Goal: Information Seeking & Learning: Learn about a topic

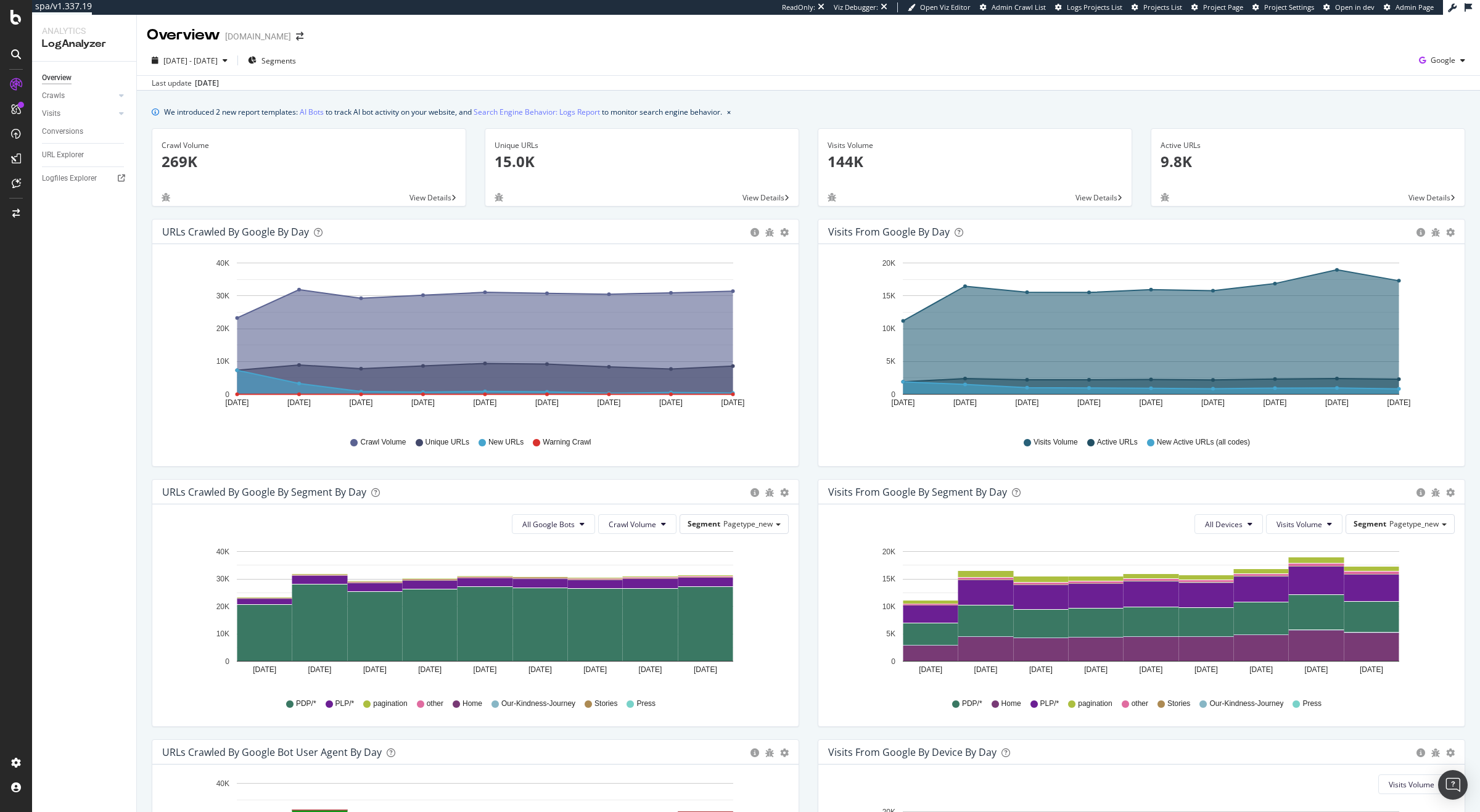
click at [105, 341] on div "Overview Crawls Daily Distribution Segments Distribution HTTP Codes Resources V…" at bounding box center [84, 436] width 104 height 751
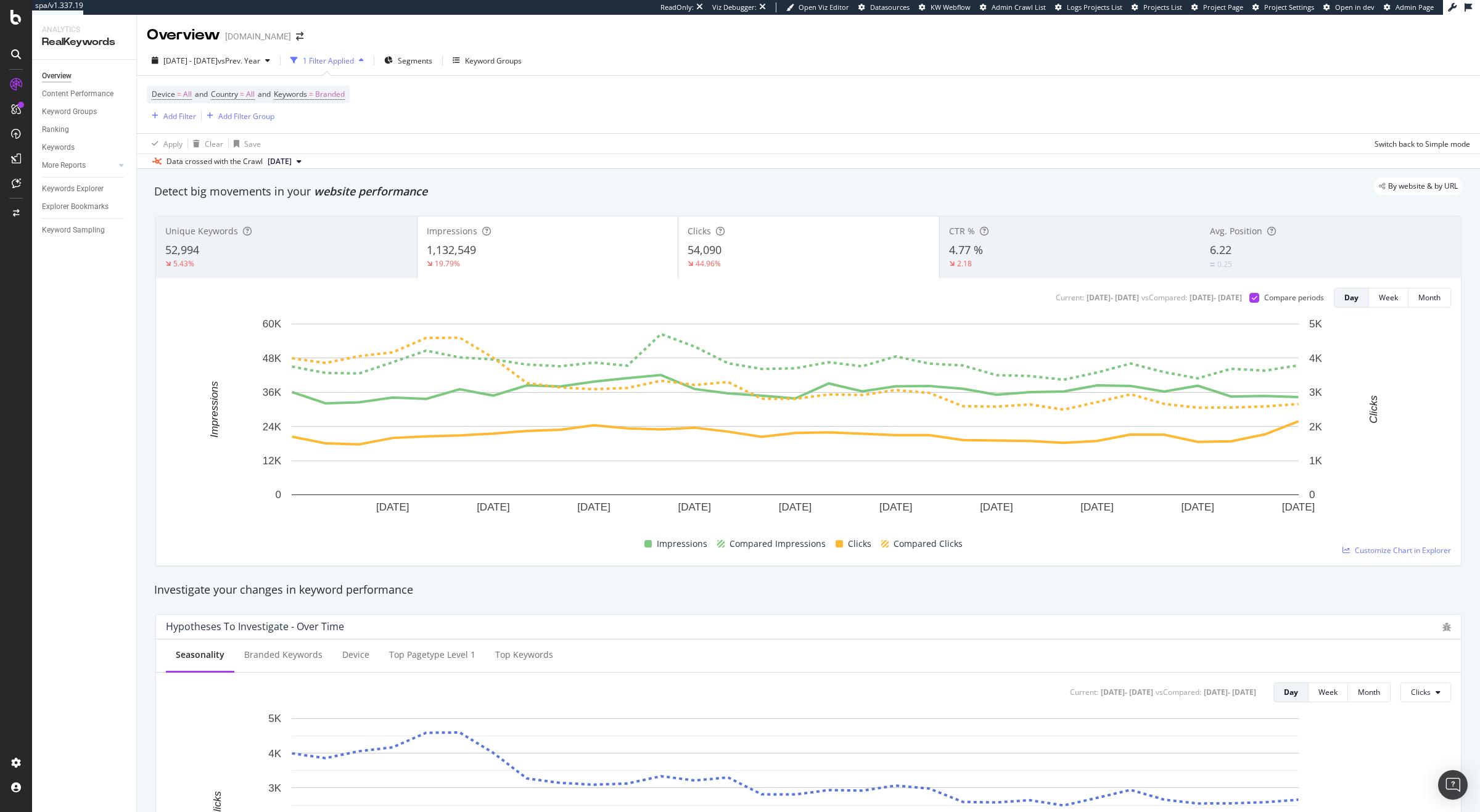
scroll to position [33, 0]
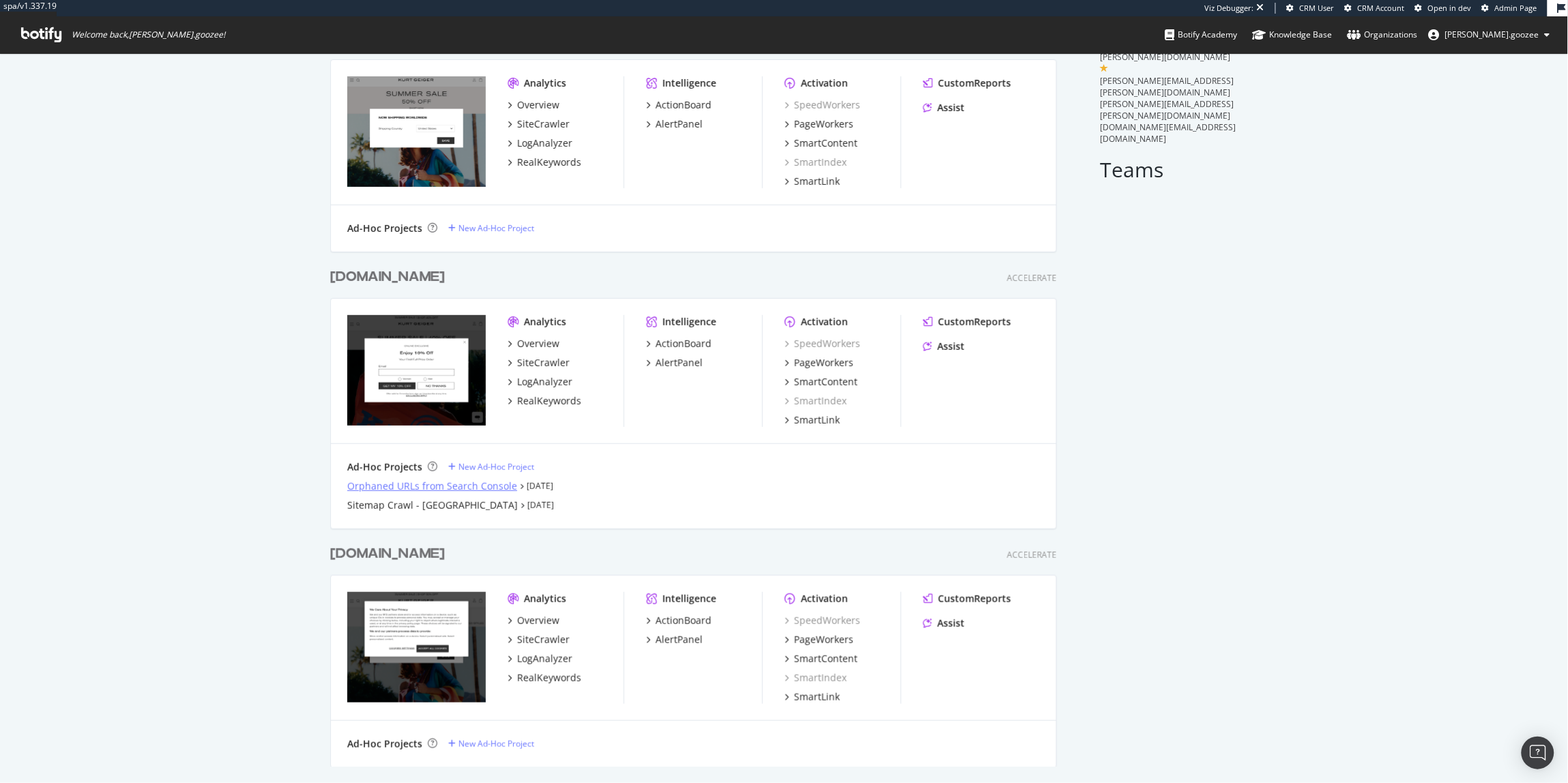
scroll to position [94, 0]
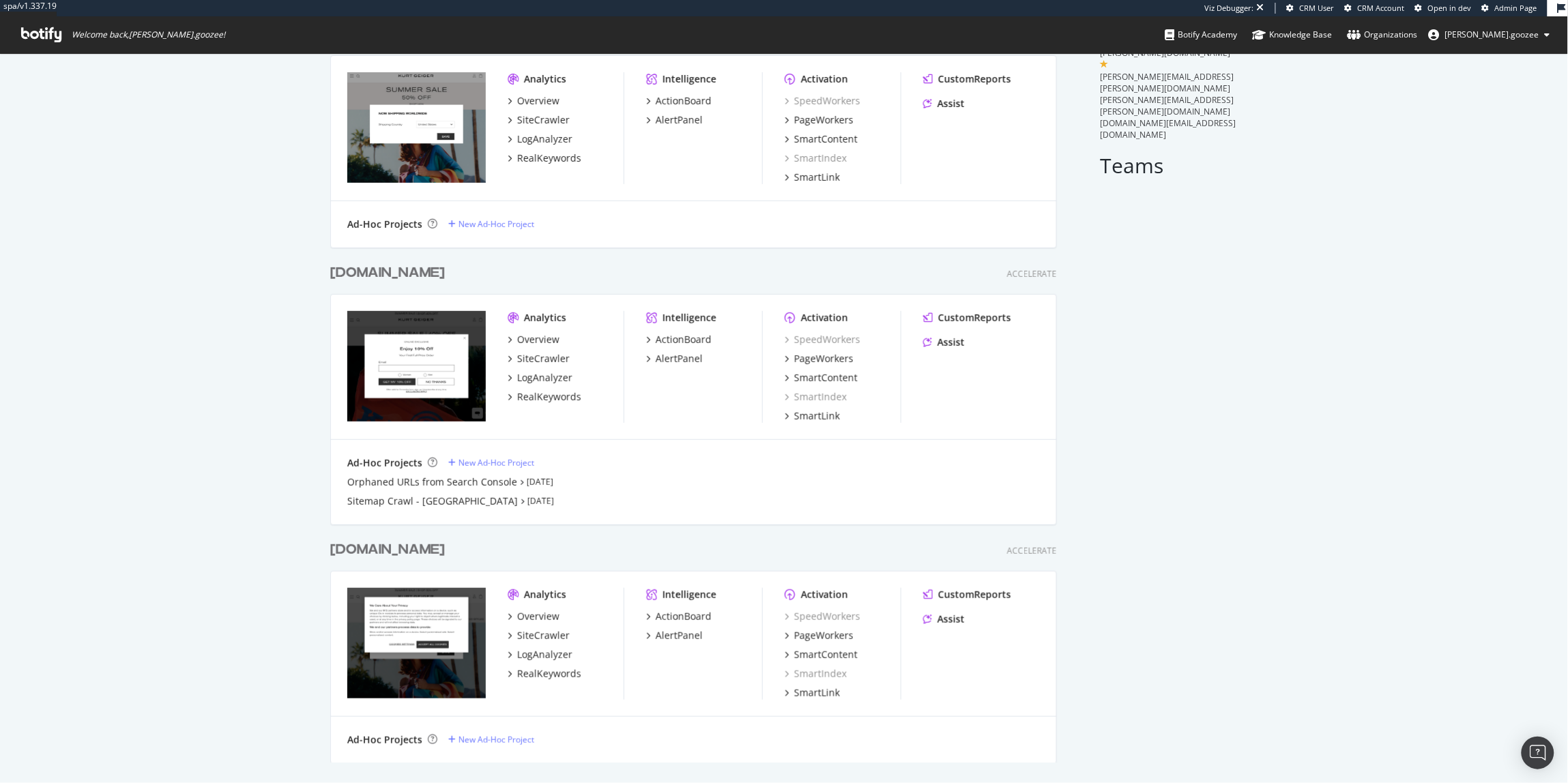
click at [494, 555] on div "www.kurtgeiger.com Accelerate" at bounding box center [693, 551] width 727 height 20
click at [445, 548] on div "www.kurtgeiger.com" at bounding box center [387, 551] width 115 height 20
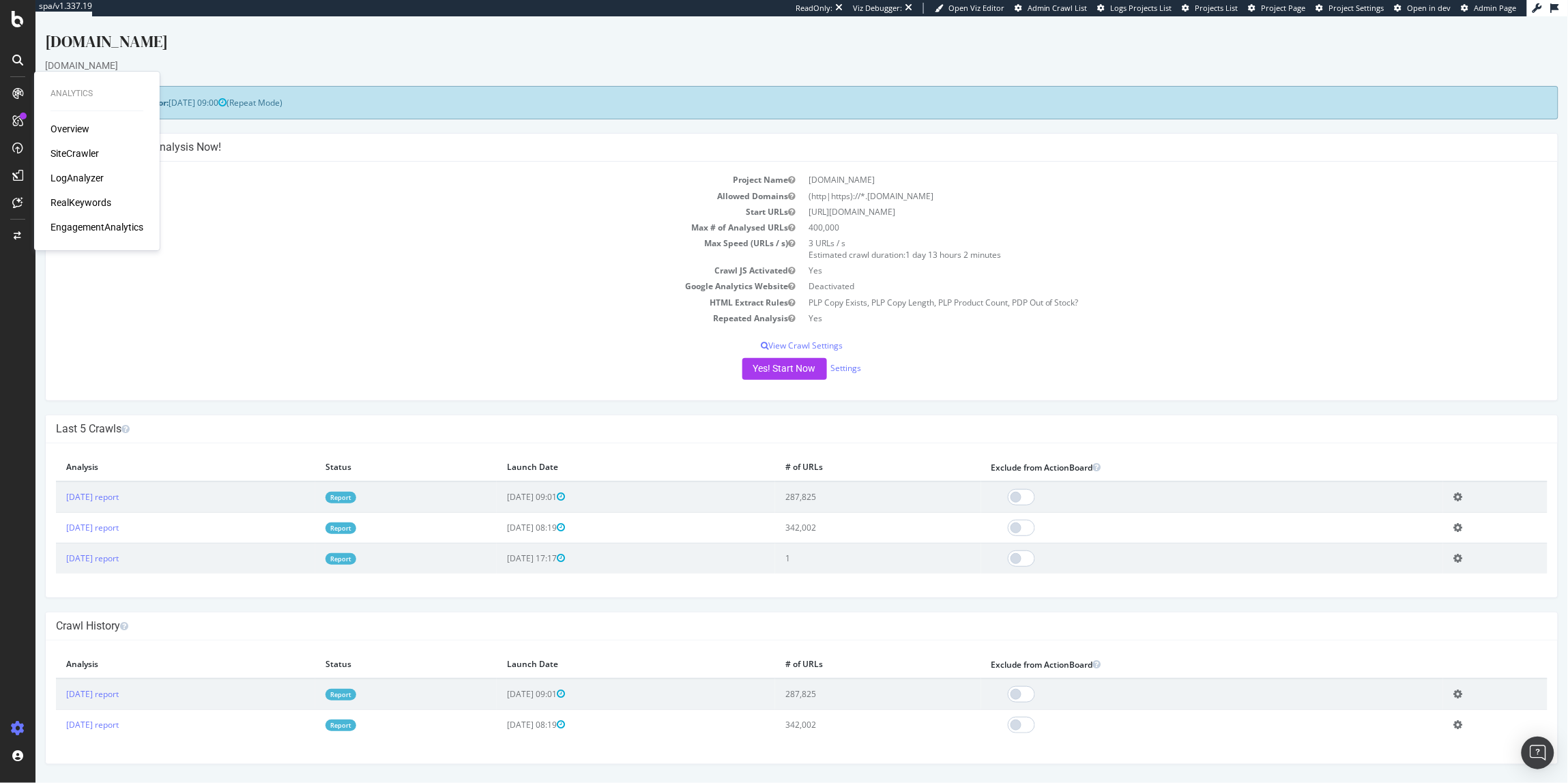
click at [77, 198] on div "RealKeywords" at bounding box center [80, 203] width 61 height 14
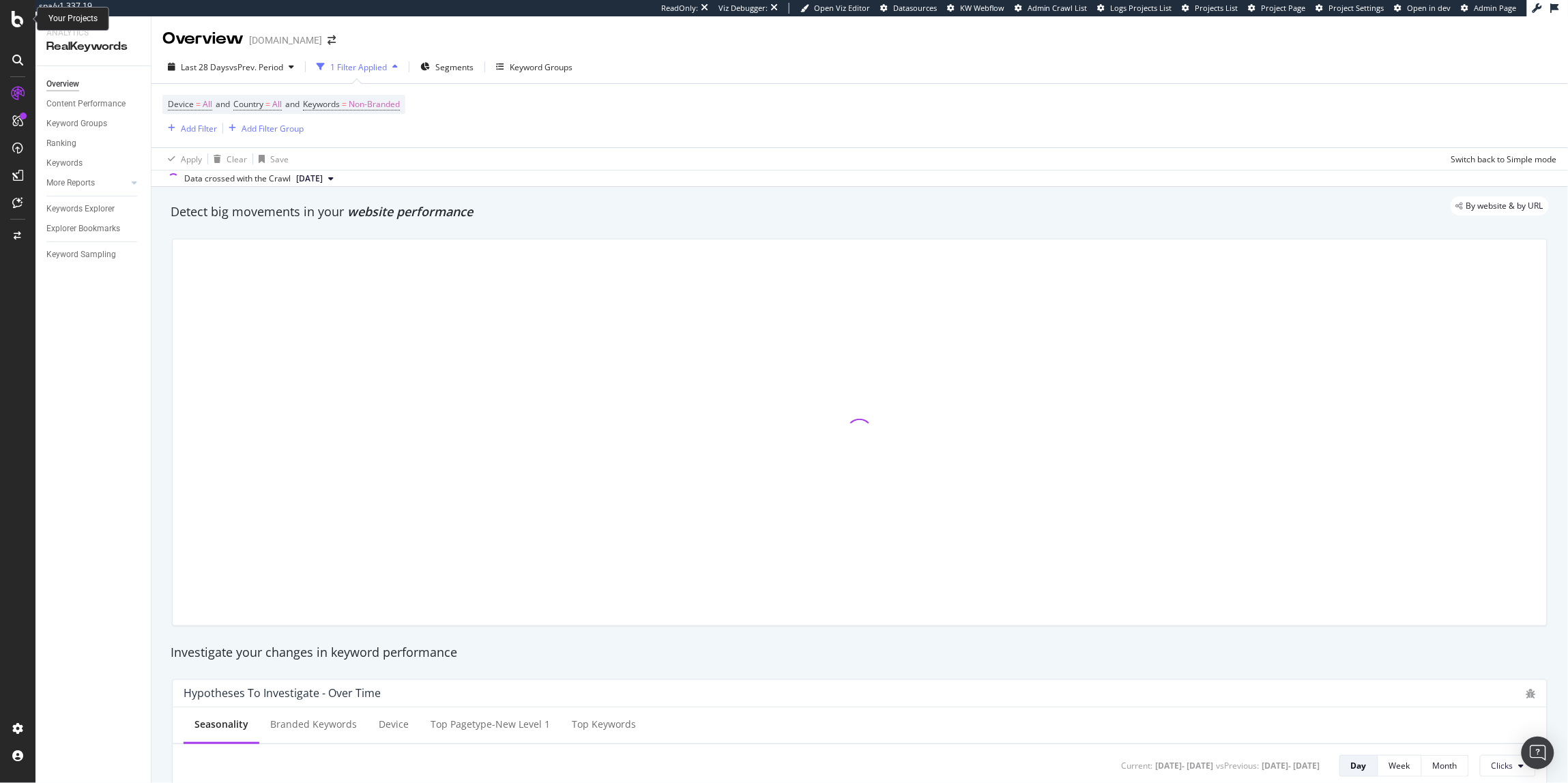
click at [16, 19] on icon at bounding box center [18, 19] width 12 height 16
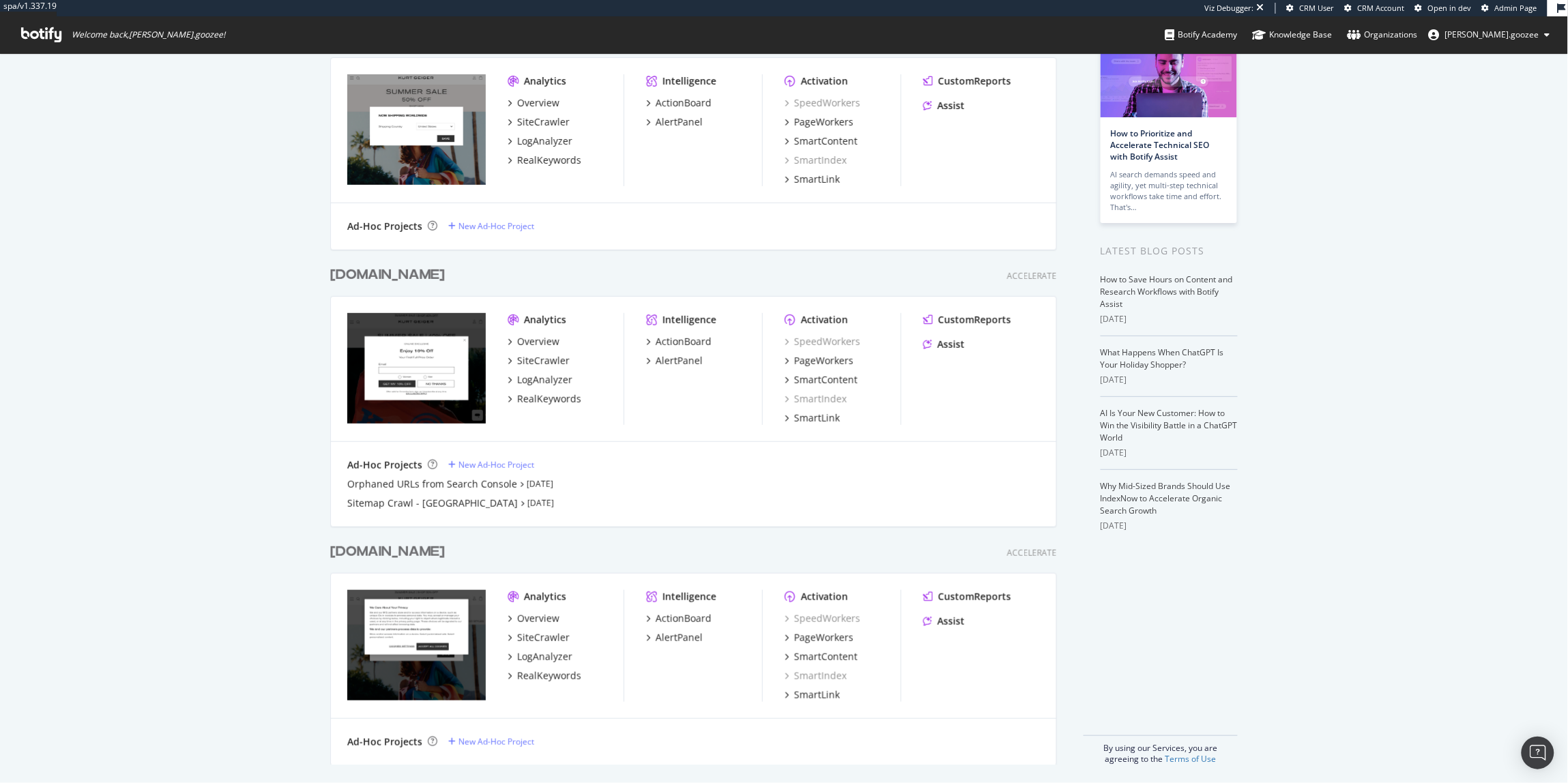
scroll to position [94, 0]
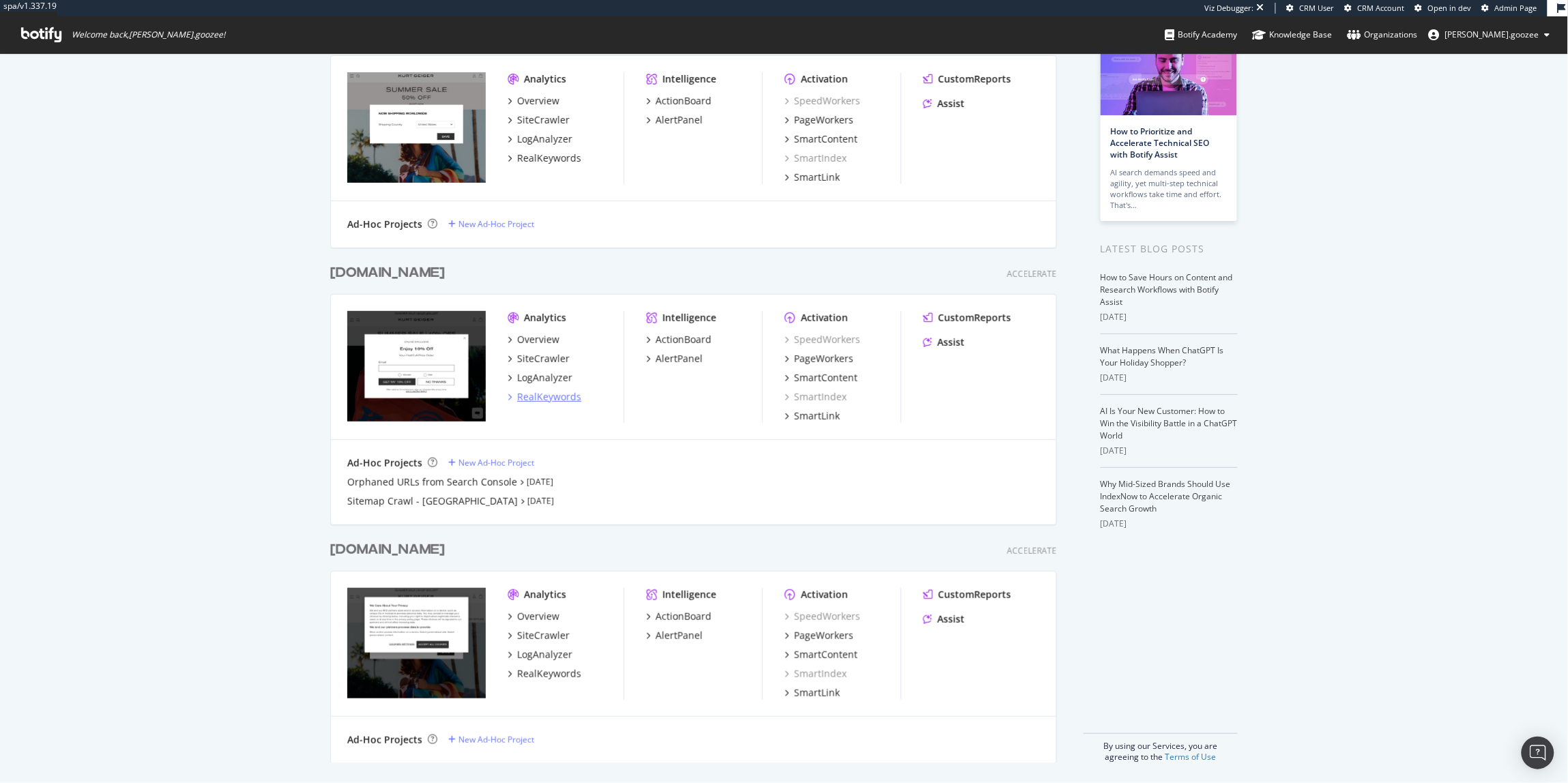
click at [547, 400] on div "RealKeywords" at bounding box center [548, 397] width 64 height 14
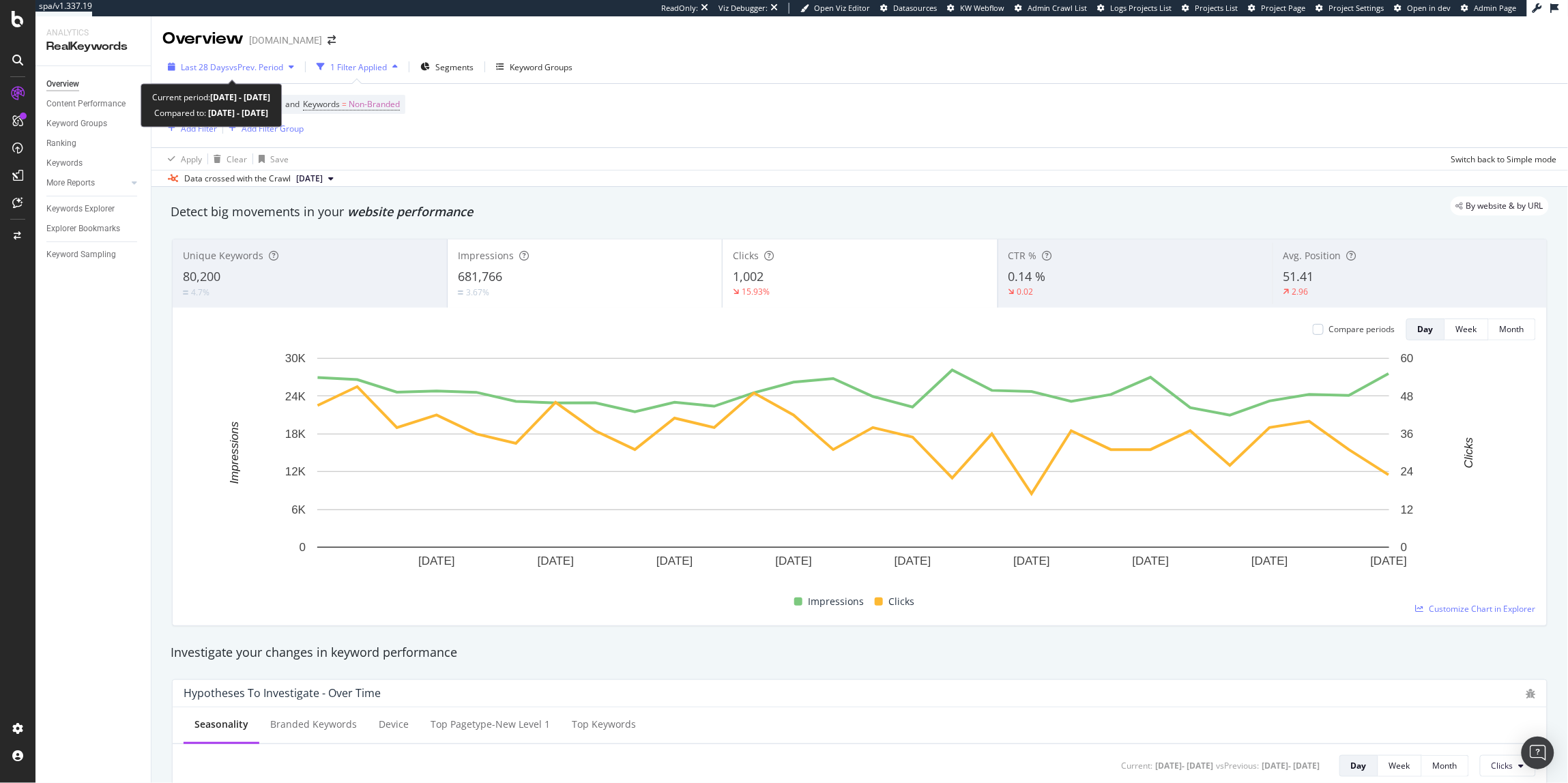
click at [194, 62] on span "Last 28 Days" at bounding box center [204, 67] width 49 height 12
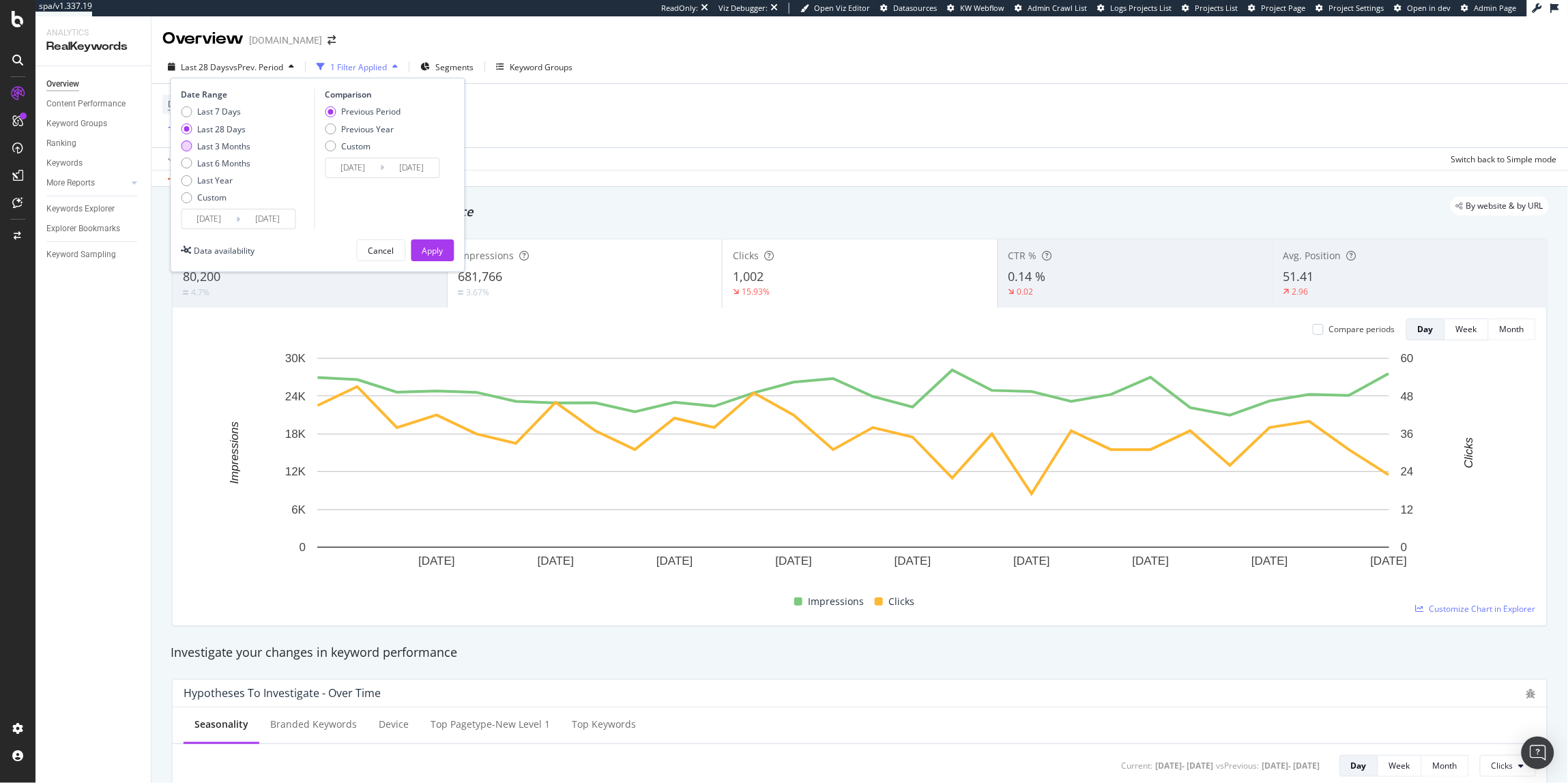
click at [207, 140] on div "Last 3 Months" at bounding box center [224, 146] width 53 height 12
type input "2025/06/08"
type input "2025/03/08"
type input "2025/06/07"
click at [572, 155] on div "Apply Clear Save Switch back to Simple mode" at bounding box center [859, 158] width 1416 height 22
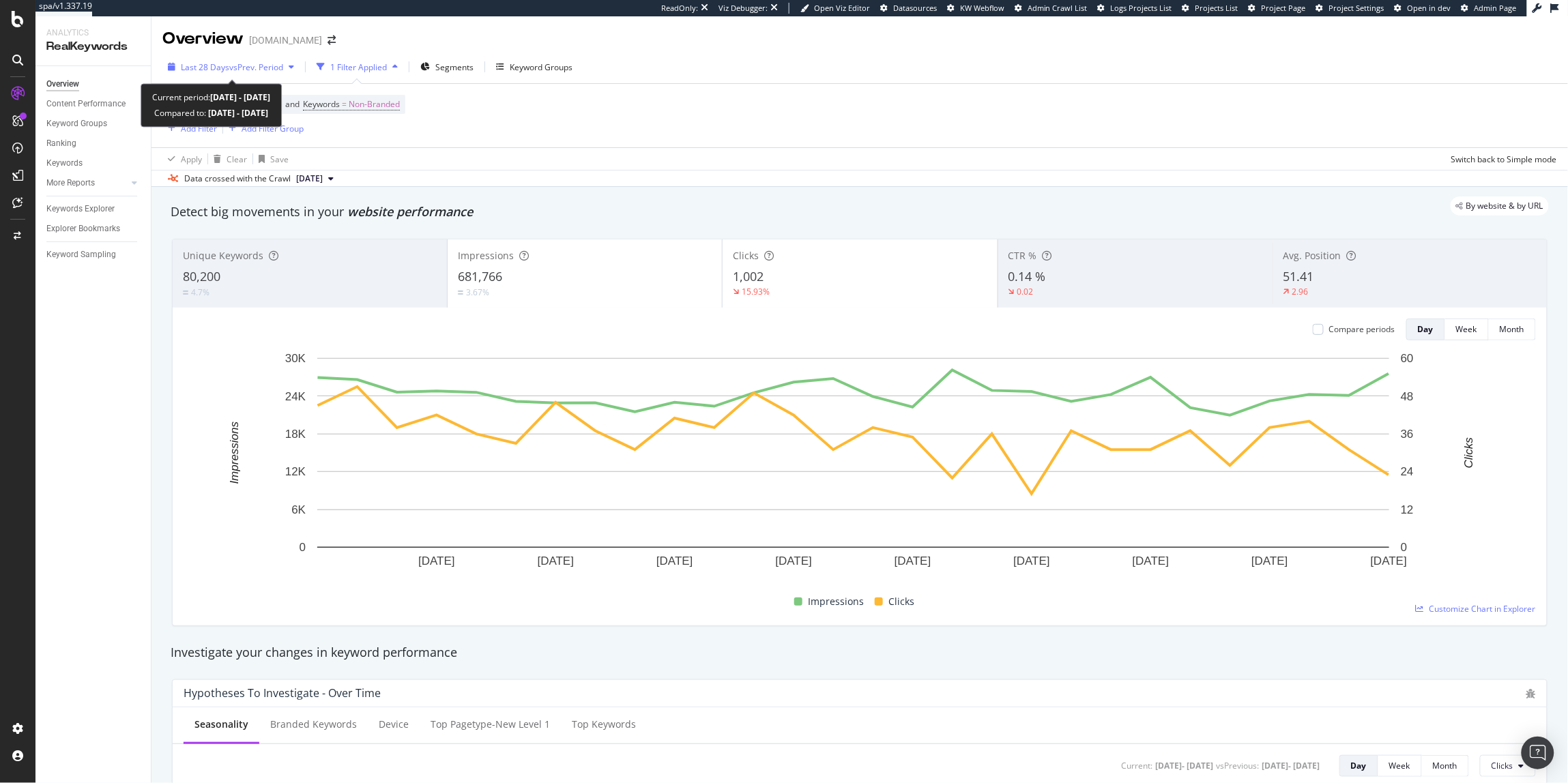
click at [234, 70] on span "vs Prev. Period" at bounding box center [256, 67] width 54 height 12
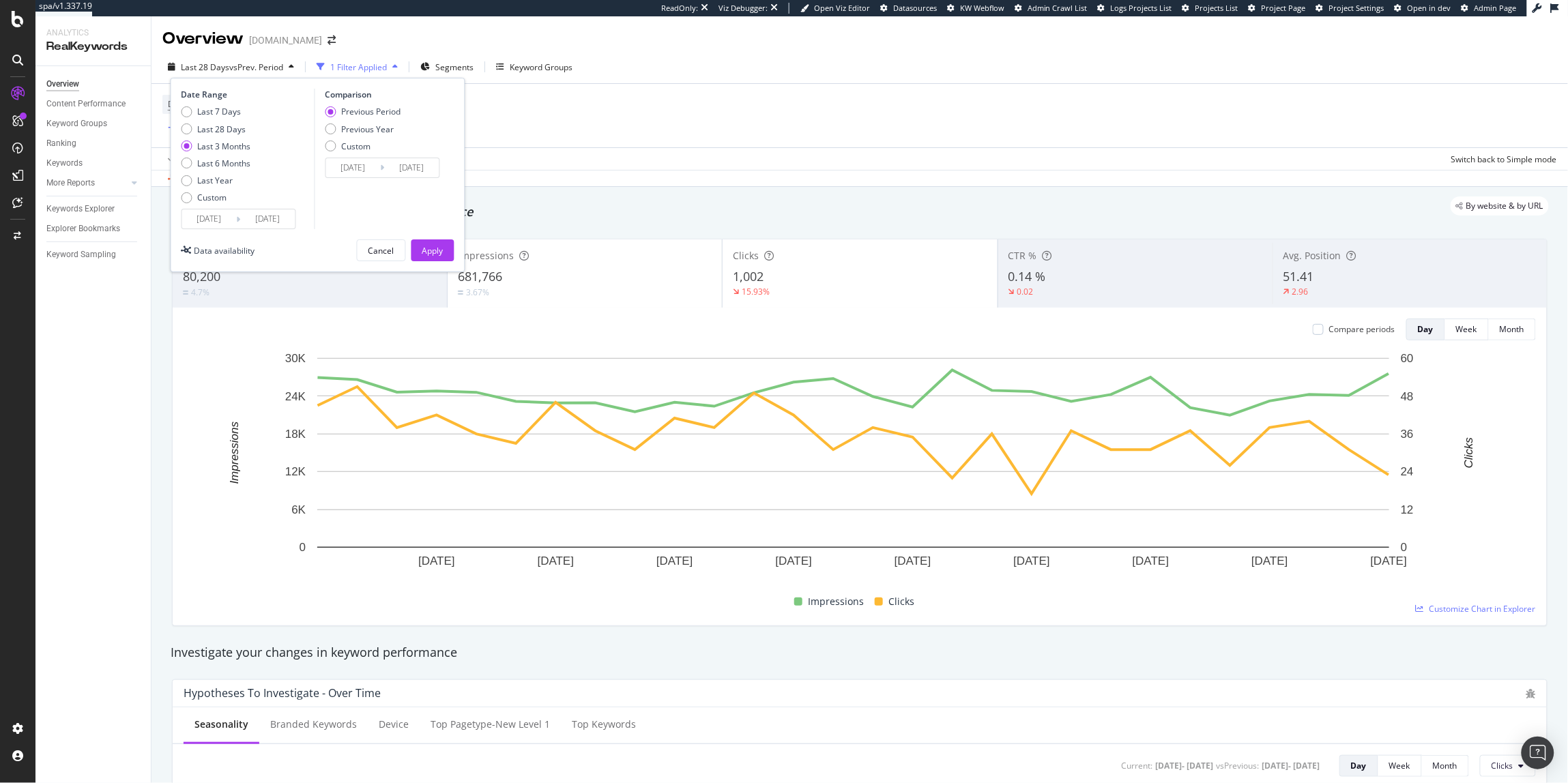
click at [362, 137] on div "Previous Period Previous Year Custom" at bounding box center [362, 131] width 76 height 51
click at [372, 133] on div "Previous Year" at bounding box center [367, 129] width 52 height 12
type input "2024/06/09"
type input "2024/09/08"
click at [438, 246] on div "Apply" at bounding box center [433, 251] width 21 height 12
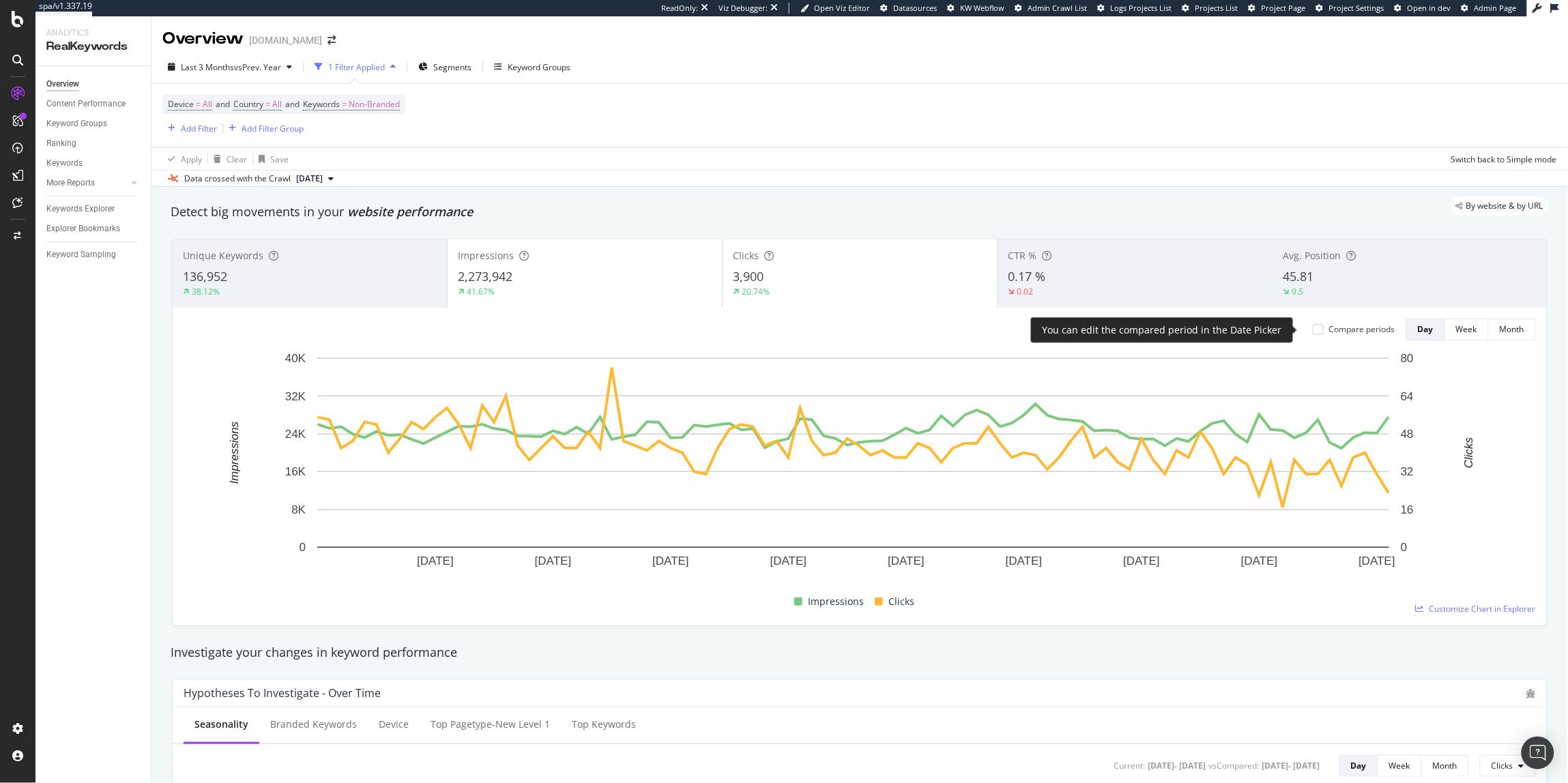
click at [1340, 326] on div "Compare periods" at bounding box center [1362, 329] width 66 height 12
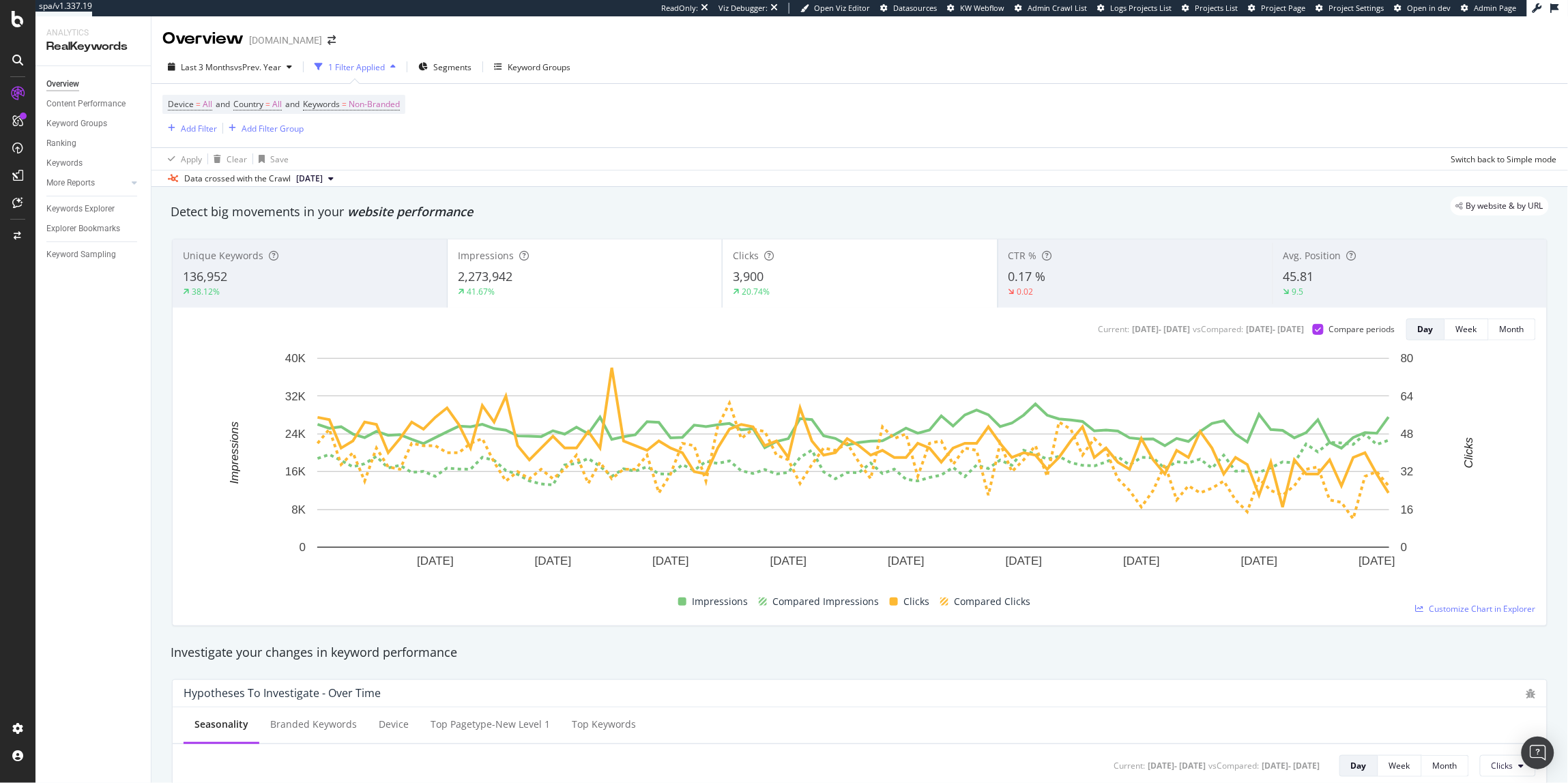
click at [606, 296] on div "41.67%" at bounding box center [585, 292] width 254 height 12
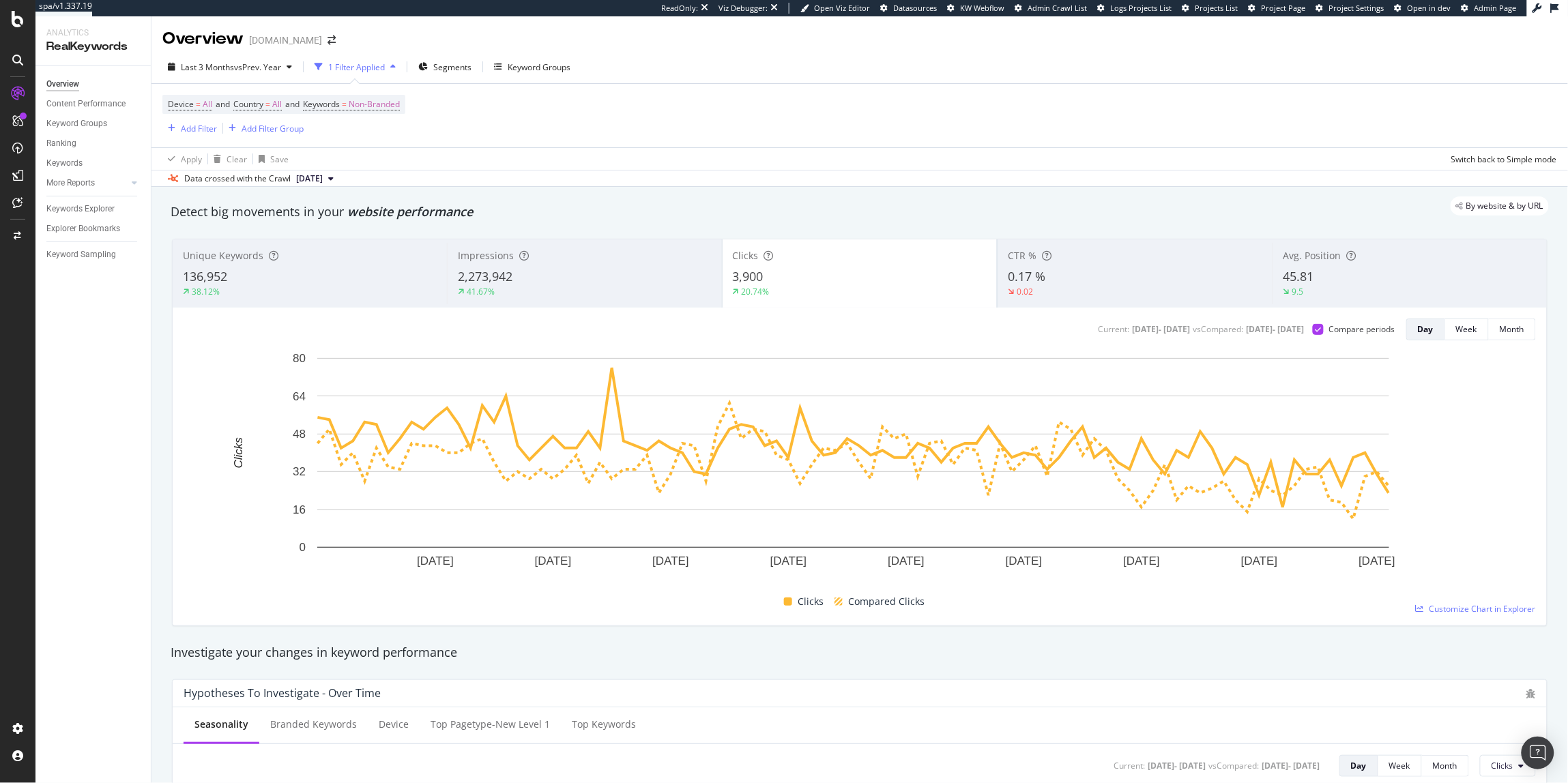
click at [824, 281] on div "3,900" at bounding box center [859, 277] width 254 height 18
click at [595, 305] on div "Impressions 2,273,942 41.67%" at bounding box center [584, 274] width 275 height 62
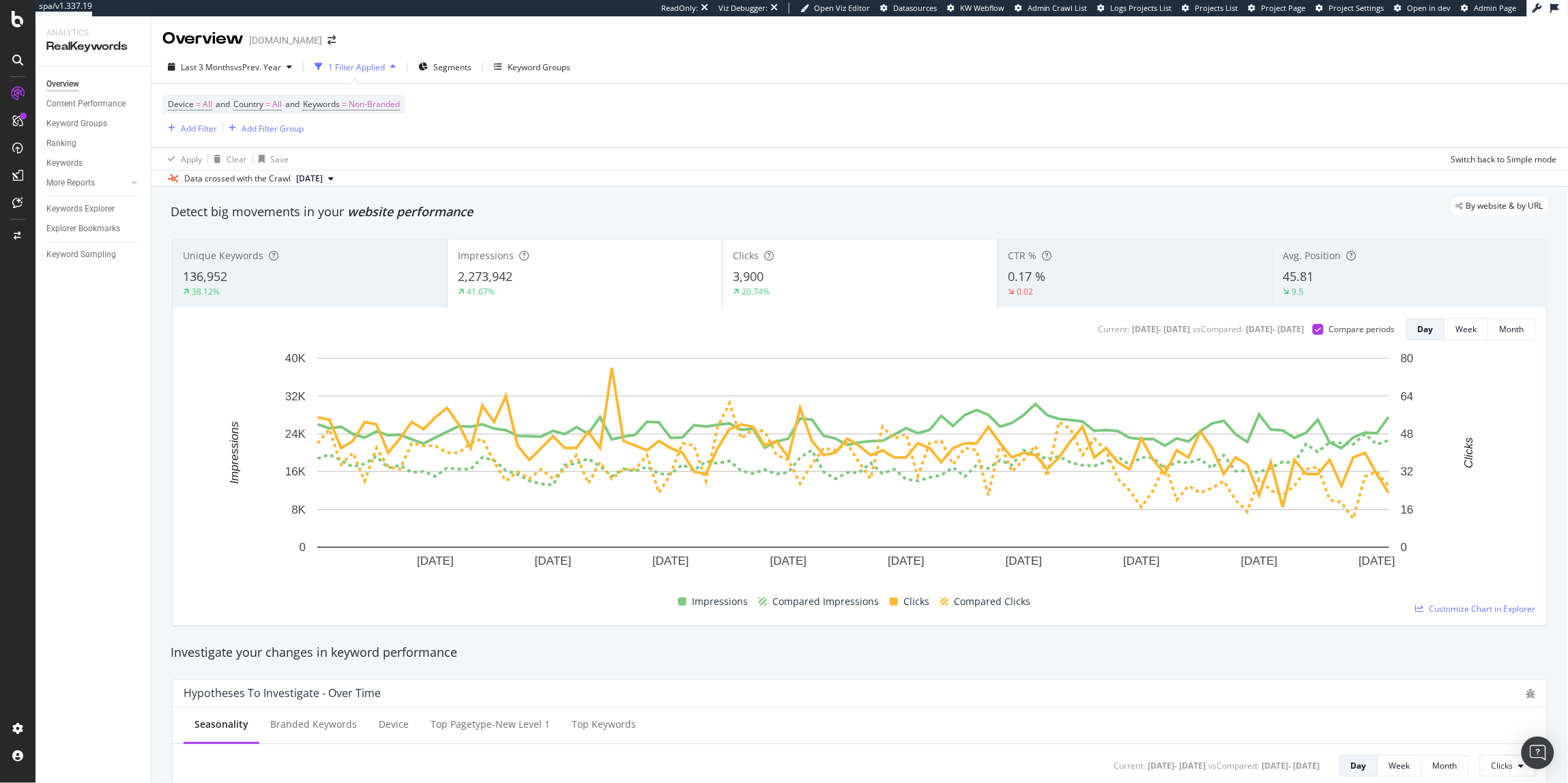
click at [783, 280] on div "3,900" at bounding box center [859, 277] width 254 height 18
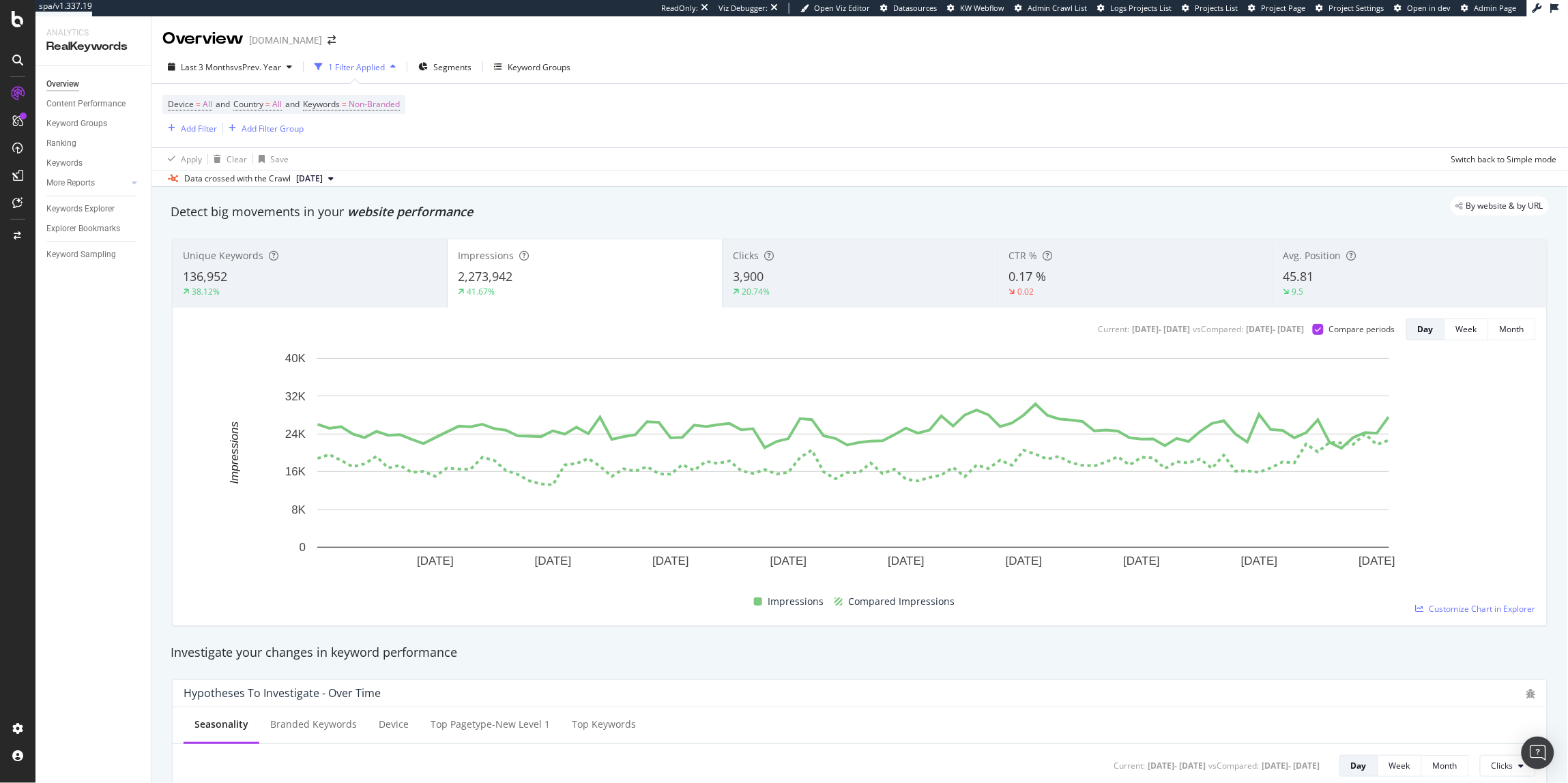
click at [1333, 292] on div "9.5" at bounding box center [1410, 292] width 253 height 12
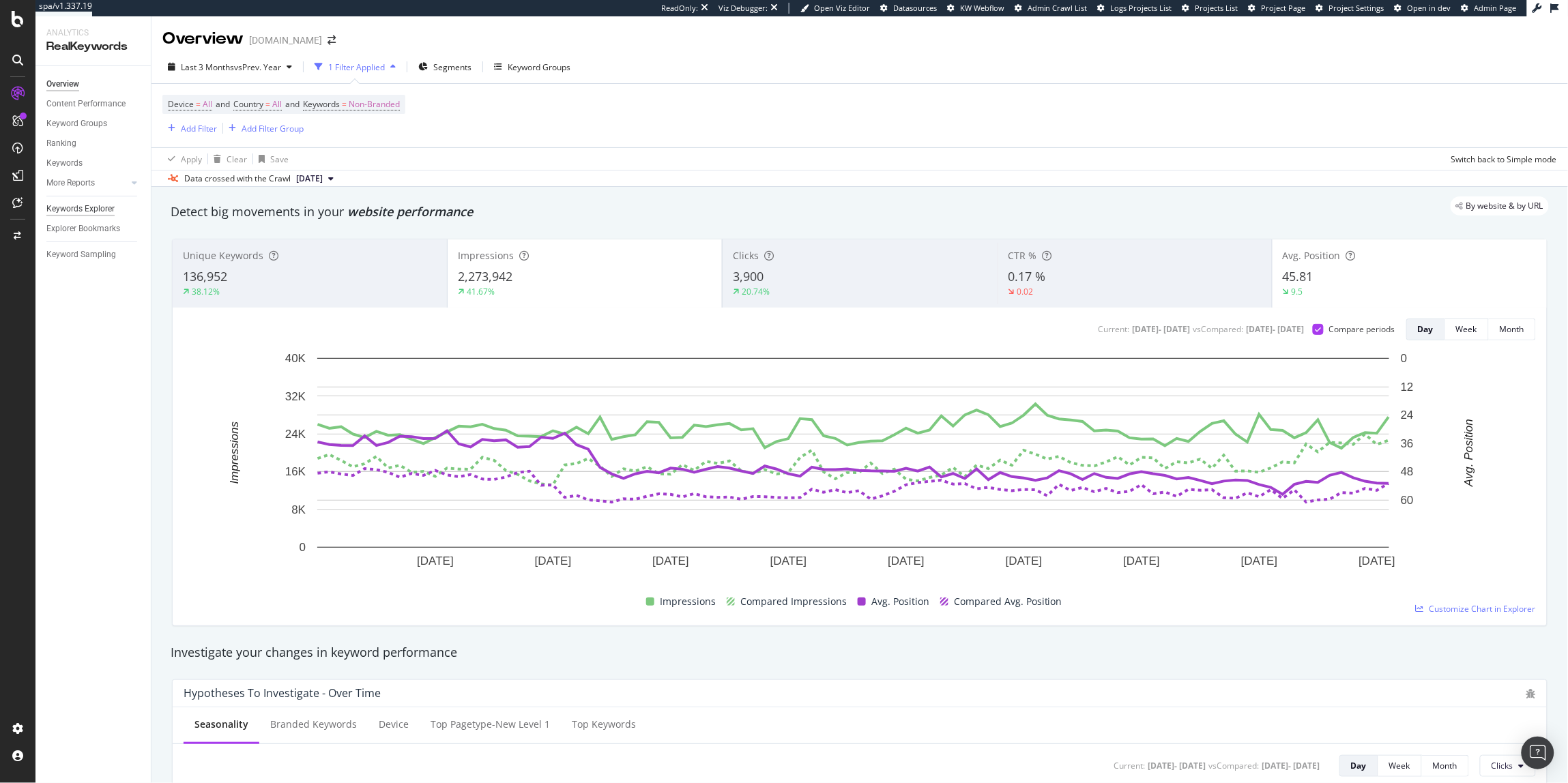
click at [70, 210] on div "Keywords Explorer" at bounding box center [80, 209] width 68 height 15
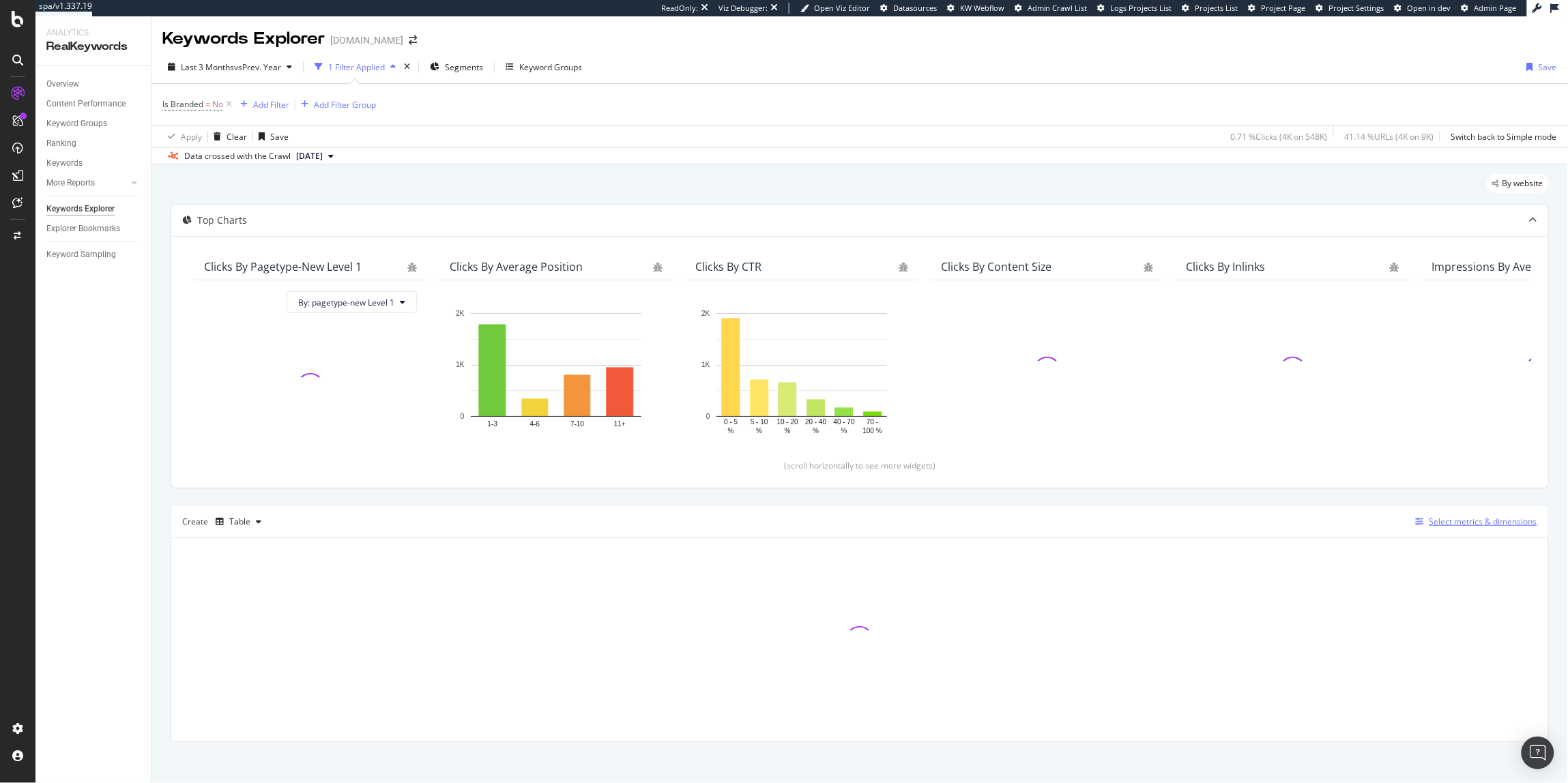
click at [1469, 525] on div "Select metrics & dimensions" at bounding box center [1483, 521] width 108 height 12
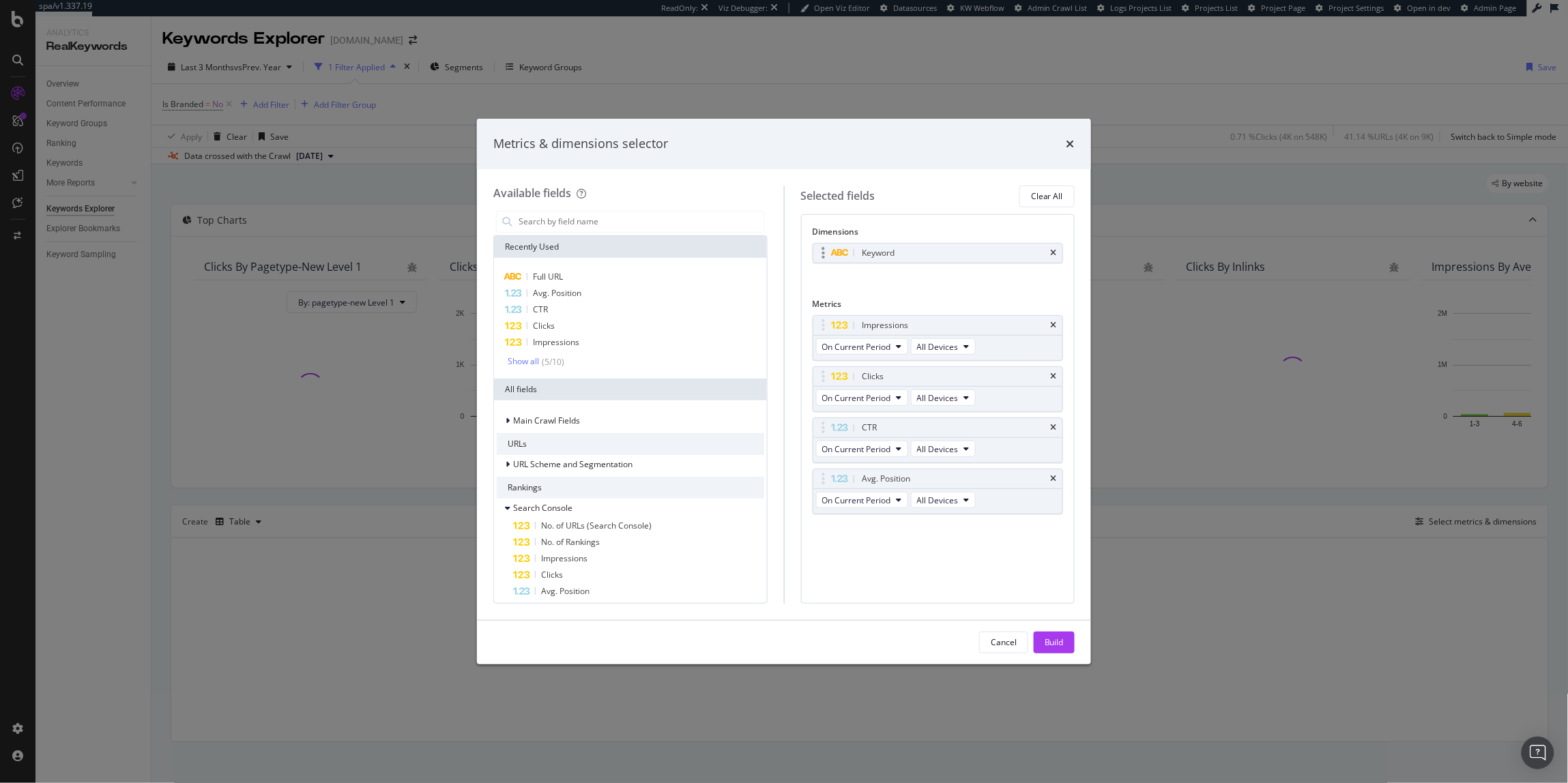
drag, startPoint x: 1044, startPoint y: 241, endPoint x: 1049, endPoint y: 248, distance: 8.6
click at [1047, 245] on div "Dimensions Keyword You can use this field as a dimension Metrics Impressions On…" at bounding box center [939, 385] width 251 height 319
click at [1050, 249] on icon "times" at bounding box center [1054, 253] width 6 height 8
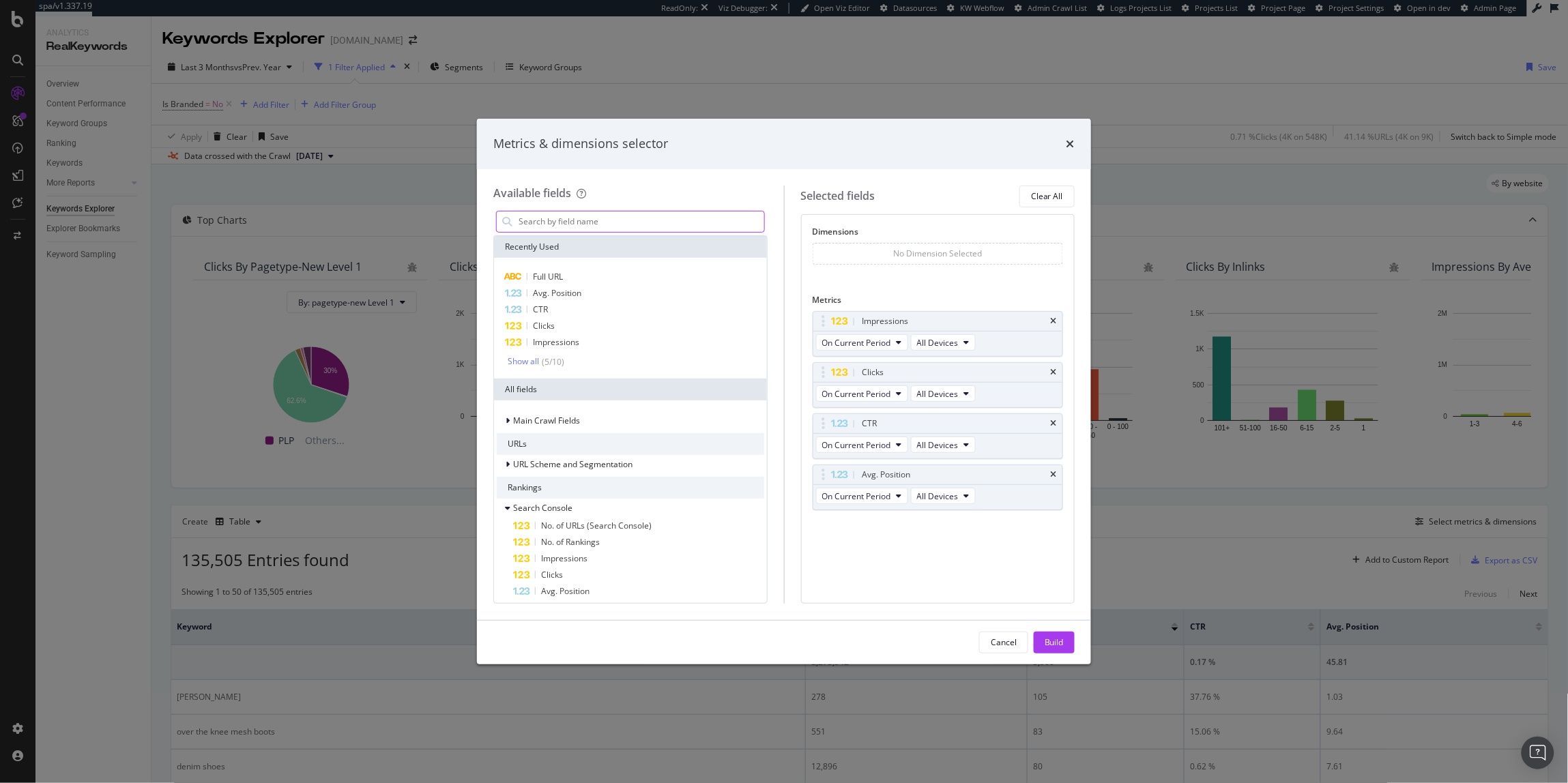
click at [612, 216] on input "modal" at bounding box center [640, 221] width 247 height 21
type input "r"
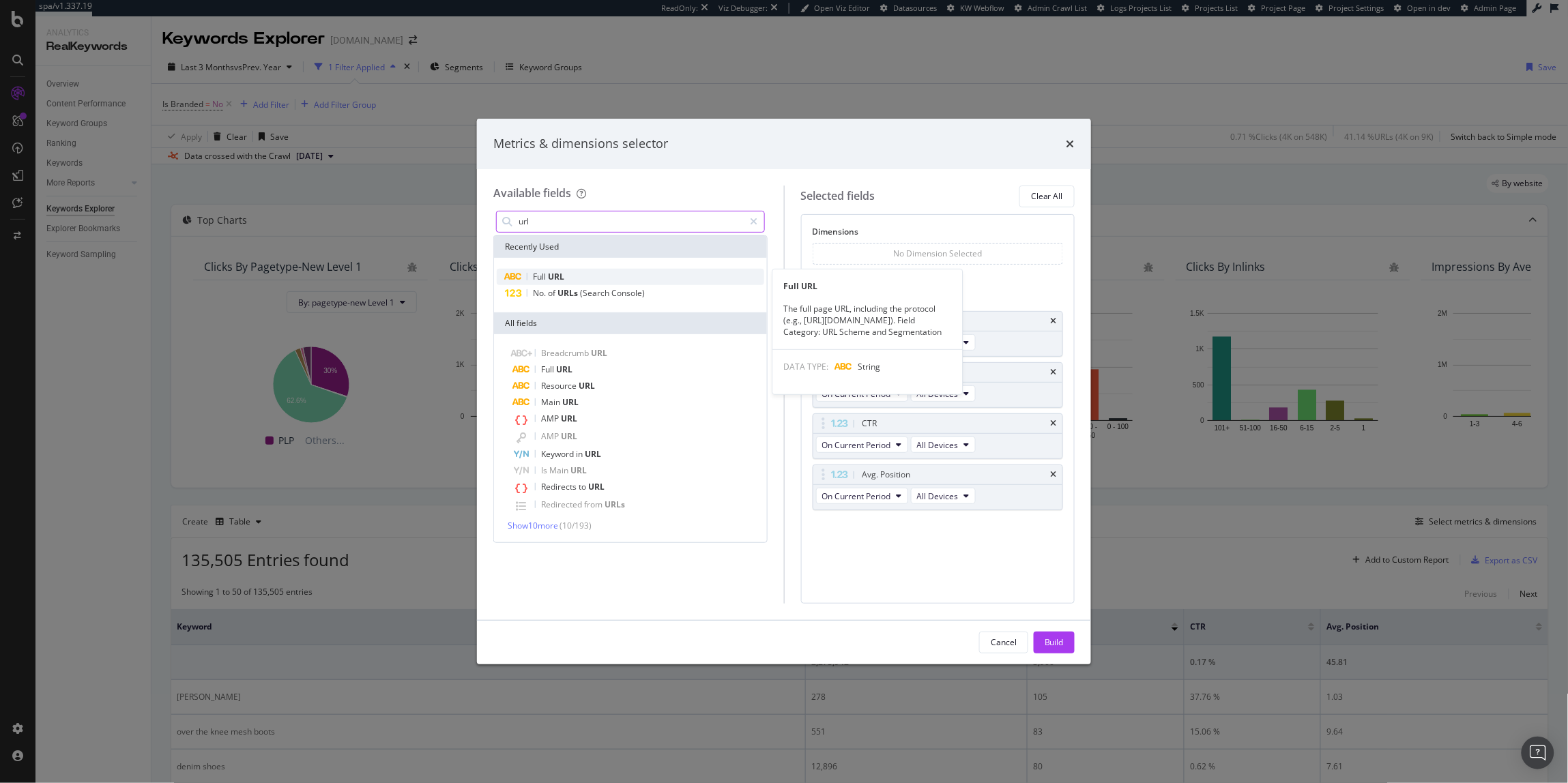
type input "url"
click at [560, 269] on div "Full URL" at bounding box center [630, 277] width 268 height 16
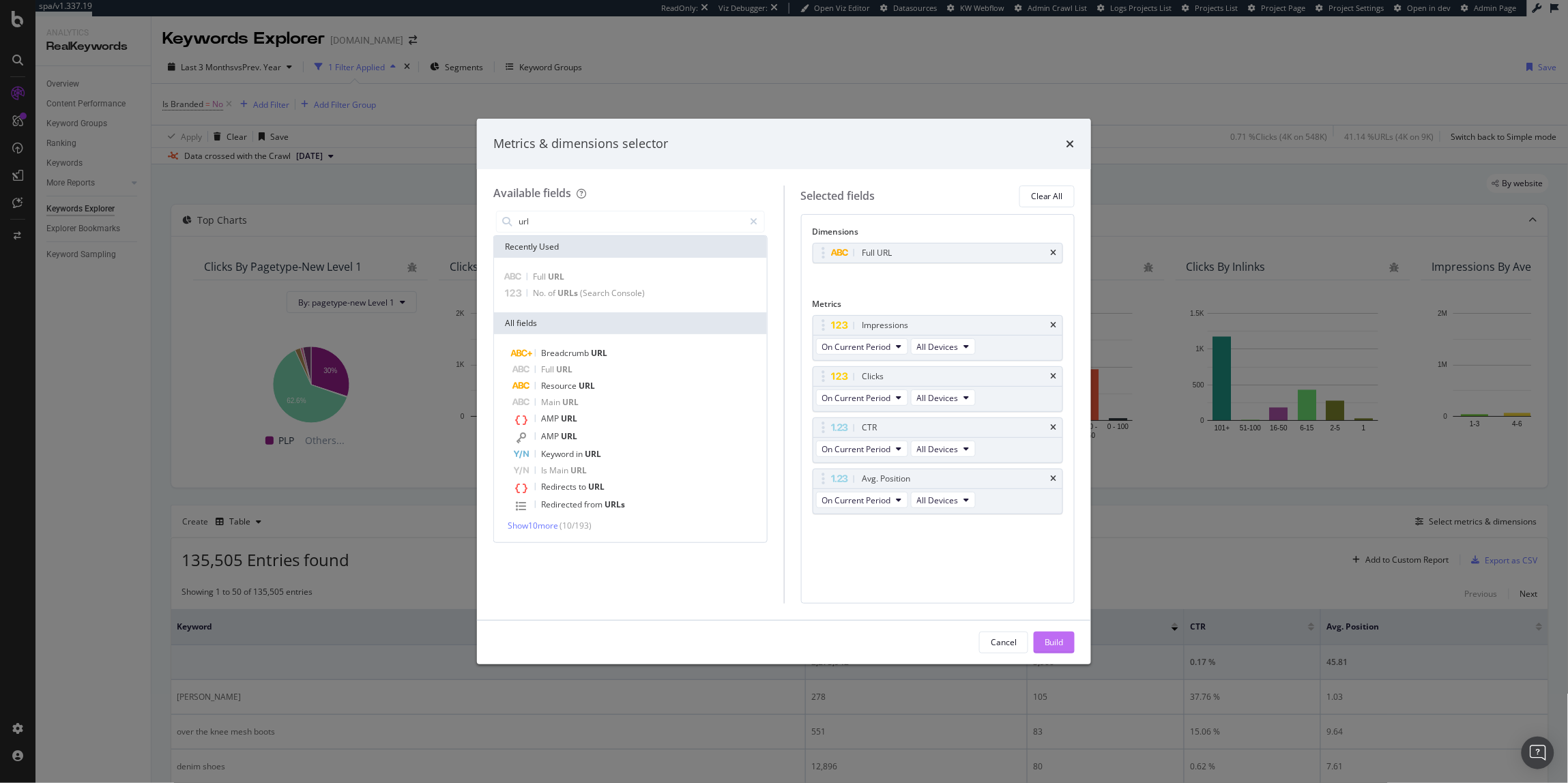
click at [1064, 641] on button "Build" at bounding box center [1054, 643] width 41 height 22
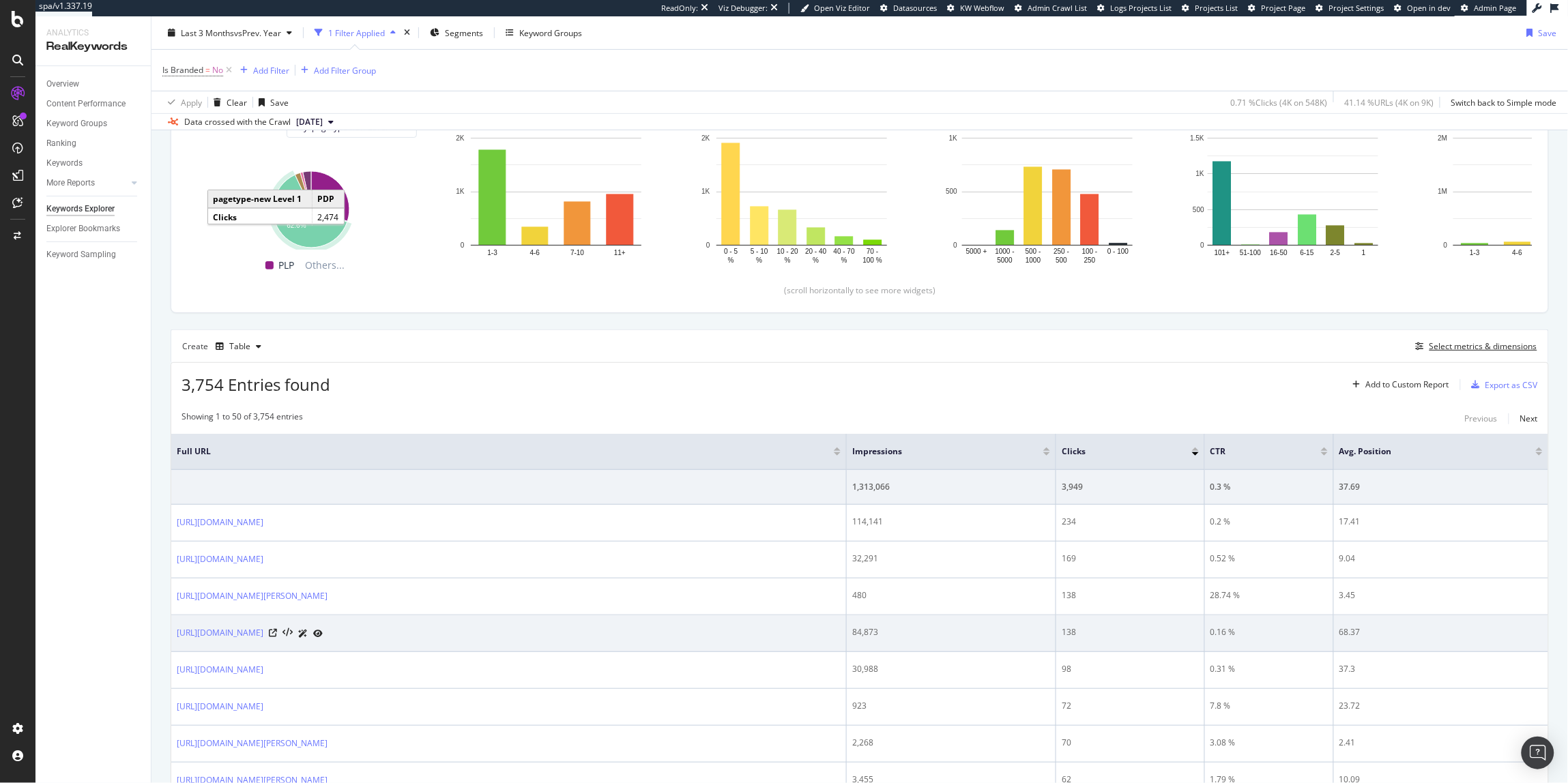
scroll to position [204, 0]
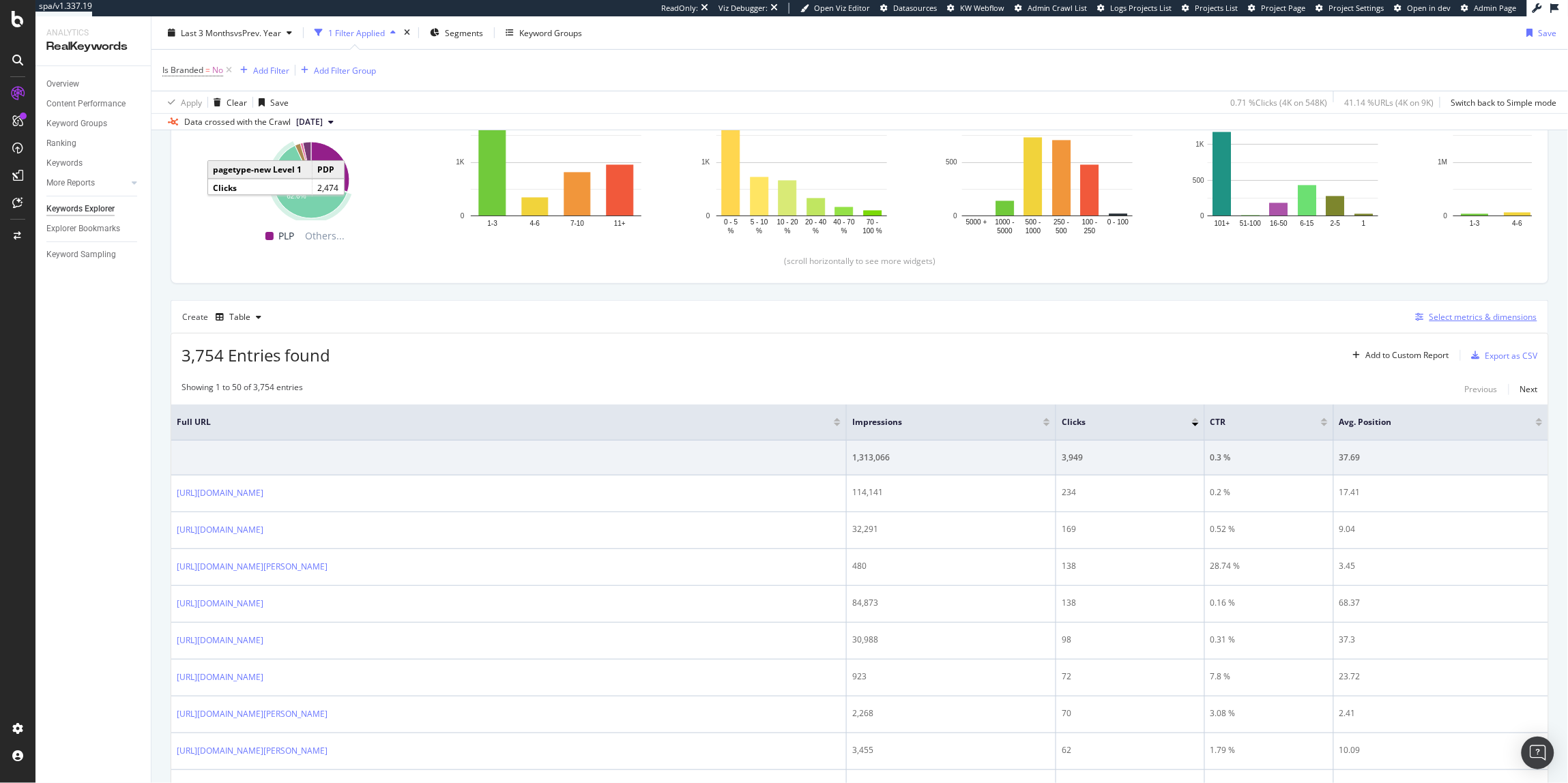
click at [1445, 317] on div "Select metrics & dimensions" at bounding box center [1483, 316] width 108 height 12
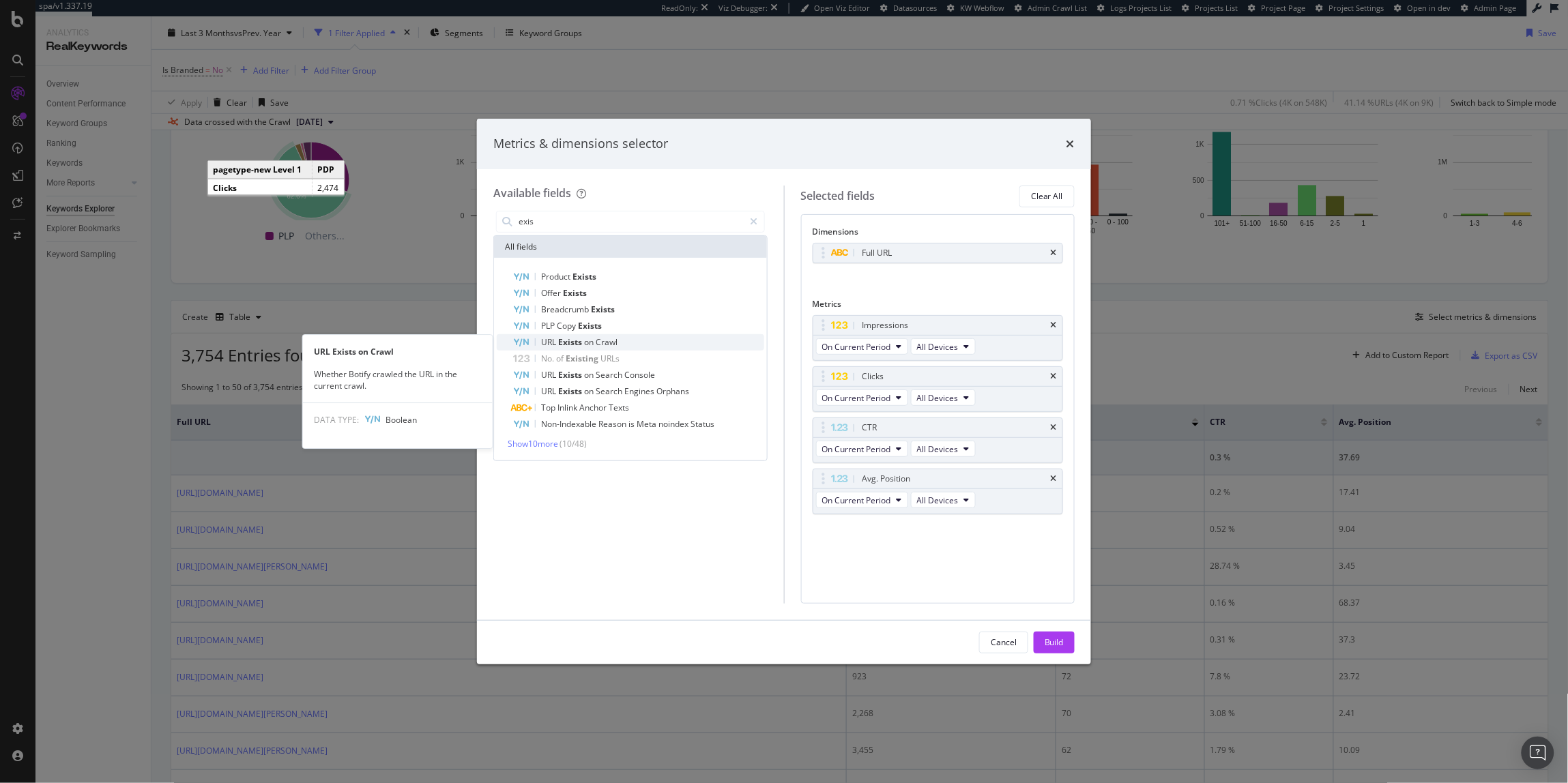
type input "exis"
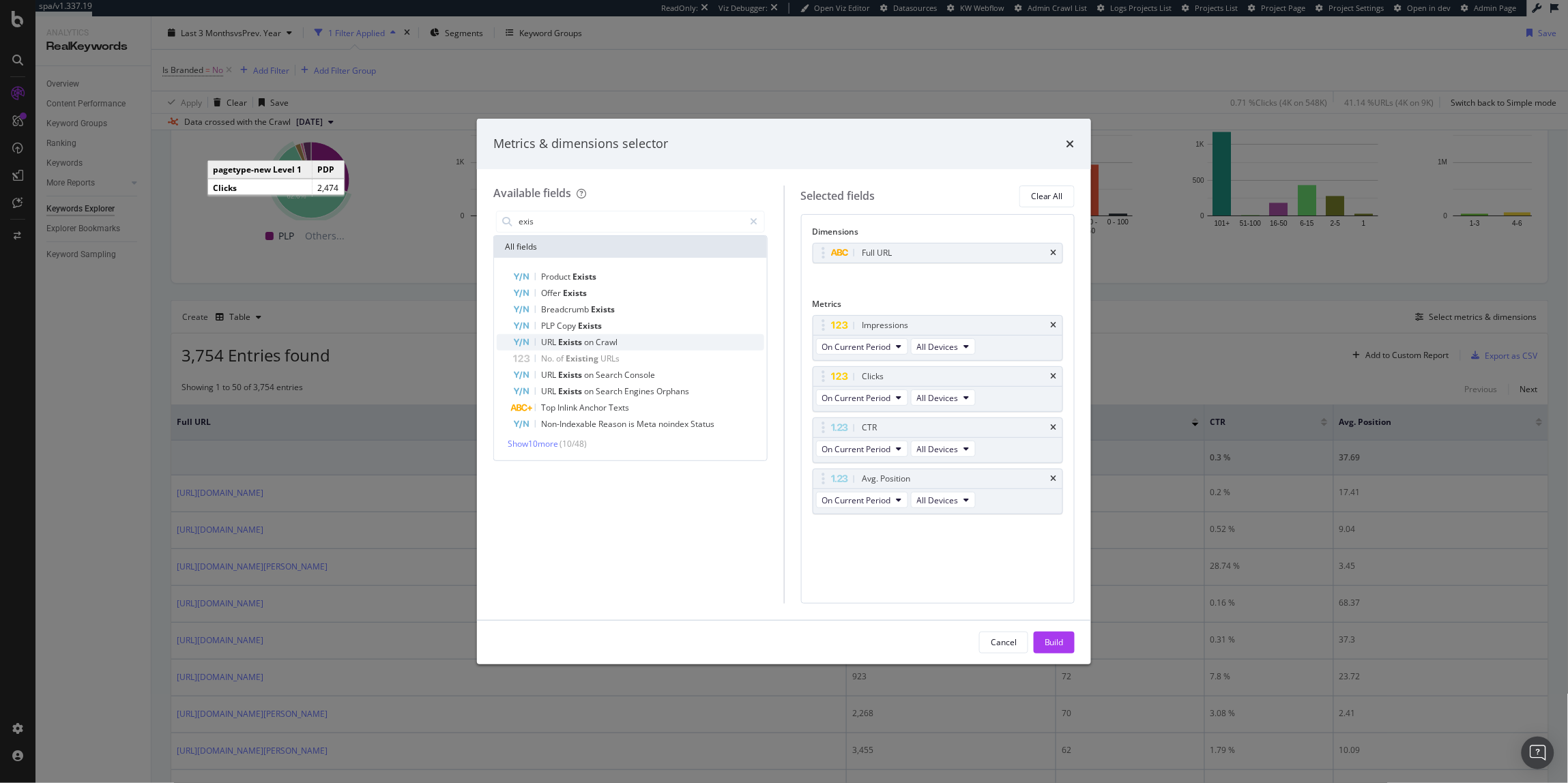
click at [647, 342] on div "URL Exists on Crawl" at bounding box center [639, 342] width 251 height 16
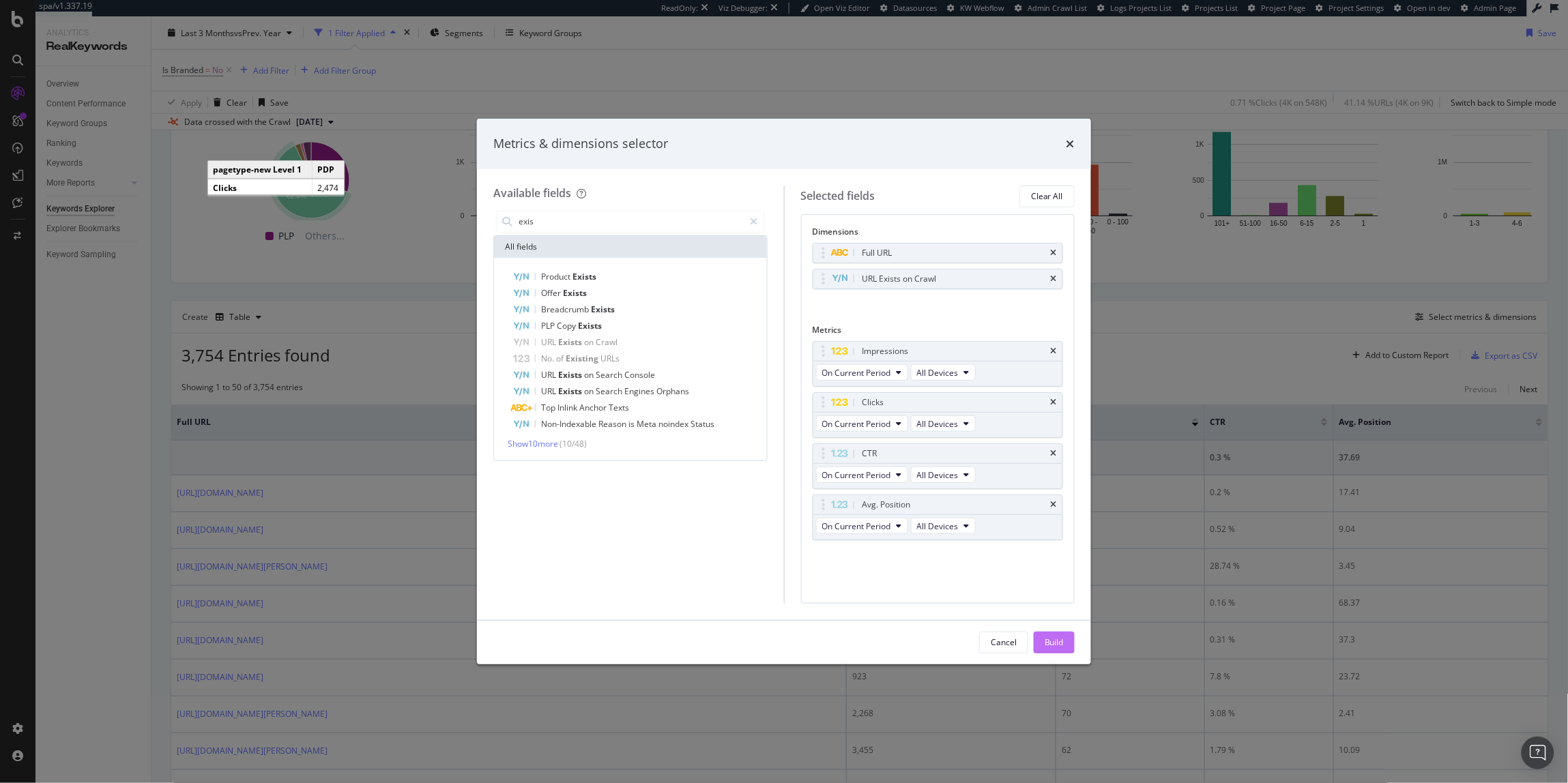
click at [1061, 639] on div "Build" at bounding box center [1054, 642] width 19 height 12
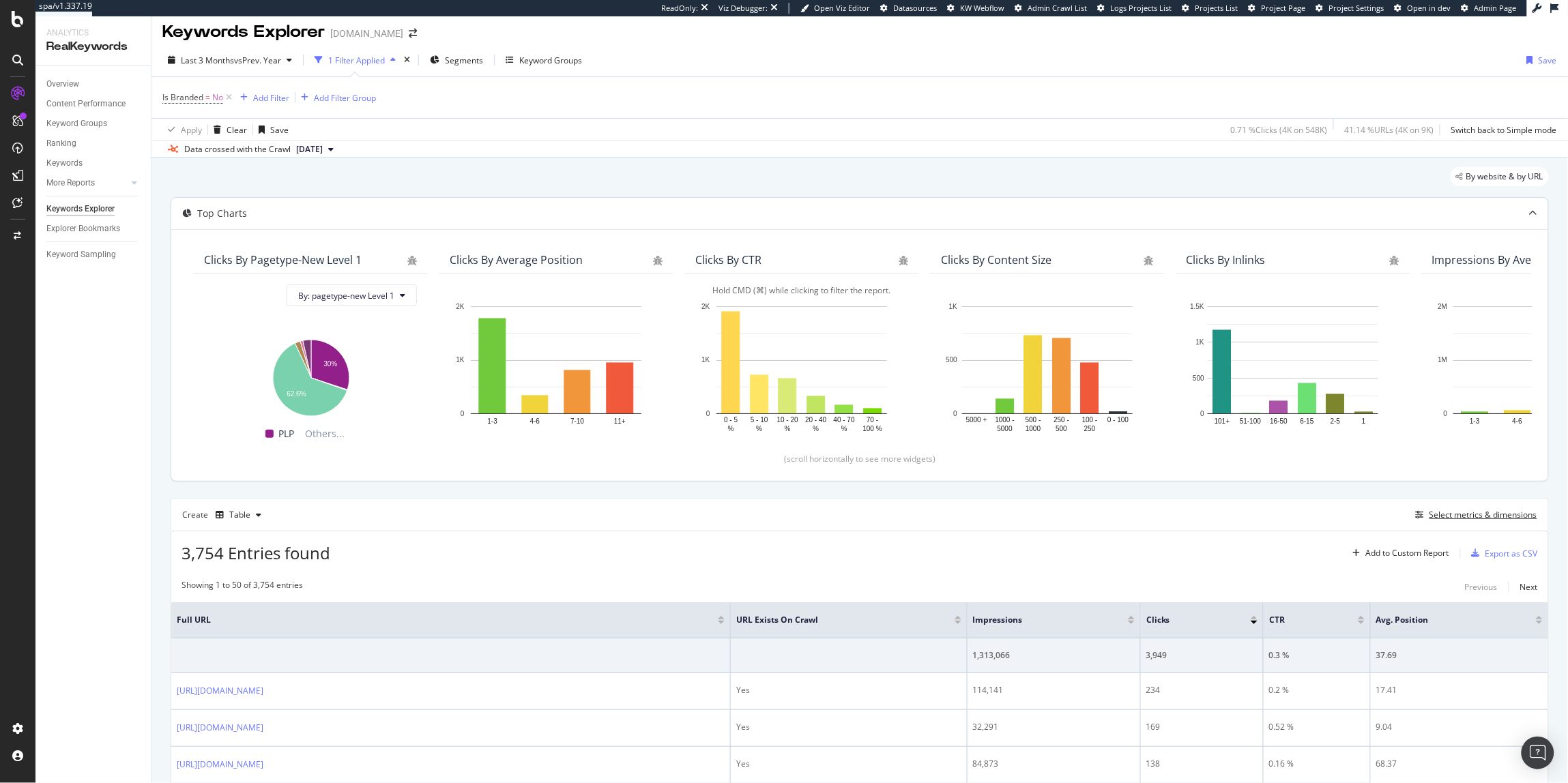
scroll to position [8, 0]
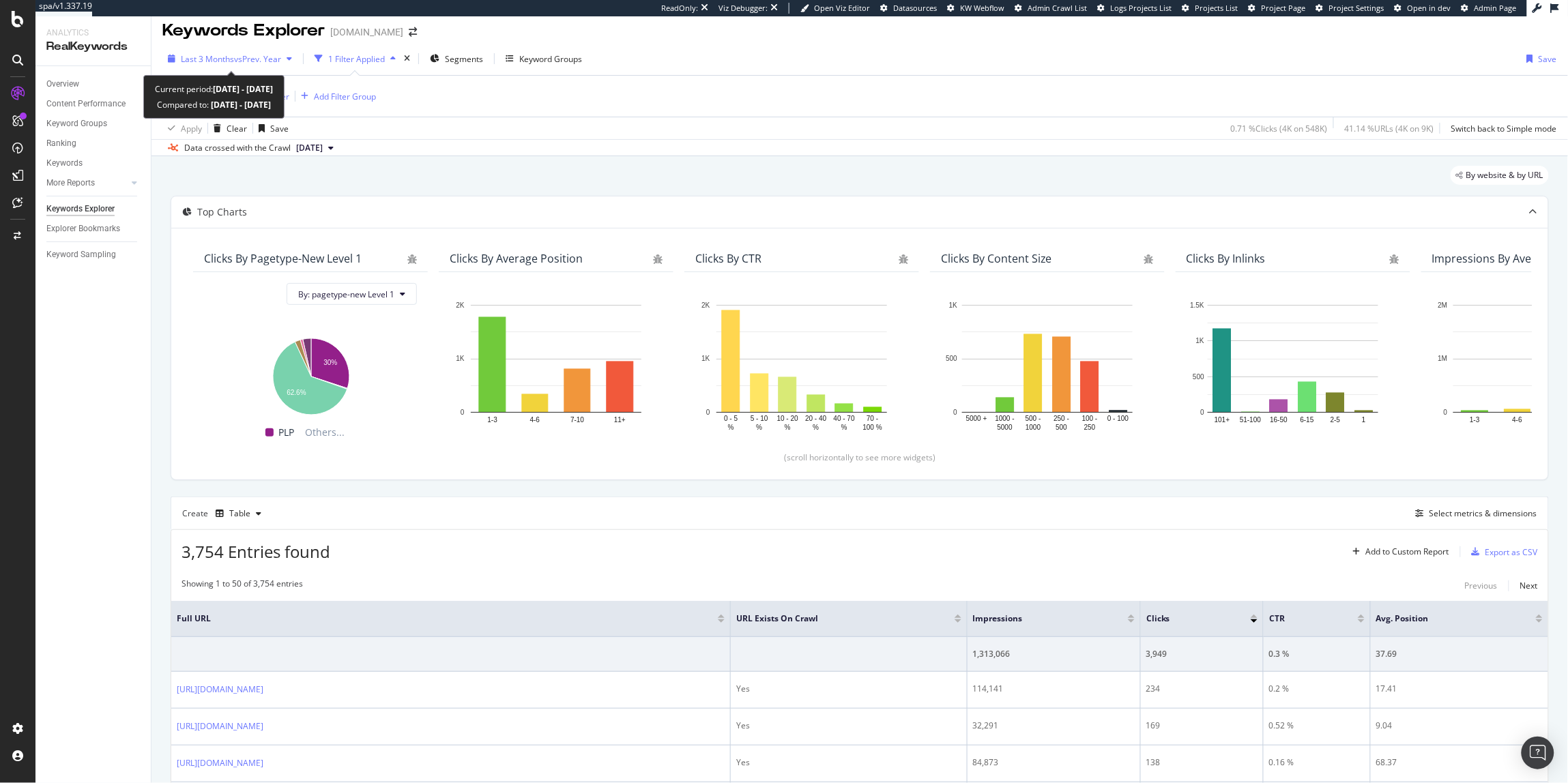
click at [207, 55] on span "Last 3 Months" at bounding box center [207, 59] width 53 height 12
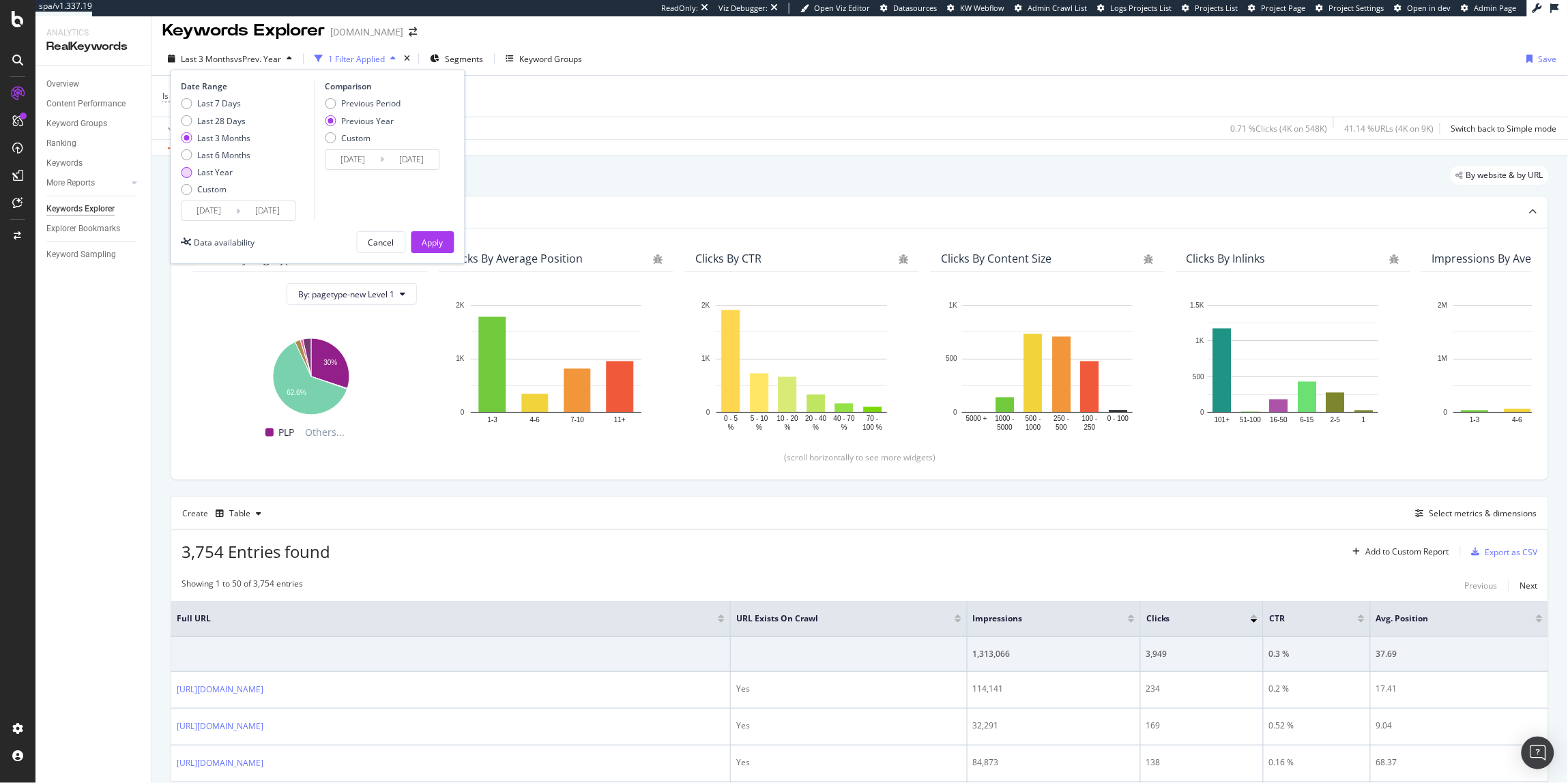
click at [208, 174] on div "Last Year" at bounding box center [216, 172] width 35 height 12
type input "2024/09/08"
drag, startPoint x: 430, startPoint y: 245, endPoint x: 431, endPoint y: 300, distance: 55.0
click at [430, 245] on div "Apply" at bounding box center [433, 242] width 21 height 12
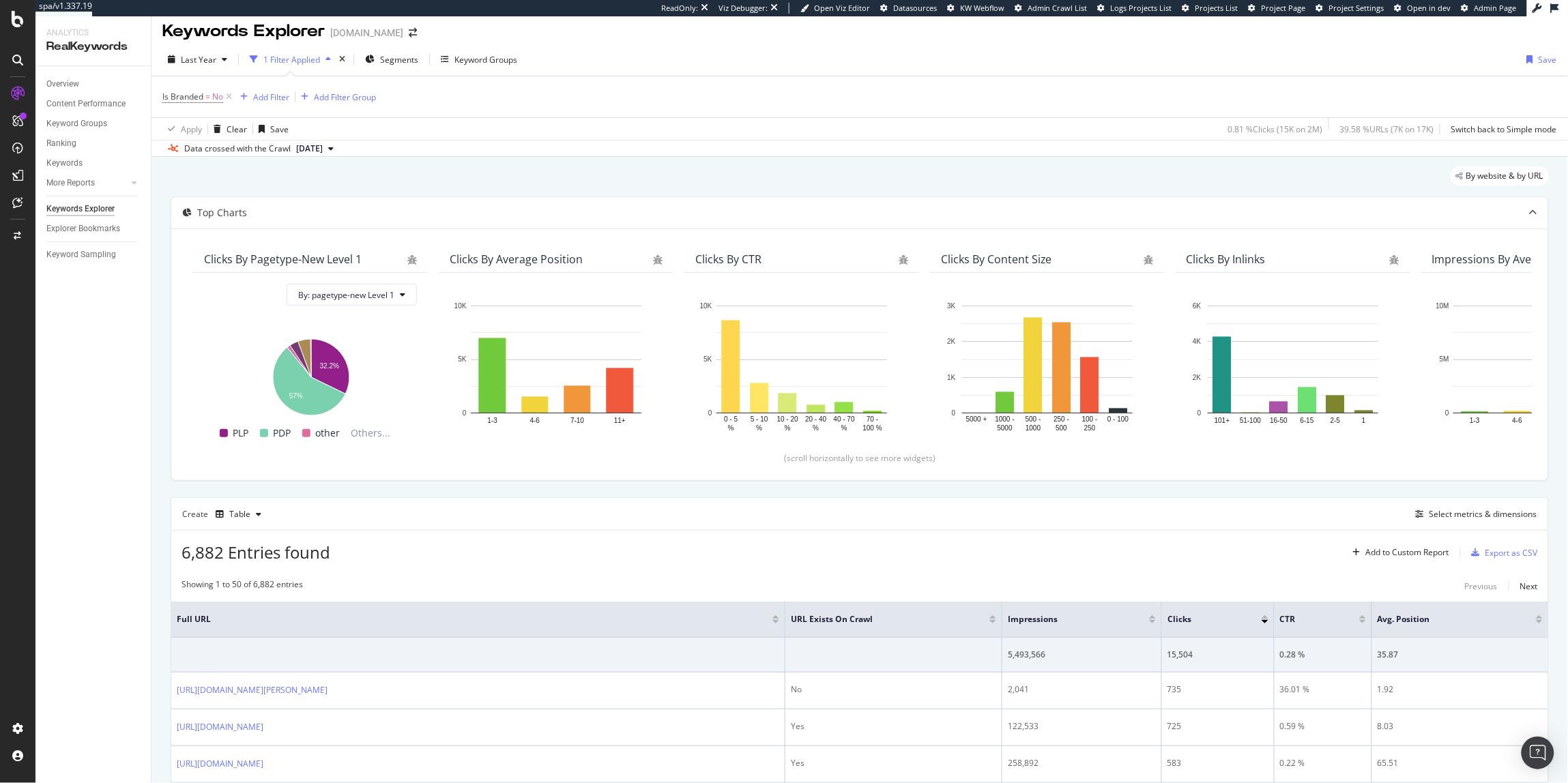
scroll to position [8, 0]
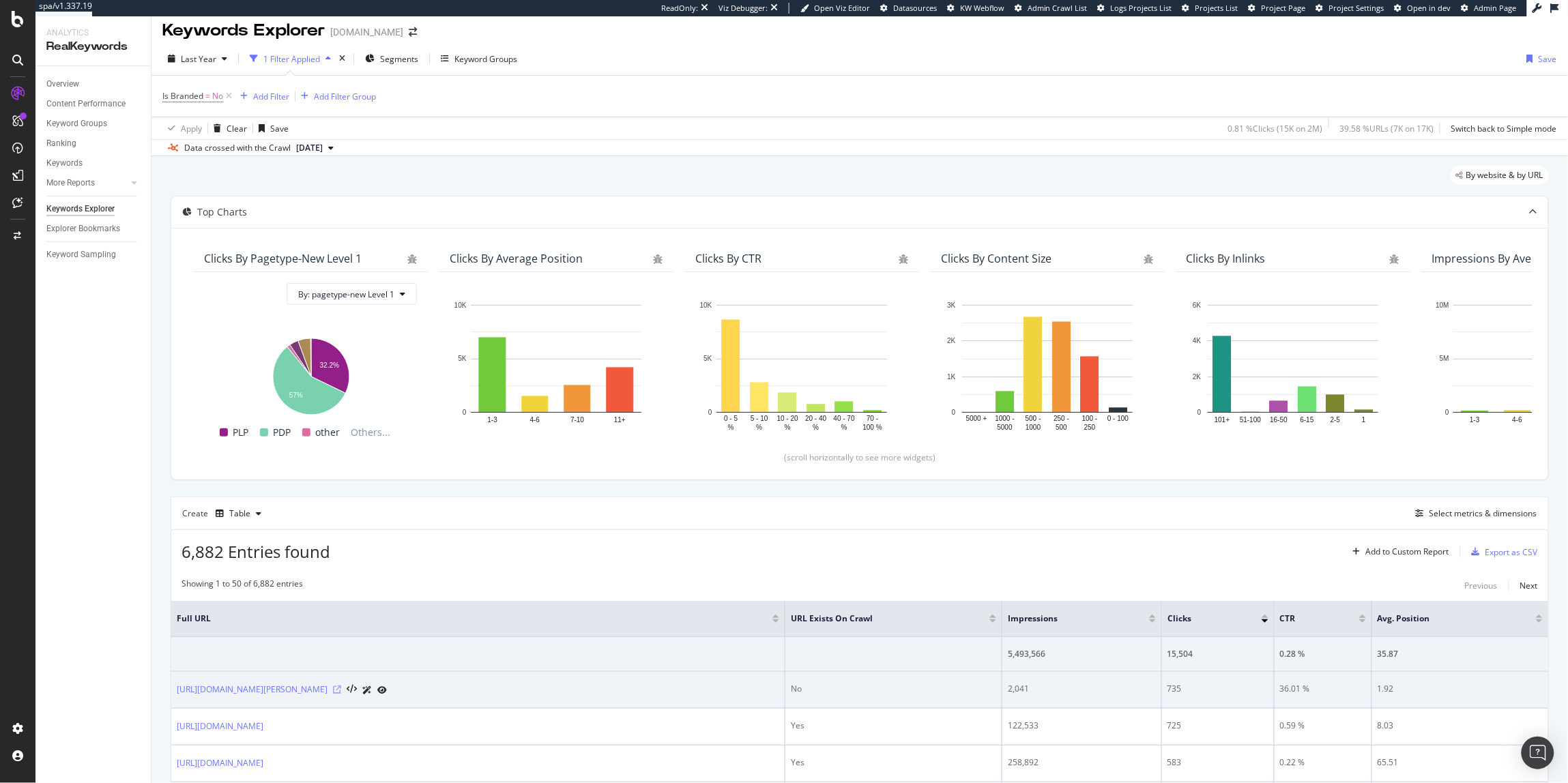
click at [341, 693] on icon at bounding box center [337, 690] width 8 height 8
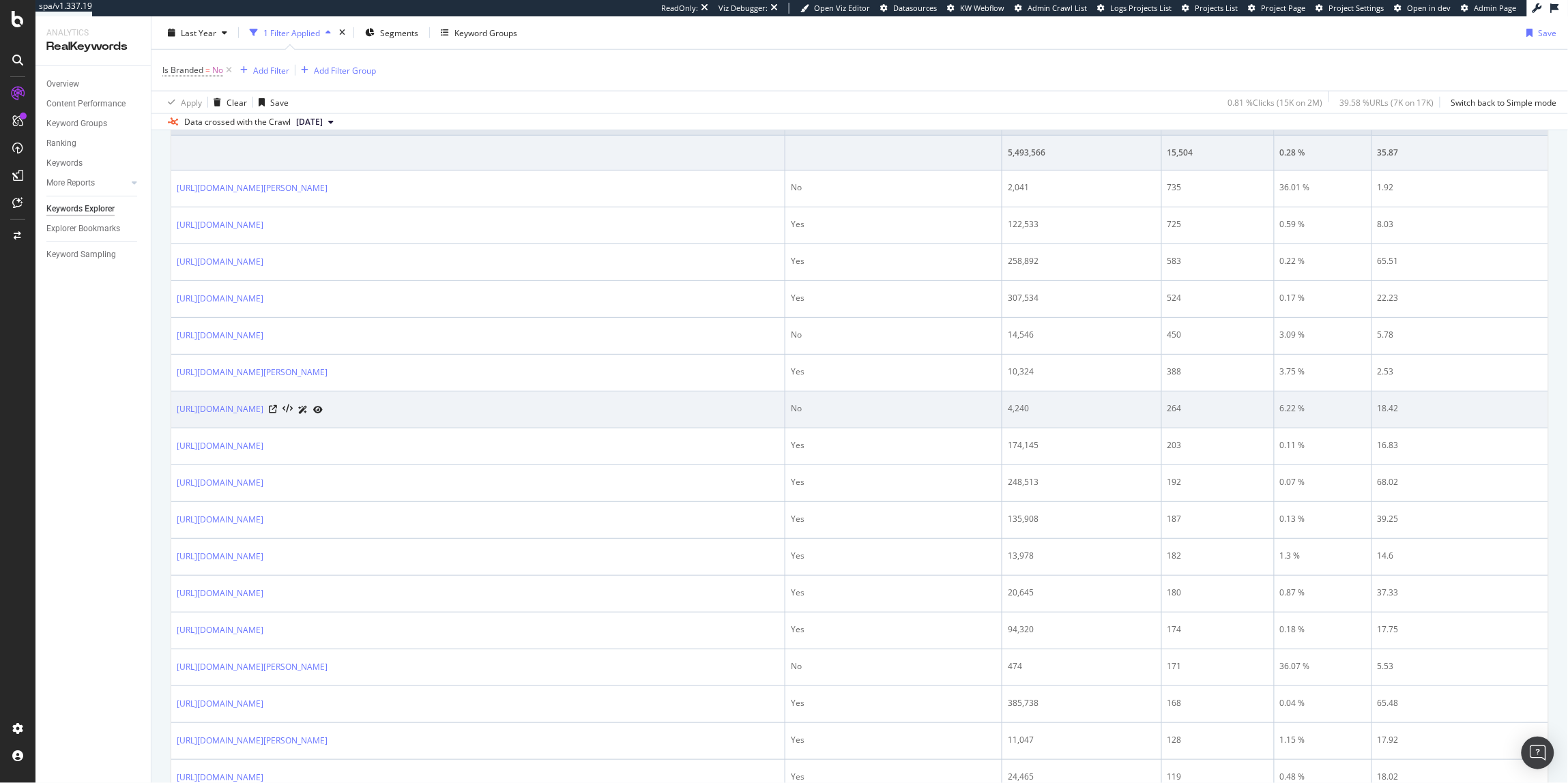
scroll to position [513, 0]
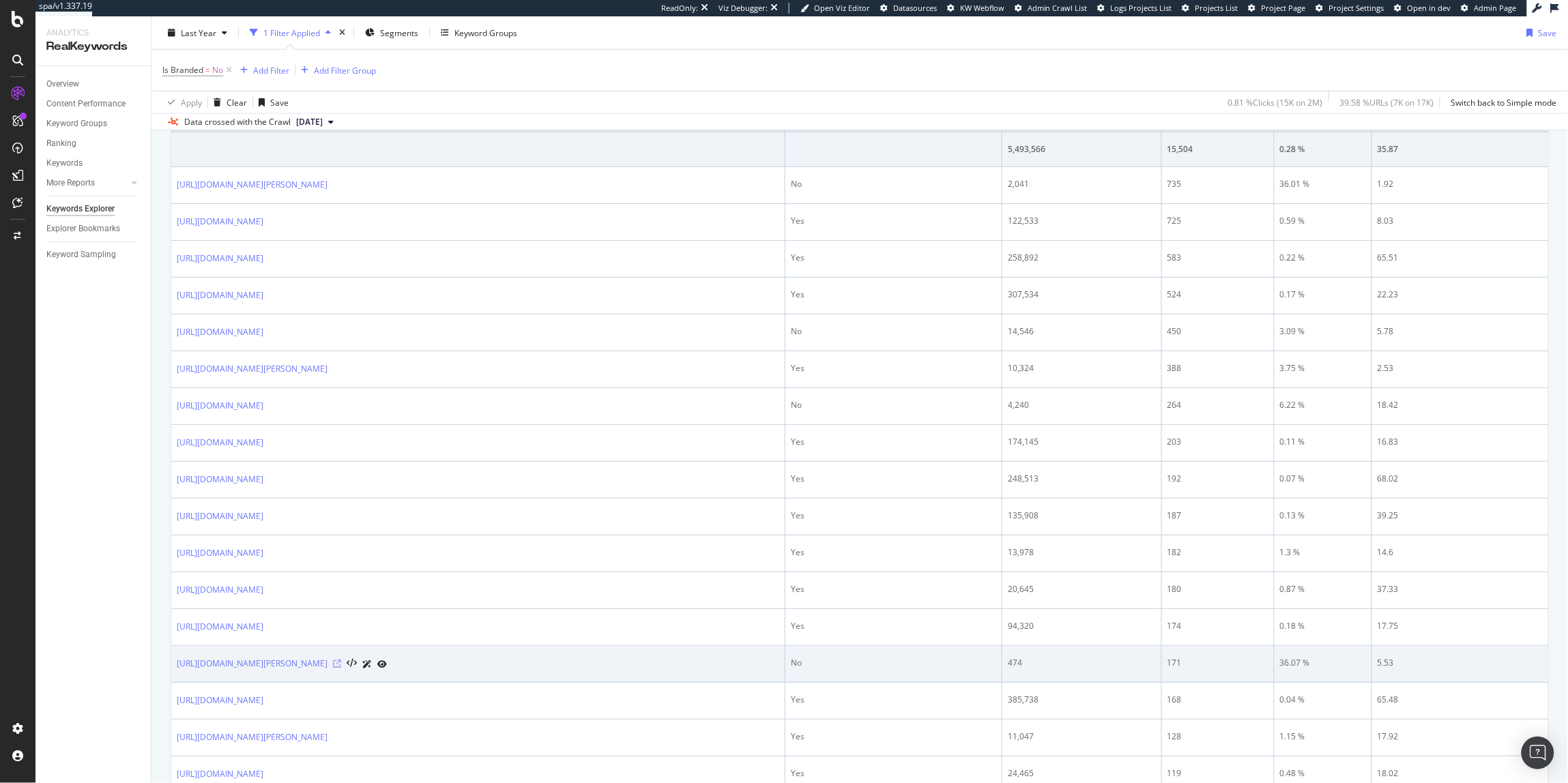
click at [341, 667] on icon at bounding box center [337, 663] width 8 height 8
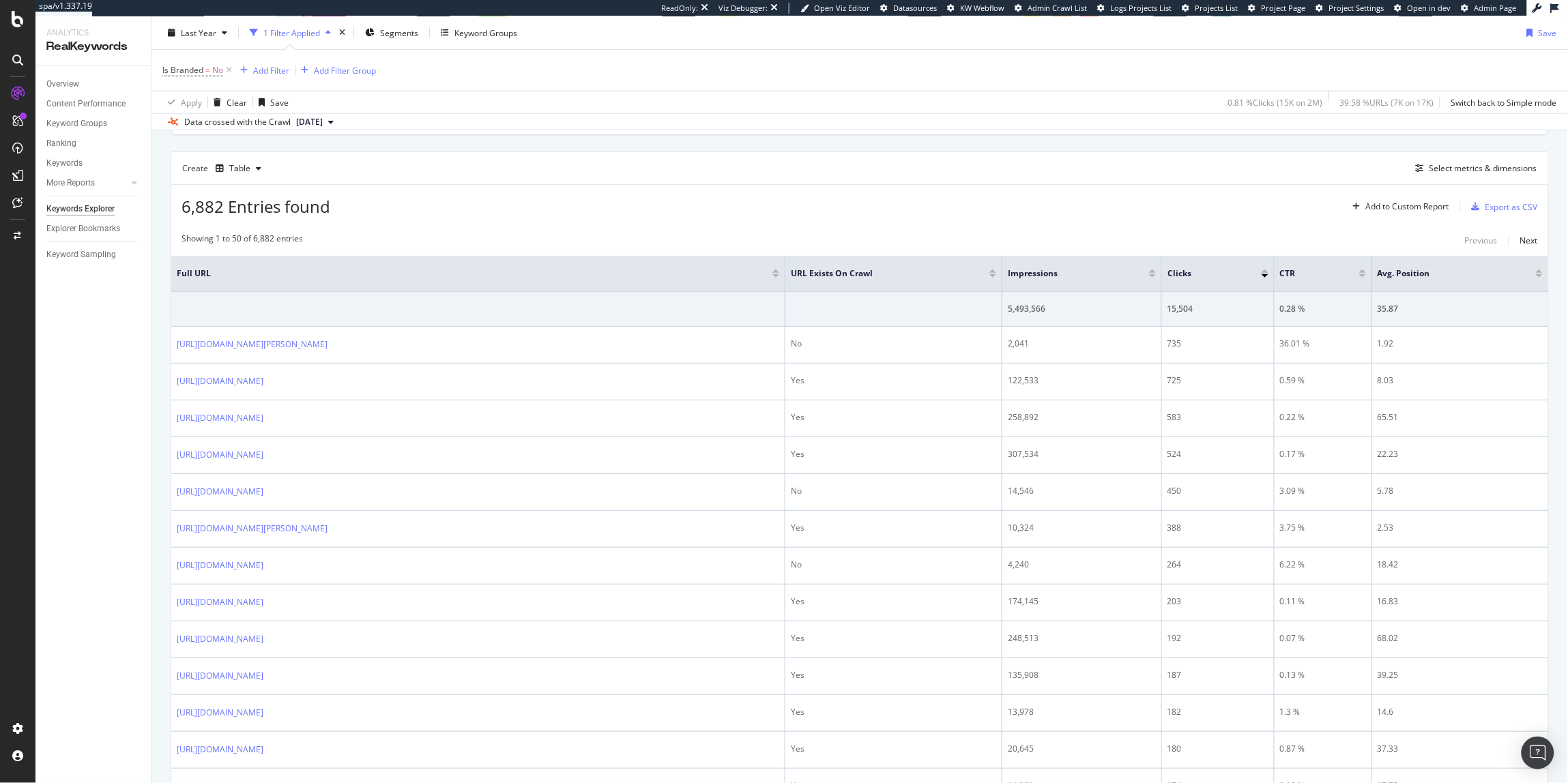
scroll to position [0, 0]
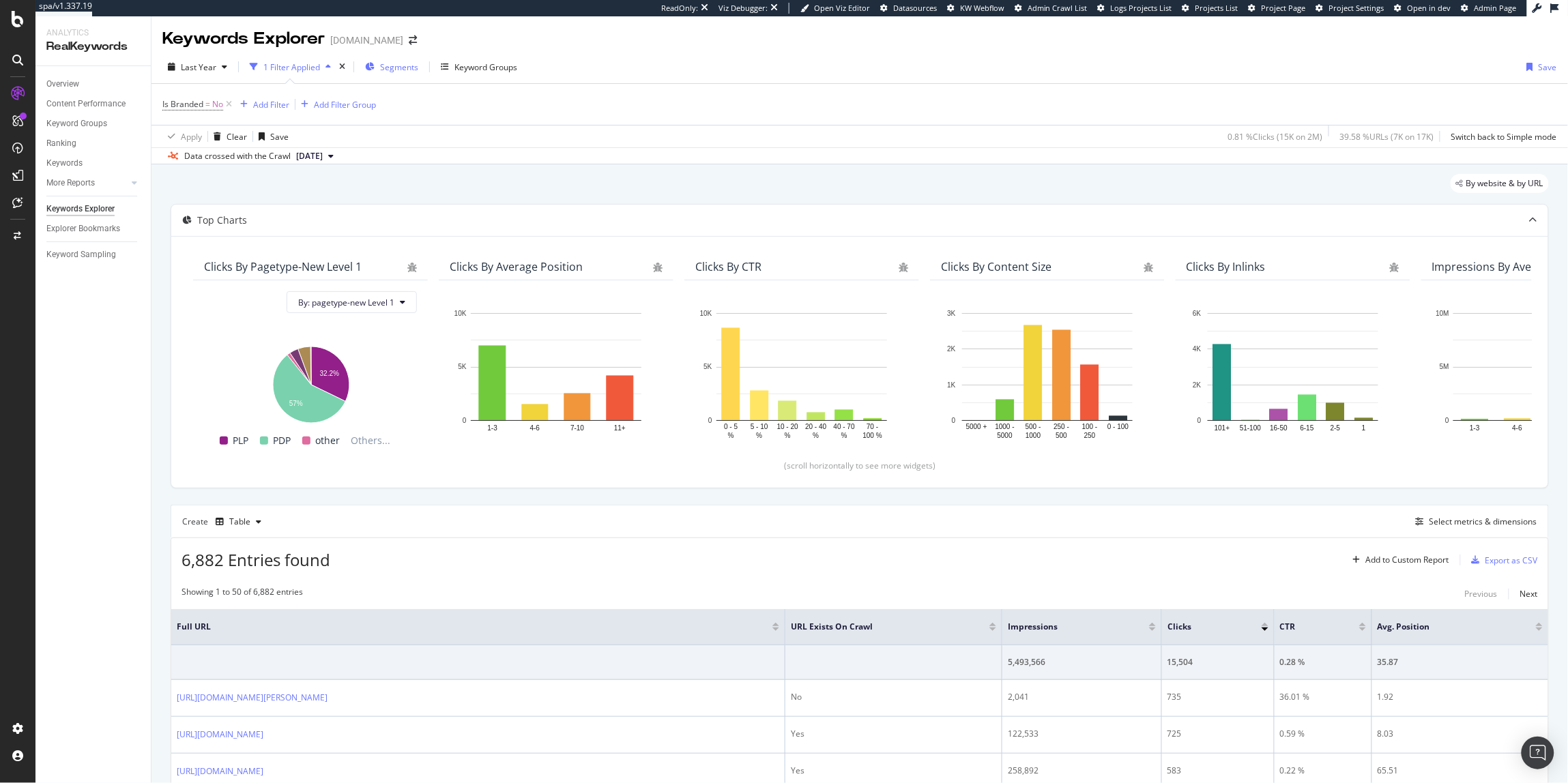
click at [405, 67] on span "Segments" at bounding box center [400, 67] width 39 height 12
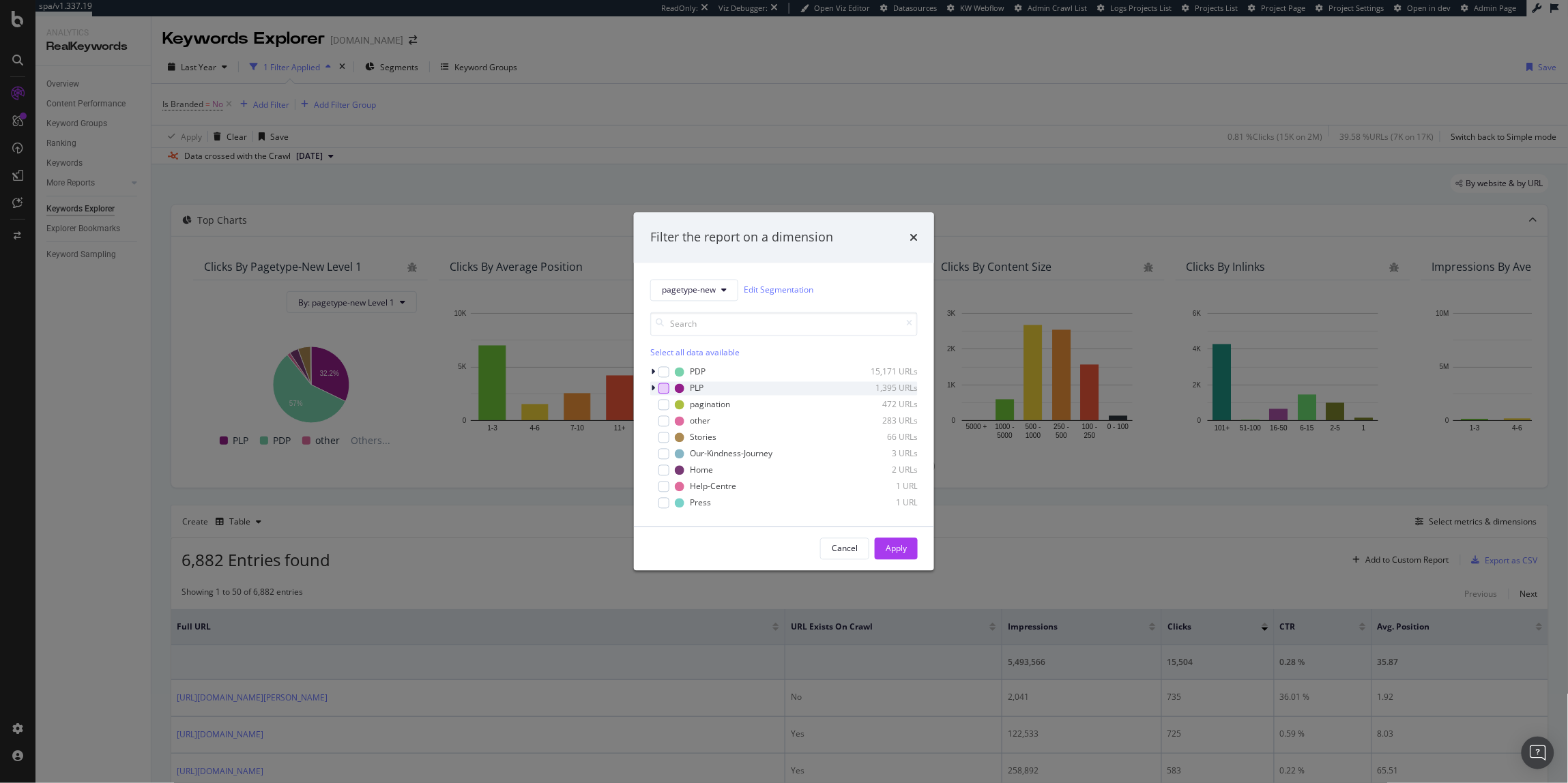
click at [667, 389] on div "modal" at bounding box center [664, 388] width 11 height 11
click at [901, 546] on div "Apply" at bounding box center [895, 548] width 21 height 12
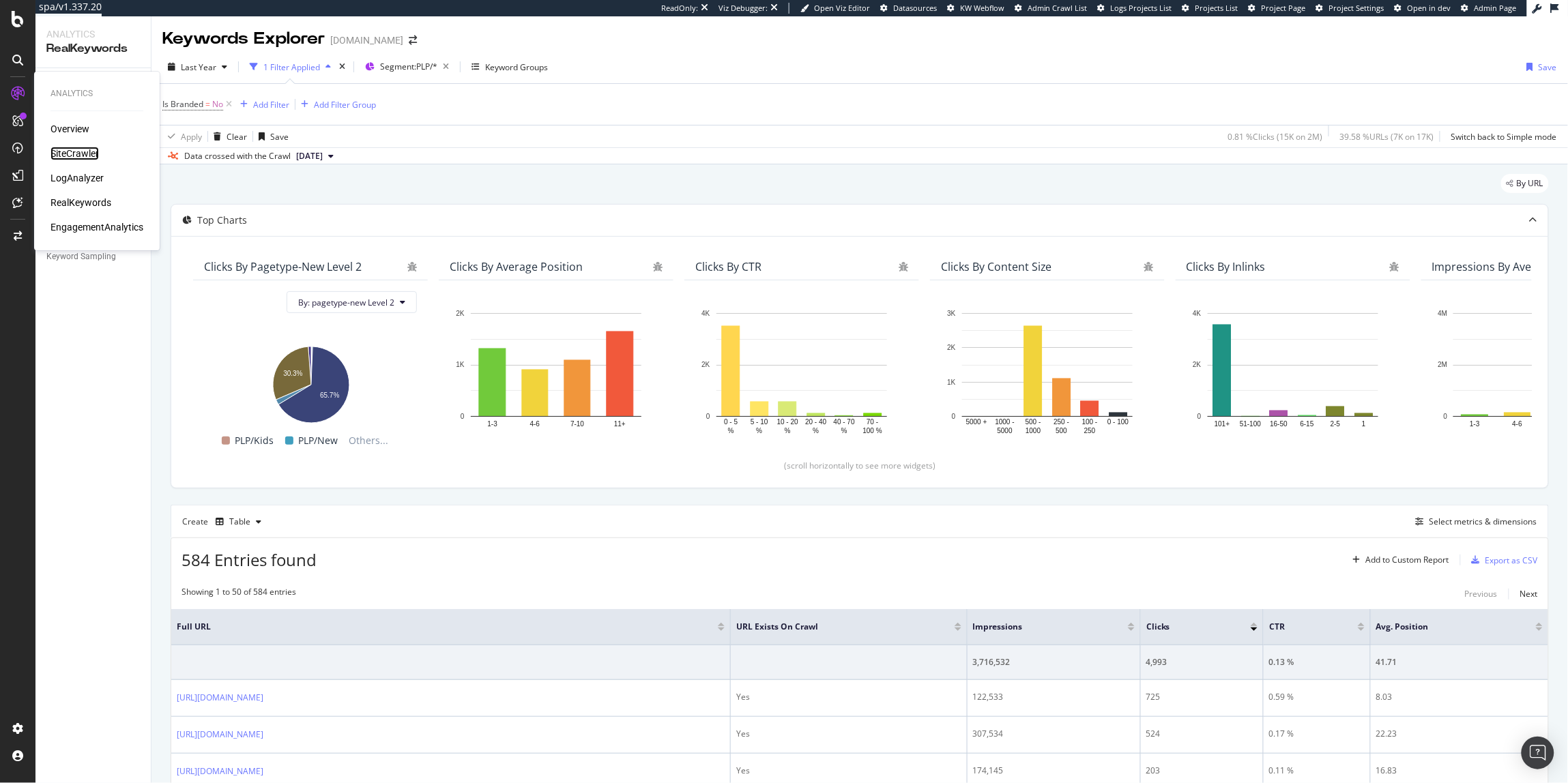
click at [79, 156] on div "SiteCrawler" at bounding box center [74, 154] width 49 height 14
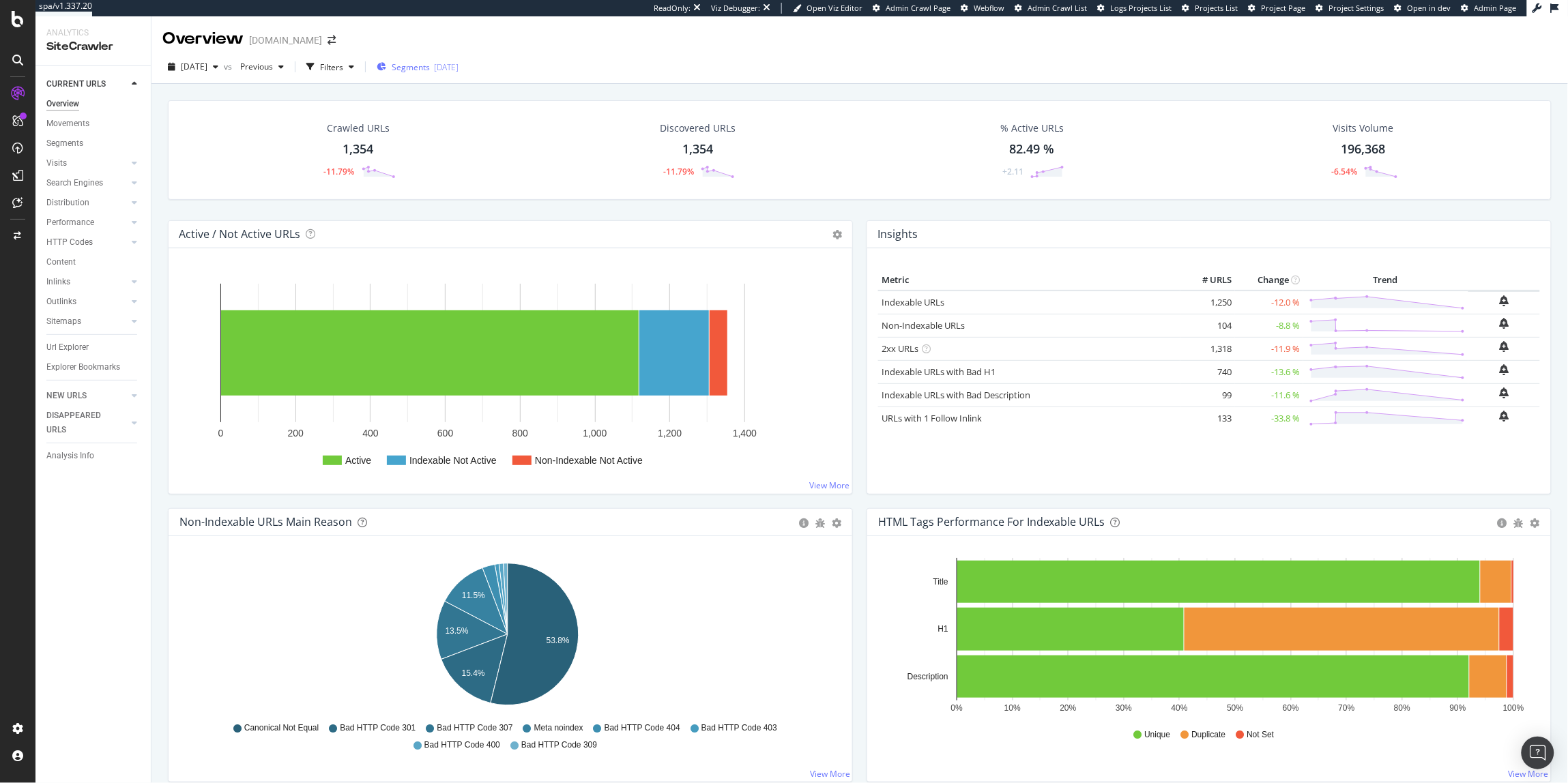
click at [416, 67] on span "Segments" at bounding box center [411, 67] width 39 height 12
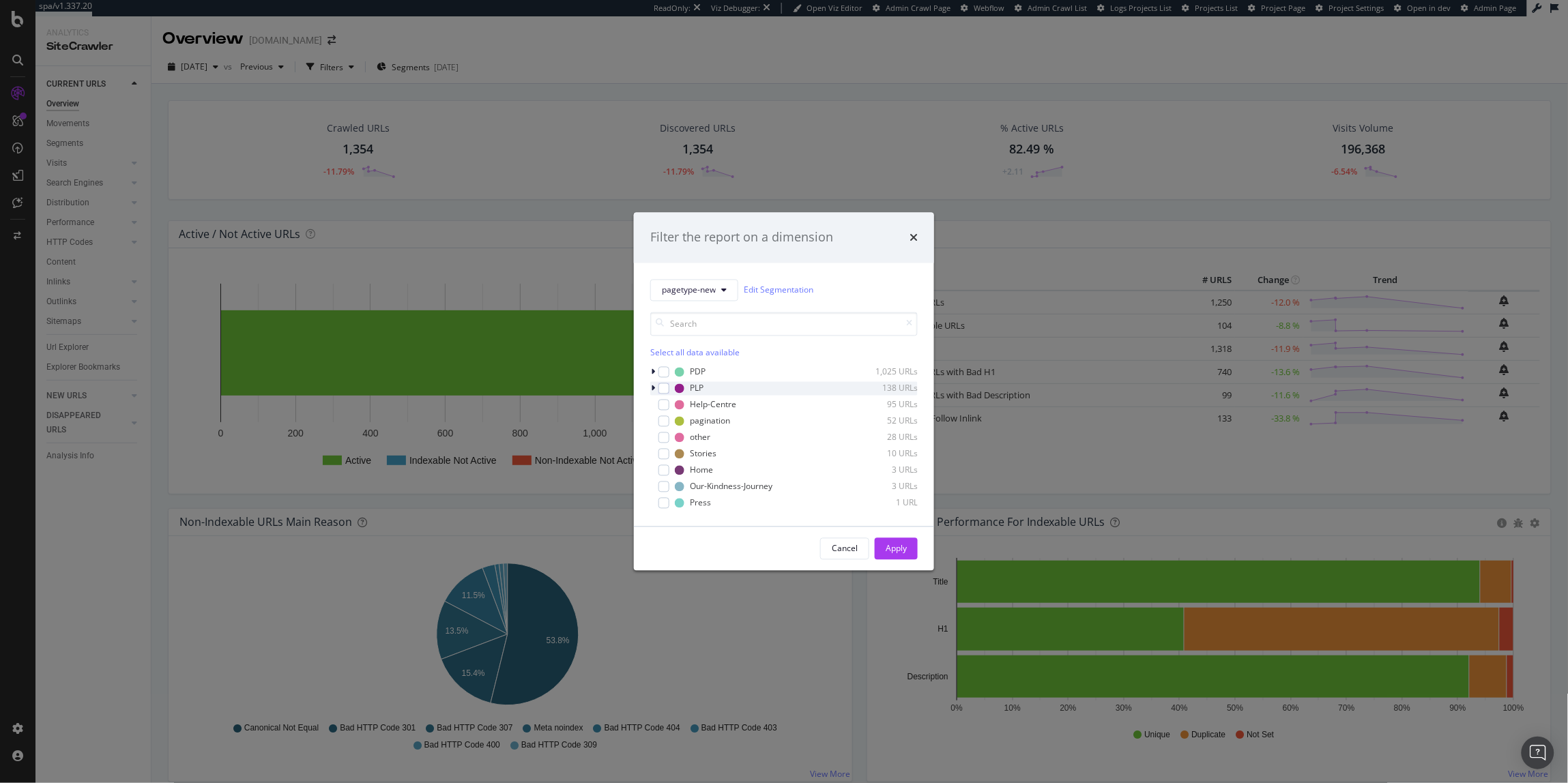
click at [667, 381] on div "PLP 138 URLs" at bounding box center [784, 388] width 268 height 14
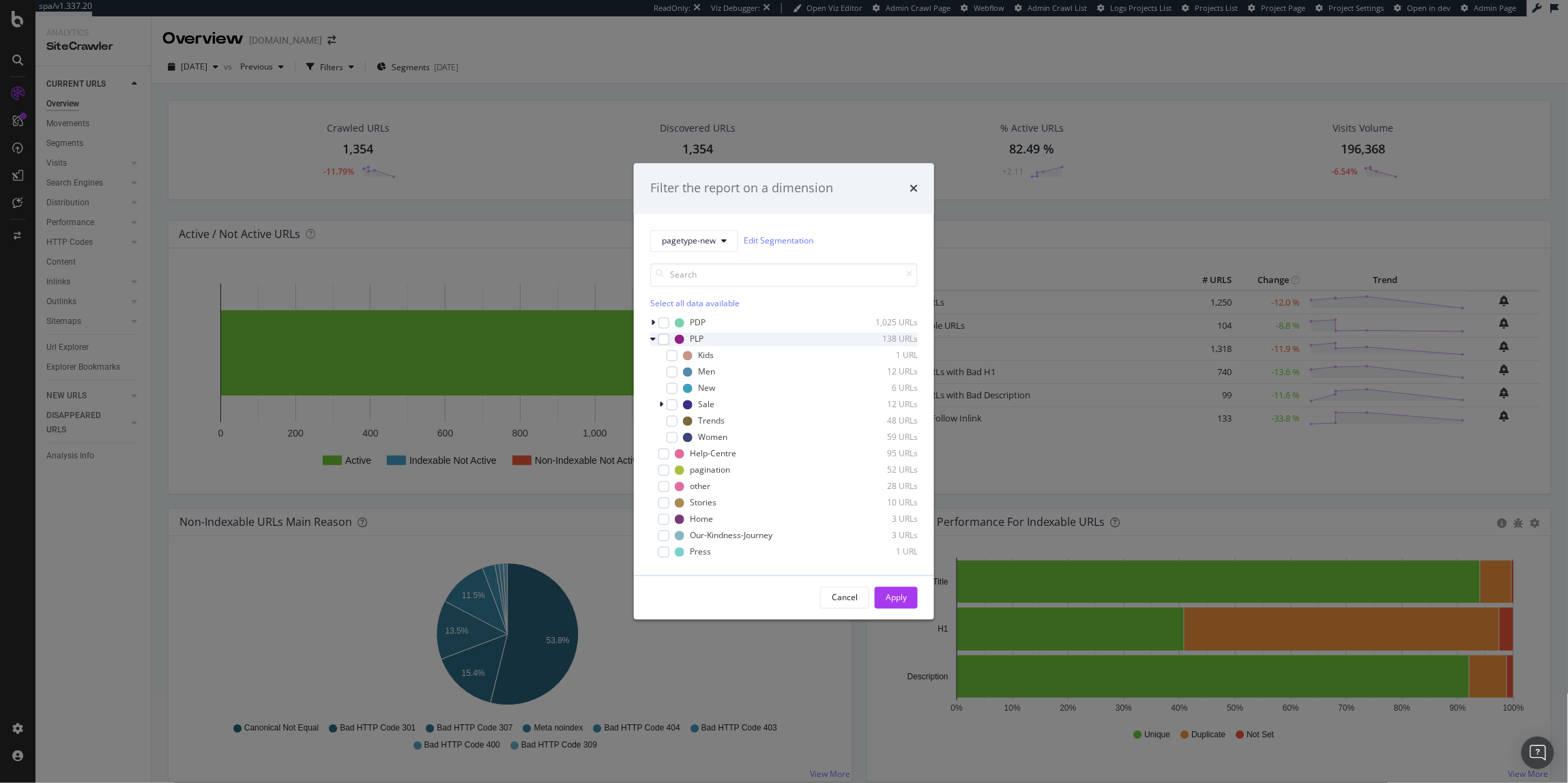
click at [650, 340] on icon "modal" at bounding box center [652, 339] width 5 height 8
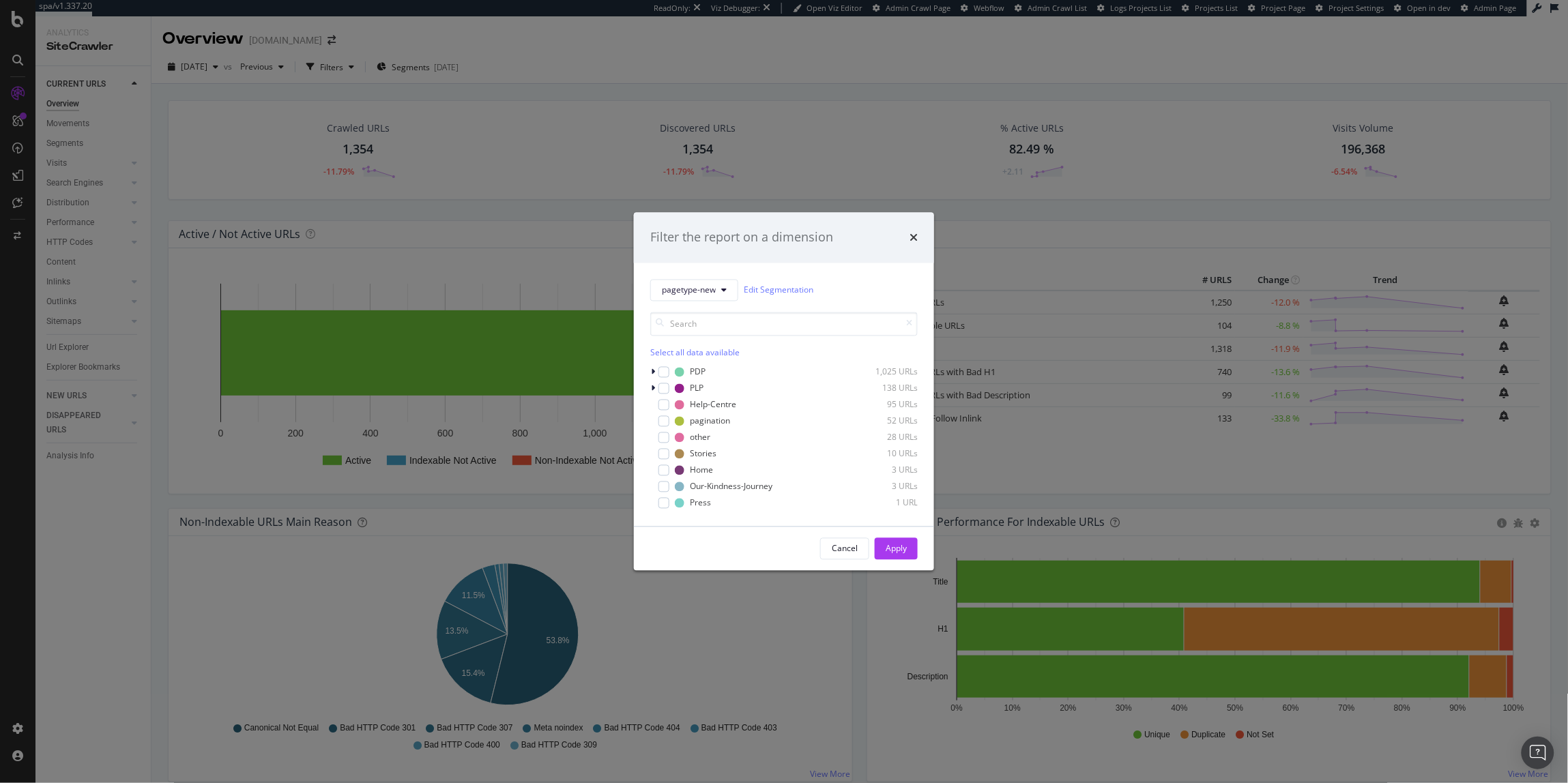
click at [660, 397] on div "PDP 1,025 URLs PLP 138 URLs Help-Centre 95 URLs pagination 52 URLs other 28 URL…" at bounding box center [784, 437] width 268 height 145
click at [665, 393] on div "modal" at bounding box center [664, 388] width 11 height 11
click at [919, 551] on div "Cancel Apply" at bounding box center [784, 548] width 300 height 44
click at [911, 555] on button "Apply" at bounding box center [896, 548] width 43 height 22
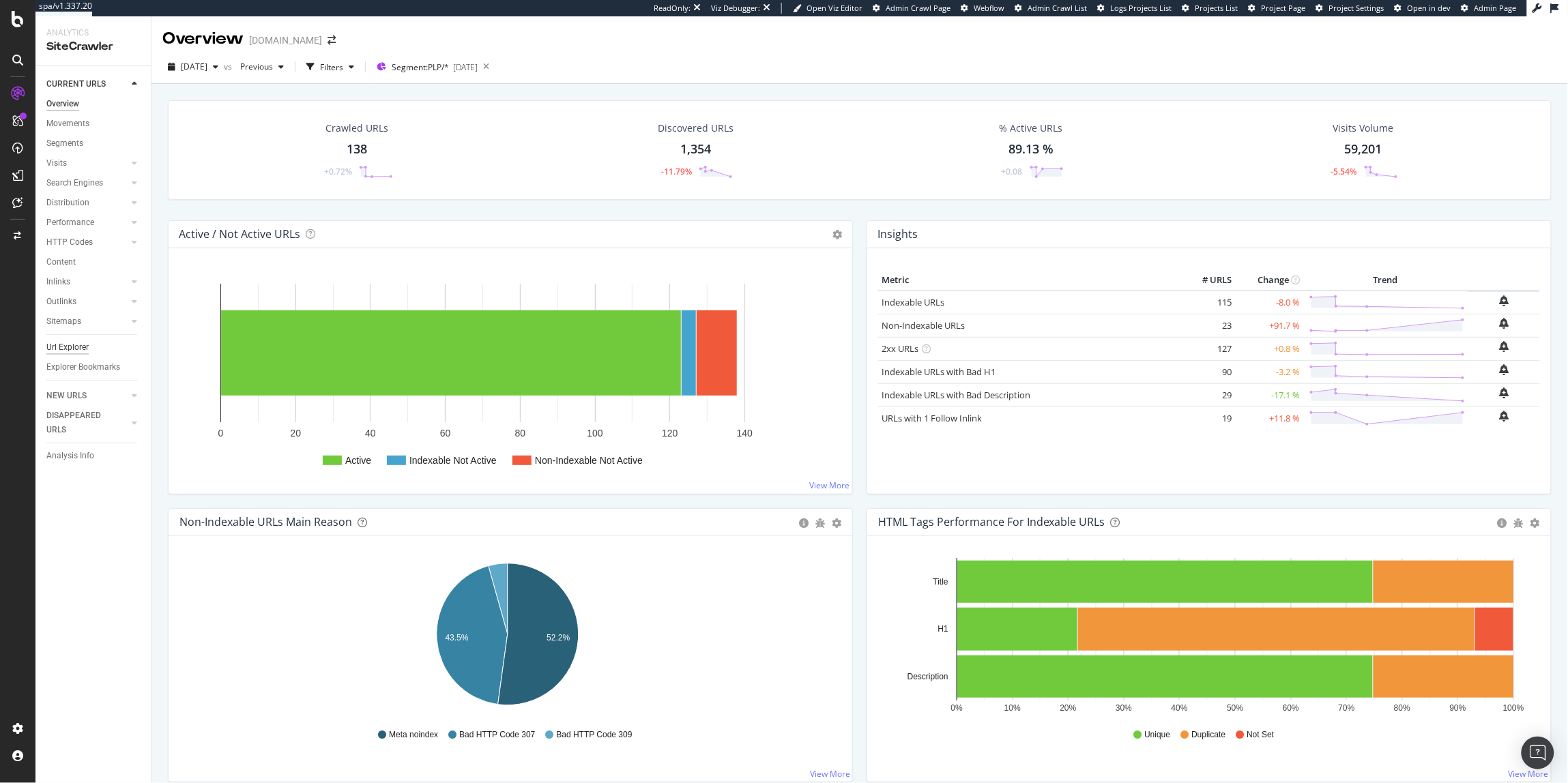
click at [67, 345] on div "Url Explorer" at bounding box center [67, 347] width 42 height 15
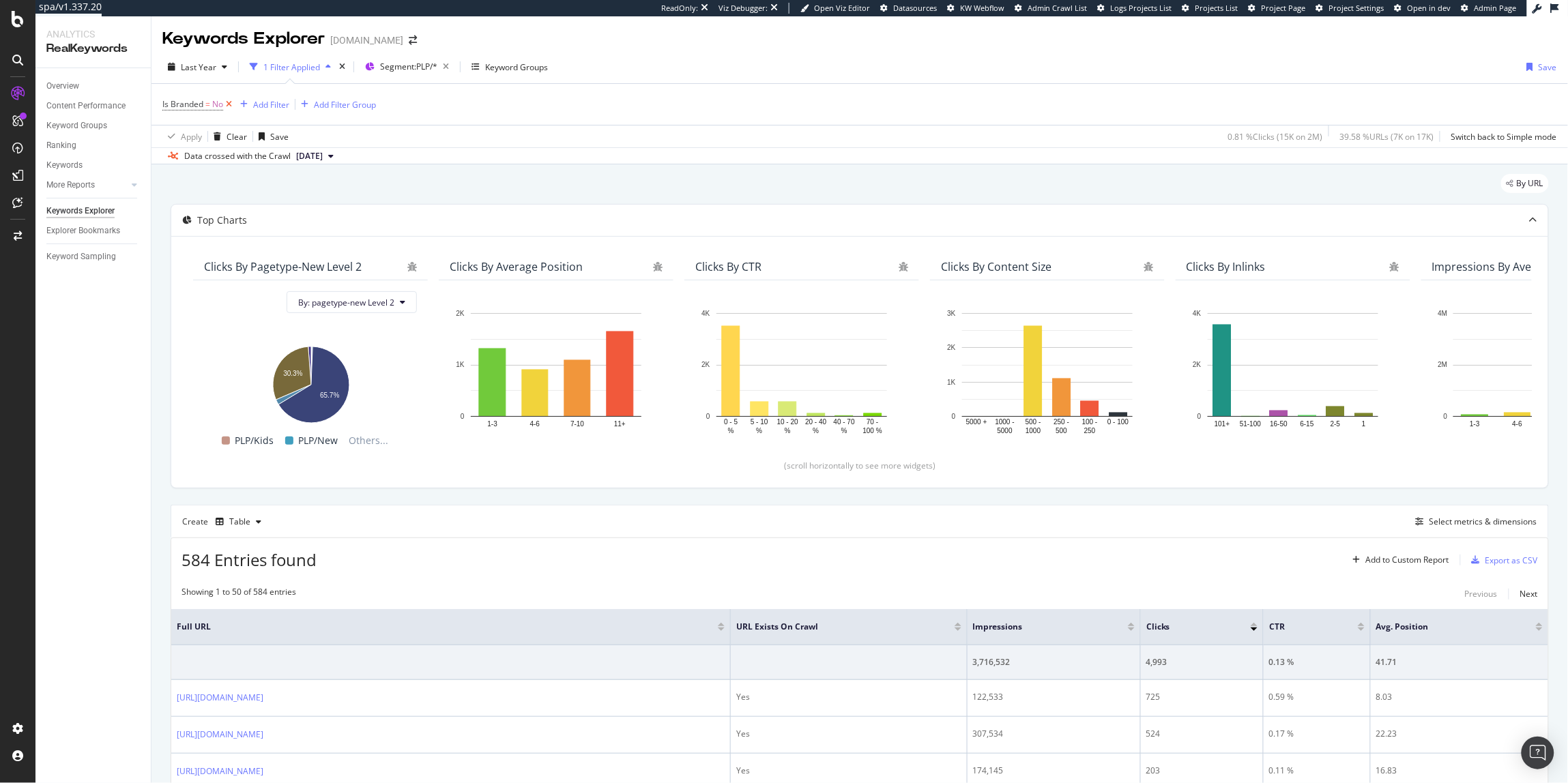
click at [228, 103] on icon at bounding box center [228, 104] width 12 height 14
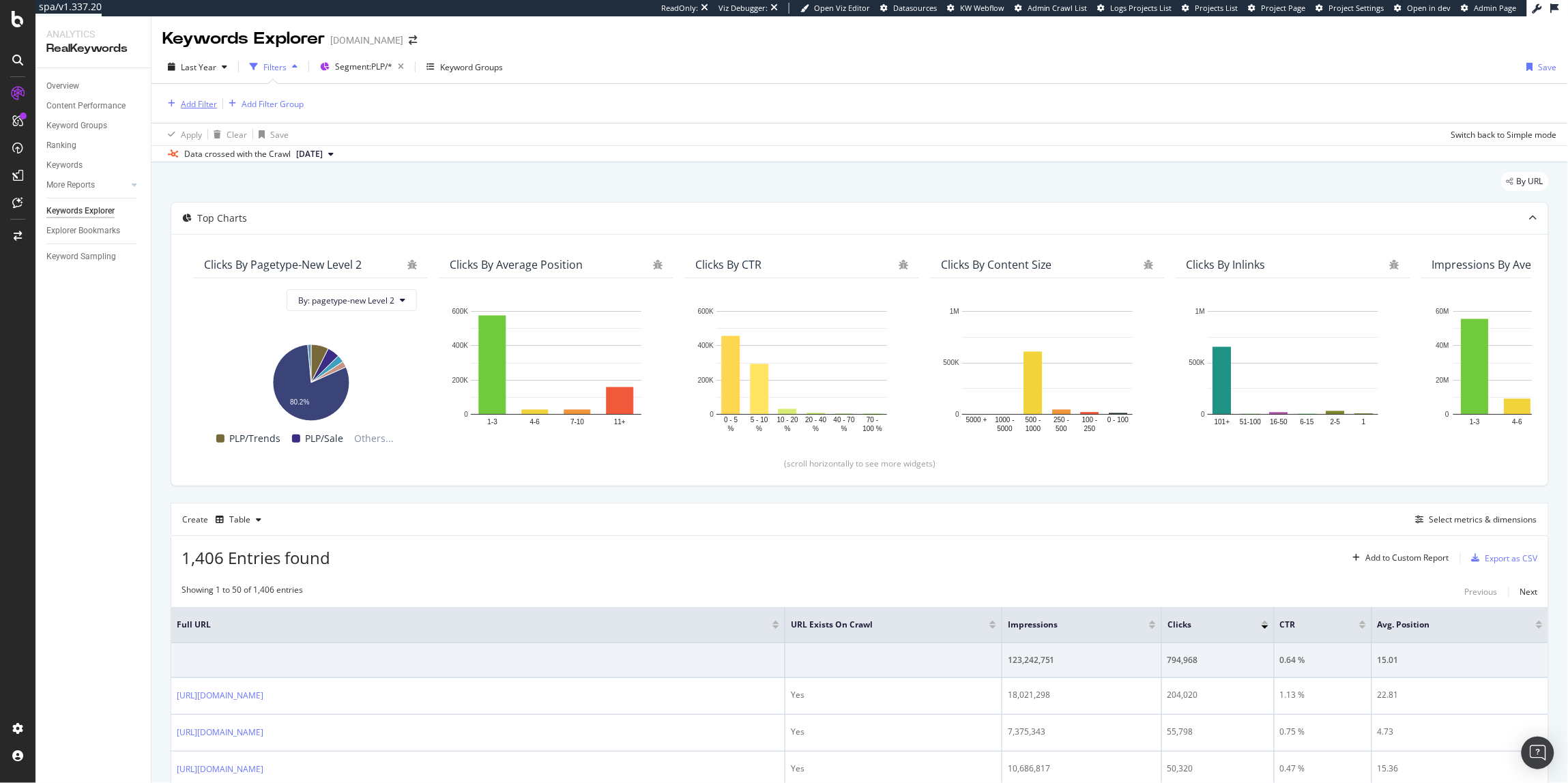
click at [184, 110] on button "Add Filter" at bounding box center [190, 103] width 55 height 16
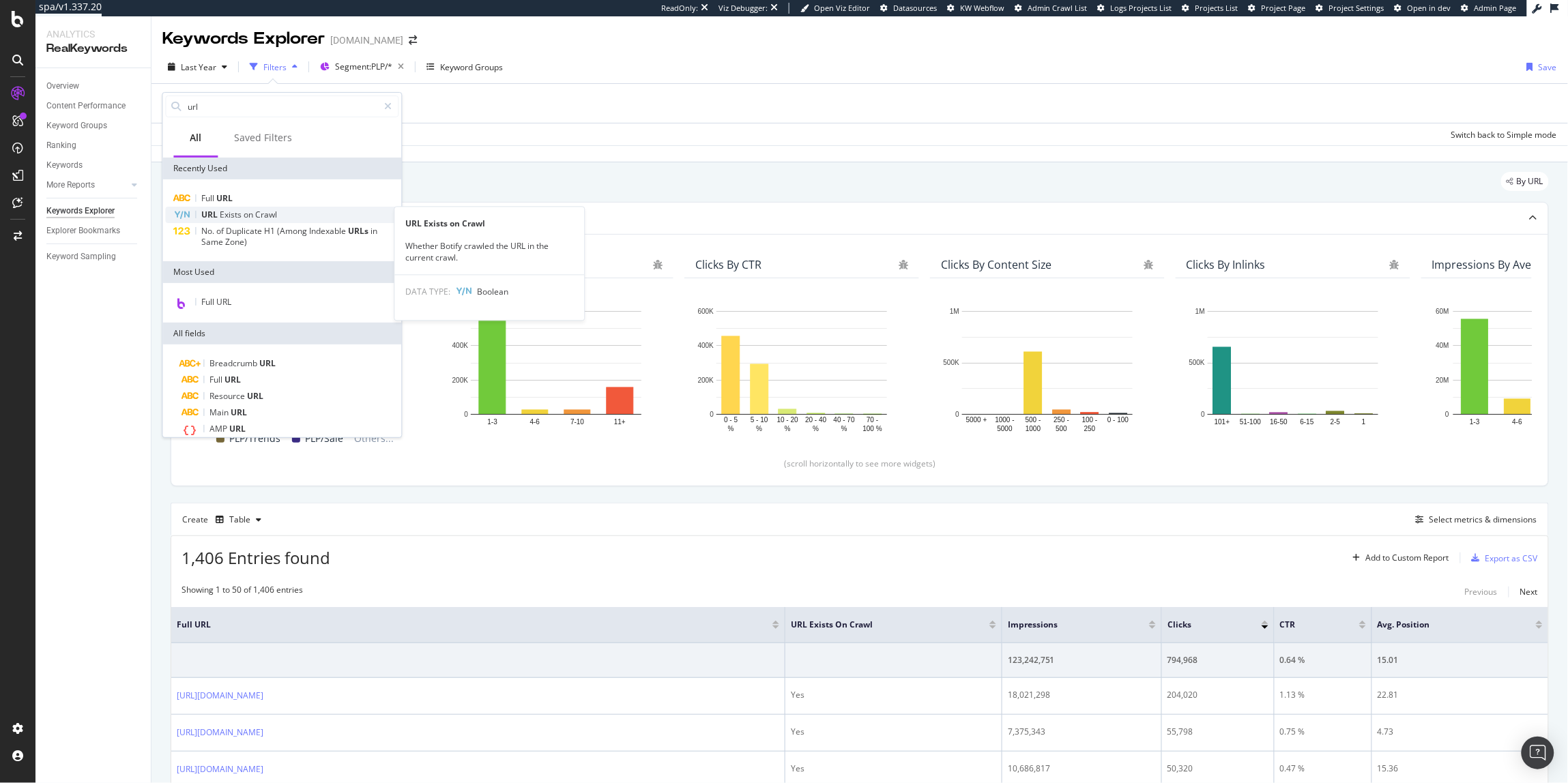
type input "url"
click at [275, 209] on span "Crawl" at bounding box center [267, 214] width 22 height 12
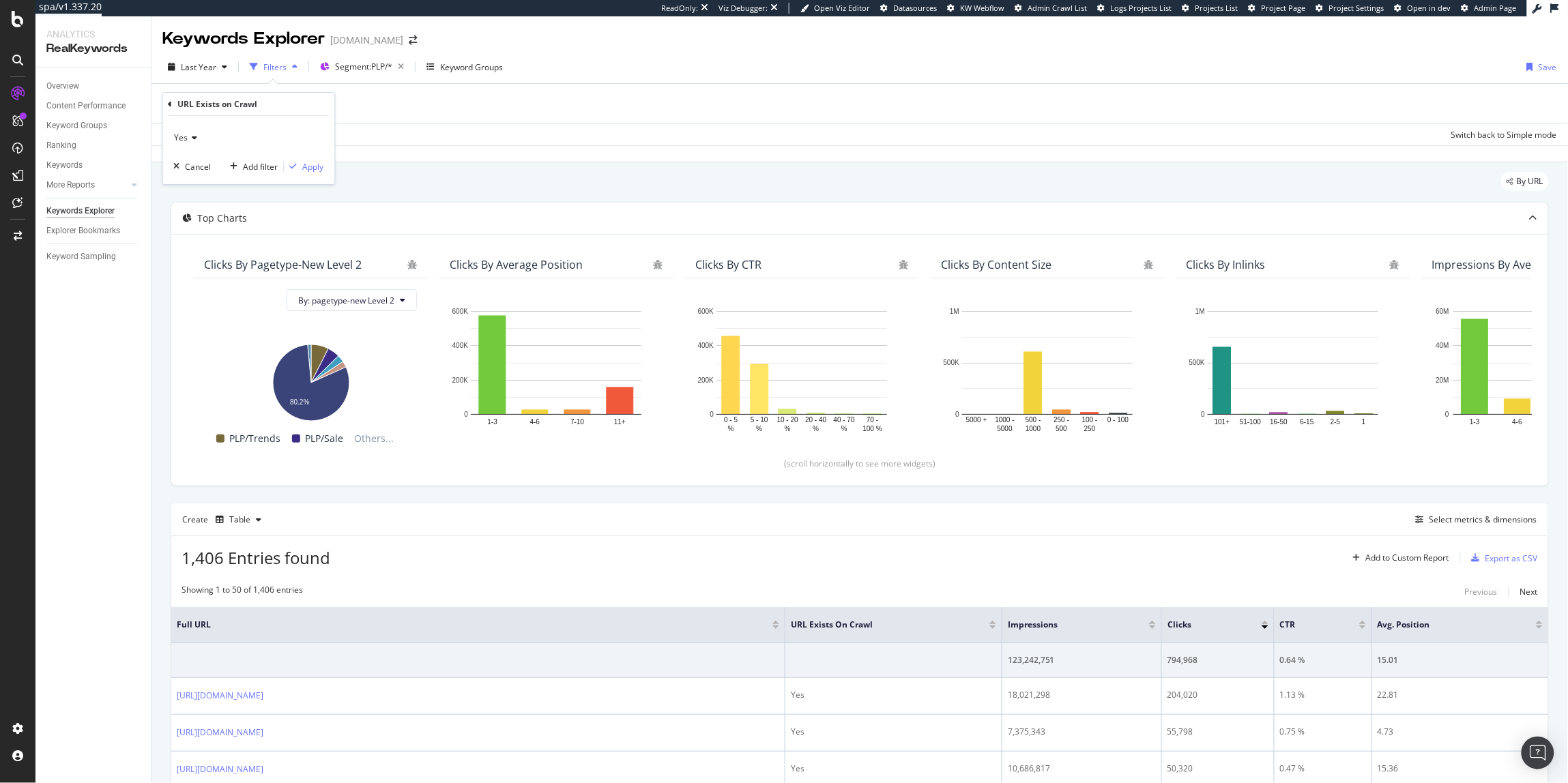
click at [186, 139] on span "Yes" at bounding box center [181, 137] width 14 height 12
click at [196, 183] on div "No" at bounding box center [250, 183] width 146 height 18
click at [315, 169] on div "Apply" at bounding box center [313, 167] width 21 height 12
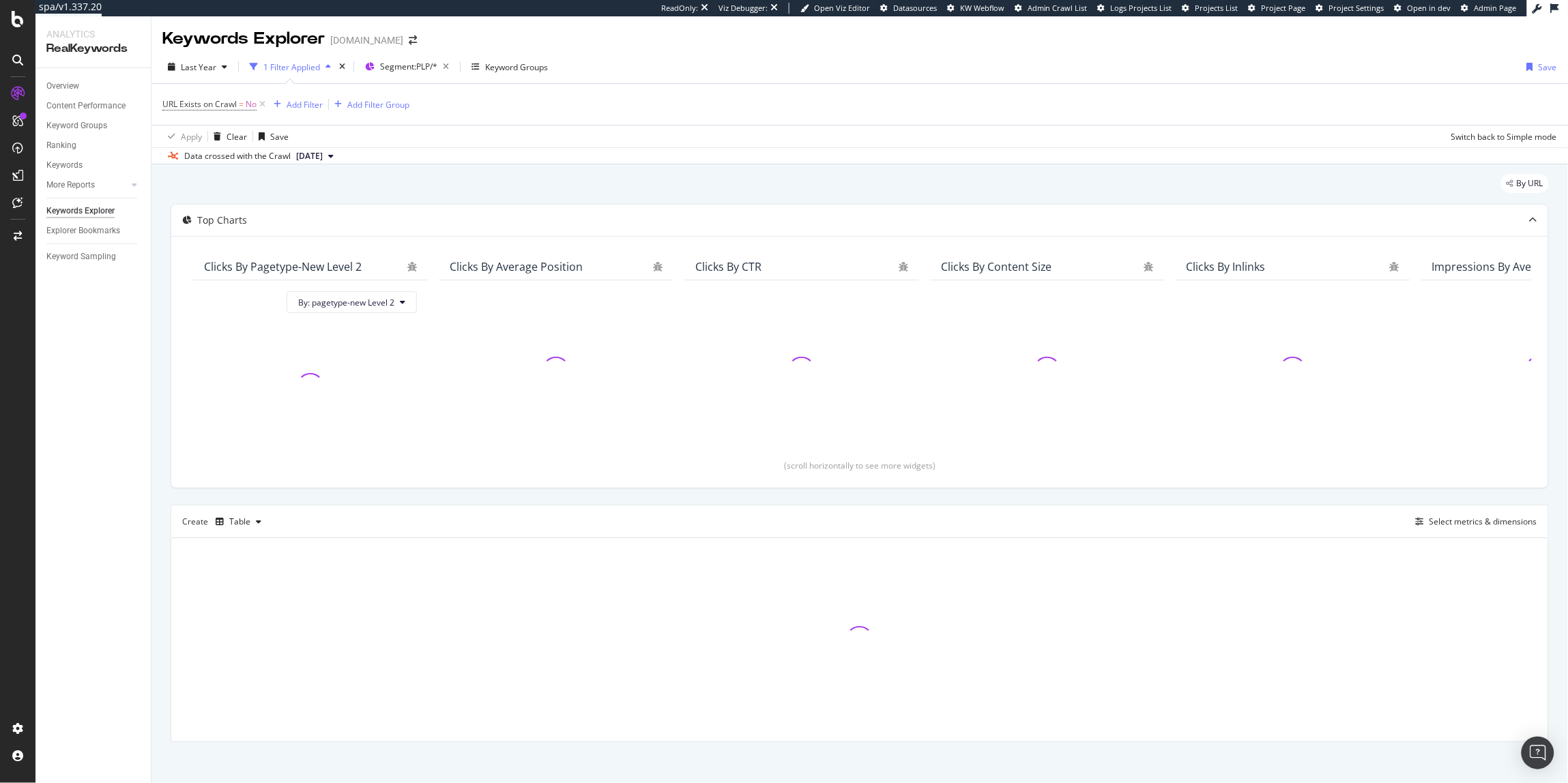
click at [314, 158] on span "[DATE]" at bounding box center [309, 157] width 26 height 12
click at [622, 191] on div "By URL" at bounding box center [859, 189] width 1378 height 30
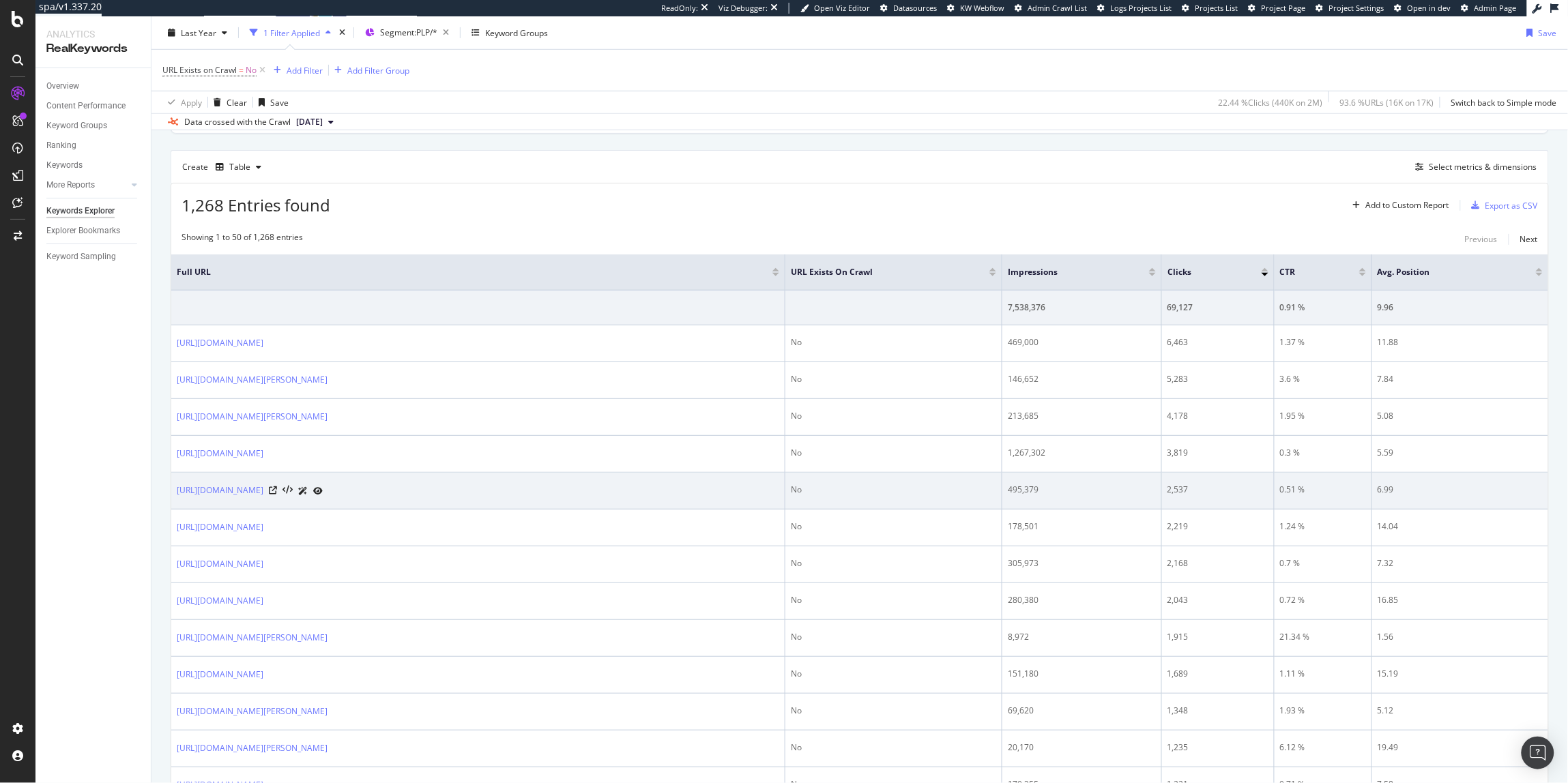
scroll to position [356, 0]
drag, startPoint x: 1017, startPoint y: 489, endPoint x: 1078, endPoint y: 495, distance: 61.3
click at [1078, 495] on div "495,379" at bounding box center [1081, 489] width 148 height 12
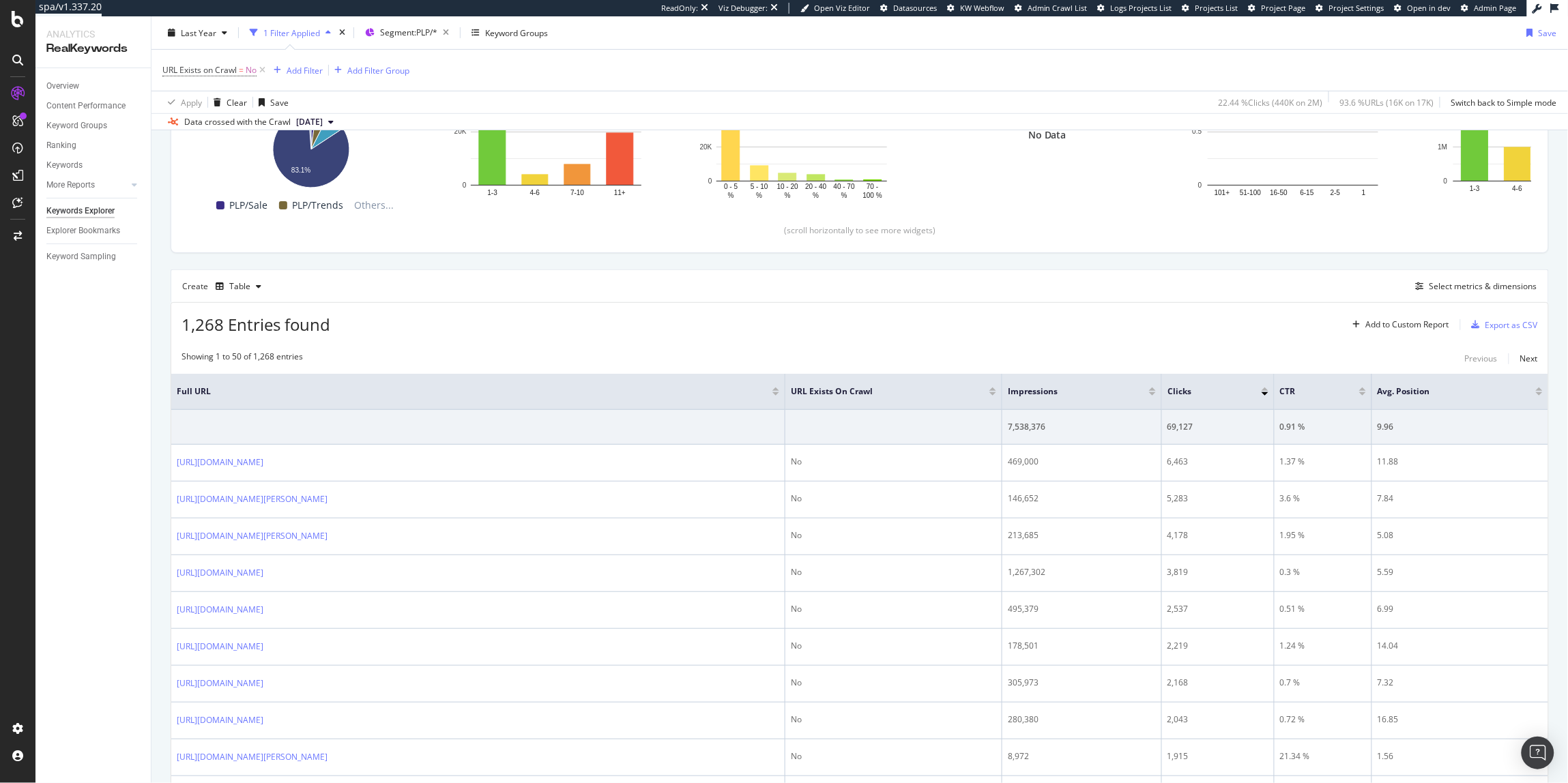
scroll to position [0, 0]
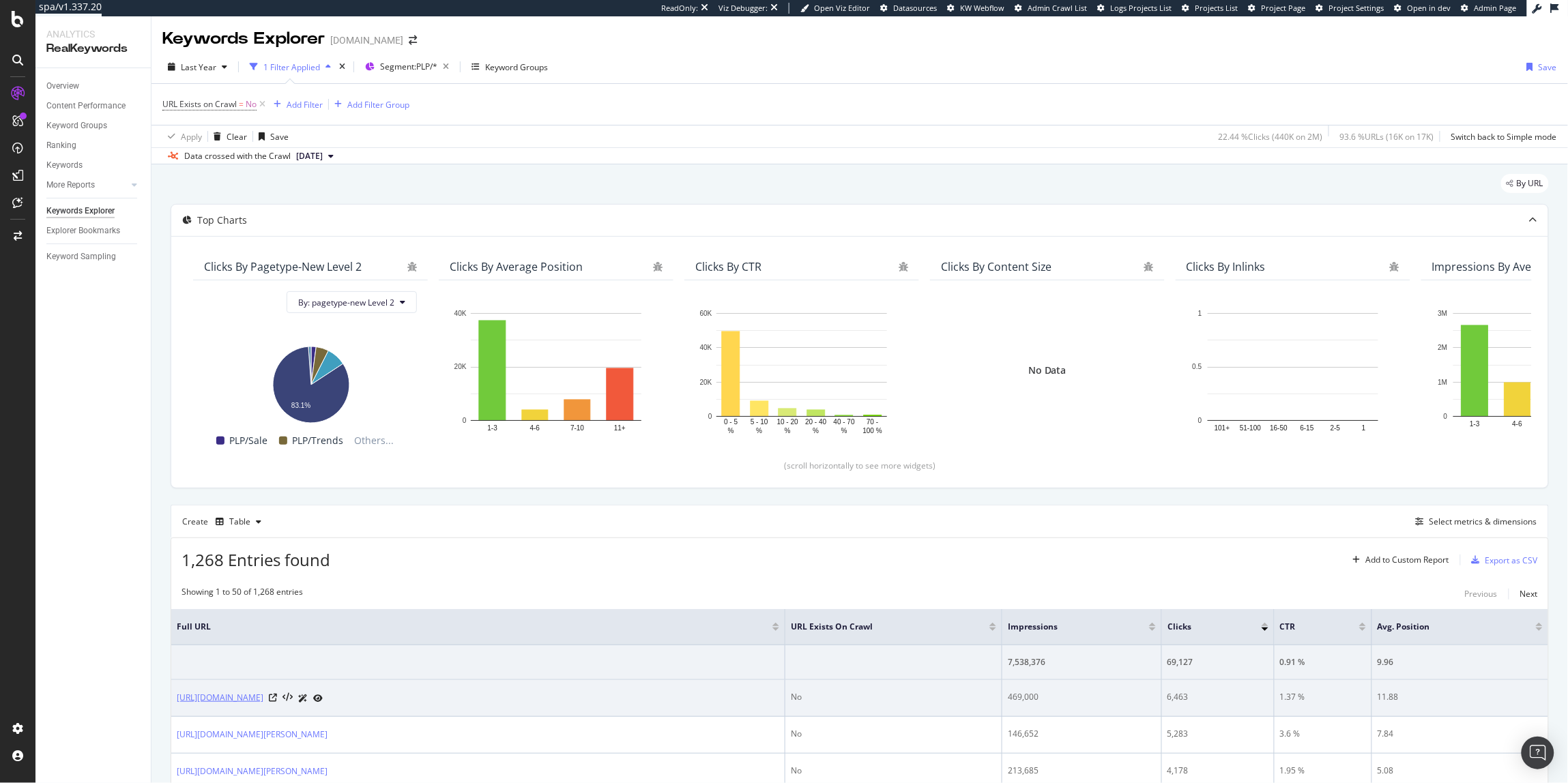
drag, startPoint x: 468, startPoint y: 703, endPoint x: 395, endPoint y: 704, distance: 73.0
click at [395, 704] on div "[URL][DOMAIN_NAME]" at bounding box center [477, 698] width 602 height 15
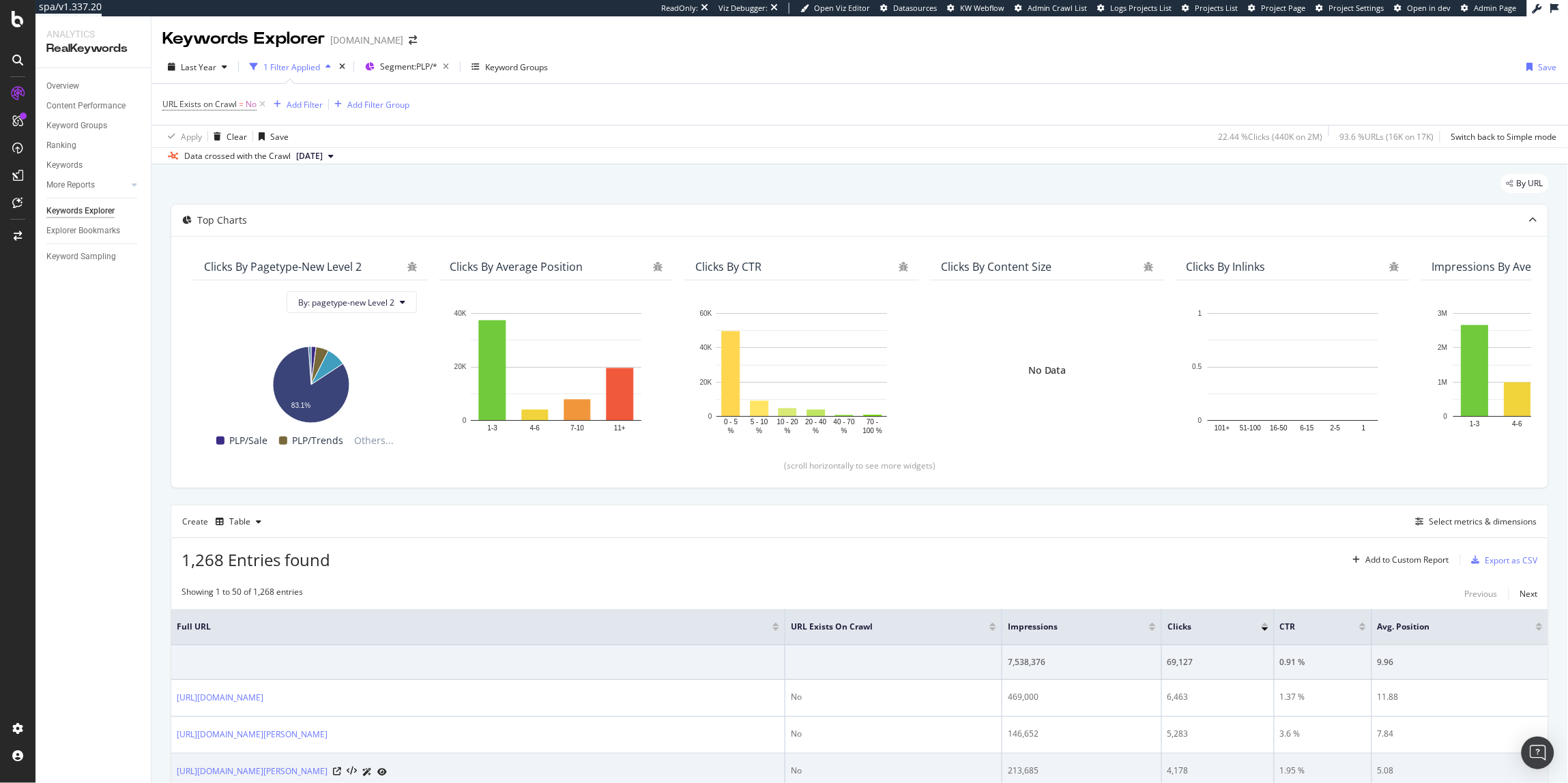
copy link "colour_group=pink"
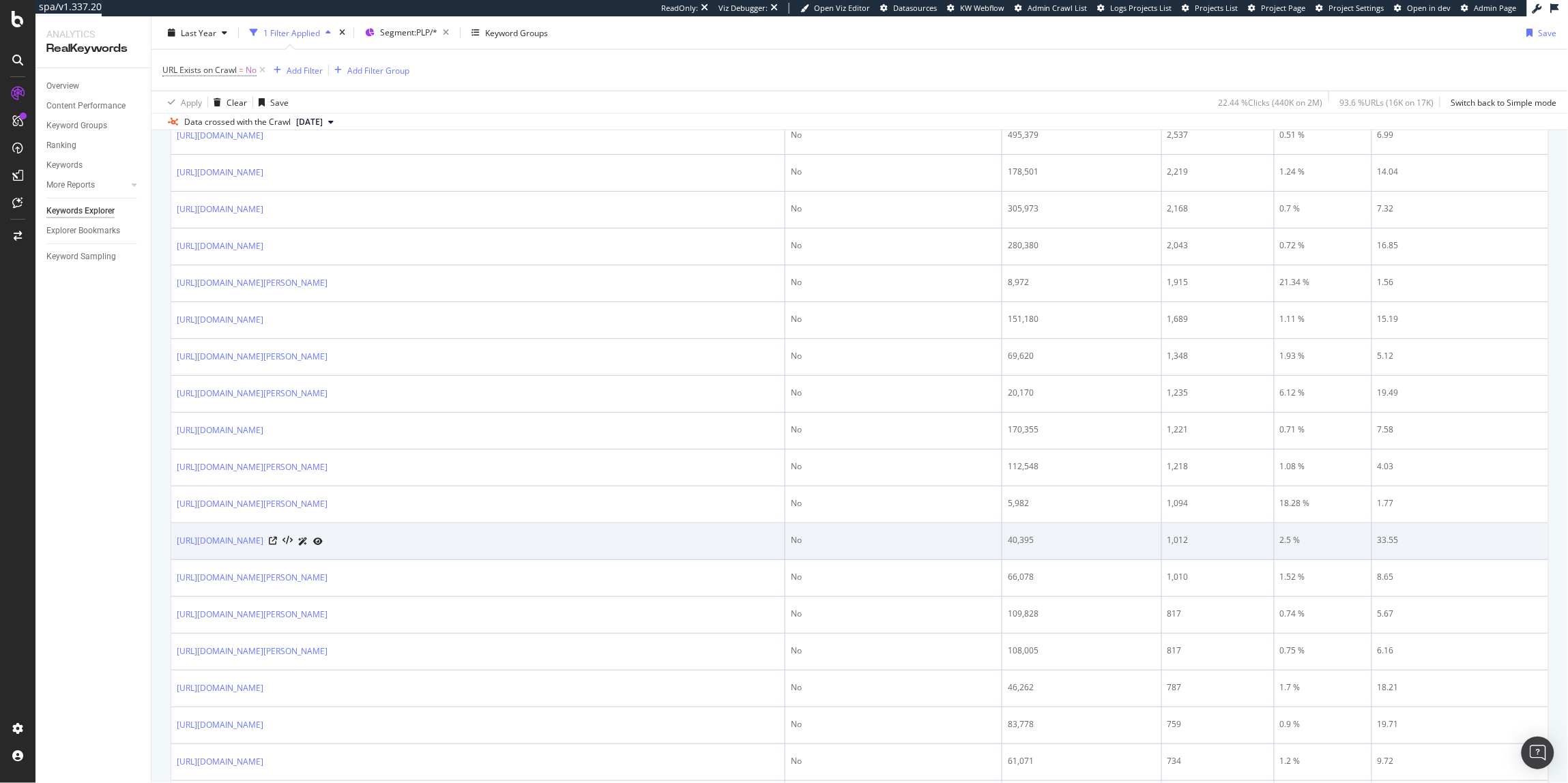
scroll to position [711, 0]
click at [277, 544] on icon at bounding box center [273, 539] width 8 height 8
drag, startPoint x: 174, startPoint y: 545, endPoint x: 450, endPoint y: 555, distance: 276.2
click at [388, 541] on td "[URL][DOMAIN_NAME]" at bounding box center [478, 541] width 614 height 37
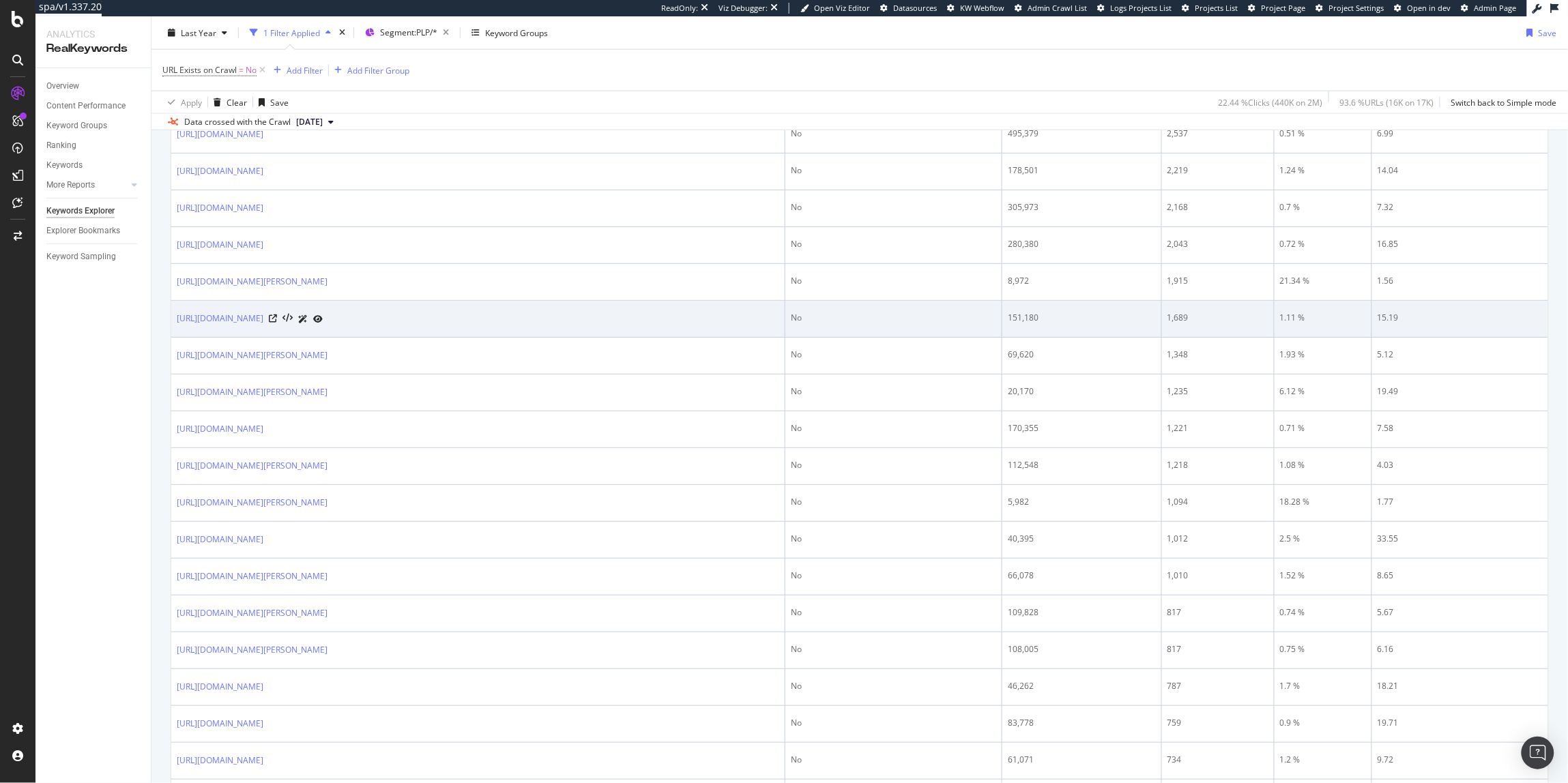
copy link "[URL][DOMAIN_NAME]"
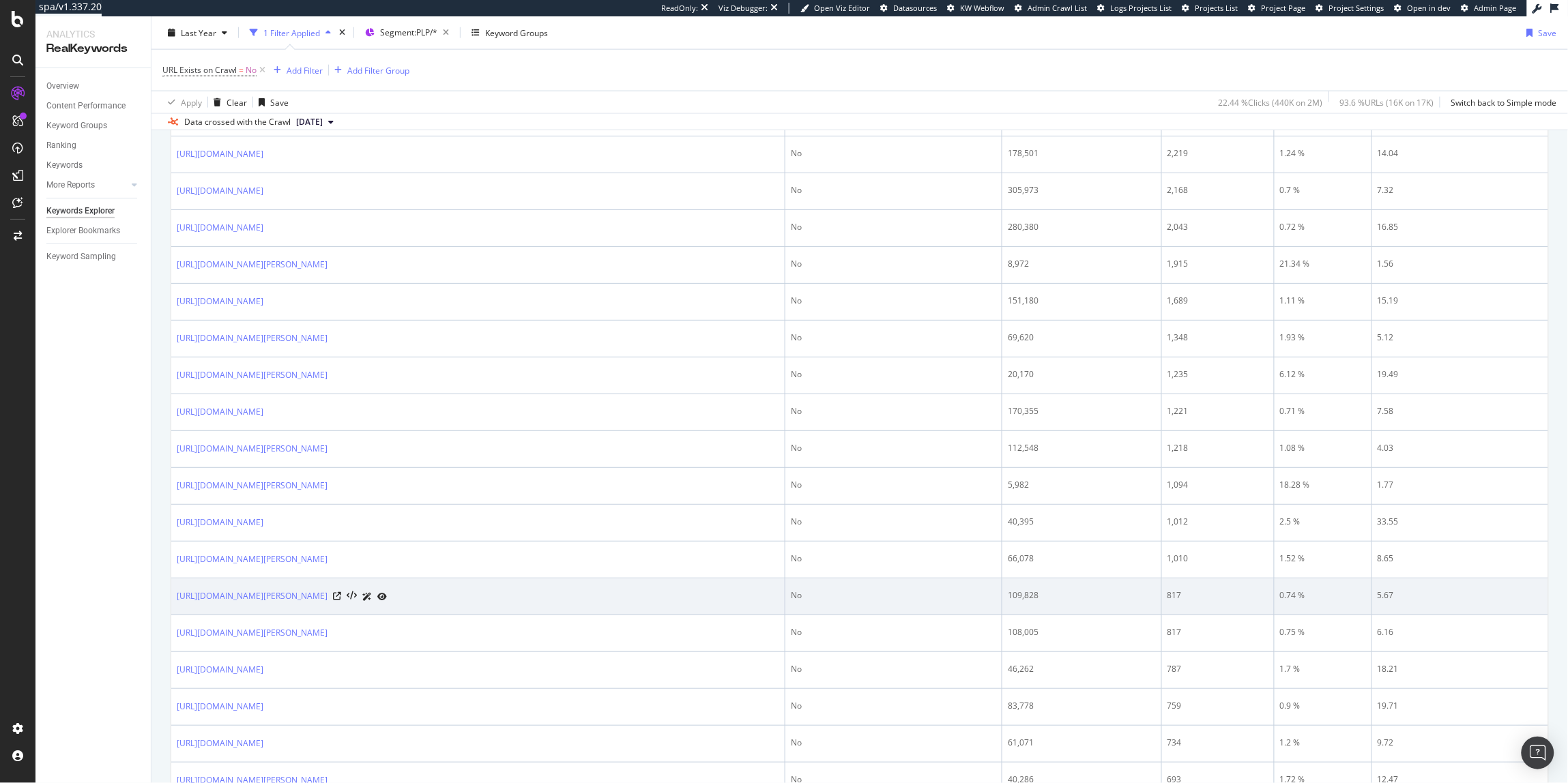
scroll to position [794, 0]
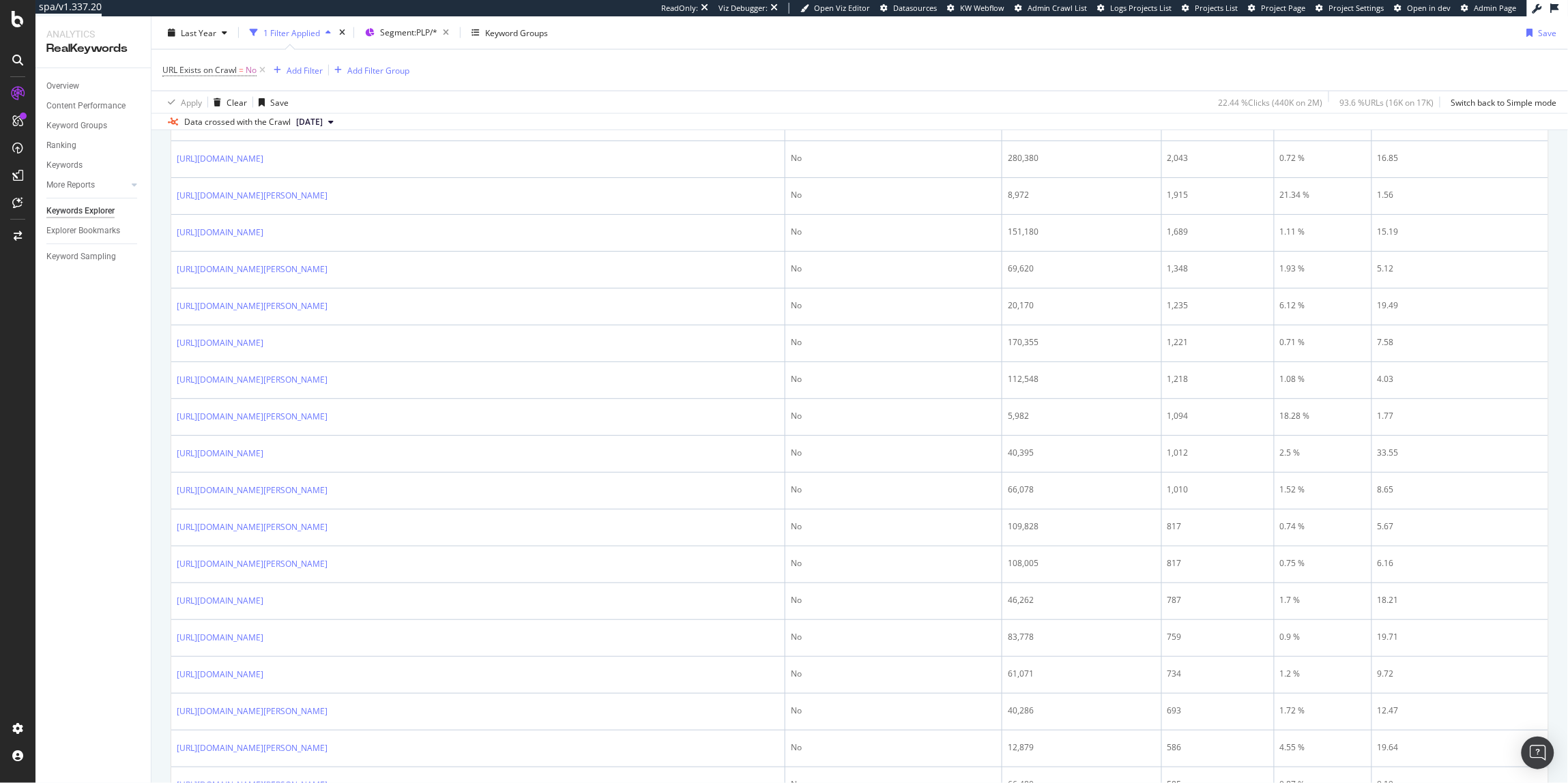
drag, startPoint x: 108, startPoint y: 498, endPoint x: 115, endPoint y: 499, distance: 7.1
click at [109, 498] on div "Overview Content Performance Keyword Groups Ranking Keywords More Reports Count…" at bounding box center [93, 425] width 115 height 715
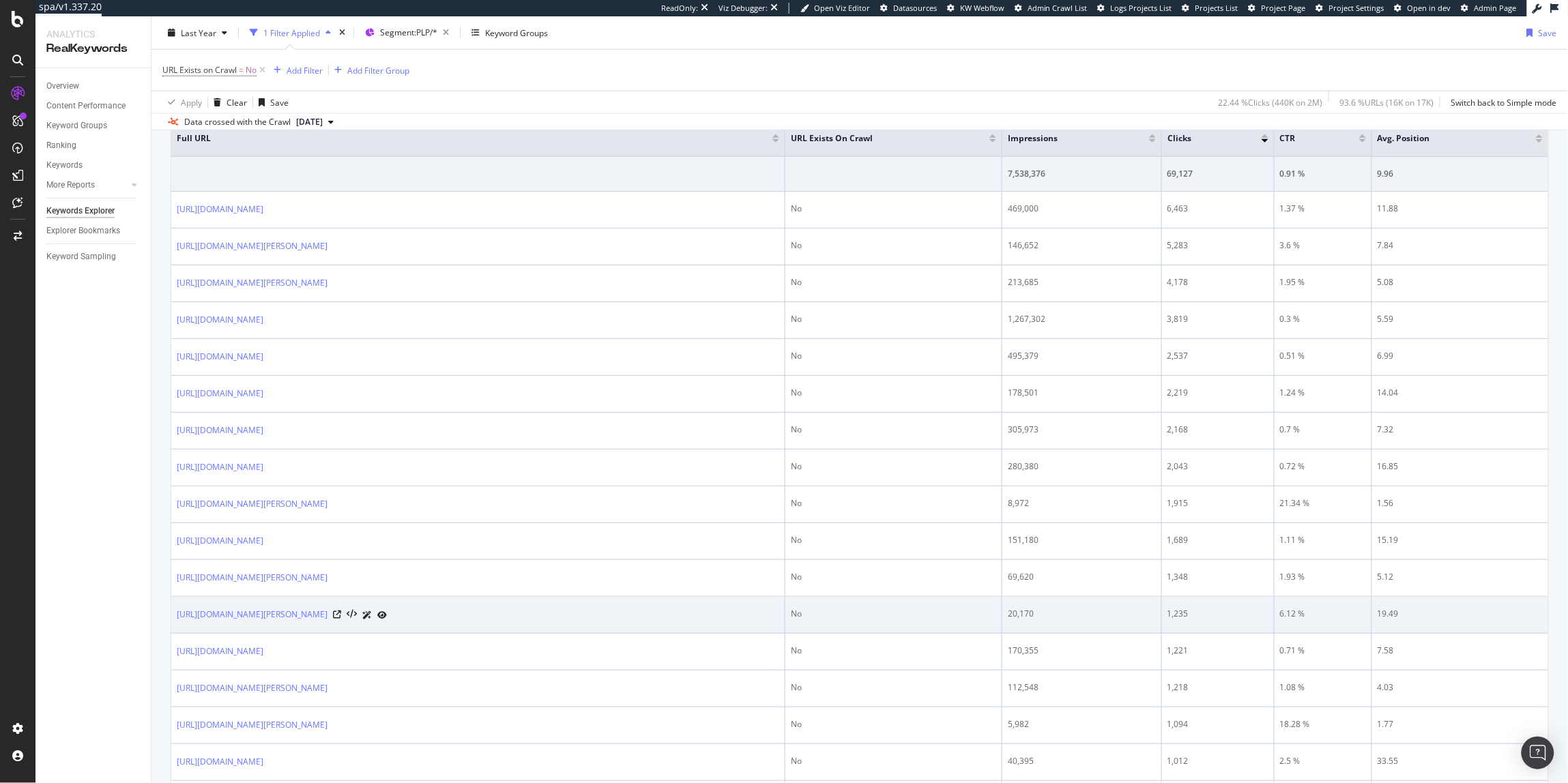
scroll to position [783, 0]
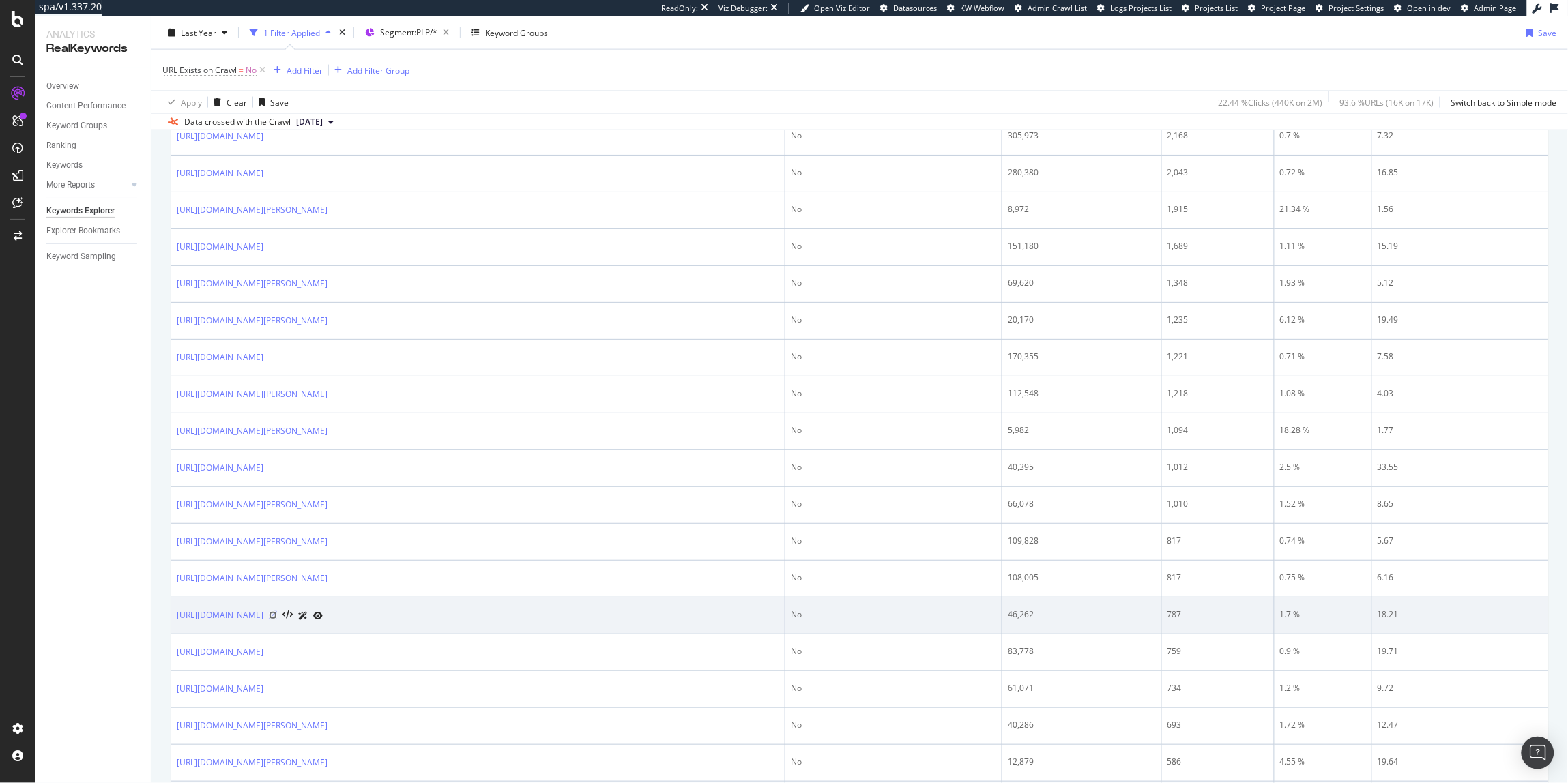
click at [277, 619] on icon at bounding box center [273, 616] width 8 height 8
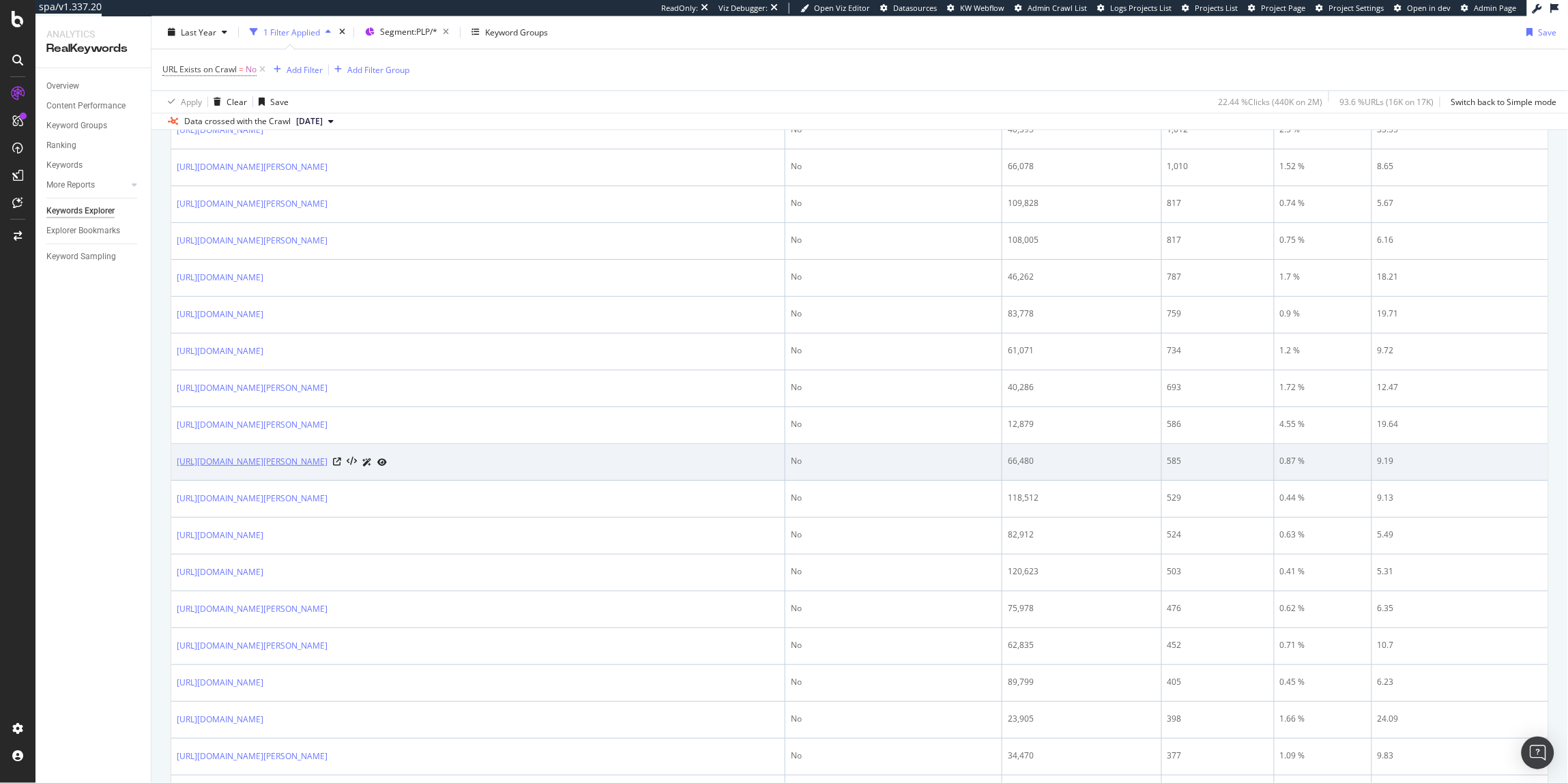
scroll to position [1162, 0]
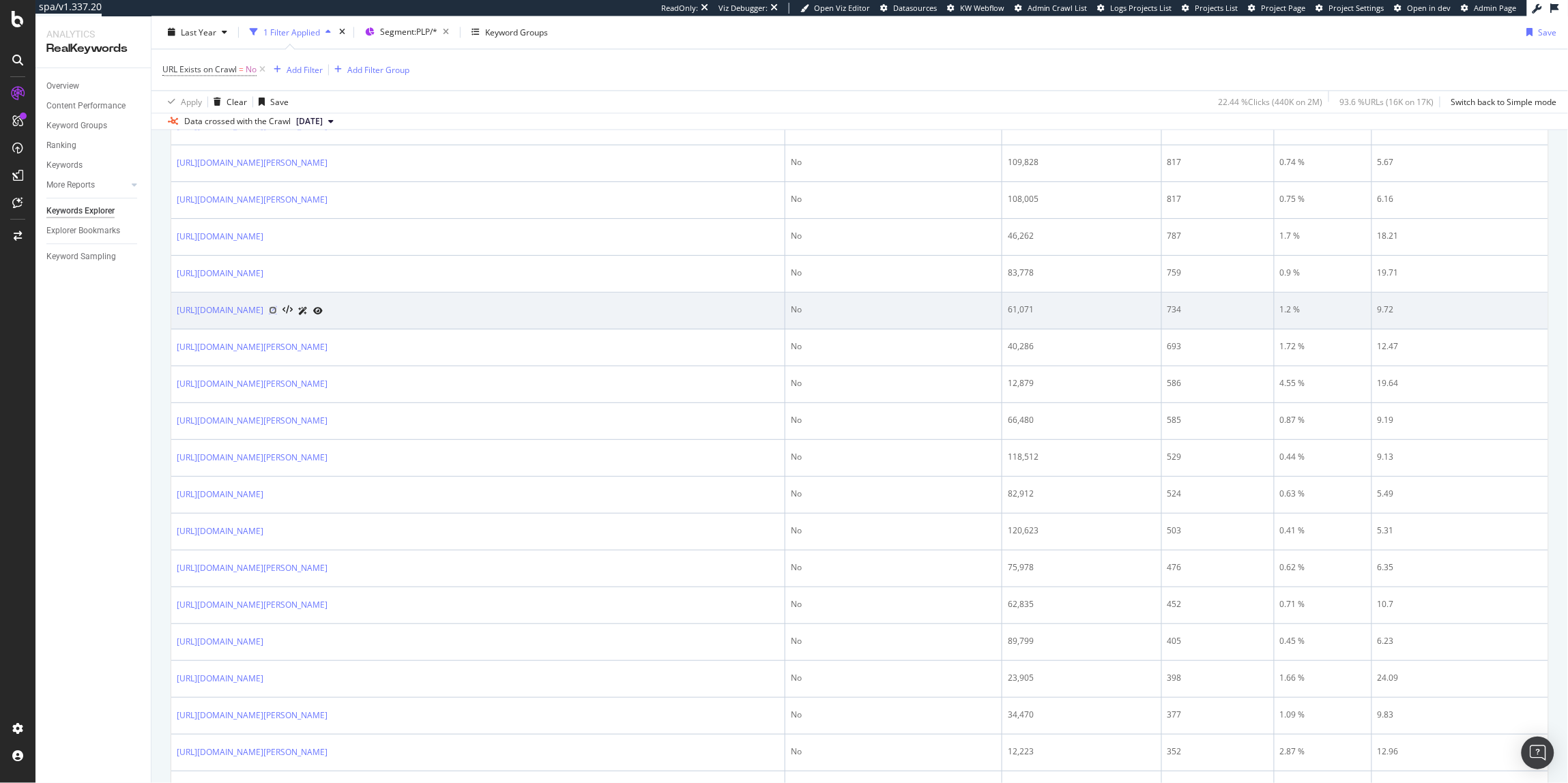
click at [277, 315] on icon at bounding box center [273, 310] width 8 height 8
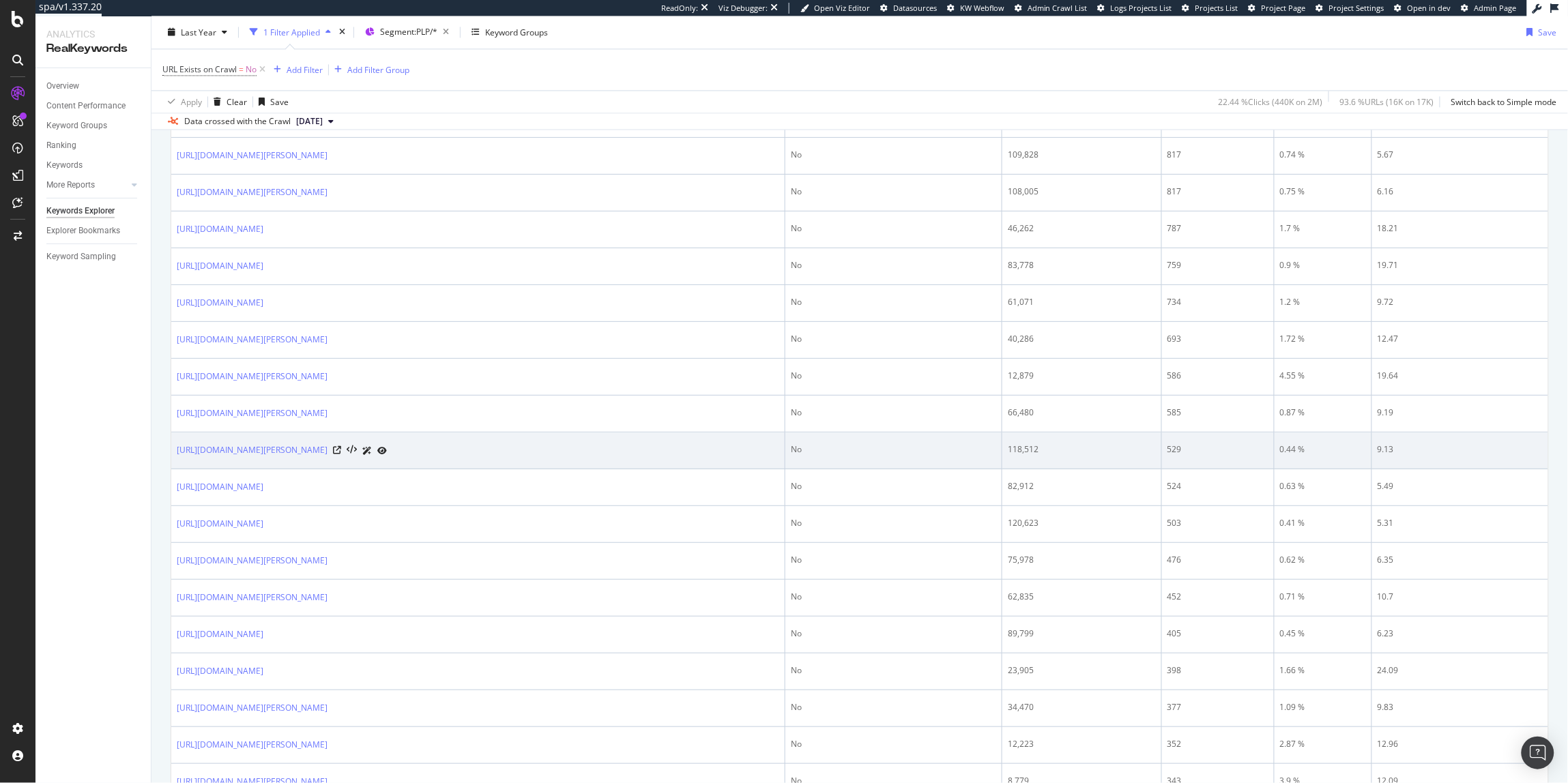
scroll to position [1184, 0]
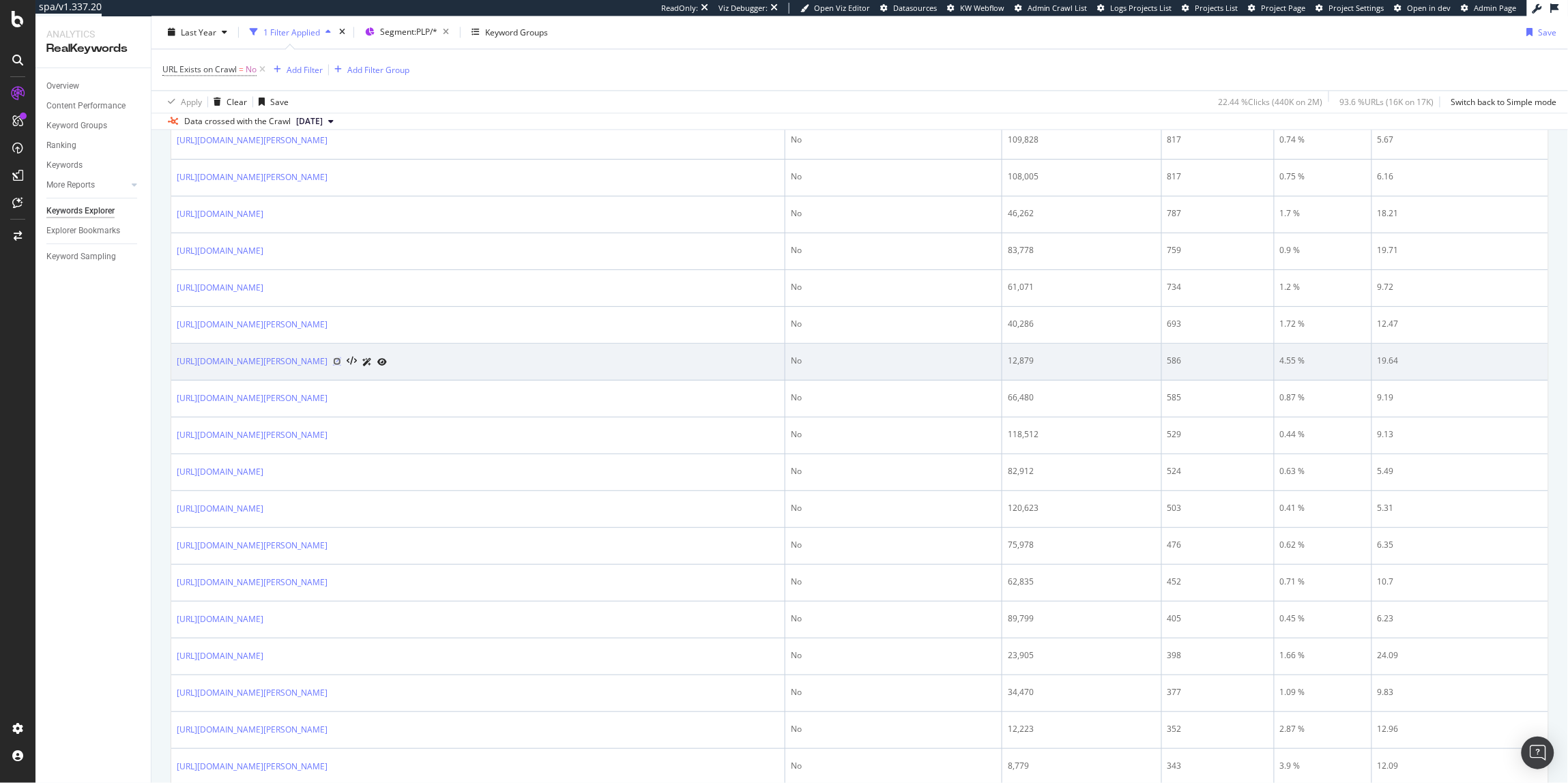
click at [341, 366] on icon at bounding box center [337, 362] width 8 height 8
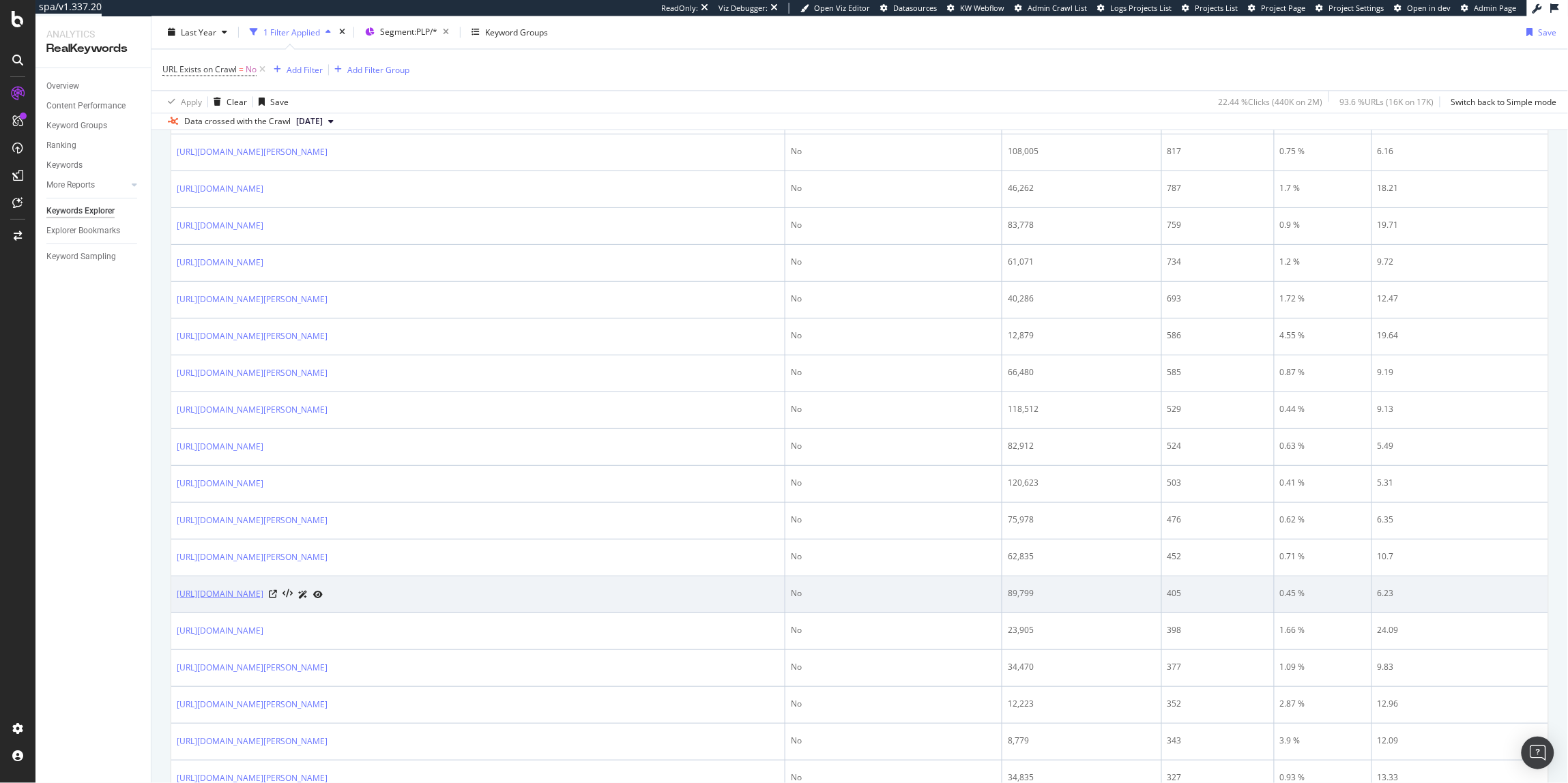
scroll to position [1220, 0]
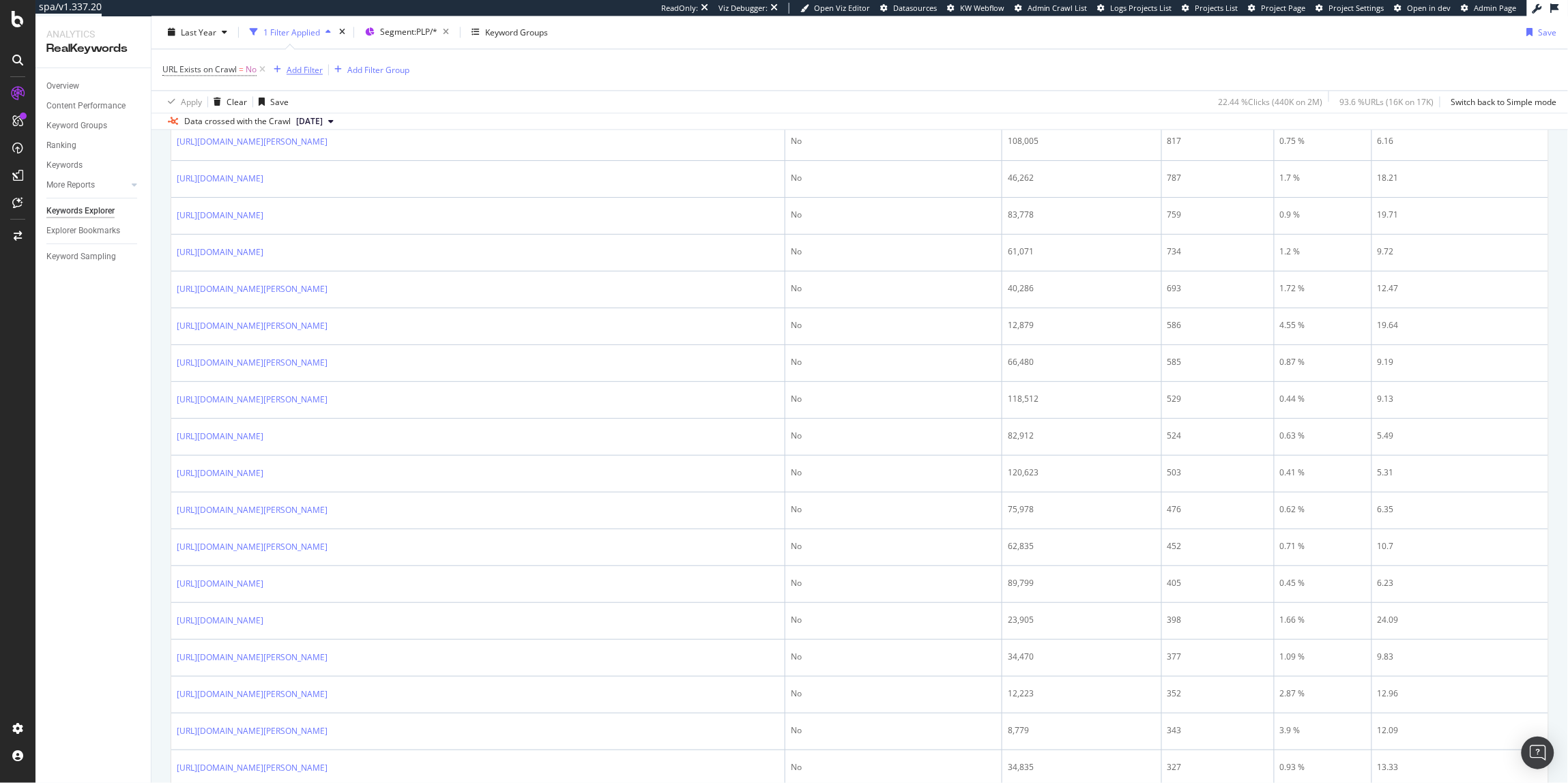
click at [297, 76] on div "Add Filter" at bounding box center [295, 69] width 55 height 15
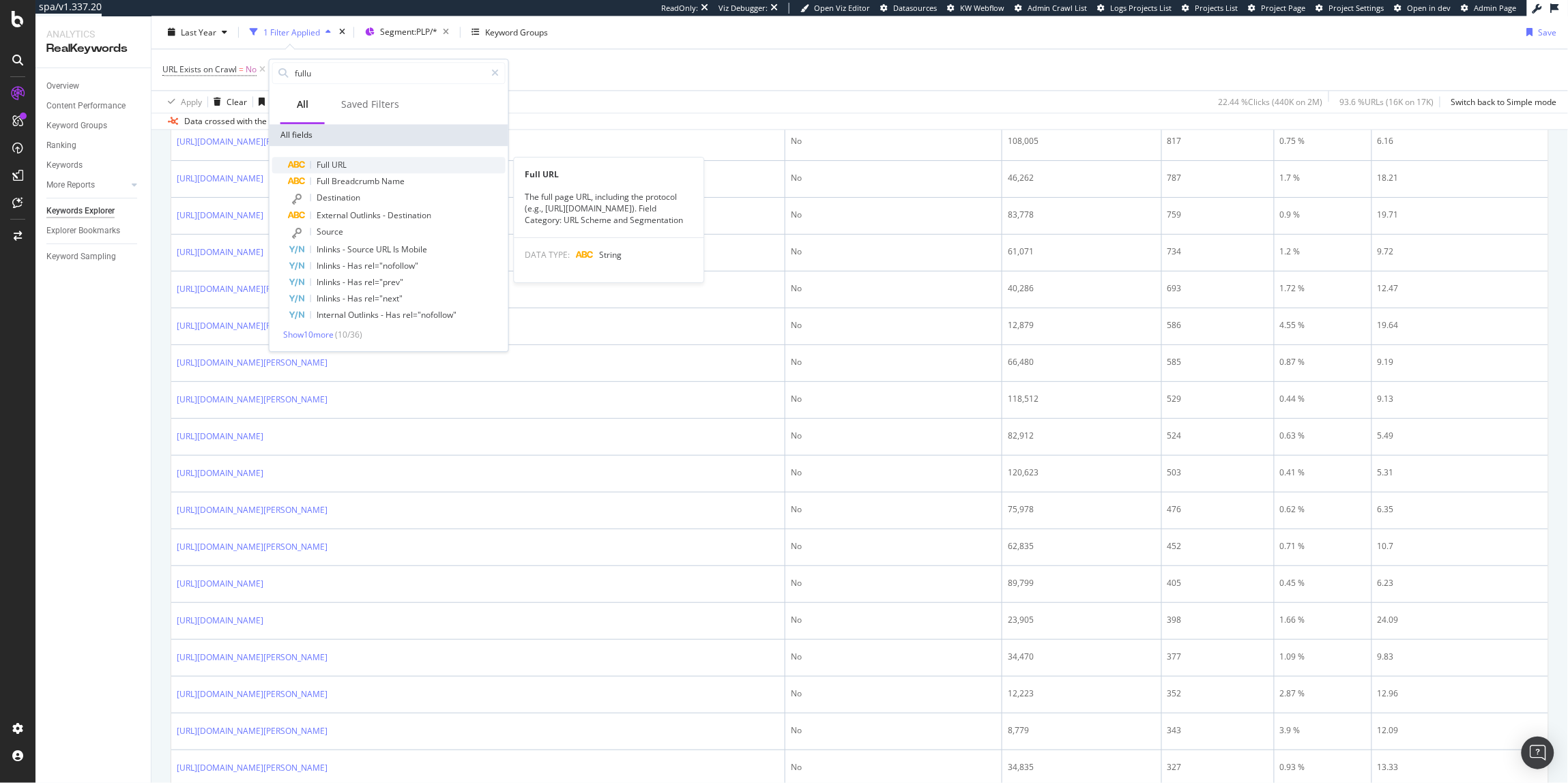
type input "fullu"
click at [385, 169] on div "Full URL" at bounding box center [396, 164] width 217 height 16
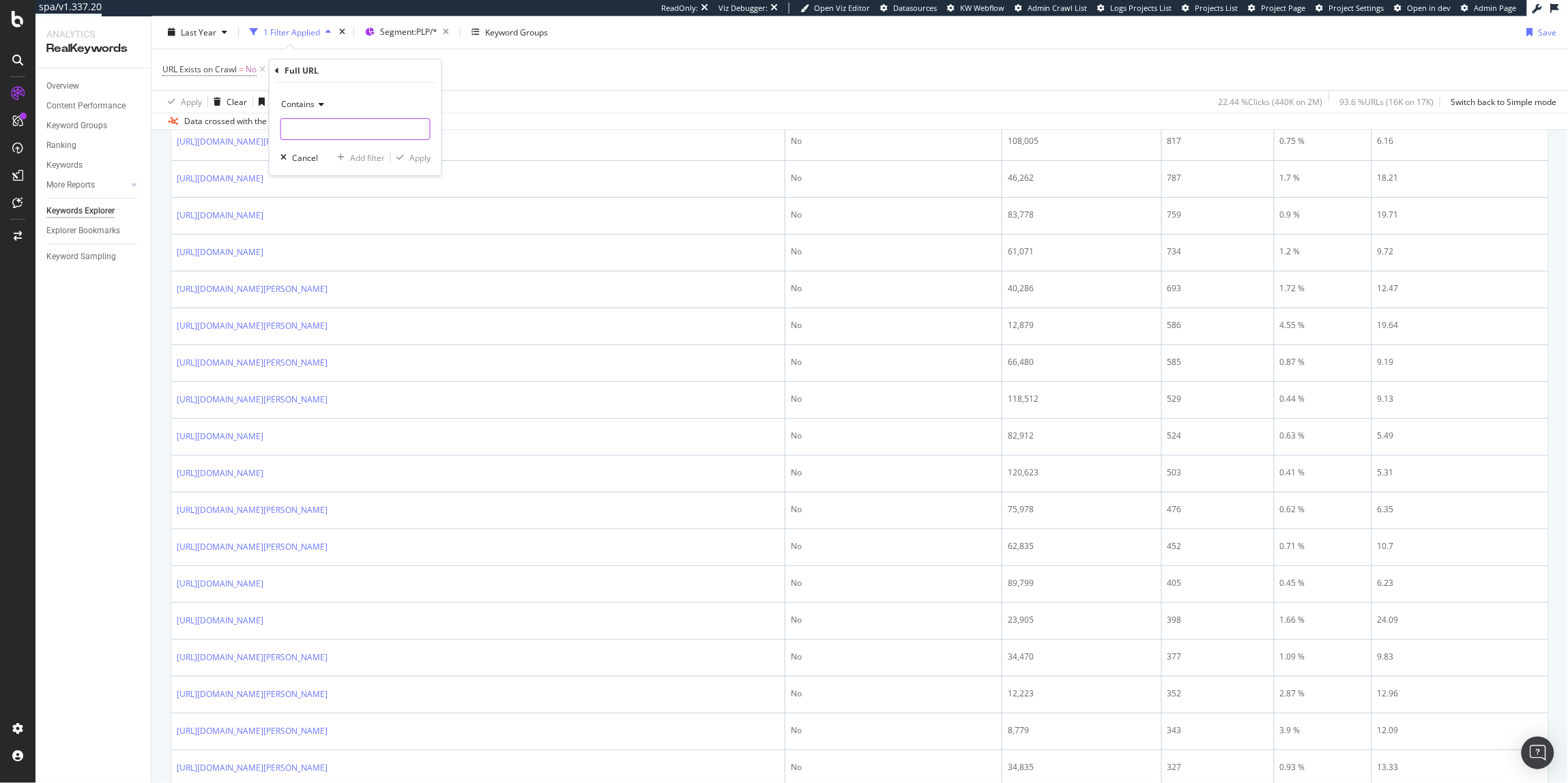
click at [318, 124] on input "text" at bounding box center [355, 129] width 149 height 22
type input "?"
click at [412, 165] on div "Contains ? Cancel Add filter Apply" at bounding box center [355, 129] width 172 height 93
click at [417, 157] on div "Apply" at bounding box center [420, 157] width 21 height 12
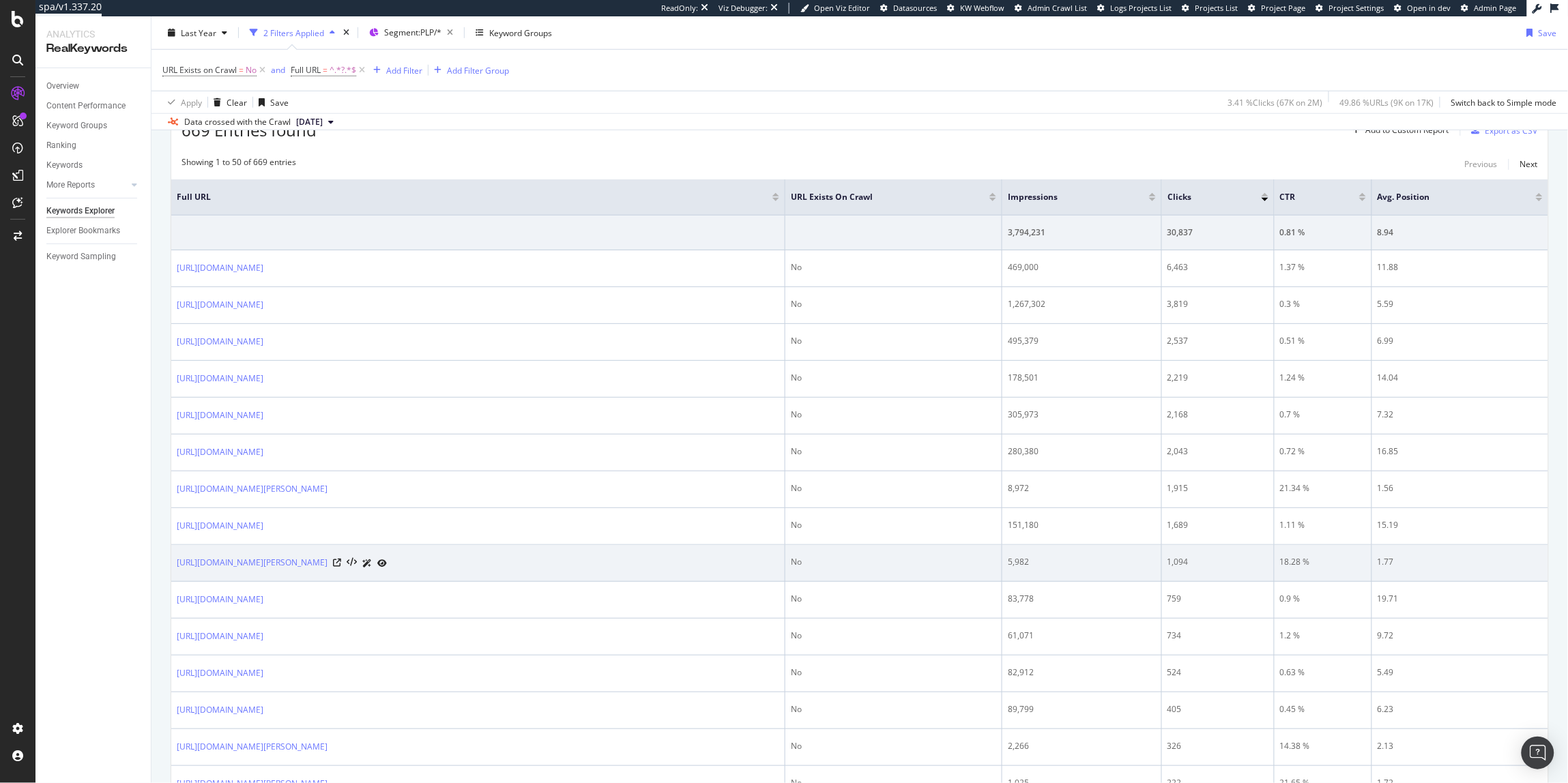
scroll to position [431, 0]
click at [387, 562] on div at bounding box center [360, 562] width 54 height 15
click at [341, 564] on icon at bounding box center [337, 562] width 8 height 8
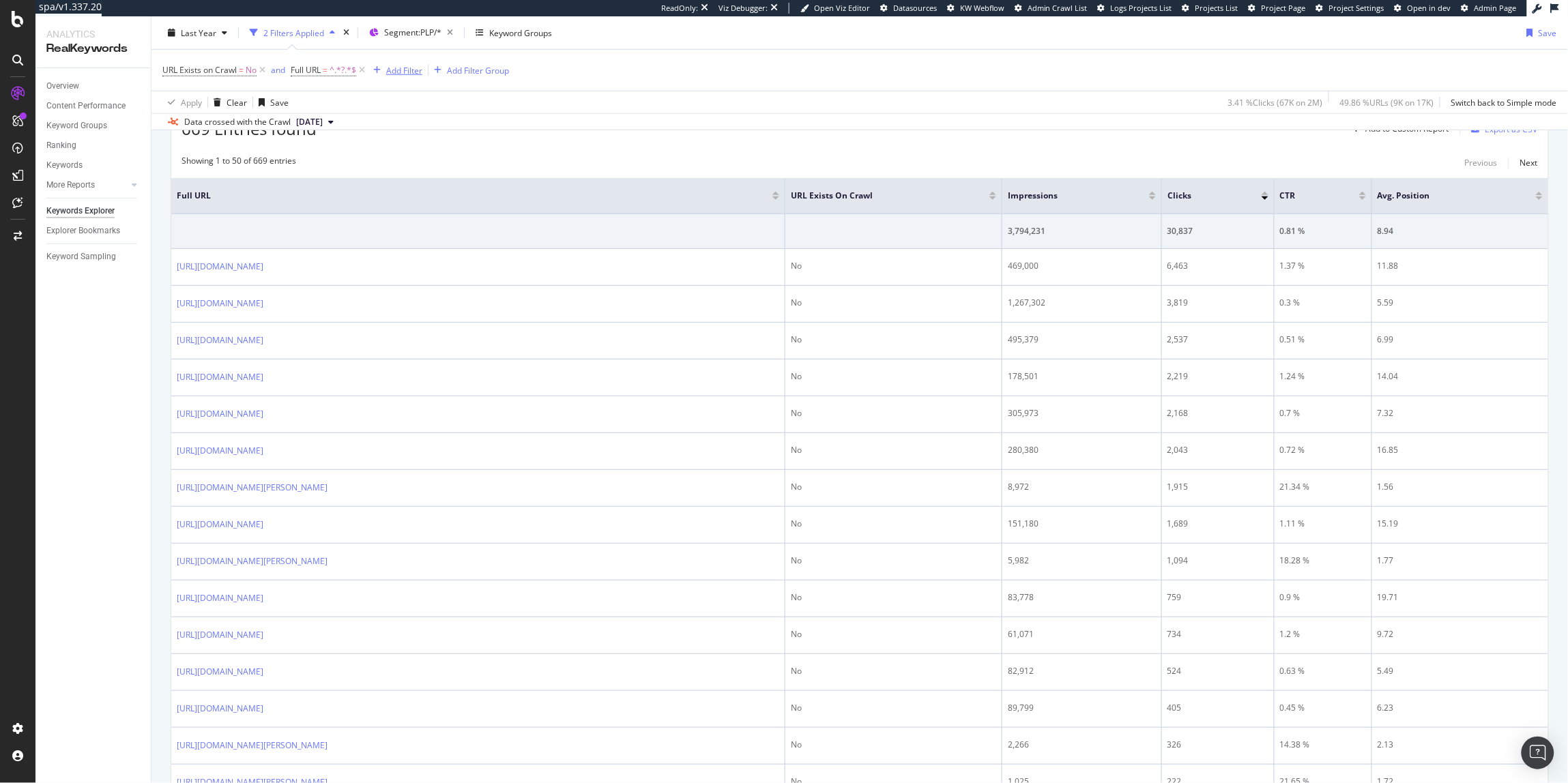
click at [395, 73] on div "Add Filter" at bounding box center [404, 69] width 36 height 12
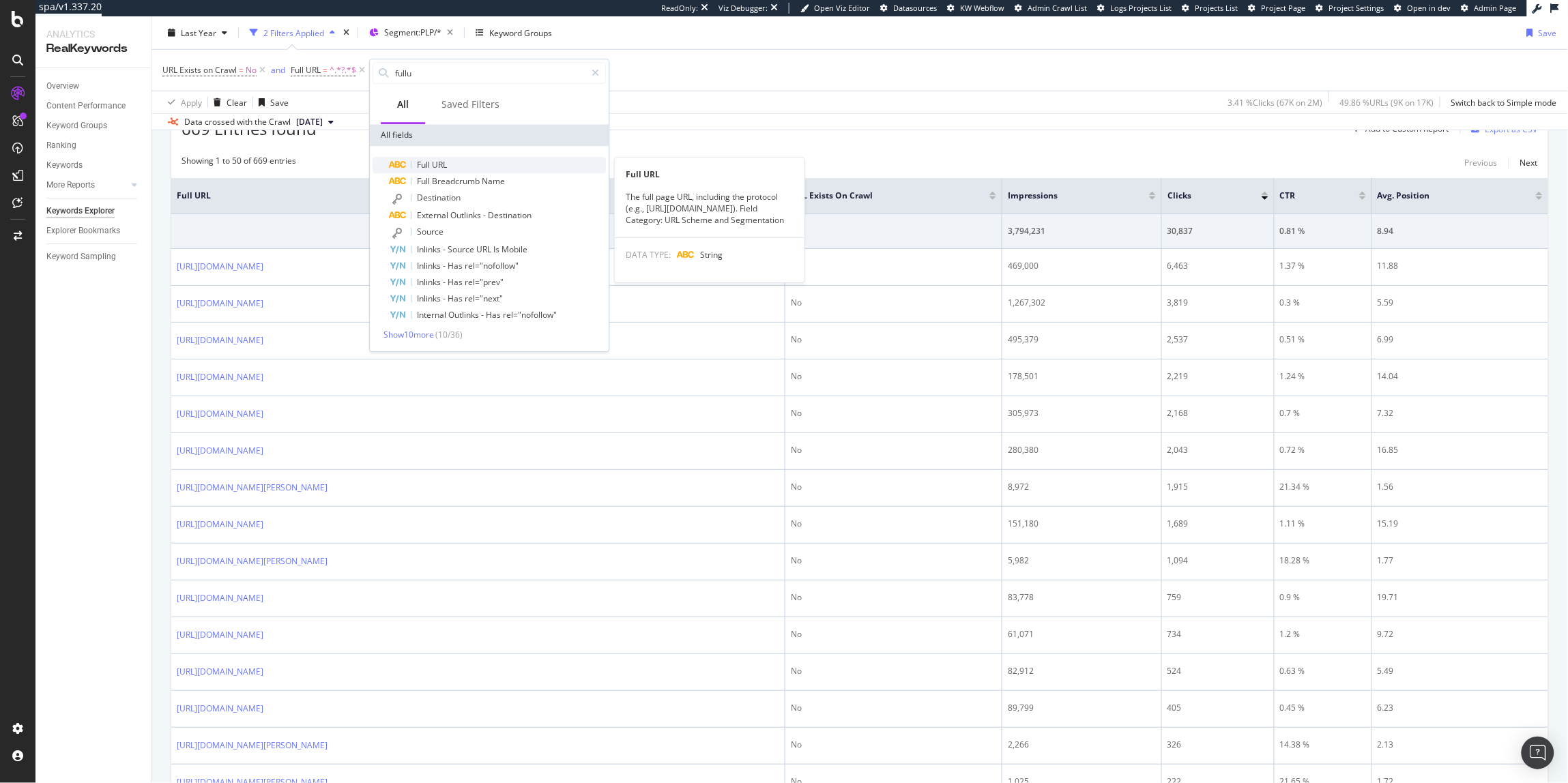
click at [481, 157] on div "Full URL" at bounding box center [497, 164] width 217 height 16
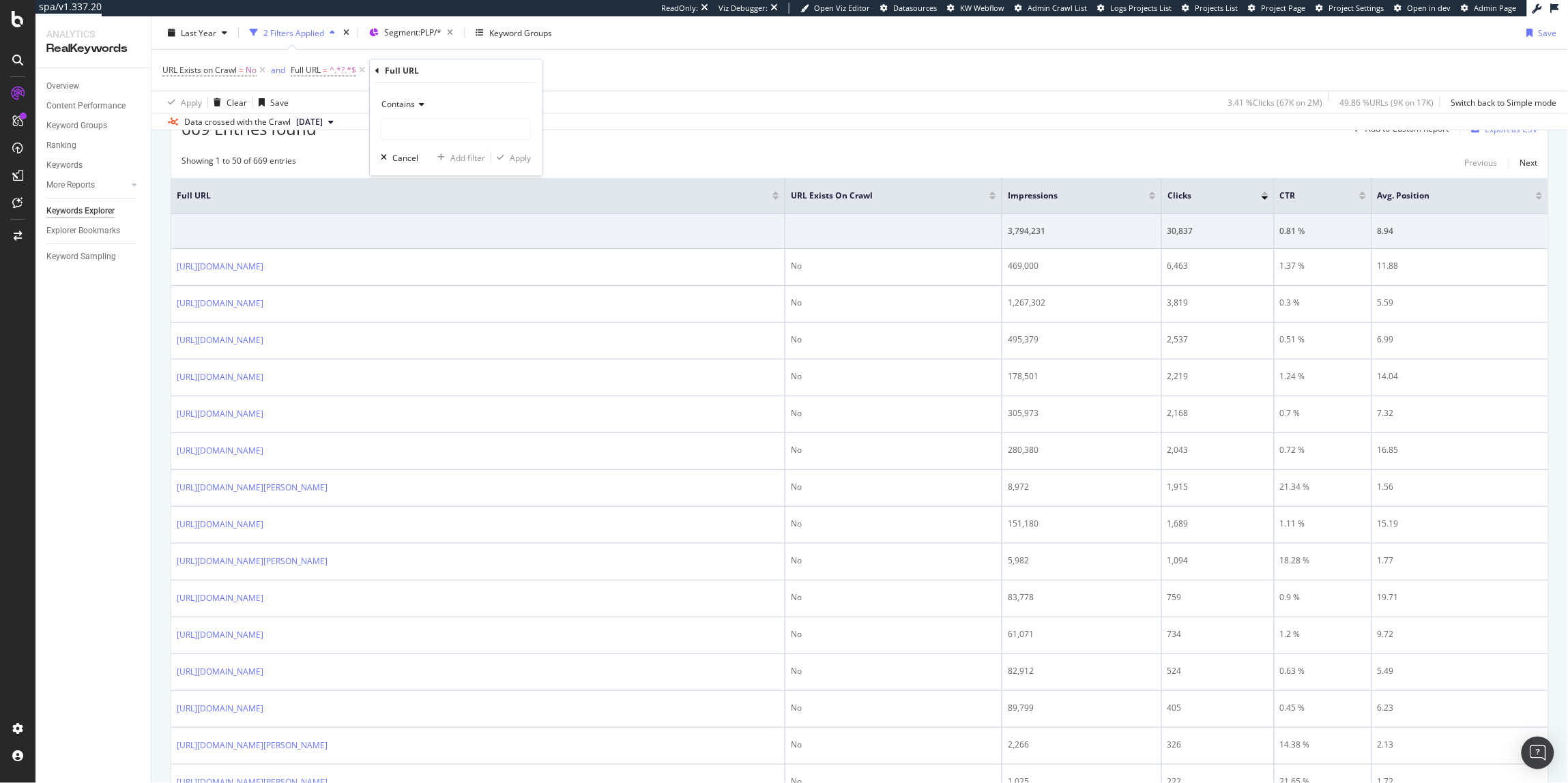
click at [411, 97] on div "Contains" at bounding box center [456, 104] width 150 height 22
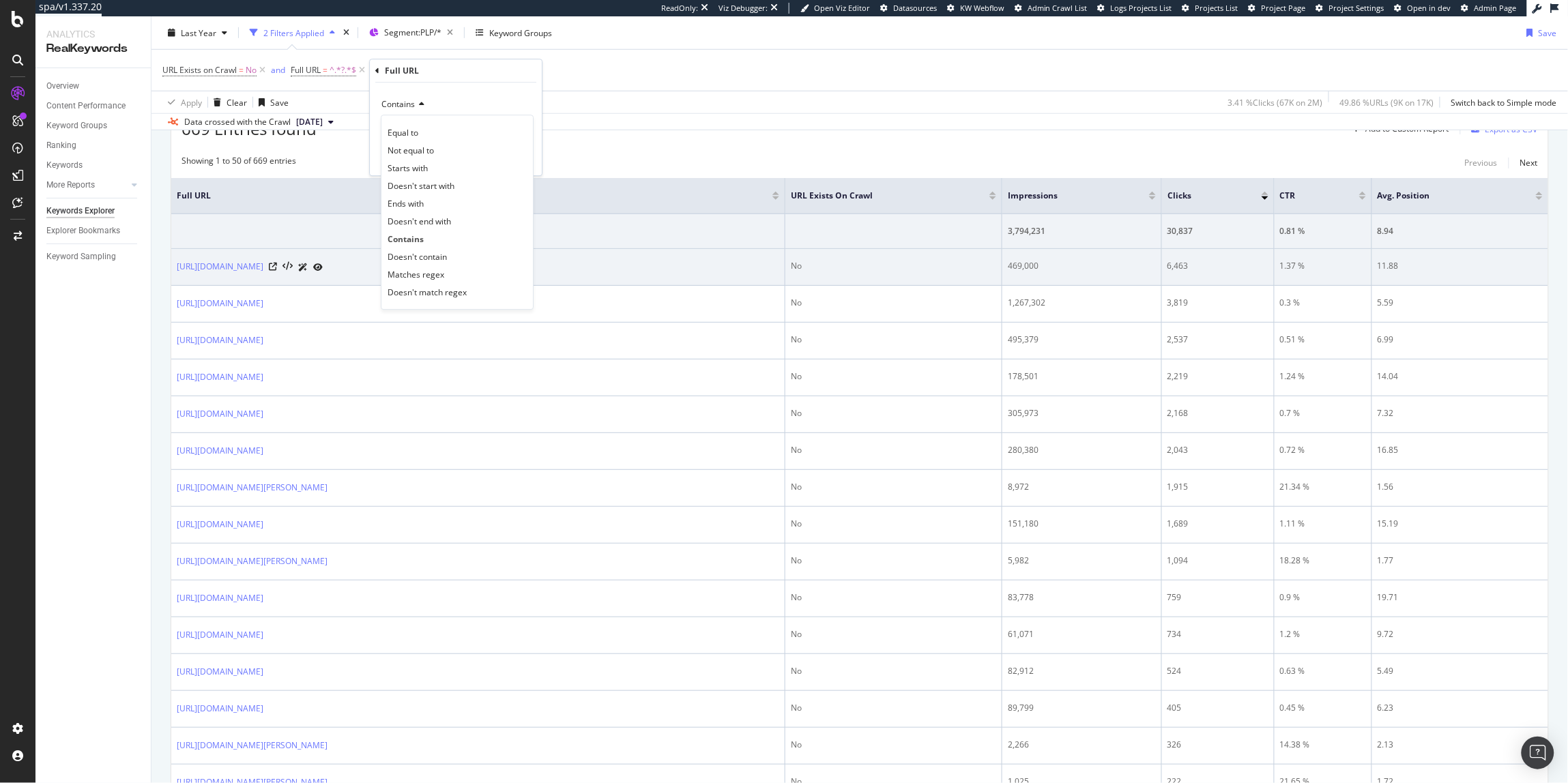
click at [430, 262] on span "Doesn't contain" at bounding box center [416, 257] width 59 height 12
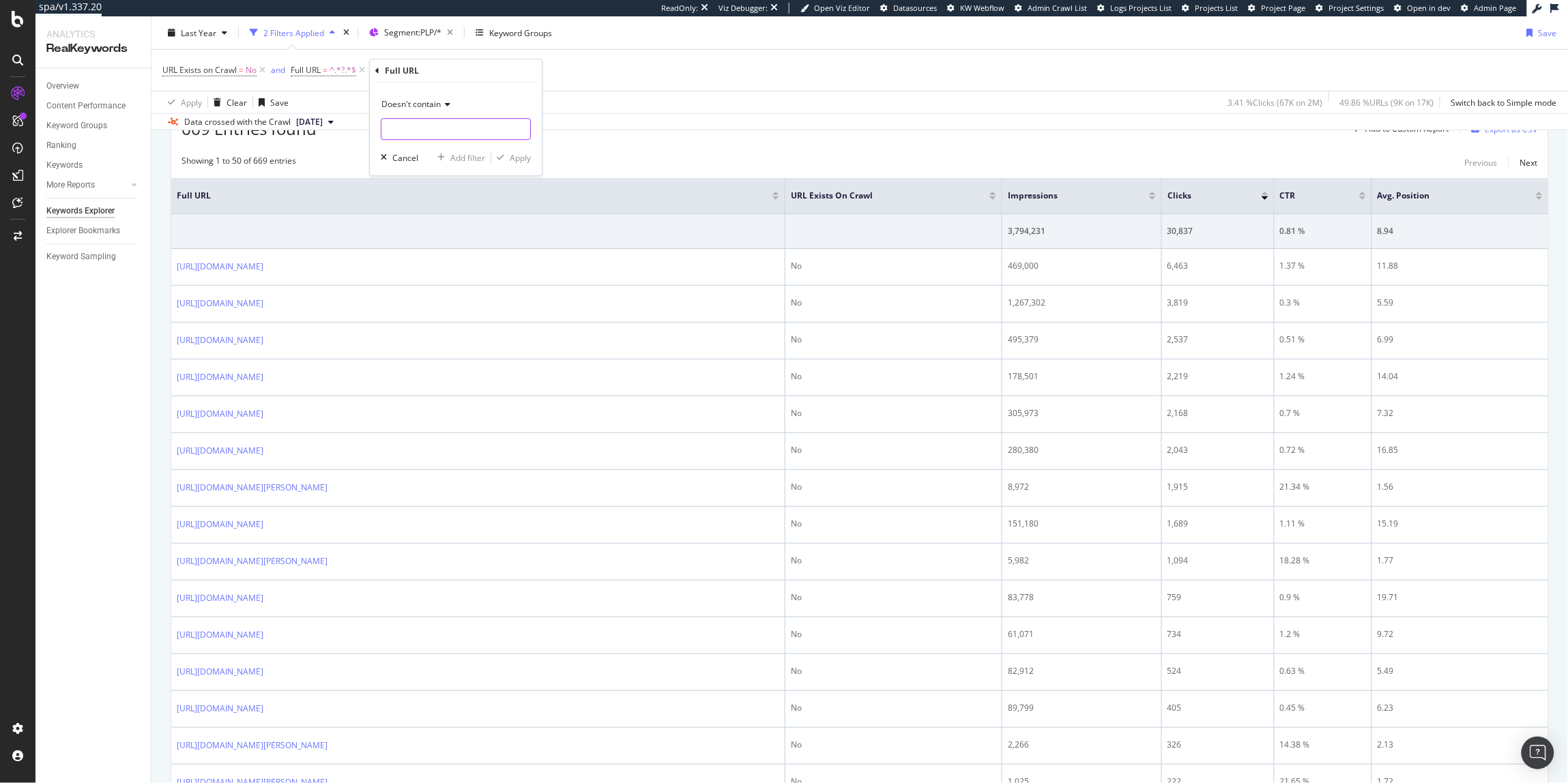
click at [412, 137] on input "text" at bounding box center [455, 129] width 149 height 22
type input "gQT="
click at [516, 157] on div "Apply" at bounding box center [520, 157] width 21 height 12
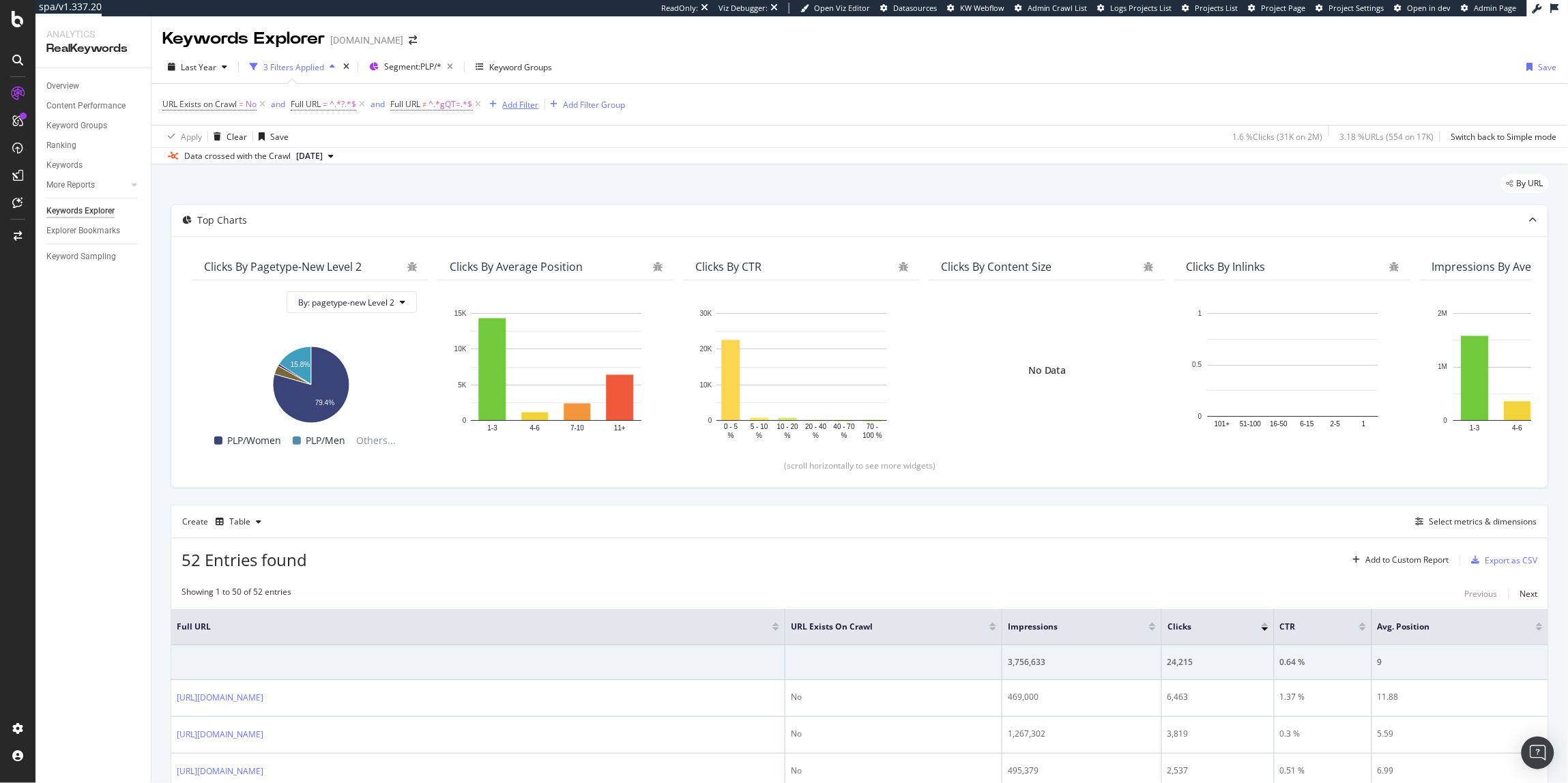
click at [511, 112] on button "Add Filter" at bounding box center [511, 104] width 55 height 16
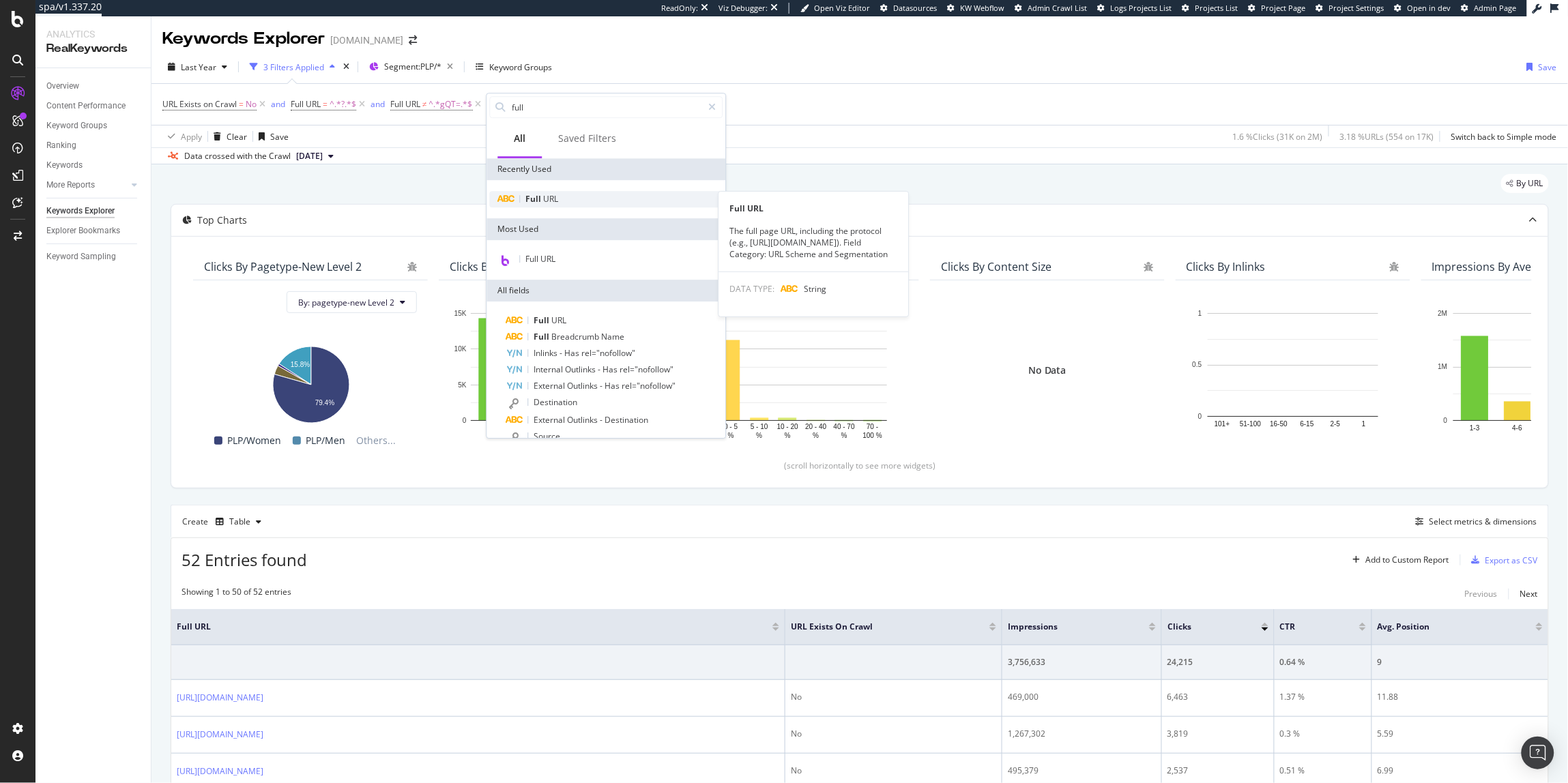
type input "full"
click at [656, 192] on div "Full URL" at bounding box center [606, 199] width 234 height 16
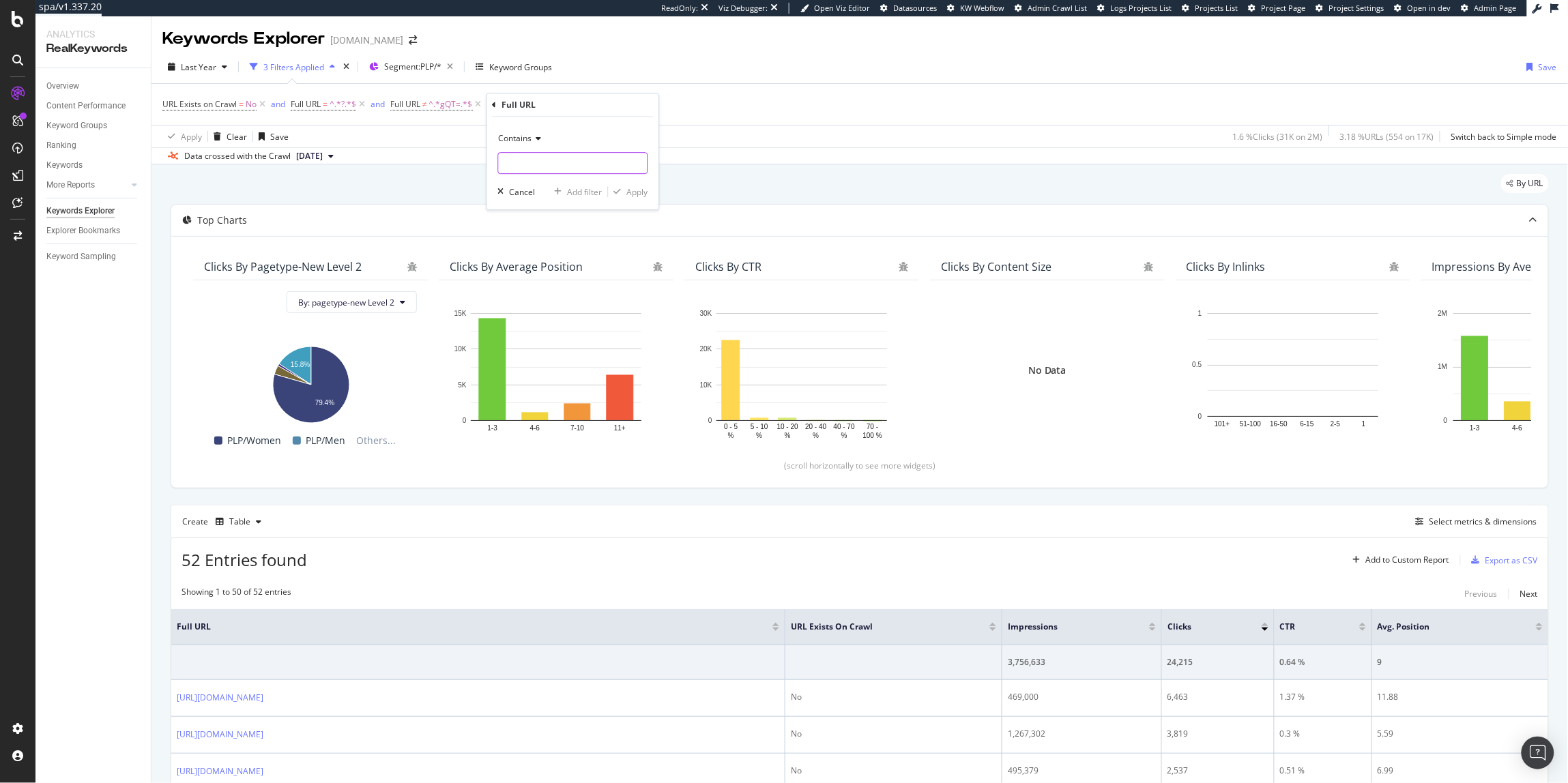
click at [521, 164] on input "text" at bounding box center [573, 163] width 149 height 22
click at [536, 106] on div "Add Filter" at bounding box center [521, 104] width 36 height 12
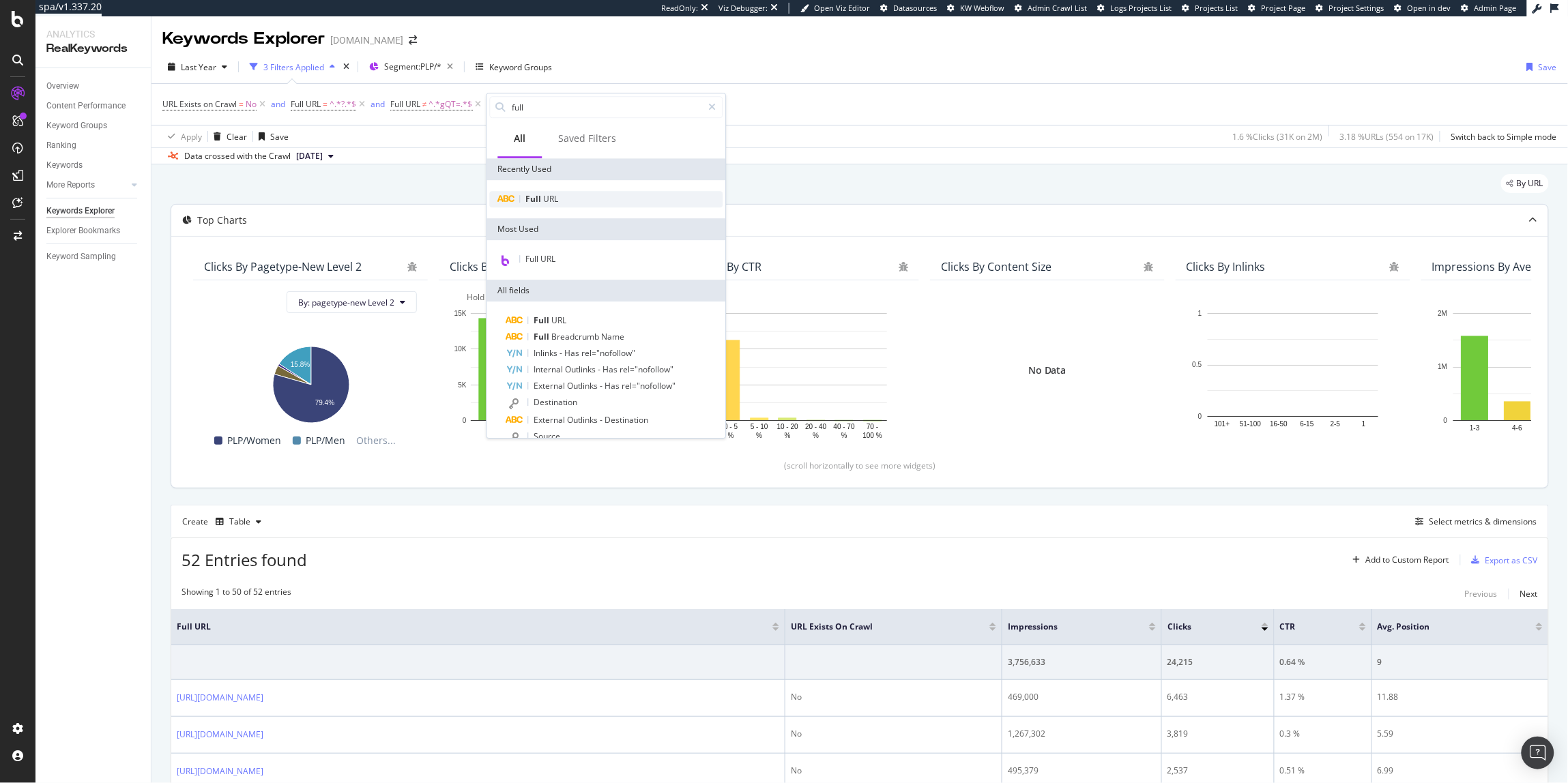
click at [557, 203] on span "URL" at bounding box center [551, 198] width 15 height 12
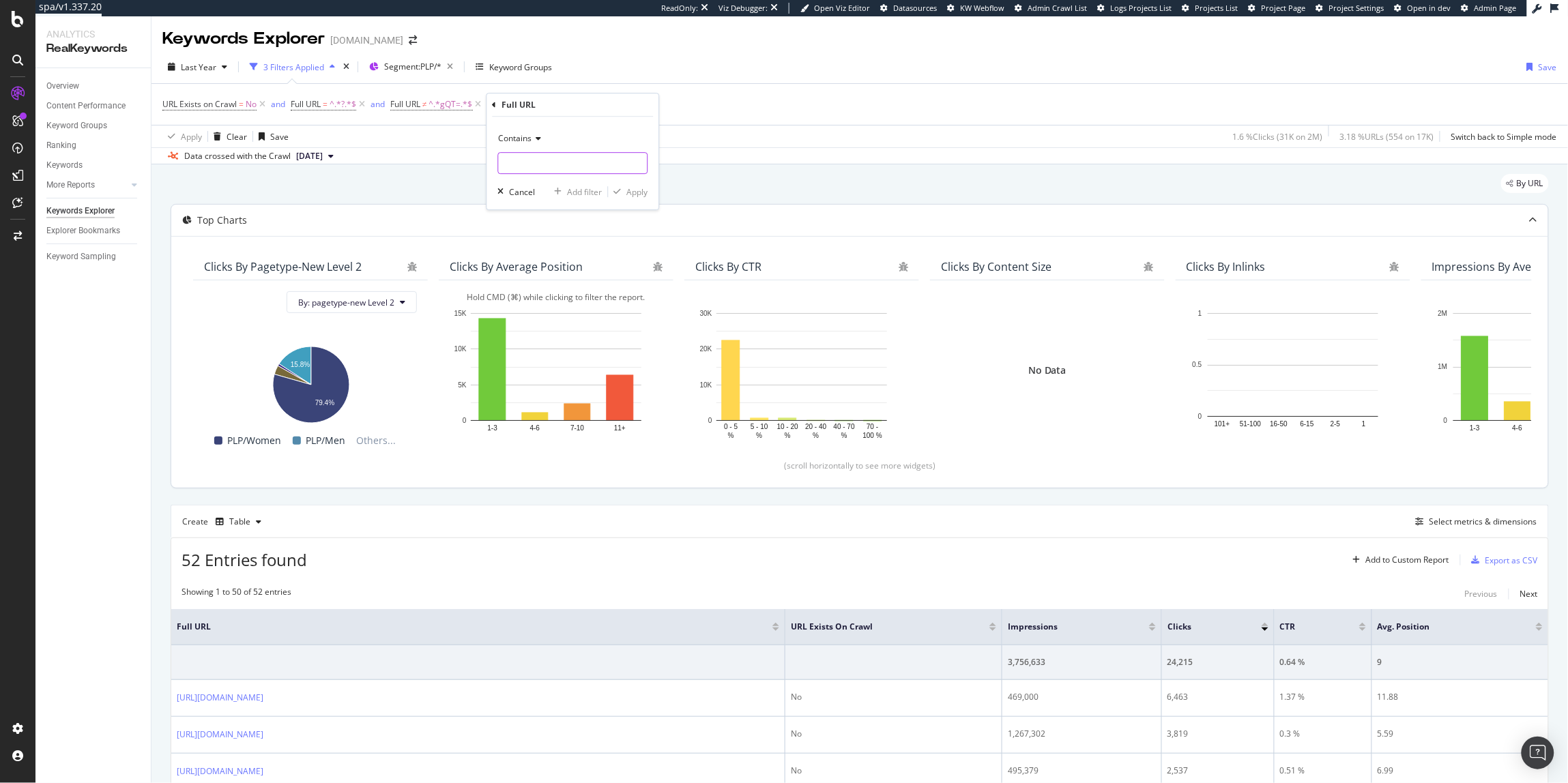
click at [547, 153] on input "text" at bounding box center [573, 163] width 149 height 22
type input "top_"
click at [646, 198] on div "Add filter Apply" at bounding box center [599, 192] width 99 height 14
click at [627, 194] on div "Apply" at bounding box center [637, 191] width 21 height 12
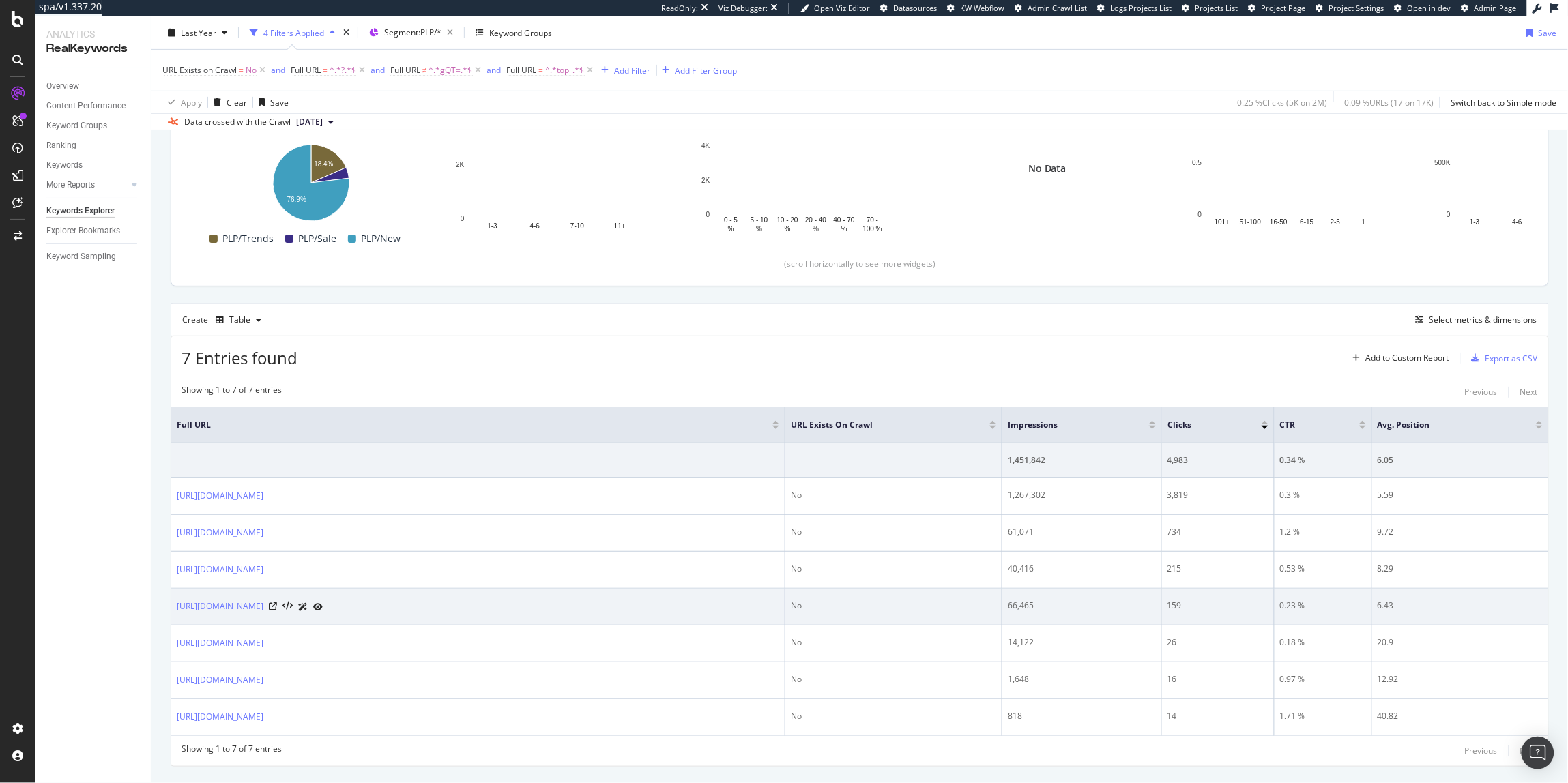
scroll to position [235, 0]
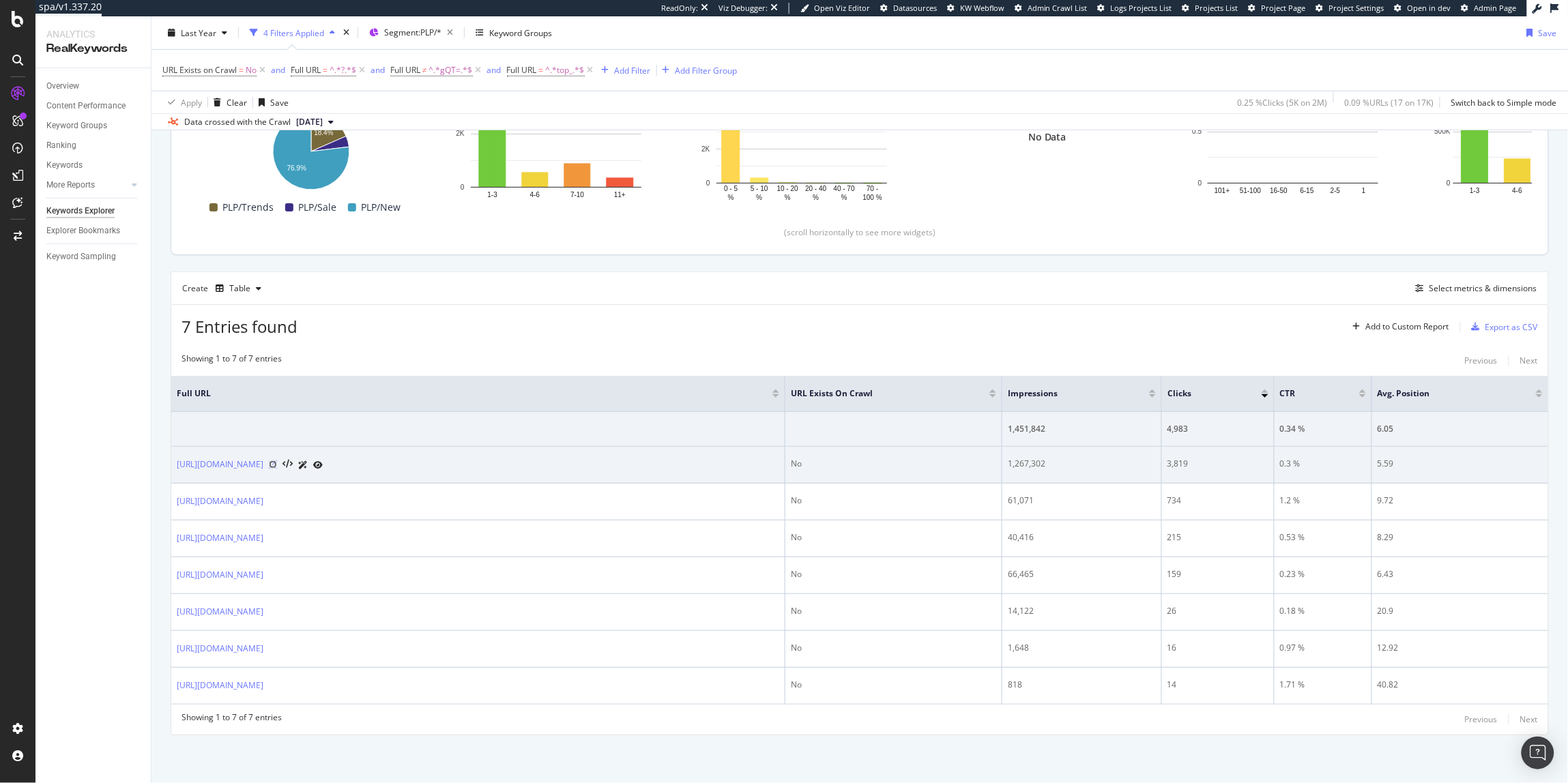
click at [277, 464] on icon at bounding box center [273, 464] width 8 height 8
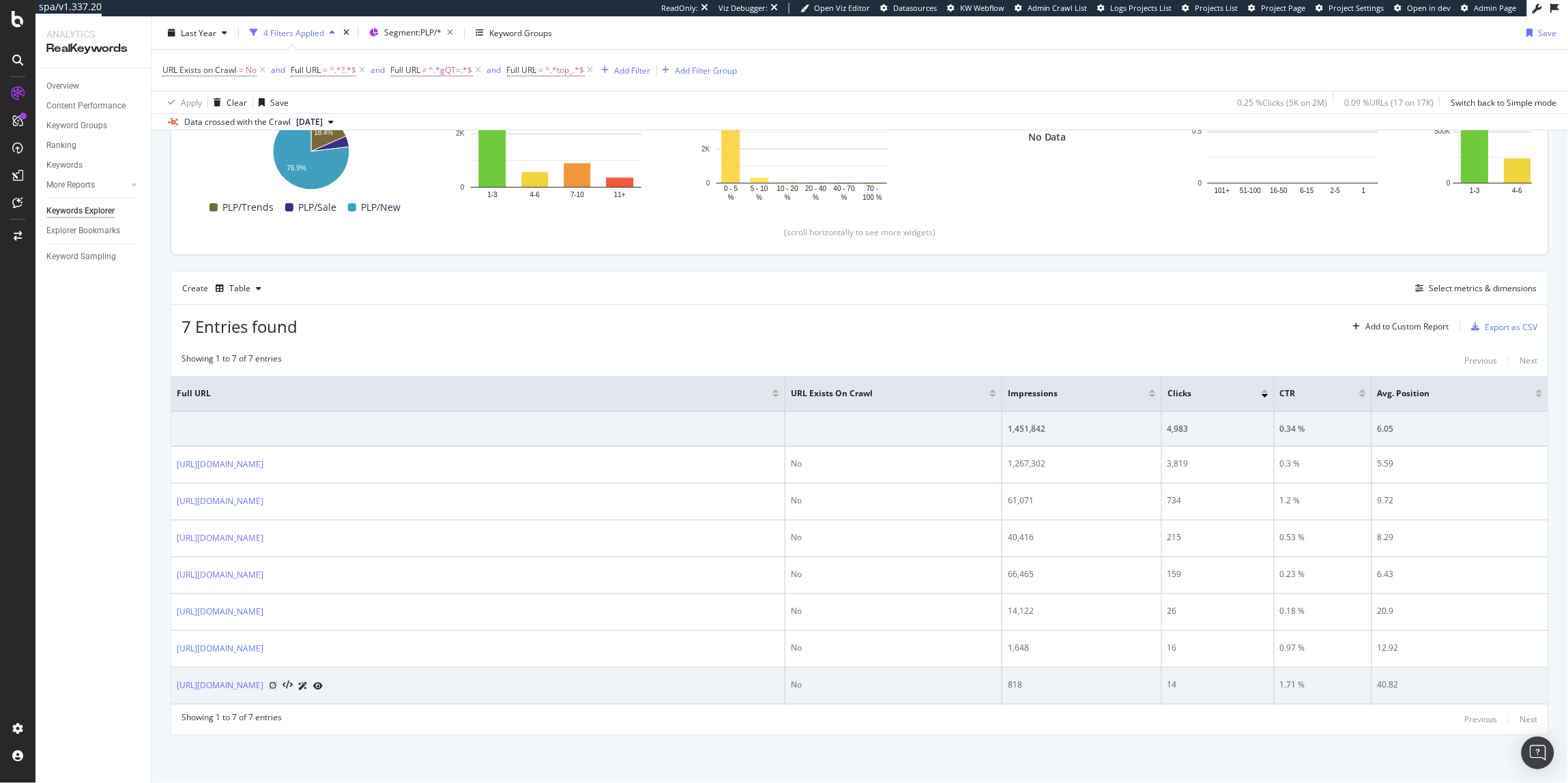
click at [277, 684] on icon at bounding box center [273, 686] width 8 height 8
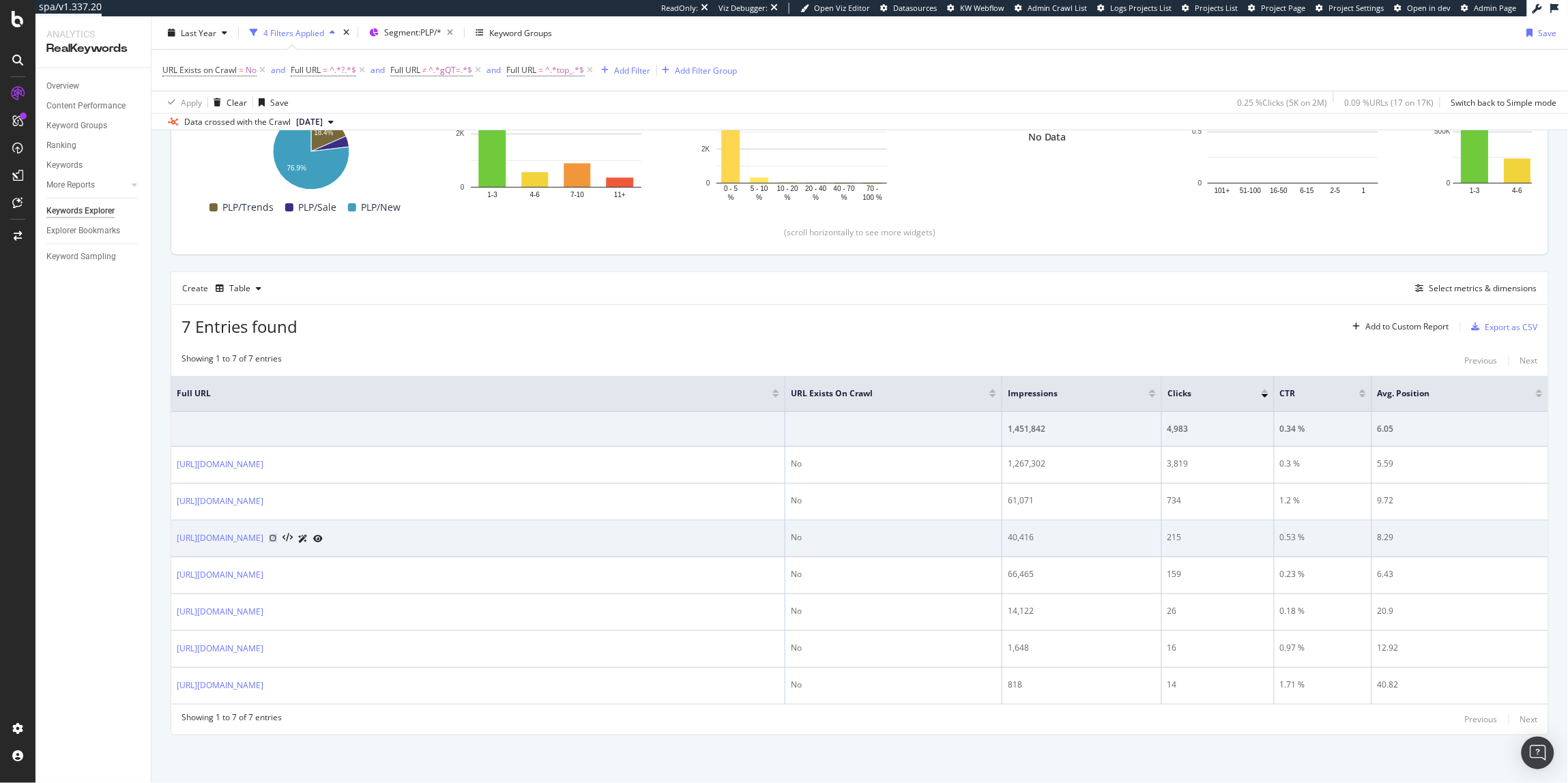
click at [277, 538] on icon at bounding box center [273, 538] width 8 height 8
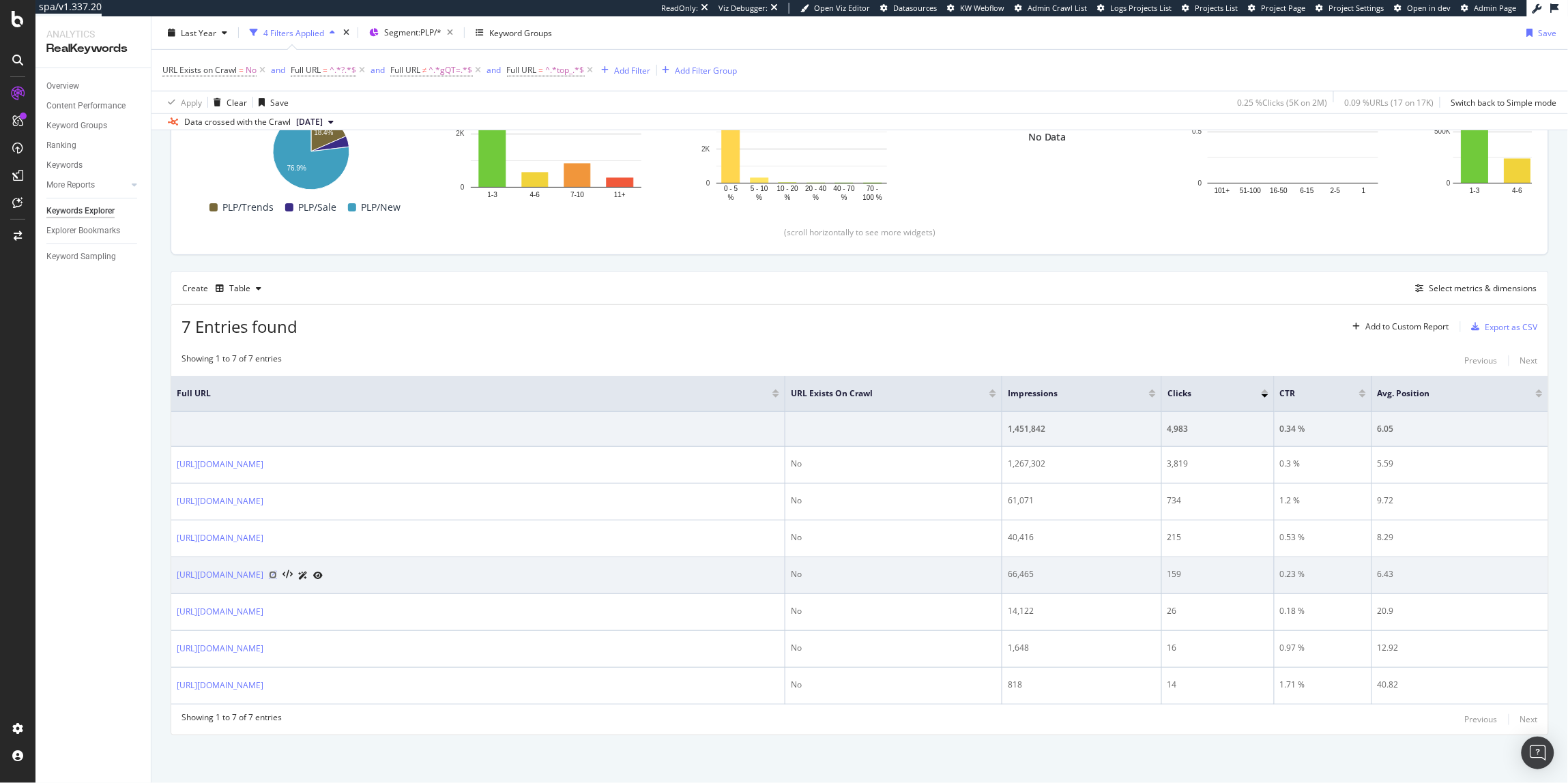
click at [277, 575] on icon at bounding box center [273, 575] width 8 height 8
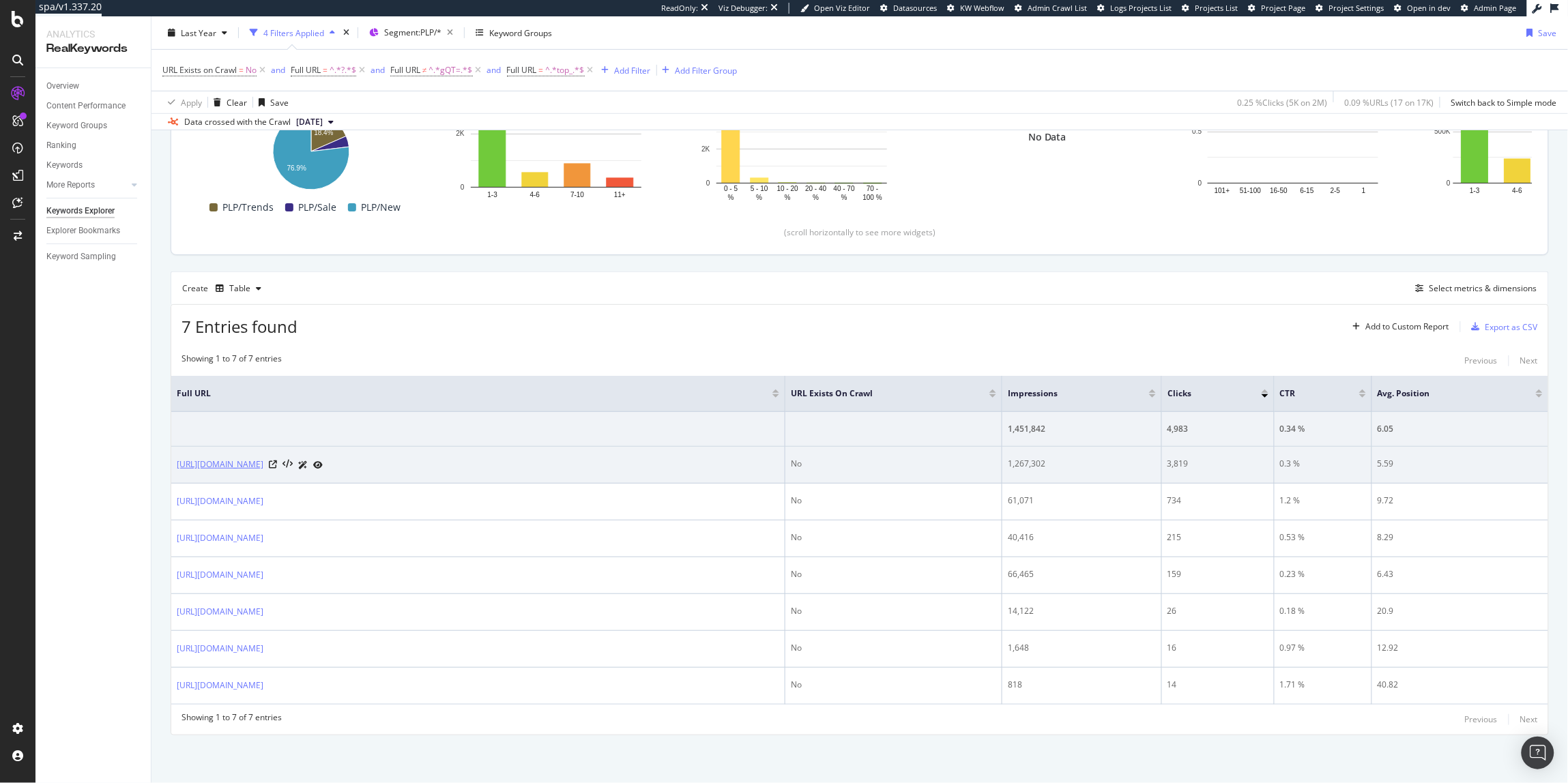
drag, startPoint x: 371, startPoint y: 467, endPoint x: 302, endPoint y: 467, distance: 69.0
click at [302, 467] on div "[URL][DOMAIN_NAME]" at bounding box center [477, 465] width 602 height 15
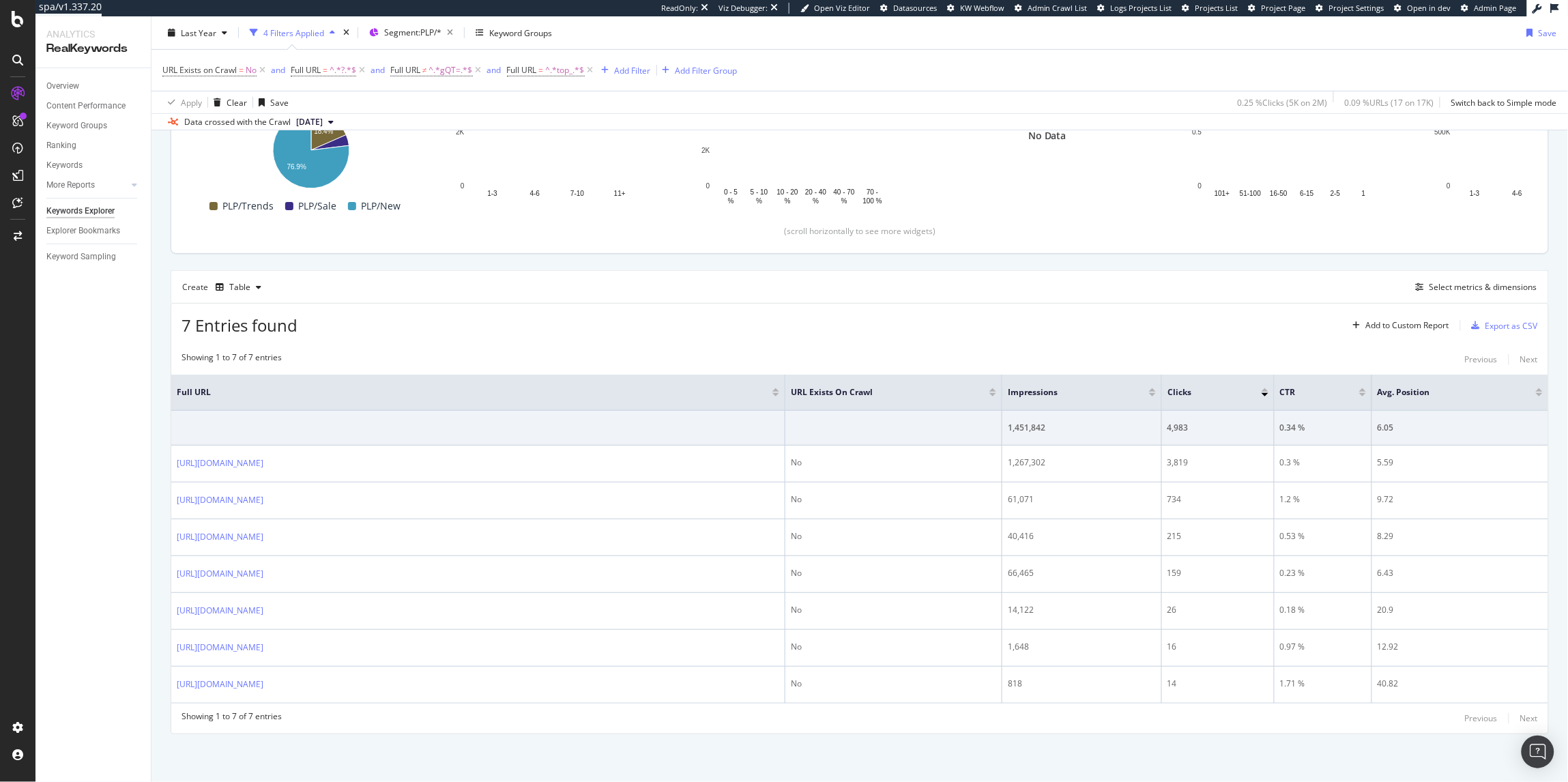
scroll to position [237, 0]
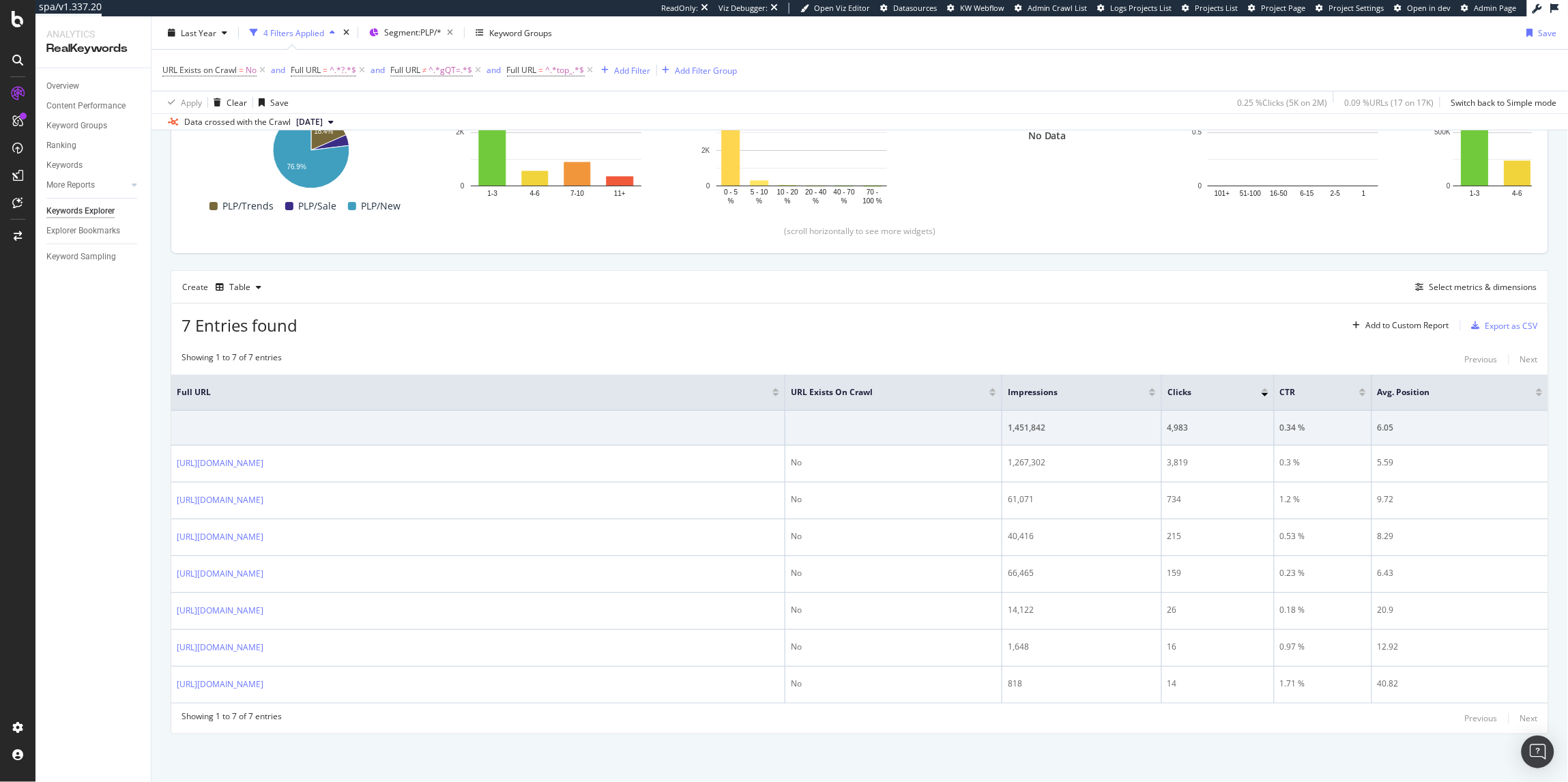
click at [526, 334] on div "7 Entries found Add to Custom Report Export as CSV" at bounding box center [859, 320] width 1377 height 33
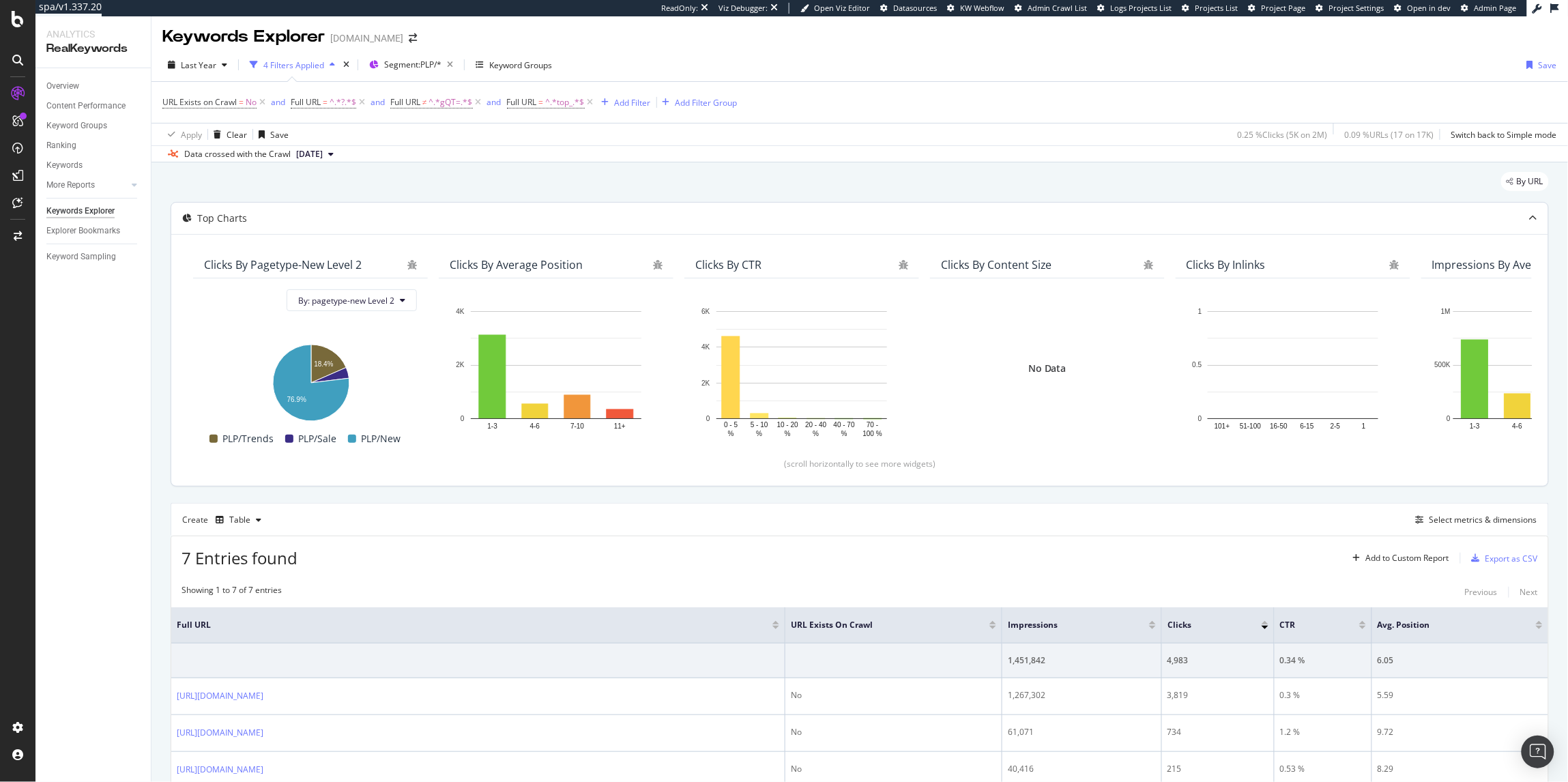
scroll to position [0, 0]
click at [593, 105] on icon at bounding box center [590, 104] width 12 height 14
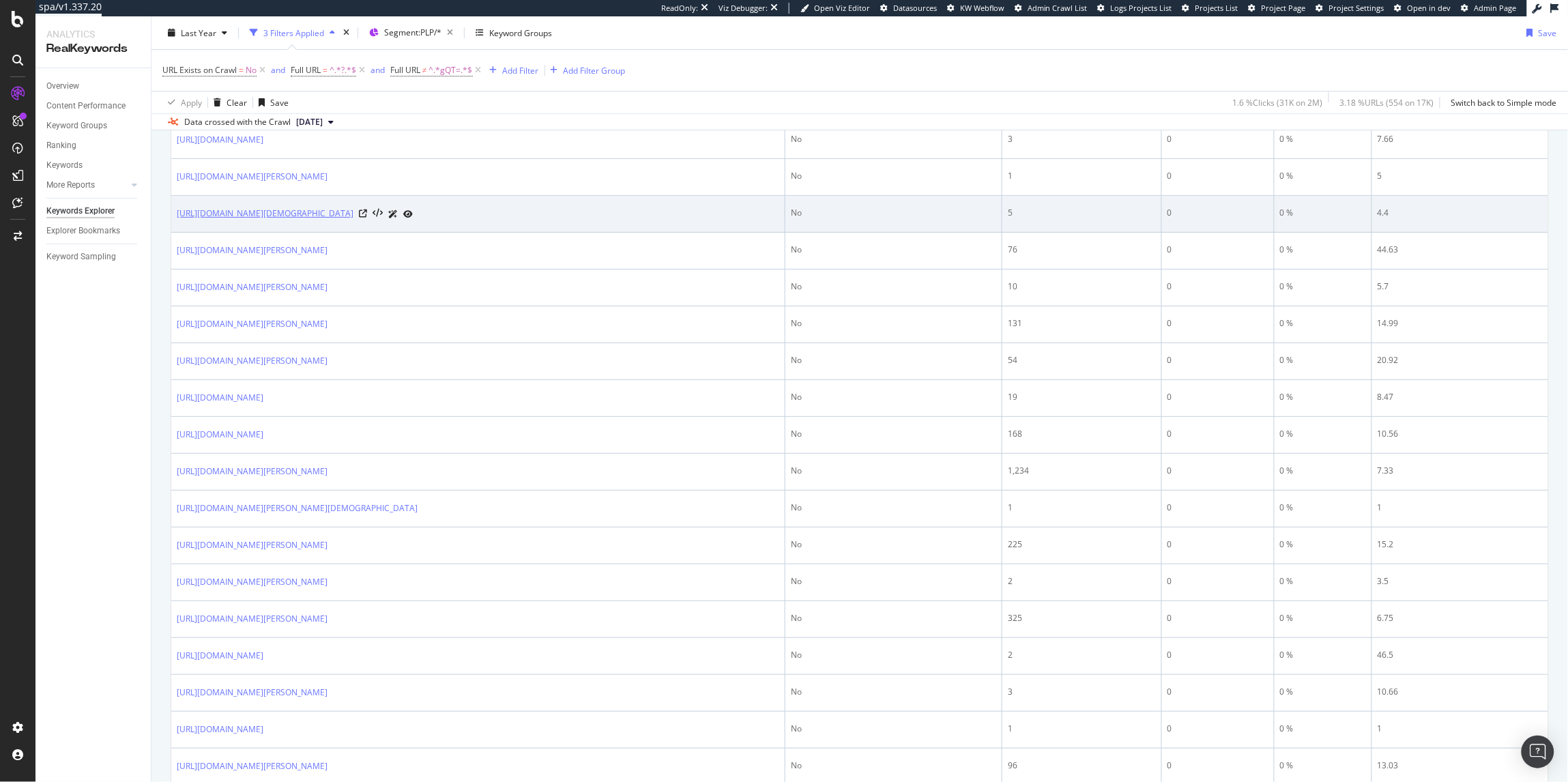
scroll to position [1707, 0]
click at [367, 210] on icon at bounding box center [362, 206] width 8 height 8
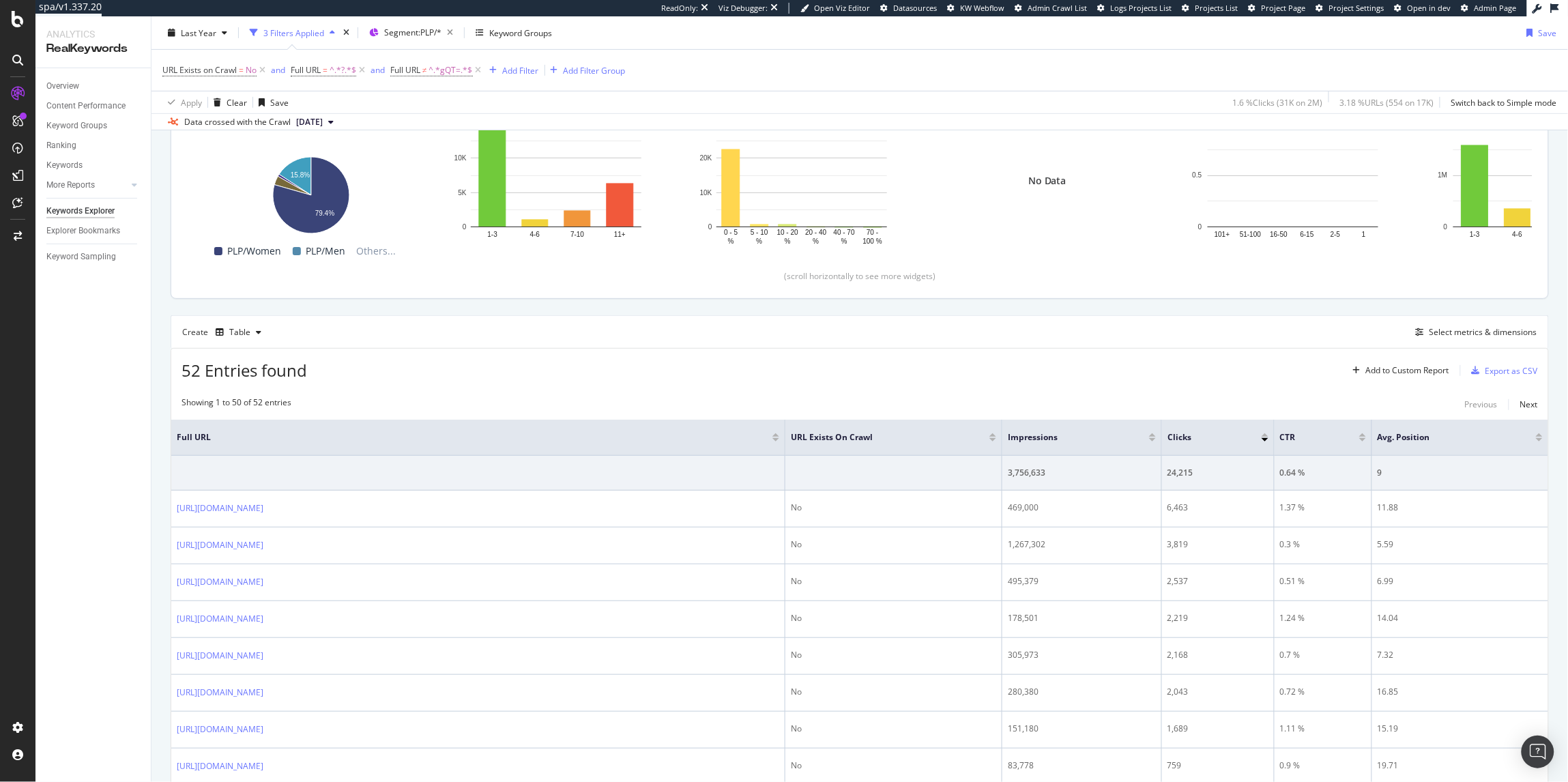
scroll to position [0, 0]
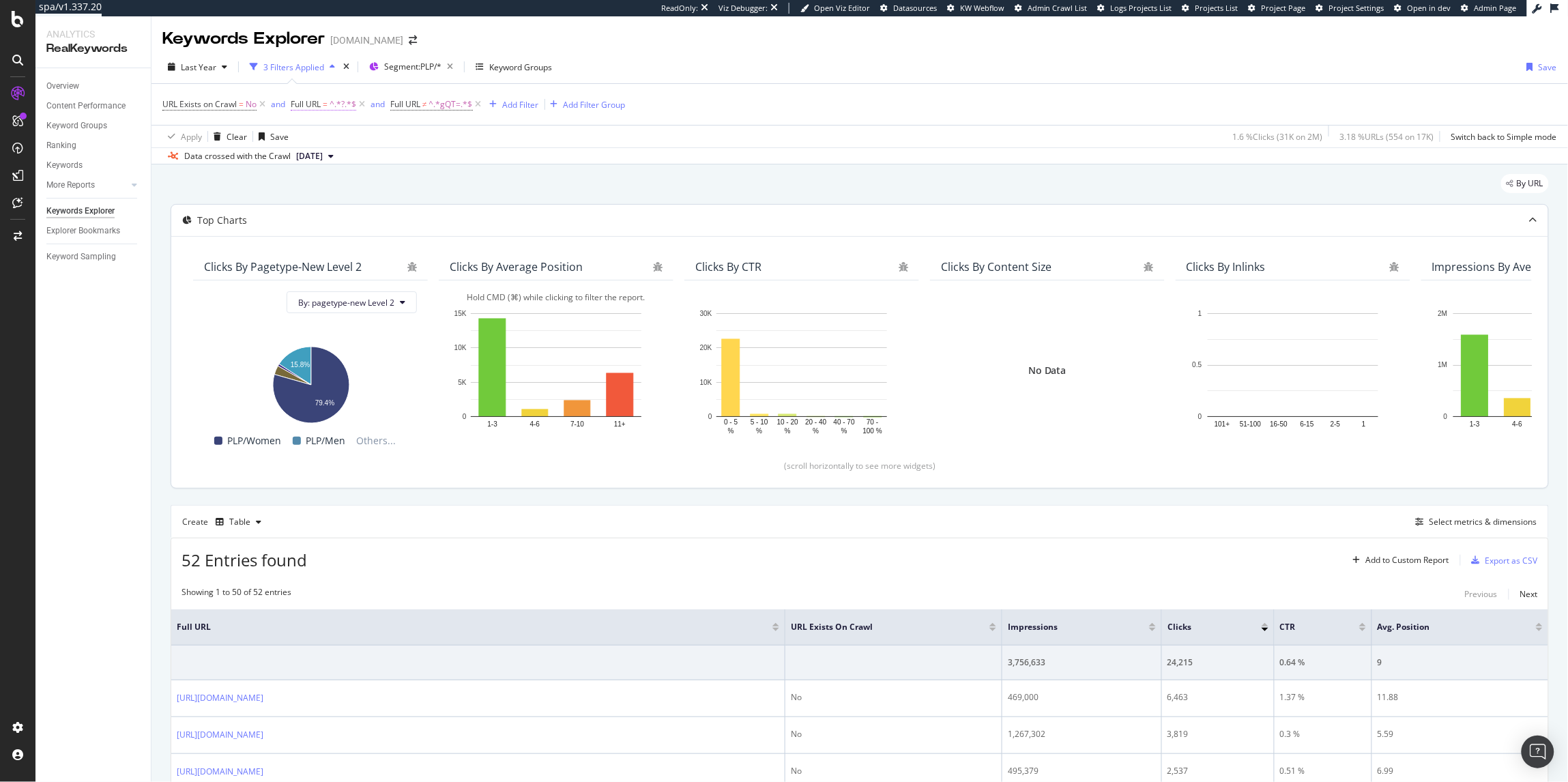
click at [322, 99] on span "Full URL = ^.*?.*$" at bounding box center [323, 104] width 66 height 12
click at [505, 127] on div "Apply Clear Save 1.6 % Clicks ( 31K on 2M ) 3.18 % URLs ( 554 on 17K ) Switch b…" at bounding box center [859, 136] width 1416 height 22
click at [477, 103] on icon at bounding box center [478, 104] width 12 height 14
click at [332, 107] on span "^.*?.*$" at bounding box center [342, 104] width 26 height 19
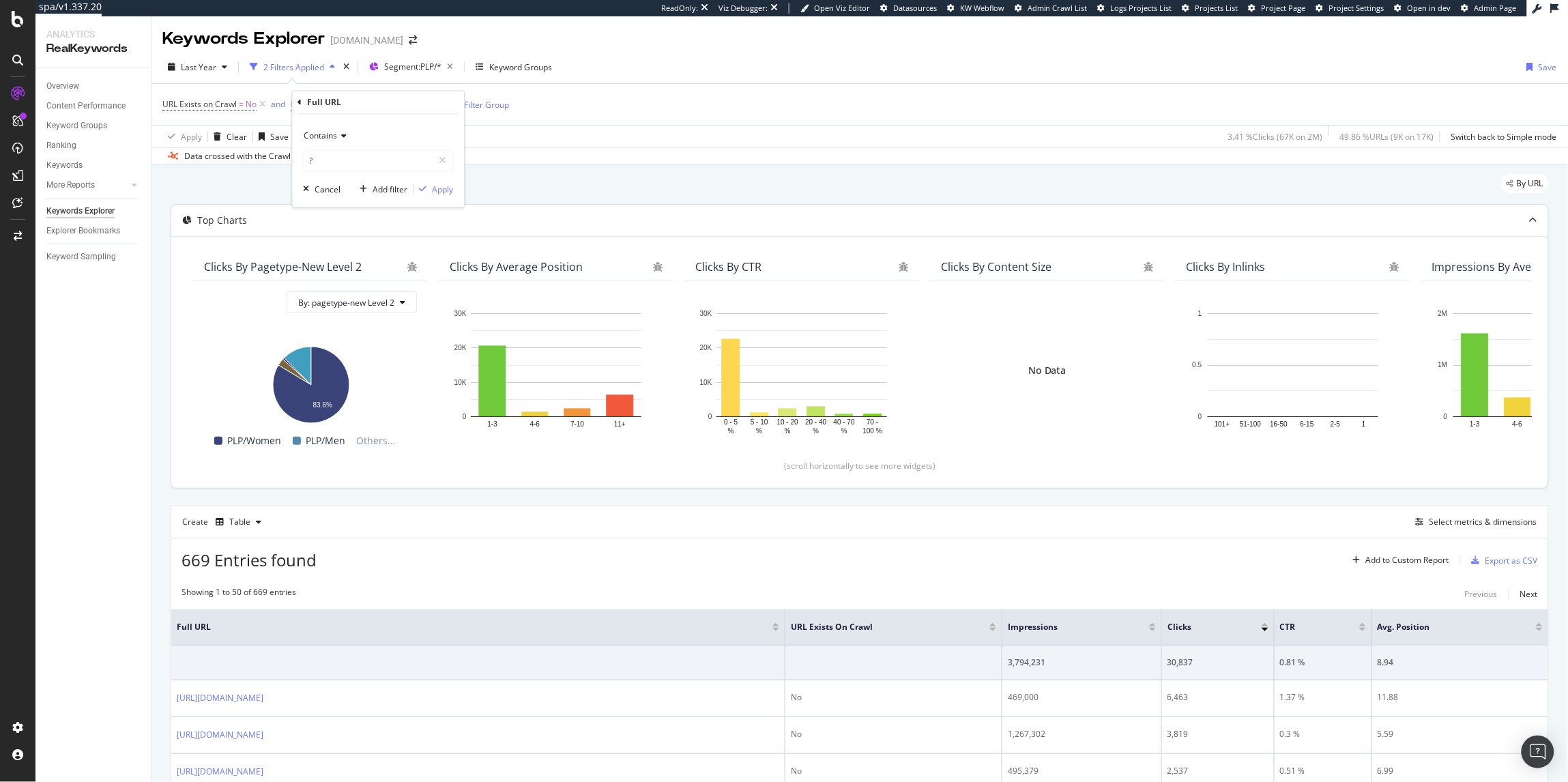
click at [309, 138] on span "Contains" at bounding box center [321, 136] width 33 height 12
click at [346, 285] on span "Doesn't contain" at bounding box center [339, 288] width 59 height 12
click at [433, 189] on div "Apply" at bounding box center [443, 189] width 21 height 12
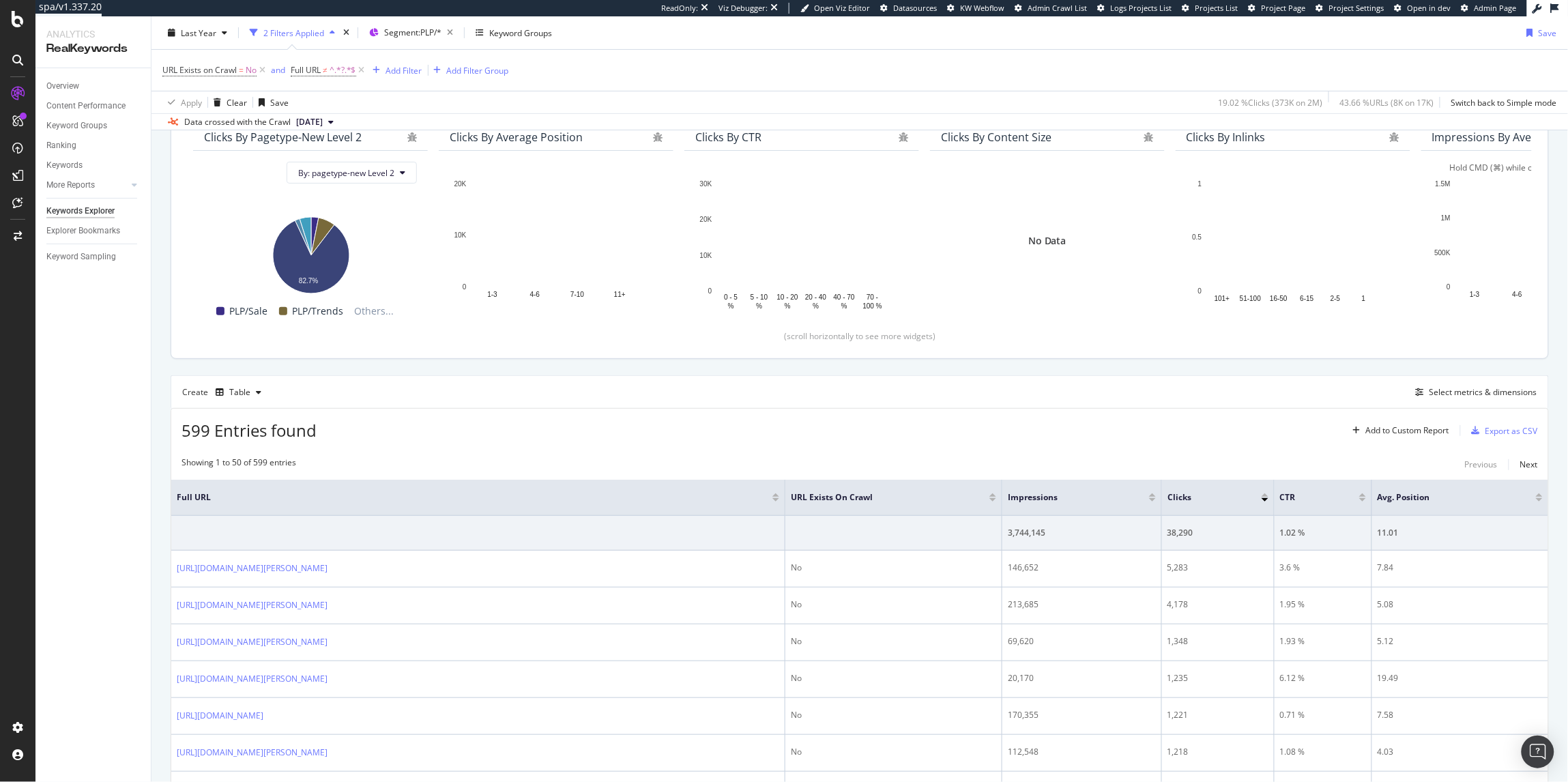
scroll to position [123, 0]
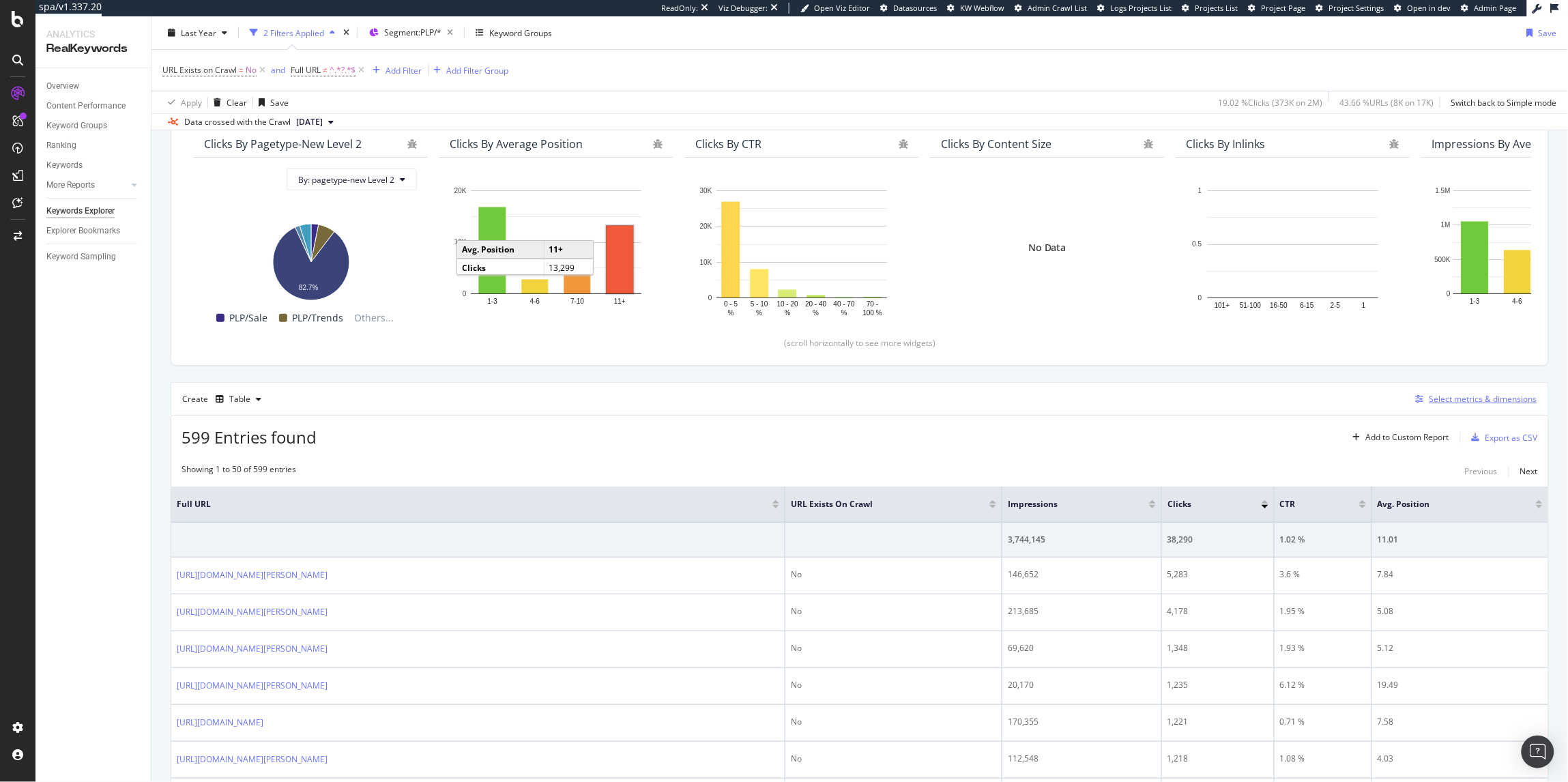
click at [1499, 402] on div "Select metrics & dimensions" at bounding box center [1483, 399] width 108 height 12
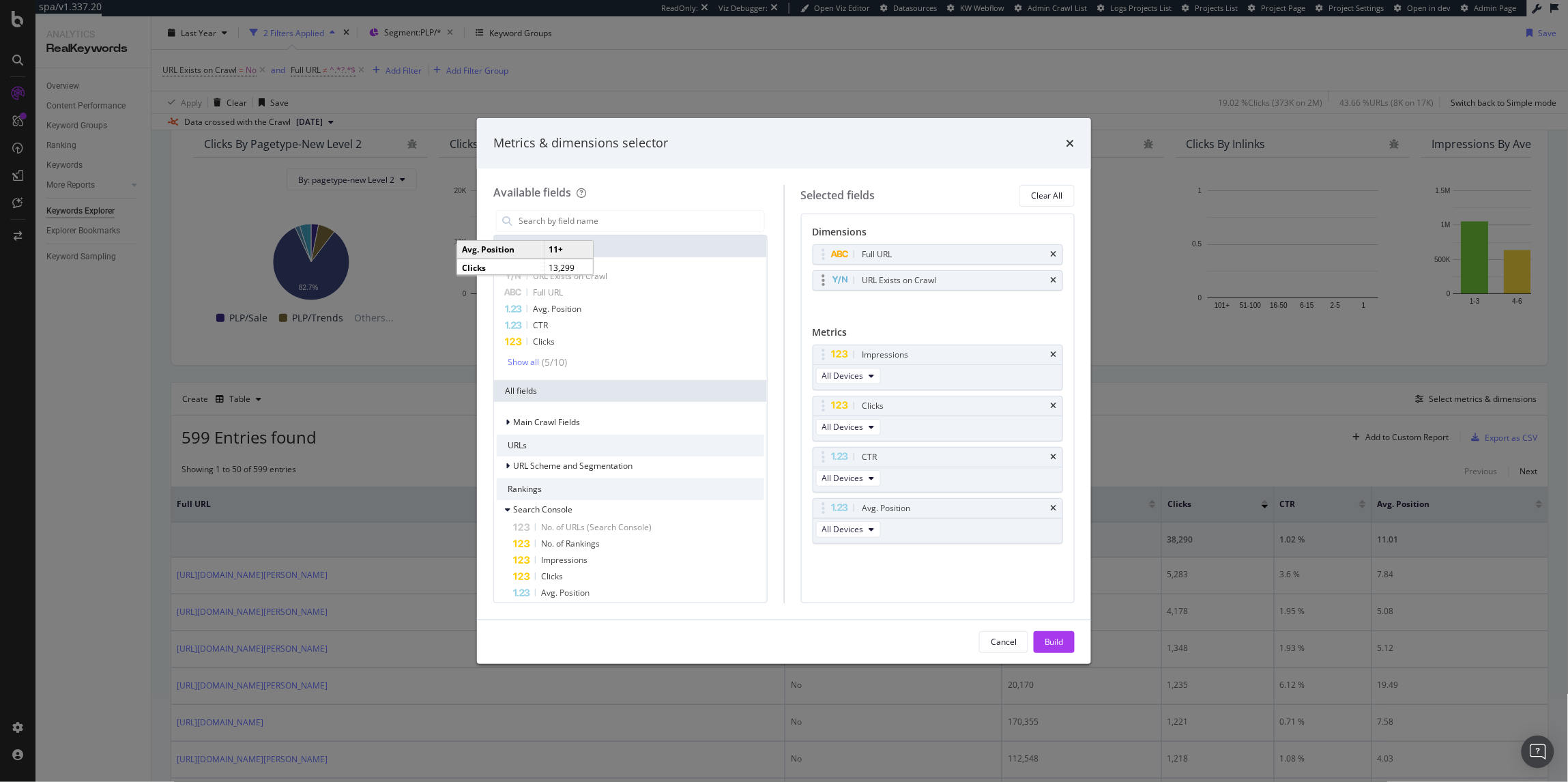
click at [1057, 276] on div "URL Exists on Crawl" at bounding box center [938, 280] width 250 height 19
click at [1051, 276] on icon "times" at bounding box center [1054, 280] width 6 height 8
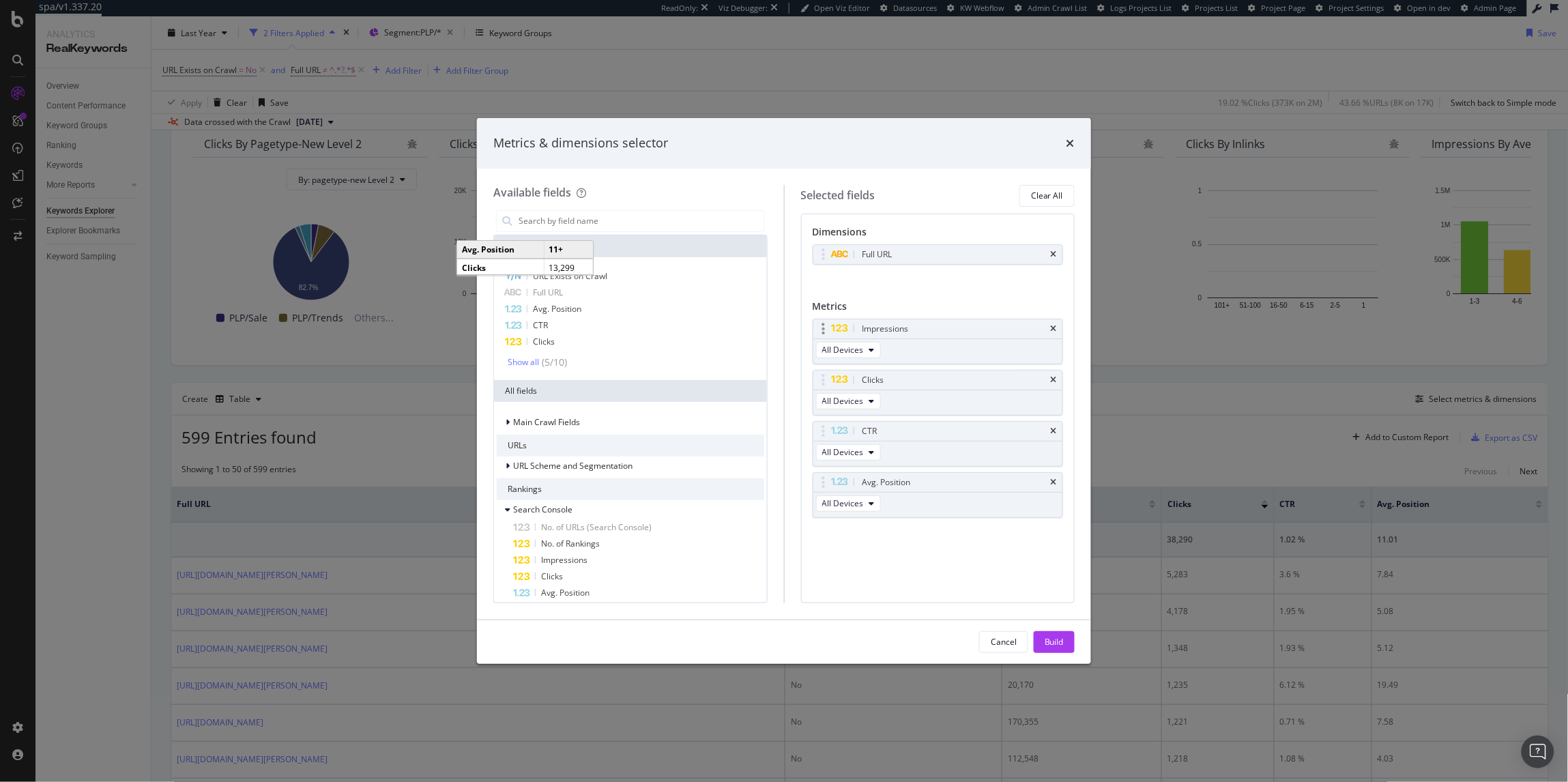
click at [1057, 322] on div "Impressions" at bounding box center [938, 329] width 250 height 19
click at [1055, 328] on icon "times" at bounding box center [1054, 329] width 6 height 8
click at [1055, 329] on icon "times" at bounding box center [1054, 329] width 6 height 8
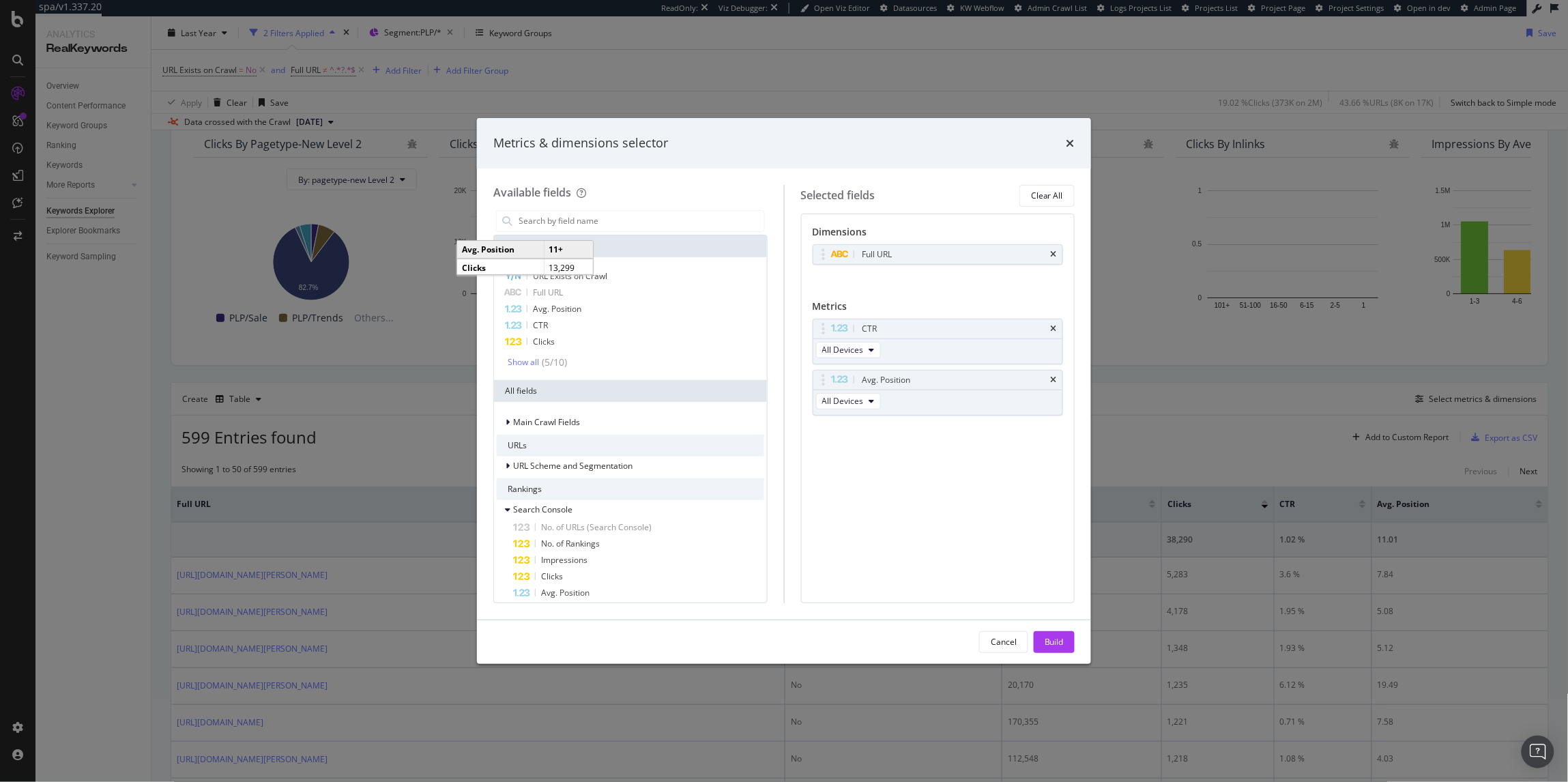
click at [1055, 329] on icon "times" at bounding box center [1054, 329] width 6 height 8
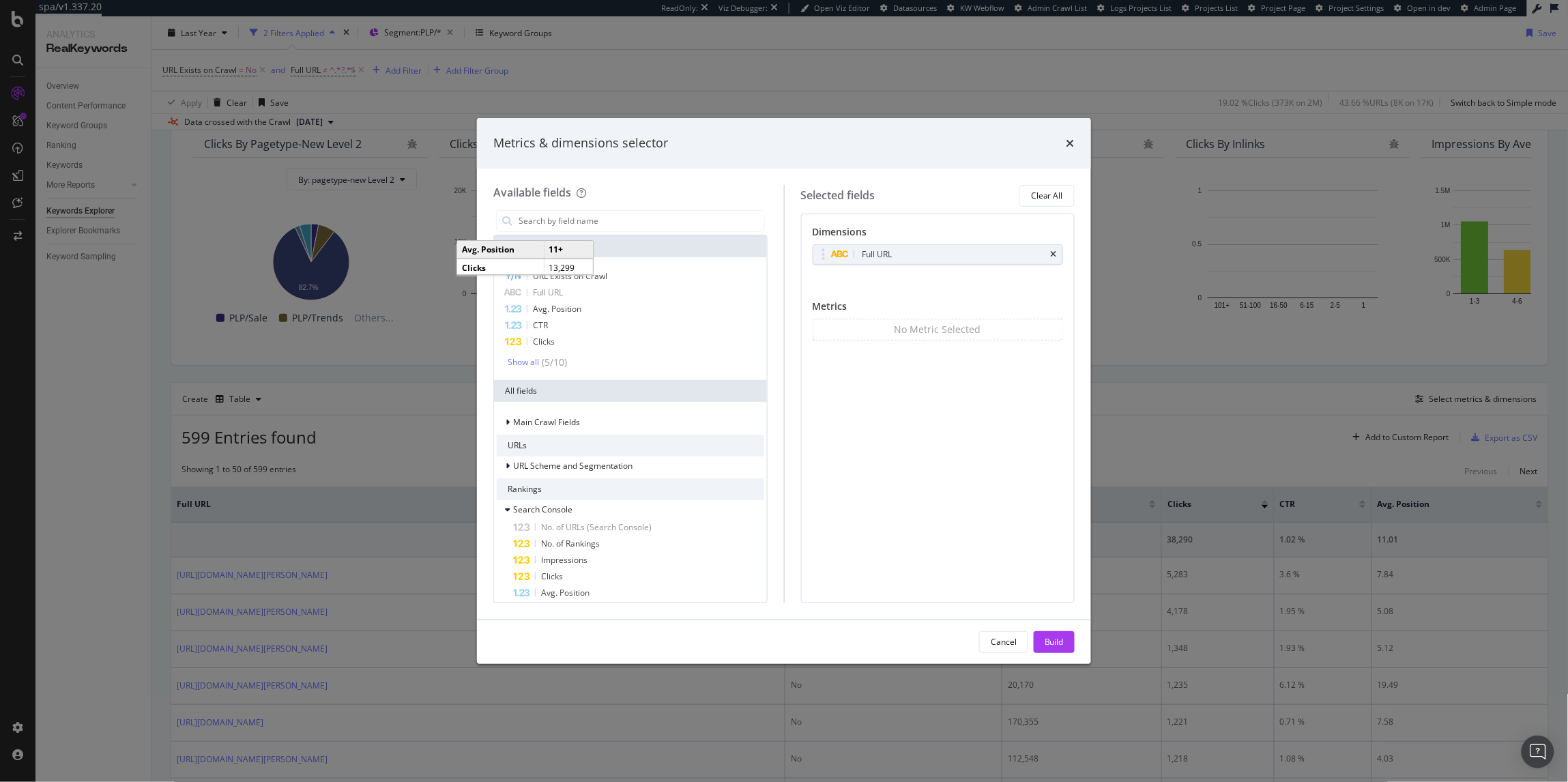
click at [1044, 637] on div "Build" at bounding box center [1054, 641] width 19 height 12
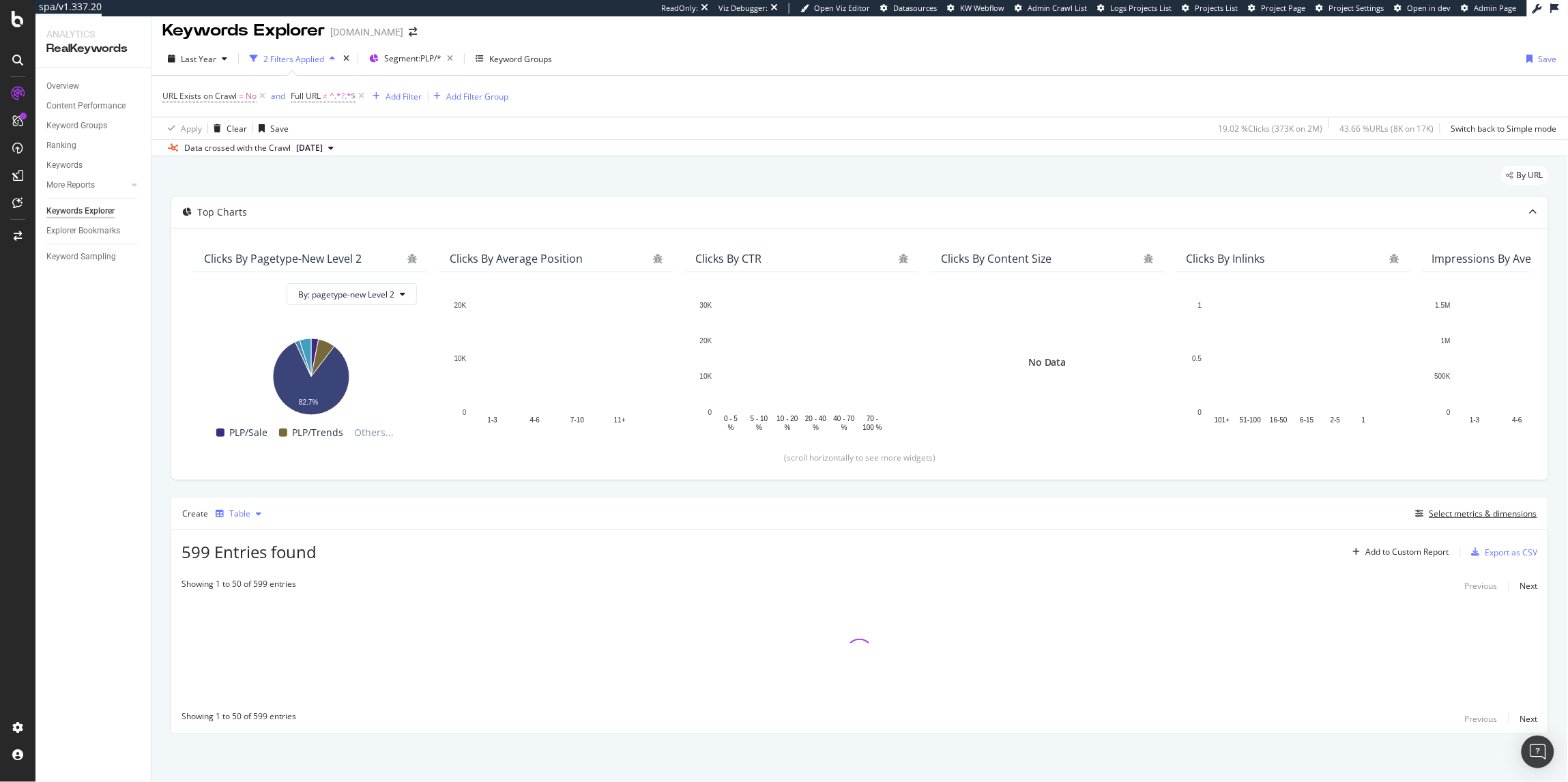
scroll to position [8, 0]
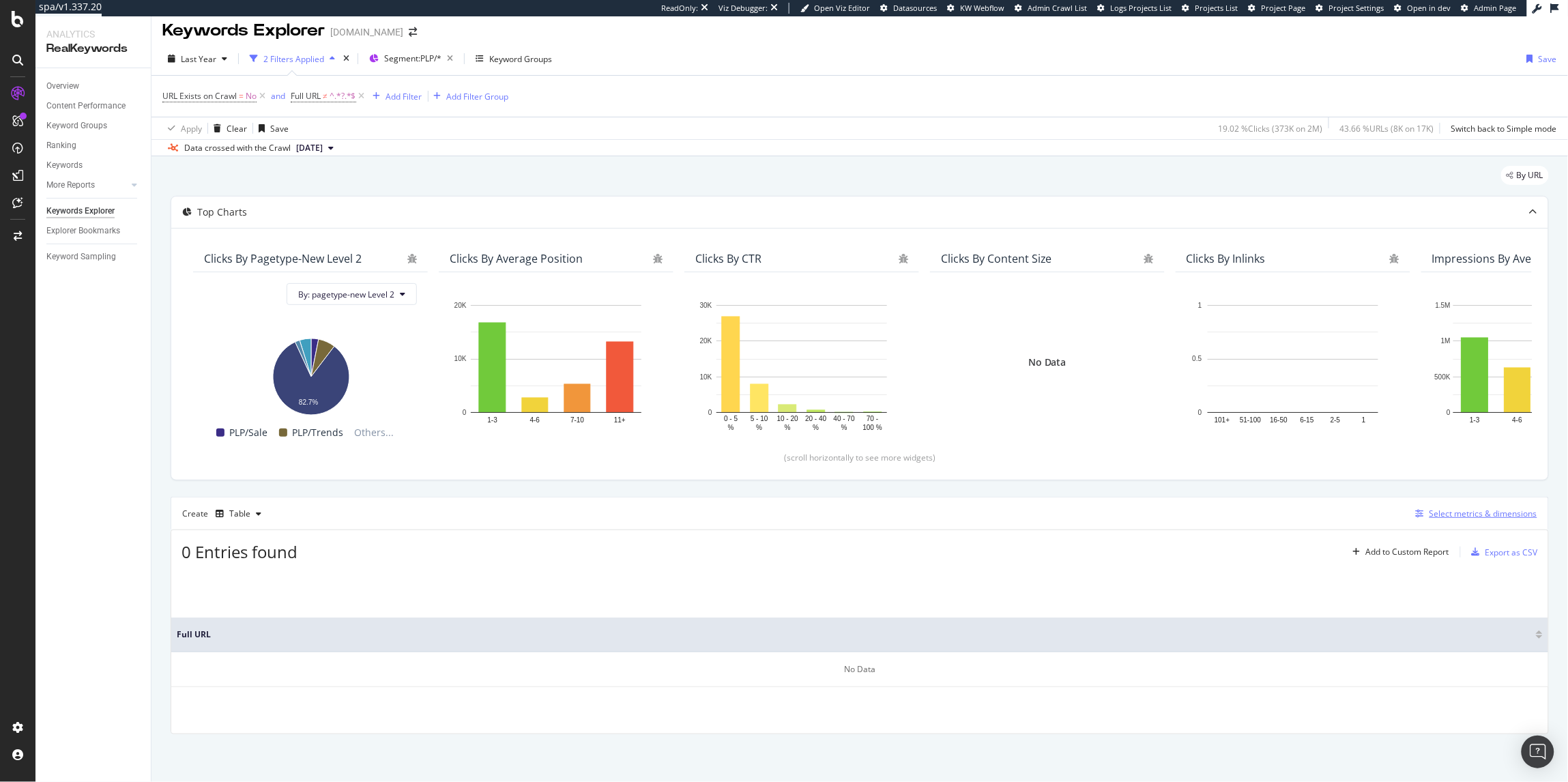
click at [1437, 506] on div "Select metrics & dimensions" at bounding box center [1473, 513] width 127 height 15
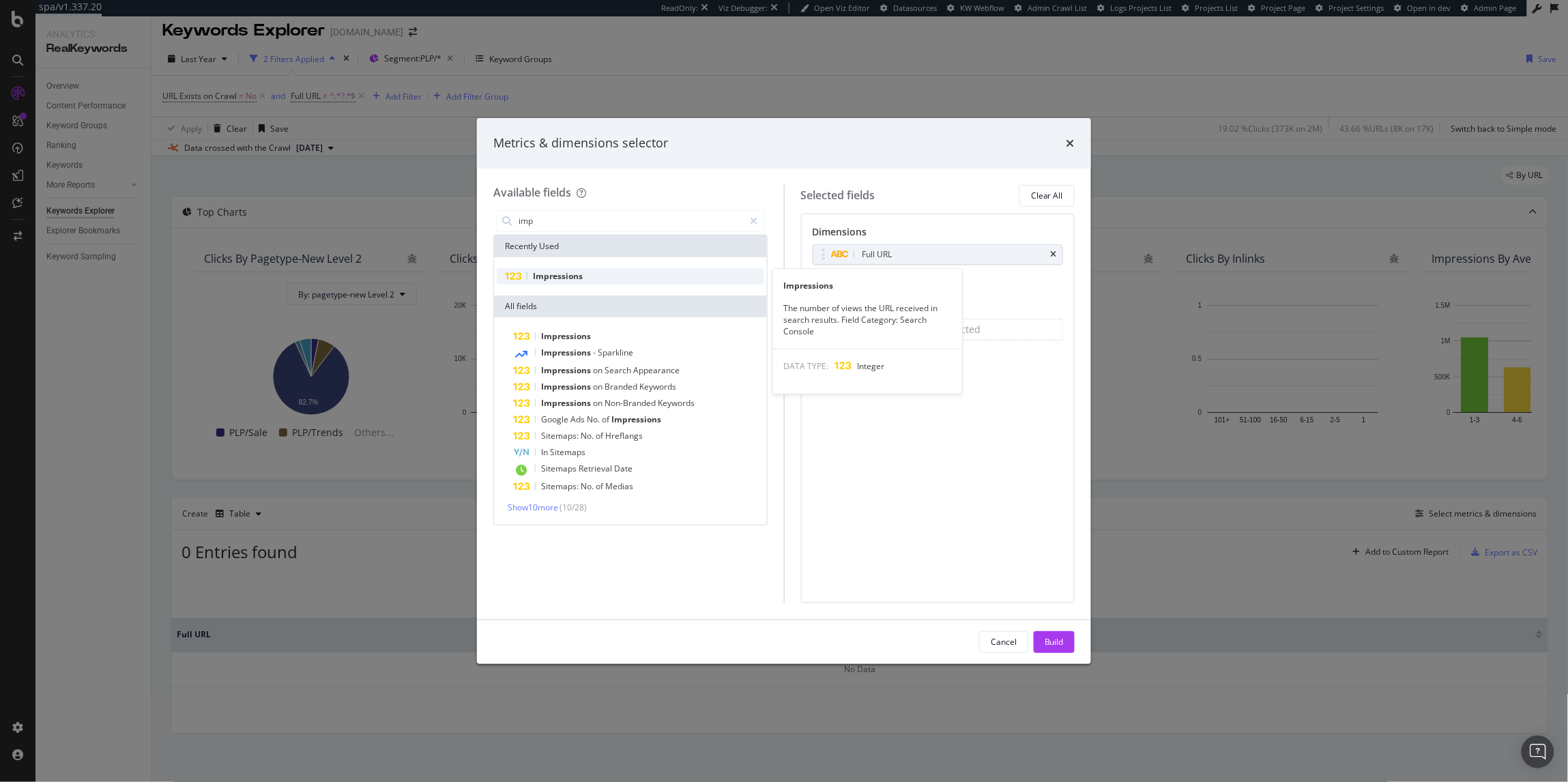
type input "imp"
click at [565, 273] on span "Impressions" at bounding box center [558, 275] width 50 height 12
click at [1049, 635] on div "Build" at bounding box center [1054, 642] width 19 height 21
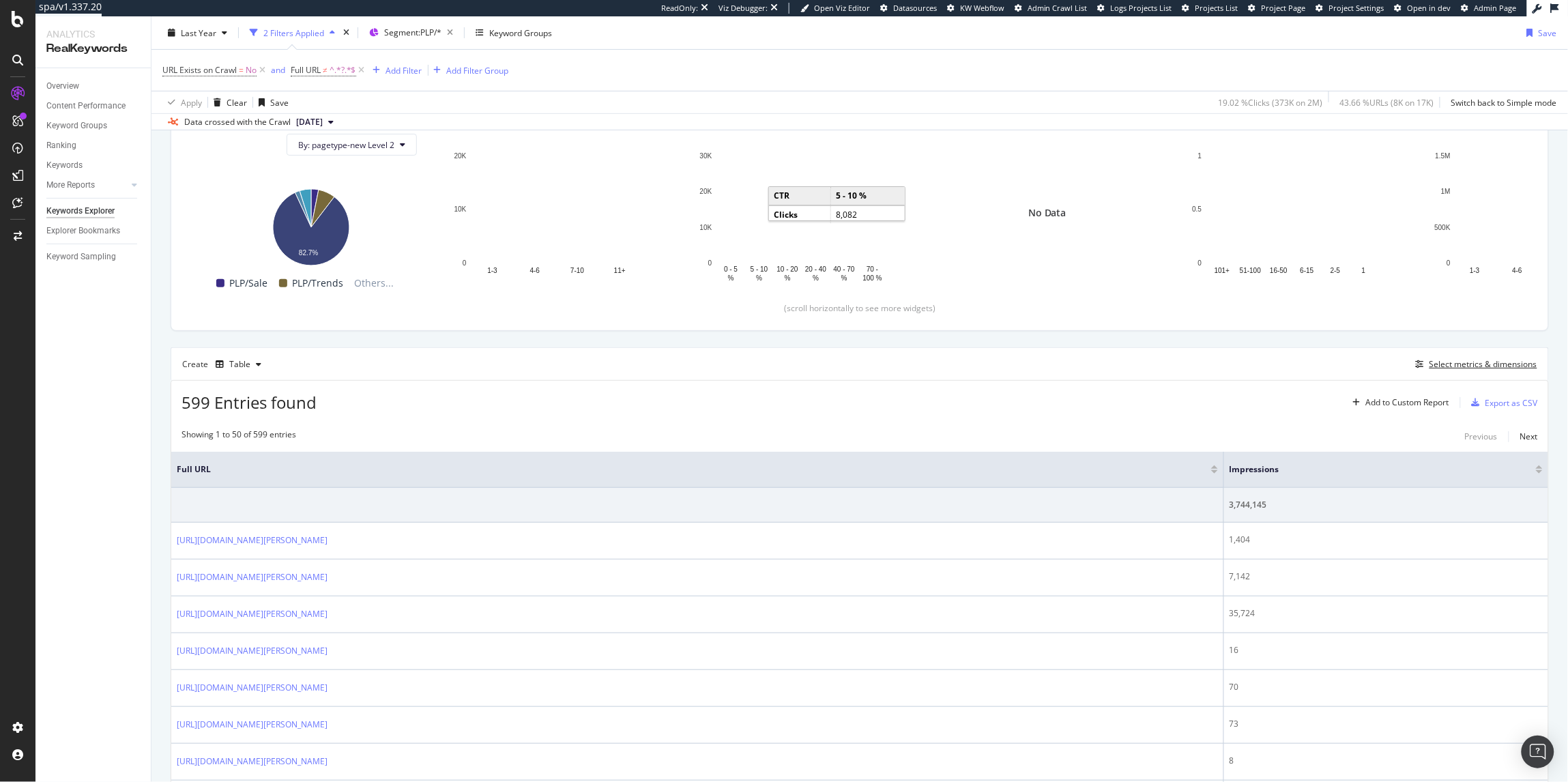
scroll to position [356, 0]
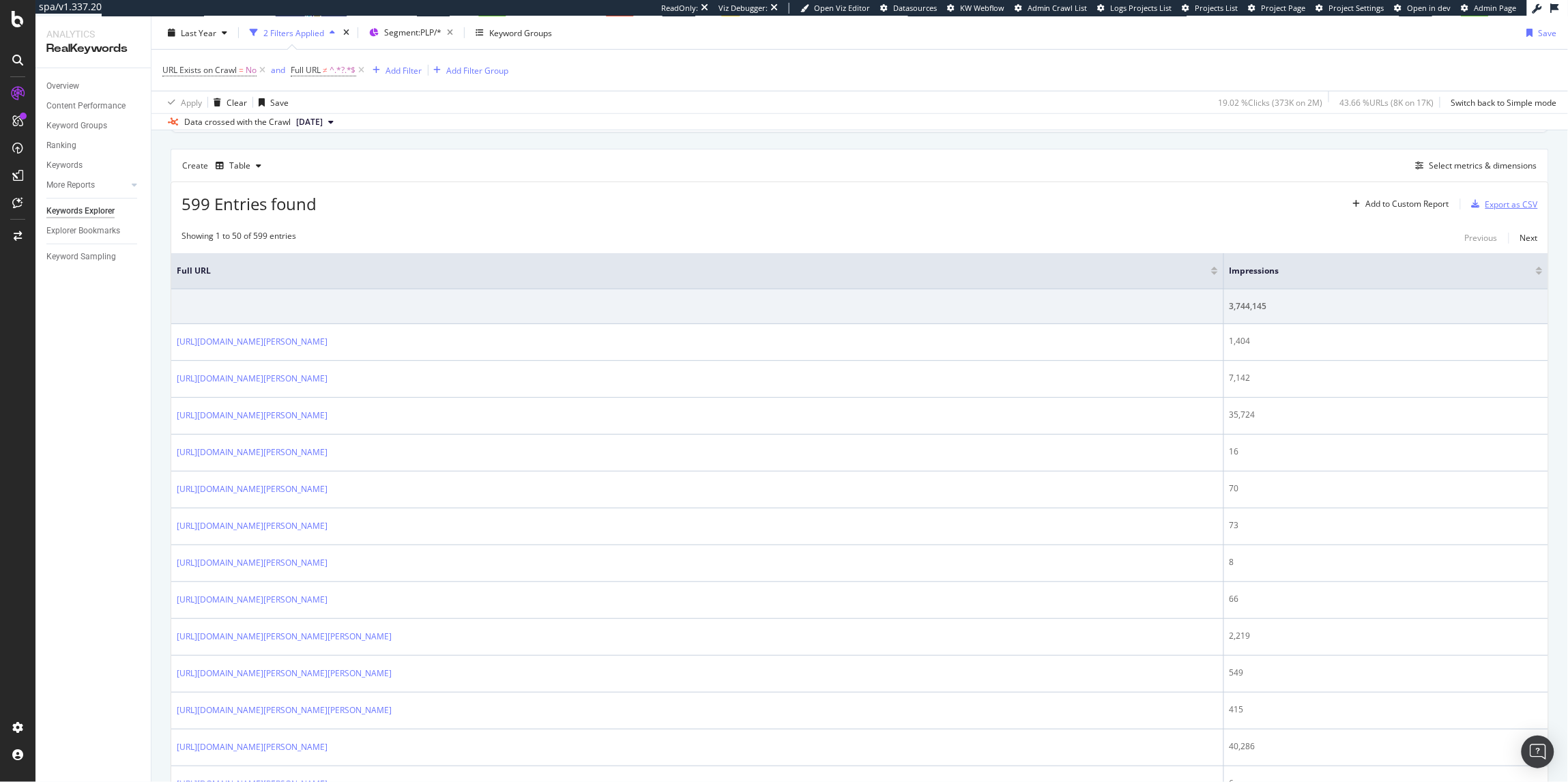
click at [1495, 208] on div "Export as CSV" at bounding box center [1512, 204] width 52 height 12
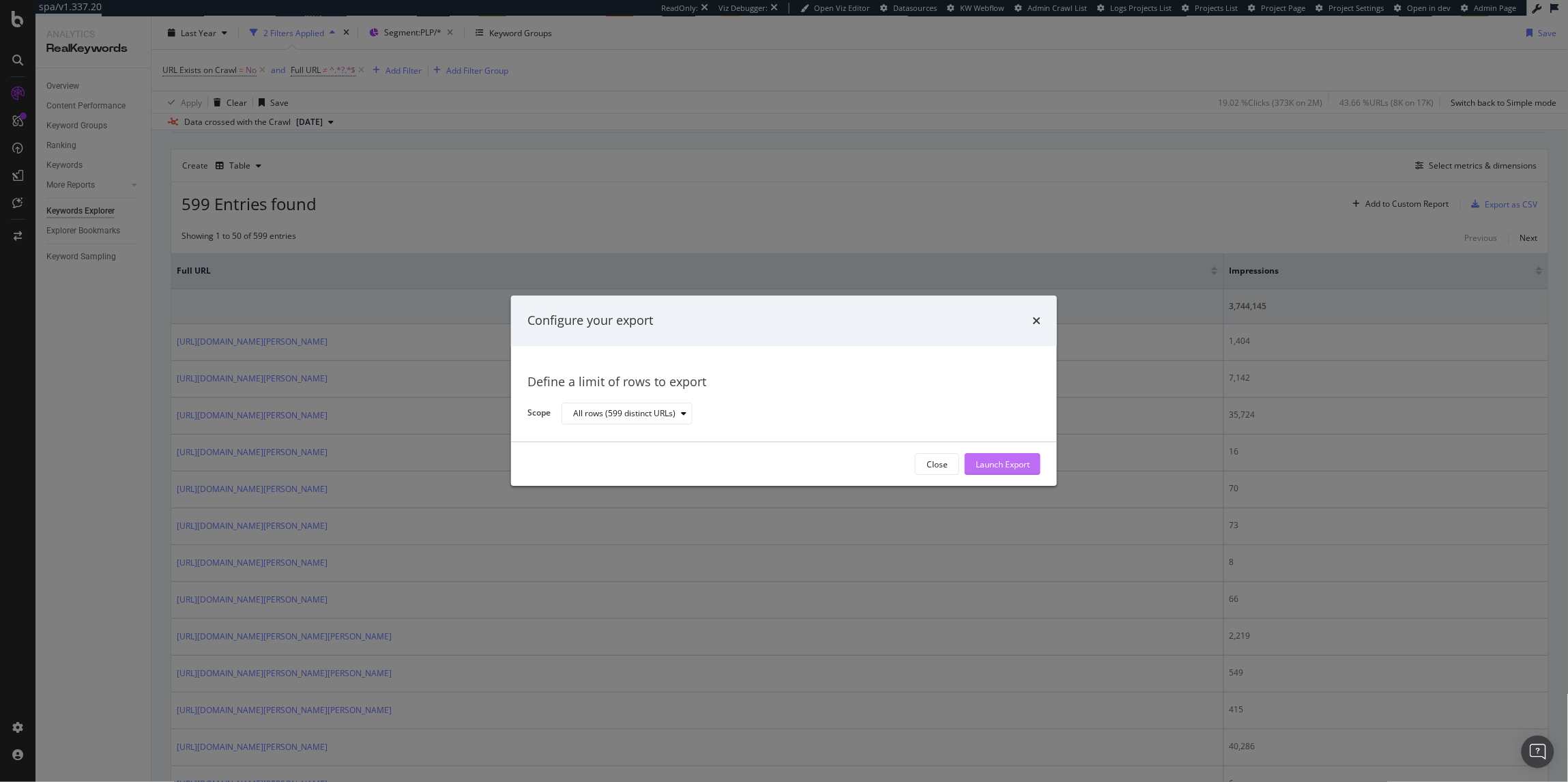
click at [1006, 458] on div "Launch Export" at bounding box center [1003, 463] width 54 height 12
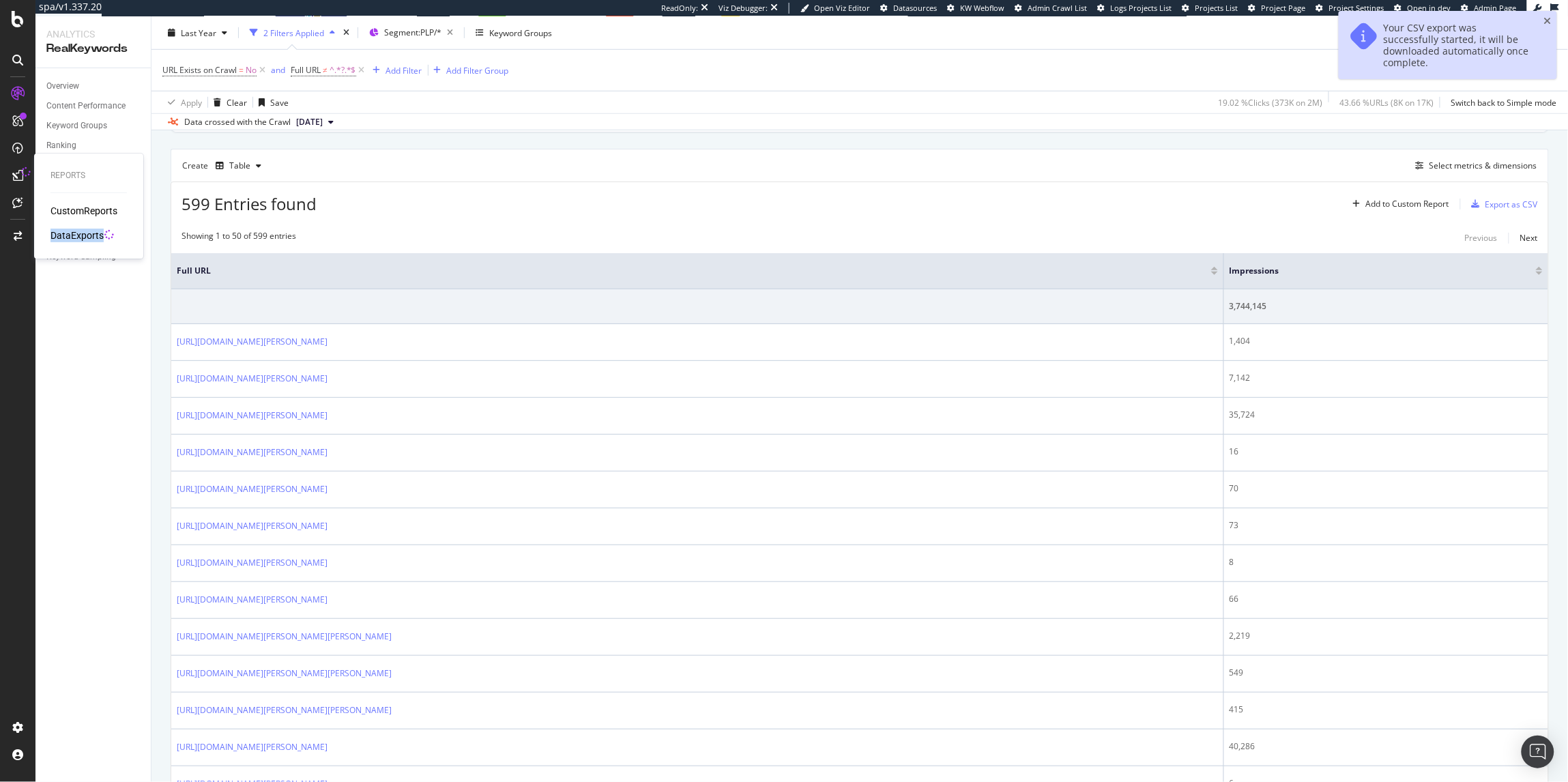
drag, startPoint x: 89, startPoint y: 234, endPoint x: 587, endPoint y: 194, distance: 499.6
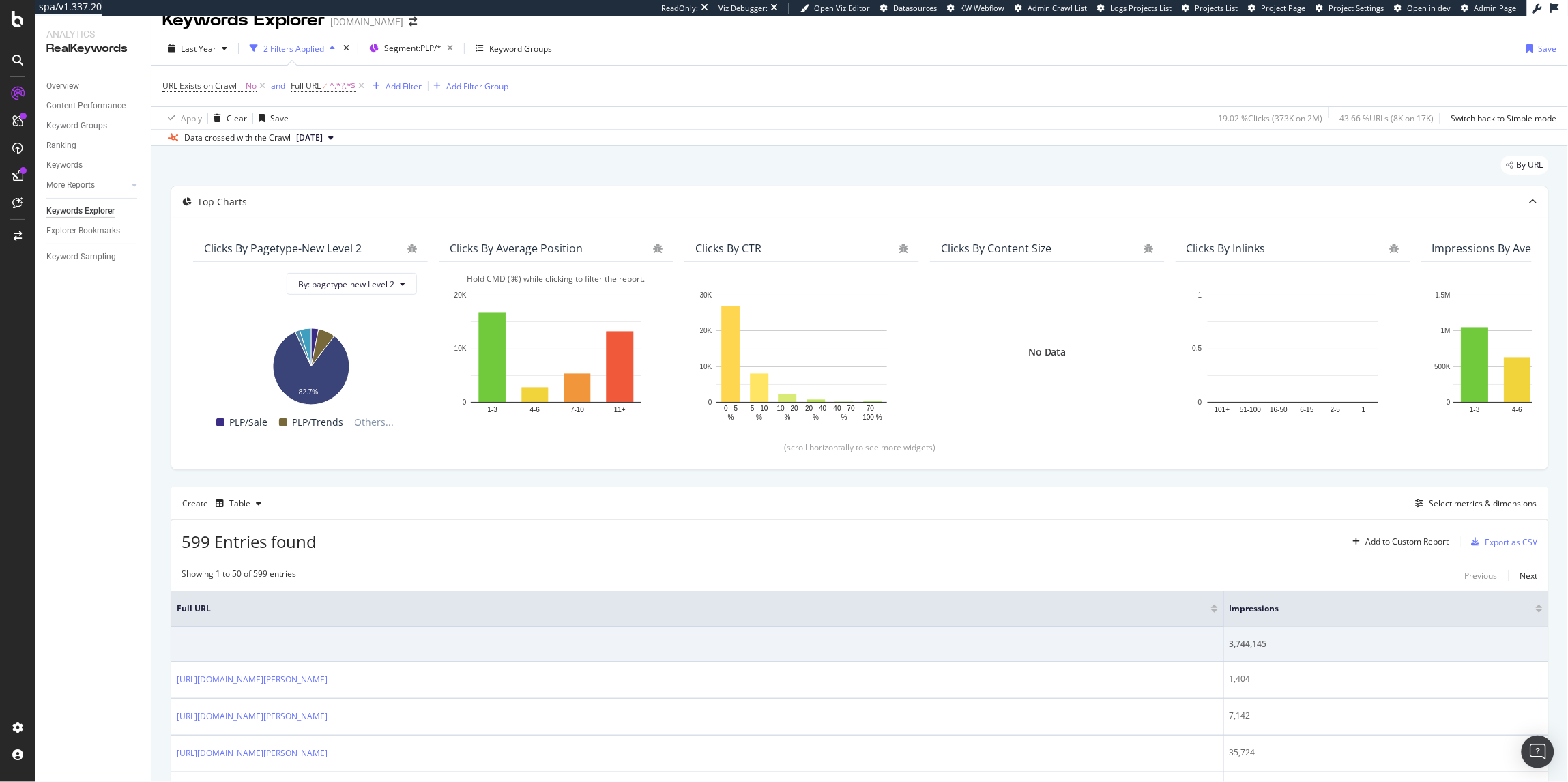
scroll to position [0, 0]
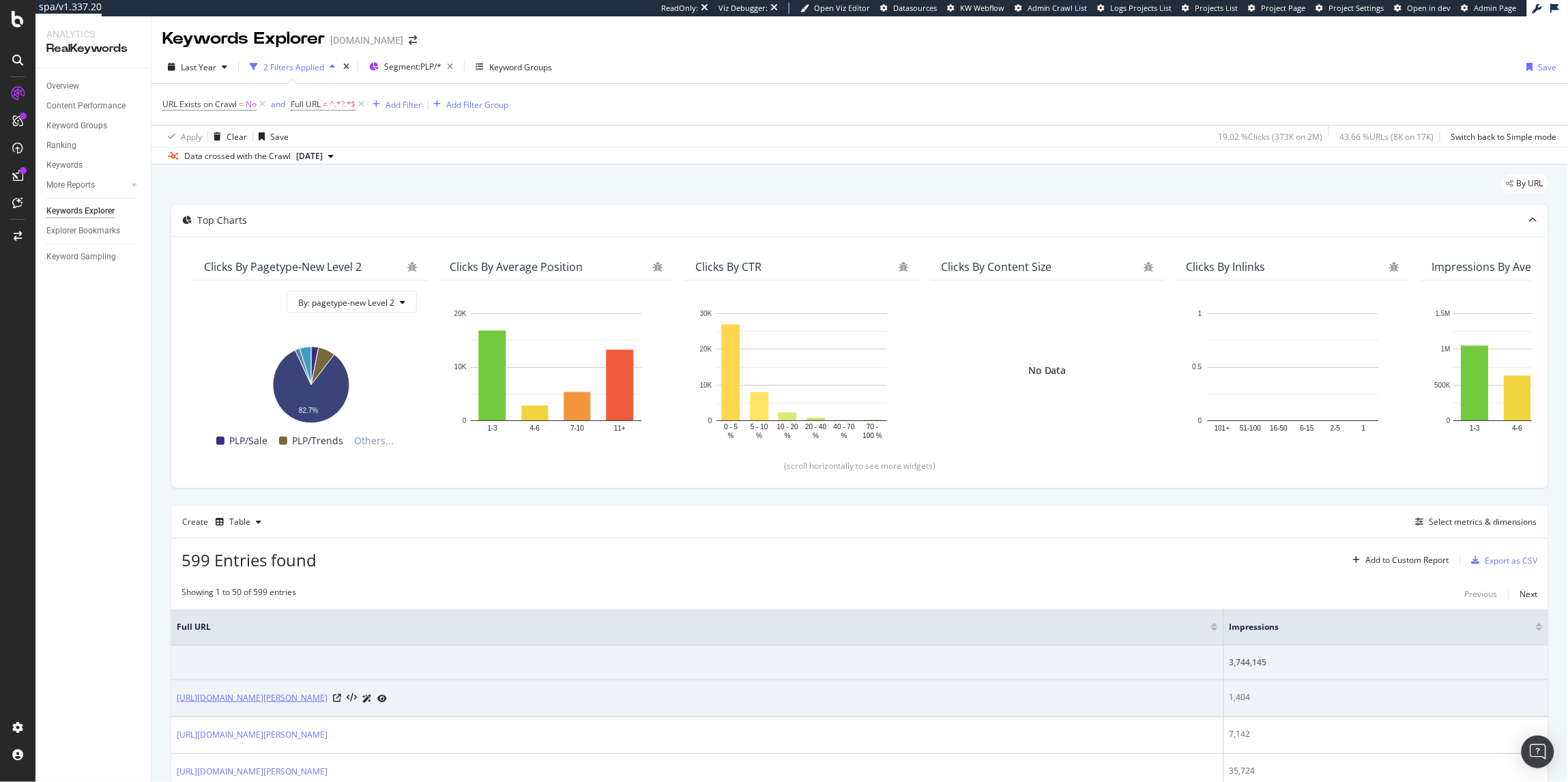
drag, startPoint x: 534, startPoint y: 704, endPoint x: 462, endPoint y: 701, distance: 72.1
click at [462, 701] on div "[URL][DOMAIN_NAME][PERSON_NAME]" at bounding box center [697, 698] width 1041 height 15
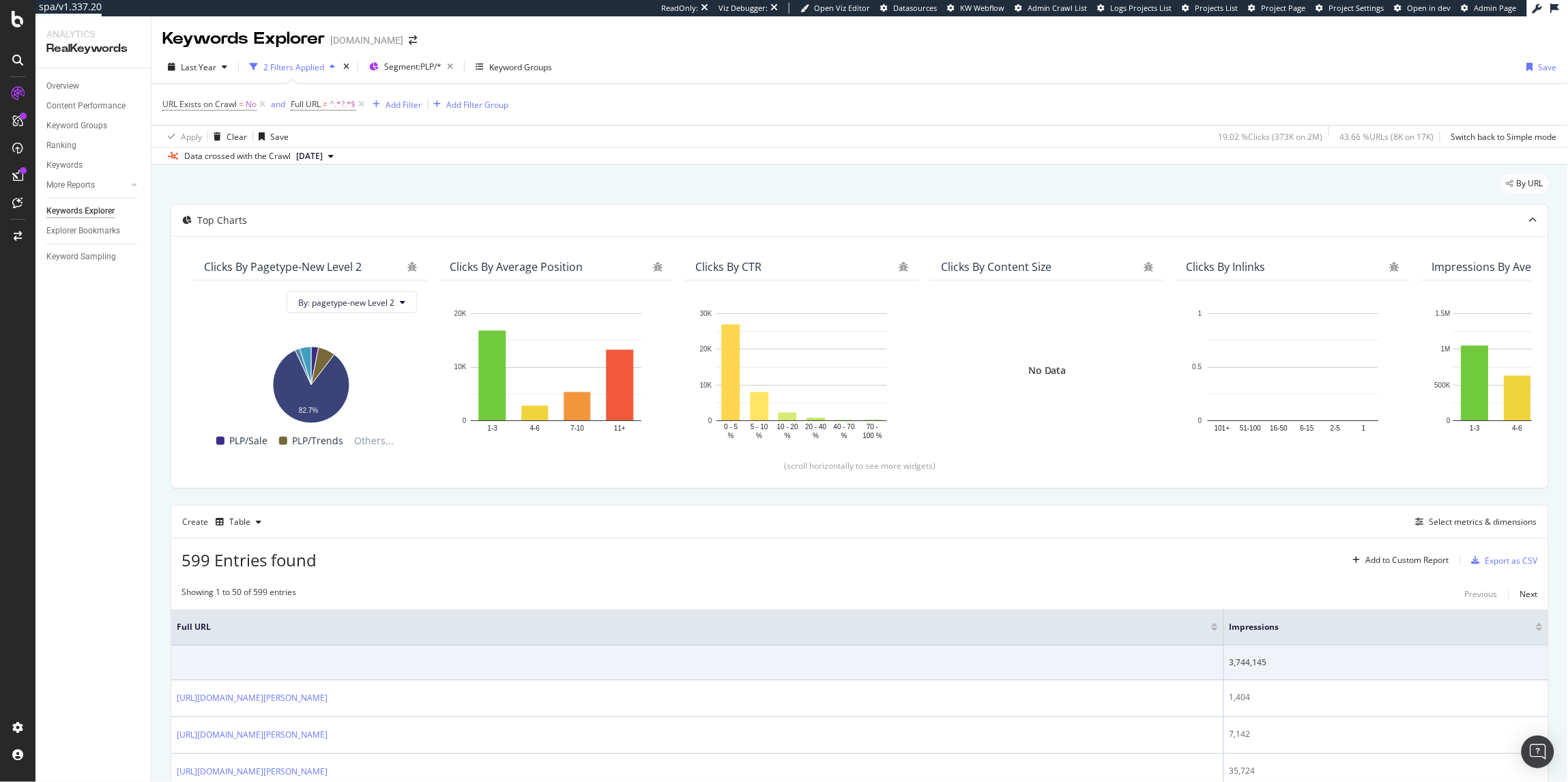
drag, startPoint x: 486, startPoint y: 699, endPoint x: 943, endPoint y: 3, distance: 832.6
click at [0, 0] on div "spa/v1.337.20 ReadOnly: Viz Debugger: Open Viz Editor Datasources KW Webflow Ad…" at bounding box center [784, 391] width 1568 height 782
click at [390, 111] on div "Add Filter" at bounding box center [395, 104] width 55 height 15
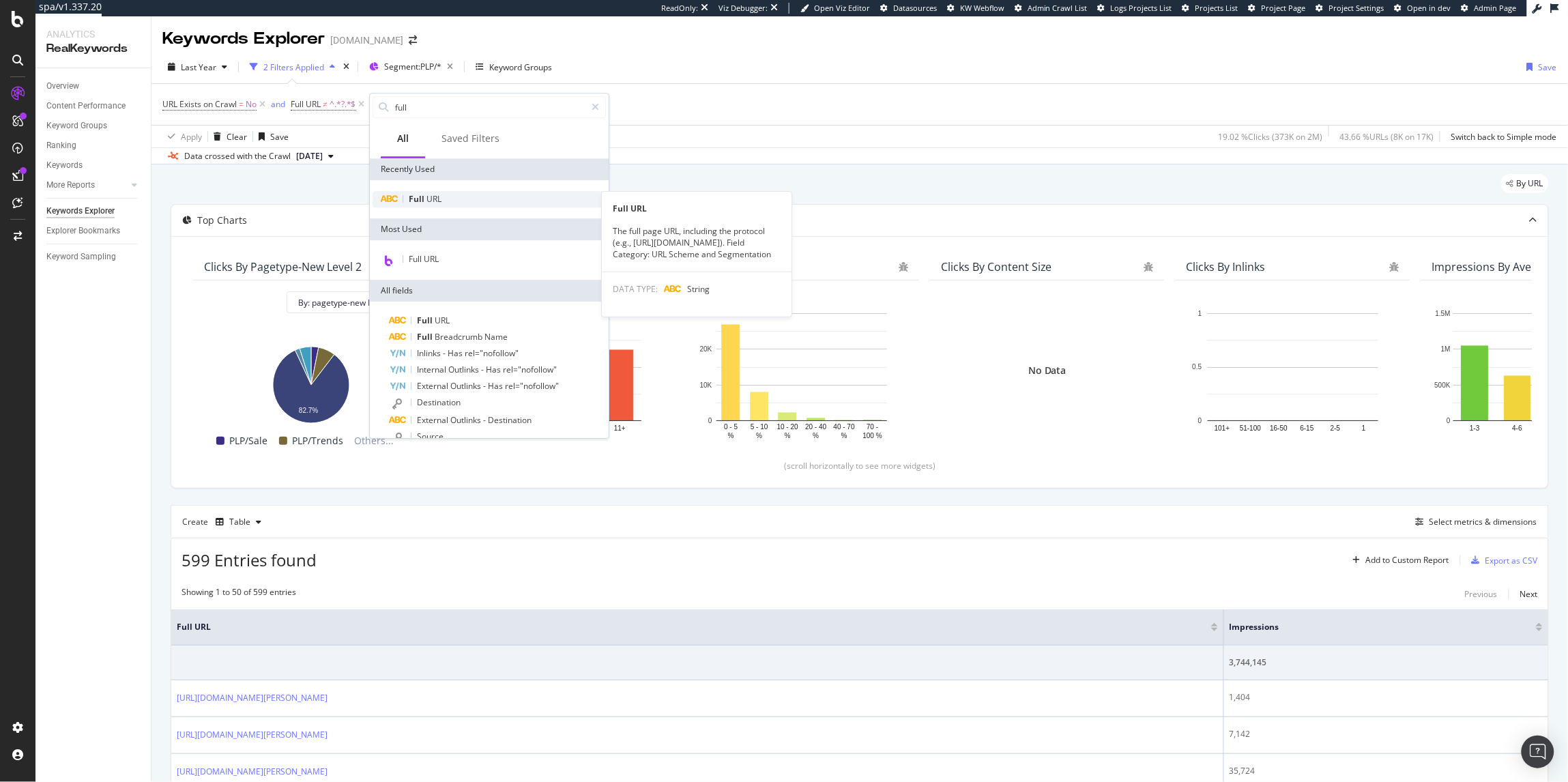
click at [429, 199] on span "URL" at bounding box center [433, 198] width 15 height 12
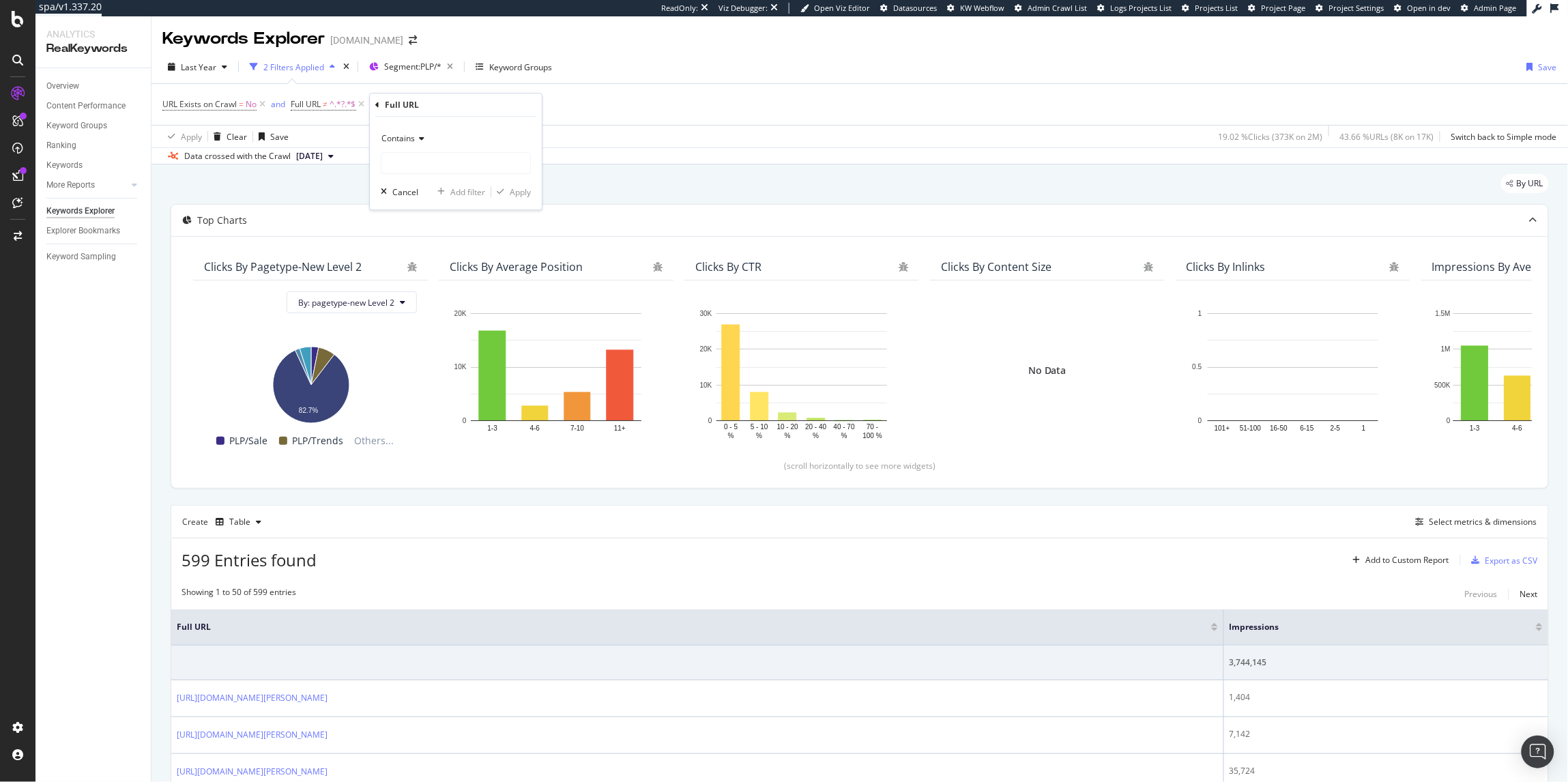
click at [393, 143] on span "Contains" at bounding box center [397, 138] width 33 height 12
click at [442, 254] on span "Doesn't end with" at bounding box center [419, 255] width 63 height 12
click at [430, 172] on input "text" at bounding box center [455, 163] width 149 height 22
paste input "kurt-geiger-london"
type input "kurt-geiger-london"
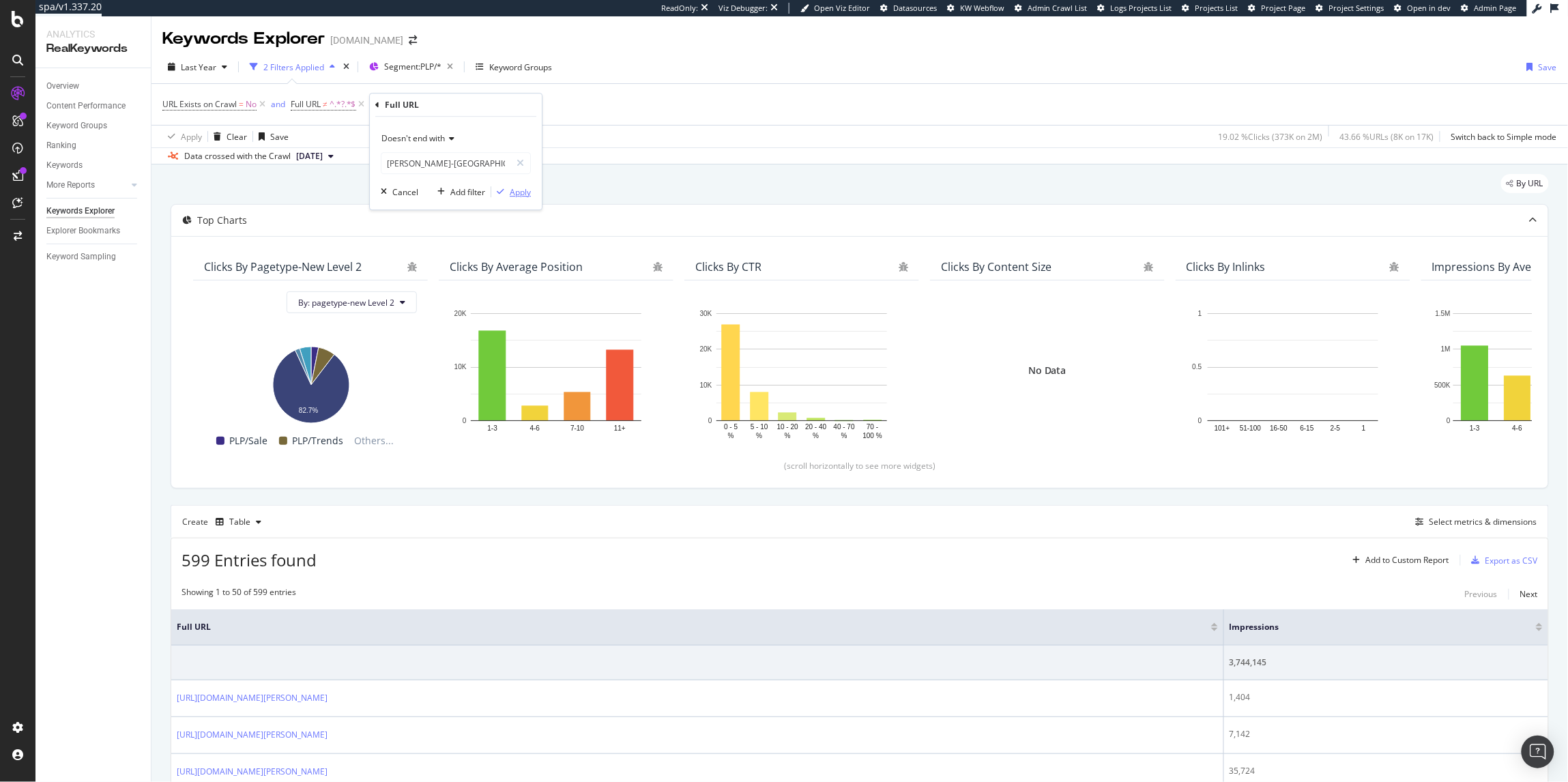
click at [512, 193] on div "Apply" at bounding box center [520, 191] width 21 height 12
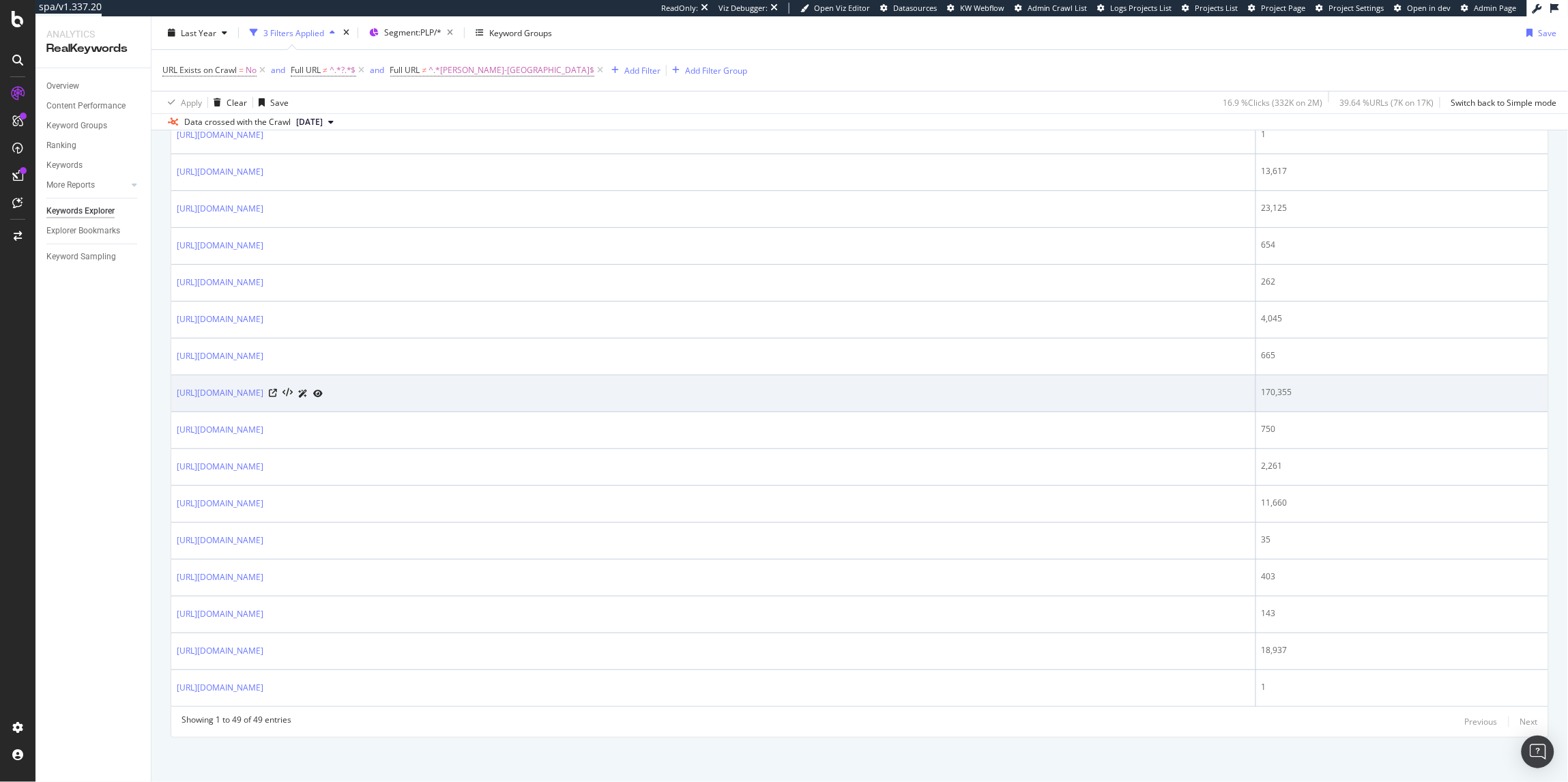
scroll to position [1791, 0]
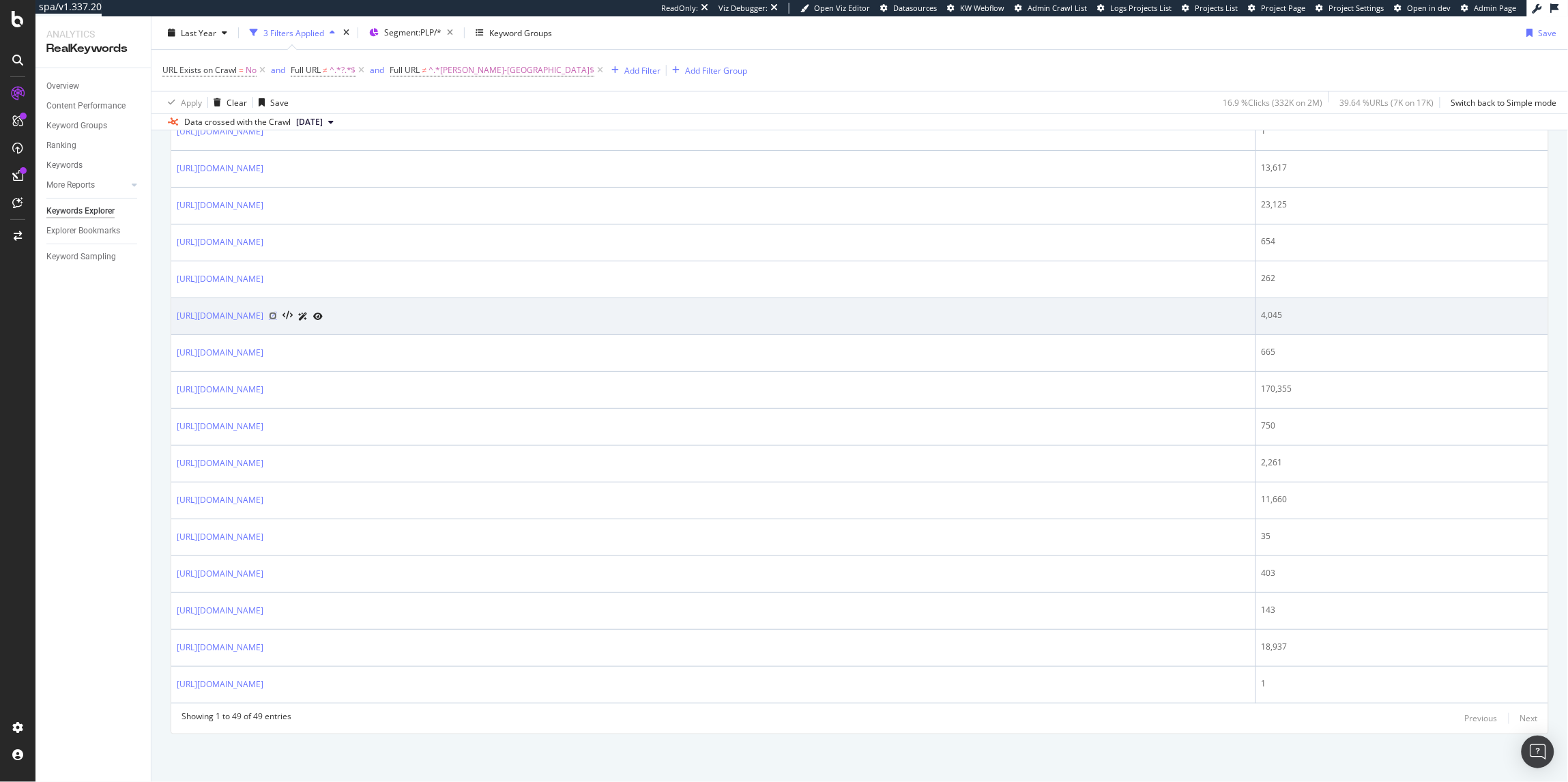
click at [277, 313] on icon at bounding box center [273, 315] width 8 height 8
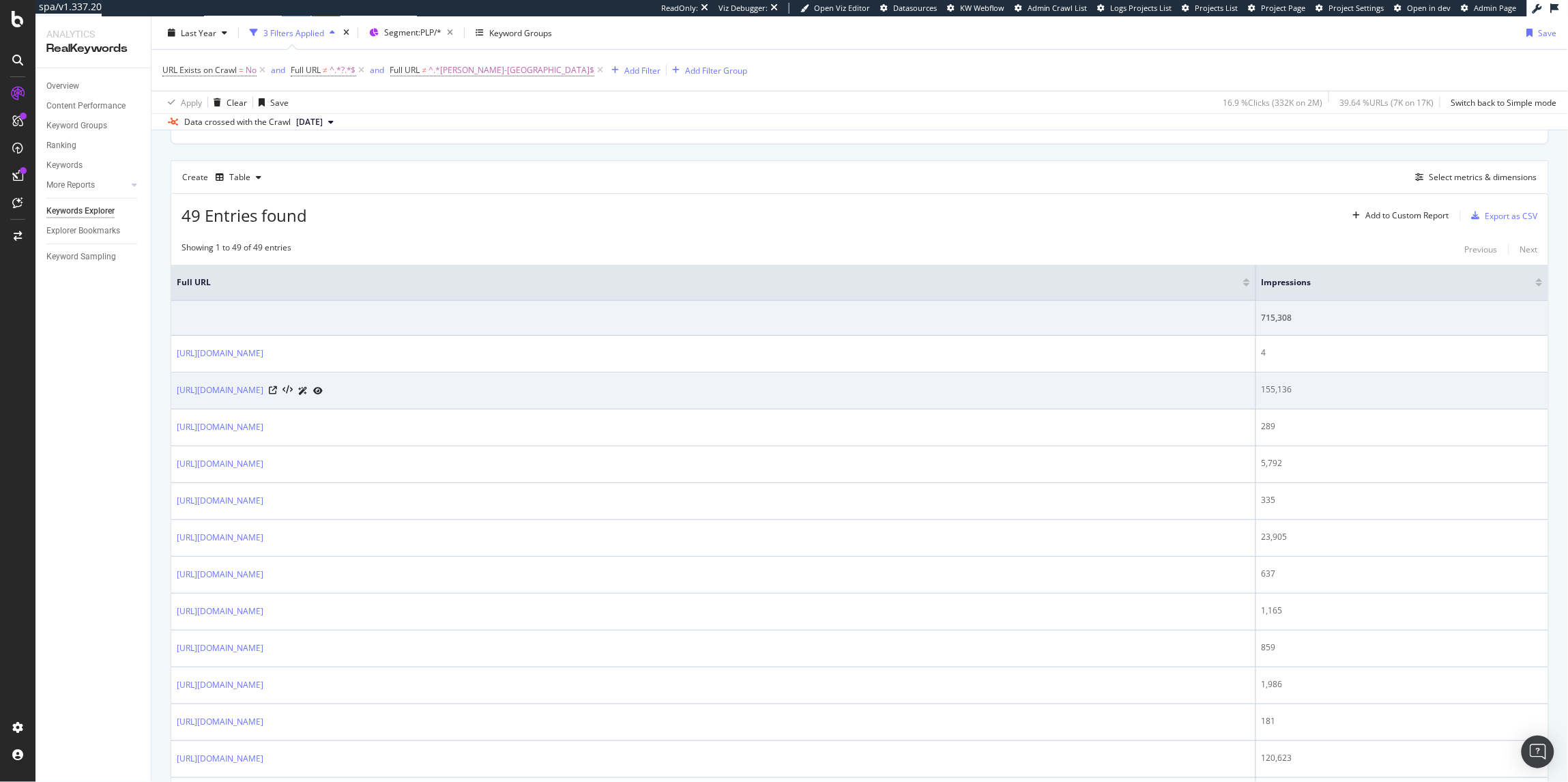
scroll to position [345, 0]
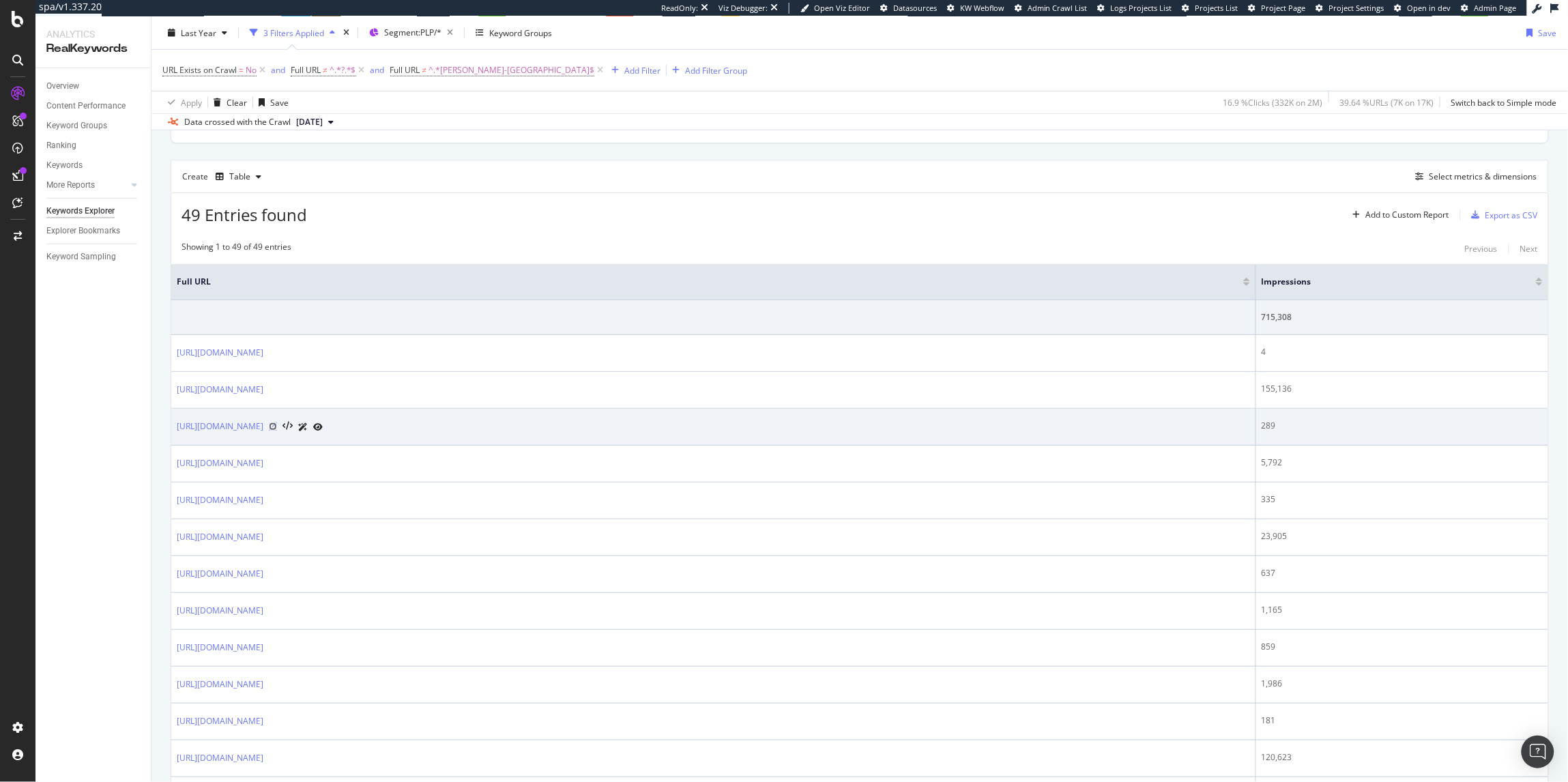
click at [277, 426] on icon at bounding box center [273, 426] width 8 height 8
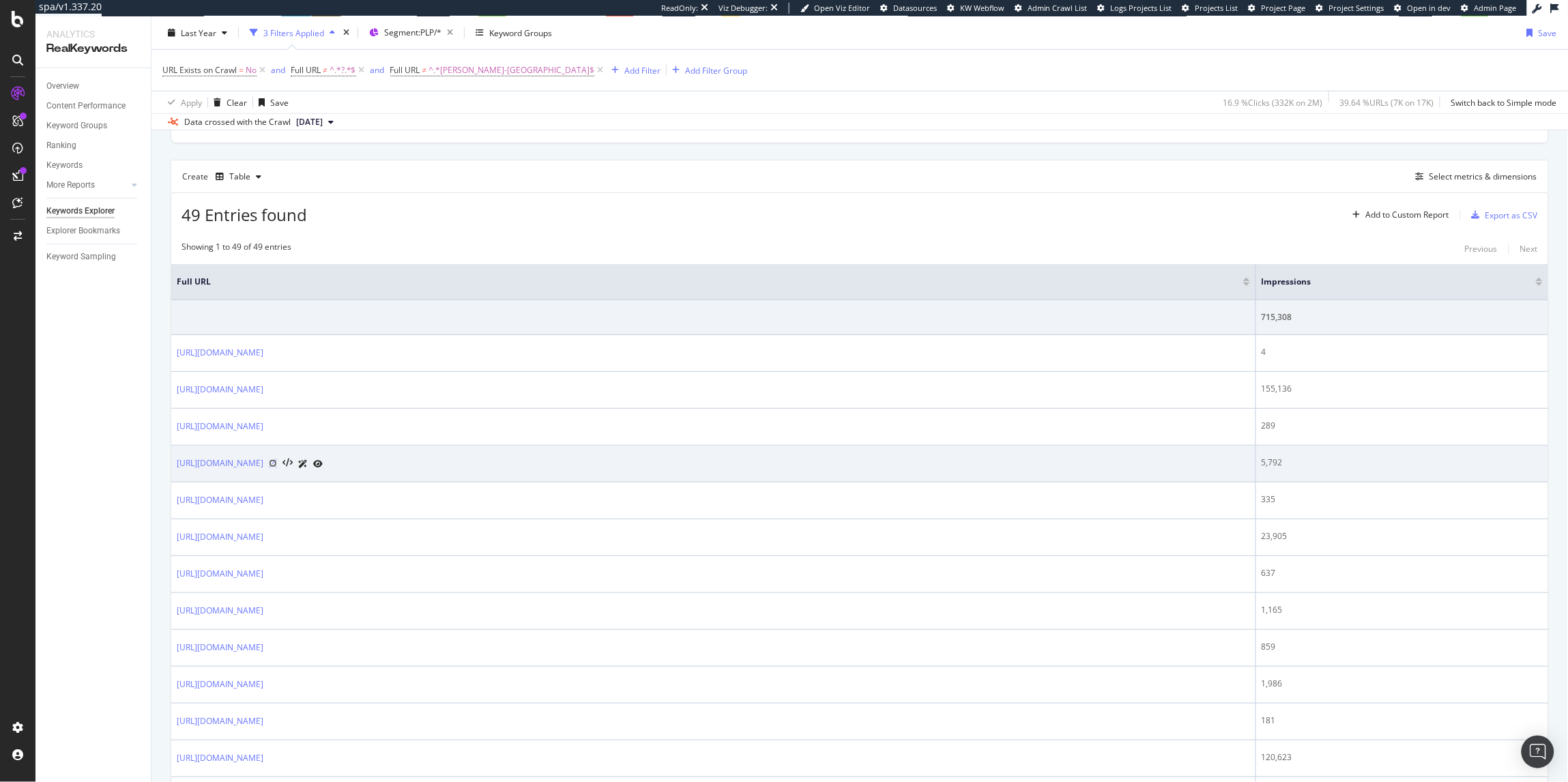
click at [277, 464] on icon at bounding box center [273, 463] width 8 height 8
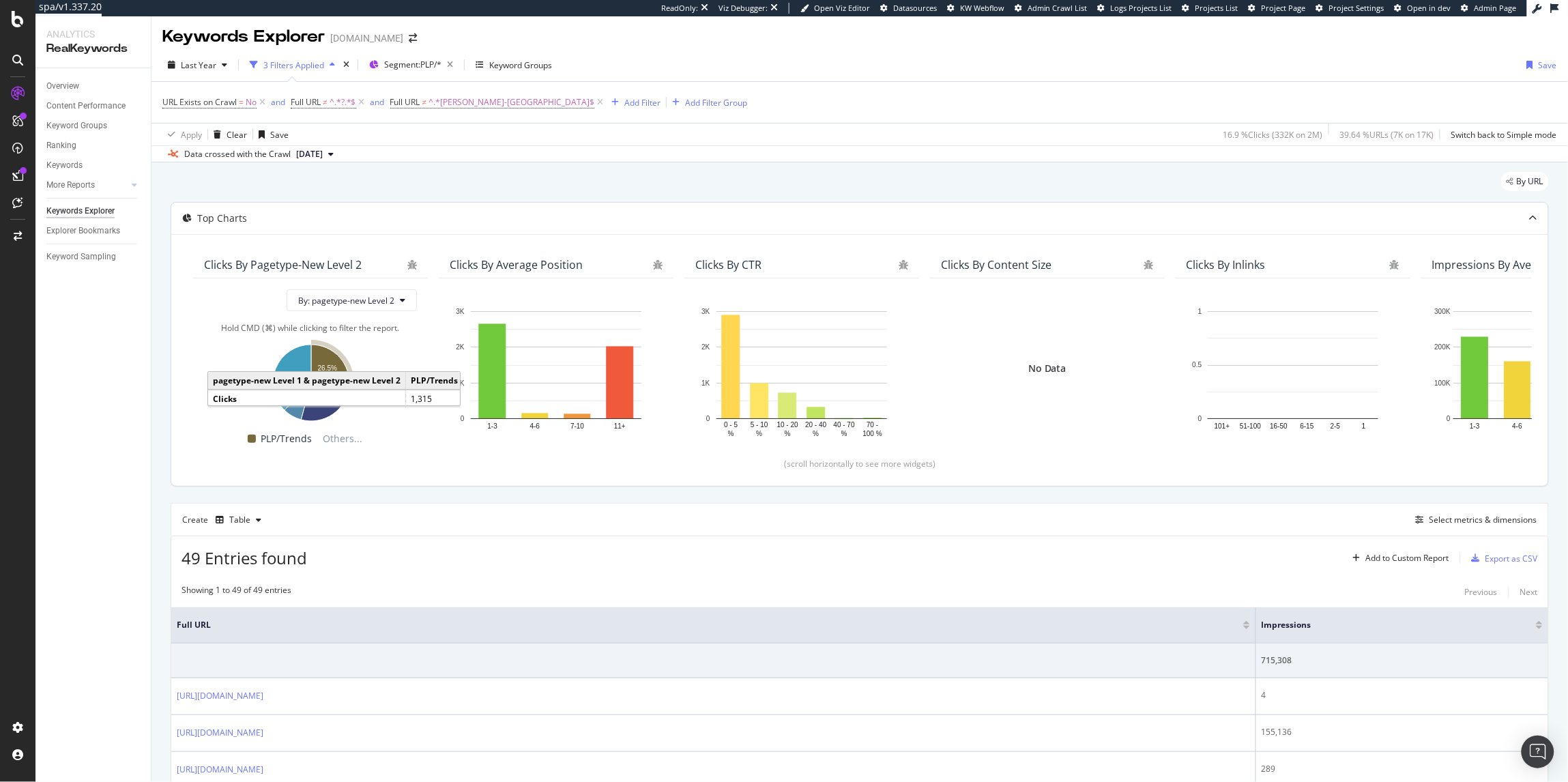
scroll to position [0, 0]
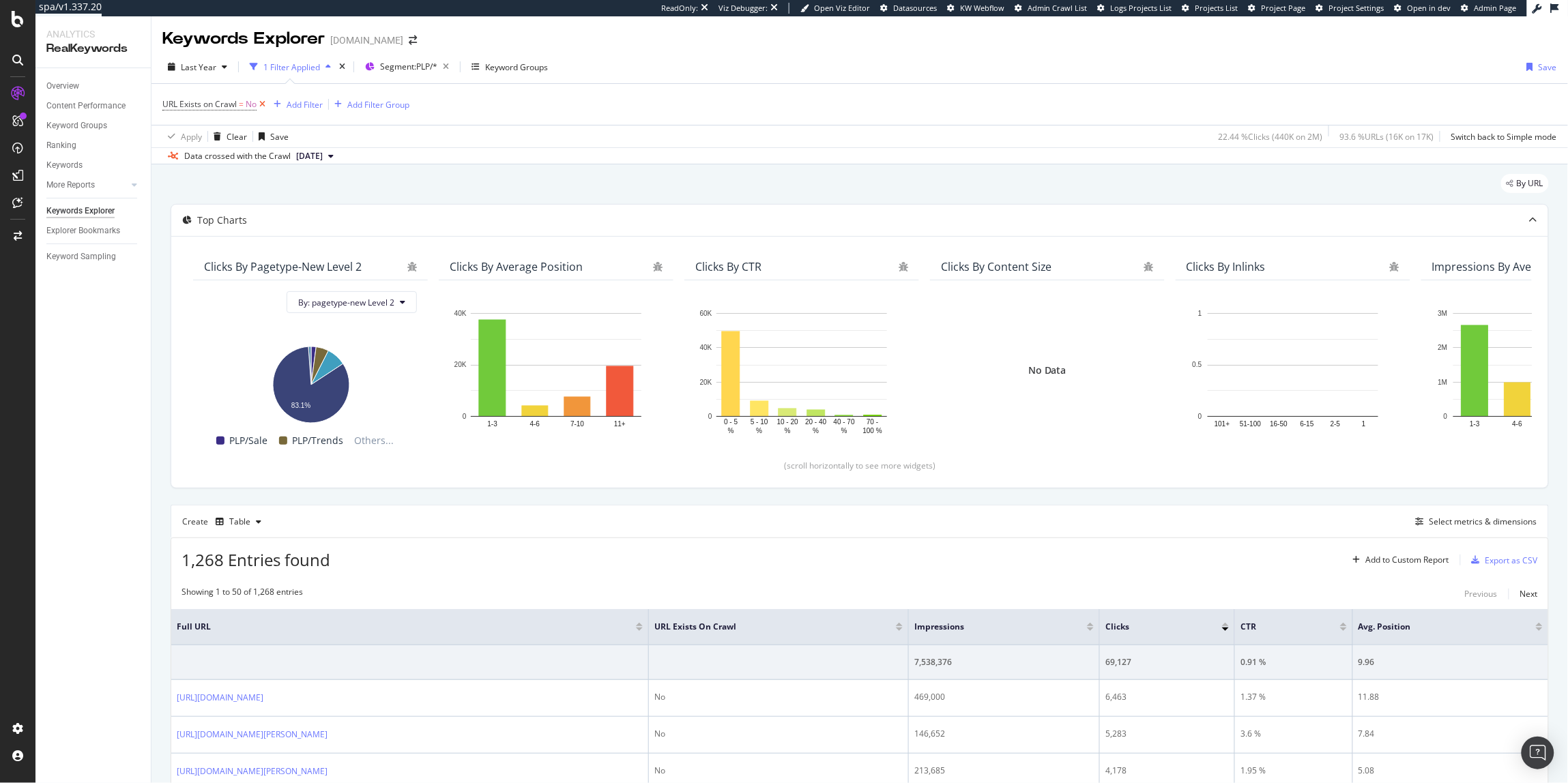
click at [260, 103] on icon at bounding box center [262, 104] width 12 height 14
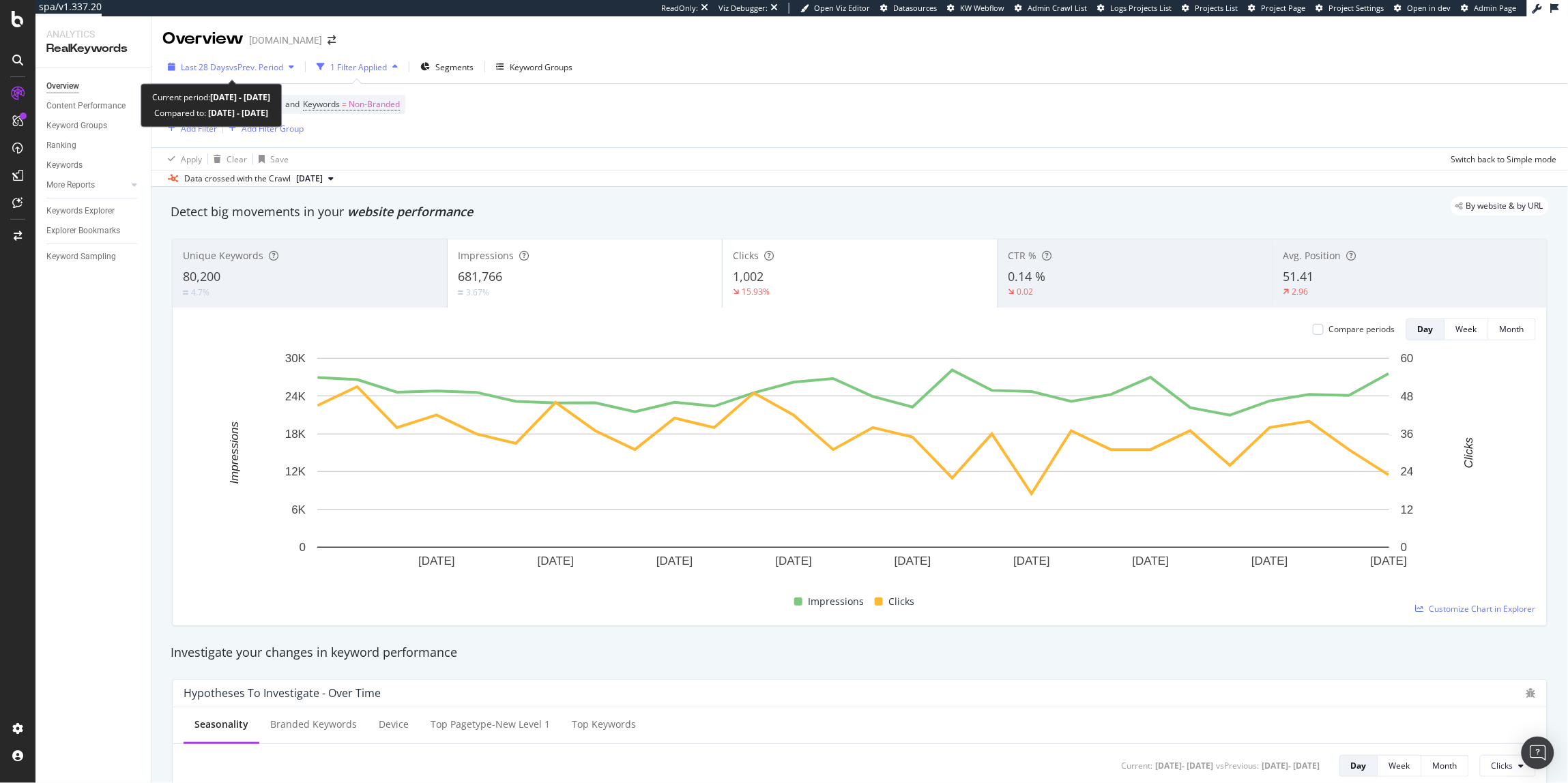
click at [224, 66] on span "Last 28 Days" at bounding box center [204, 67] width 49 height 12
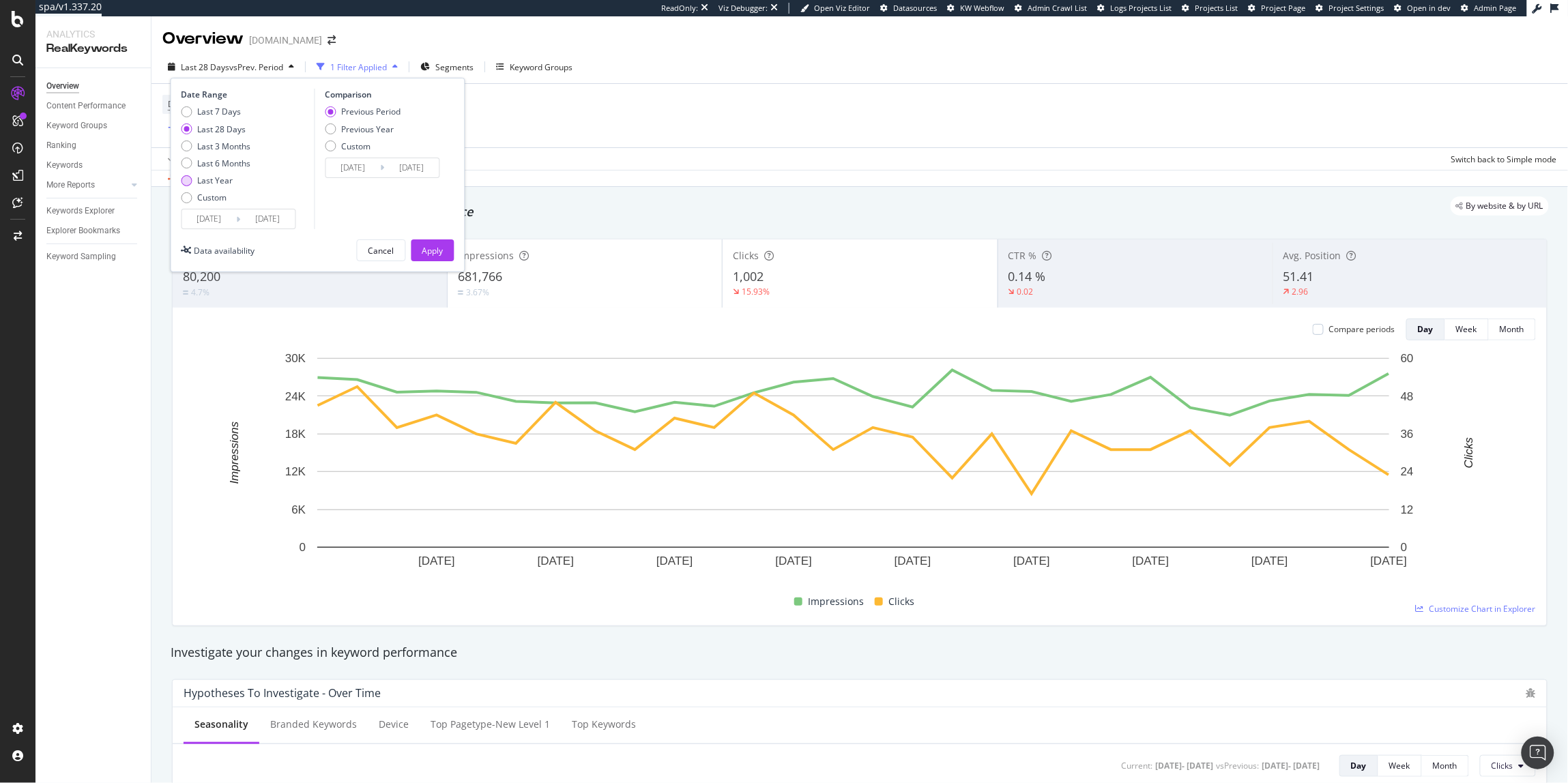
click at [220, 179] on div "Last Year" at bounding box center [216, 180] width 35 height 12
type input "[DATE]"
click at [449, 251] on button "Apply" at bounding box center [433, 250] width 43 height 22
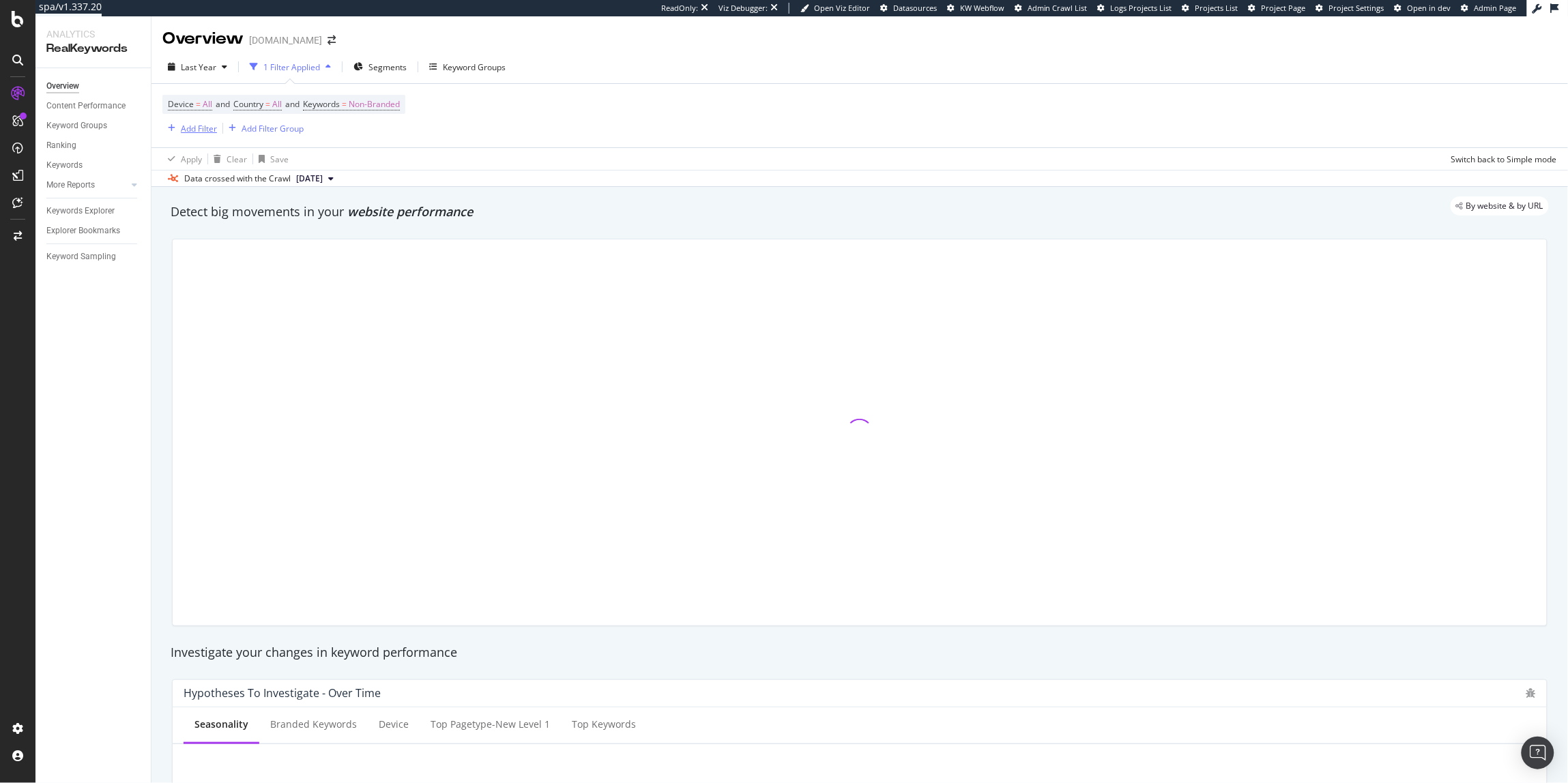
click at [192, 134] on div "Add Filter" at bounding box center [190, 128] width 55 height 15
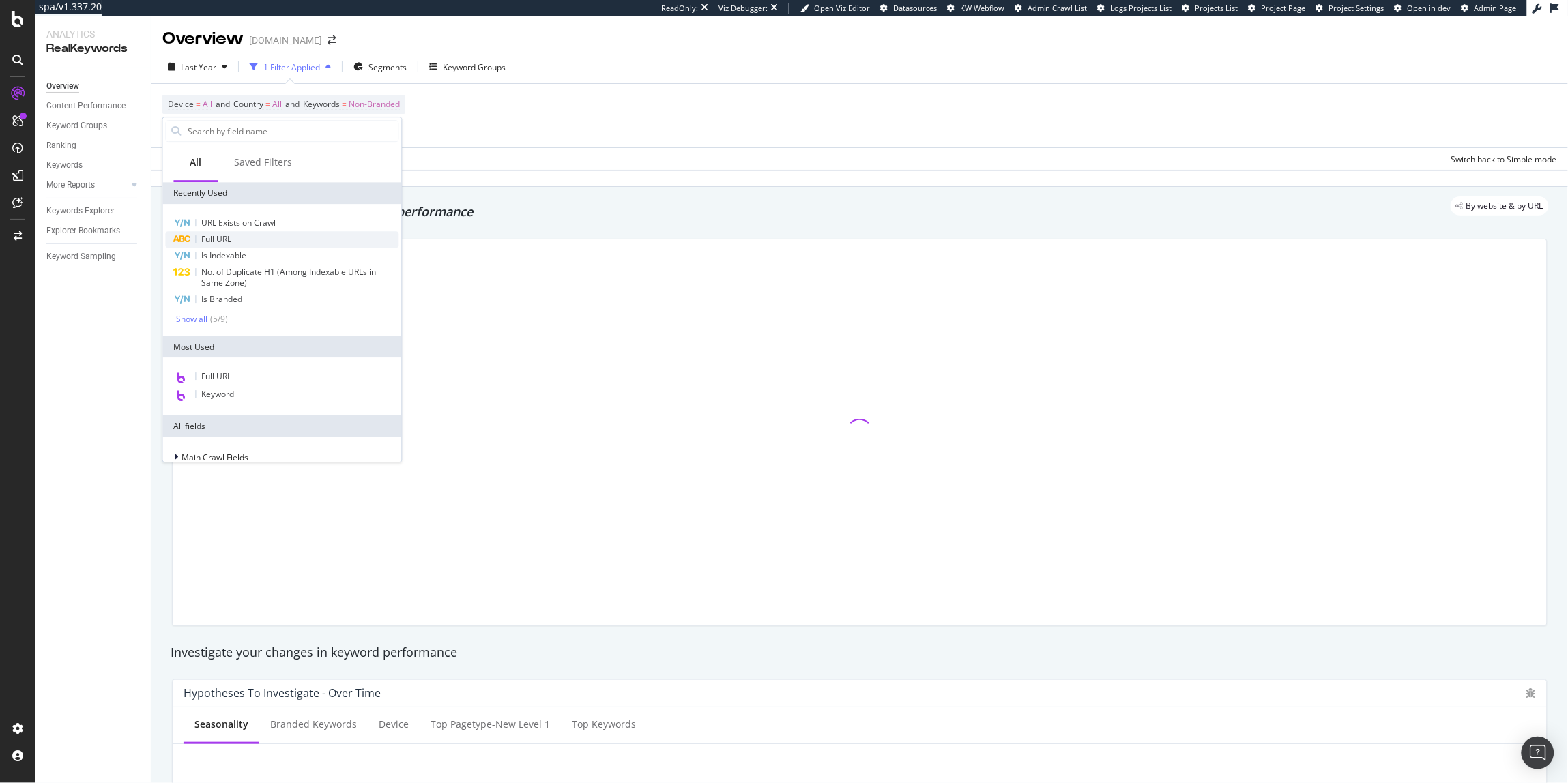
click at [234, 236] on div "Full URL" at bounding box center [282, 239] width 234 height 16
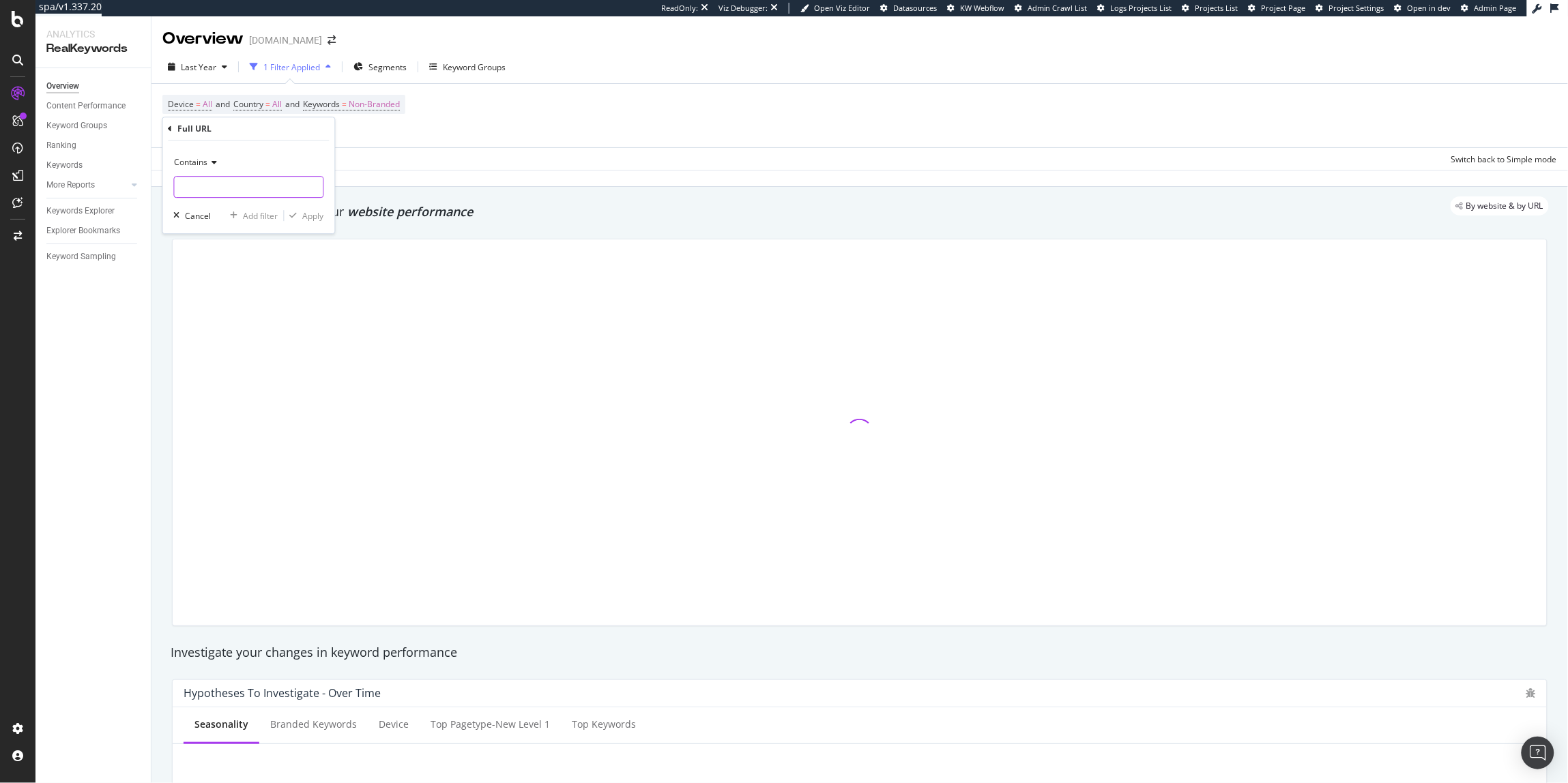
click at [232, 187] on input "text" at bounding box center [248, 187] width 149 height 22
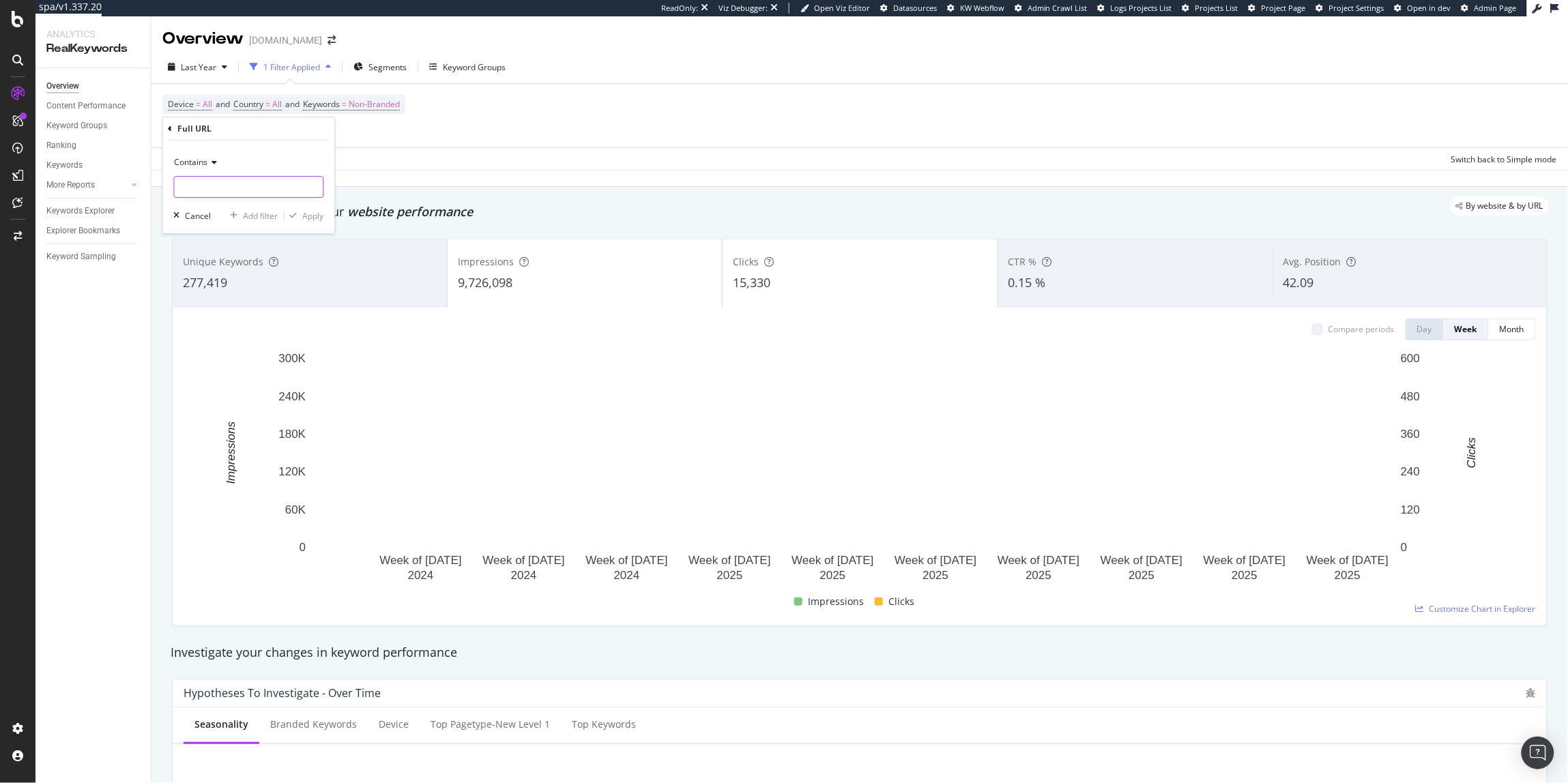
type input "c"
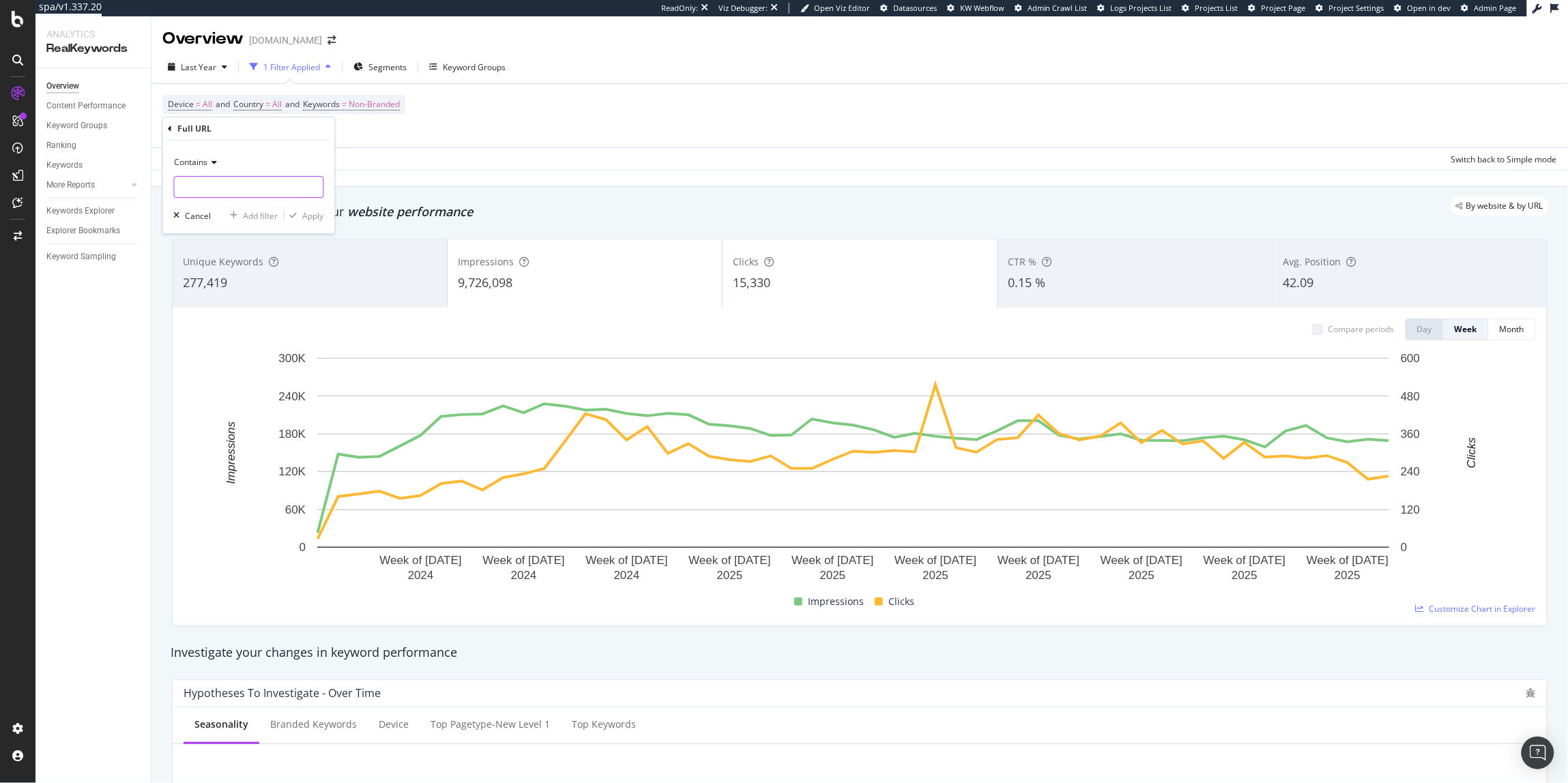
paste input "colour_group=pink"
drag, startPoint x: 263, startPoint y: 187, endPoint x: 229, endPoint y: 191, distance: 34.2
click at [229, 191] on input "colour_group=pink" at bounding box center [238, 187] width 129 height 22
type input "colour_group"
click at [309, 213] on div "Apply" at bounding box center [313, 215] width 21 height 12
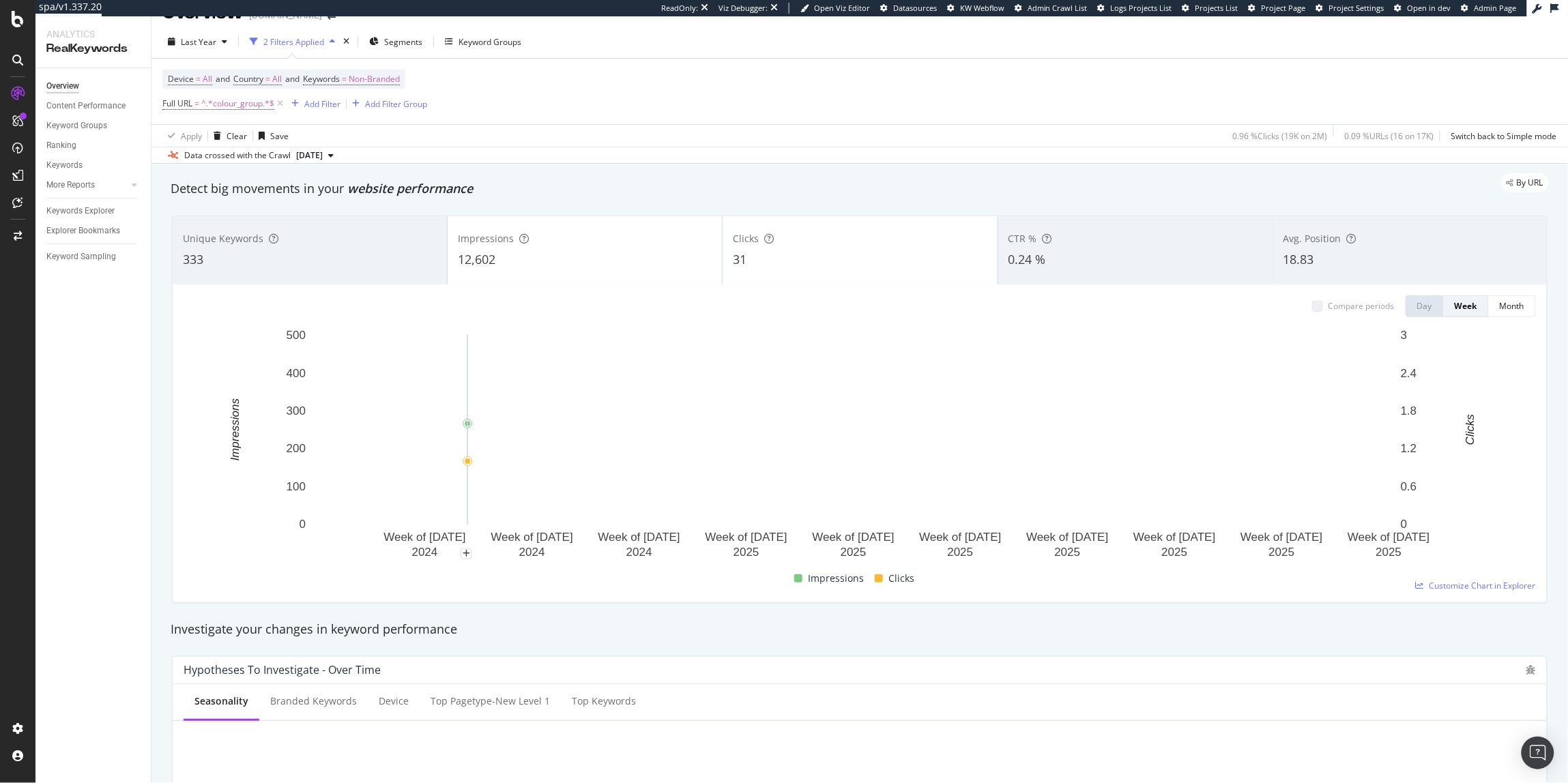
scroll to position [25, 0]
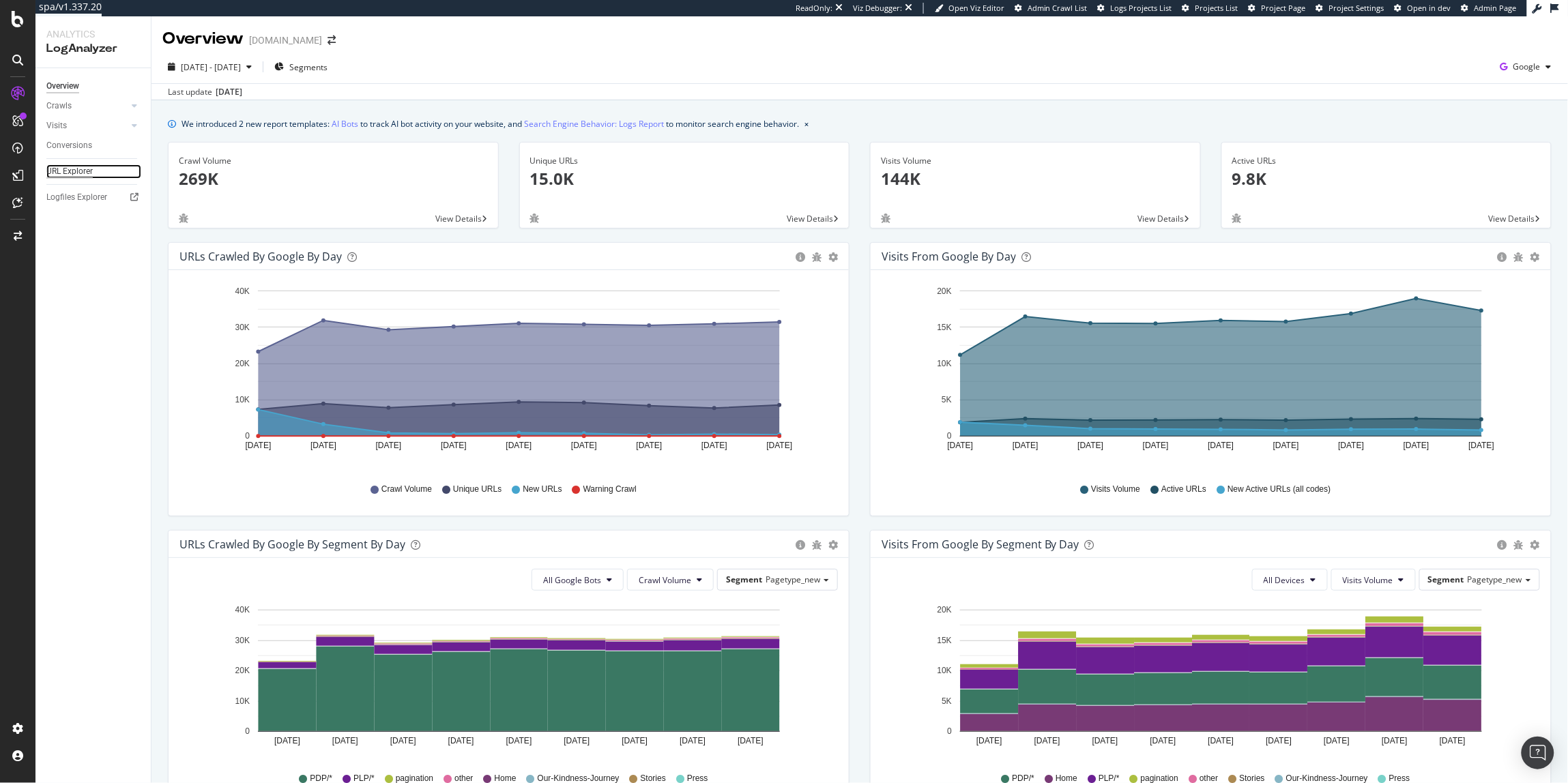
click at [76, 167] on div "URL Explorer" at bounding box center [69, 171] width 46 height 15
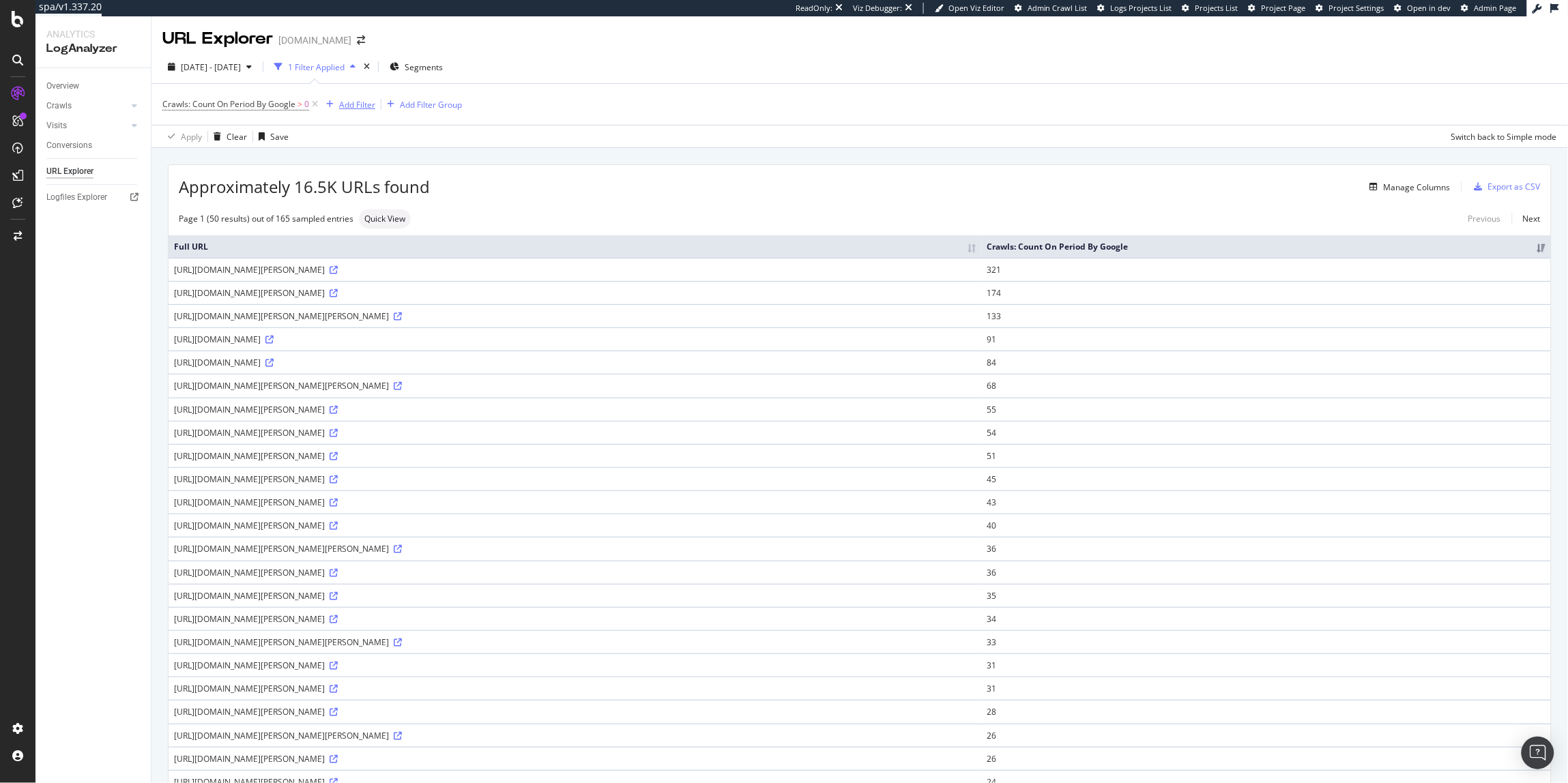
drag, startPoint x: 334, startPoint y: 106, endPoint x: 301, endPoint y: 126, distance: 38.6
click at [335, 106] on div "button" at bounding box center [330, 104] width 19 height 8
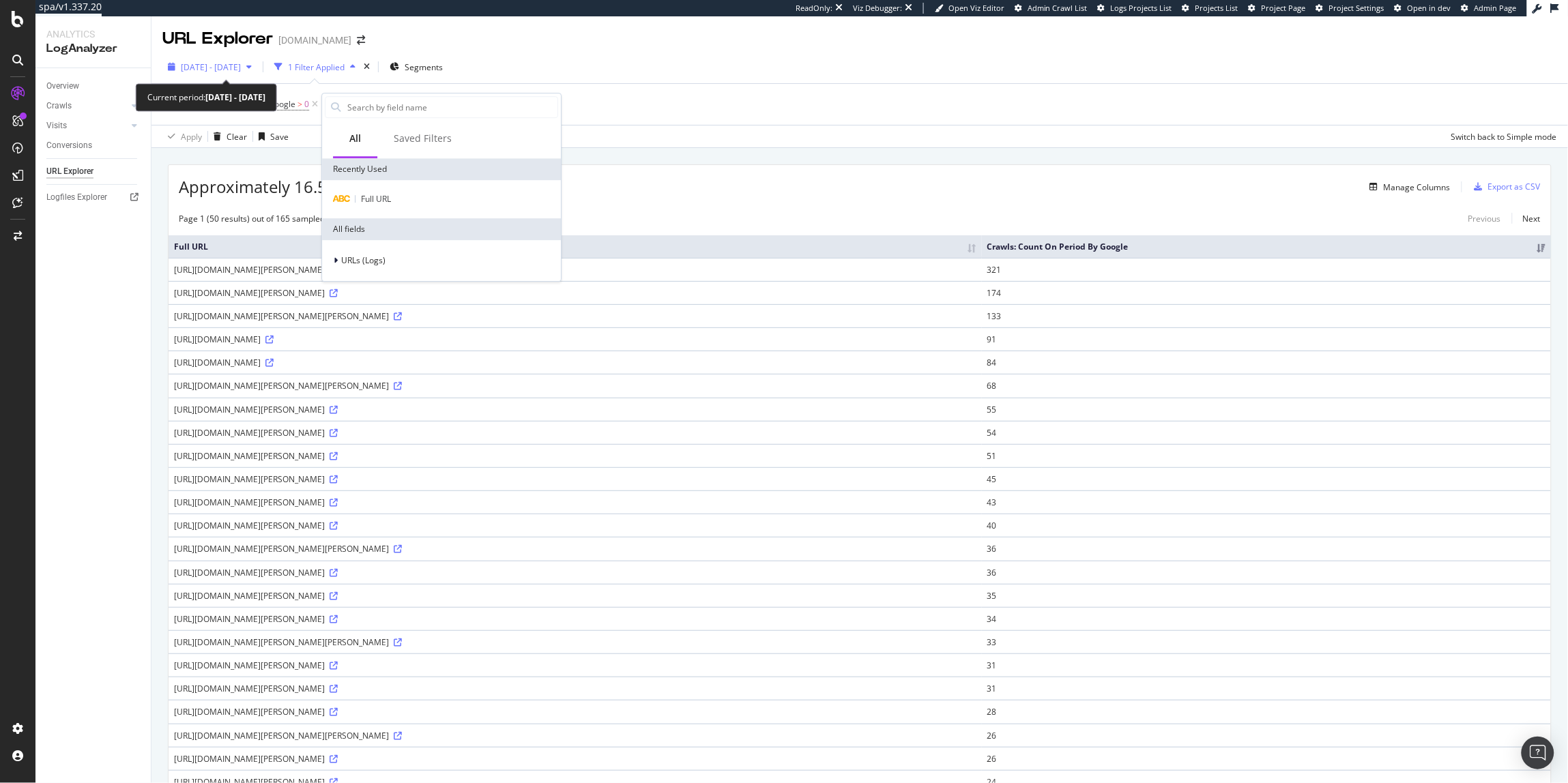
click at [228, 69] on span "[DATE] - [DATE]" at bounding box center [211, 67] width 60 height 12
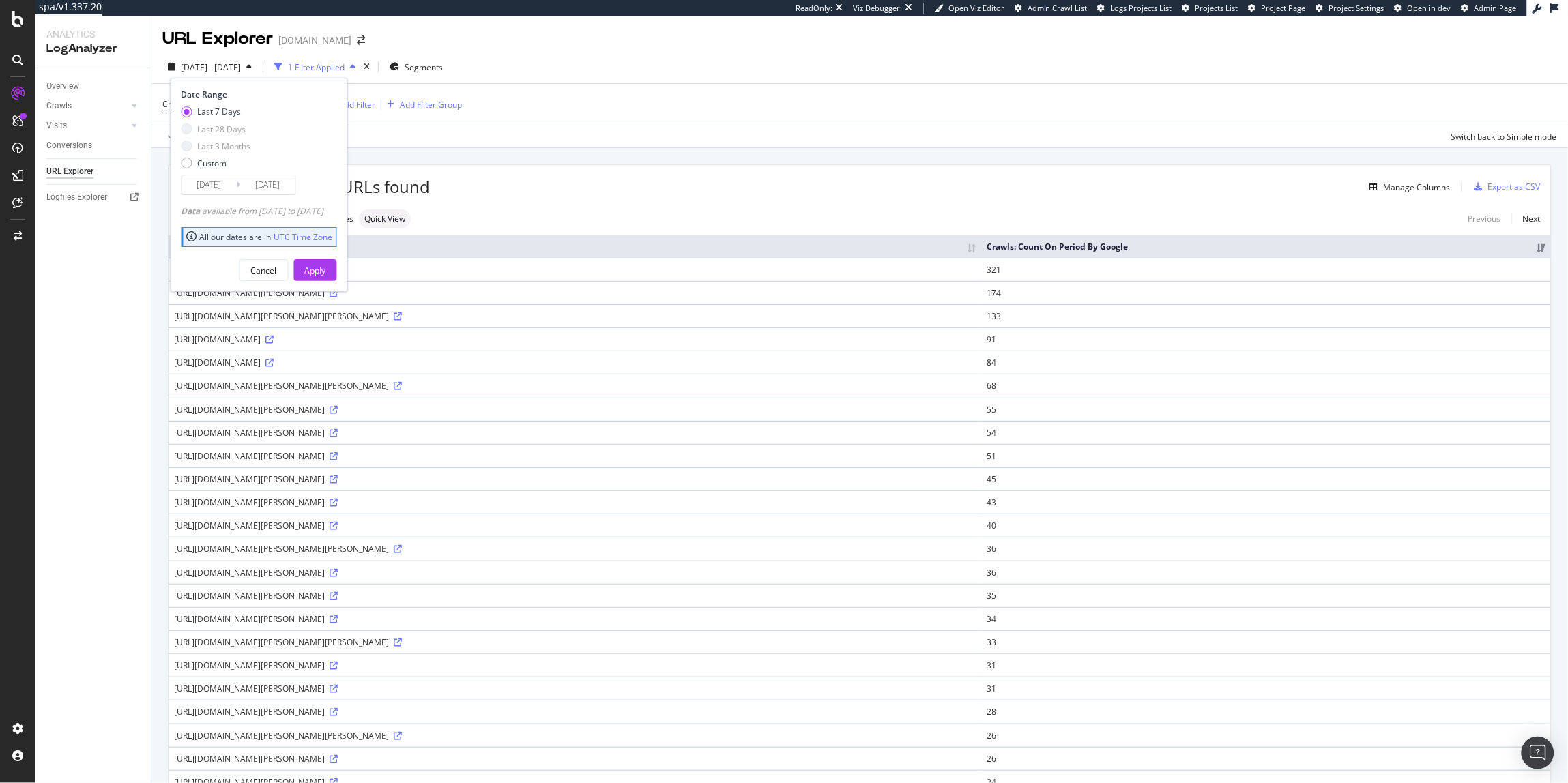
click at [211, 194] on input "[DATE]" at bounding box center [209, 184] width 55 height 19
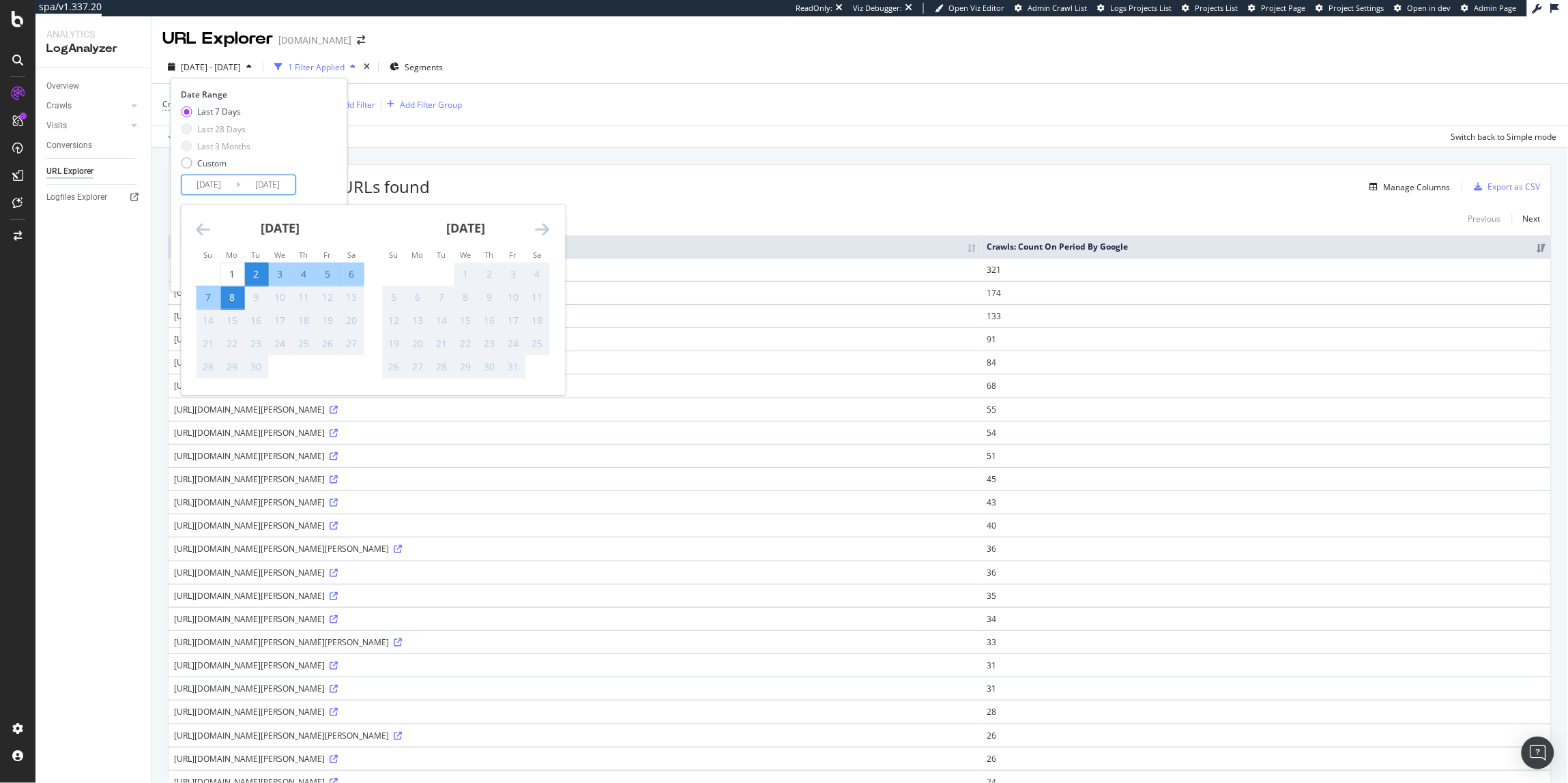
click at [201, 234] on icon "Move backward to switch to the previous month." at bounding box center [204, 229] width 15 height 16
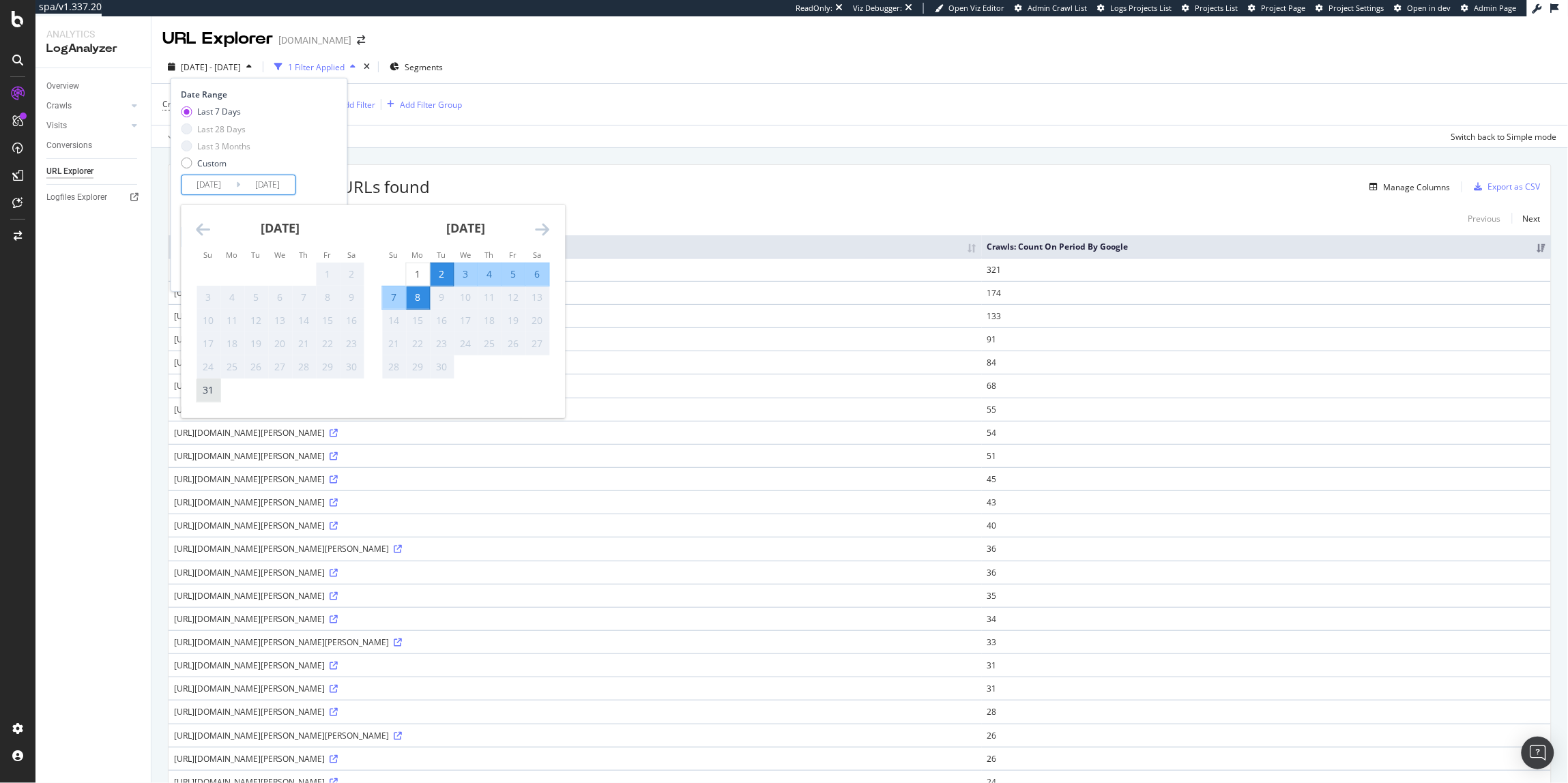
click at [201, 393] on div "31" at bounding box center [209, 390] width 23 height 14
type input "[DATE]"
click at [325, 146] on div "Last 7 Days Last 28 Days Last 3 Months Custom" at bounding box center [257, 140] width 152 height 69
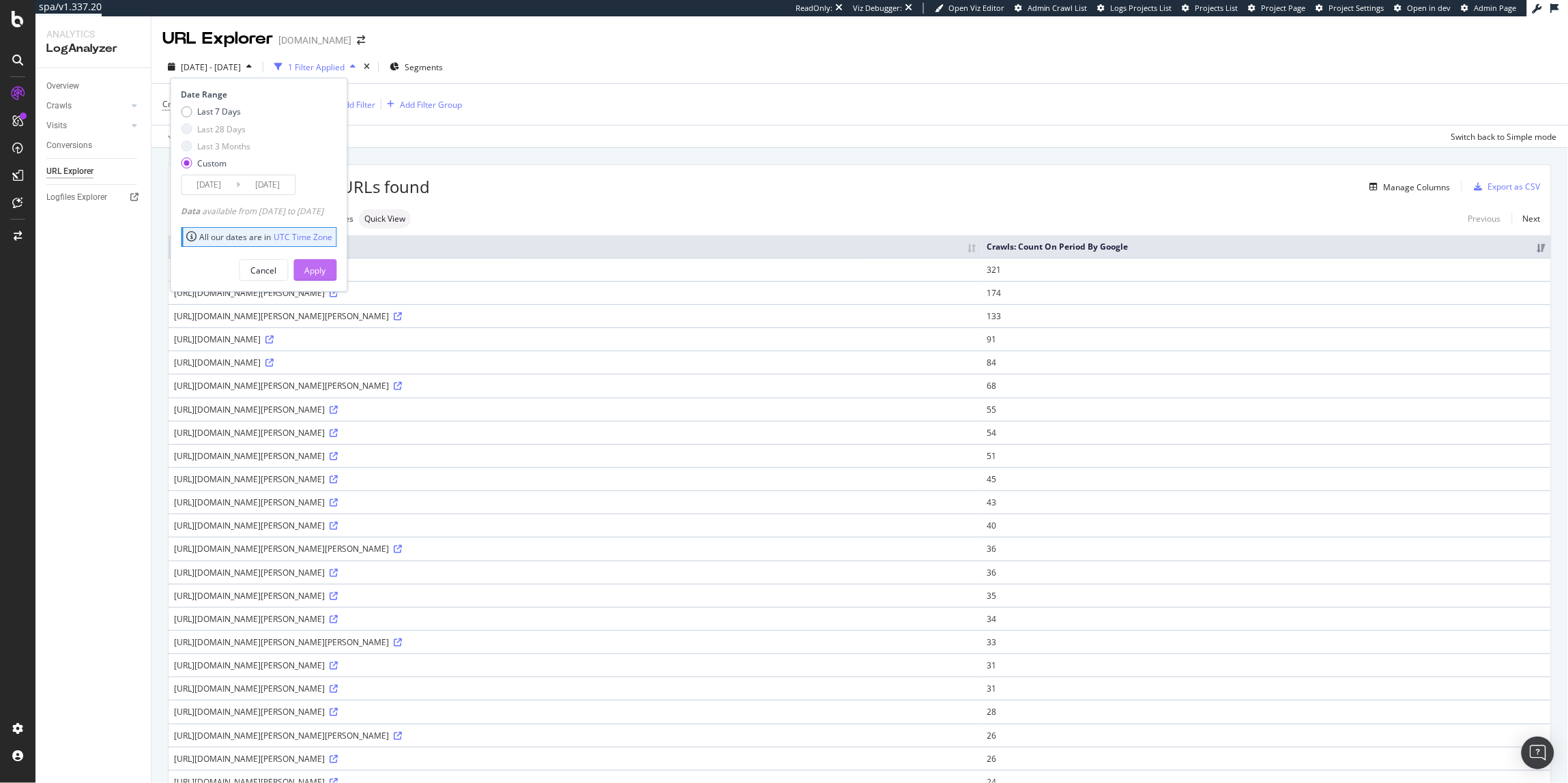
click at [326, 271] on div "Apply" at bounding box center [315, 270] width 21 height 12
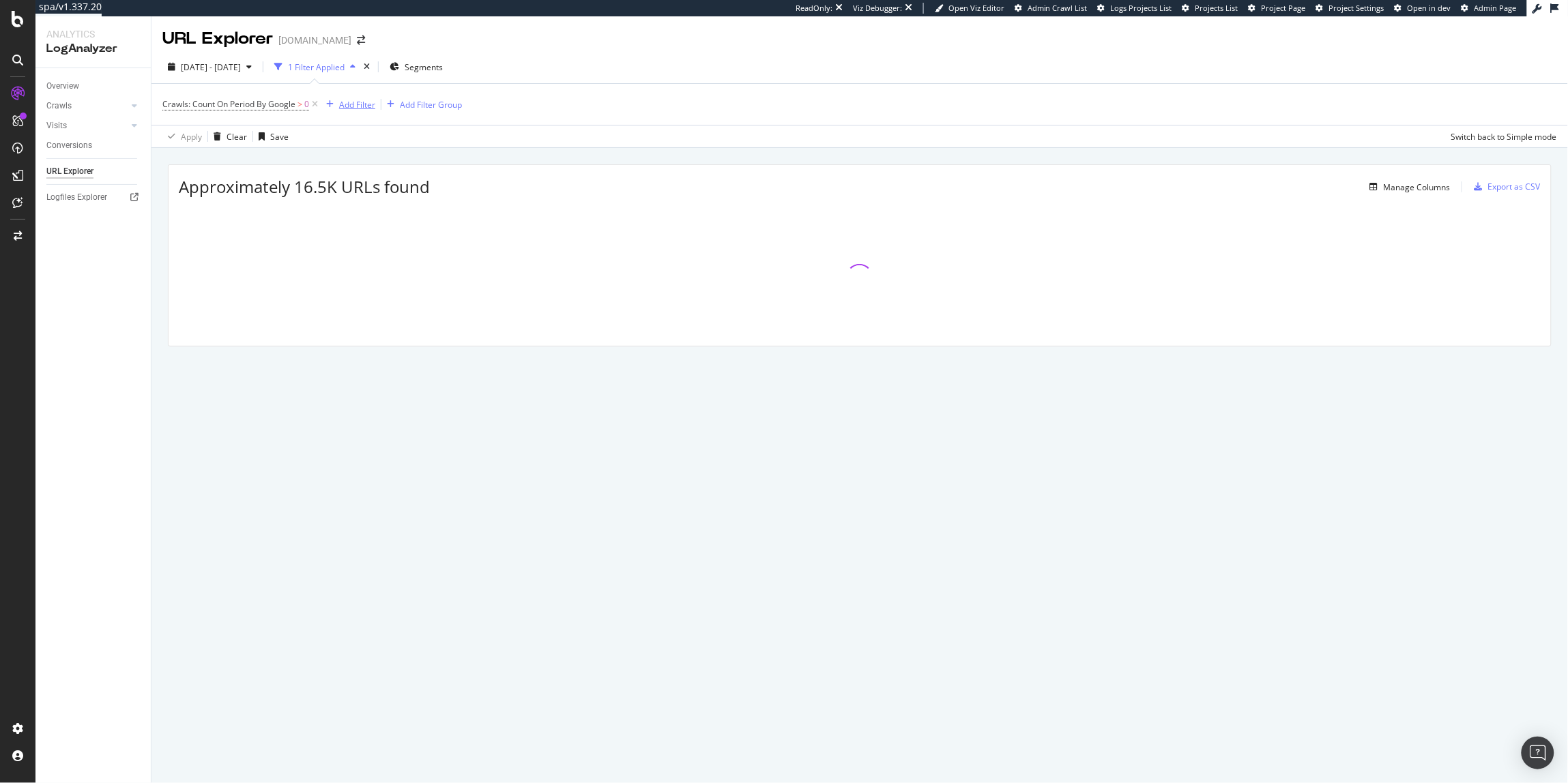
click at [343, 99] on div "Add Filter" at bounding box center [357, 104] width 36 height 12
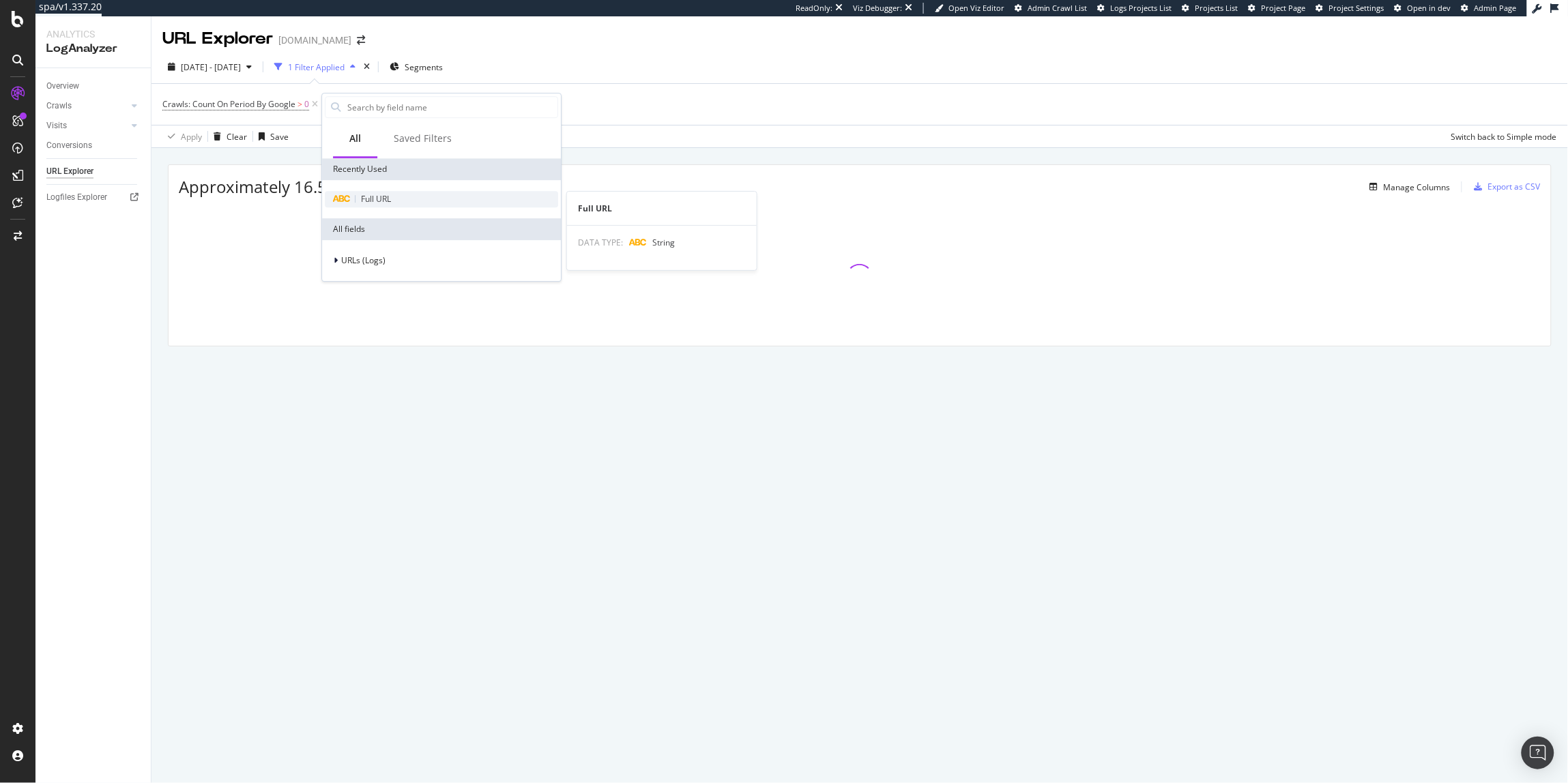
click at [376, 204] on div "Full URL" at bounding box center [376, 199] width 30 height 11
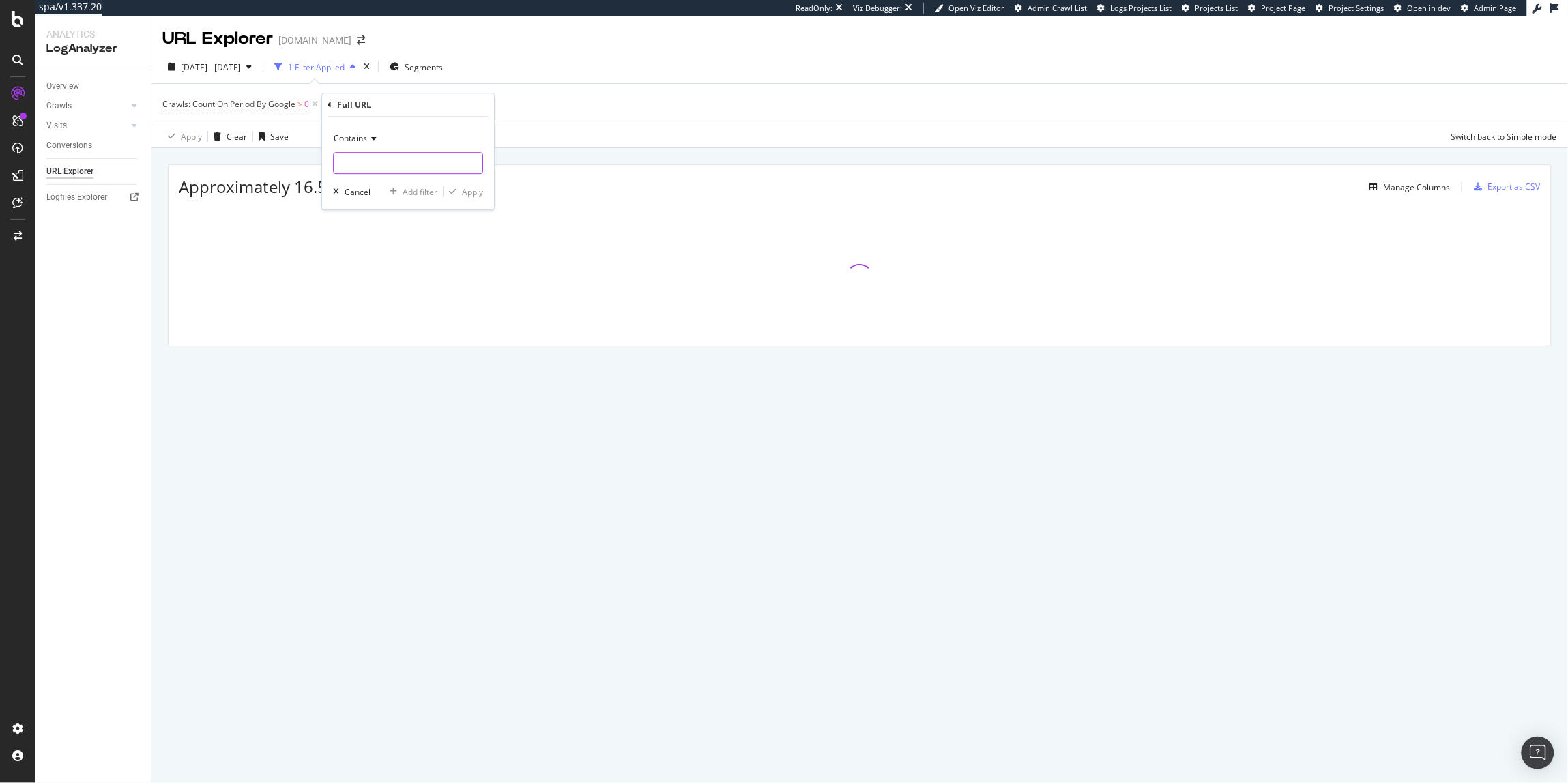
click at [355, 164] on input "text" at bounding box center [408, 163] width 149 height 22
paste input "[URL][DOMAIN_NAME]"
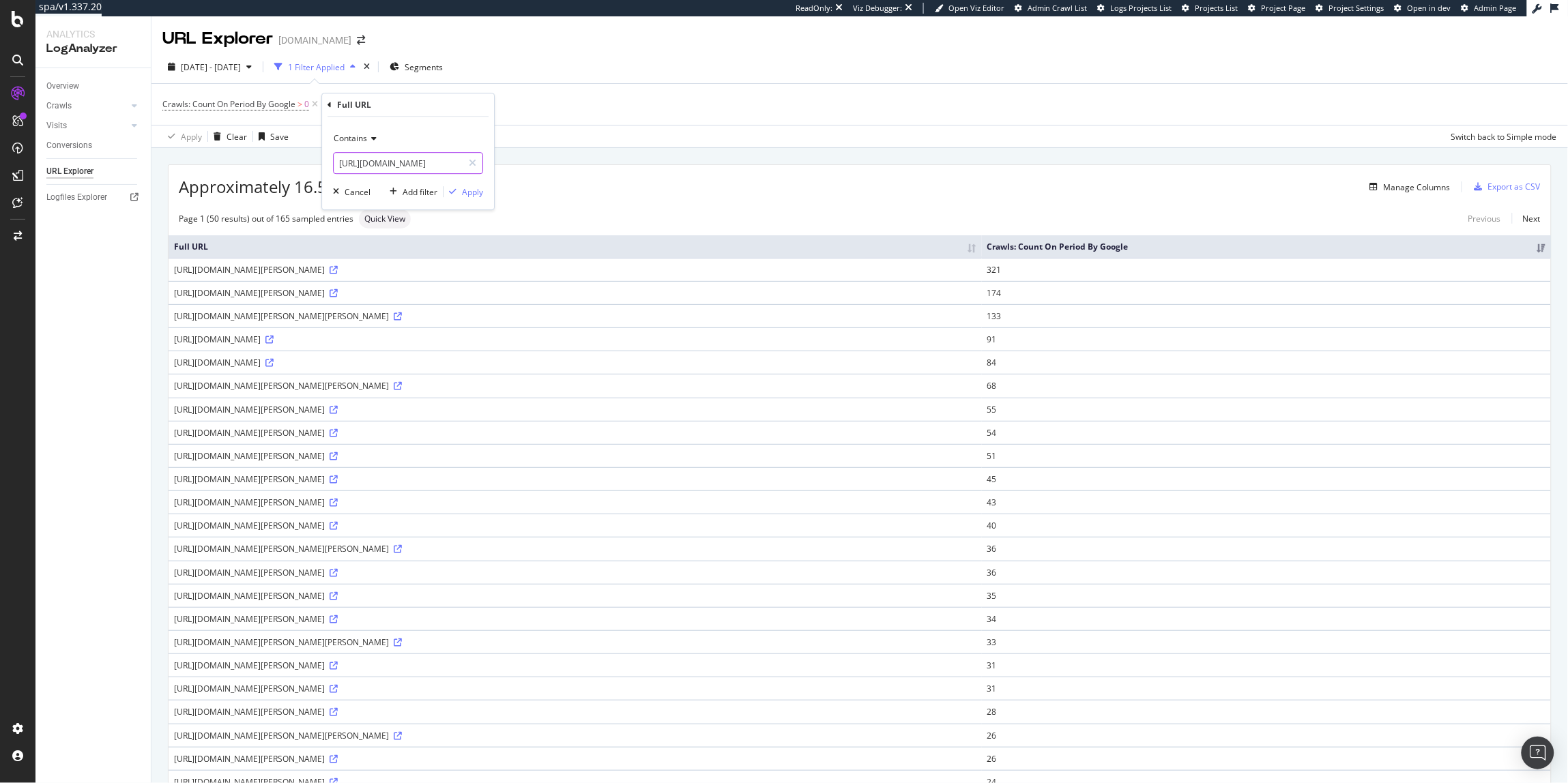
drag, startPoint x: 380, startPoint y: 164, endPoint x: 333, endPoint y: 164, distance: 47.0
click at [334, 164] on input "[URL][DOMAIN_NAME]" at bounding box center [398, 163] width 129 height 22
click at [441, 157] on input "[URL][DOMAIN_NAME]" at bounding box center [398, 163] width 129 height 22
drag, startPoint x: 338, startPoint y: 163, endPoint x: 408, endPoint y: 163, distance: 70.0
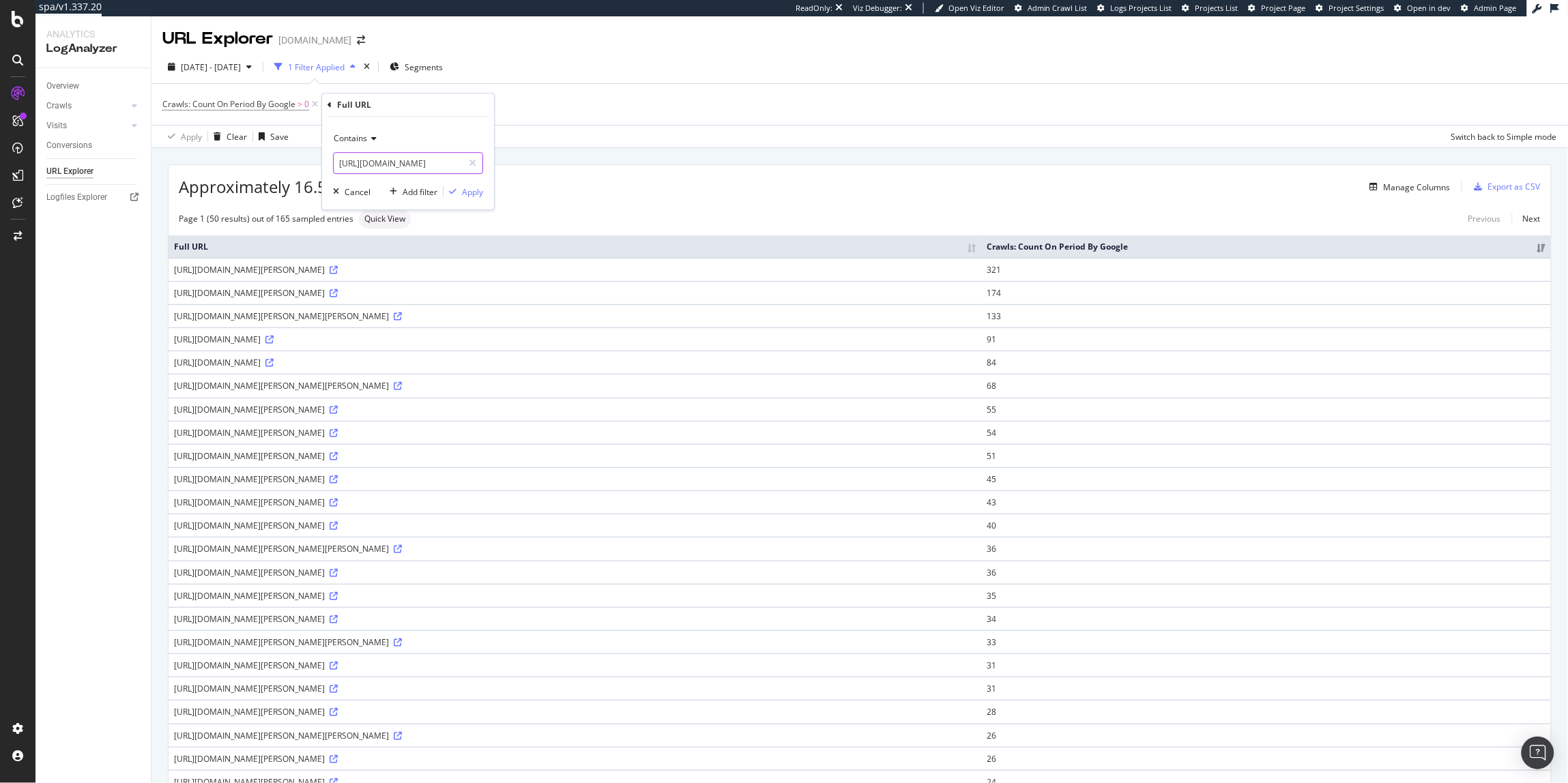
click at [481, 164] on div "[URL][DOMAIN_NAME]" at bounding box center [408, 163] width 150 height 22
click at [381, 164] on input "[URL][DOMAIN_NAME]" at bounding box center [398, 163] width 129 height 22
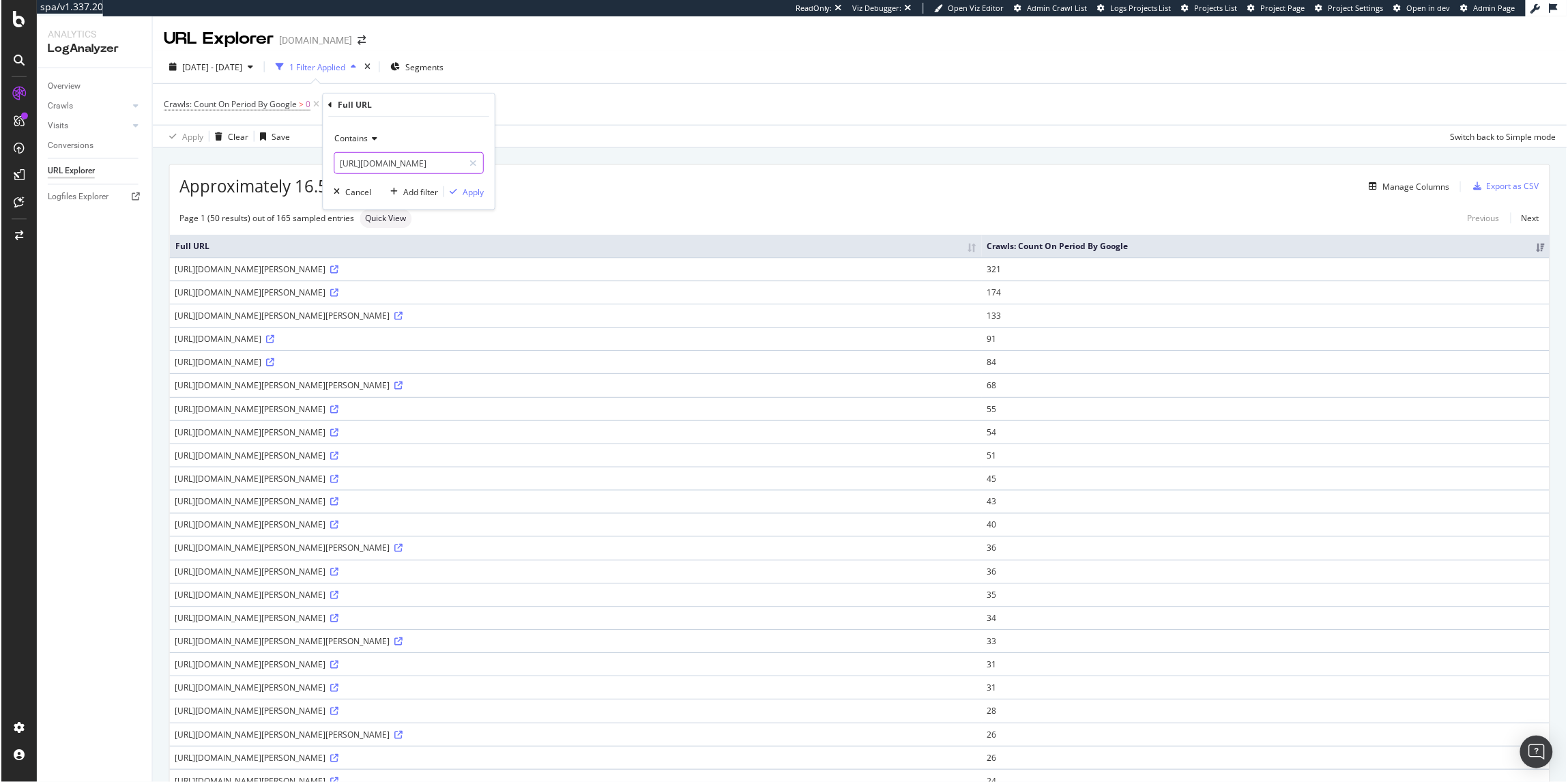
scroll to position [0, 0]
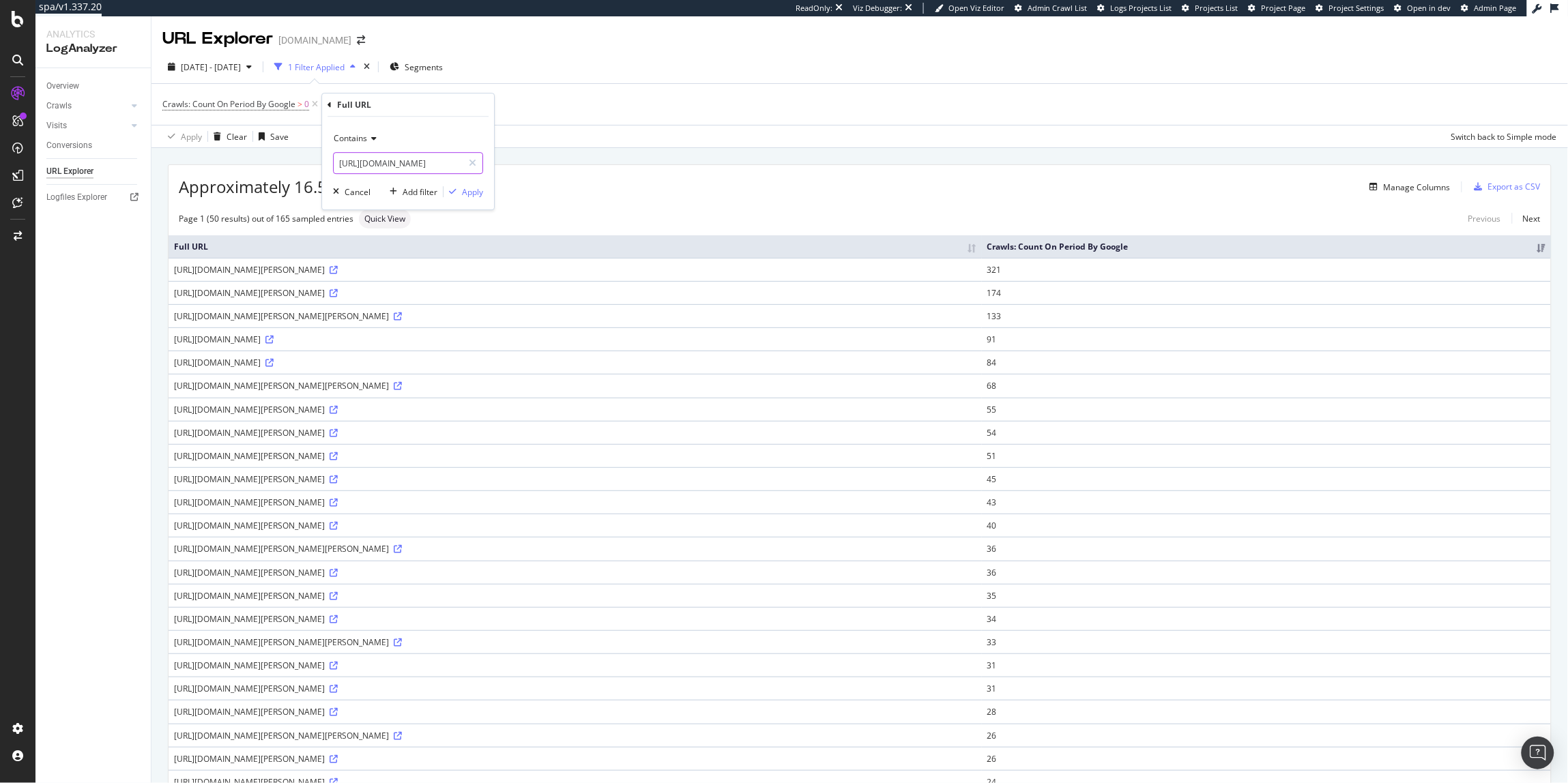
drag, startPoint x: 381, startPoint y: 164, endPoint x: 331, endPoint y: 163, distance: 50.0
click at [331, 163] on div "Contains [URL][DOMAIN_NAME] Cancel Add filter Apply" at bounding box center [408, 163] width 172 height 93
drag, startPoint x: 419, startPoint y: 162, endPoint x: 400, endPoint y: 157, distance: 19.6
click at [400, 157] on input "top_category=shoes" at bounding box center [398, 163] width 129 height 22
click at [423, 163] on input "top_category=shoes" at bounding box center [398, 163] width 129 height 22
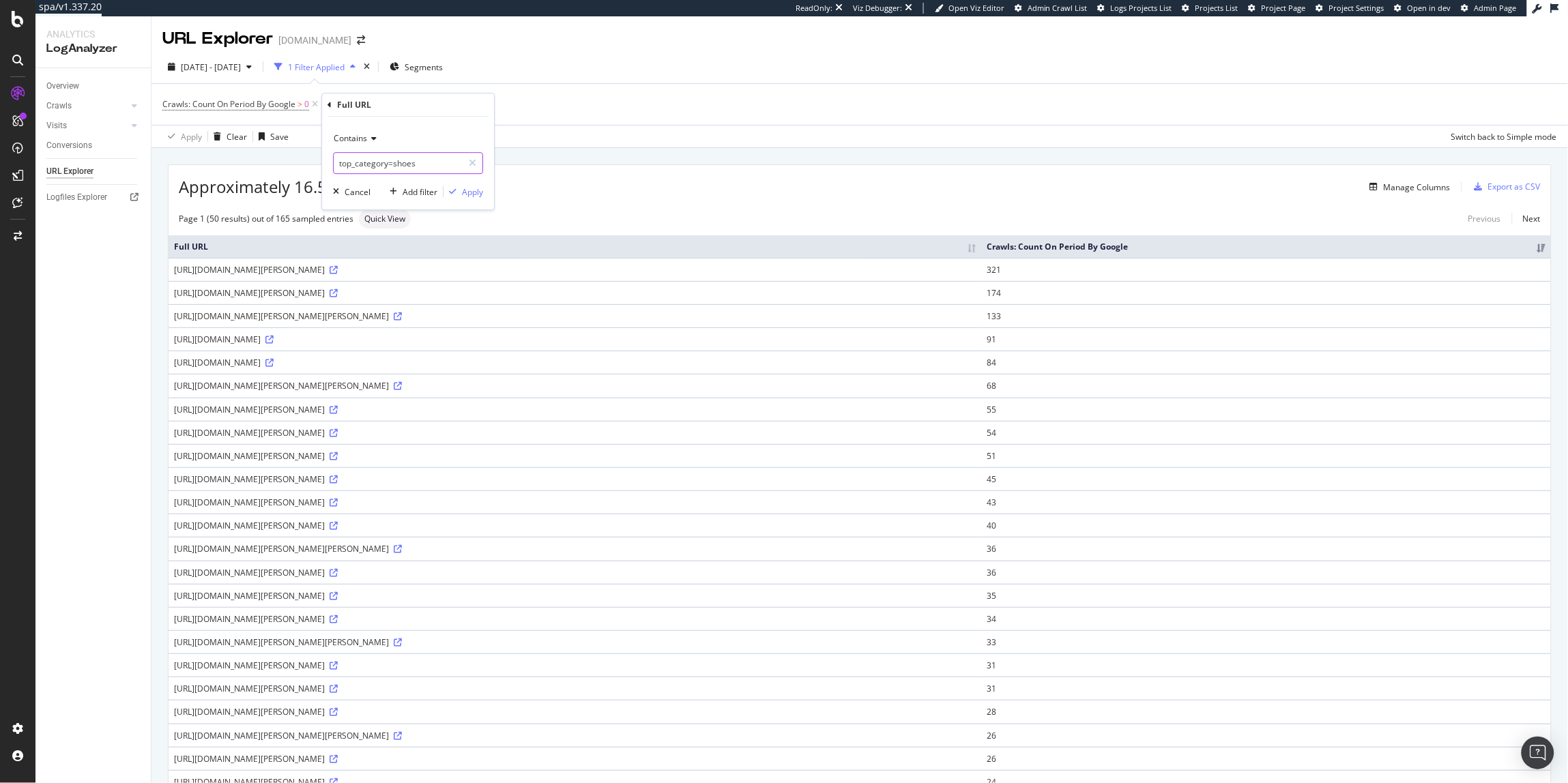
drag, startPoint x: 426, startPoint y: 163, endPoint x: 389, endPoint y: 164, distance: 37.0
click at [389, 164] on input "top_category=shoes" at bounding box center [398, 163] width 129 height 22
type input "top_category"
click at [481, 192] on div "Apply" at bounding box center [472, 191] width 21 height 12
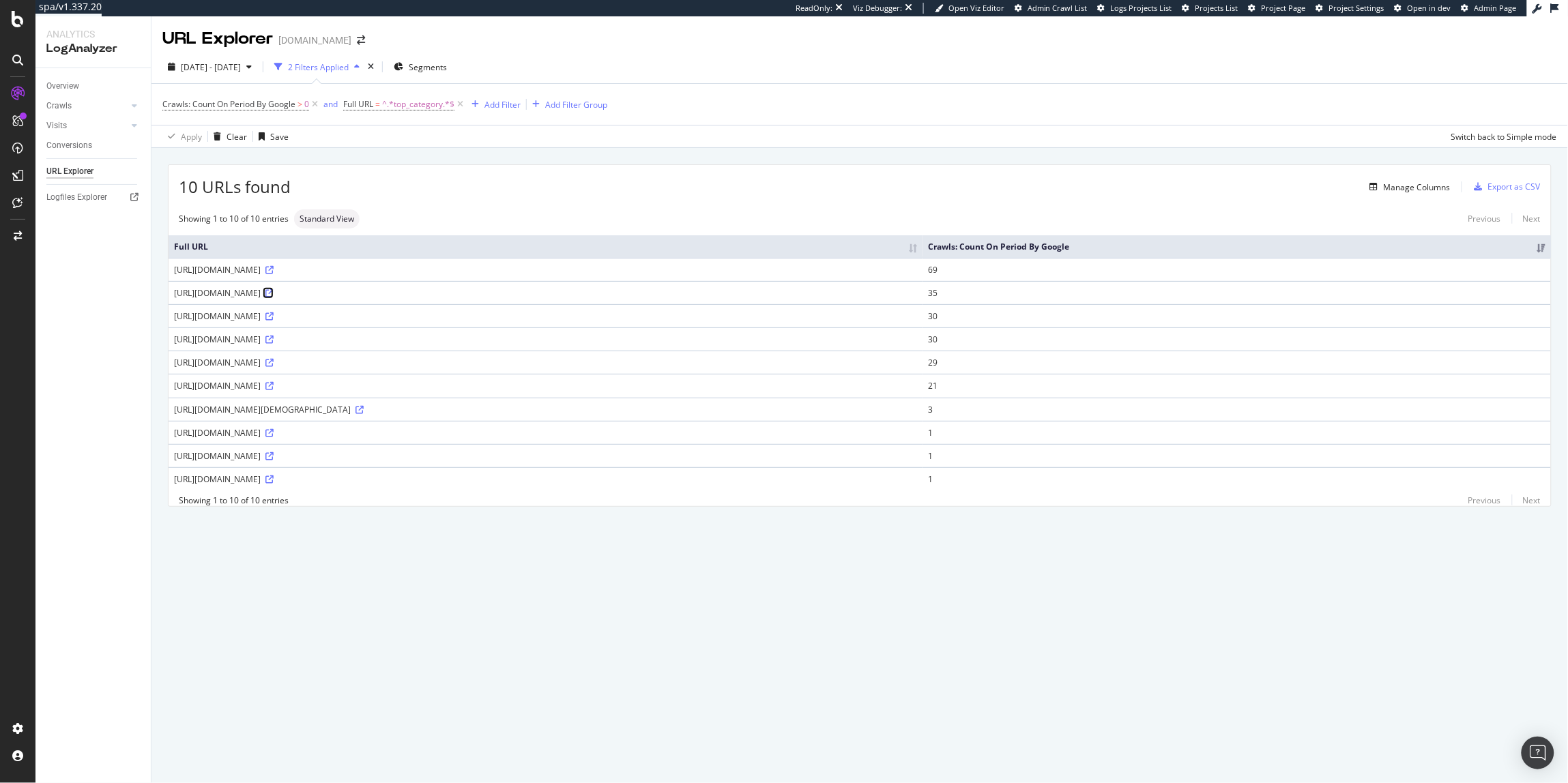
click at [274, 295] on icon at bounding box center [269, 293] width 8 height 8
click at [274, 319] on icon at bounding box center [269, 316] width 8 height 8
click at [274, 437] on icon at bounding box center [269, 433] width 8 height 8
click at [274, 269] on icon at bounding box center [269, 270] width 8 height 8
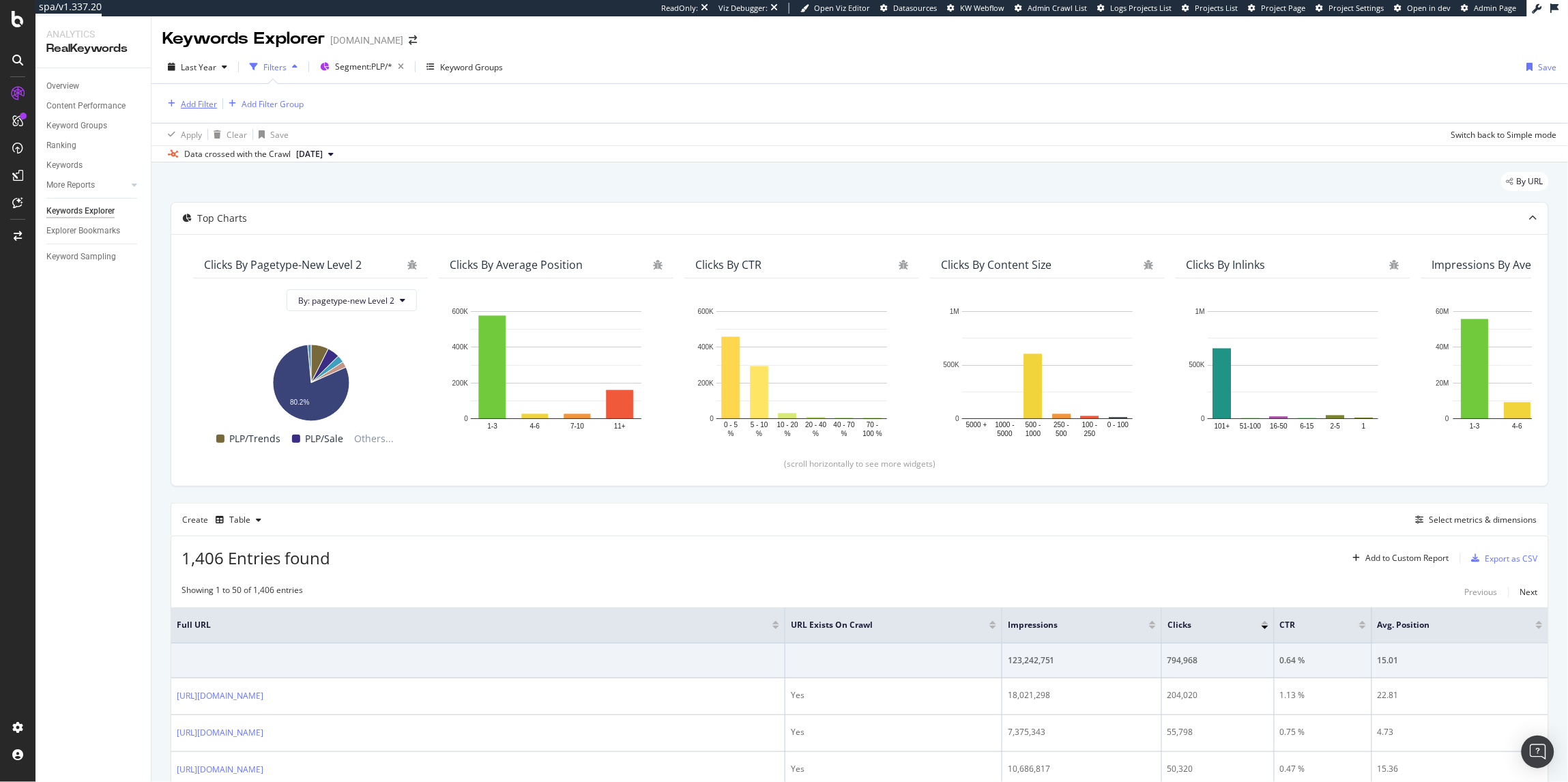
click at [185, 106] on div "Add Filter" at bounding box center [198, 103] width 36 height 12
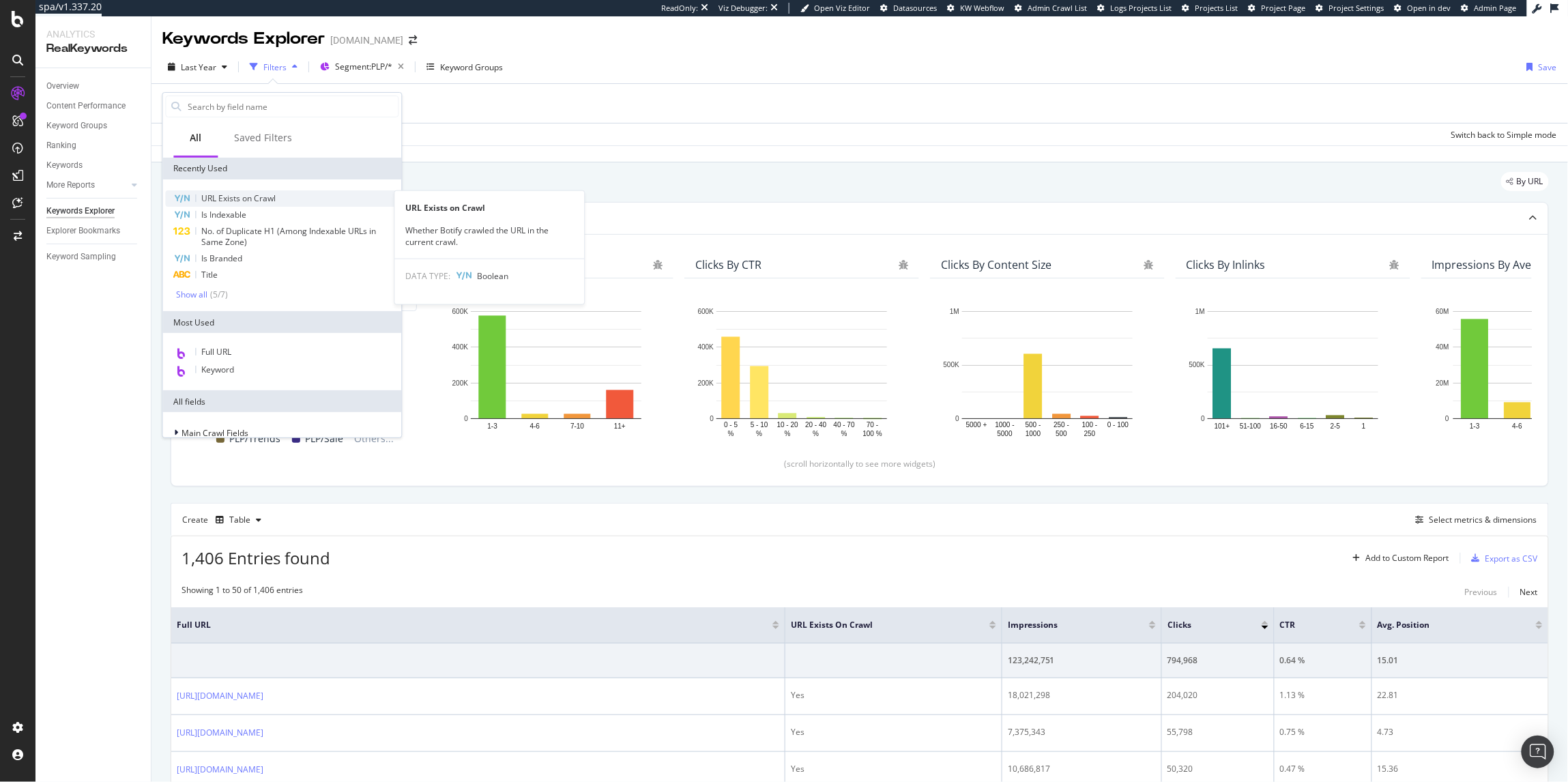
click at [253, 199] on span "URL Exists on Crawl" at bounding box center [239, 197] width 74 height 12
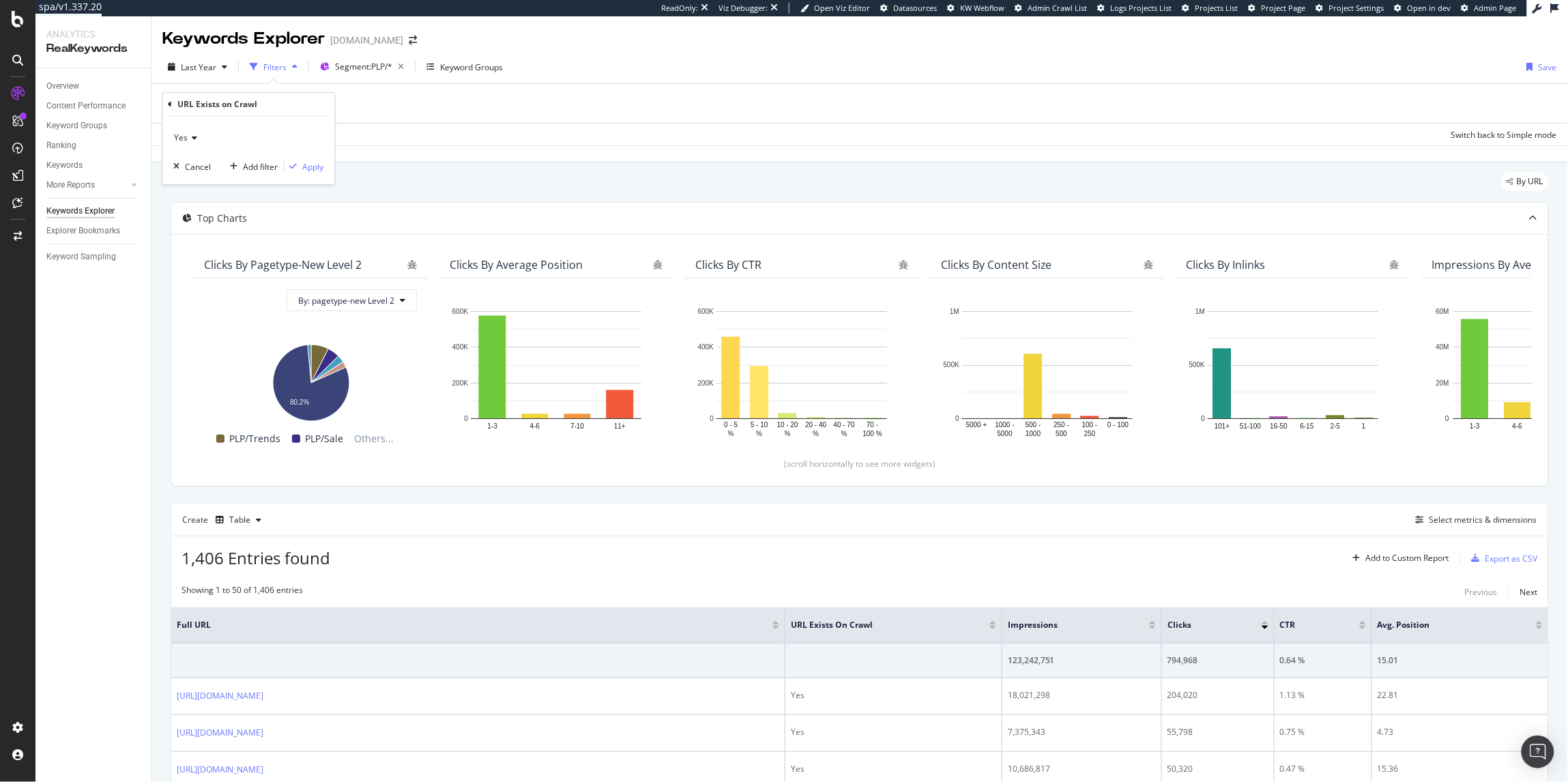
click at [185, 133] on span "Yes" at bounding box center [181, 137] width 14 height 12
click at [193, 185] on div "No" at bounding box center [250, 183] width 146 height 18
click at [308, 162] on div "Apply" at bounding box center [313, 167] width 21 height 12
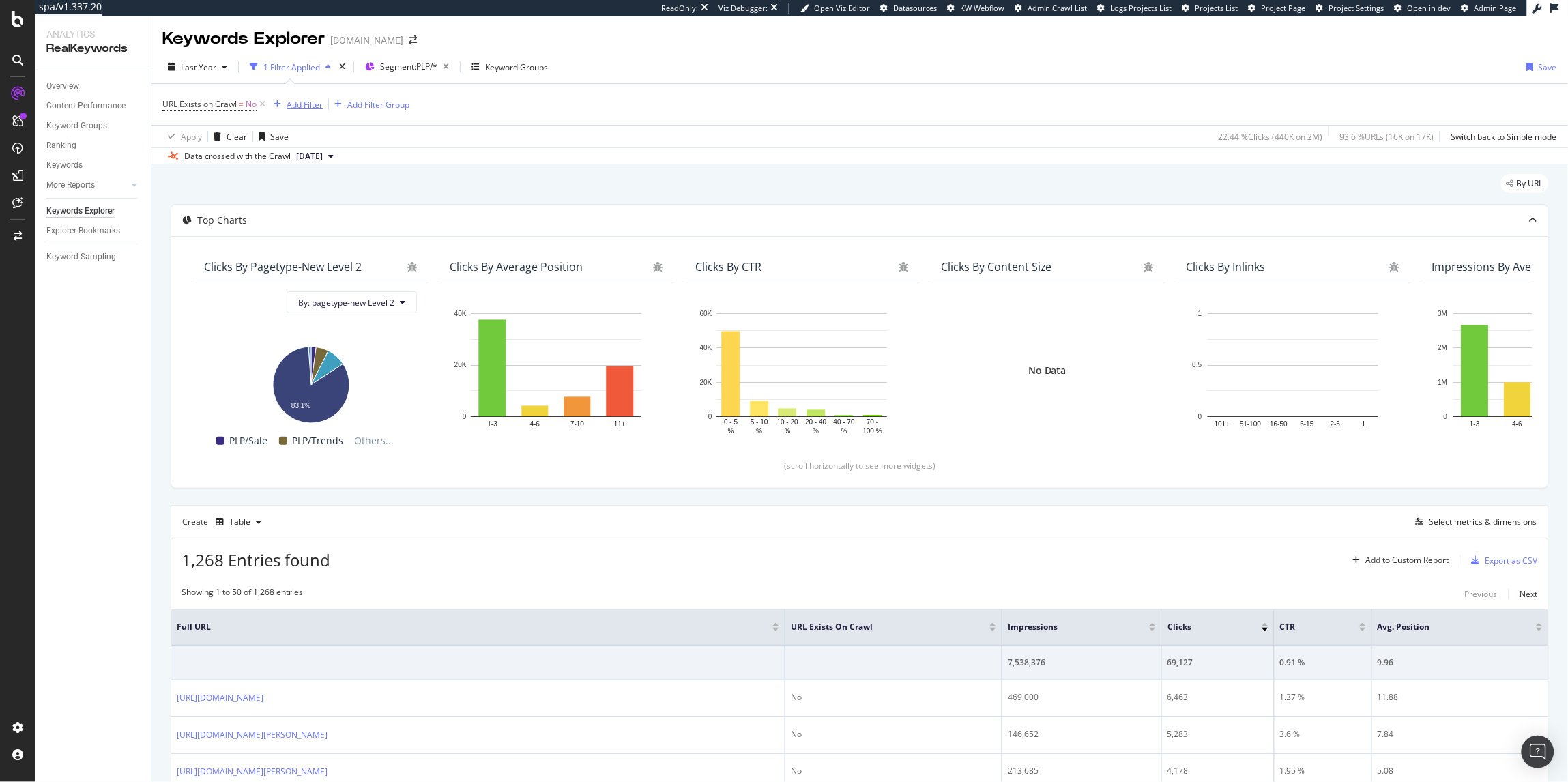
click at [304, 99] on div "Add Filter" at bounding box center [305, 104] width 36 height 12
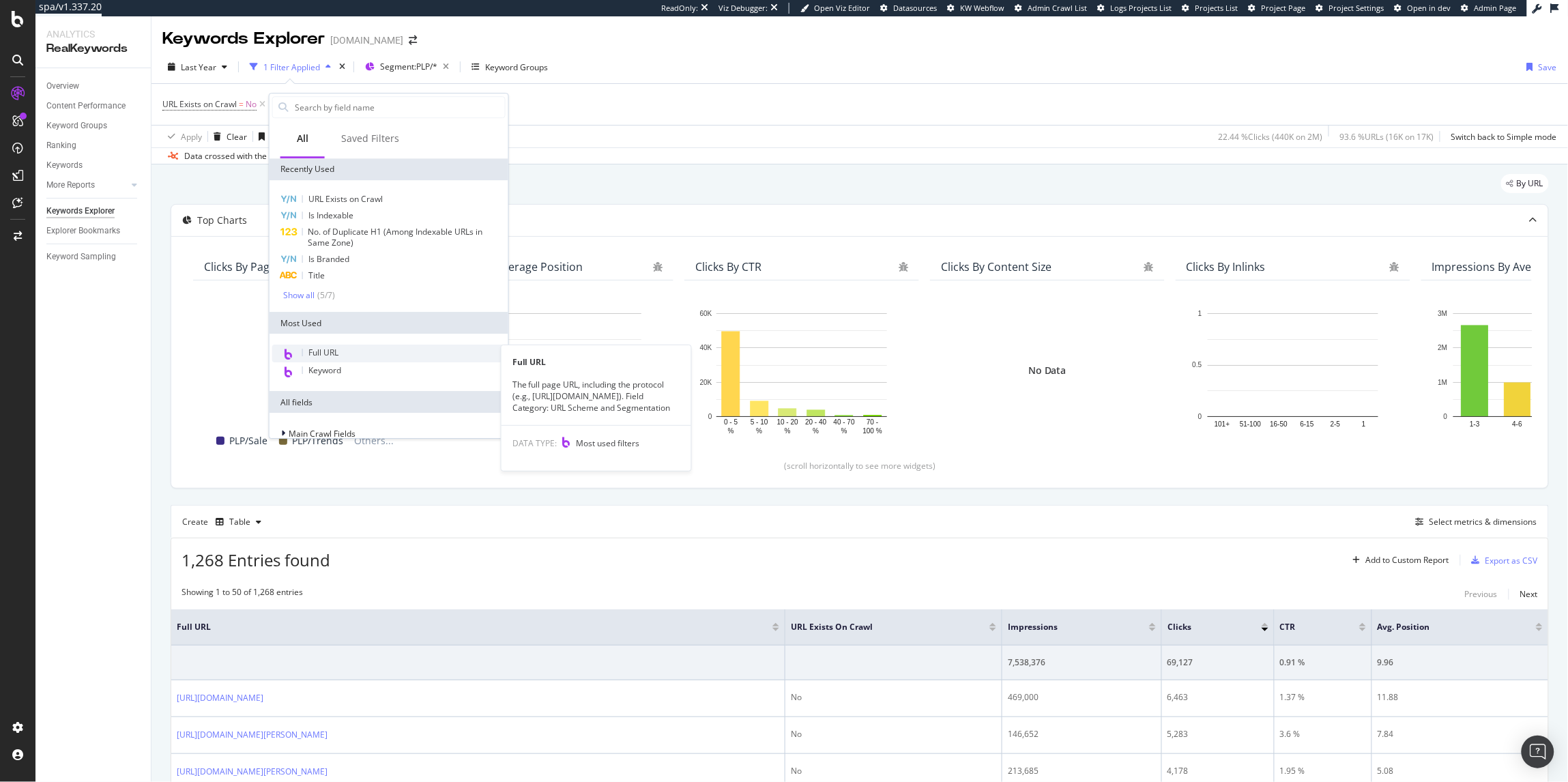
click at [325, 353] on span "Full URL" at bounding box center [323, 352] width 30 height 12
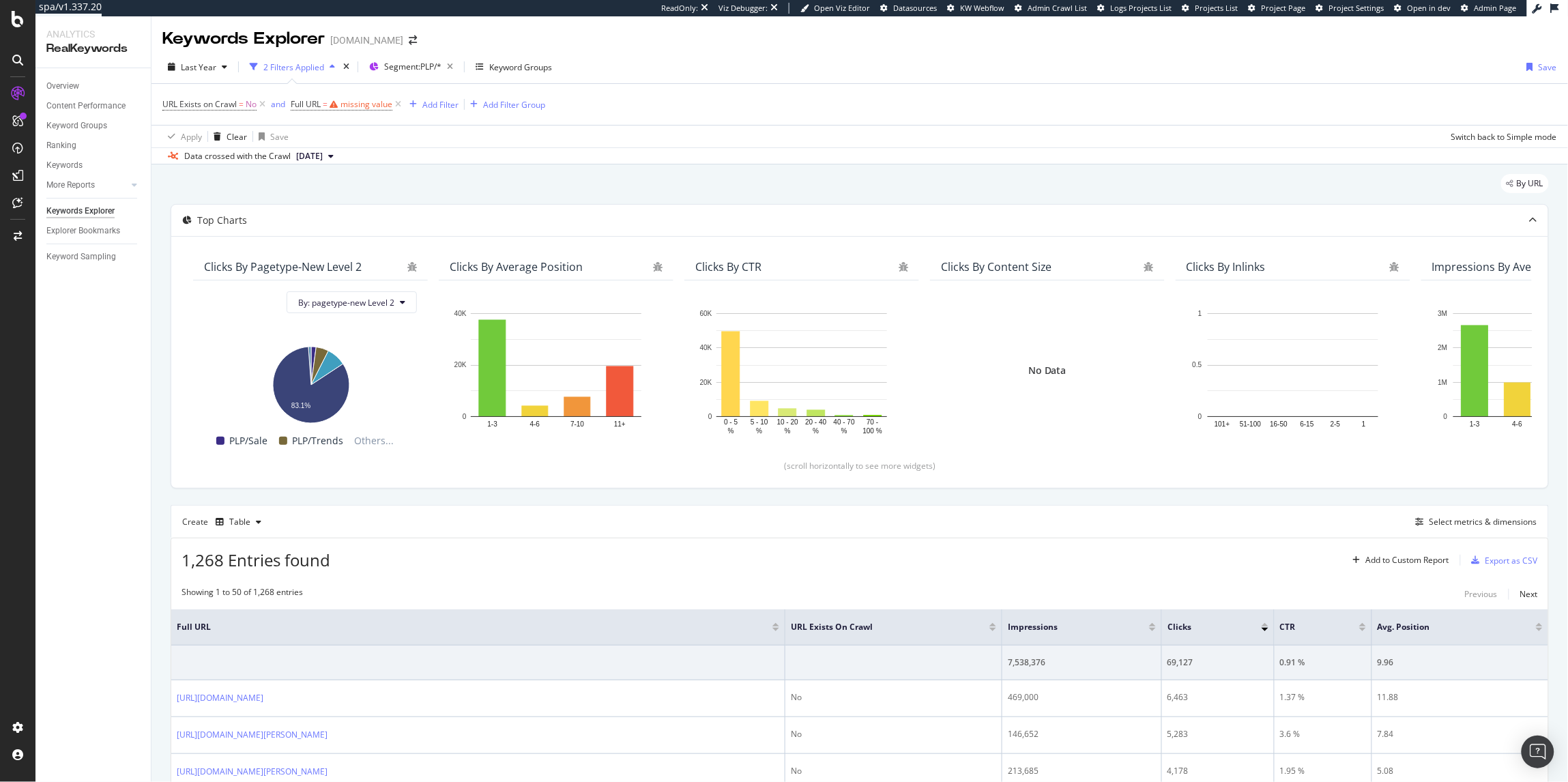
click at [723, 163] on div "Data crossed with the Crawl 2025 Sep. 7th" at bounding box center [859, 155] width 1416 height 16
click at [18, 11] on icon at bounding box center [18, 19] width 12 height 16
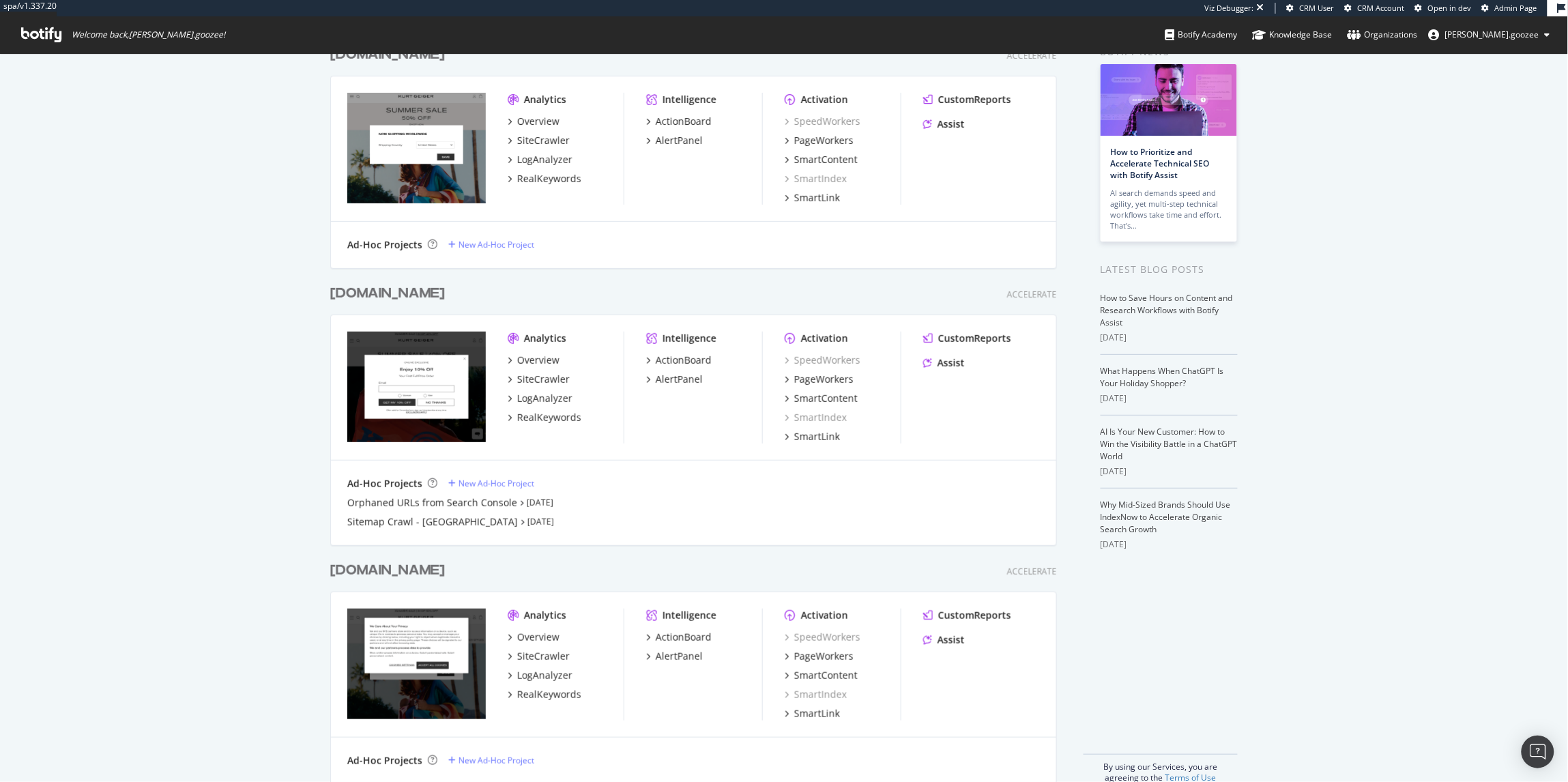
scroll to position [96, 0]
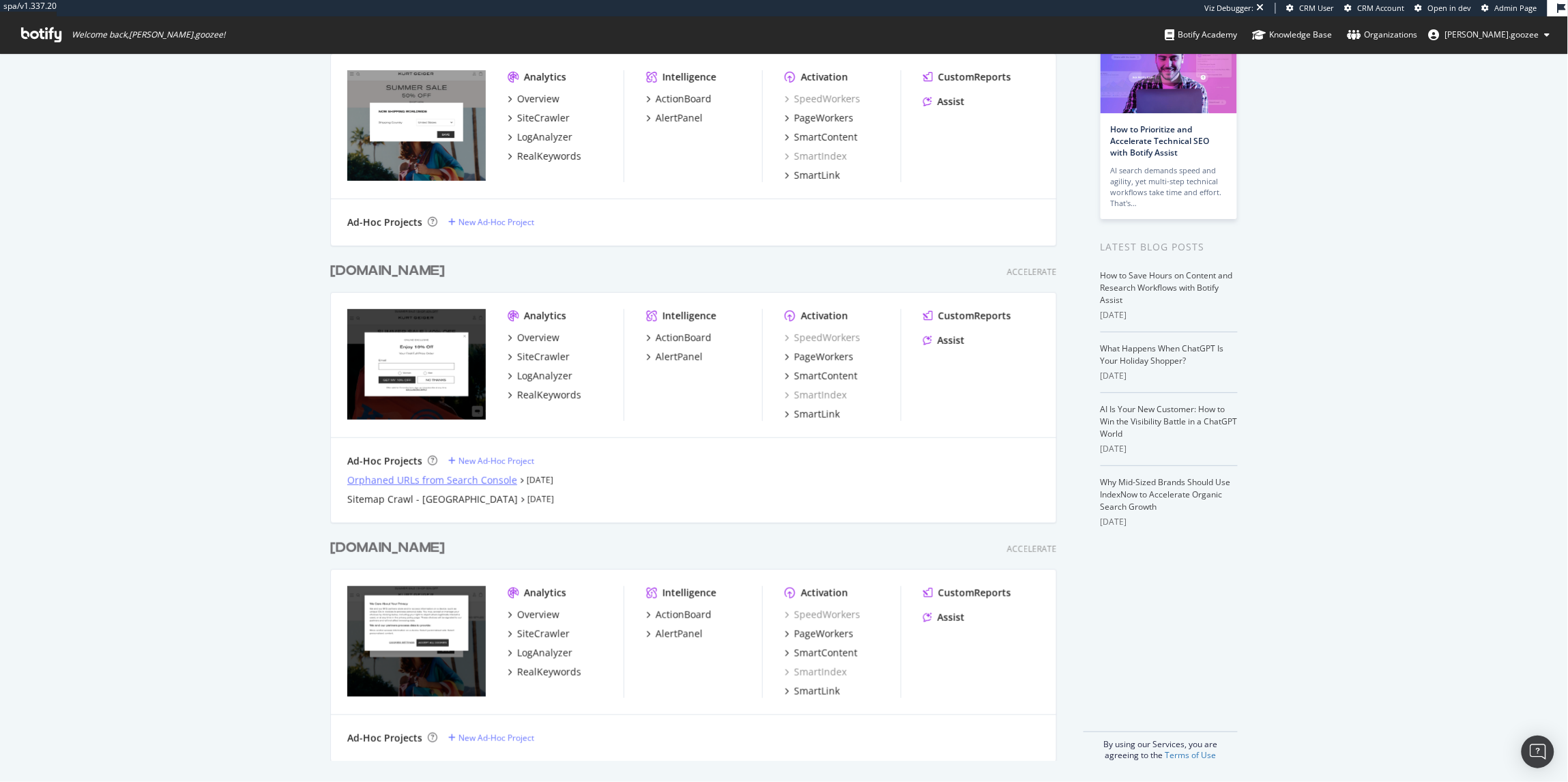
click at [387, 480] on div "Orphaned URLs from Search Console" at bounding box center [432, 480] width 170 height 14
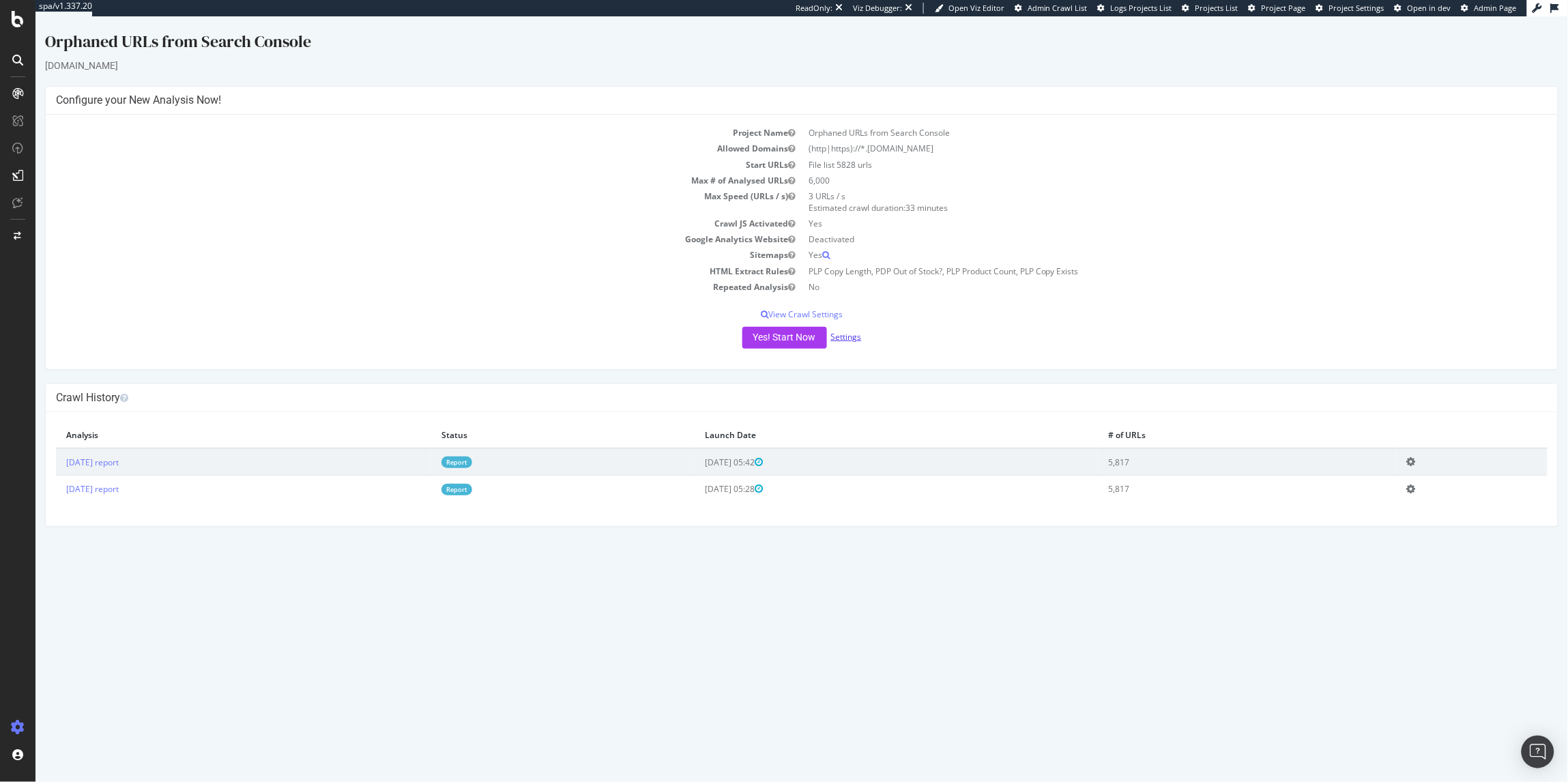
click at [846, 333] on link "Settings" at bounding box center [846, 335] width 31 height 12
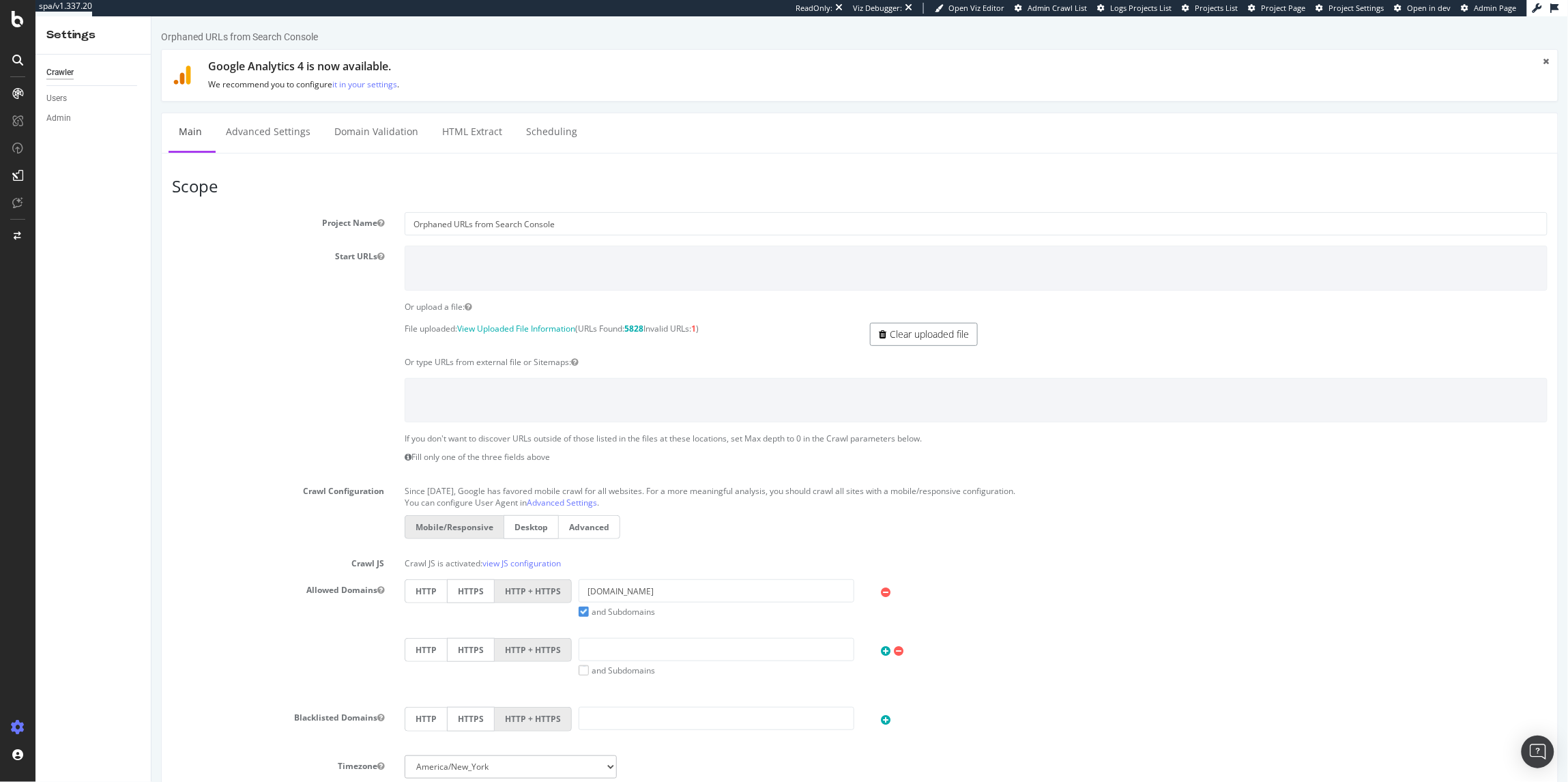
click at [925, 333] on link "Clear uploaded file" at bounding box center [923, 334] width 108 height 23
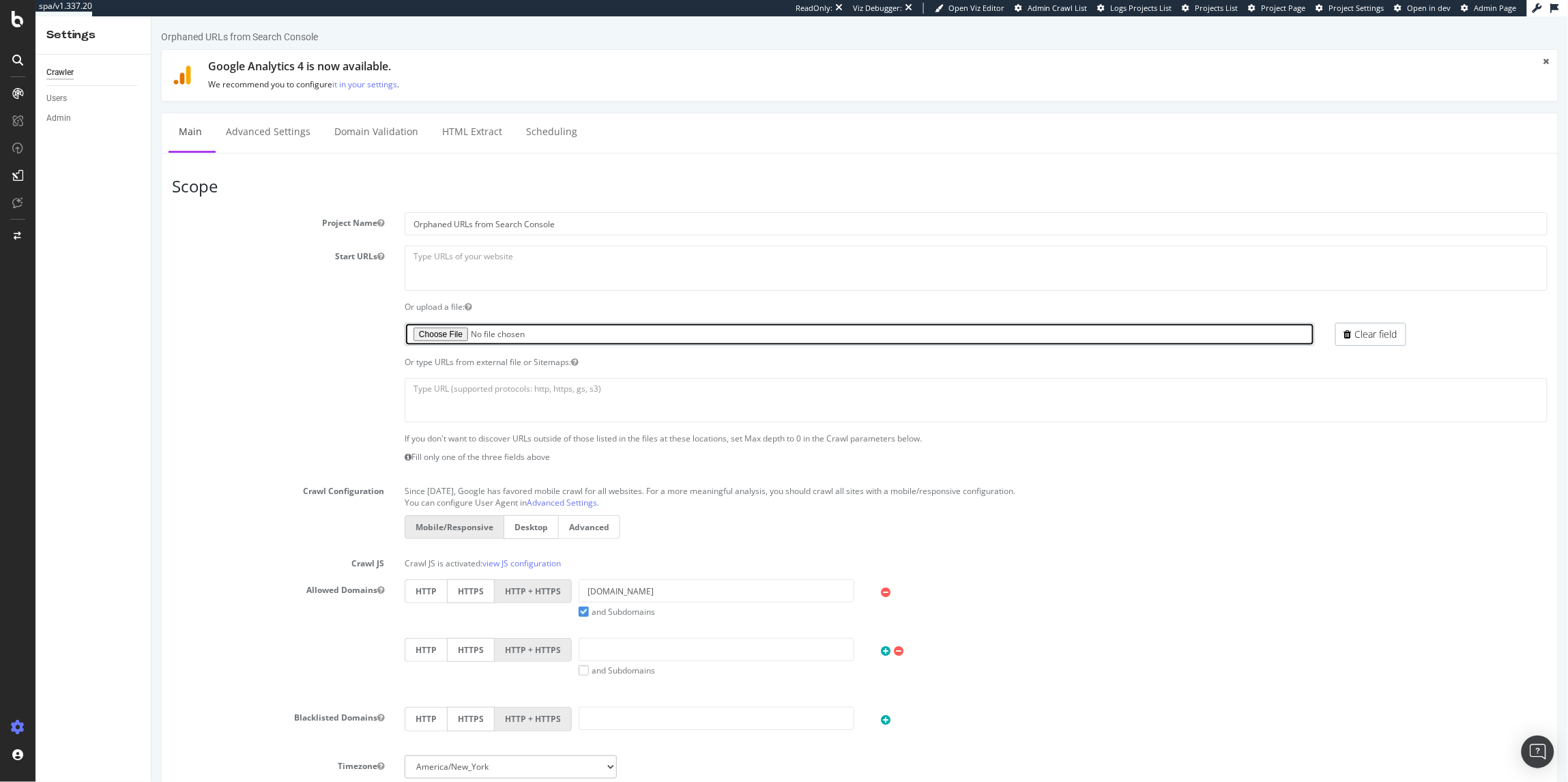
click at [437, 332] on input "file" at bounding box center [859, 334] width 910 height 23
type input "C:\fakepath\botify-2025-09-10.csv"
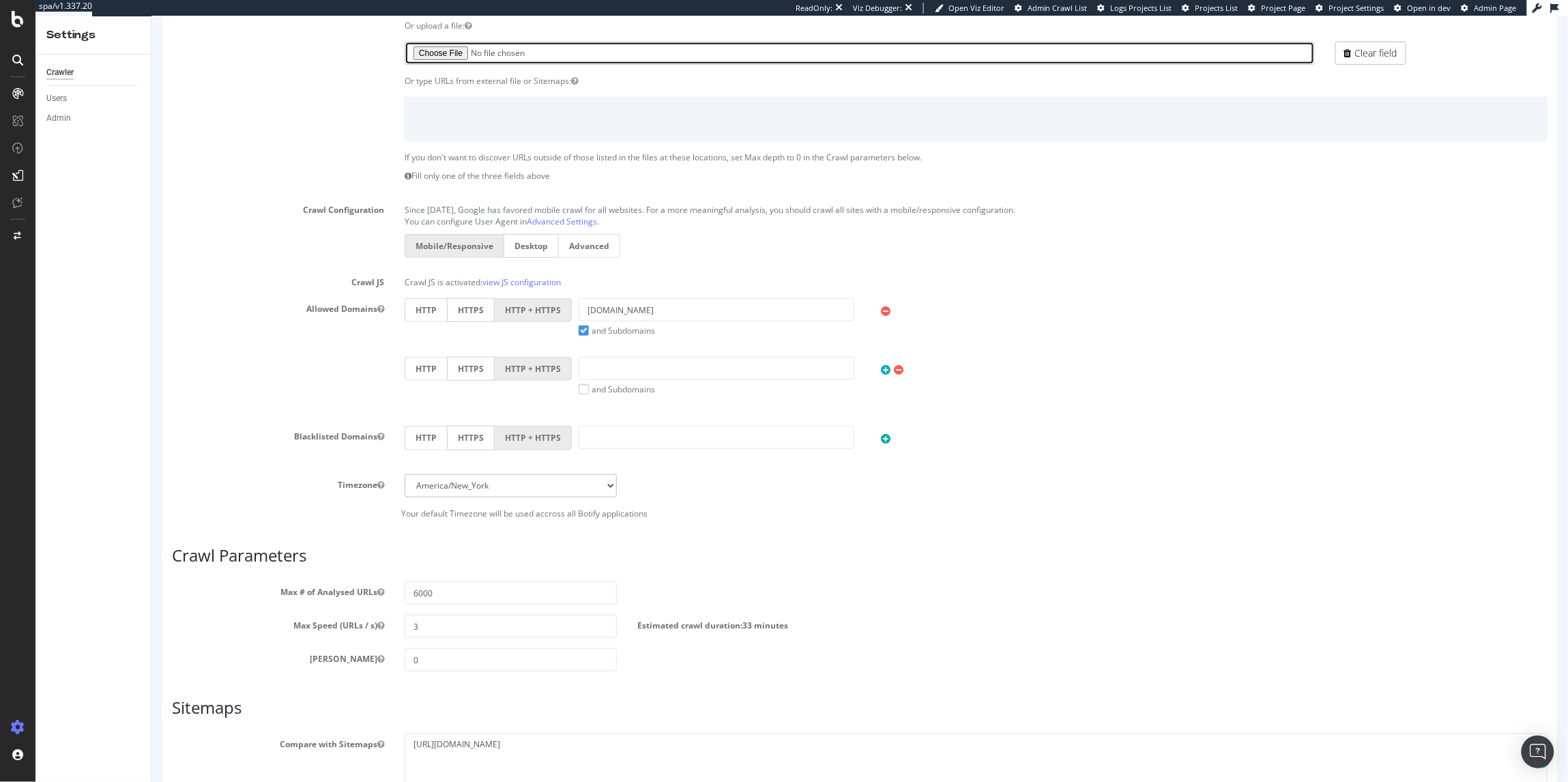
scroll to position [294, 0]
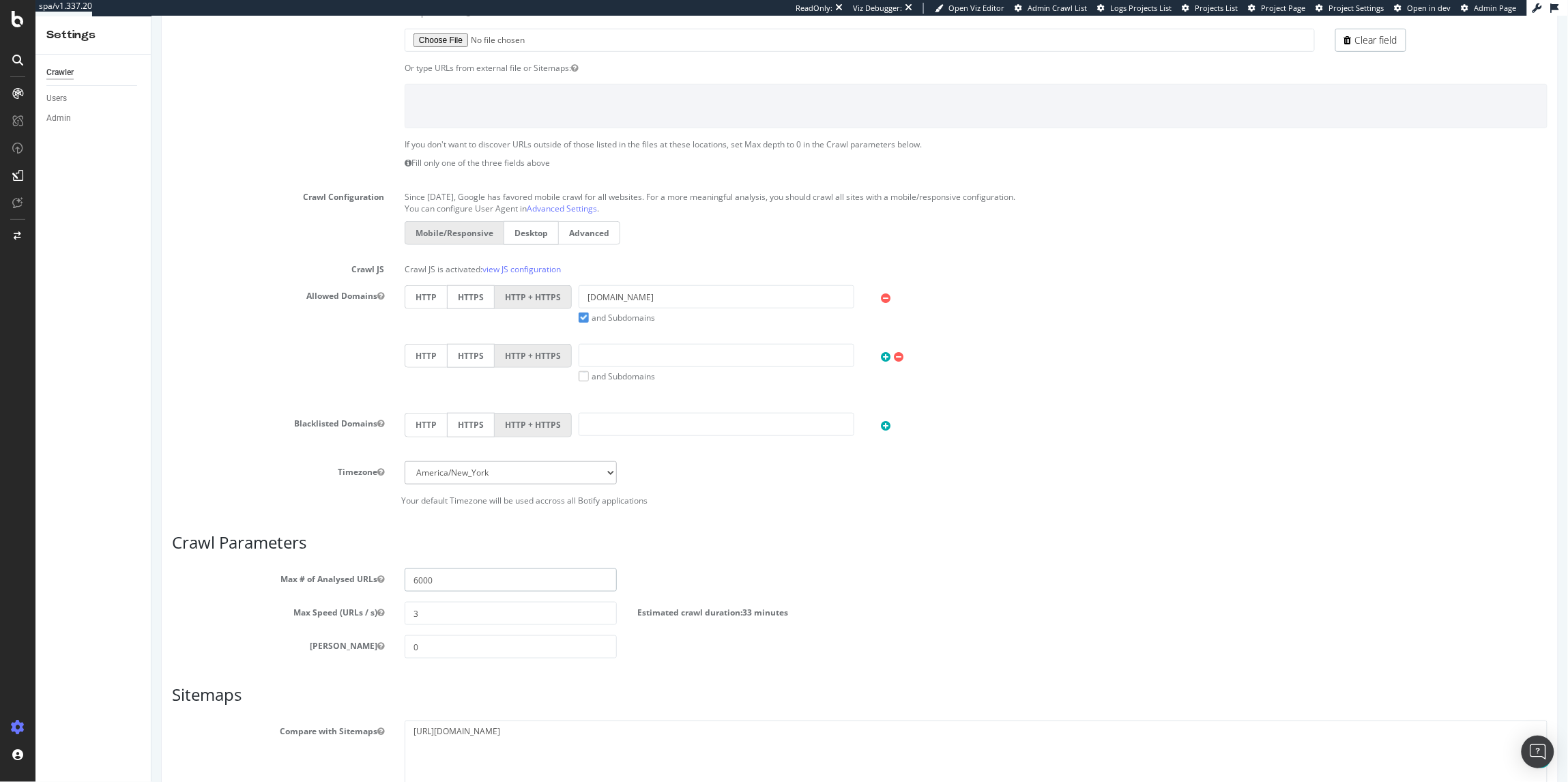
click at [458, 583] on input "6000" at bounding box center [510, 579] width 212 height 23
type input "600"
click at [919, 591] on div "Max # of Analysed URLs 600" at bounding box center [859, 579] width 1396 height 23
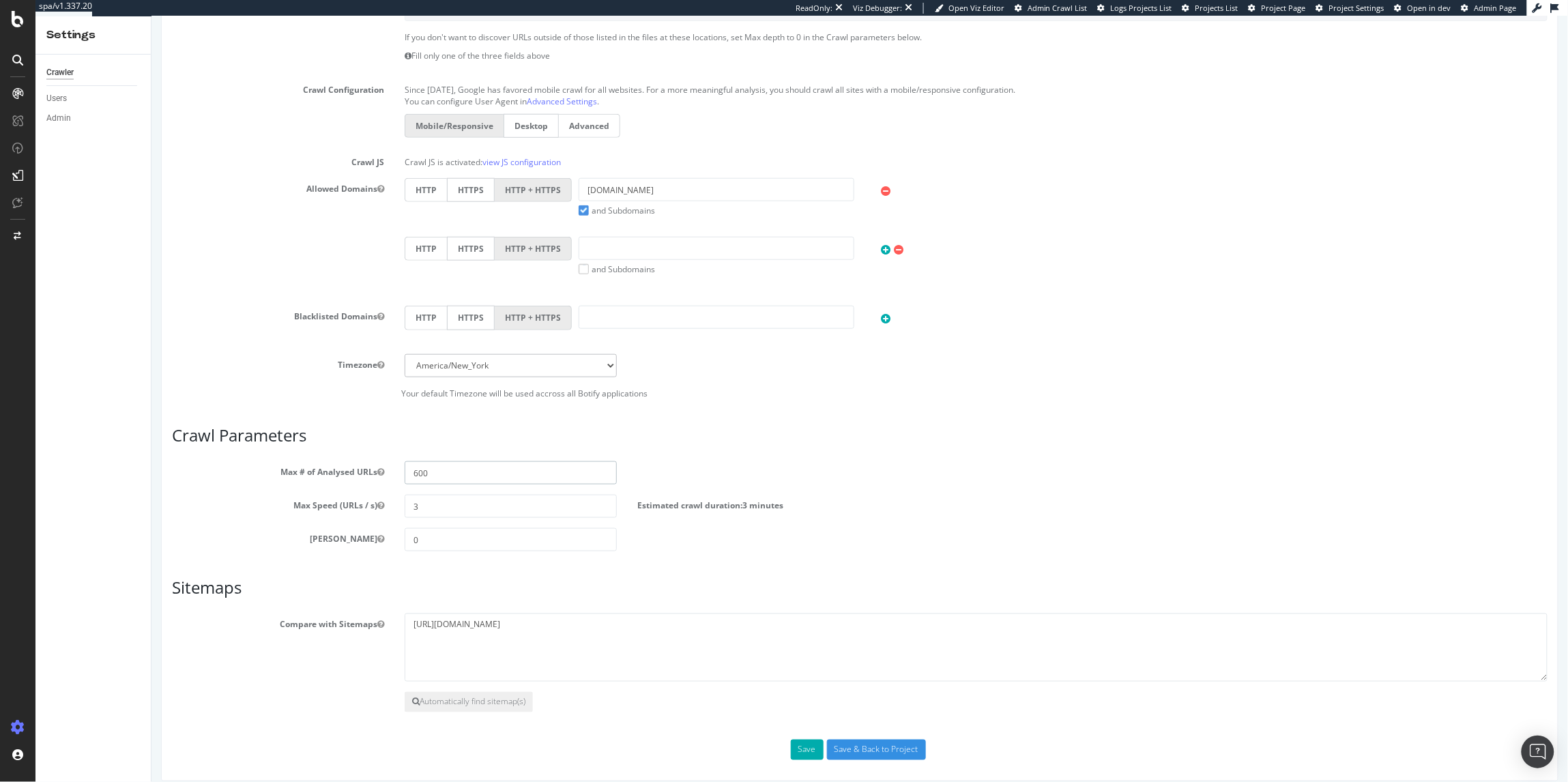
scroll to position [416, 0]
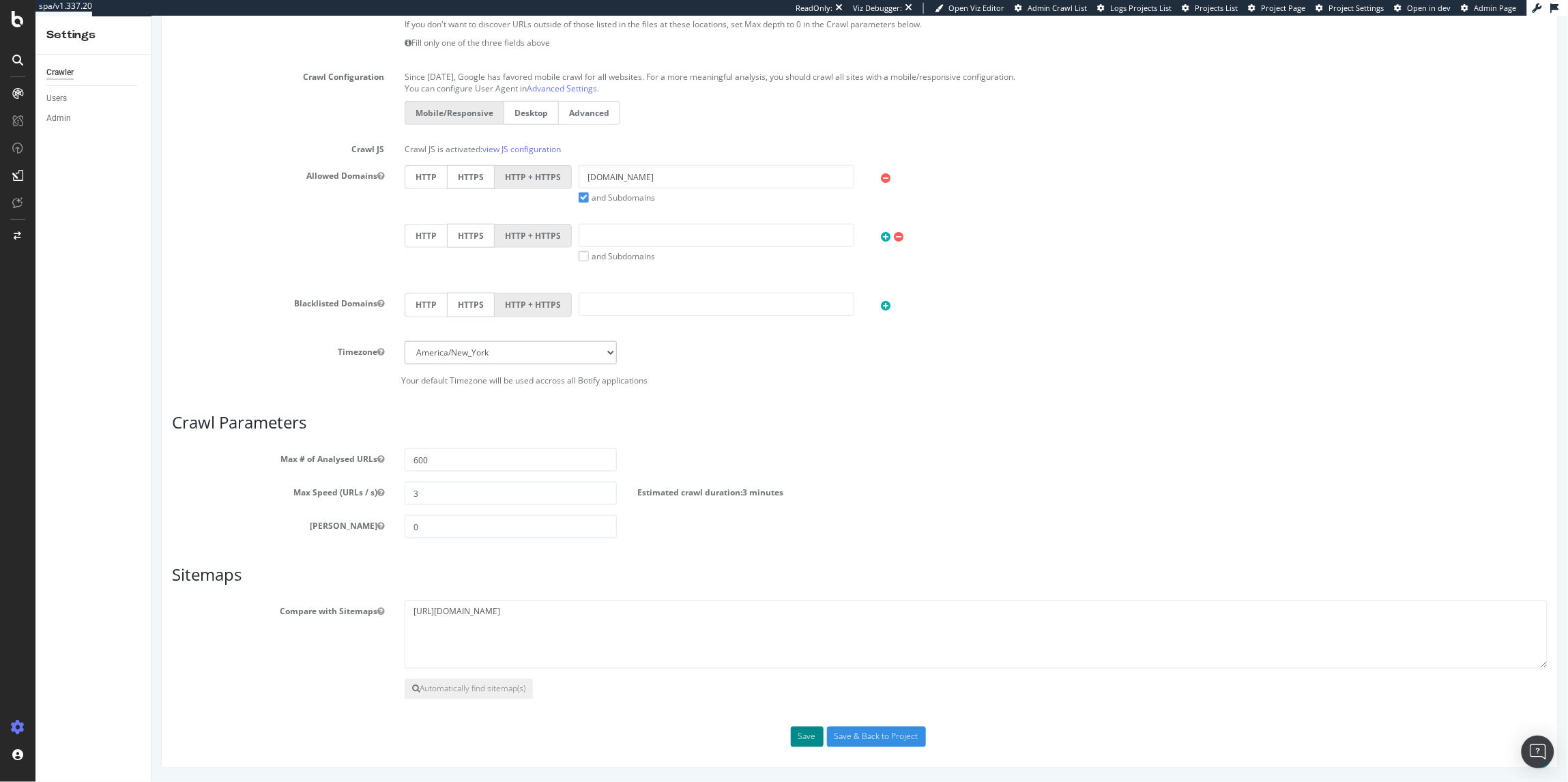
click at [800, 733] on button "Save" at bounding box center [806, 736] width 32 height 21
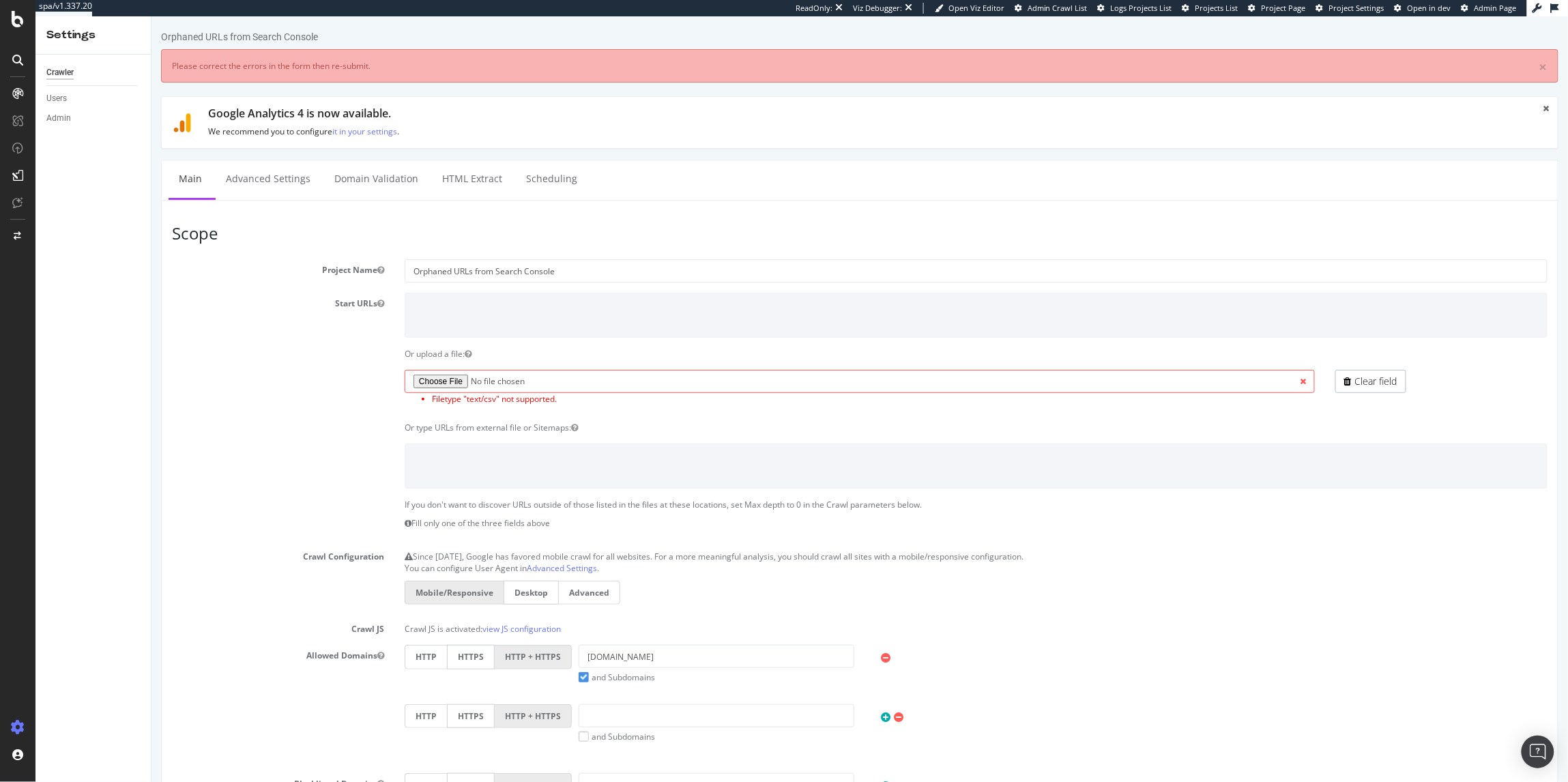
scroll to position [0, 0]
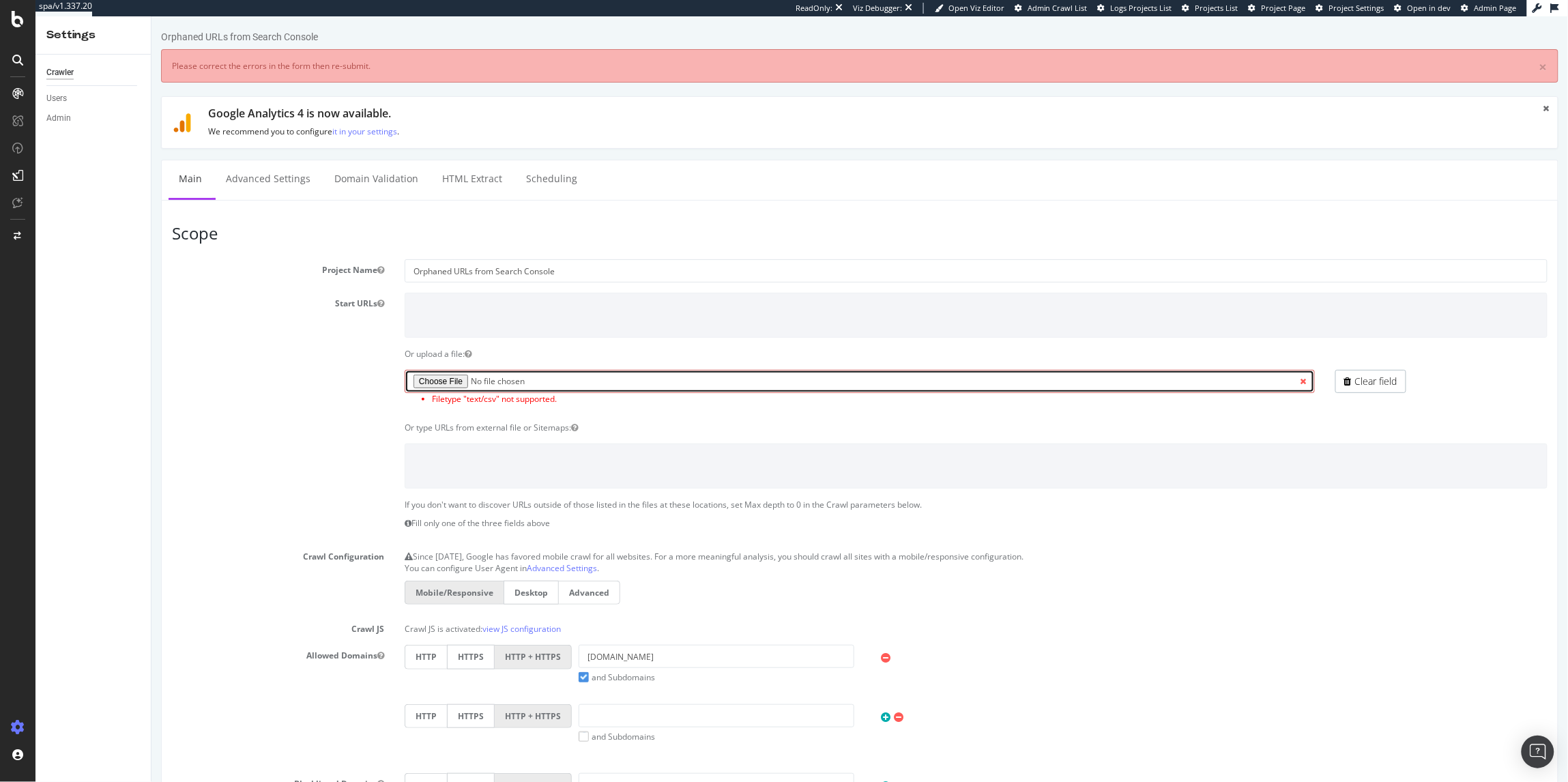
click at [435, 380] on input "file" at bounding box center [859, 381] width 910 height 23
type input "C:\fakepath\Orphaned PLPs - Last Year (KG).txt"
click at [837, 386] on input "file" at bounding box center [859, 381] width 910 height 23
click at [429, 381] on input "file" at bounding box center [859, 381] width 910 height 23
type input "C:\fakepath\Orphaned PLPs - Last Year (KG).txt"
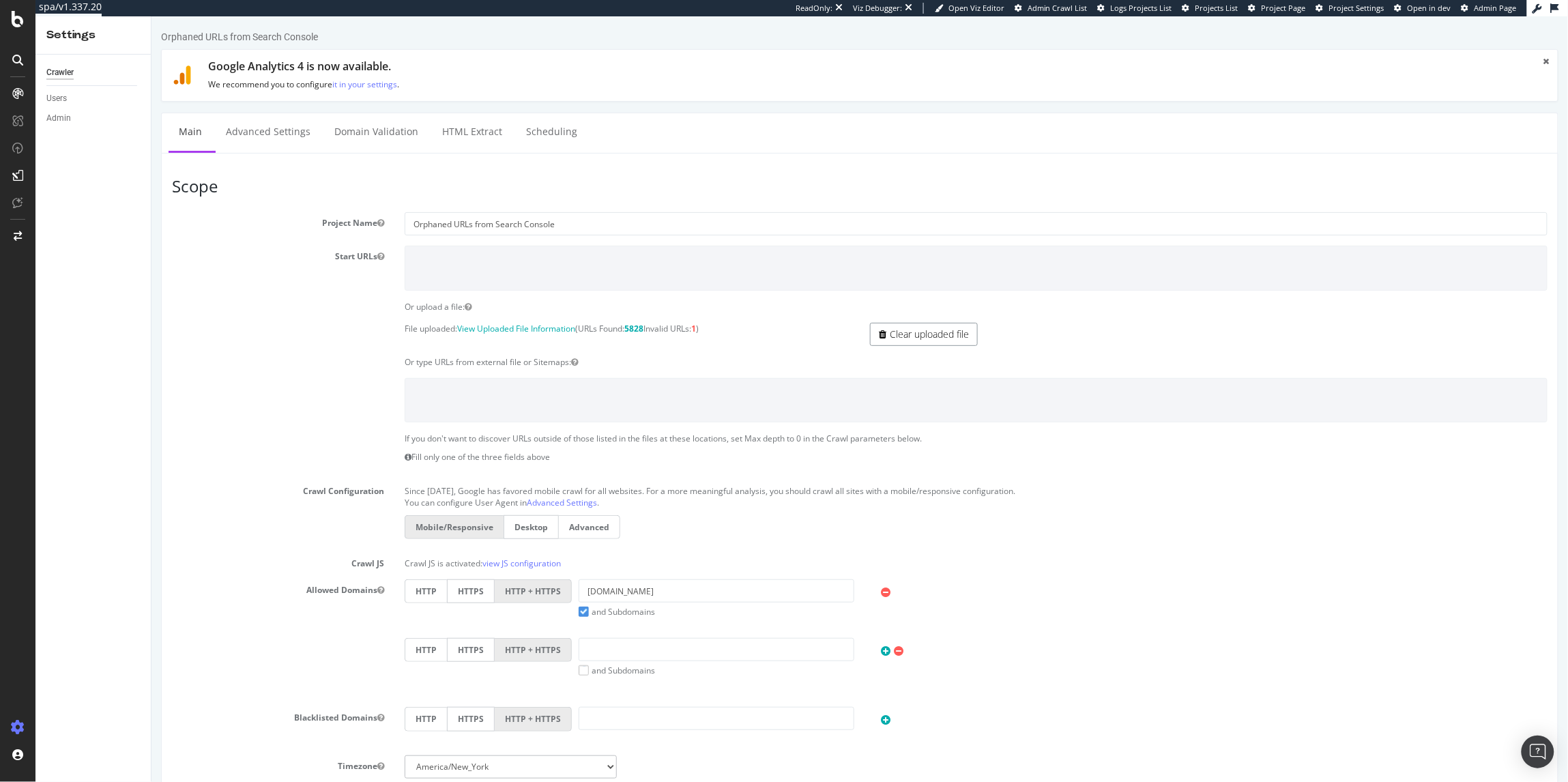
click at [883, 334] on link "Clear uploaded file" at bounding box center [923, 334] width 108 height 23
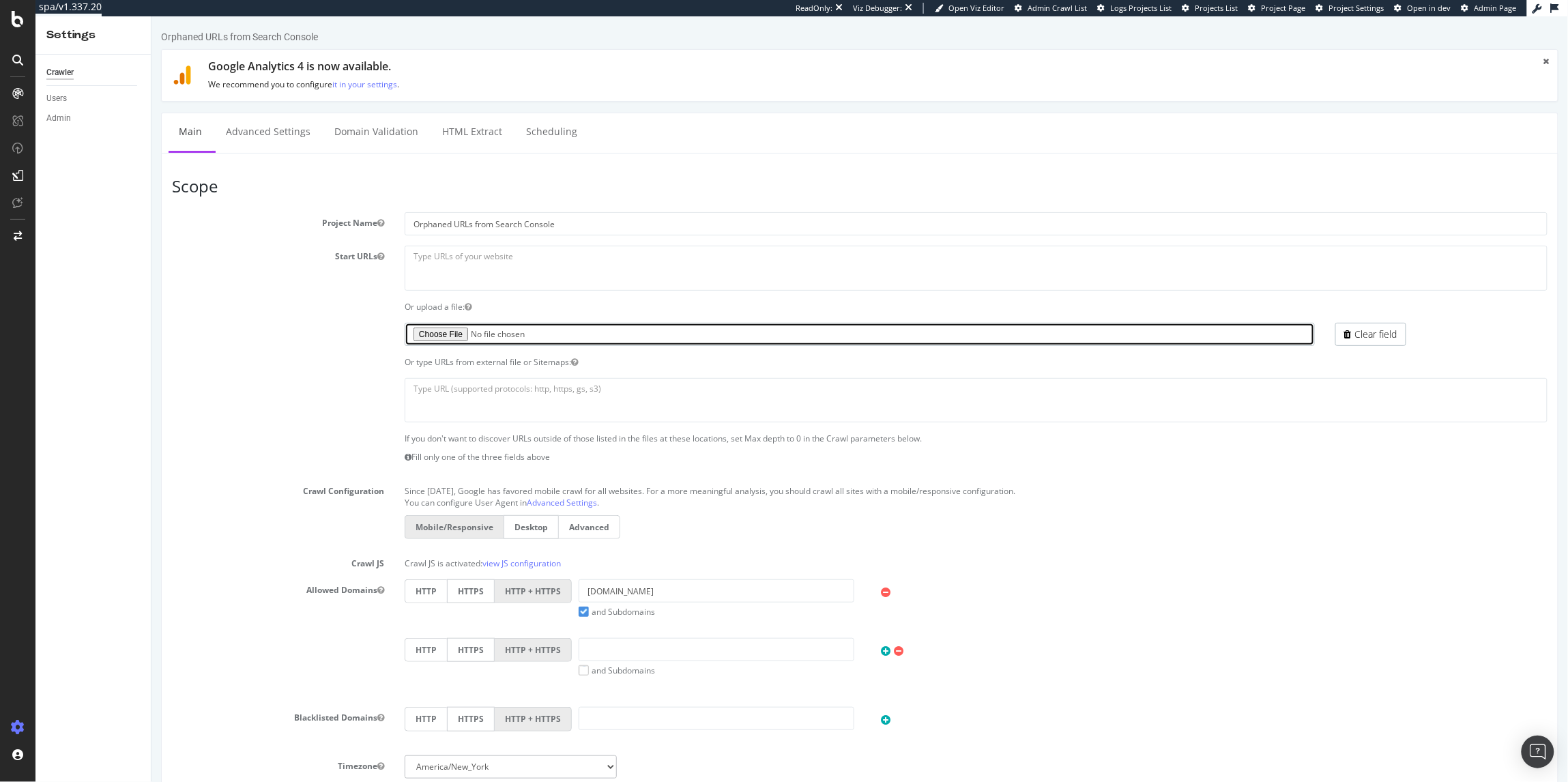
click at [441, 332] on input "file" at bounding box center [859, 334] width 910 height 23
type input "C:\fakepath\Orphaned PLPs - Last Year (KG).txt"
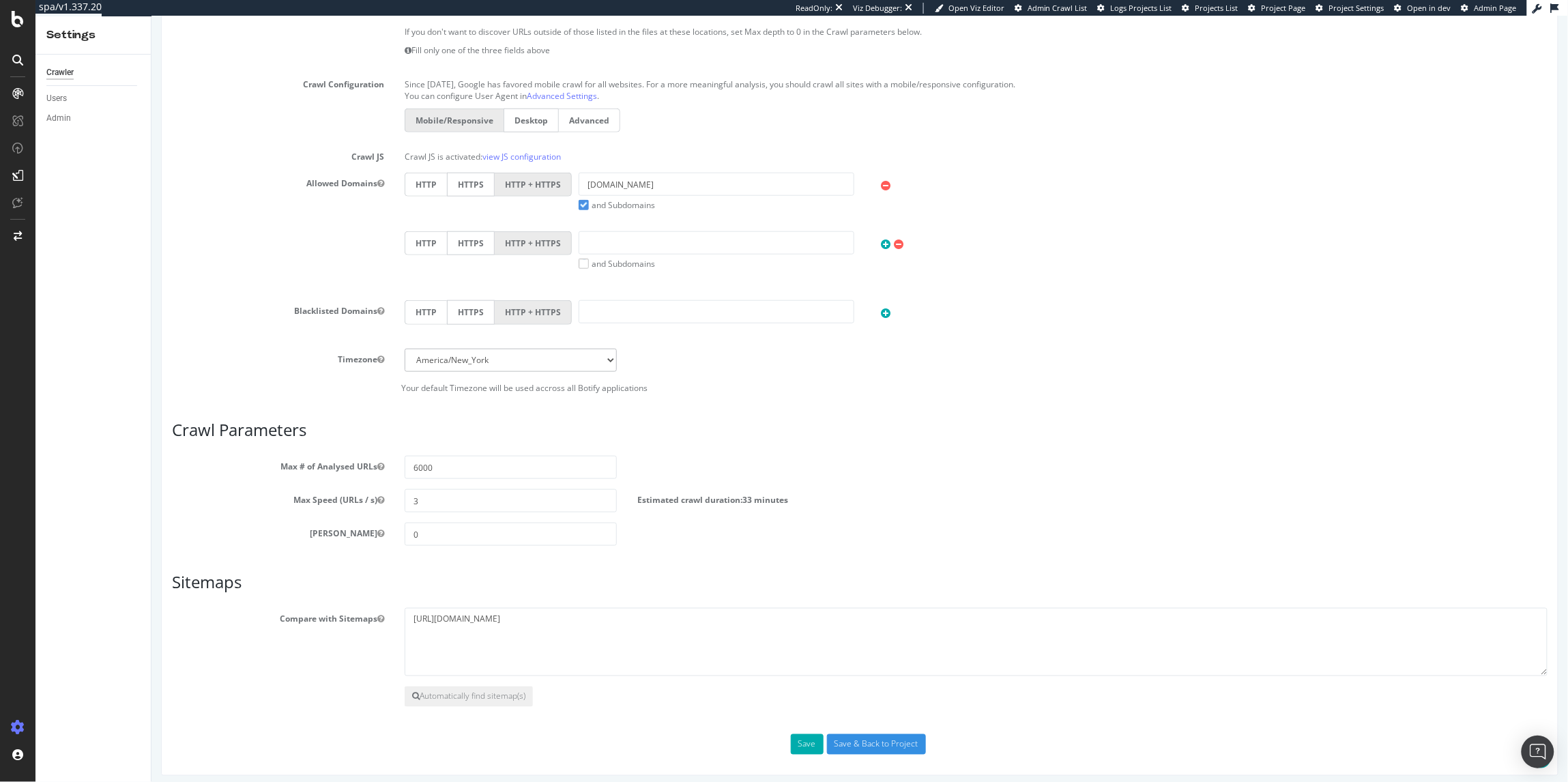
scroll to position [416, 0]
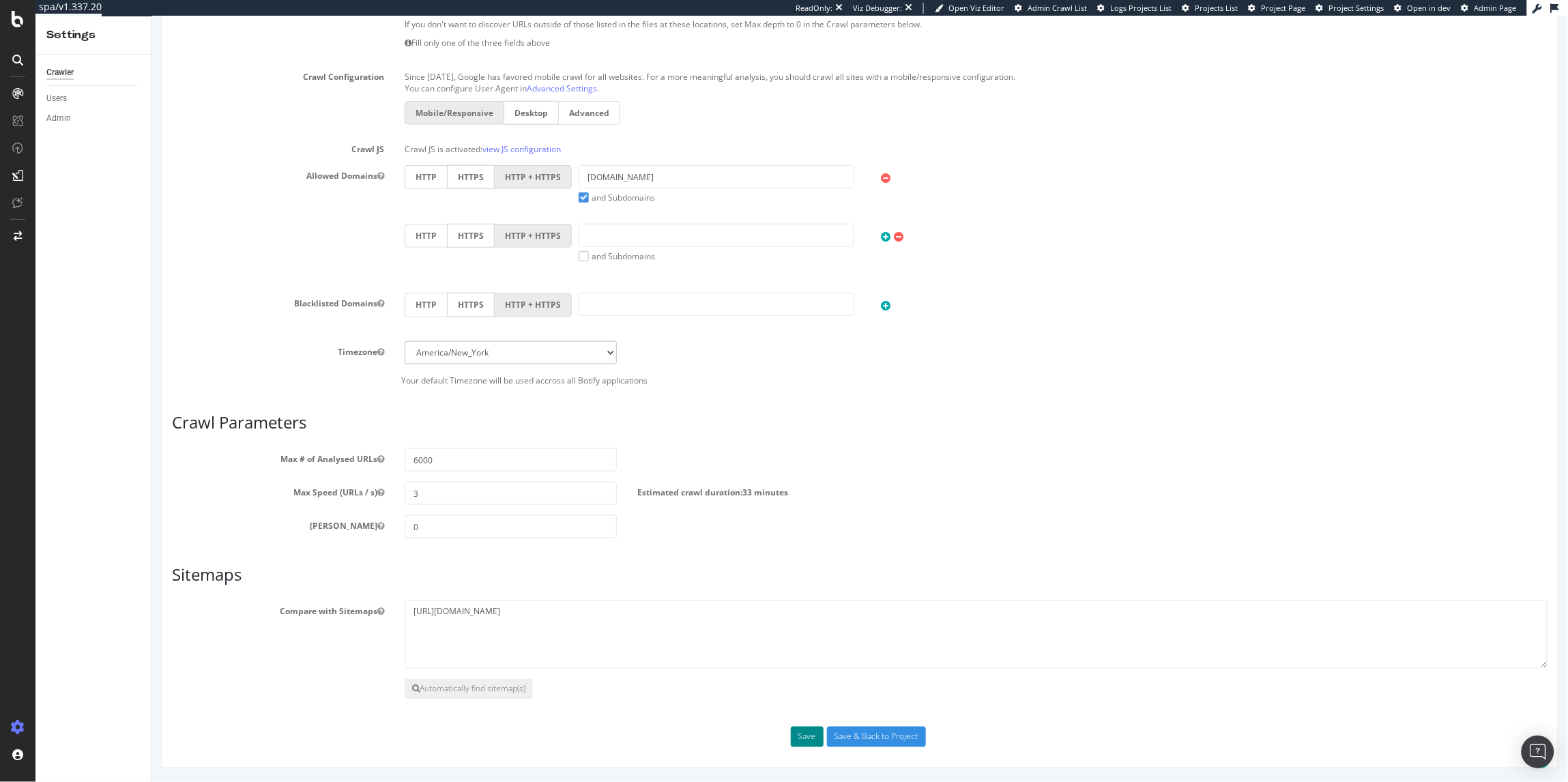
click at [797, 742] on button "Save" at bounding box center [806, 736] width 32 height 21
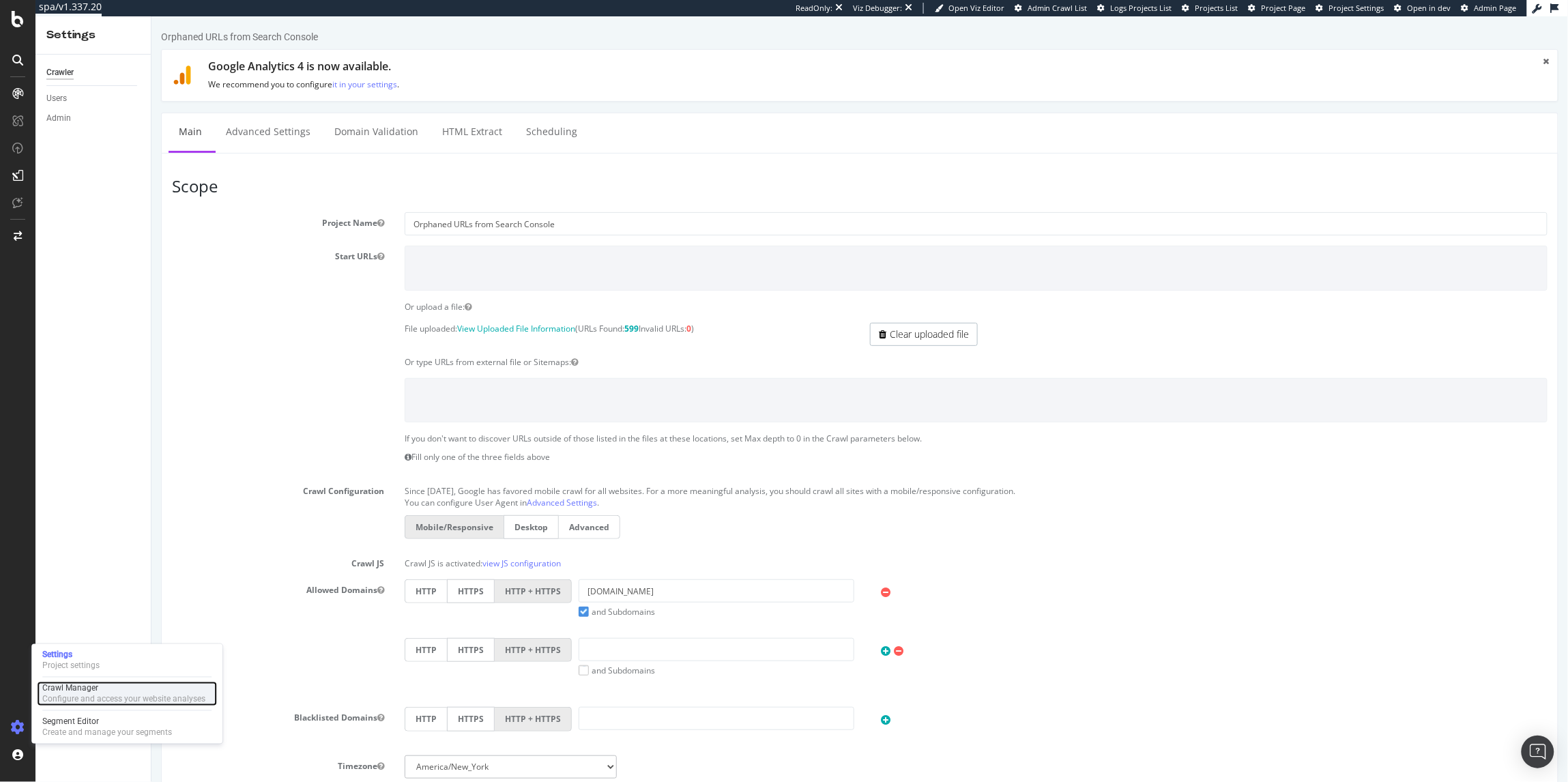
click at [92, 698] on div "Configure and access your website analyses" at bounding box center [123, 699] width 163 height 11
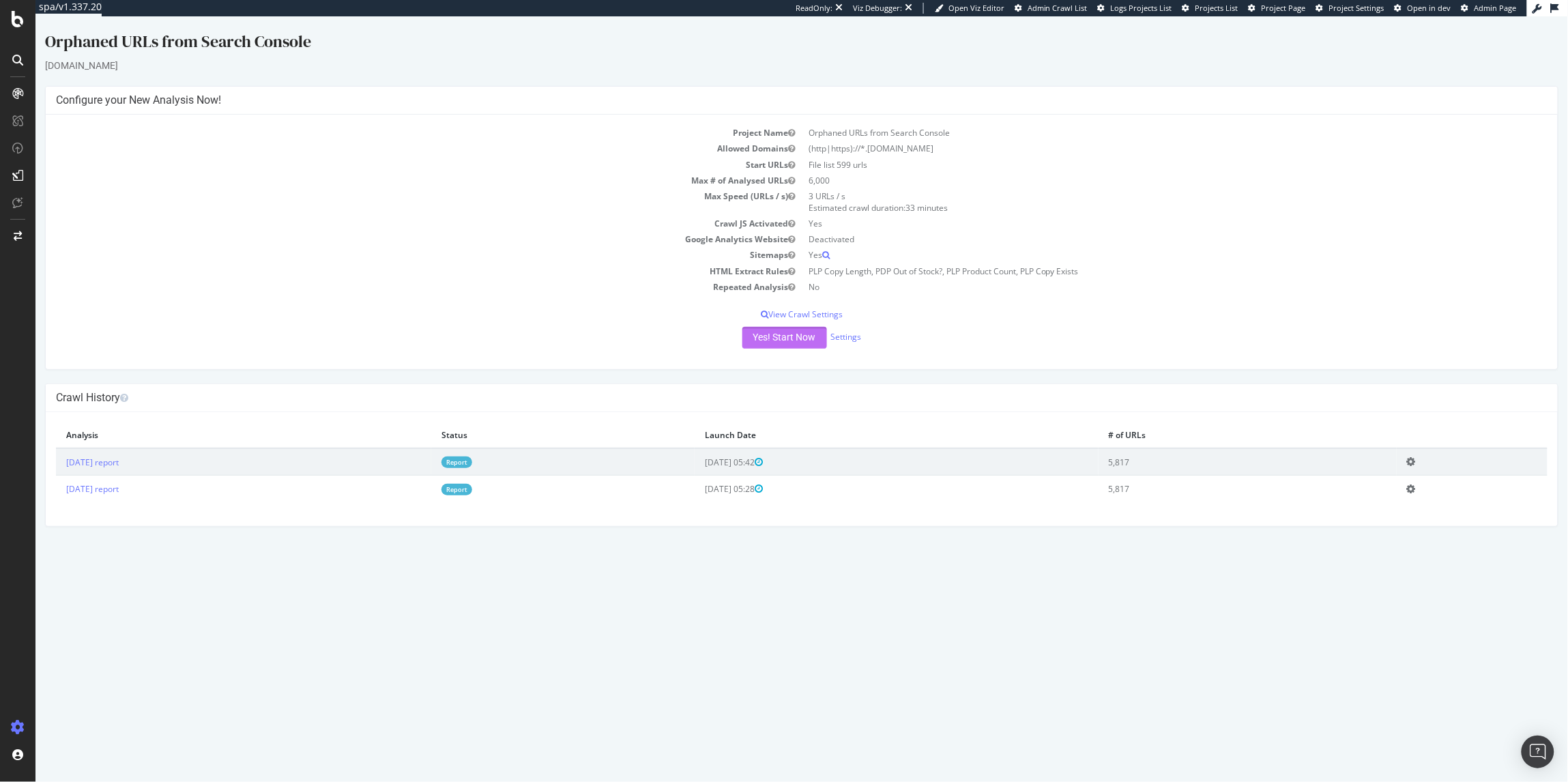
click at [761, 345] on button "Yes! Start Now" at bounding box center [784, 337] width 85 height 22
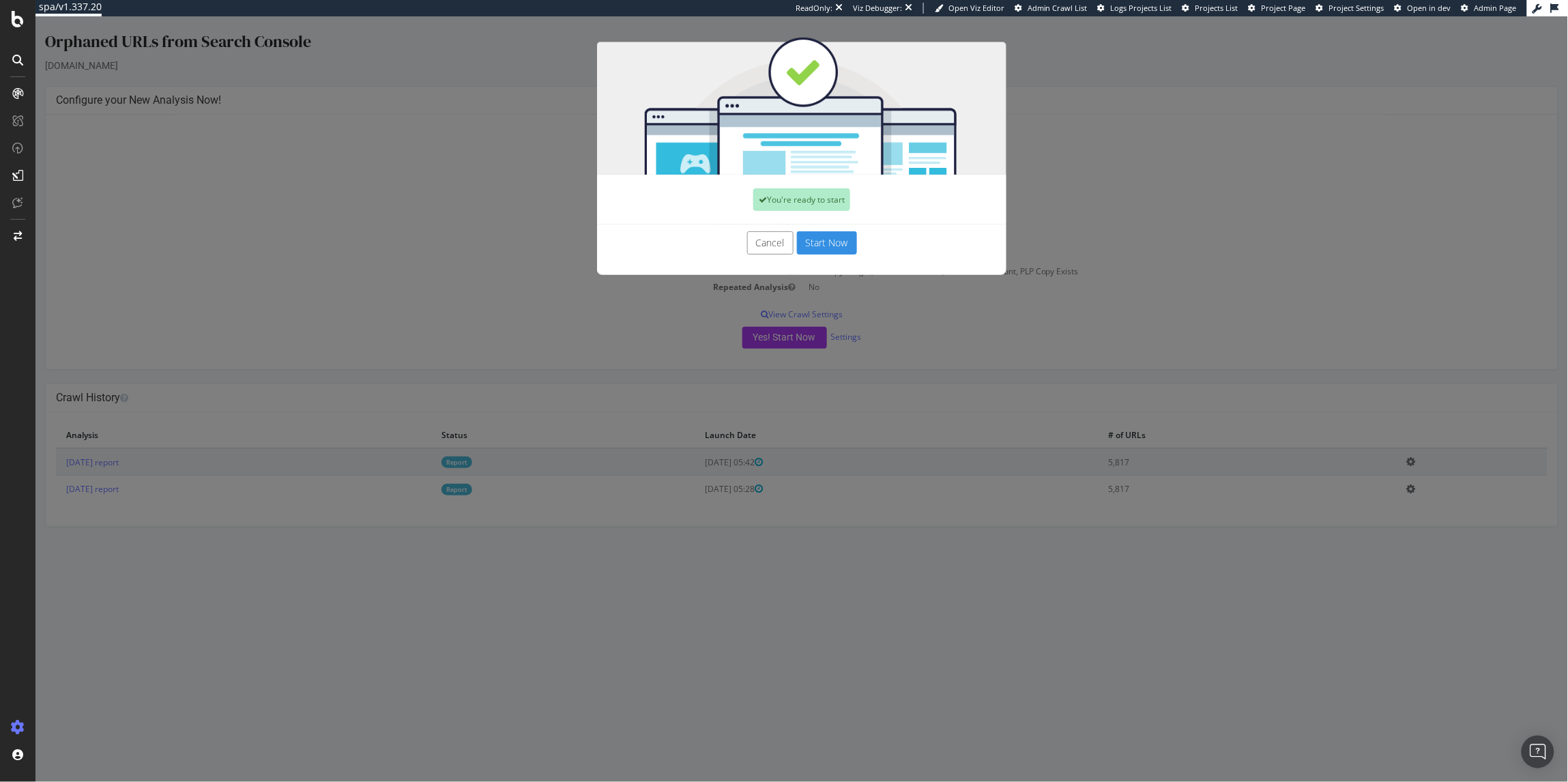
click at [822, 242] on button "Start Now" at bounding box center [826, 242] width 60 height 23
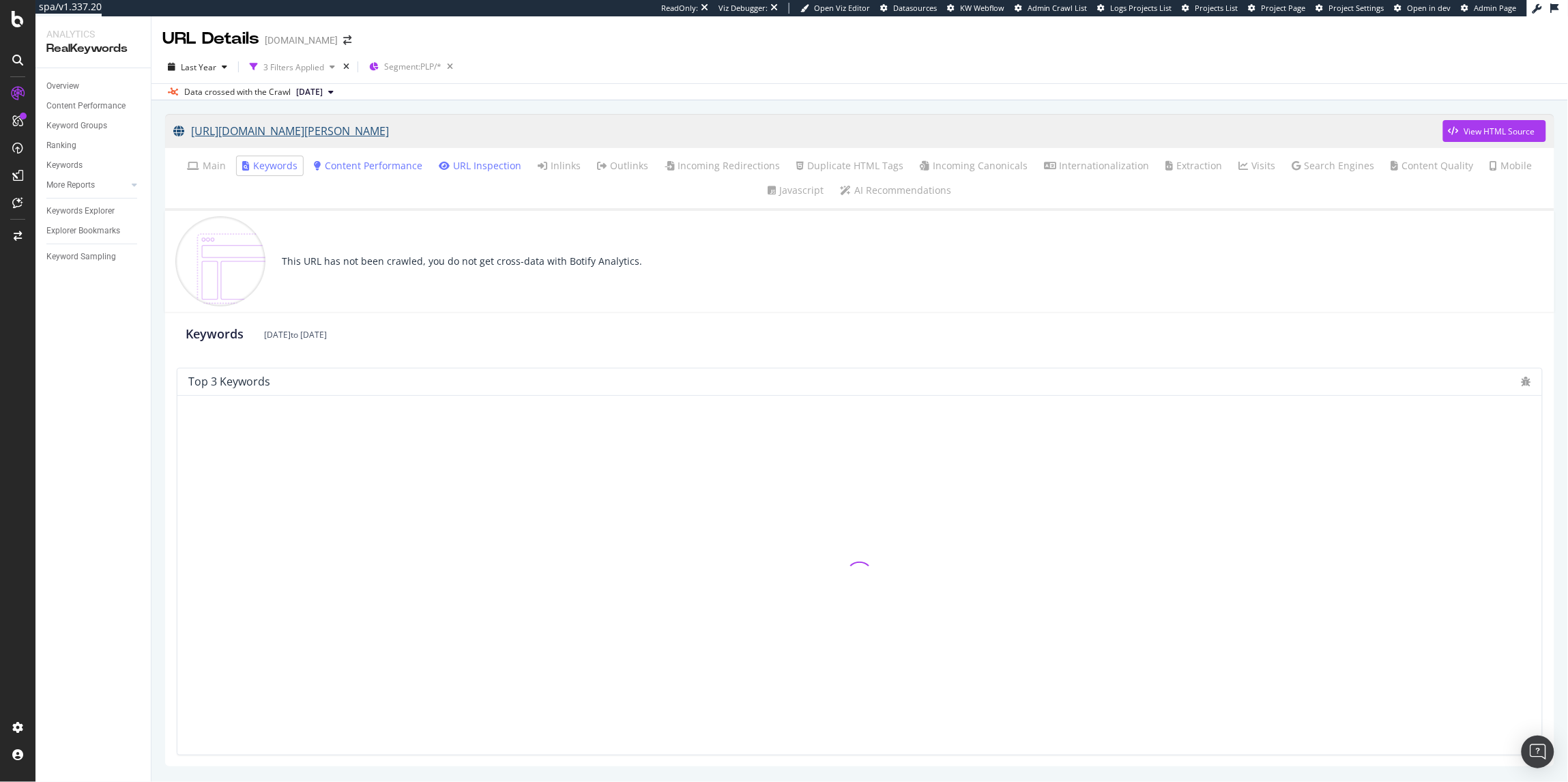
click at [630, 132] on link "[URL][DOMAIN_NAME][PERSON_NAME]" at bounding box center [808, 131] width 1270 height 34
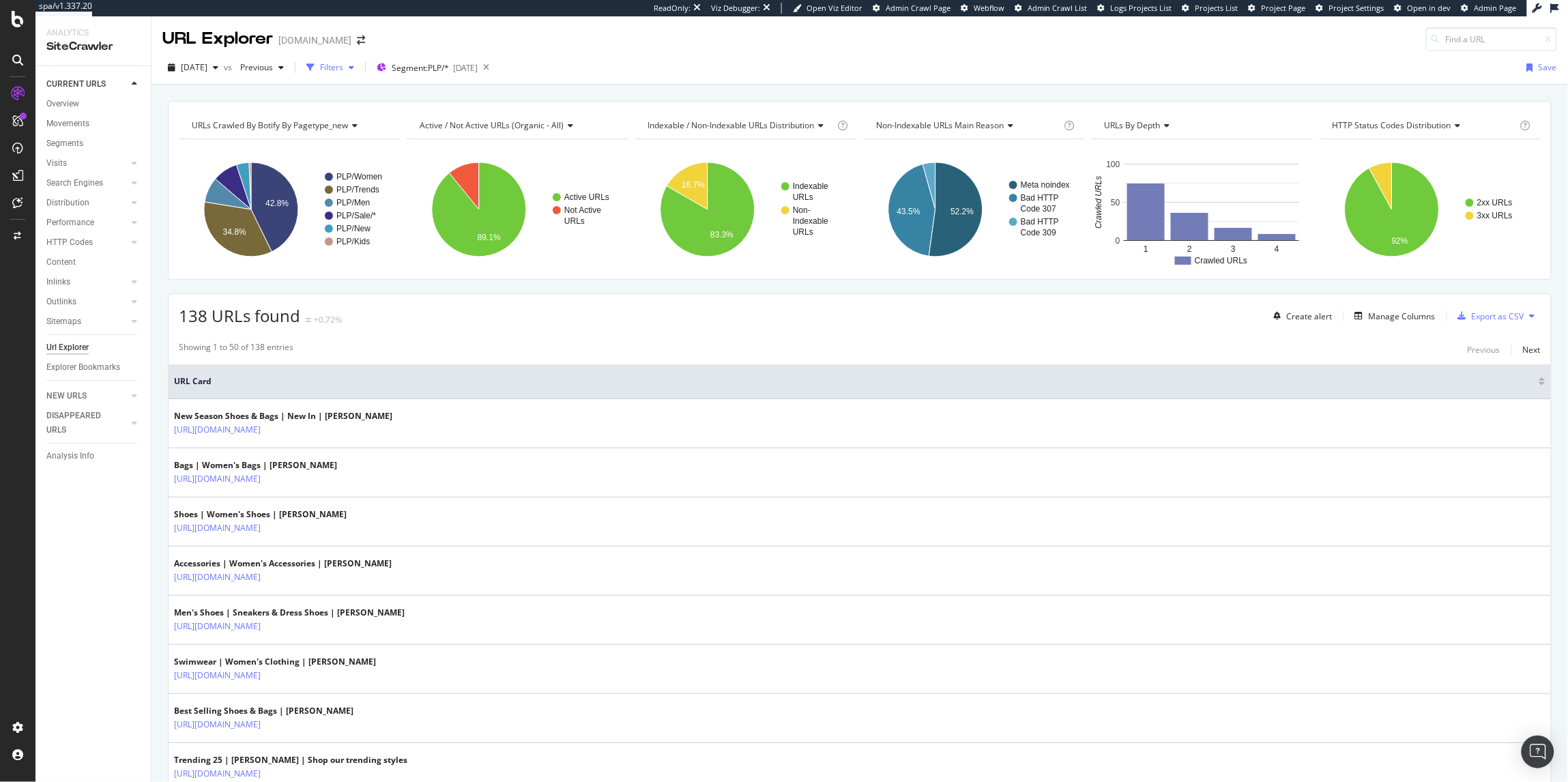
click at [343, 66] on div "Filters" at bounding box center [332, 67] width 23 height 12
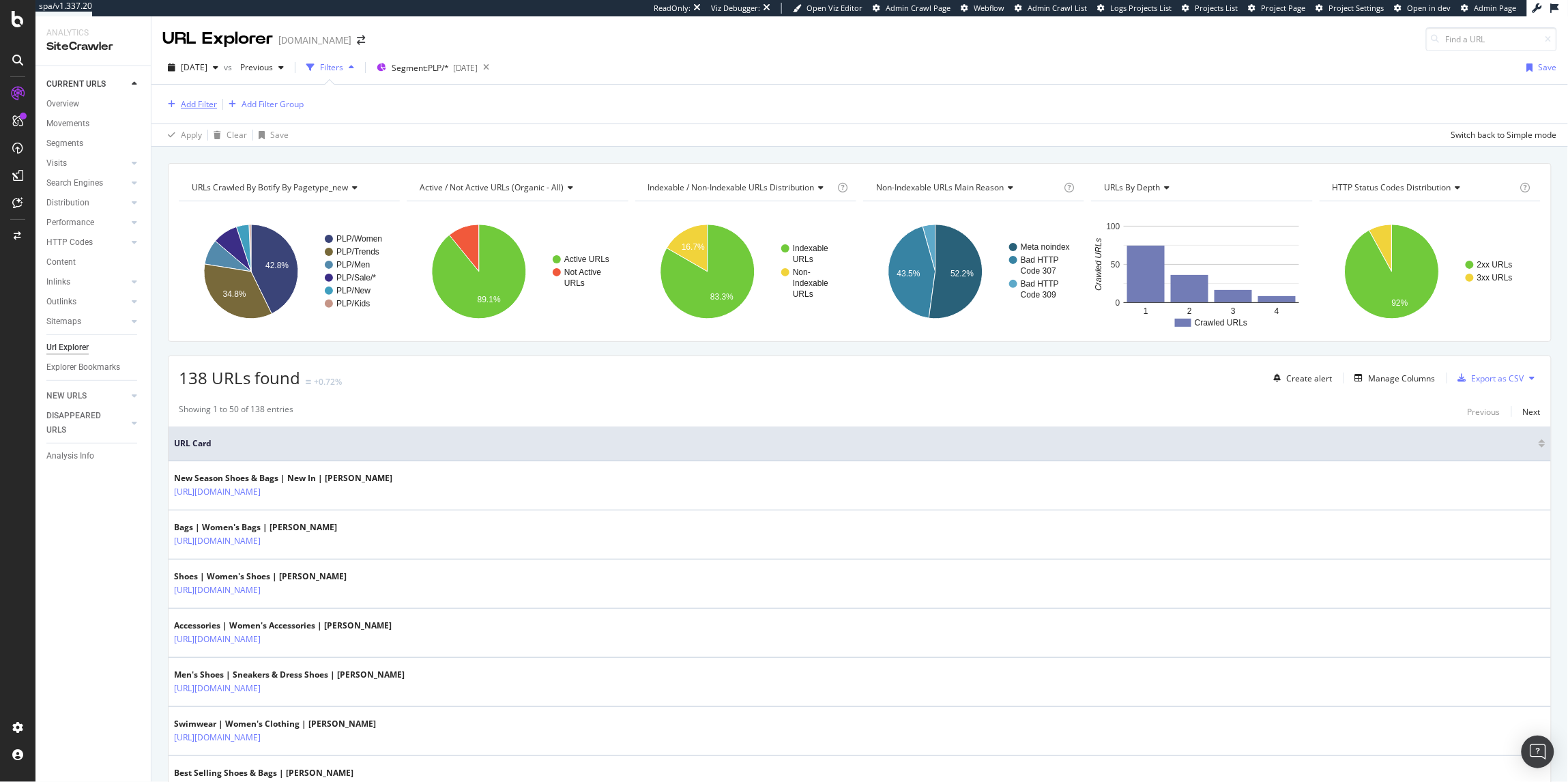
click at [180, 106] on div "Add Filter" at bounding box center [198, 103] width 36 height 12
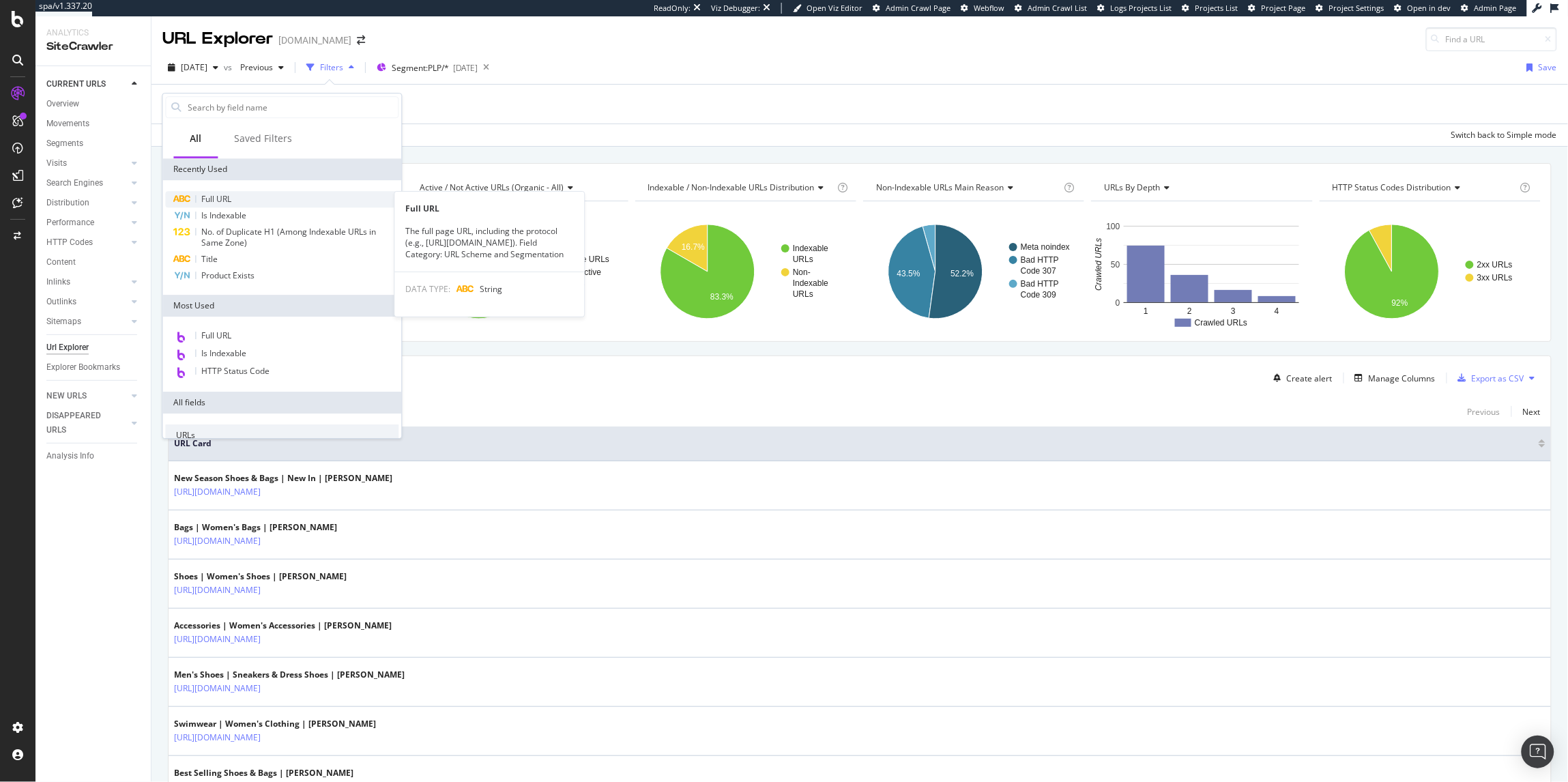
click at [204, 197] on span "Full URL" at bounding box center [217, 198] width 30 height 12
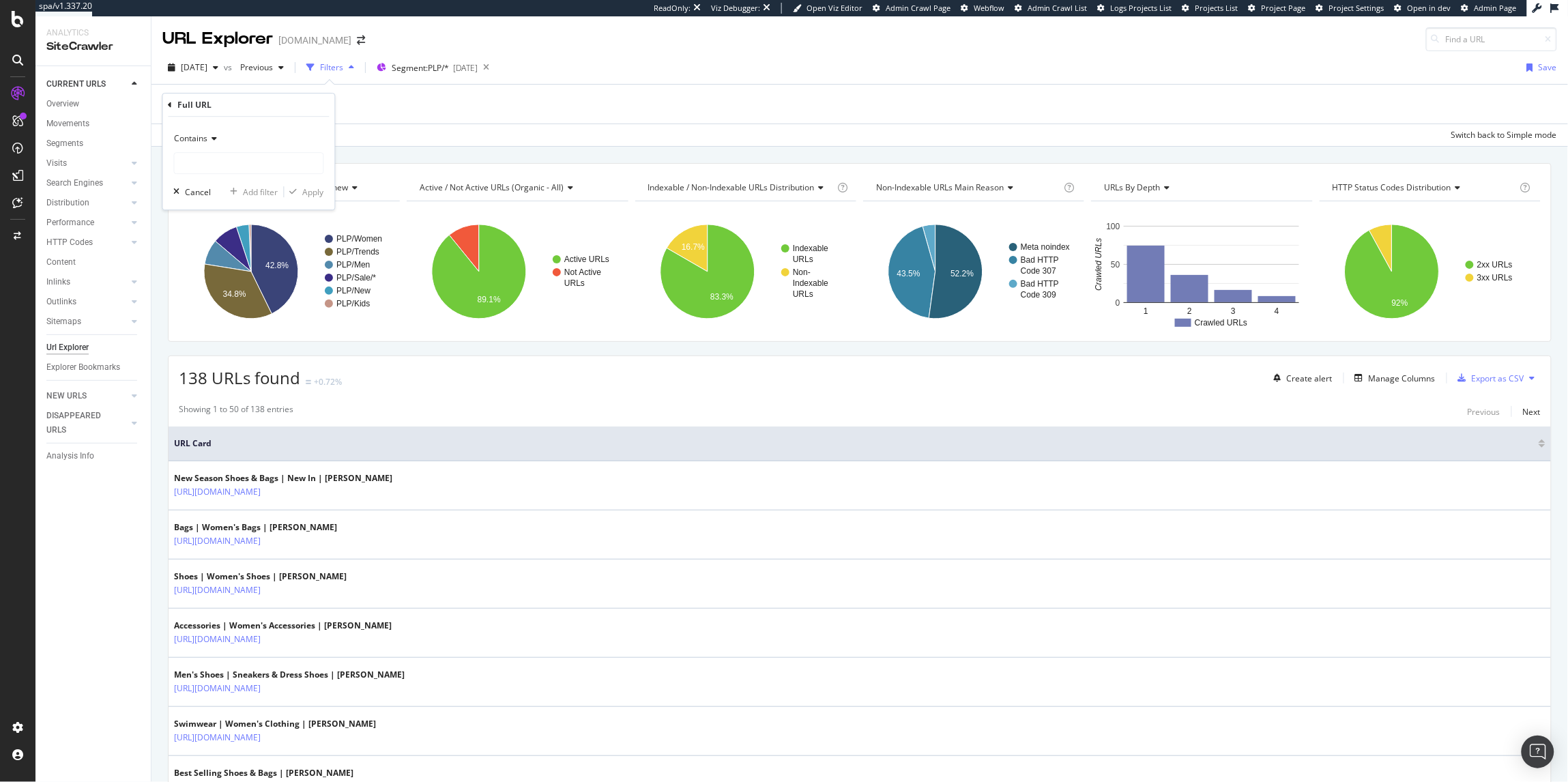
click at [198, 133] on span "Contains" at bounding box center [191, 138] width 33 height 12
click at [235, 234] on div "Ends with" at bounding box center [250, 237] width 146 height 18
click at [241, 160] on input "text" at bounding box center [248, 163] width 149 height 22
paste input "[PERSON_NAME]-[GEOGRAPHIC_DATA]"
type input "[PERSON_NAME]-[GEOGRAPHIC_DATA]"
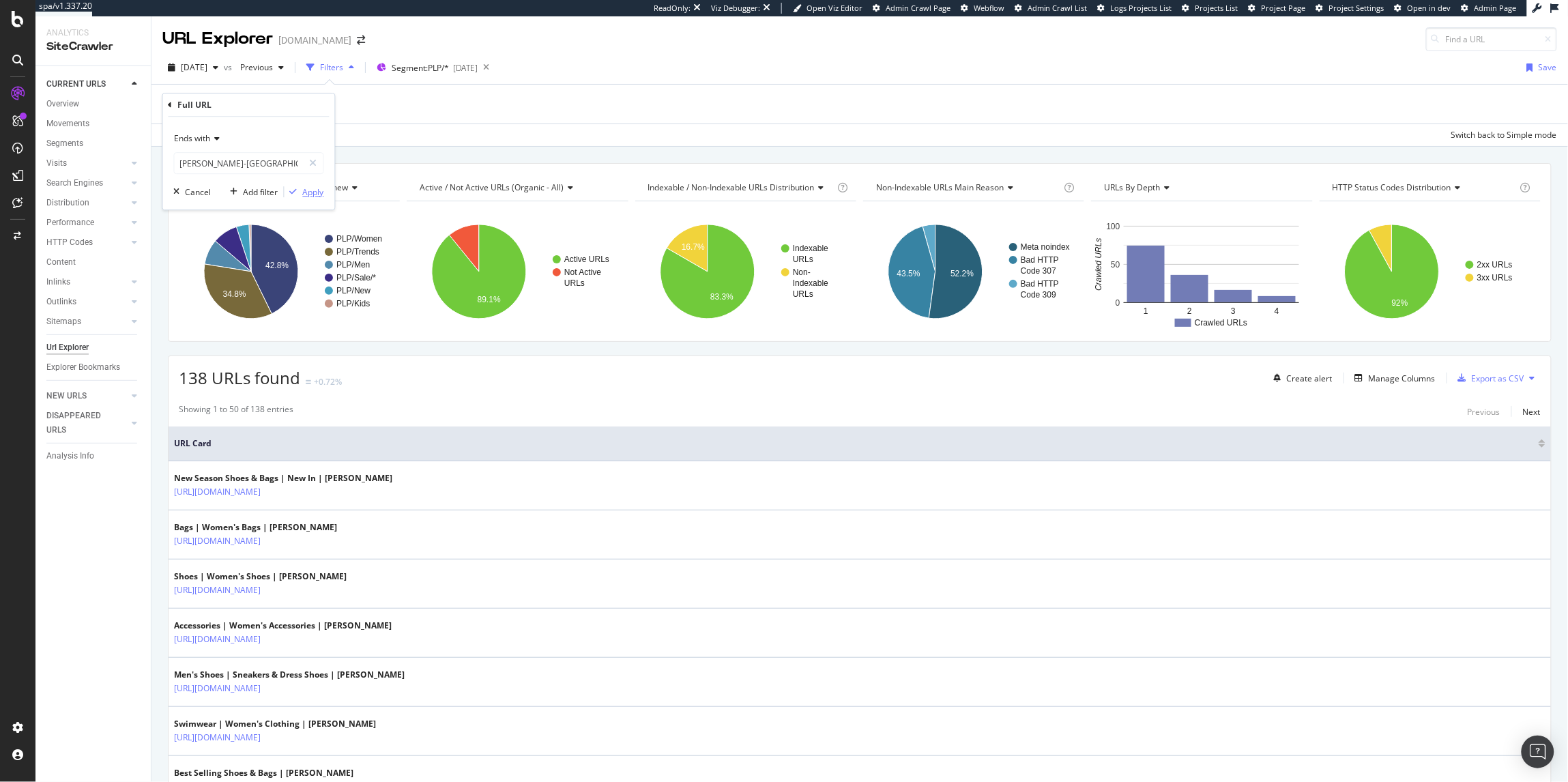
click at [314, 193] on div "Apply" at bounding box center [313, 191] width 21 height 12
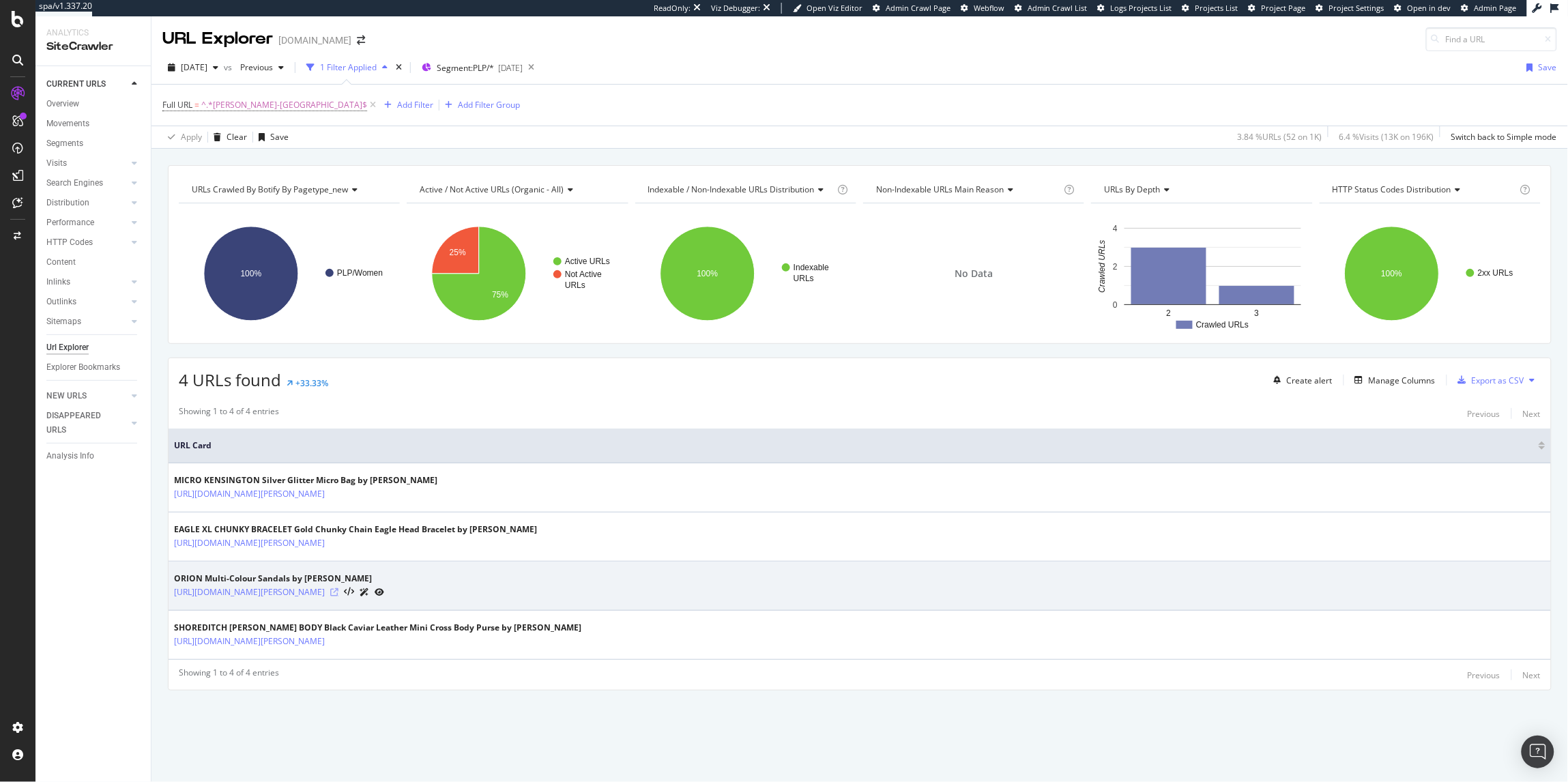
click at [339, 594] on icon at bounding box center [334, 592] width 8 height 8
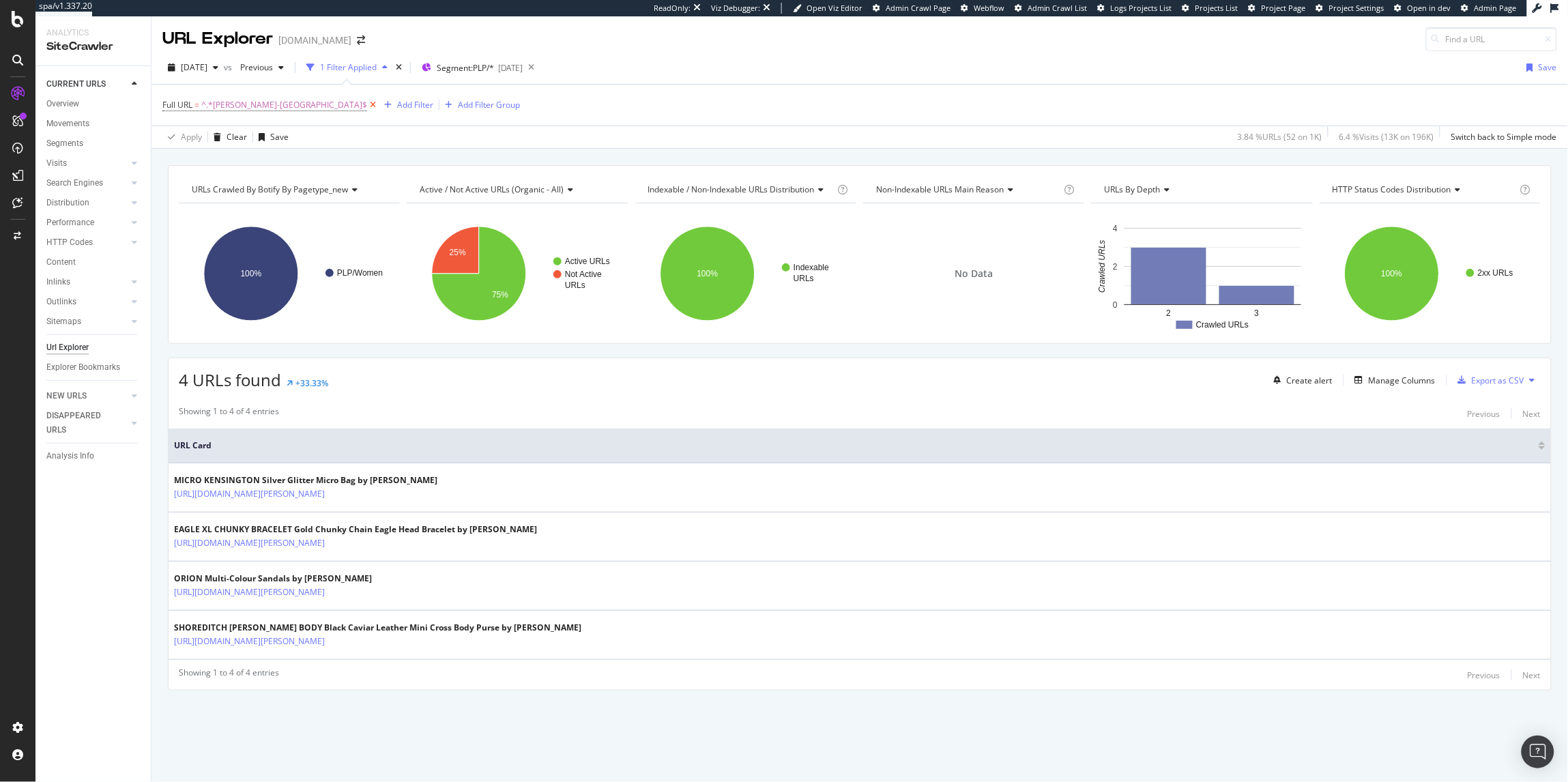
click at [367, 104] on icon at bounding box center [373, 105] width 12 height 14
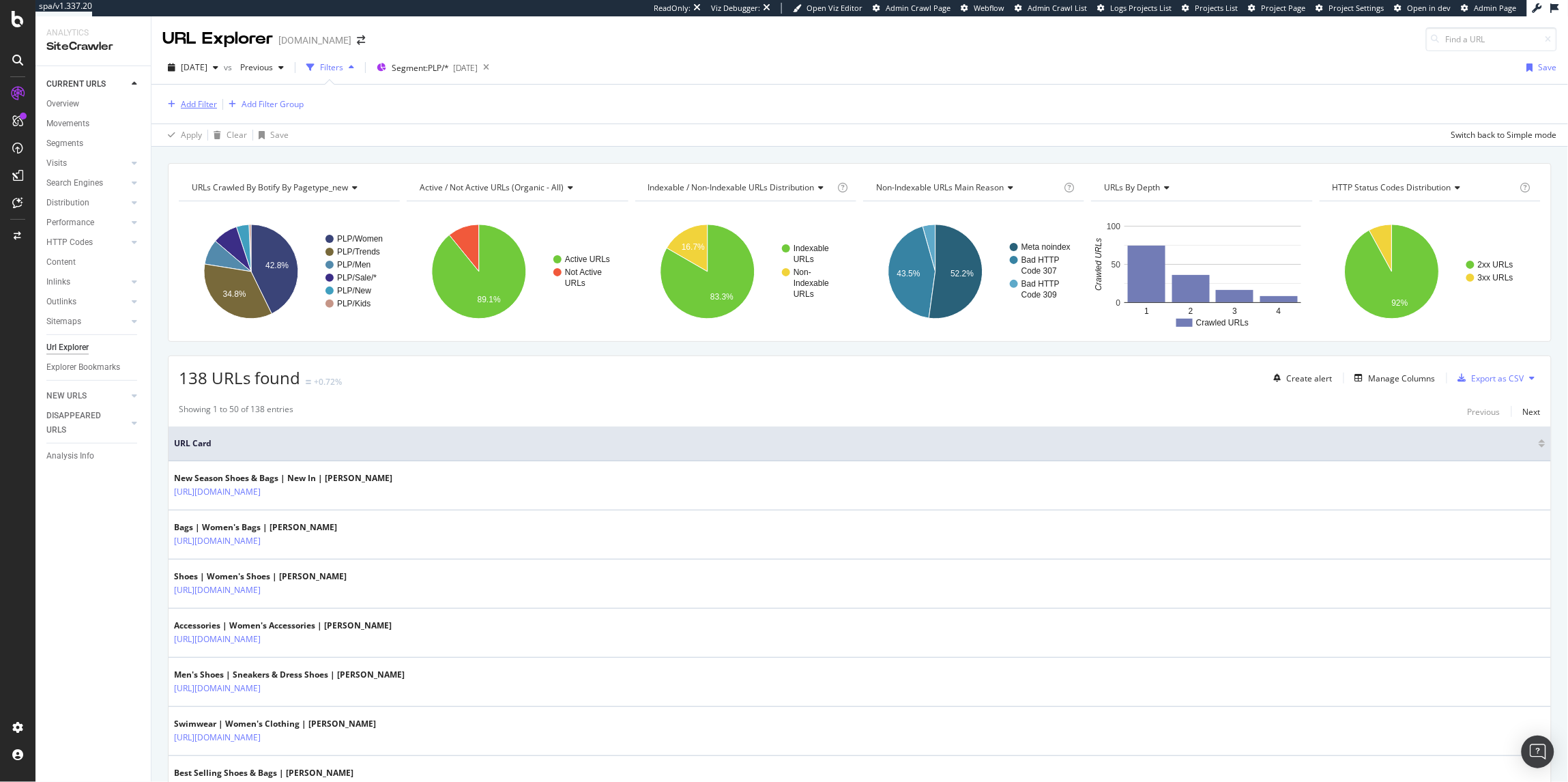
click at [192, 107] on div "Add Filter" at bounding box center [198, 103] width 36 height 12
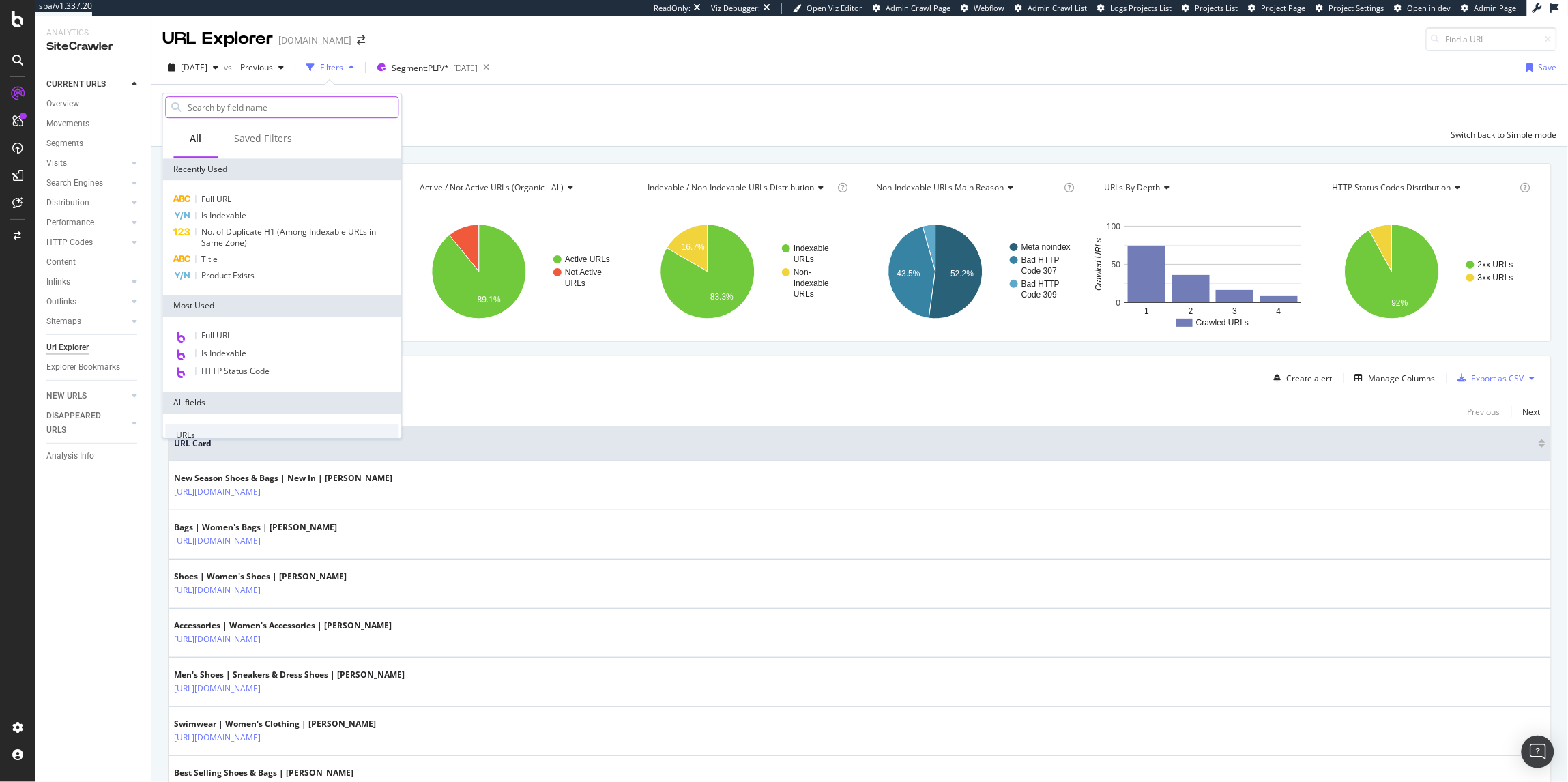
click at [253, 111] on input "text" at bounding box center [292, 107] width 211 height 21
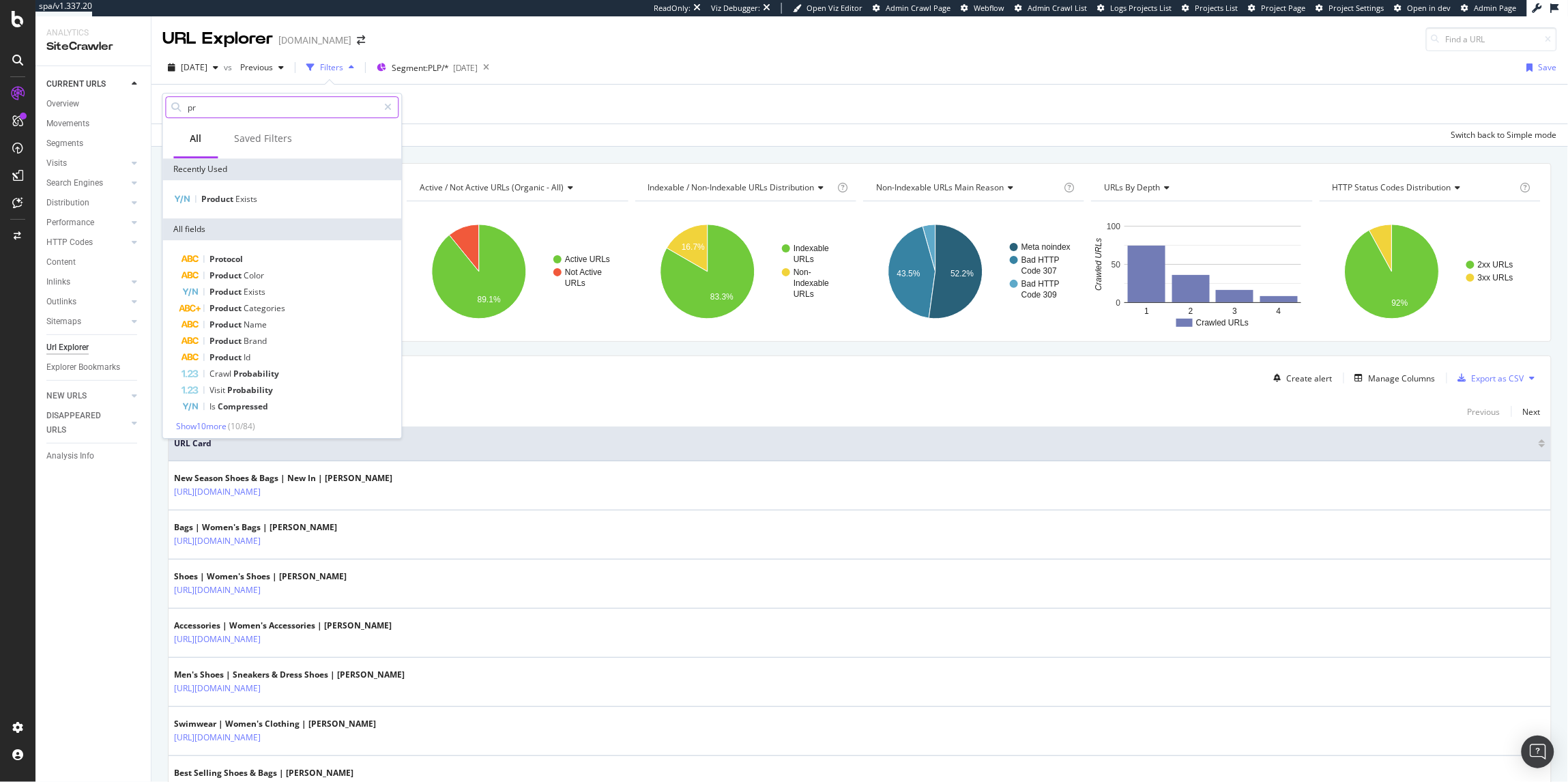
type input "p"
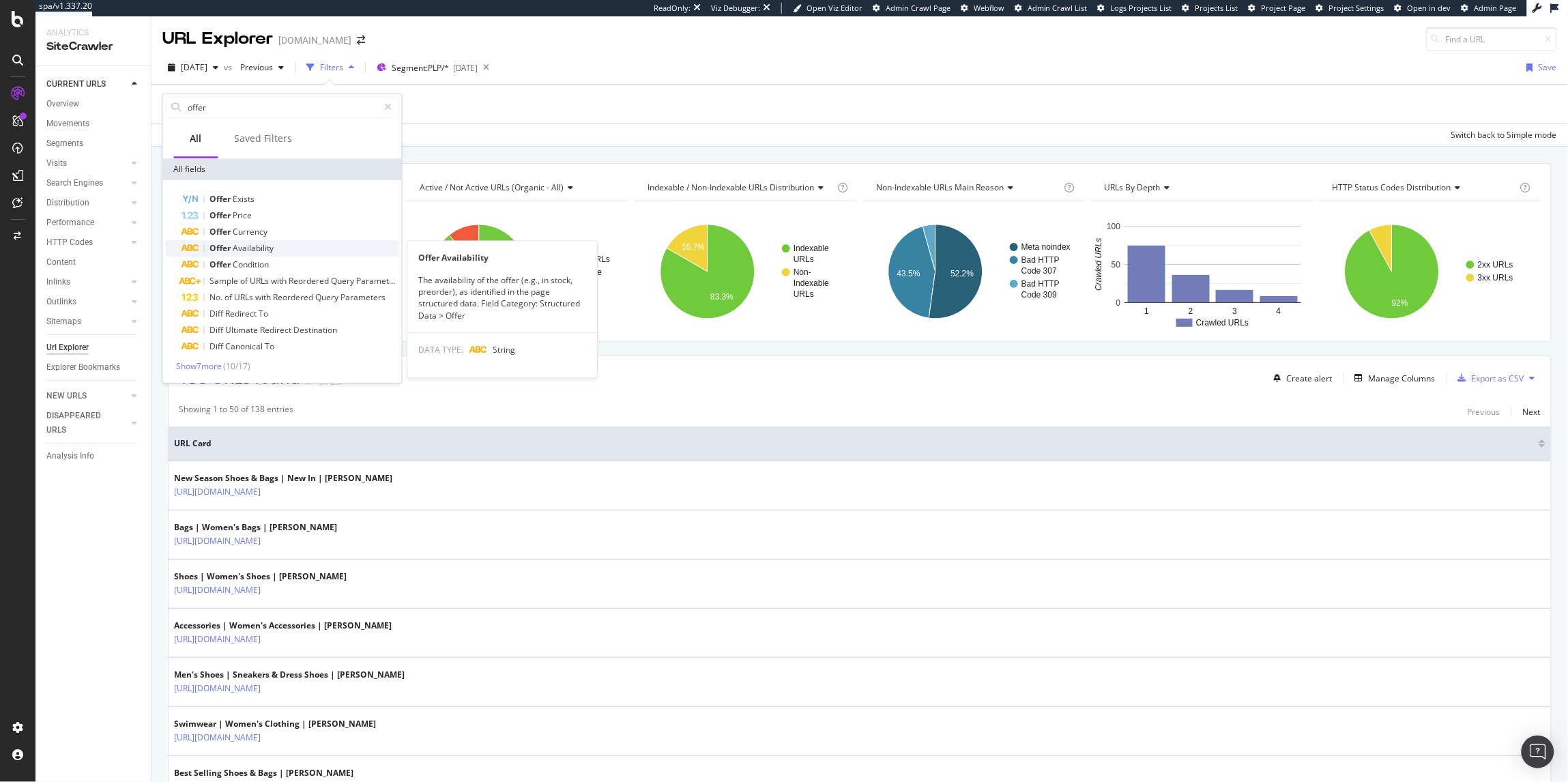
type input "offer"
click at [275, 248] on div "Offer Availability" at bounding box center [290, 248] width 217 height 16
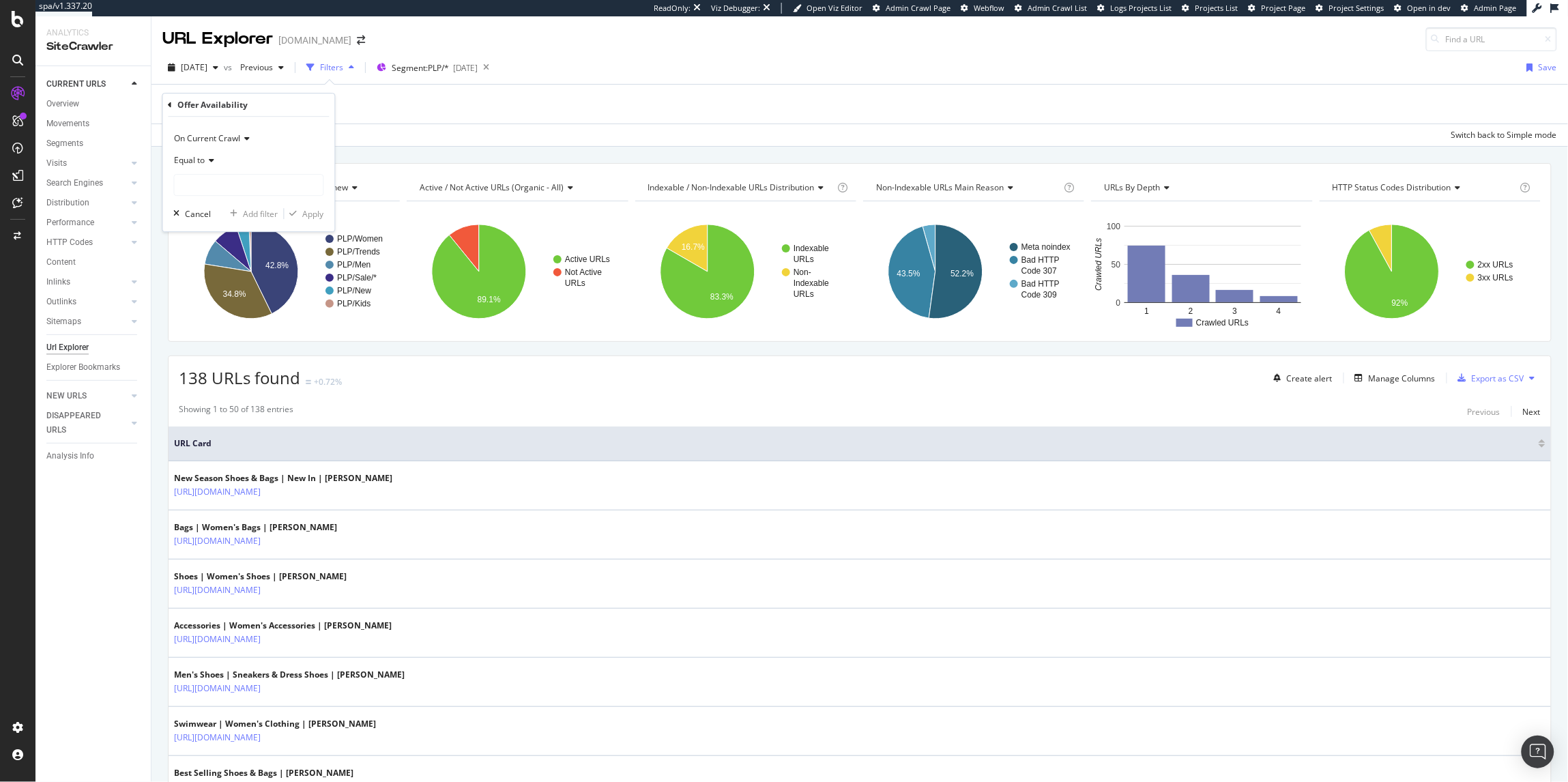
click at [191, 159] on span "Equal to" at bounding box center [190, 160] width 31 height 12
click at [210, 358] on div "Exists" at bounding box center [250, 366] width 146 height 18
click at [312, 190] on div "Apply" at bounding box center [313, 189] width 21 height 12
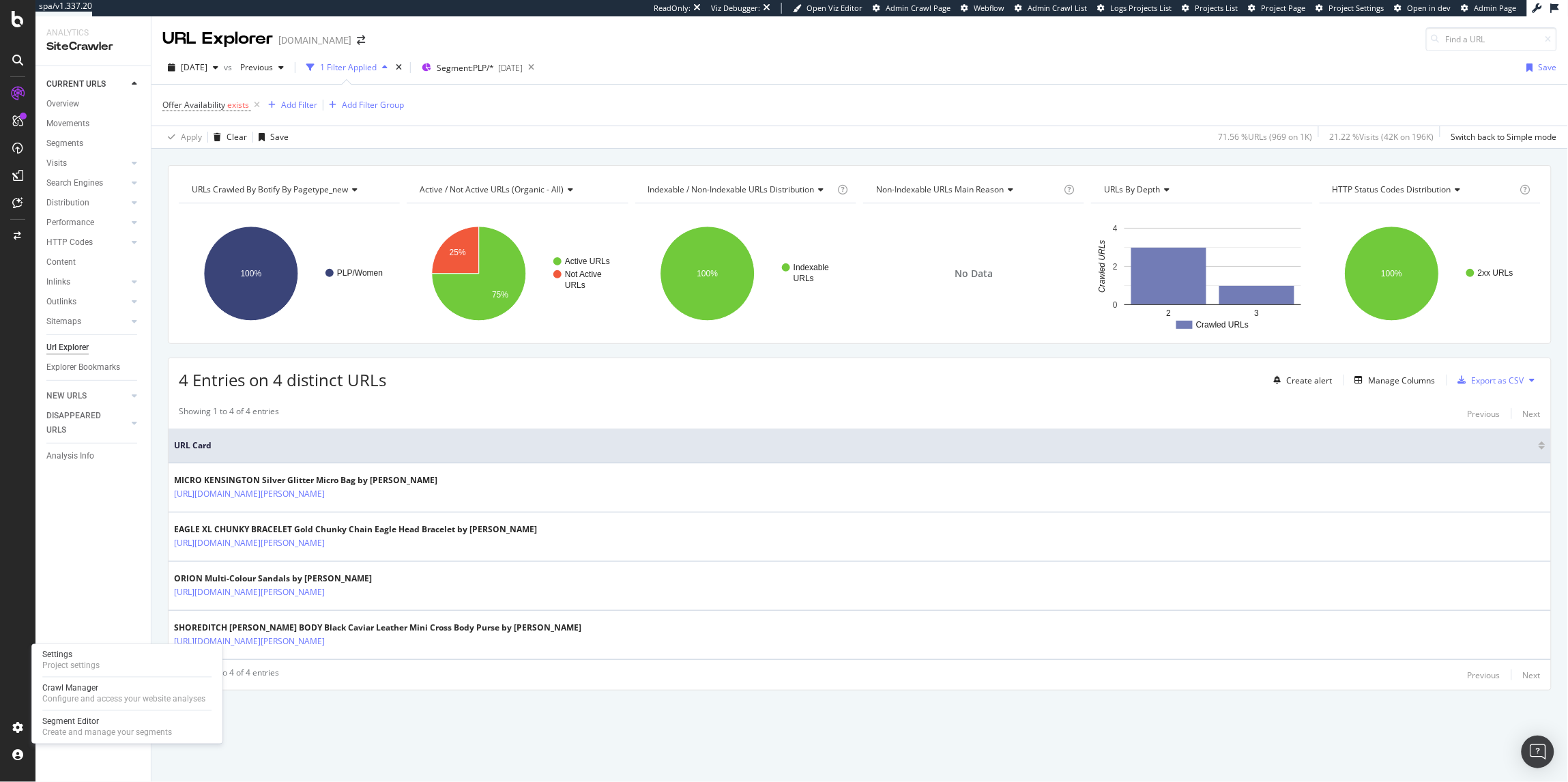
click at [96, 713] on div "Settings Project settings Crawl Manager Configure and access your website analy…" at bounding box center [127, 693] width 191 height 99
click at [99, 716] on div "Segment Editor" at bounding box center [107, 722] width 130 height 11
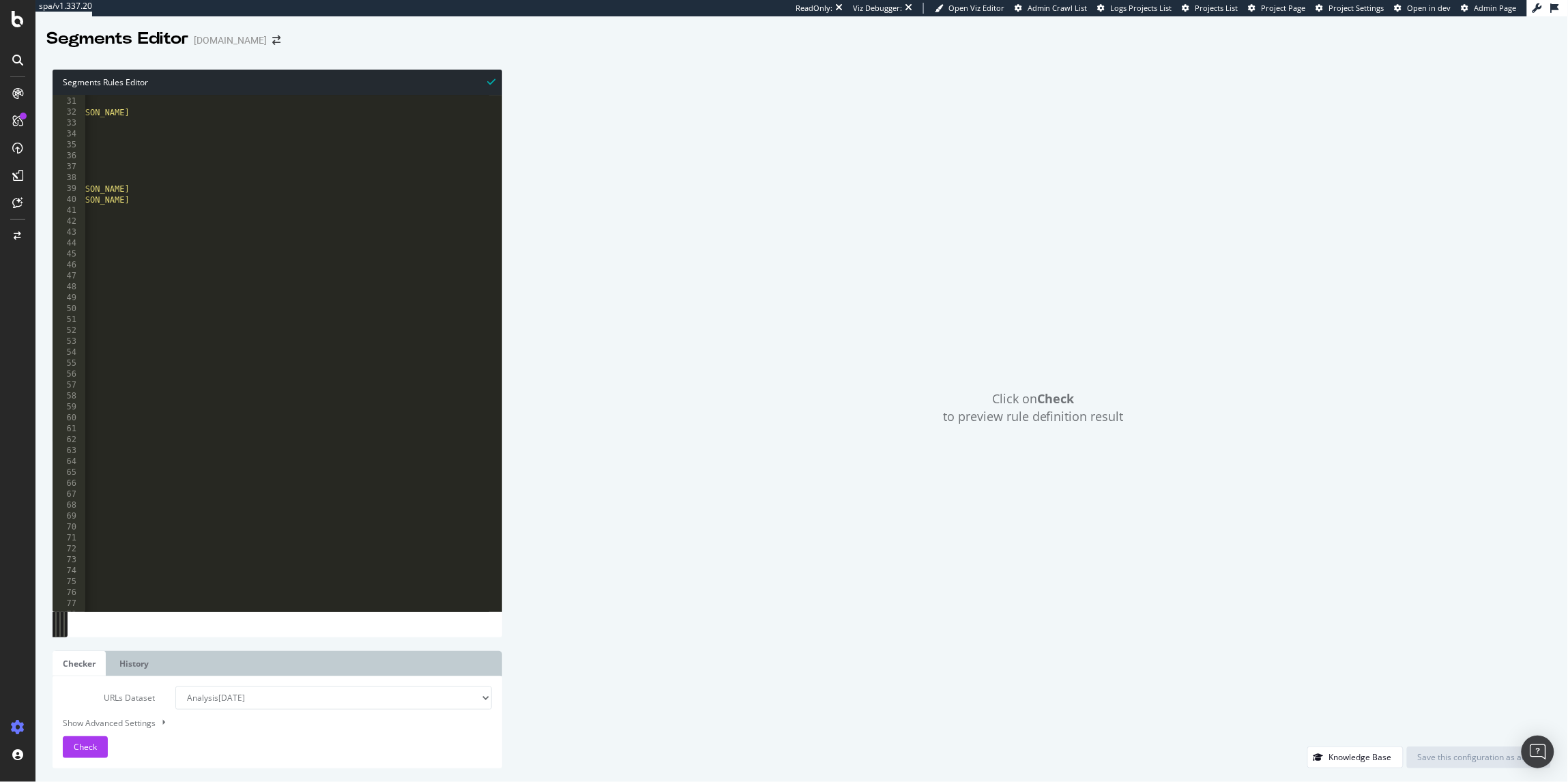
click at [458, 494] on div "url https://www.kurtgeiger.us/women/bags/wallets/k-zip-around-wallet-eagle-mult…" at bounding box center [197, 349] width 615 height 526
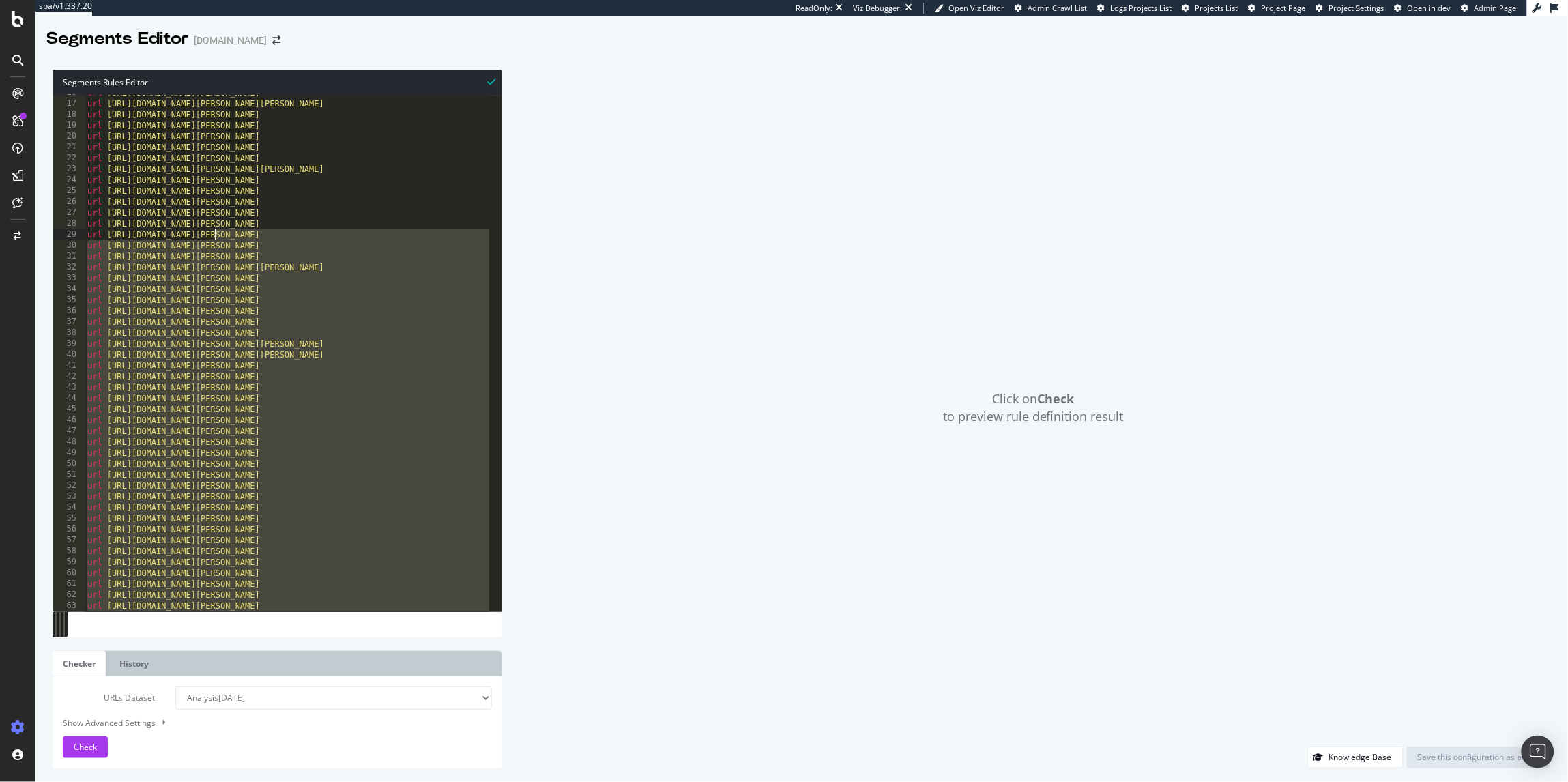
drag, startPoint x: 455, startPoint y: 506, endPoint x: 216, endPoint y: 234, distance: 362.1
click at [216, 234] on div "url https://www.kurtgeiger.us/women/shoes/sandals/kensington-t-bar-sandal-multi…" at bounding box center [392, 350] width 615 height 526
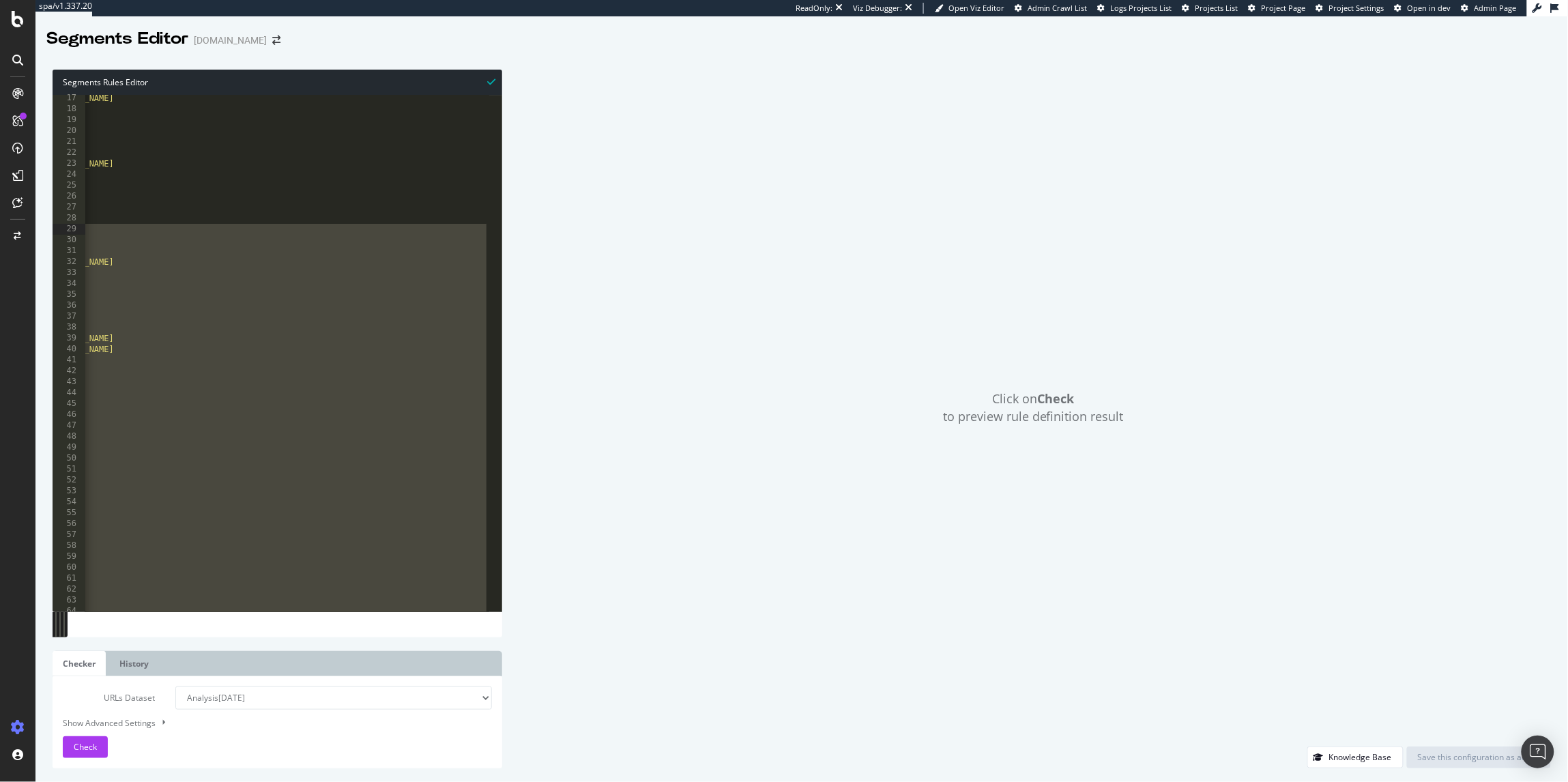
click at [401, 357] on div "url https://www.kurtgeiger.us/women/shoes/sandals/flat/orson-multiother-synthet…" at bounding box center [181, 356] width 615 height 526
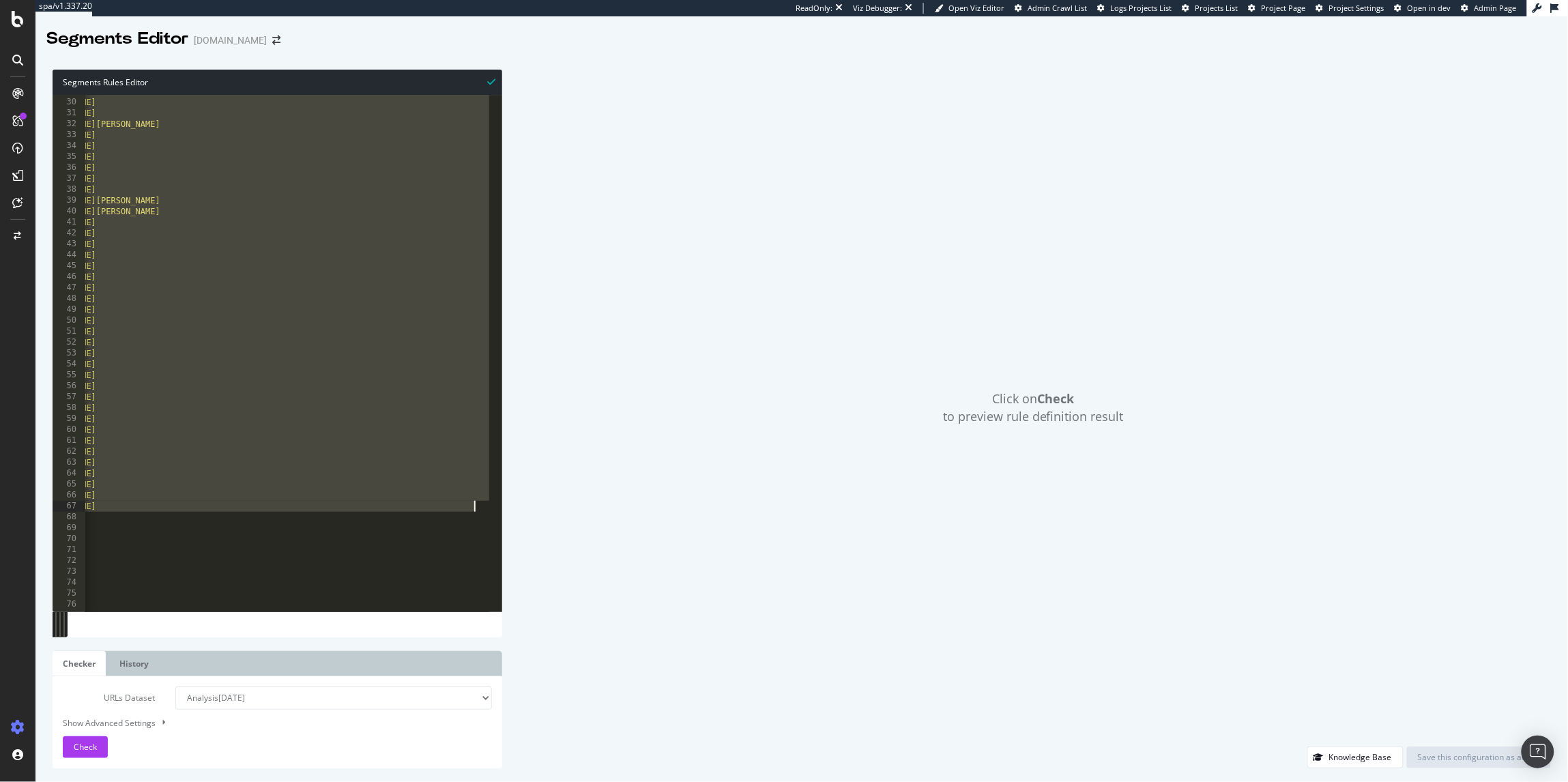
drag, startPoint x: 86, startPoint y: 221, endPoint x: 500, endPoint y: 508, distance: 503.8
click at [500, 508] on div "url https://www.kurtgeiger.us/women/shoes/heels/duke-black-leather-kurt-geiger-…" at bounding box center [277, 353] width 450 height 517
type textarea "url https://www.kurtgeiger.us/women/shoes/heels/burlington-black-suede-kurt-gei…"
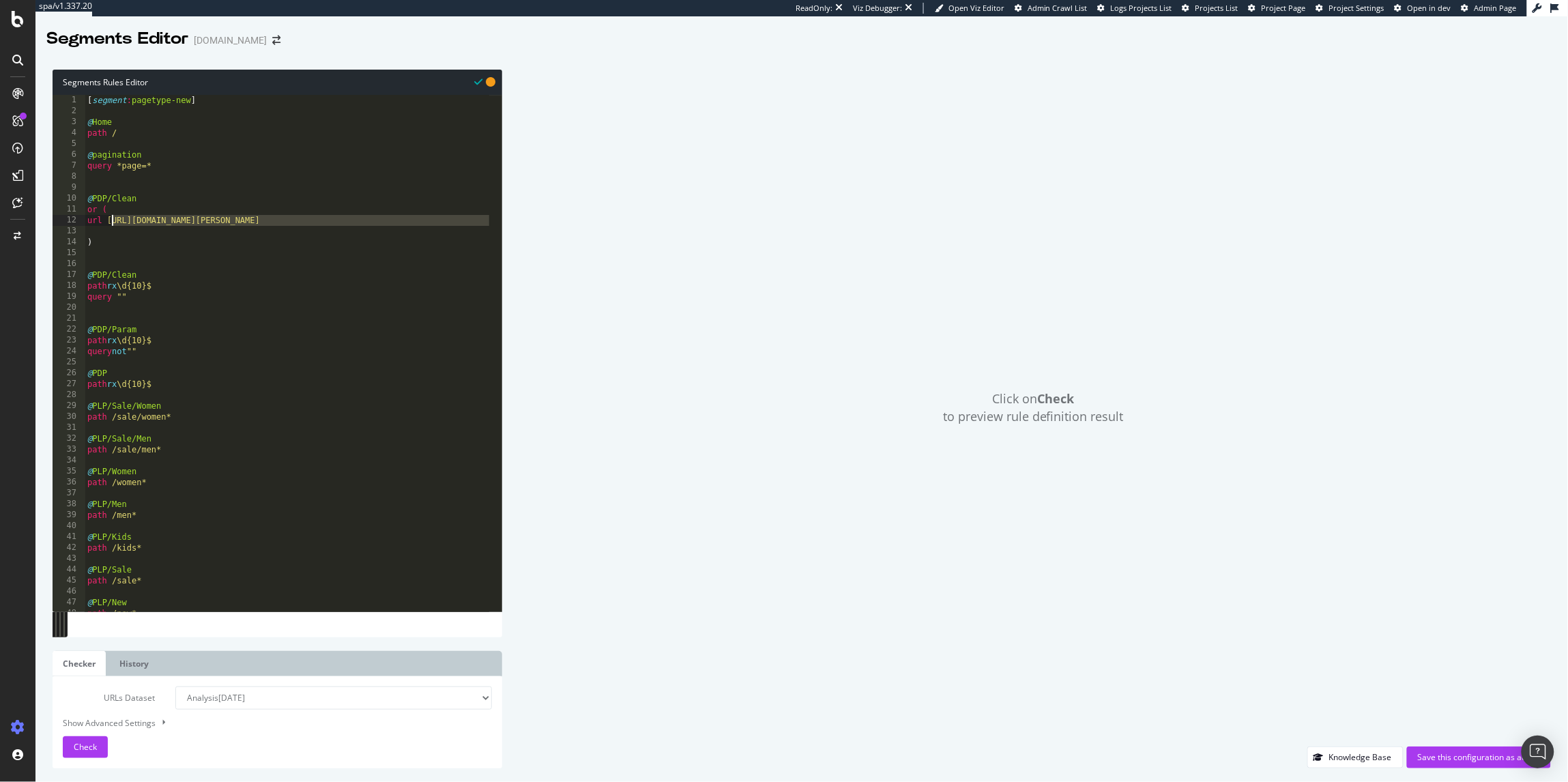
drag, startPoint x: 392, startPoint y: 221, endPoint x: 110, endPoint y: 221, distance: 282.0
click at [110, 221] on div "[ segment : pagetype-new ] @ Home path / @ pagination query *page=* @ PDP/Clean…" at bounding box center [355, 358] width 541 height 526
click at [215, 211] on div "[ segment : pagetype-new ] @ Home path / @ pagination query *page=* @ PDP/Clean…" at bounding box center [287, 364] width 405 height 539
click at [214, 224] on div "[ segment : pagetype-new ] @ Home path / @ pagination query *page=* @ PDP/Clean…" at bounding box center [287, 364] width 405 height 539
type textarea "url rx kurt-geiger-london"
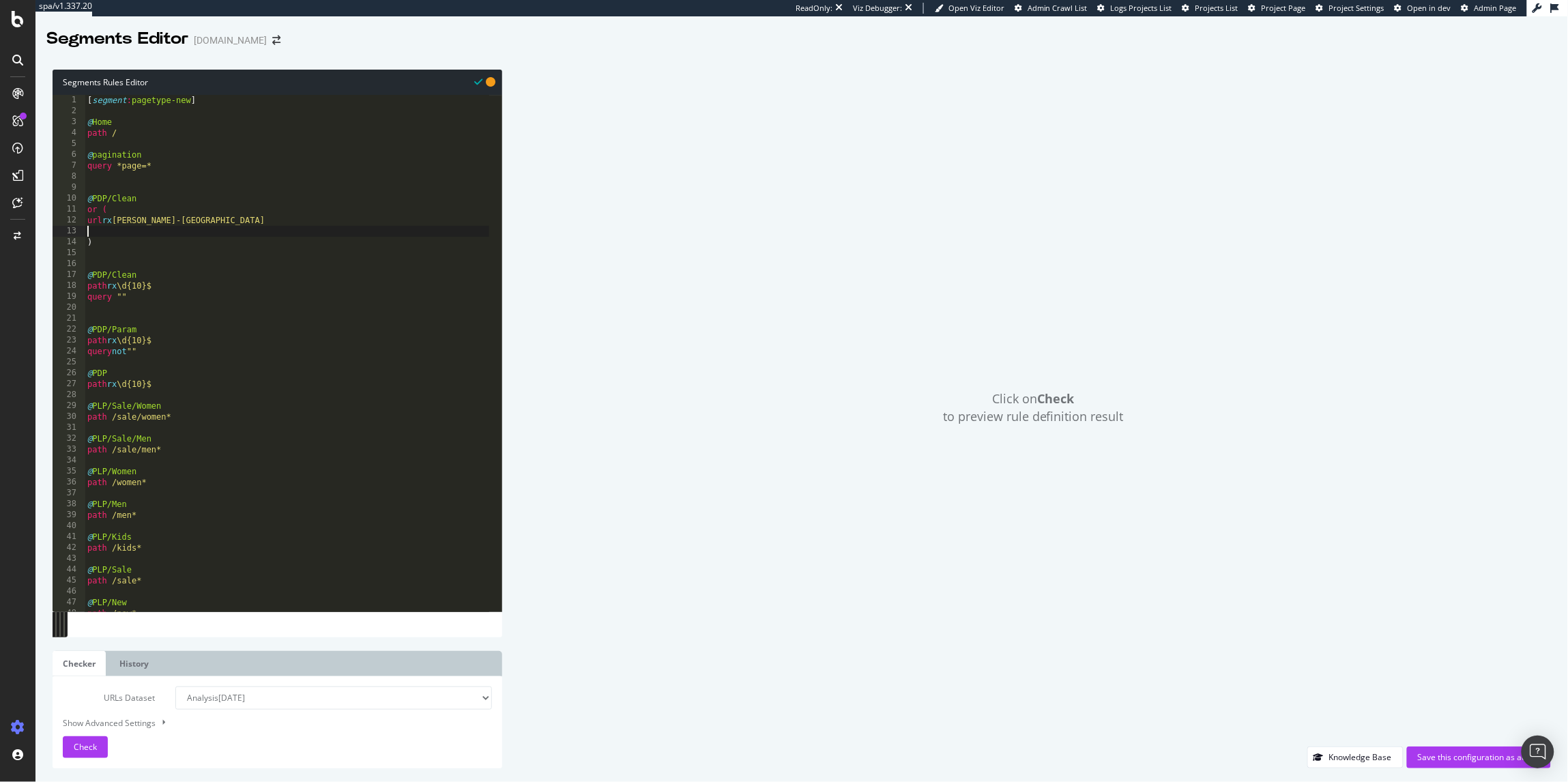
click at [100, 227] on div "[ segment : pagetype-new ] @ Home path / @ pagination query *page=* @ PDP/Clean…" at bounding box center [287, 364] width 405 height 539
click at [219, 226] on div "[ segment : pagetype-new ] @ Home path / @ pagination query *page=* @ PDP/Clean…" at bounding box center [287, 364] width 405 height 539
paste textarea "[PERSON_NAME]-[GEOGRAPHIC_DATA]"
drag, startPoint x: 224, startPoint y: 221, endPoint x: 126, endPoint y: 222, distance: 98.0
click at [126, 222] on div "[ segment : pagetype-new ] @ Home path / @ pagination query *page=* @ PDP/Clean…" at bounding box center [287, 364] width 405 height 539
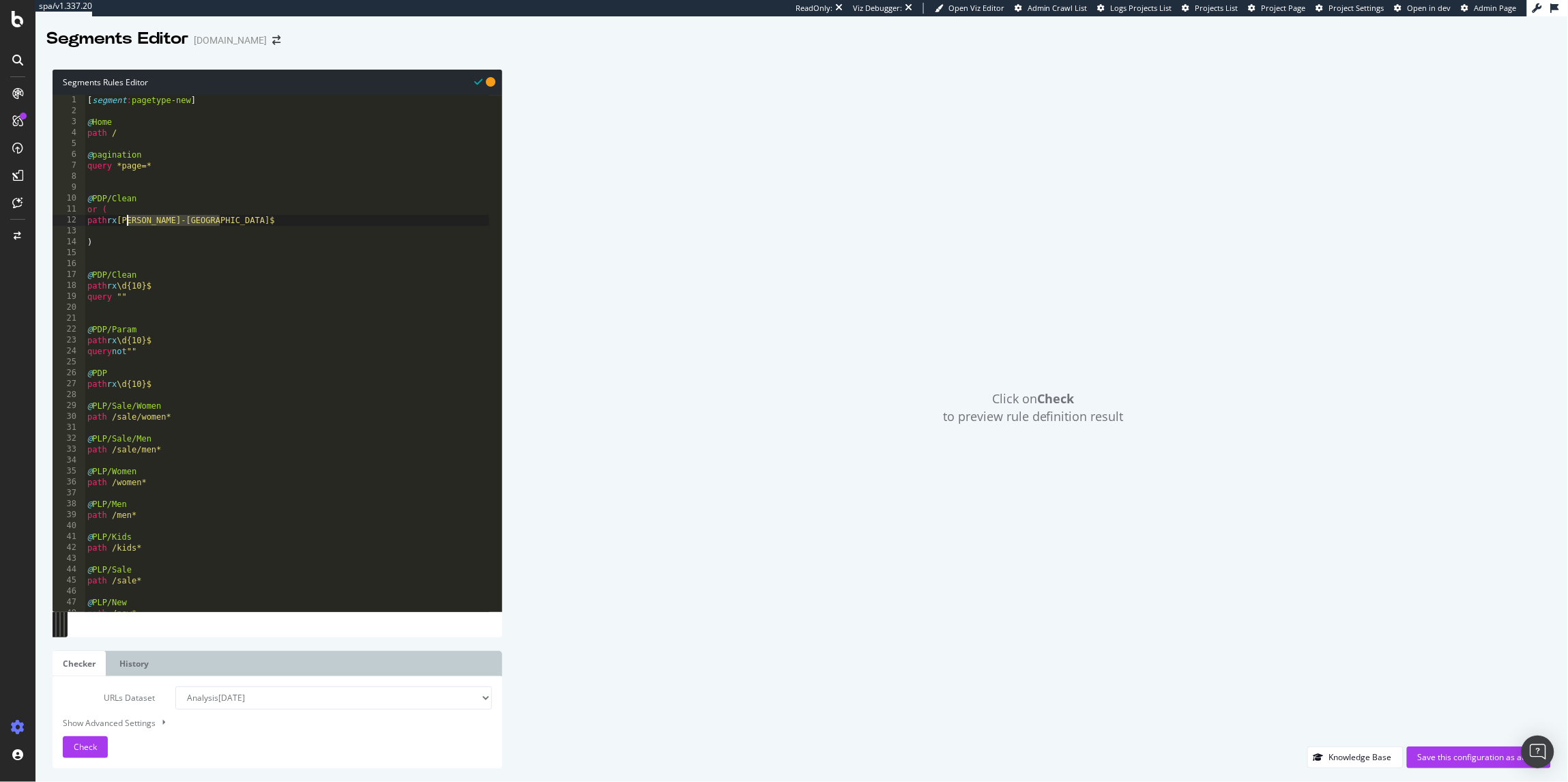
type textarea "path rx"
paste textarea "Cursor at row 12"
drag, startPoint x: 118, startPoint y: 238, endPoint x: 83, endPoint y: 238, distance: 35.0
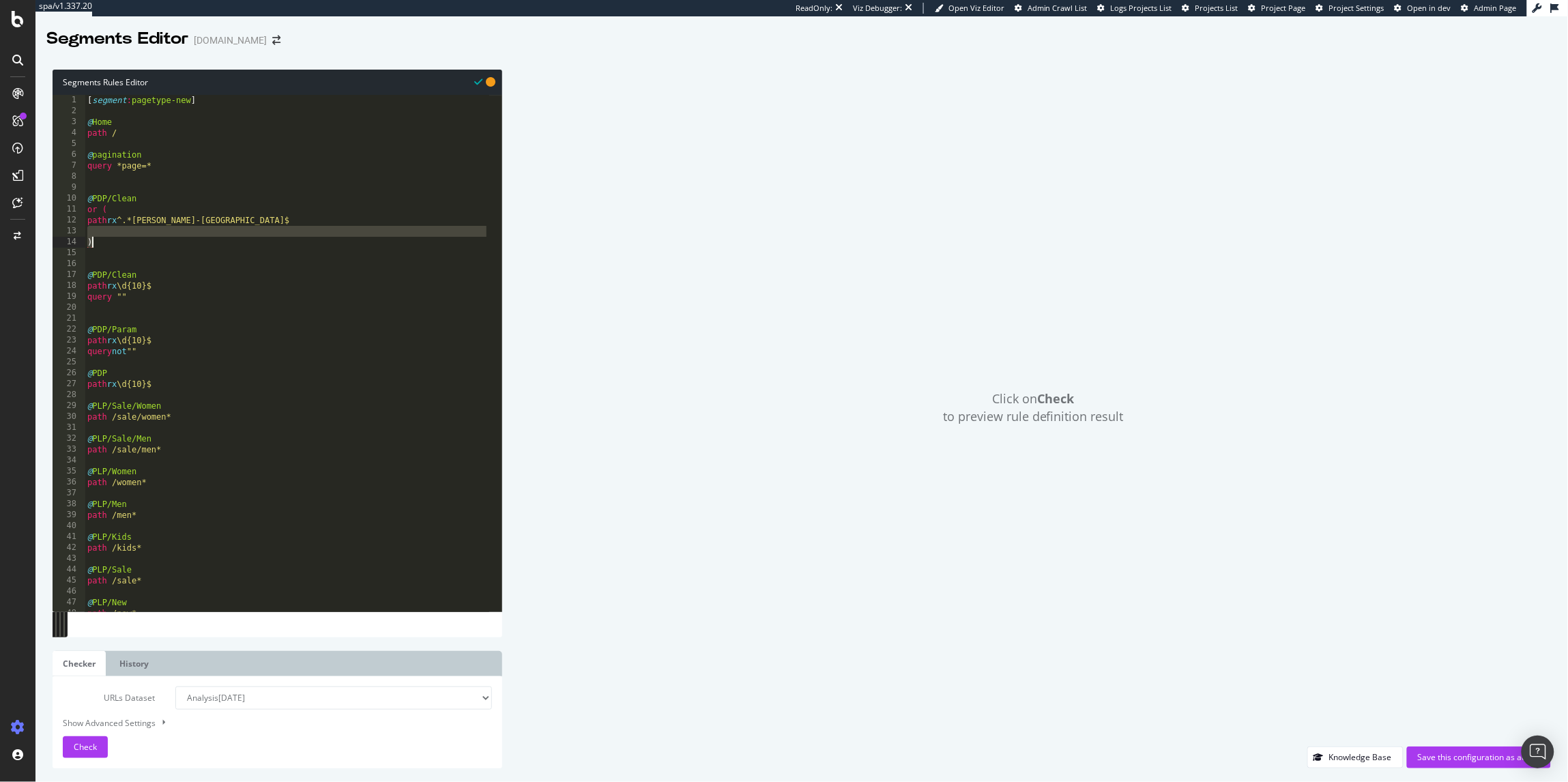
click at [83, 238] on div "1 2 3 4 5 6 7 8 9 10 11 12 13 14 15 16 17 18 19 20 21 22 23 24 25 26 27 28 29 3…" at bounding box center [277, 353] width 450 height 517
type textarea ")"
drag, startPoint x: 116, startPoint y: 232, endPoint x: 84, endPoint y: 232, distance: 32.0
click at [84, 232] on div ") 1 2 3 4 5 6 7 8 9 10 11 12 13 14 15 16 17 18 19 20 21 22 23 24 25 26 27 28 29…" at bounding box center [277, 353] width 450 height 517
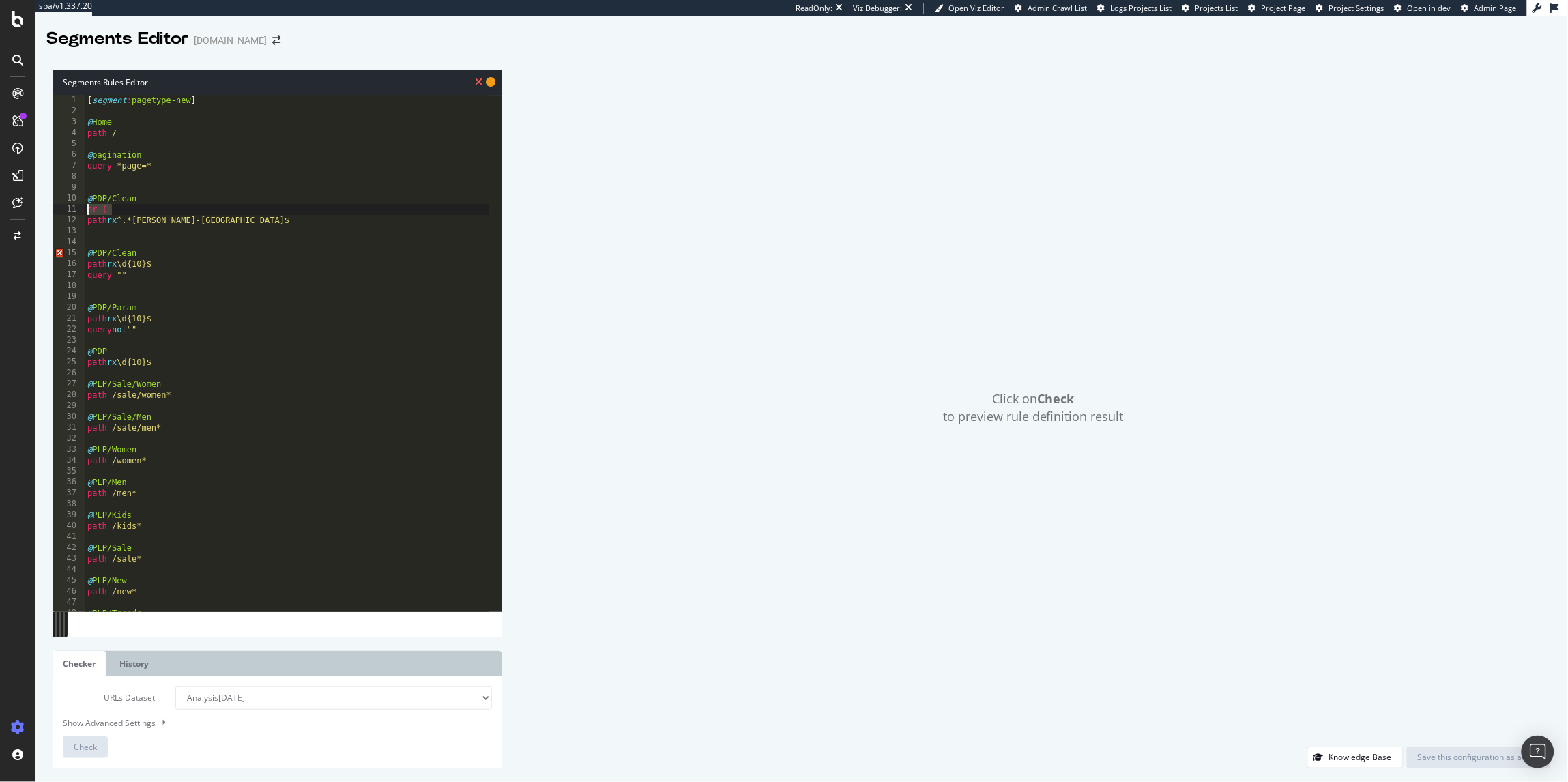
drag, startPoint x: 138, startPoint y: 211, endPoint x: 68, endPoint y: 205, distance: 70.3
click at [68, 205] on div "path rx ^.*kurt-geiger-london$ 1 2 3 4 5 6 7 8 9 10 11 12 13 14 15 16 17 18 19 …" at bounding box center [277, 353] width 450 height 517
type textarea "or ("
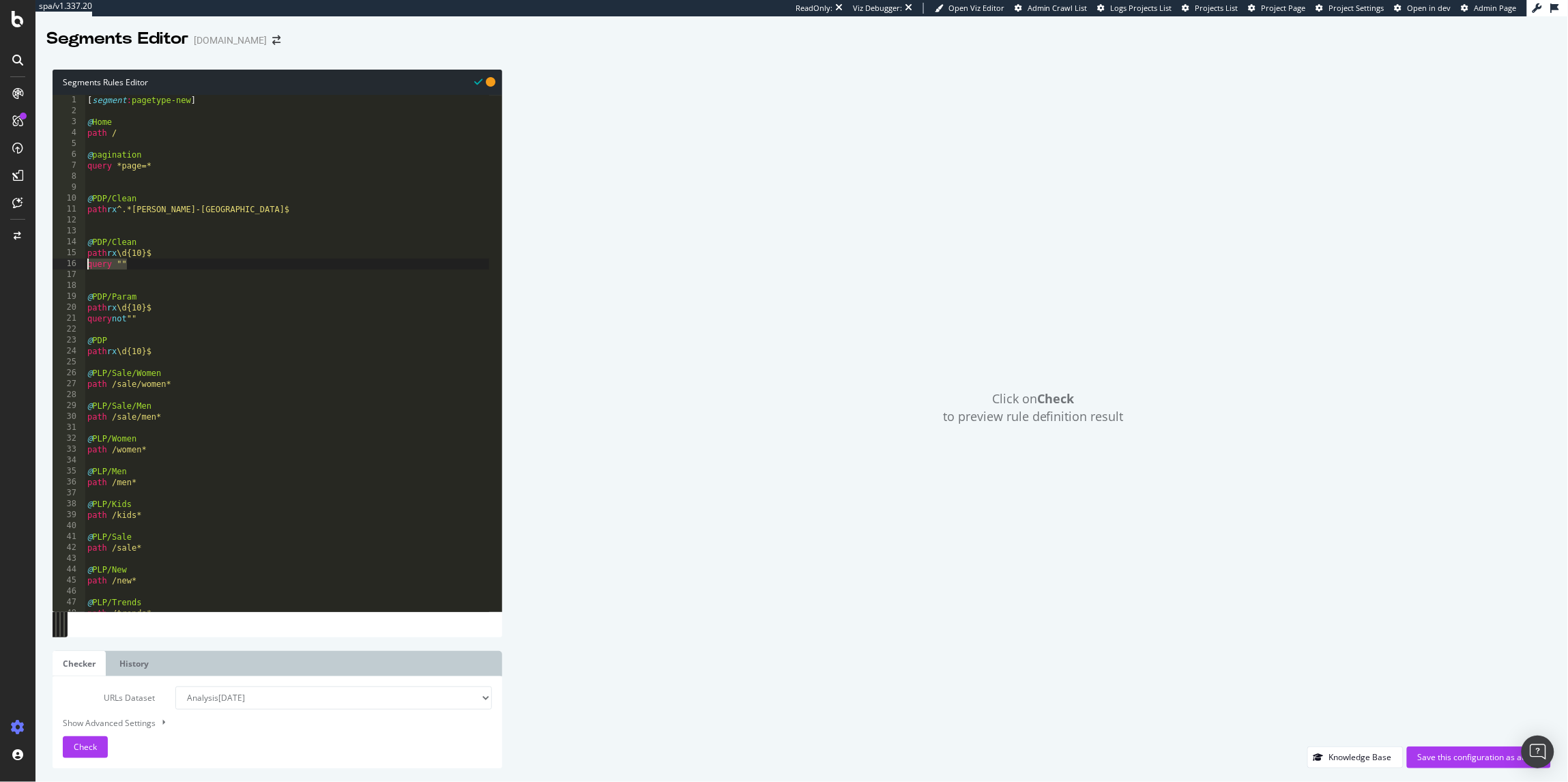
drag, startPoint x: 133, startPoint y: 269, endPoint x: 68, endPoint y: 269, distance: 65.0
click at [68, 269] on div "@PDP/Clean 1 2 3 4 5 6 7 8 9 10 11 12 13 14 15 16 17 18 19 20 21 22 23 24 25 26…" at bounding box center [277, 353] width 450 height 517
type textarea "query """
click at [97, 217] on div "[ segment : pagetype-new ] @ Home path / @ pagination query *page=* @ PDP/Clean…" at bounding box center [287, 364] width 405 height 539
paste textarea "query """
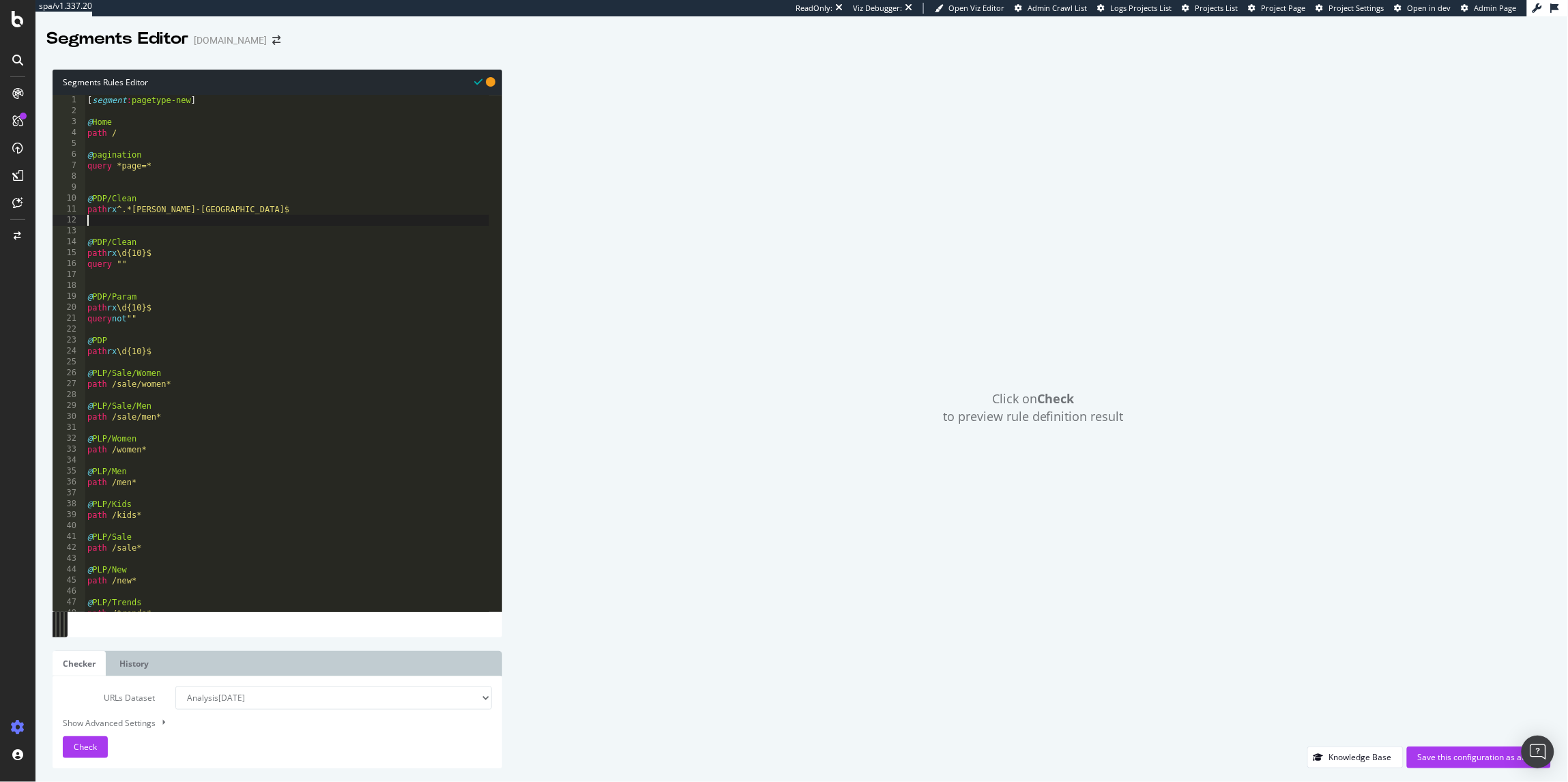
type textarea "query """
click at [164, 269] on div "[ segment : pagetype-new ] @ Home path / @ pagination query *page=* @ PDP/Clean…" at bounding box center [287, 364] width 405 height 539
click at [174, 286] on div "[ segment : pagetype-new ] @ Home path / @ pagination query *page=* @ PDP/Clean…" at bounding box center [287, 364] width 405 height 539
drag, startPoint x: 145, startPoint y: 320, endPoint x: 81, endPoint y: 319, distance: 64.0
click at [81, 319] on div "@ 1 2 3 4 5 6 7 8 9 10 11 12 13 14 15 16 17 18 19 20 21 22 23 24 25 26 27 28 29…" at bounding box center [277, 353] width 450 height 517
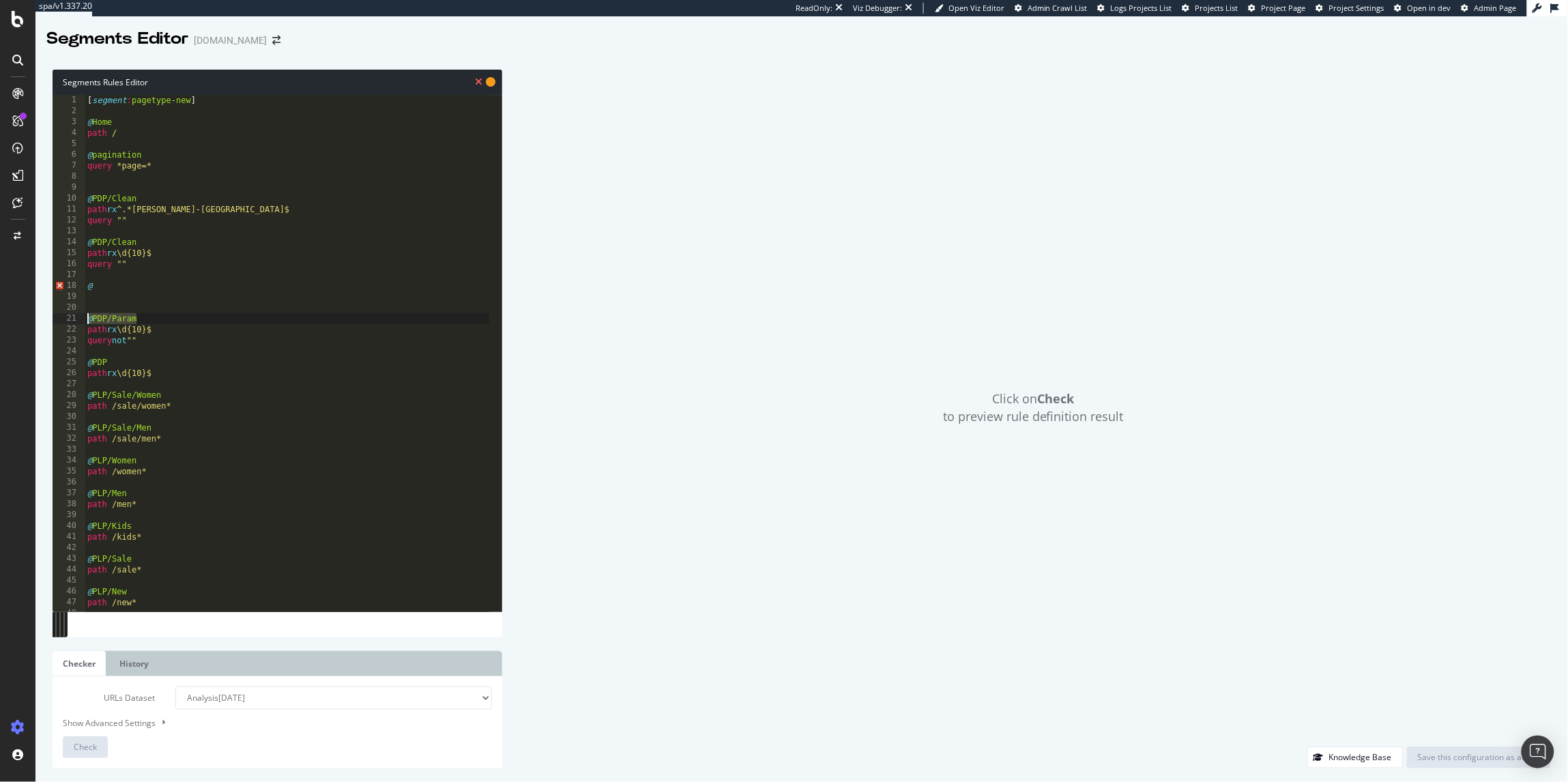
click at [110, 288] on div "[ segment : pagetype-new ] @ Home path / @ pagination query *page=* @ PDP/Clean…" at bounding box center [287, 364] width 405 height 539
paste textarea "@PDP/Param"
type textarea "@@PDP/Param"
drag, startPoint x: 143, startPoint y: 204, endPoint x: 110, endPoint y: 204, distance: 33.0
click at [110, 204] on div "[ segment : pagetype-new ] @ Home path / @ pagination query *page=* @ PDP/Clean…" at bounding box center [287, 364] width 405 height 539
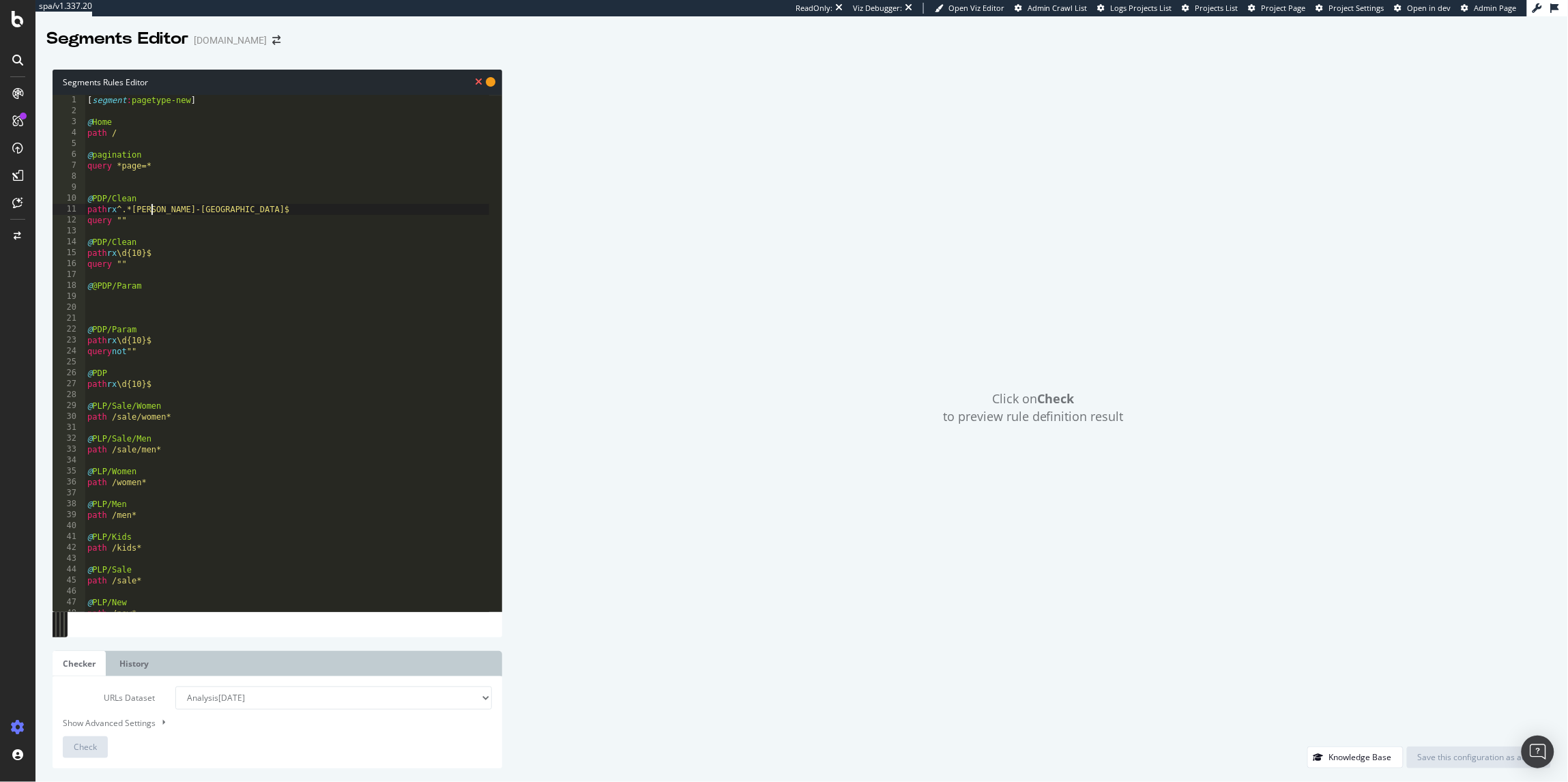
type textarea "path rx ^.*kurt-geiger-london$"
click at [244, 205] on div "[ segment : pagetype-new ] @ Home path / @ pagination query *page=* @ PDP/Clean…" at bounding box center [287, 364] width 405 height 539
drag, startPoint x: 230, startPoint y: 208, endPoint x: 74, endPoint y: 211, distance: 156.0
click at [74, 211] on div "path rx ^.*kurt-geiger-london$ 1 2 3 4 5 6 7 8 9 10 11 12 13 14 15 16 17 18 19 …" at bounding box center [277, 353] width 450 height 517
click at [117, 308] on div "[ segment : pagetype-new ] @ Home path / @ pagination query *page=* @ PDP/Clean…" at bounding box center [287, 364] width 405 height 539
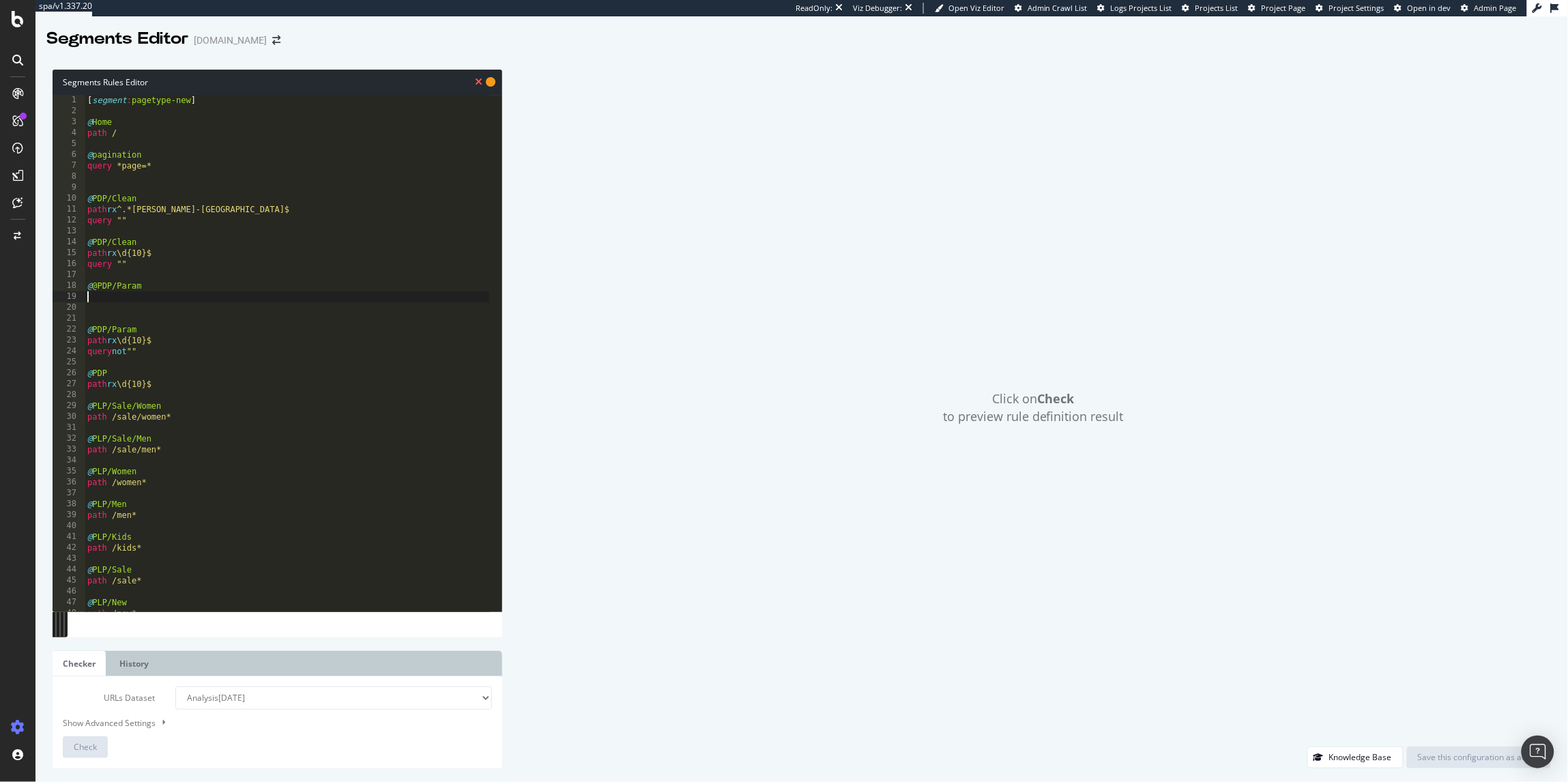
click at [109, 298] on div "[ segment : pagetype-new ] @ Home path / @ pagination query *page=* @ PDP/Clean…" at bounding box center [287, 364] width 405 height 539
paste textarea "path rx ^.*kurt-geiger-london$"
drag, startPoint x: 147, startPoint y: 353, endPoint x: 74, endPoint y: 354, distance: 73.0
click at [74, 354] on div "path rx ^.*kurt-geiger-london$ 1 2 3 4 5 6 7 8 9 10 11 12 13 14 15 16 17 18 19 …" at bounding box center [277, 353] width 450 height 517
type textarea "query not """
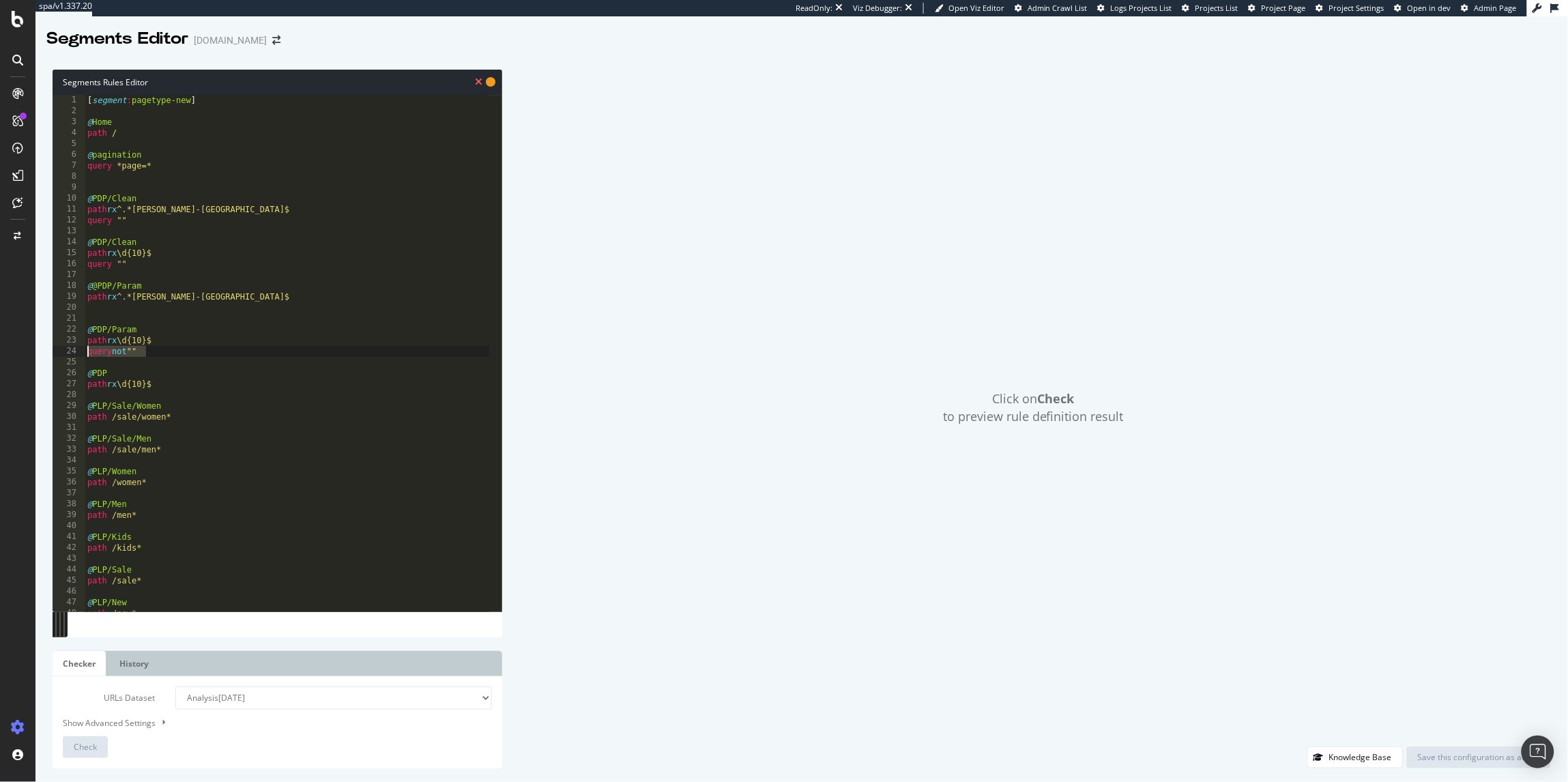
click at [99, 310] on div "[ segment : pagetype-new ] @ Home path / @ pagination query *page=* @ PDP/Clean…" at bounding box center [287, 364] width 405 height 539
paste textarea "query not """
type textarea "query not """
click at [258, 693] on select "Analysis 2025 Sep. 7th Analysis 2025 Aug. 14th Analysis 2025 Aug. 6th #2 Analys…" at bounding box center [333, 698] width 316 height 23
select select "urlList"
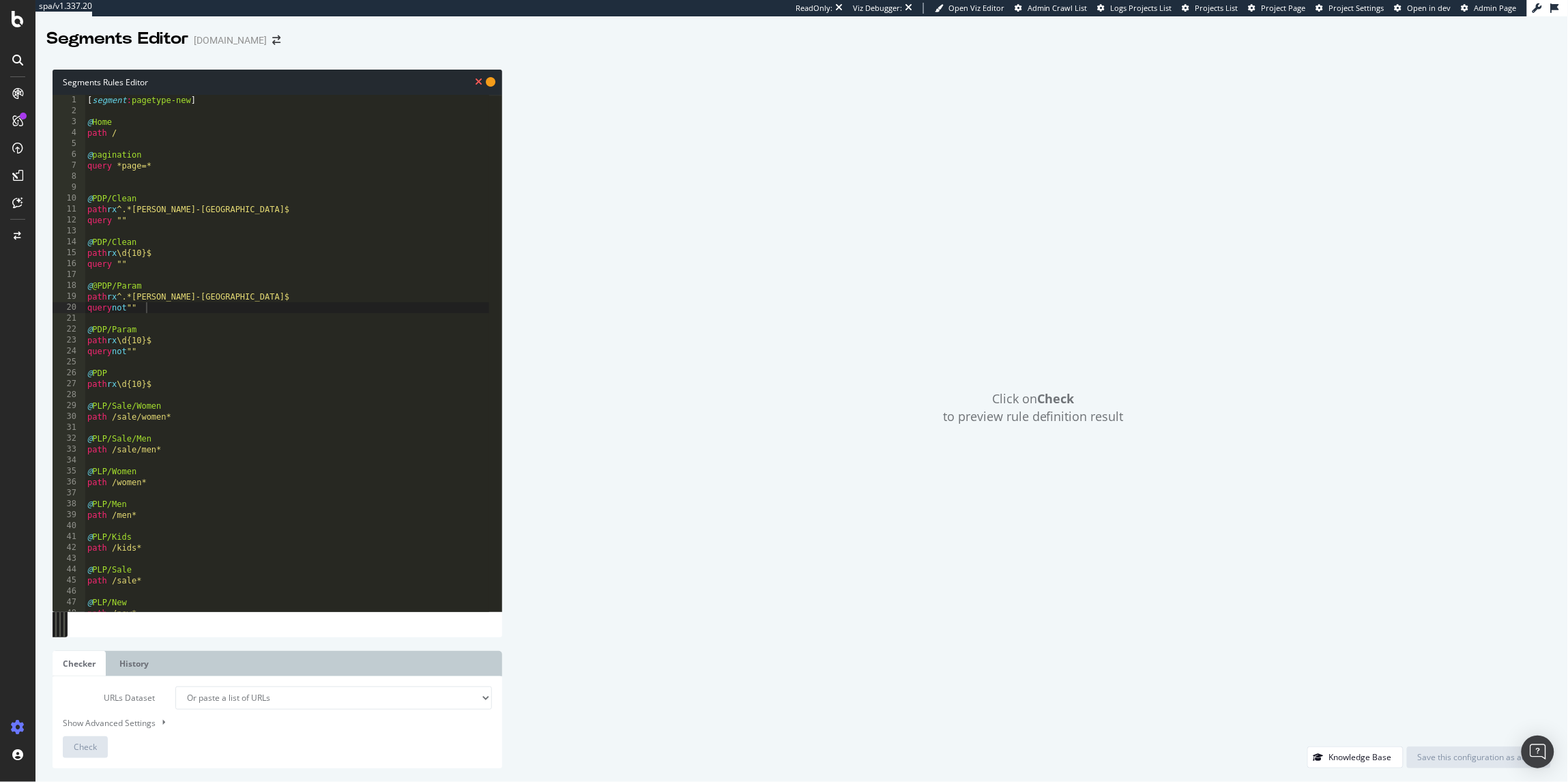
click at [175, 686] on select "Analysis 2025 Sep. 7th Analysis 2025 Aug. 14th Analysis 2025 Aug. 6th #2 Analys…" at bounding box center [333, 698] width 316 height 23
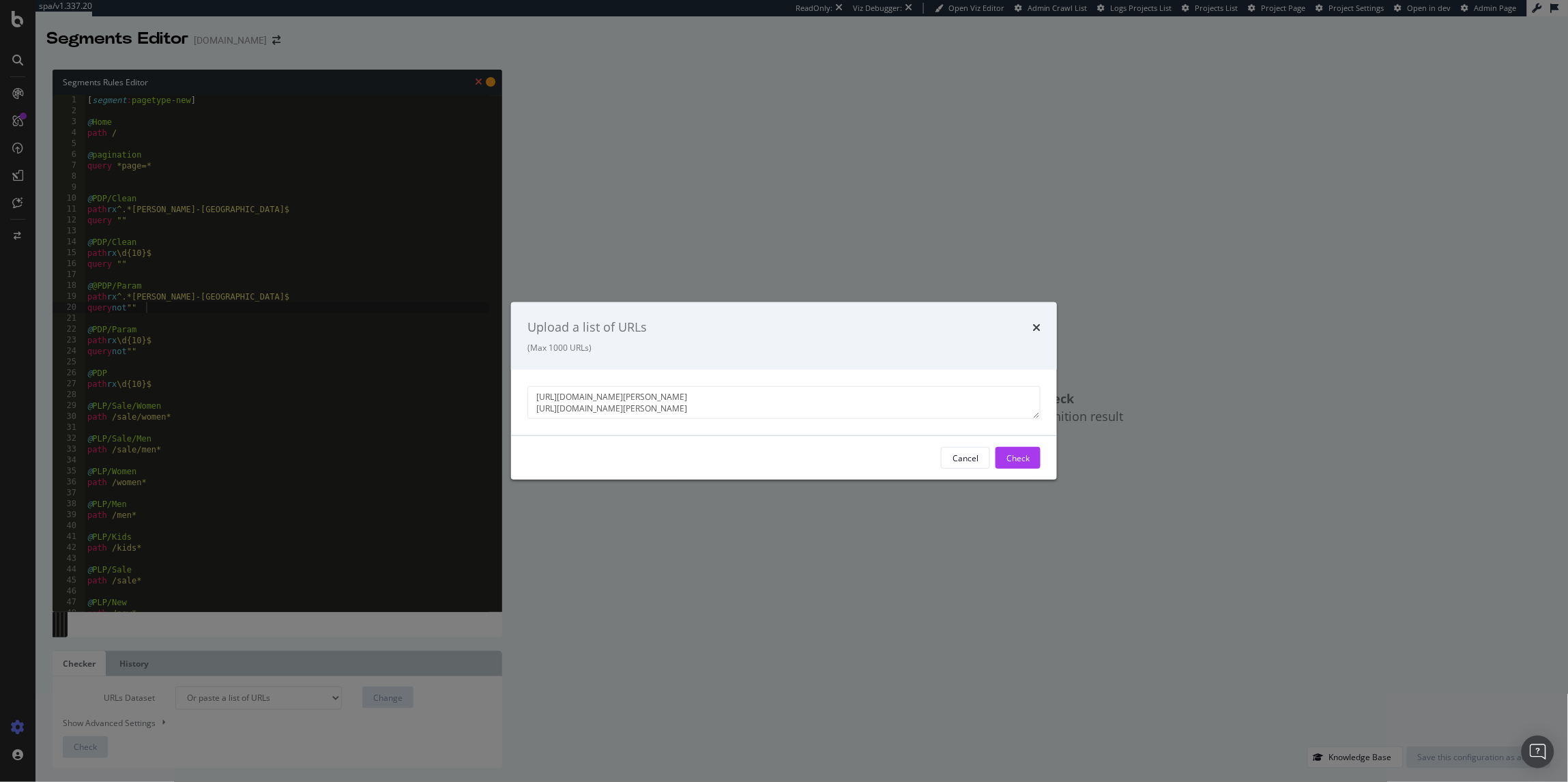
scroll to position [7, 0]
click at [775, 417] on textarea "https://www.kurtgeiger.us/women/bags/crossbody-bags/micro-kensington-silver-oth…" at bounding box center [784, 403] width 513 height 32
paste textarea "[URL][DOMAIN_NAME][PERSON_NAME]"
type textarea "https://www.kurtgeiger.us/women/bags/crossbody-bags/micro-kensington-silver-oth…"
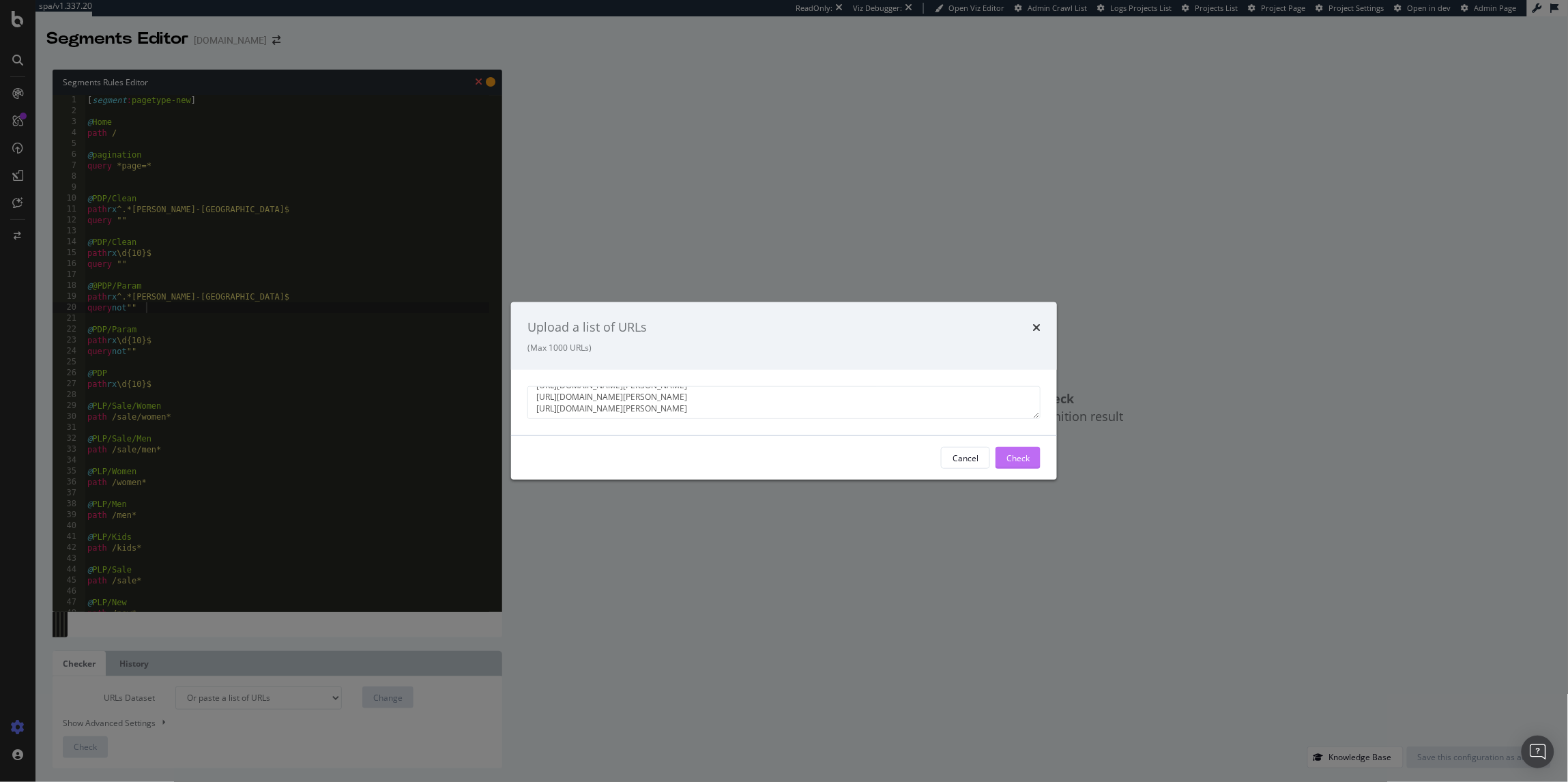
click at [1016, 453] on div "Check" at bounding box center [1018, 457] width 23 height 12
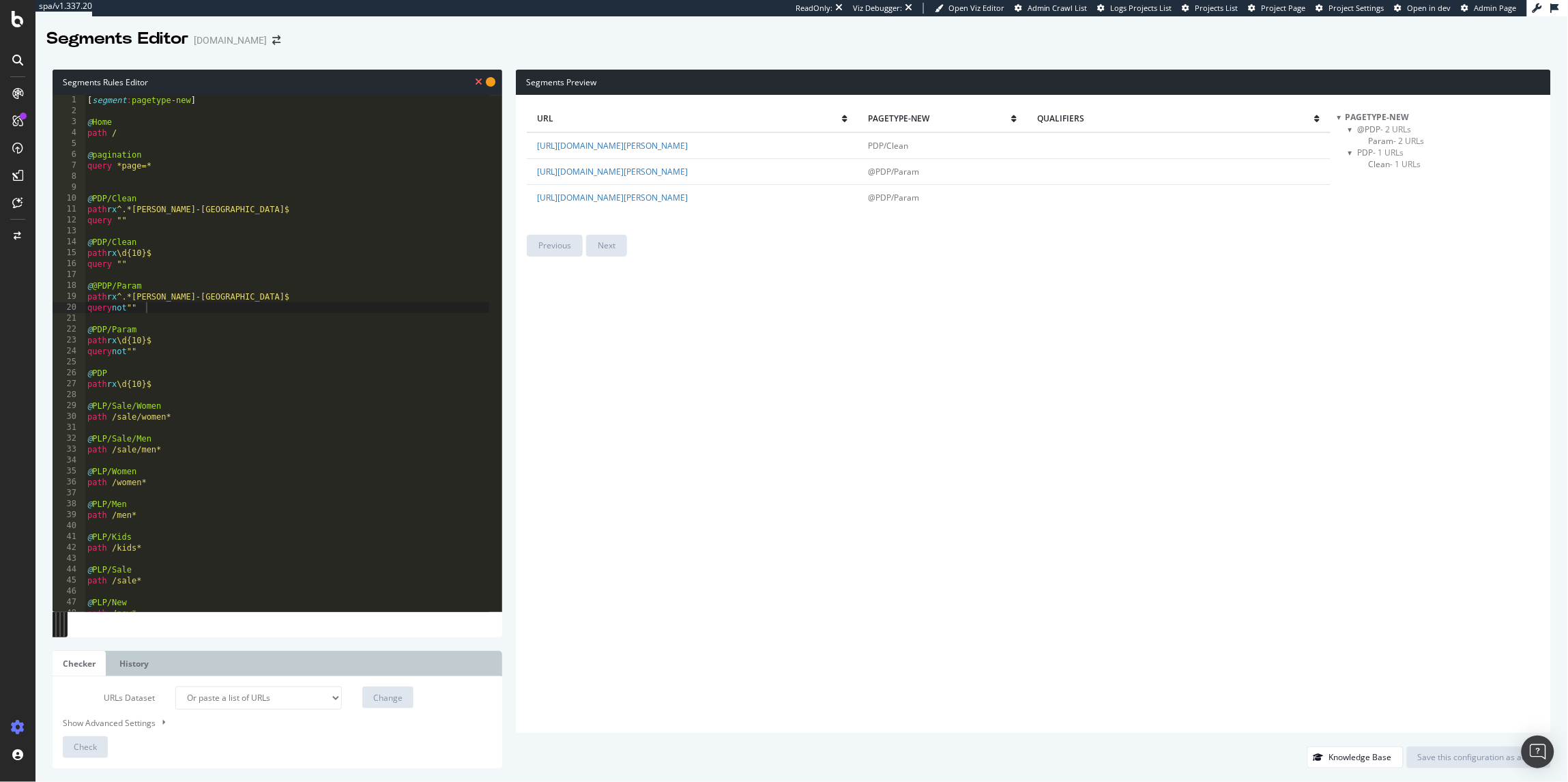
click at [305, 696] on select "Analysis 2025 Sep. 7th Analysis 2025 Aug. 14th Analysis 2025 Aug. 6th #2 Analys…" at bounding box center [258, 698] width 167 height 23
click at [175, 686] on select "Analysis 2025 Sep. 7th Analysis 2025 Aug. 14th Analysis 2025 Aug. 6th #2 Analys…" at bounding box center [258, 698] width 167 height 23
click at [99, 289] on div "[ segment : pagetype-new ] @ Home path / @ pagination query *page=* @ PDP/Clean…" at bounding box center [287, 364] width 405 height 539
type textarea "@PDP/Param"
click at [383, 699] on div "Change" at bounding box center [388, 697] width 29 height 12
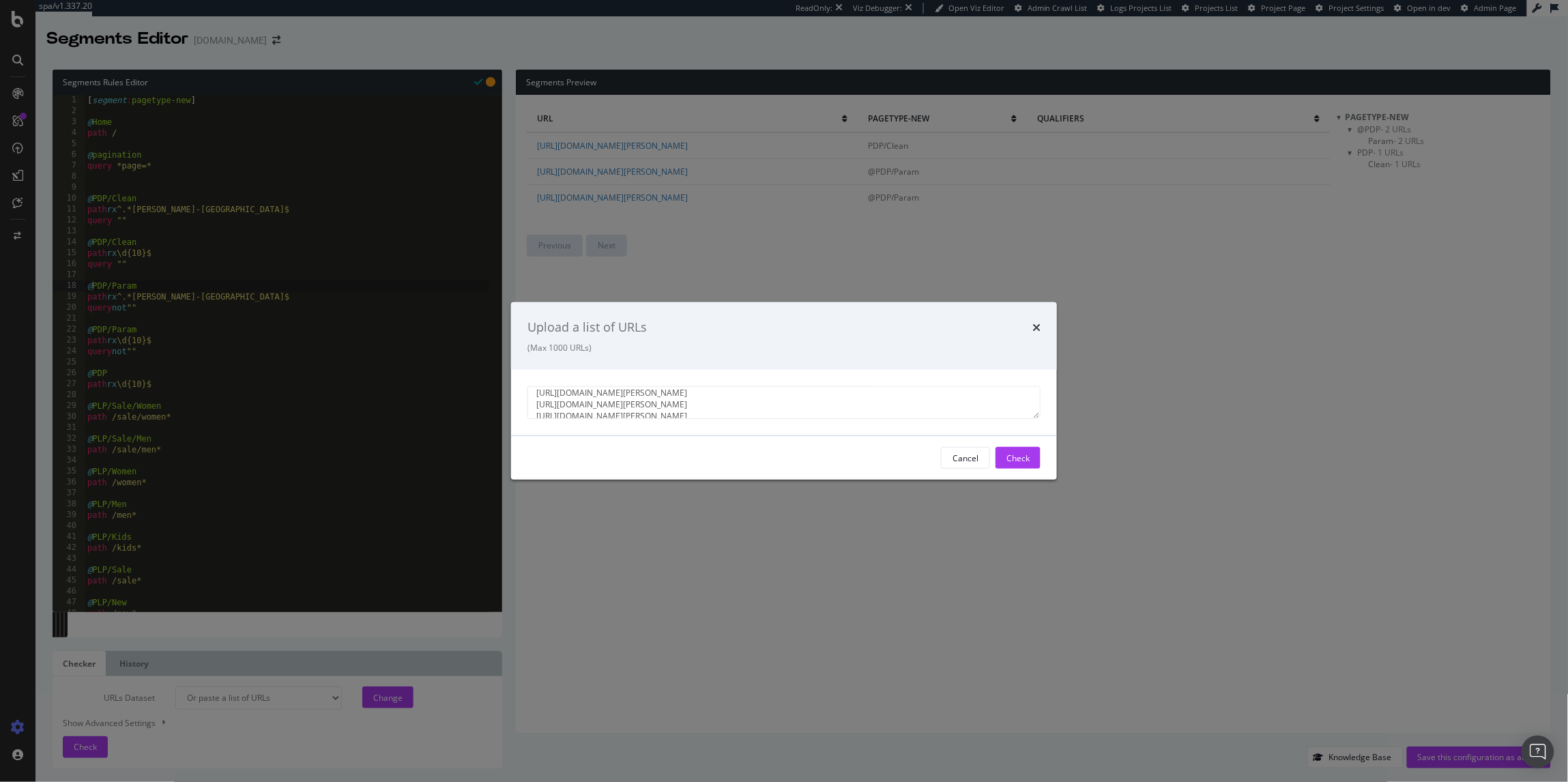
scroll to position [22, 0]
click at [638, 417] on textarea "https://www.kurtgeiger.us/women/bags/crossbody-bags/micro-kensington-silver-oth…" at bounding box center [784, 403] width 513 height 32
type textarea "https://www.kurtgeiger.us/women/bags/crossbody-bags/micro-kensington-silver-oth…"
click at [1015, 456] on div "Check" at bounding box center [1018, 457] width 23 height 12
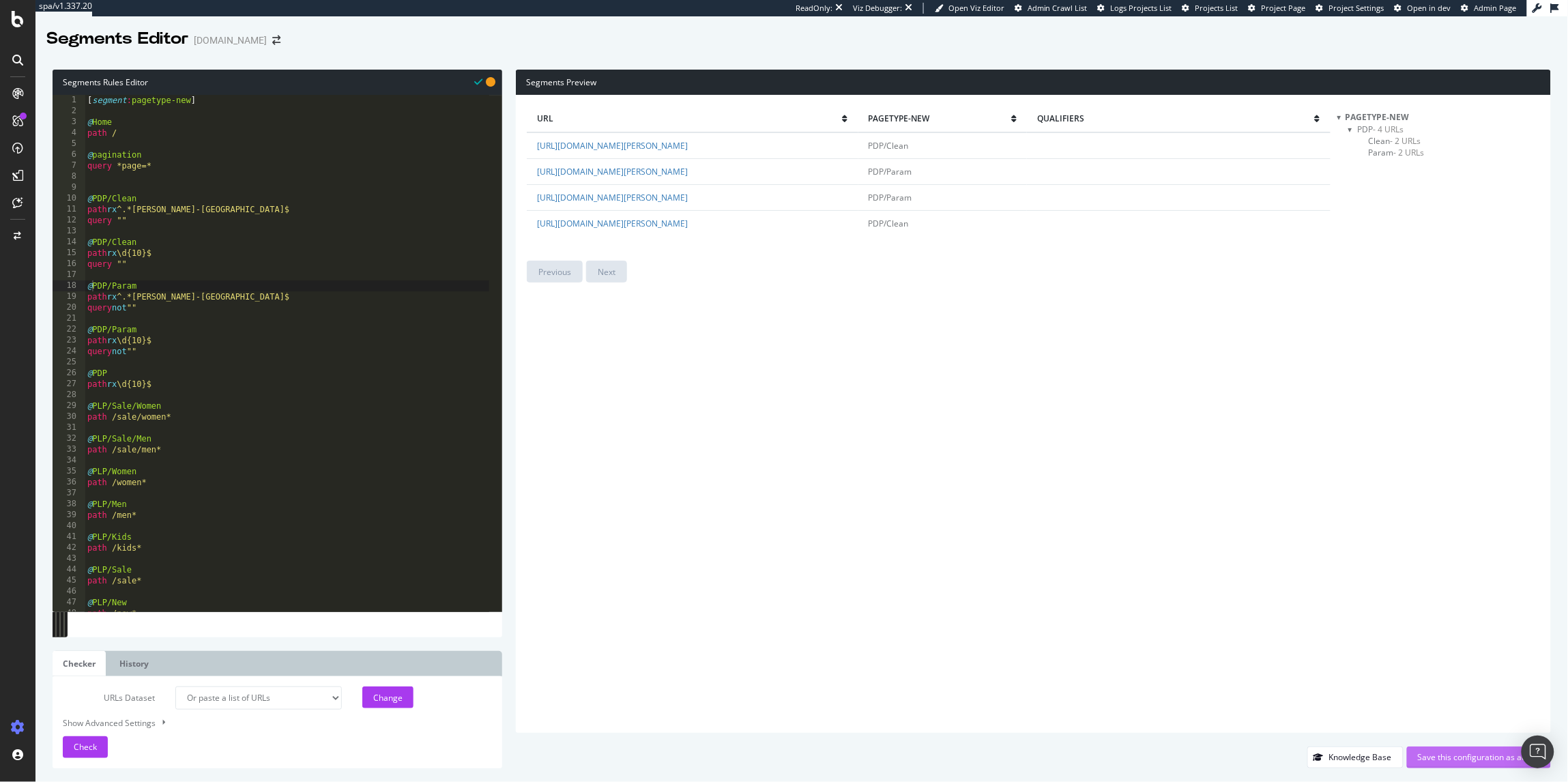
click at [1441, 756] on div "Save this configuration as active" at bounding box center [1479, 757] width 122 height 12
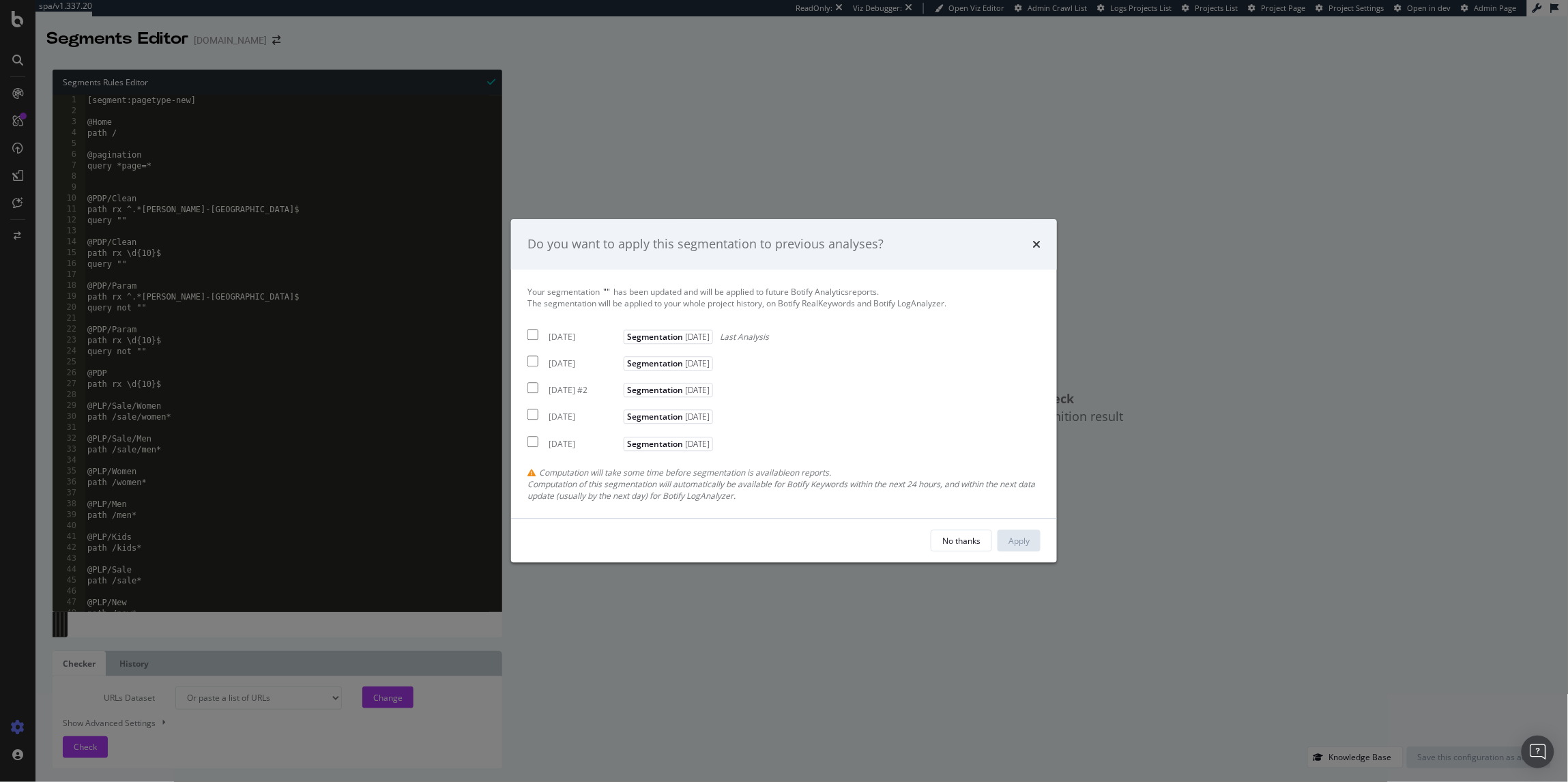
click at [573, 344] on div "Your segmentation " " has been updated and will be applied to future Botify Ana…" at bounding box center [784, 394] width 513 height 216
click at [569, 342] on div "[DATE]" at bounding box center [584, 336] width 72 height 12
checkbox input "true"
click at [564, 367] on div "2025 Aug. 14th" at bounding box center [584, 363] width 72 height 12
checkbox input "true"
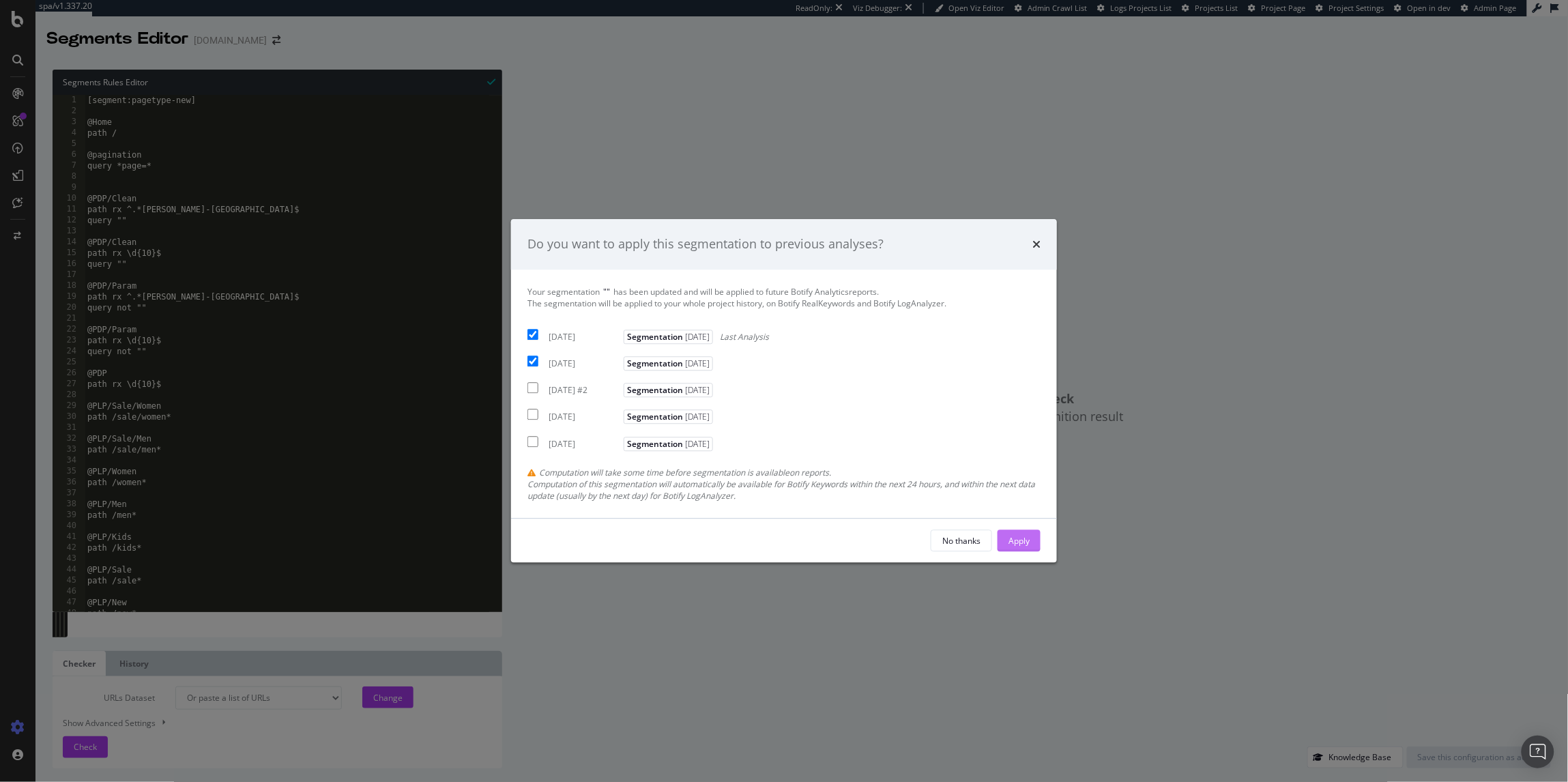
click at [1019, 544] on div "Apply" at bounding box center [1018, 540] width 21 height 12
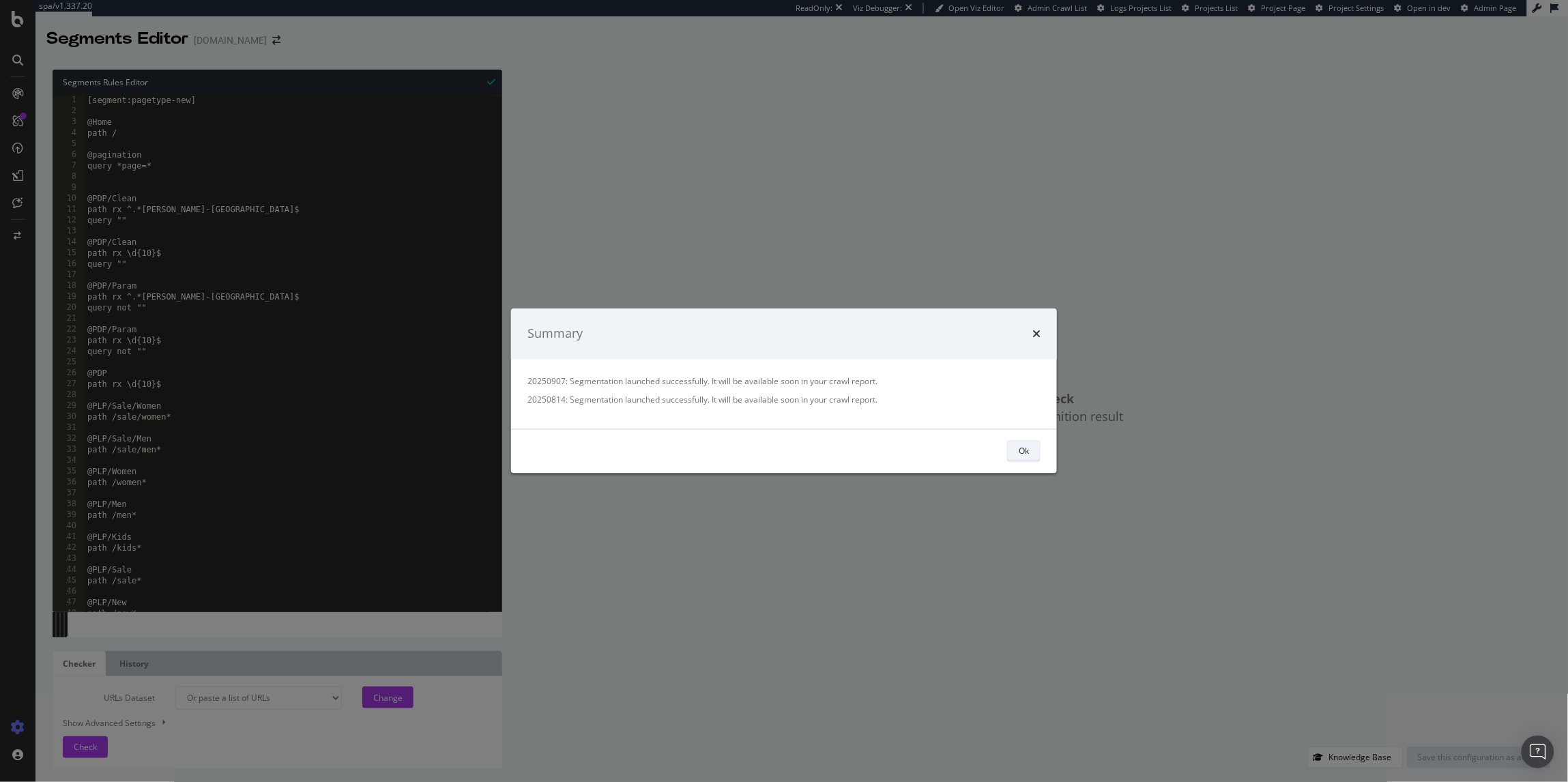
click at [1022, 450] on div "Ok" at bounding box center [1023, 451] width 10 height 12
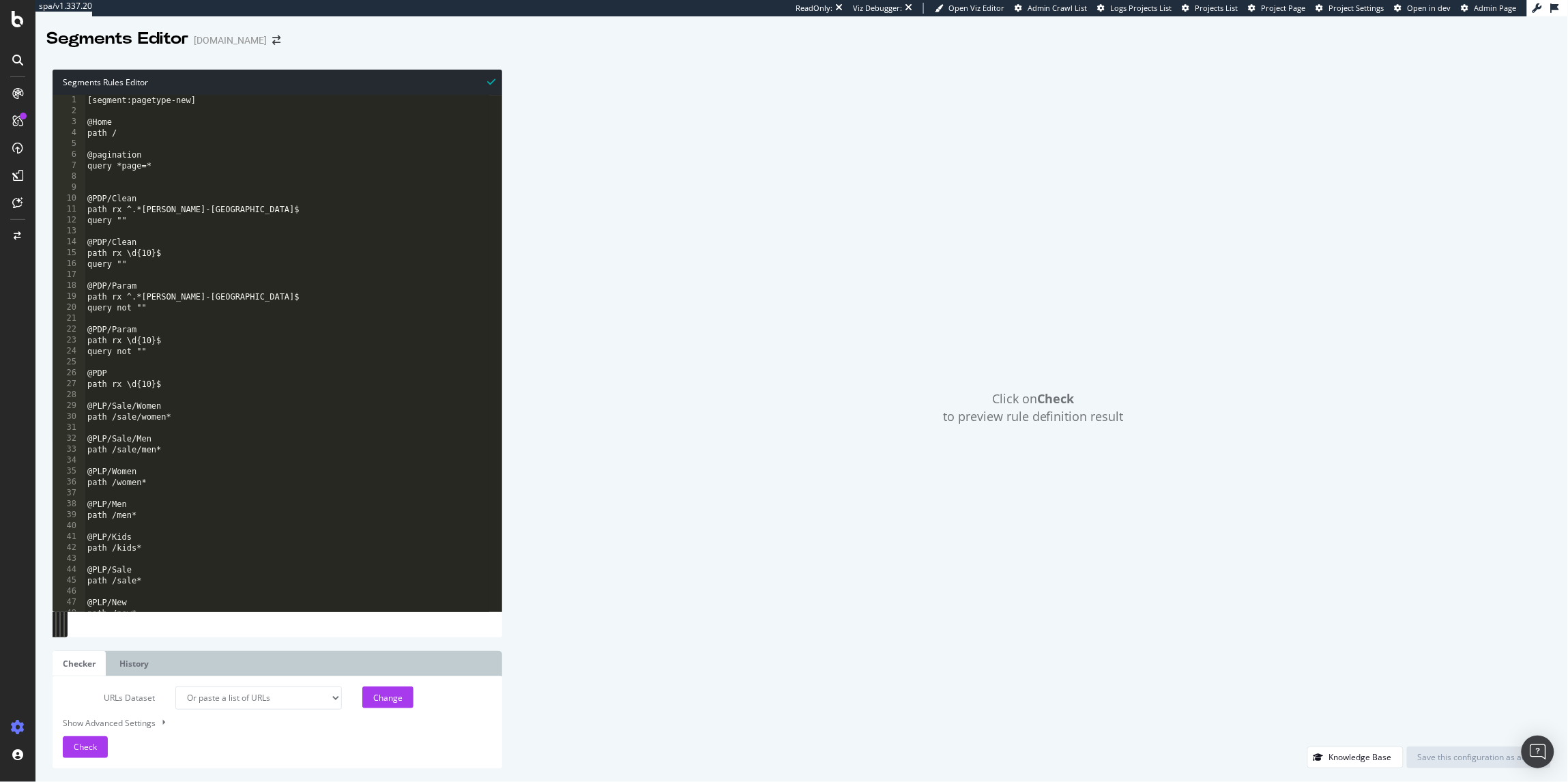
drag, startPoint x: 84, startPoint y: 198, endPoint x: 177, endPoint y: 201, distance: 93.0
click at [177, 201] on div "path /* 1 2 3 4 5 6 7 8 9 10 11 12 13 14 15 16 17 18 19 20 21 22 23 24 25 26 27…" at bounding box center [277, 353] width 450 height 517
click at [108, 213] on div "[segment:pagetype-new] @Home path / @pagination query *page=* @PDP/Clean path r…" at bounding box center [287, 364] width 405 height 539
click at [86, 198] on div "[segment:pagetype-new] @Home path / @pagination query *page=* @PDP/Clean path r…" at bounding box center [287, 364] width 405 height 539
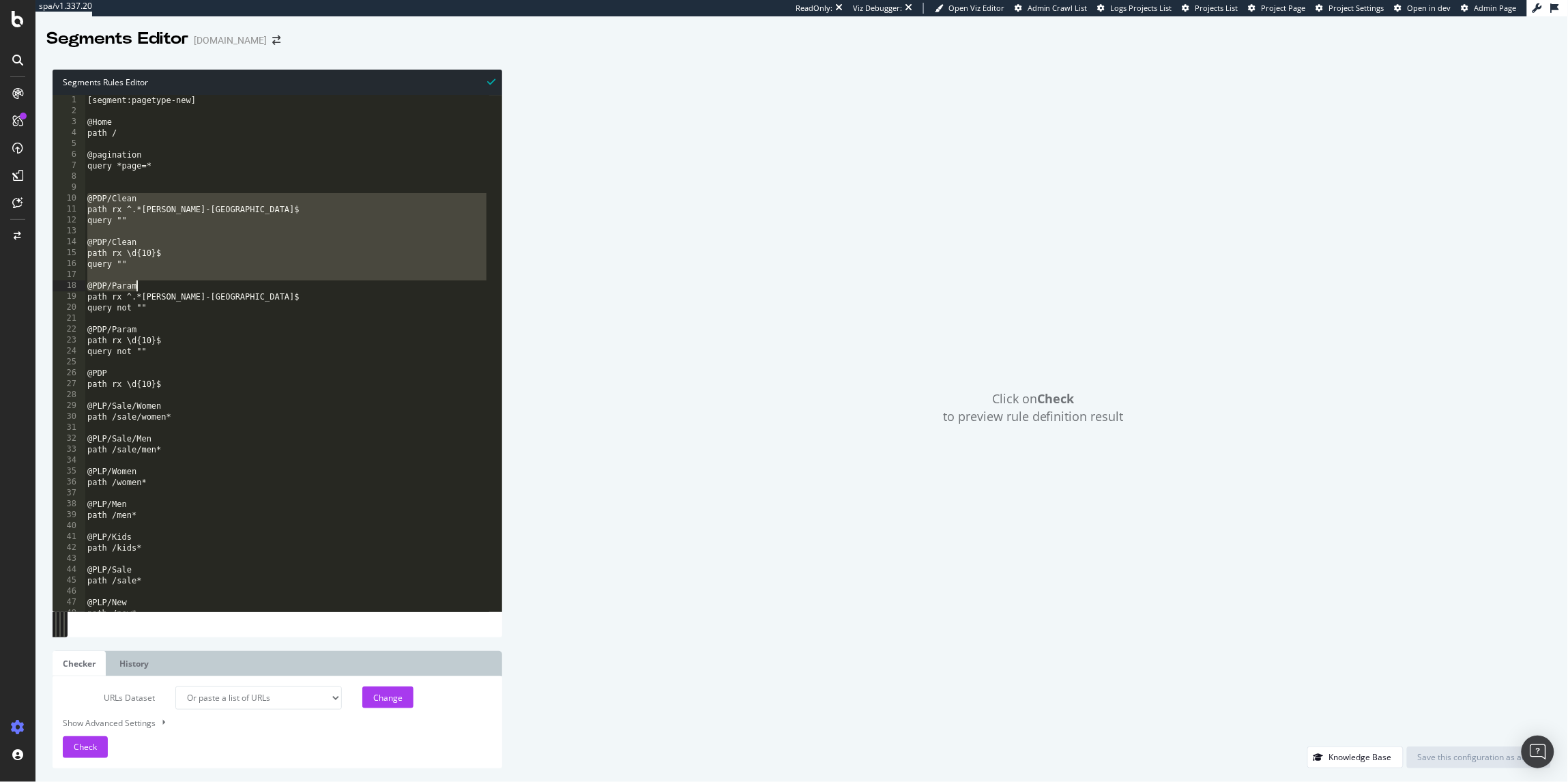
drag, startPoint x: 86, startPoint y: 198, endPoint x: 255, endPoint y: 291, distance: 192.9
click at [248, 295] on div "[segment:pagetype-new] @Home path / @pagination query *page=* @PDP/Clean path r…" at bounding box center [287, 364] width 405 height 539
click at [211, 217] on div "[segment:pagetype-new] @Home path / @pagination query *page=* @PDP/Clean path r…" at bounding box center [287, 364] width 405 height 539
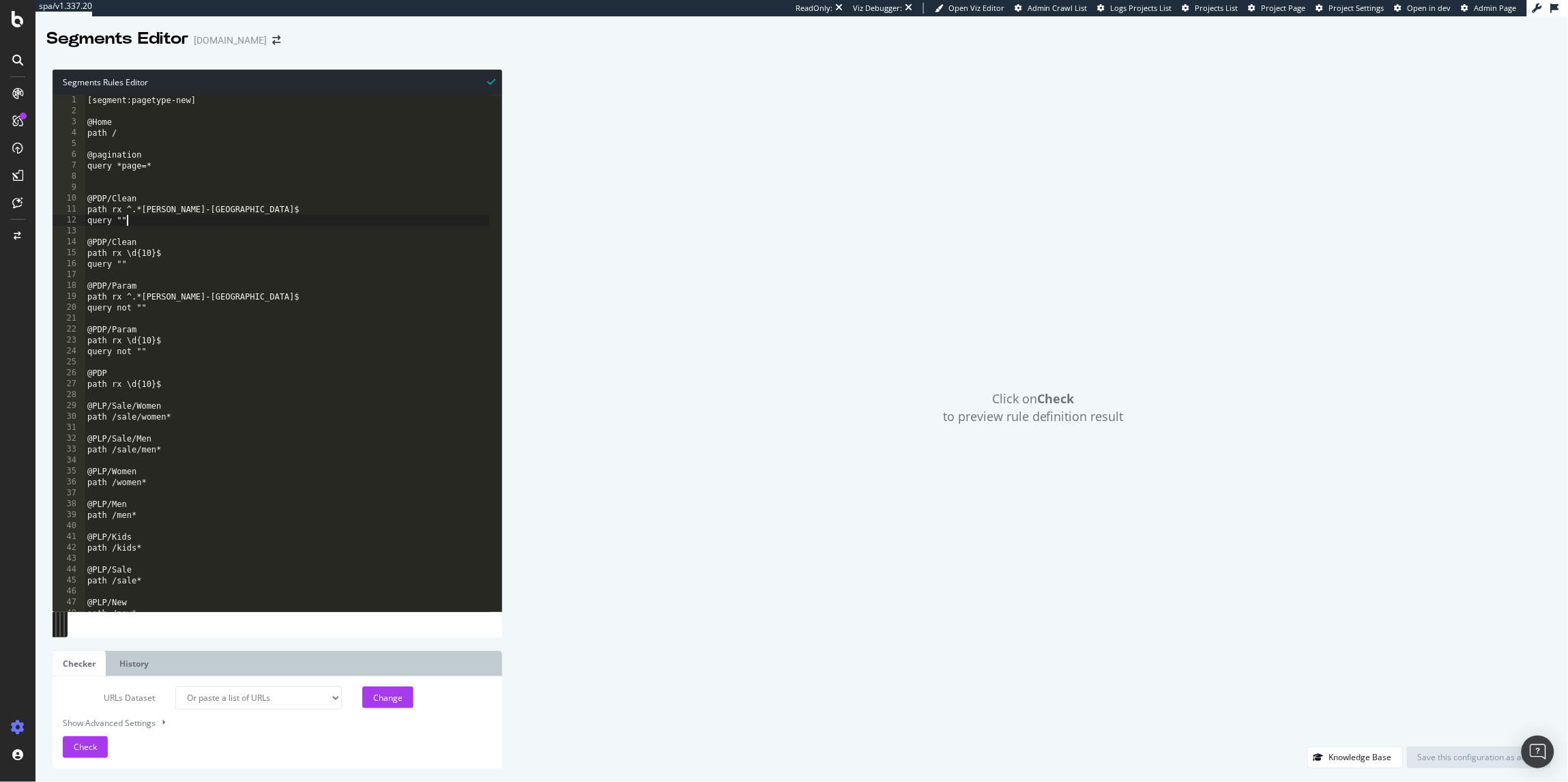
click at [165, 260] on div "[segment:pagetype-new] @Home path / @pagination query *page=* @PDP/Clean path r…" at bounding box center [287, 364] width 405 height 539
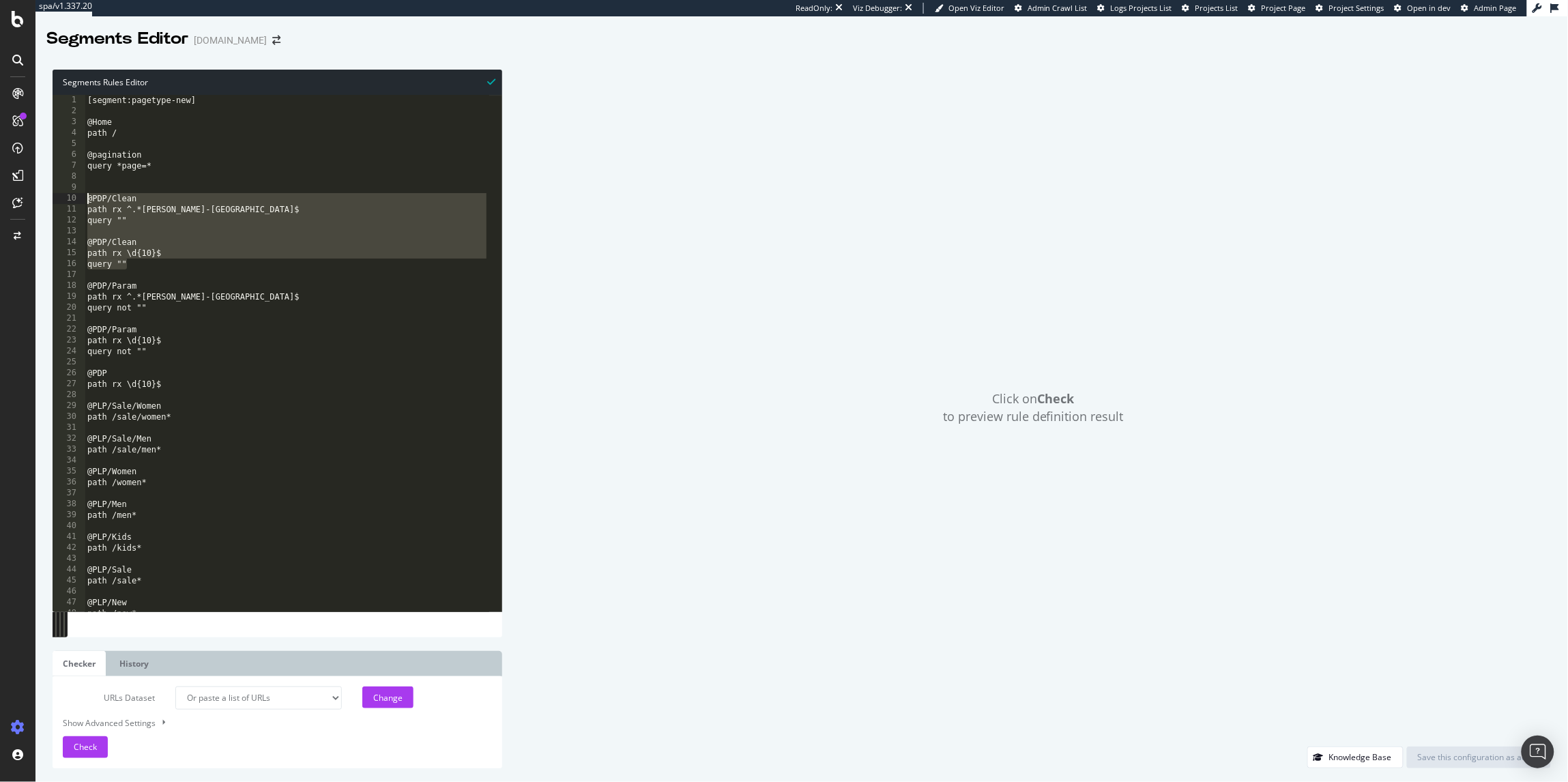
drag, startPoint x: 158, startPoint y: 268, endPoint x: 79, endPoint y: 197, distance: 106.2
click at [79, 197] on div "query "" 1 2 3 4 5 6 7 8 9 10 11 12 13 14 15 16 17 18 19 20 21 22 23 24 25 26 2…" at bounding box center [277, 353] width 450 height 517
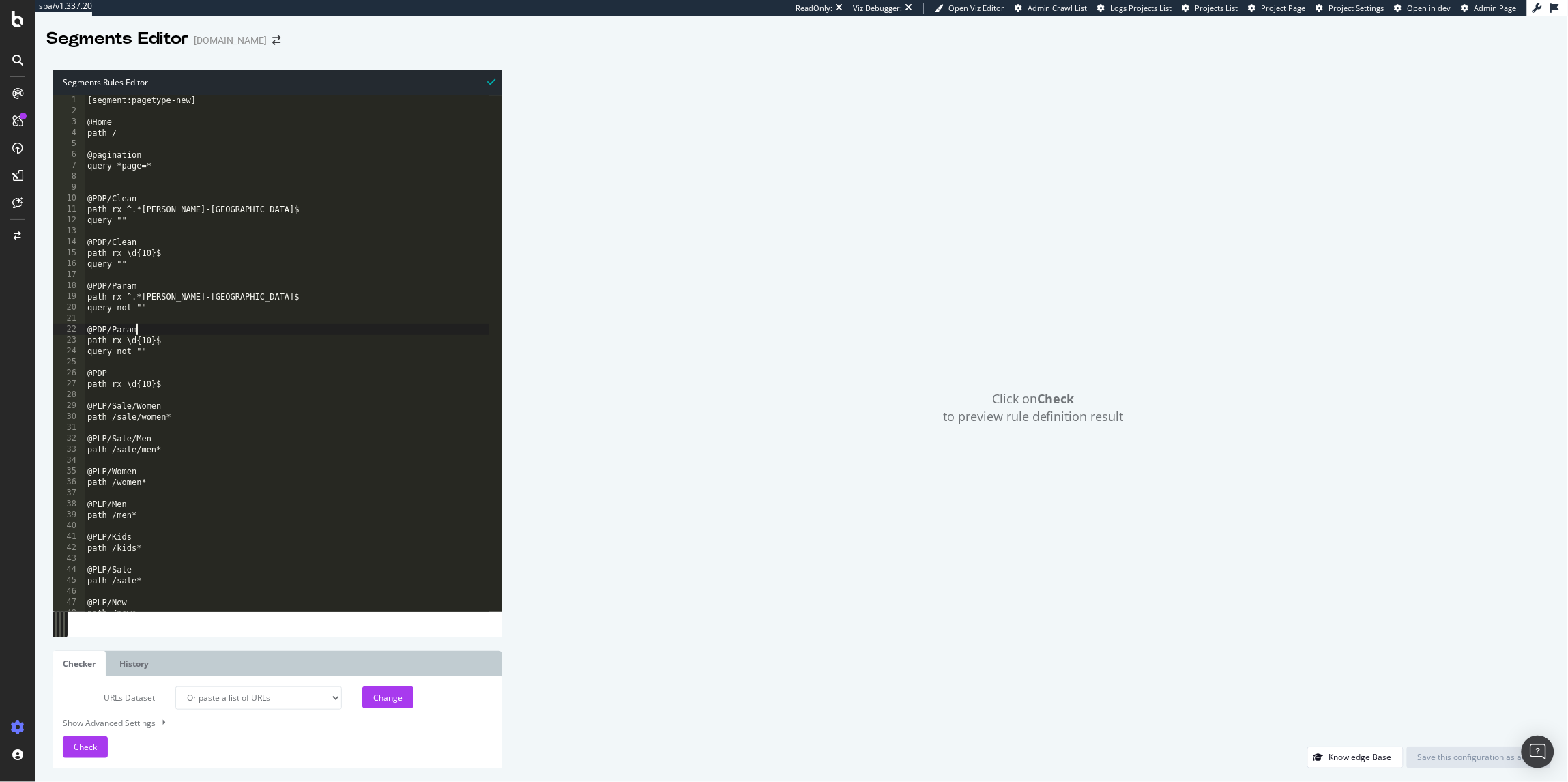
click at [194, 334] on div "[segment:pagetype-new] @Home path / @pagination query *page=* @PDP/Clean path r…" at bounding box center [287, 364] width 405 height 539
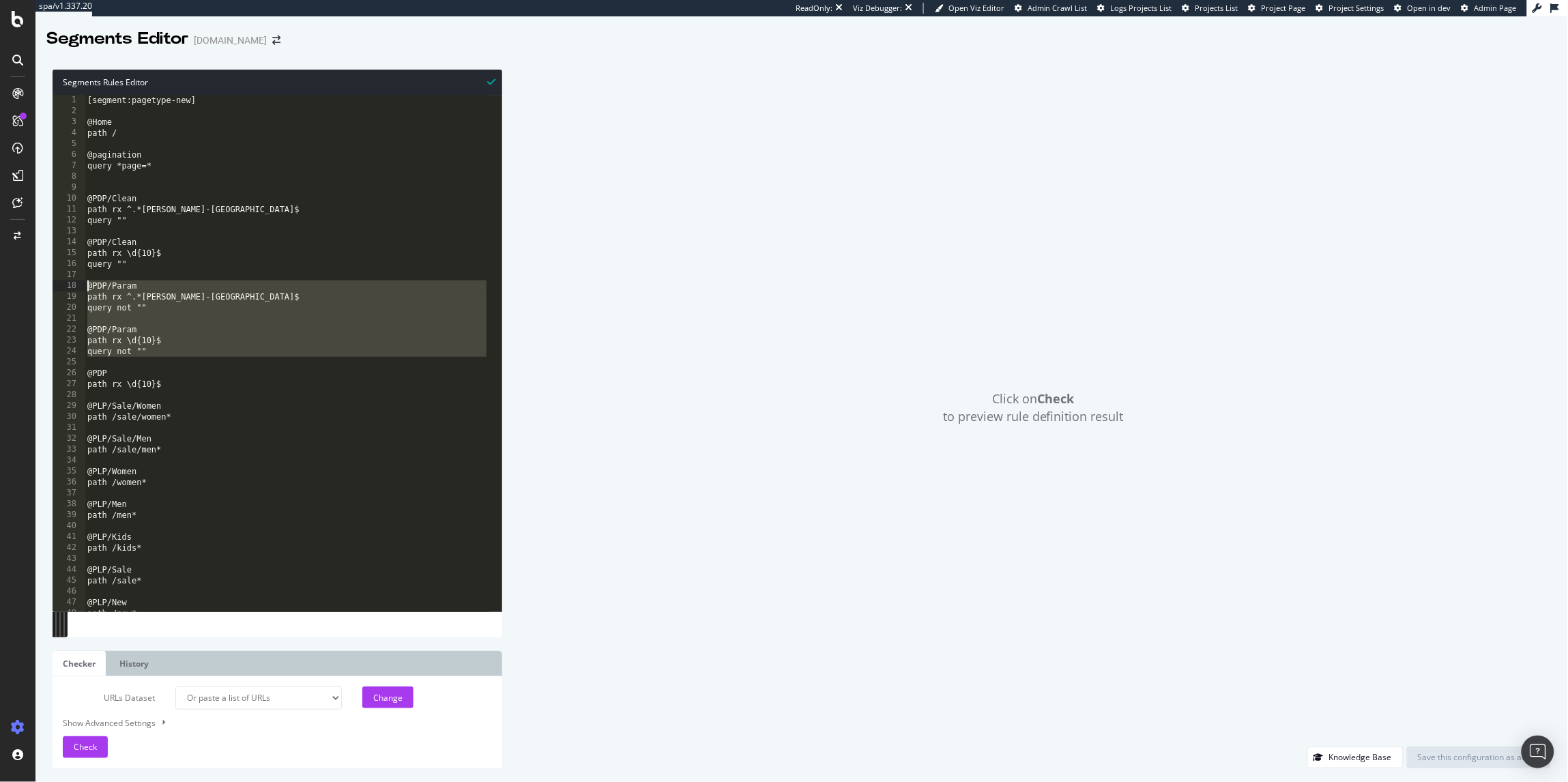
drag, startPoint x: 171, startPoint y: 366, endPoint x: 68, endPoint y: 287, distance: 129.8
click at [68, 287] on div "@PDP/Param 1 2 3 4 5 6 7 8 9 10 11 12 13 14 15 16 17 18 19 20 21 22 23 24 25 26…" at bounding box center [277, 353] width 450 height 517
click at [272, 293] on div "[segment:pagetype-new] @Home path / @pagination query *page=* @PDP/Clean path r…" at bounding box center [287, 364] width 405 height 539
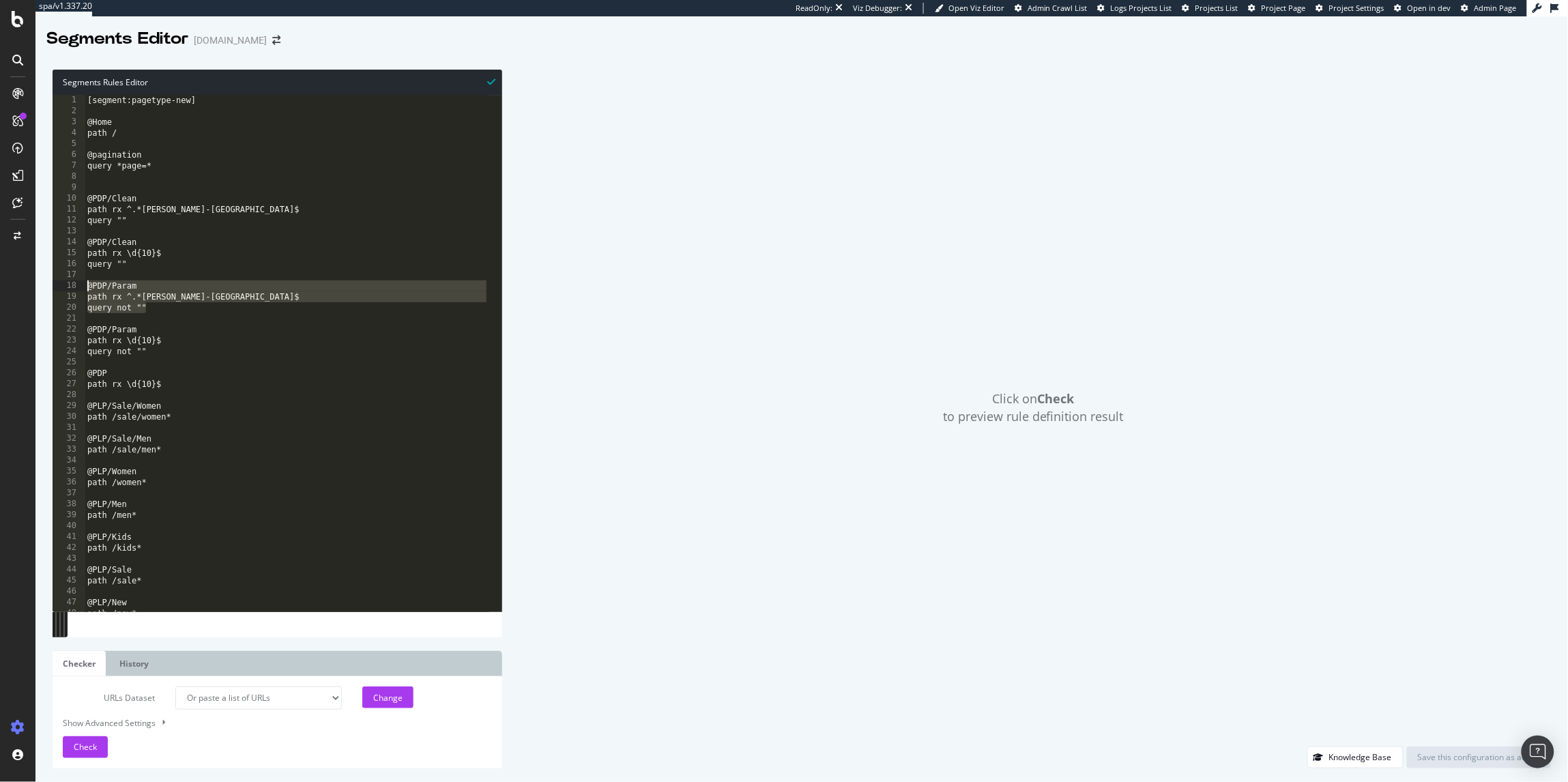
drag, startPoint x: 161, startPoint y: 312, endPoint x: 79, endPoint y: 283, distance: 87.0
click at [79, 283] on div "path rx ^.*kurt-geiger-london$ 1 2 3 4 5 6 7 8 9 10 11 12 13 14 15 16 17 18 19 …" at bounding box center [277, 353] width 450 height 517
drag, startPoint x: 285, startPoint y: 210, endPoint x: 260, endPoint y: 216, distance: 25.7
click at [281, 211] on div "[segment:pagetype-new] @Home path / @pagination query *page=* @PDP/Clean path r…" at bounding box center [287, 364] width 405 height 539
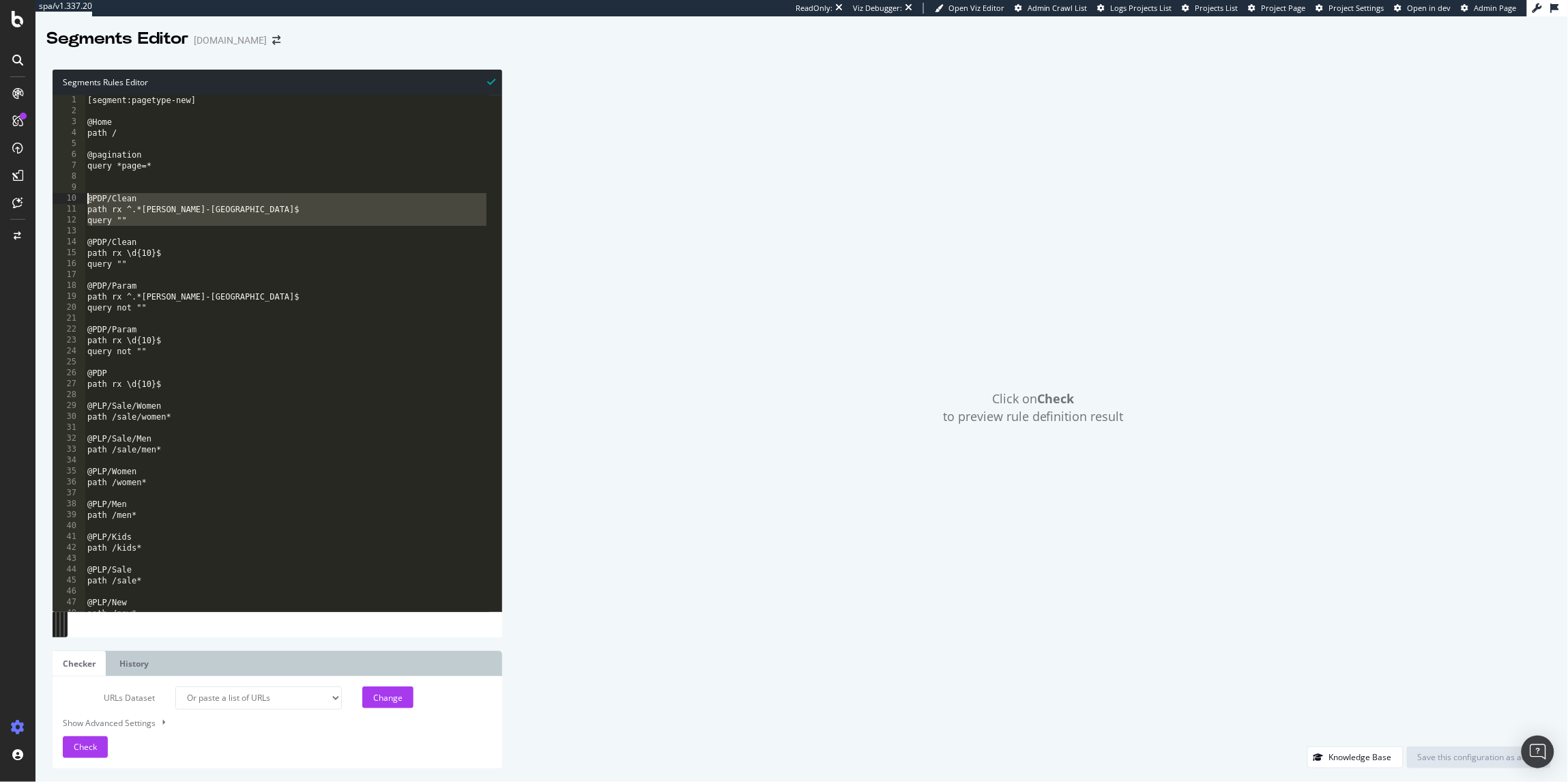
drag, startPoint x: 140, startPoint y: 221, endPoint x: 52, endPoint y: 198, distance: 91.0
click at [52, 198] on div "path rx ^.*kurt-geiger-london$ 1 2 3 4 5 6 7 8 9 10 11 12 13 14 15 16 17 18 19 …" at bounding box center [277, 353] width 450 height 517
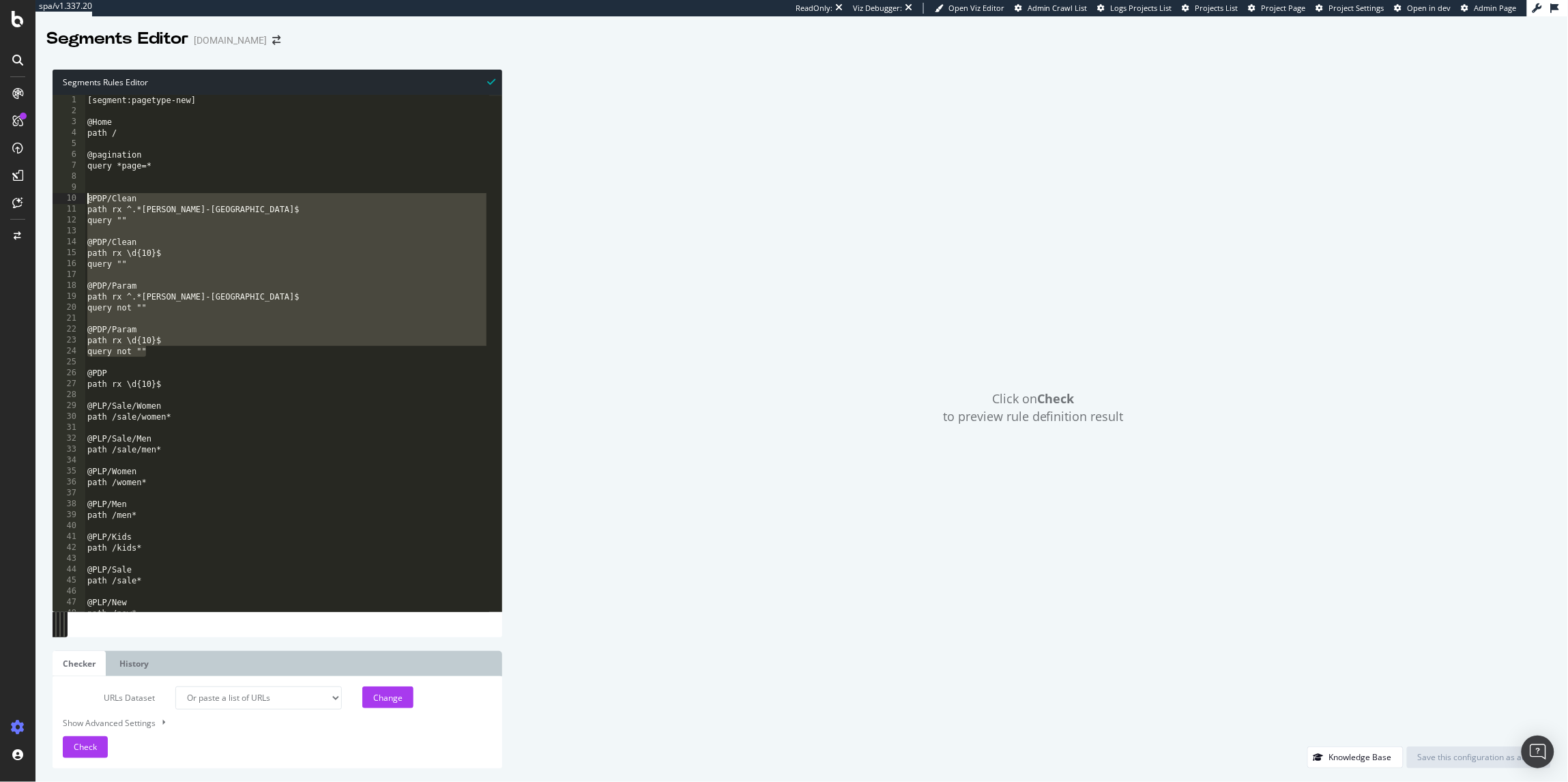
drag, startPoint x: 194, startPoint y: 352, endPoint x: 67, endPoint y: 204, distance: 195.0
click at [67, 204] on div "@PDP/Clean path rx ^.*kurt-geiger-london$ 1 2 3 4 5 6 7 8 9 10 11 12 13 14 15 1…" at bounding box center [277, 353] width 450 height 517
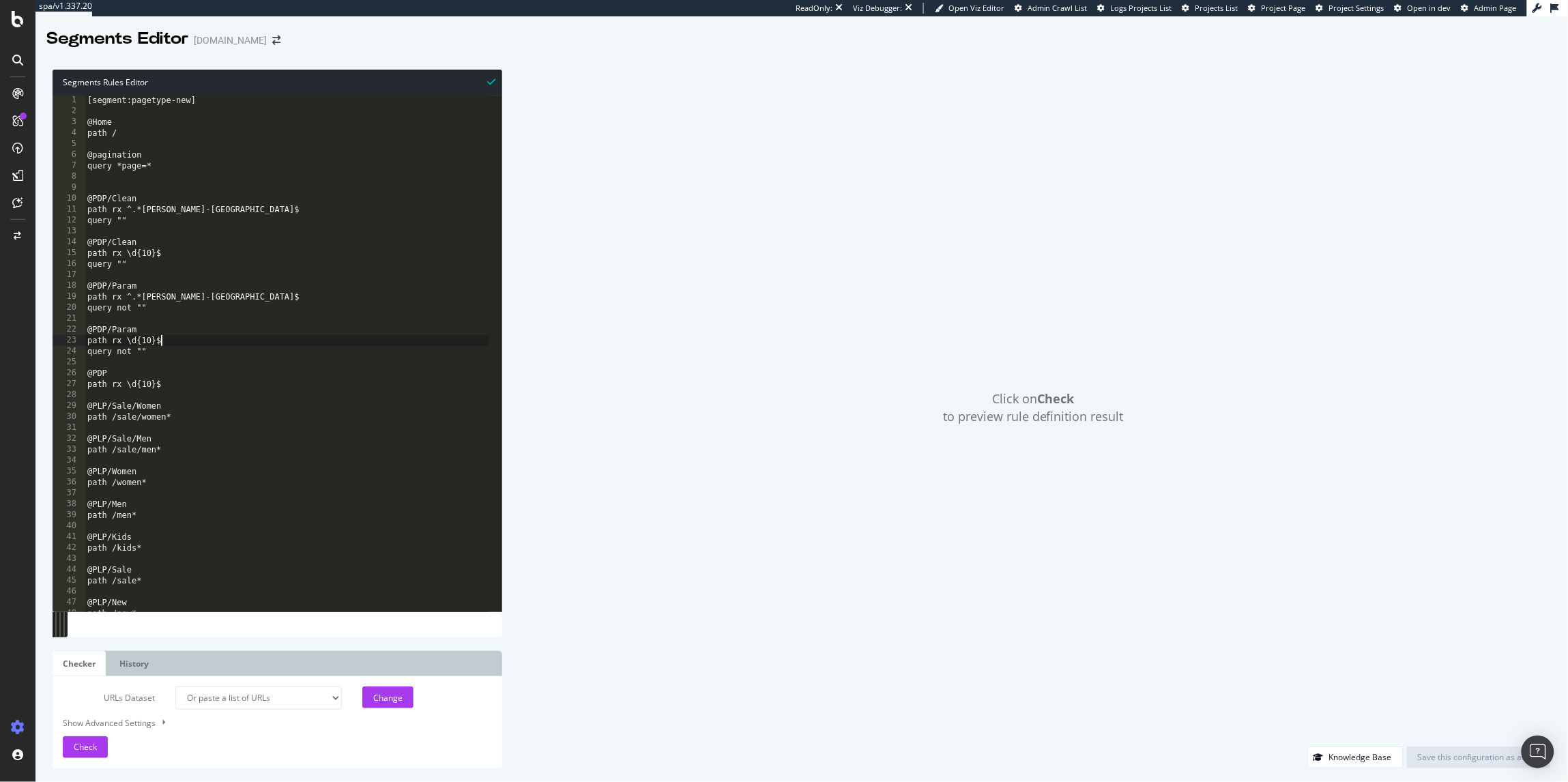
drag, startPoint x: 201, startPoint y: 339, endPoint x: 180, endPoint y: 361, distance: 30.4
click at [201, 339] on div "[segment:pagetype-new] @Home path / @pagination query *page=* @PDP/Clean path r…" at bounding box center [287, 364] width 405 height 539
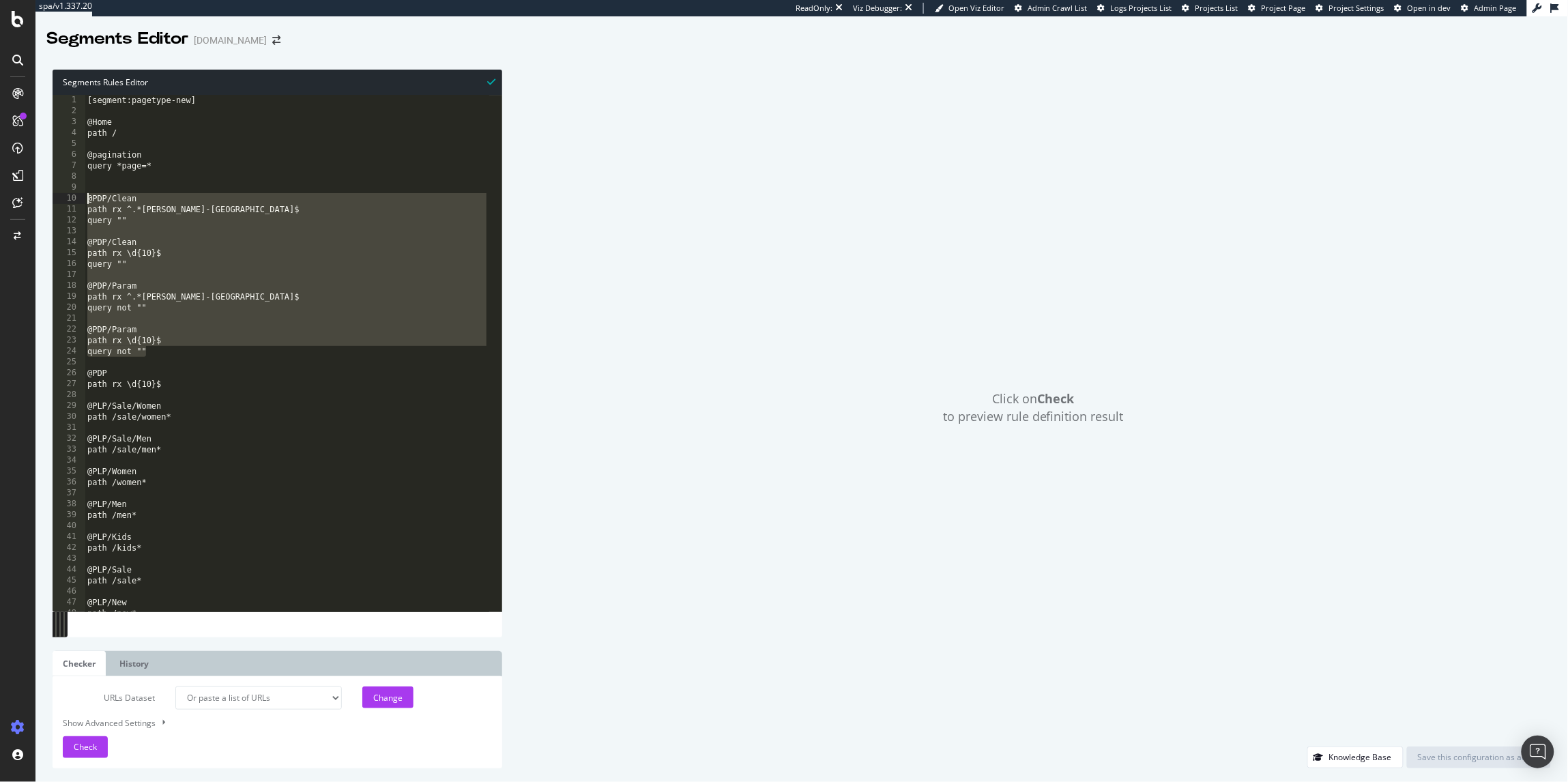
drag, startPoint x: 147, startPoint y: 347, endPoint x: 66, endPoint y: 203, distance: 165.2
click at [66, 203] on div "path rx \d{10}$ 1 2 3 4 5 6 7 8 9 10 11 12 13 14 15 16 17 18 19 20 21 22 23 24 …" at bounding box center [277, 353] width 450 height 517
type textarea "@PDP/Clean path rx ^.*kurt-geiger-london$"
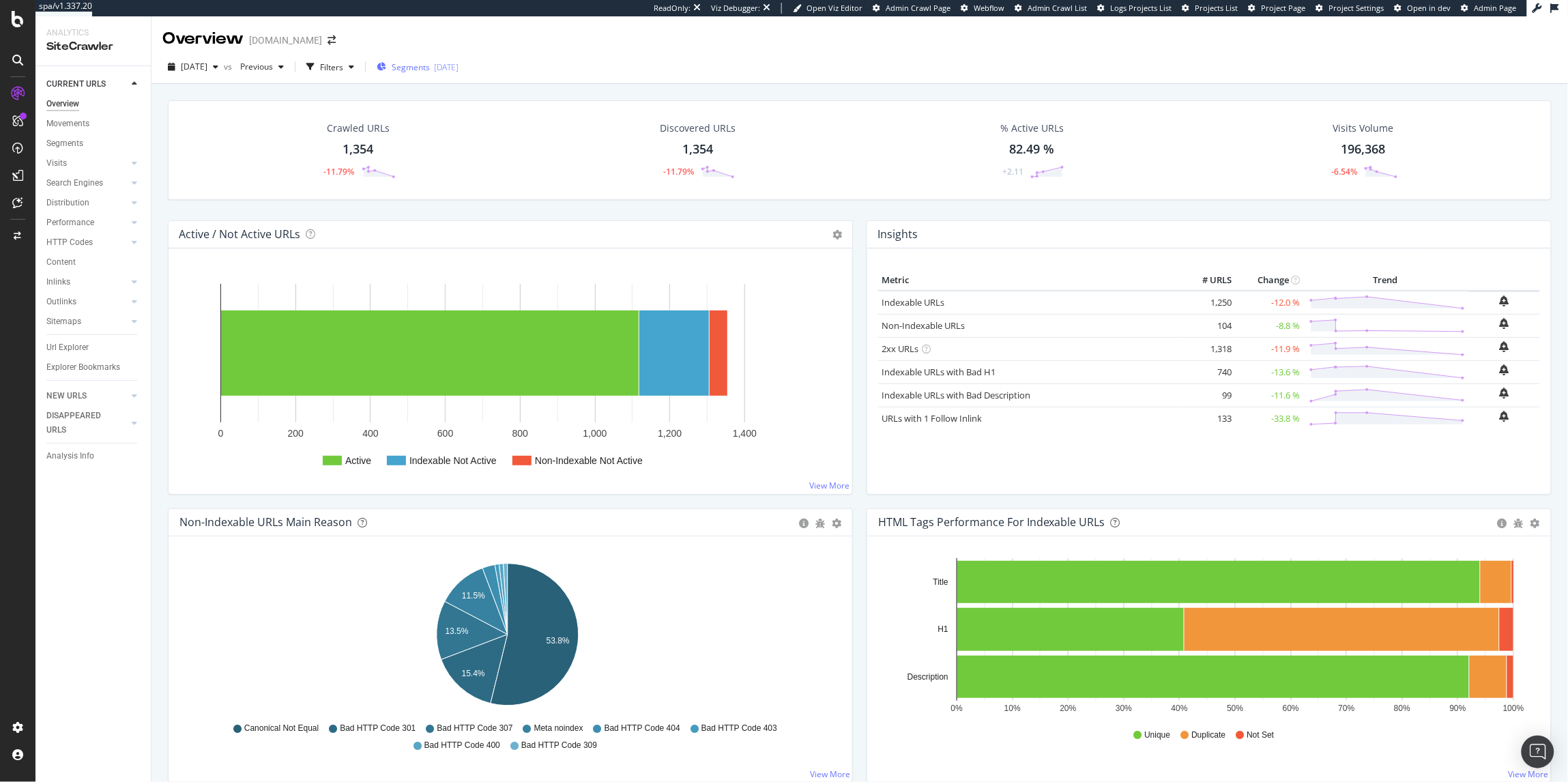
click at [425, 71] on span "Segments" at bounding box center [411, 67] width 39 height 12
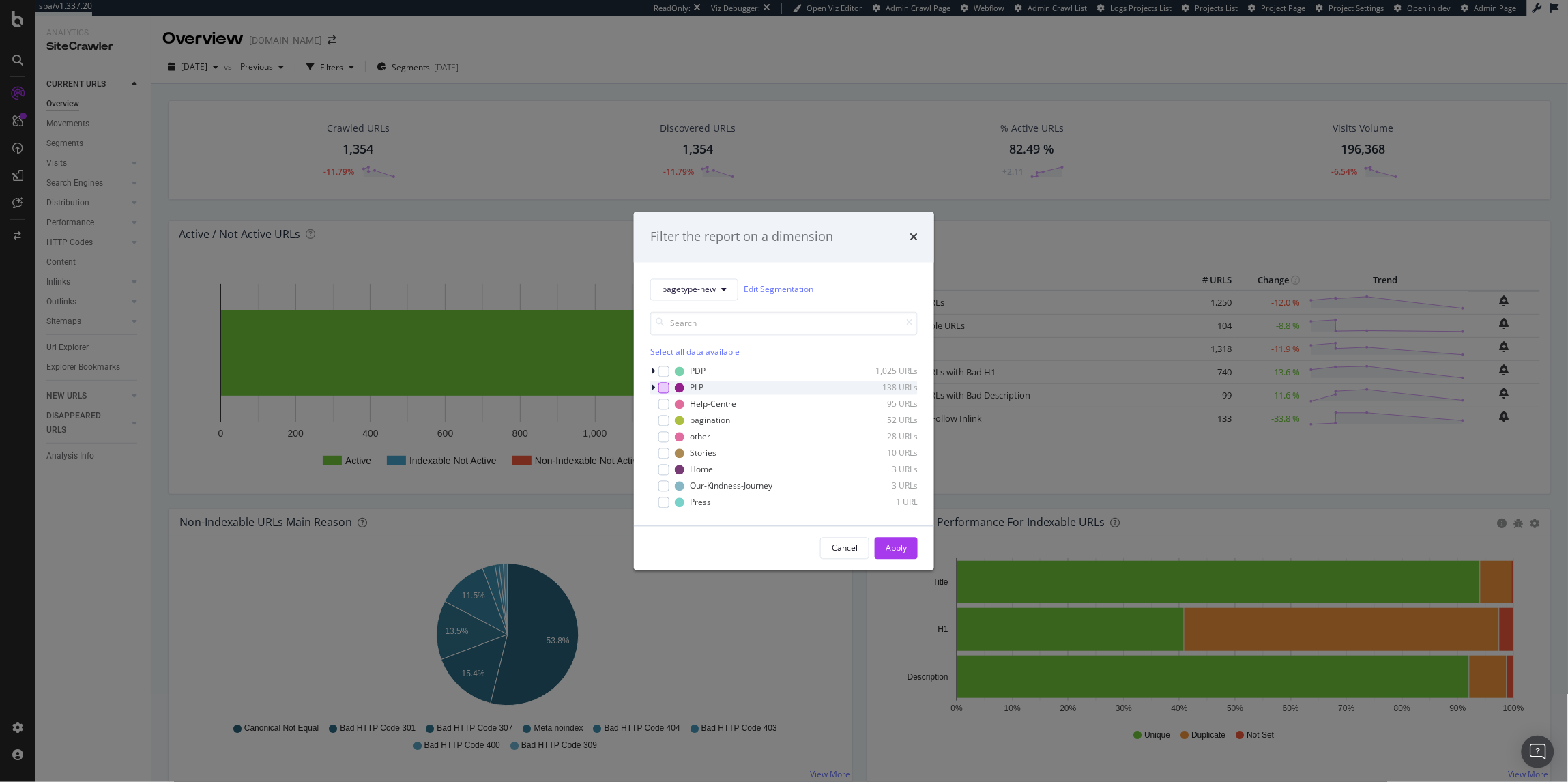
click at [663, 385] on div "modal" at bounding box center [664, 387] width 11 height 11
click at [907, 547] on button "Apply" at bounding box center [896, 548] width 43 height 22
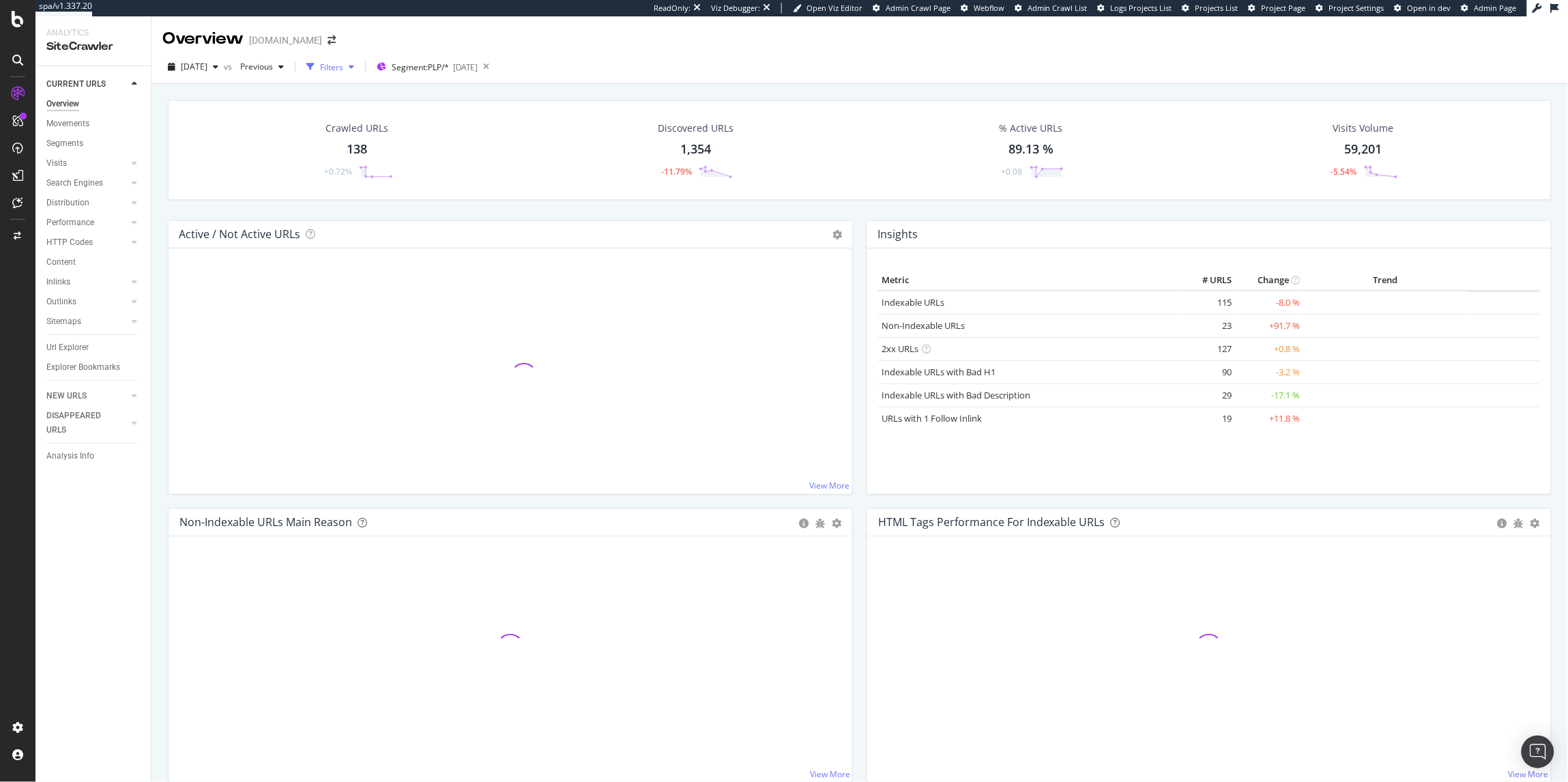
click at [320, 76] on div "button" at bounding box center [310, 66] width 19 height 19
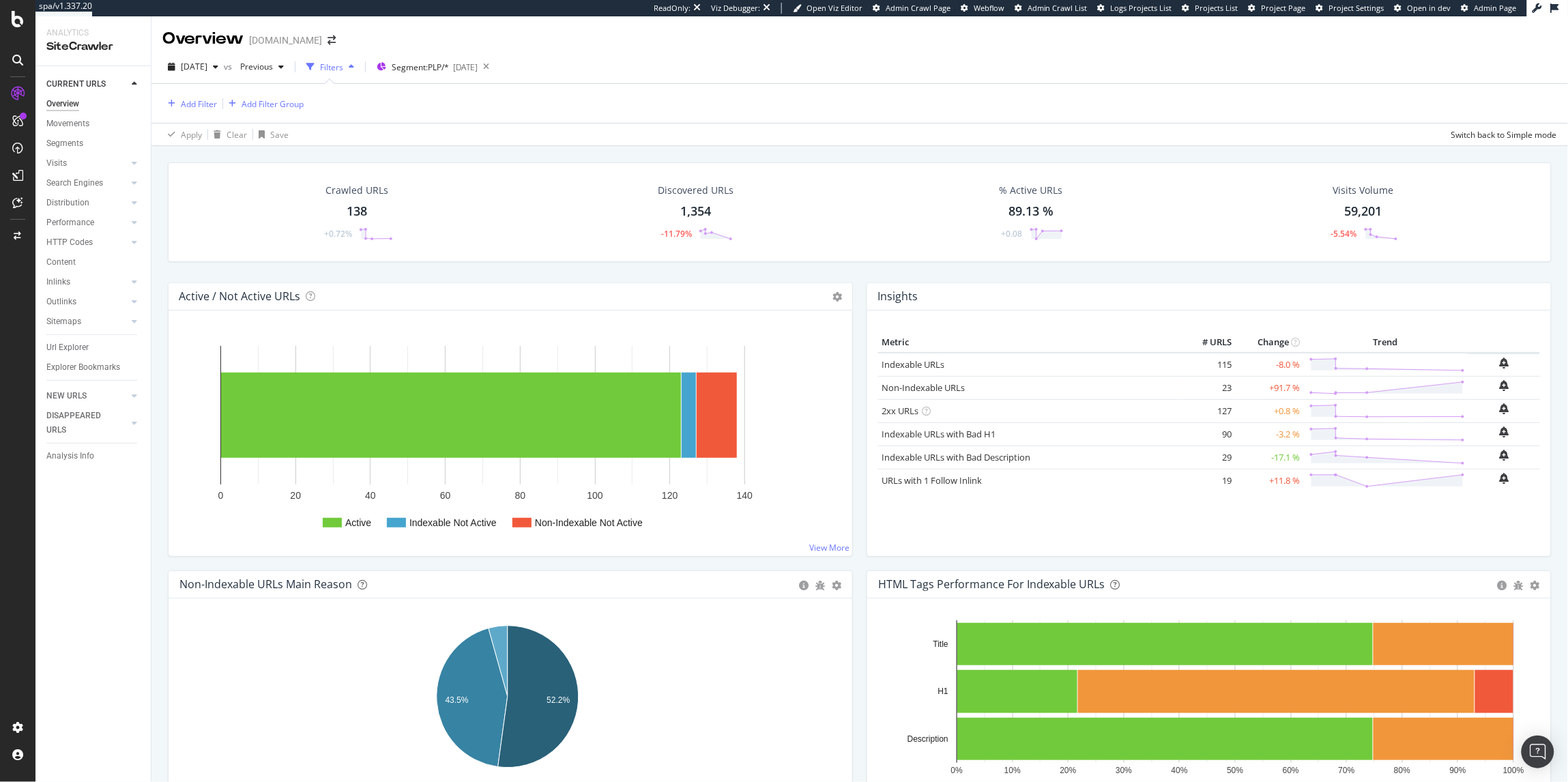
click at [343, 68] on div "Filters" at bounding box center [332, 67] width 23 height 12
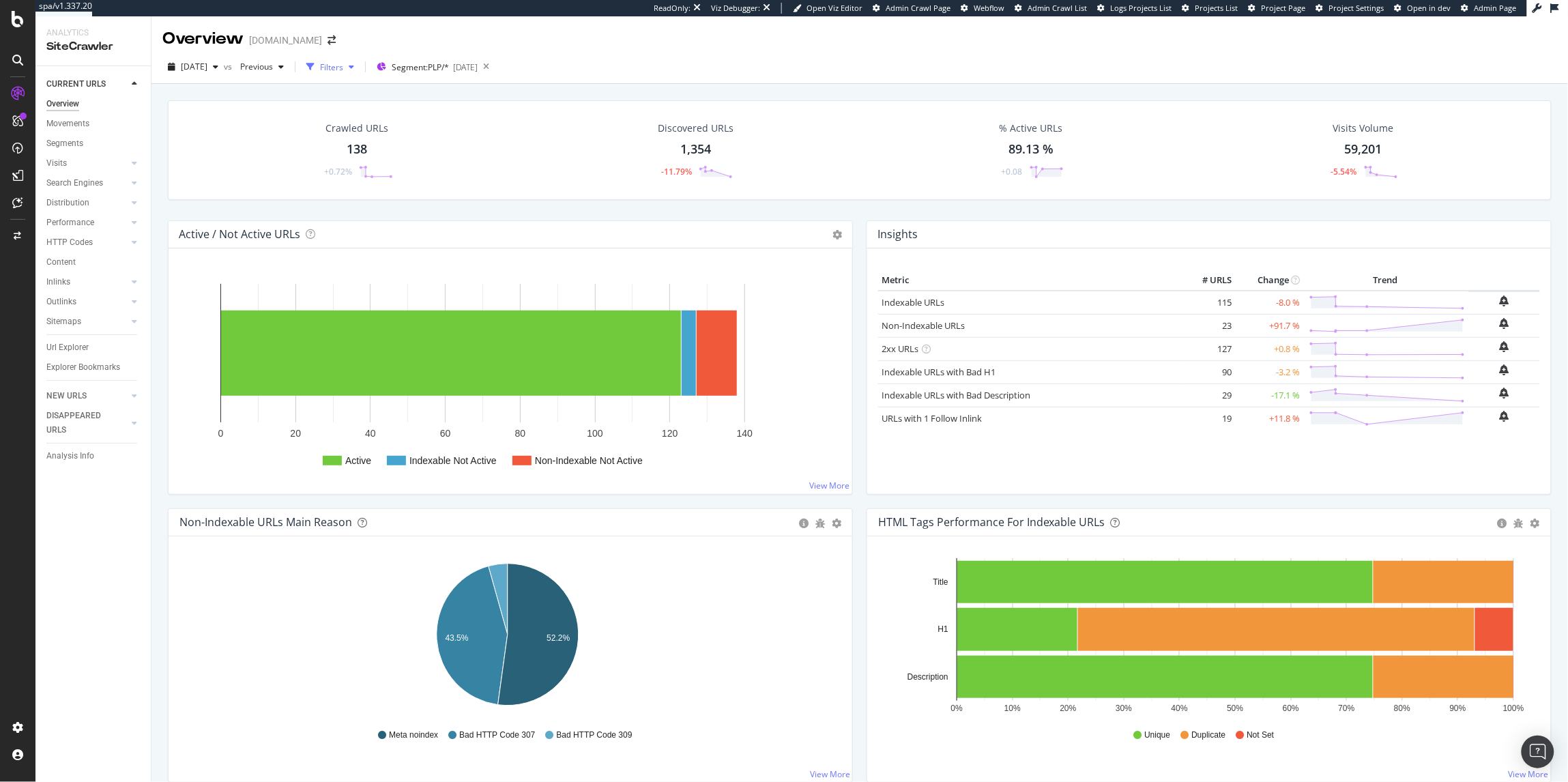
click at [320, 74] on div "button" at bounding box center [310, 66] width 19 height 19
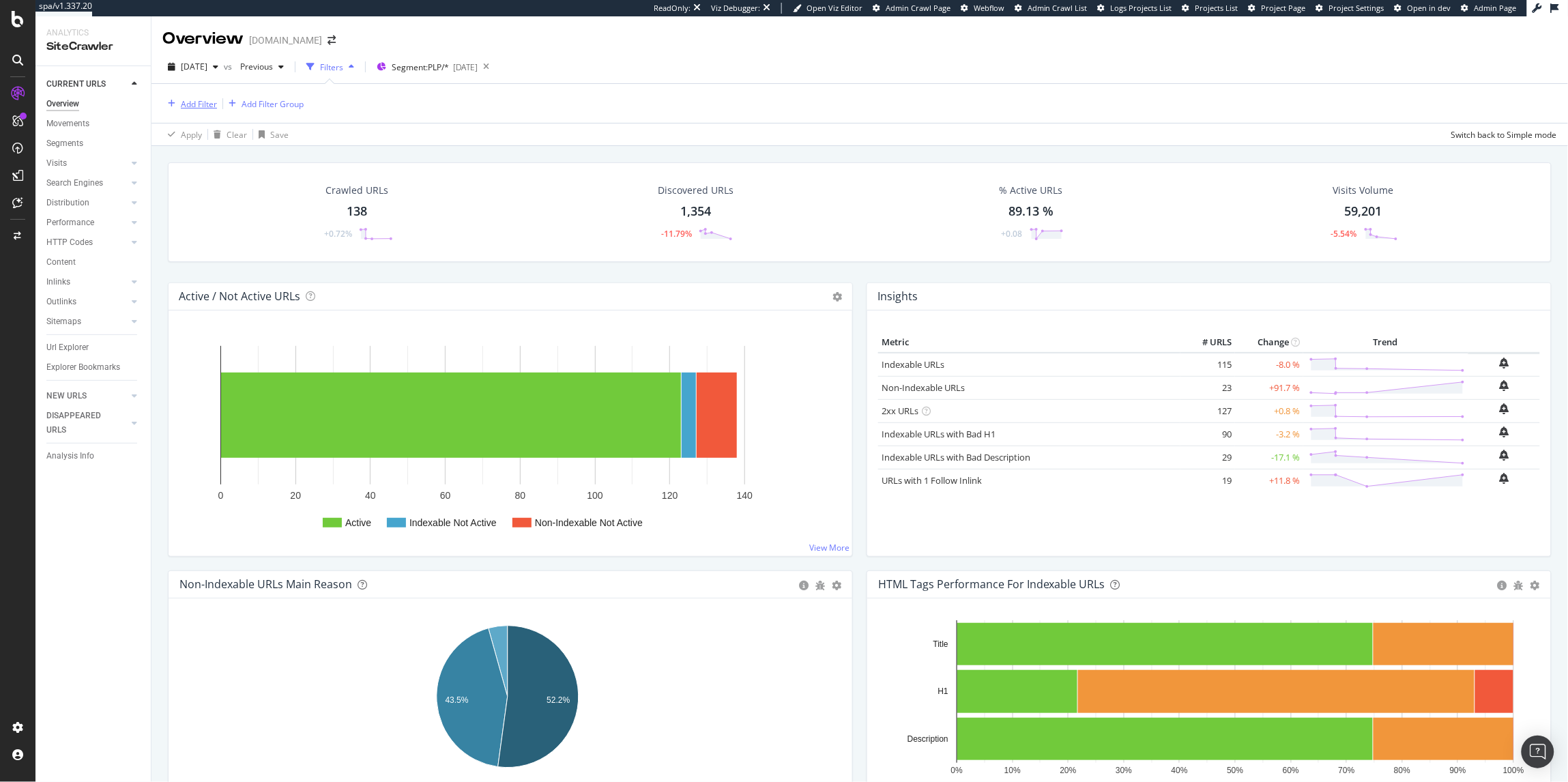
click at [197, 101] on div "Add Filter" at bounding box center [198, 103] width 36 height 12
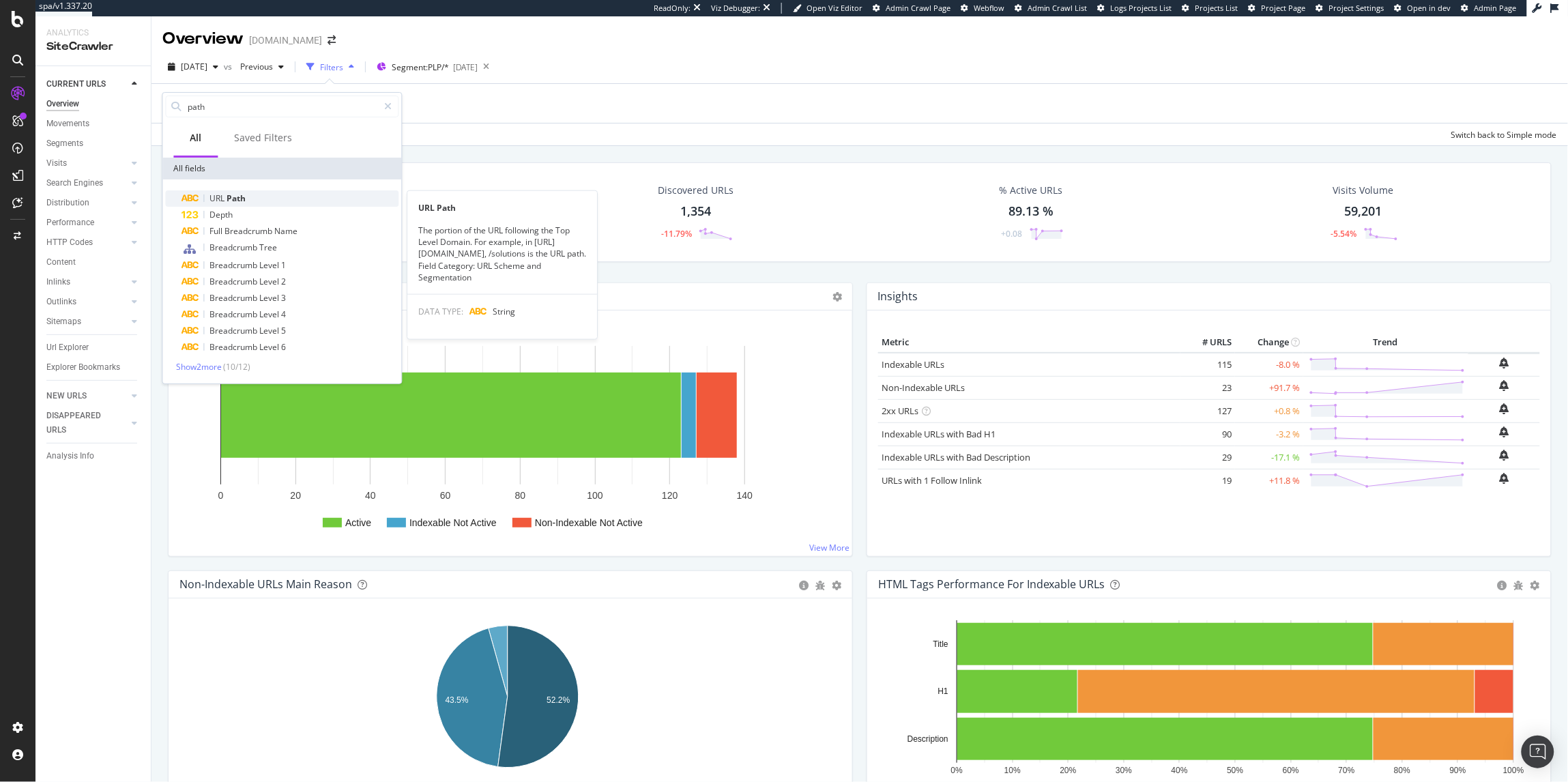
type input "path"
click at [266, 200] on div "URL Path" at bounding box center [290, 198] width 217 height 16
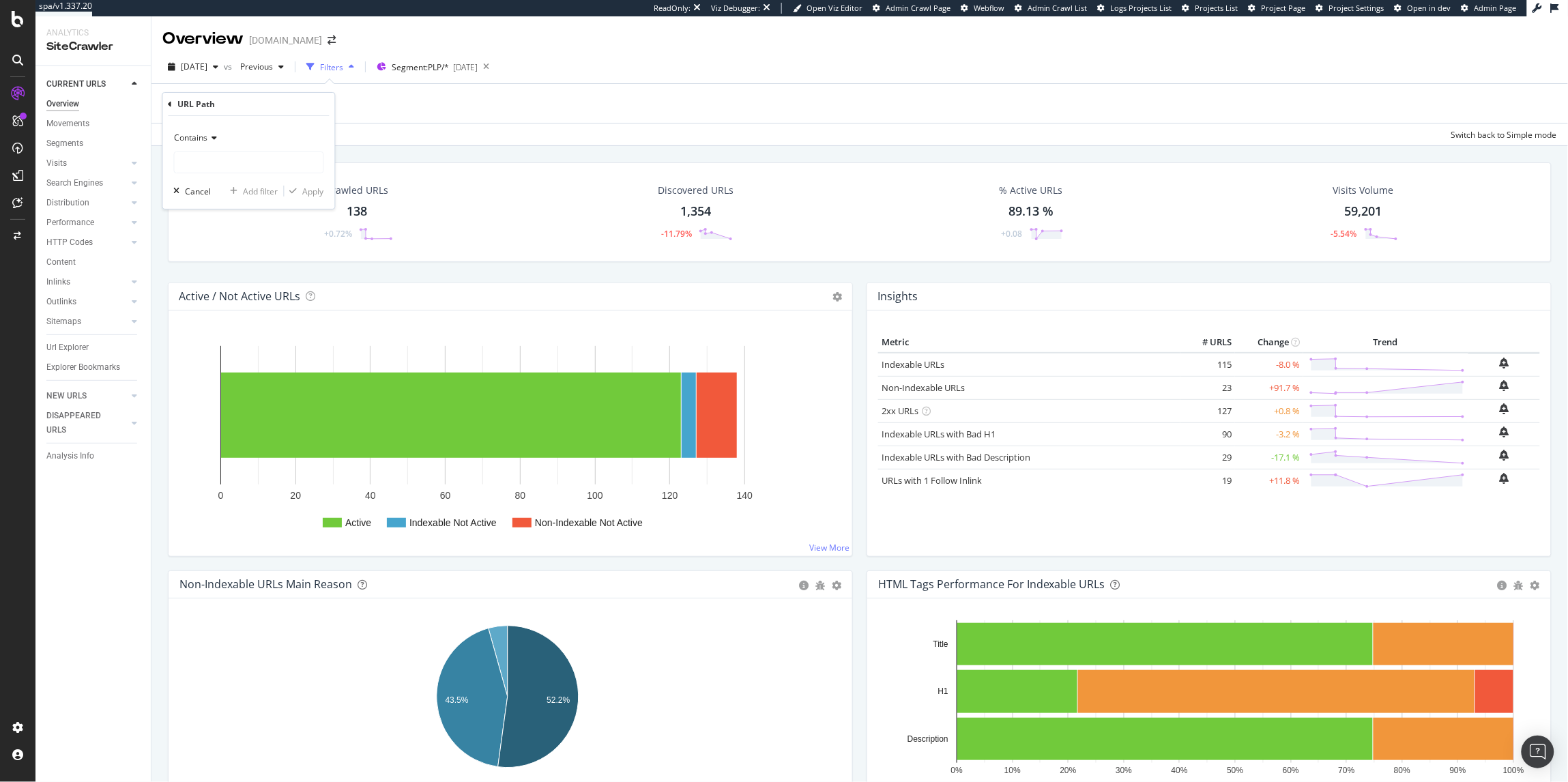
click at [196, 145] on div "Contains" at bounding box center [249, 138] width 150 height 22
click at [252, 238] on div "Ends with" at bounding box center [250, 236] width 146 height 18
click at [208, 153] on input "text" at bounding box center [248, 162] width 149 height 22
paste input "[PERSON_NAME]-[GEOGRAPHIC_DATA]"
type input "[PERSON_NAME]-[GEOGRAPHIC_DATA]"
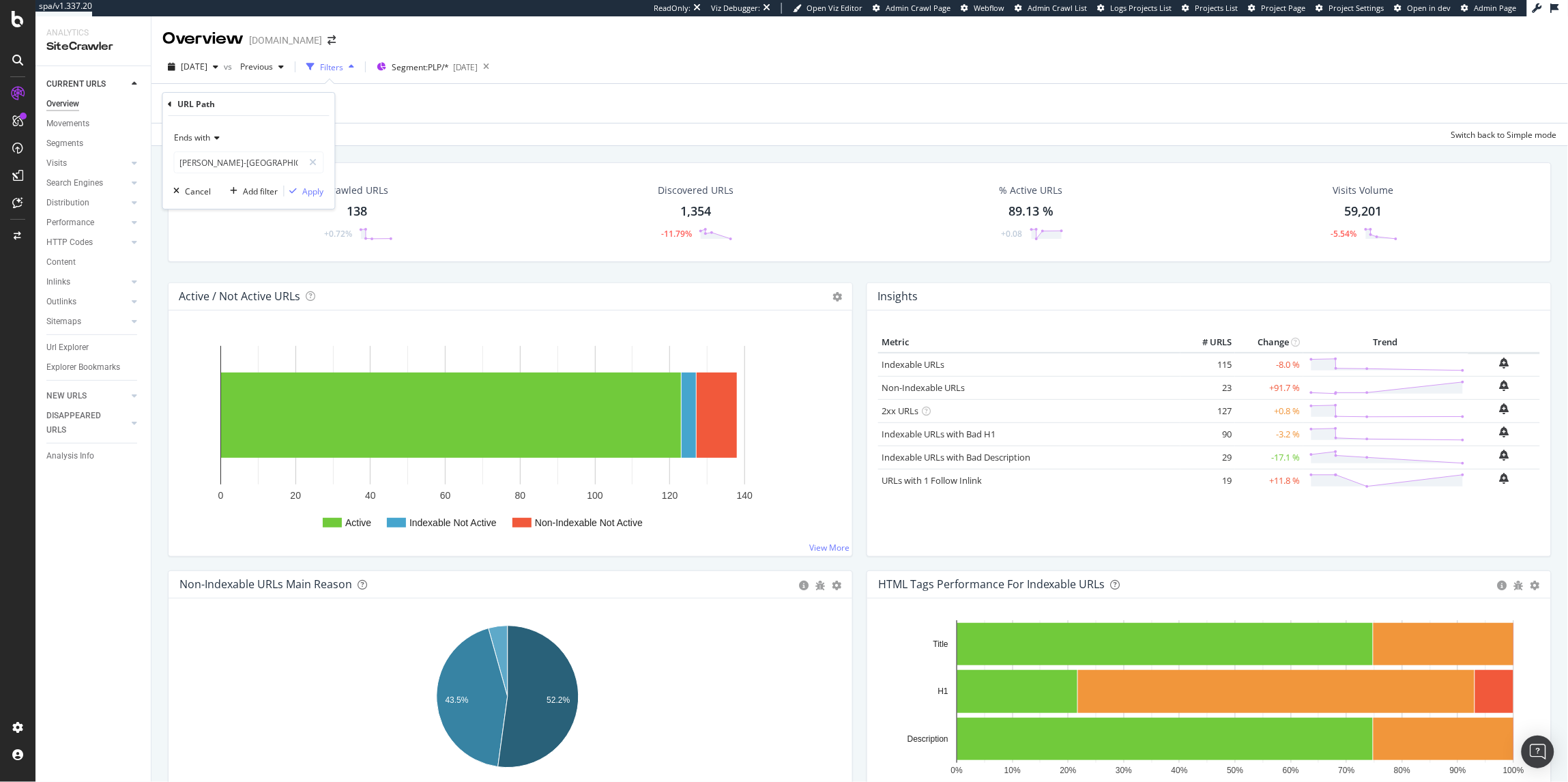
click at [311, 198] on div "Ends with [PERSON_NAME]-[GEOGRAPHIC_DATA] Cancel Add filter Apply" at bounding box center [248, 162] width 172 height 93
click at [311, 197] on div "Apply" at bounding box center [313, 191] width 21 height 12
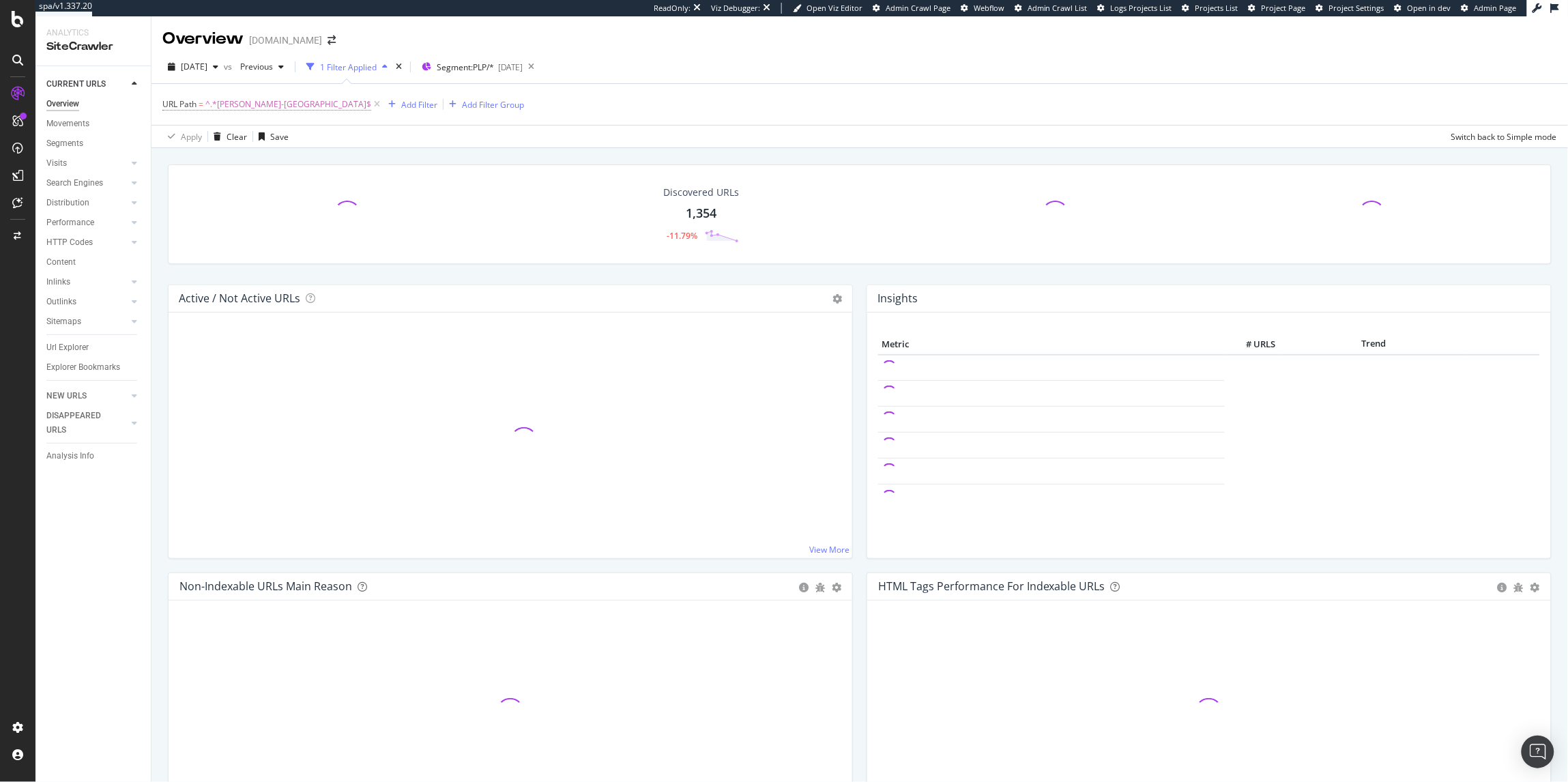
click at [251, 100] on span "^.*[PERSON_NAME]-[GEOGRAPHIC_DATA]$" at bounding box center [288, 104] width 166 height 19
click at [406, 138] on div "Apply Clear Save Switch back to Simple mode" at bounding box center [859, 136] width 1416 height 22
drag, startPoint x: 295, startPoint y: 109, endPoint x: 202, endPoint y: 110, distance: 93.0
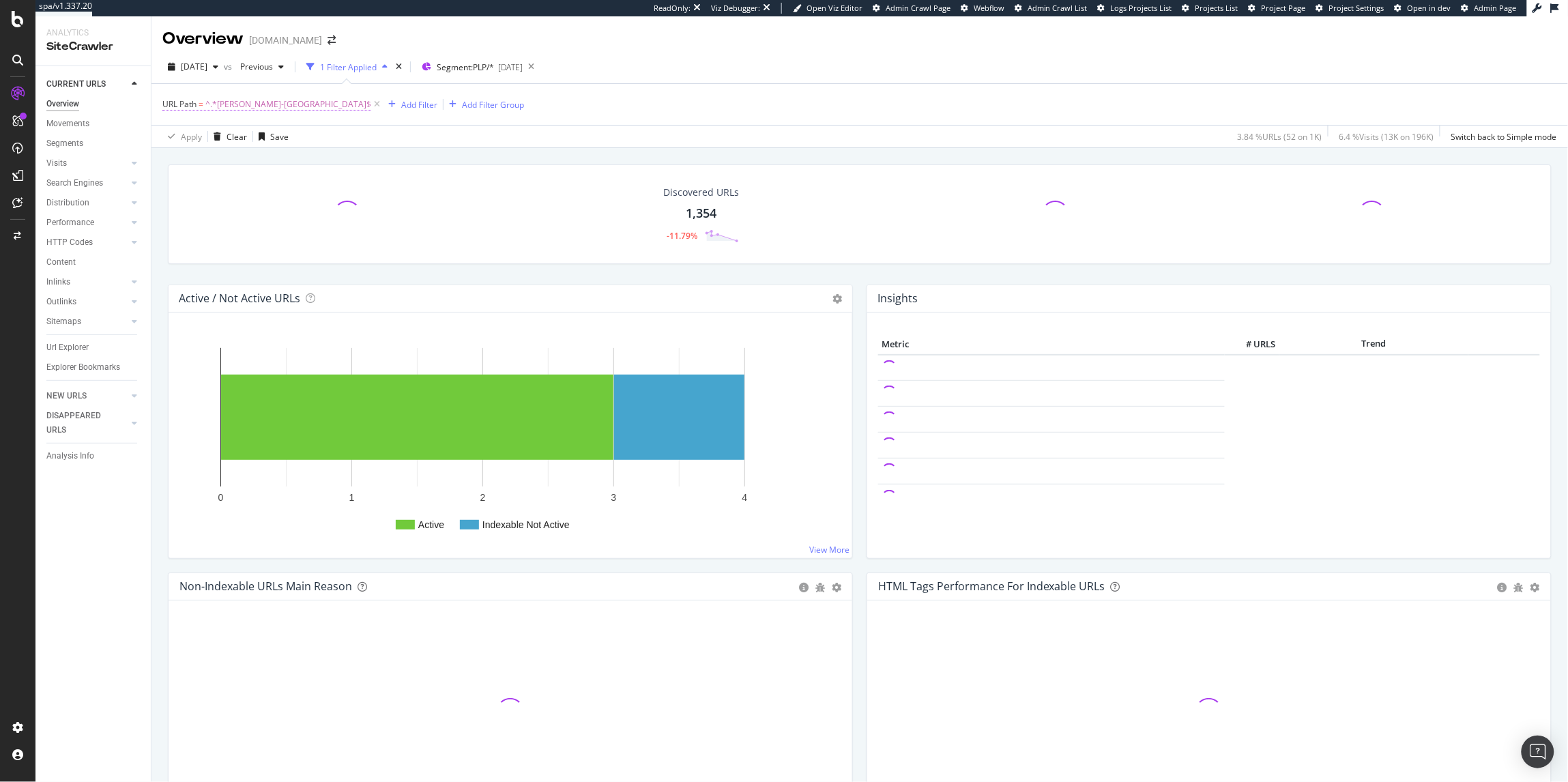
click at [202, 110] on span "URL Path = ^.*[PERSON_NAME]-[GEOGRAPHIC_DATA]$" at bounding box center [273, 104] width 221 height 19
drag, startPoint x: 206, startPoint y: 106, endPoint x: 298, endPoint y: 111, distance: 92.1
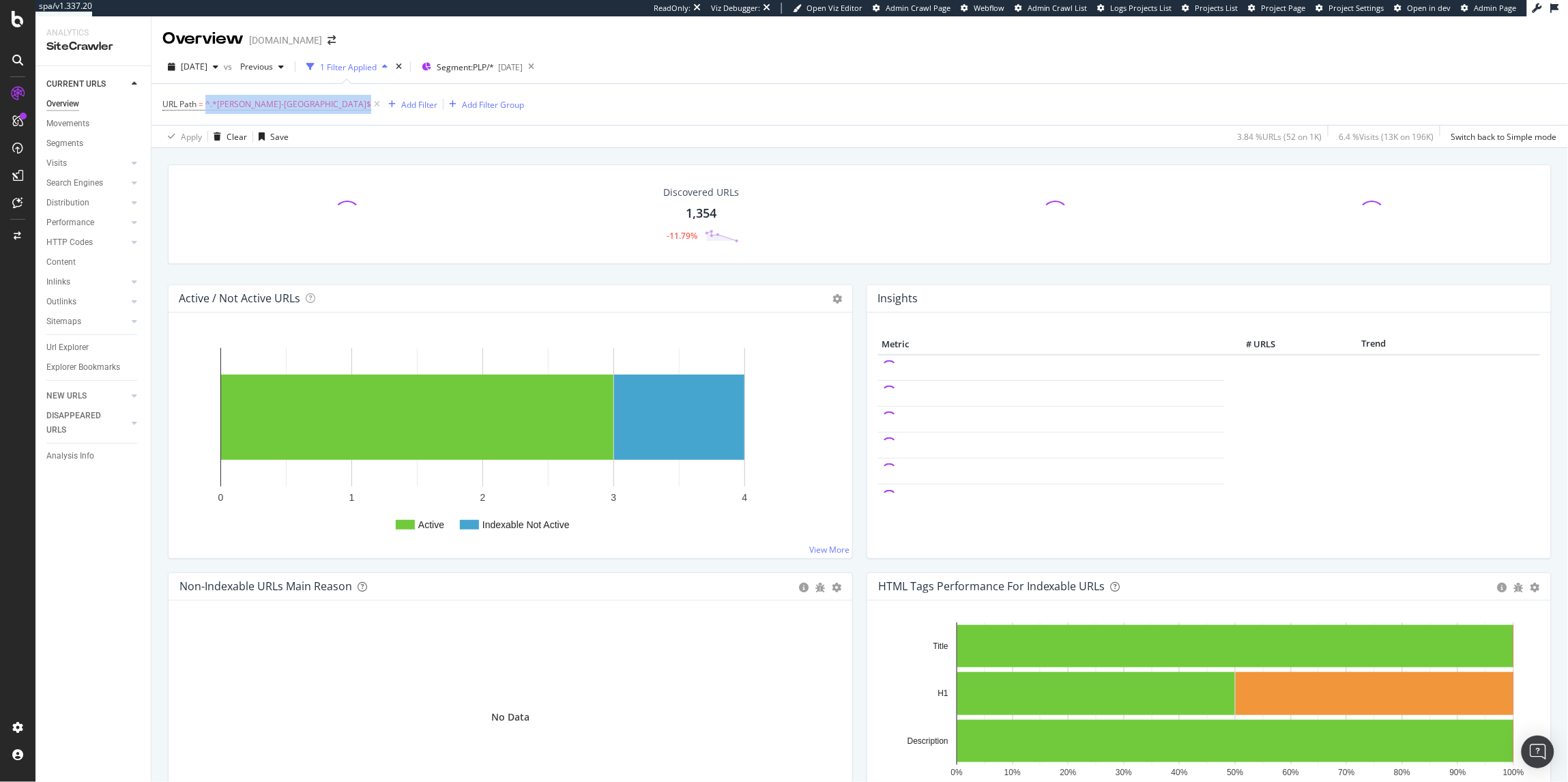
click at [298, 111] on span "URL Path = ^.*[PERSON_NAME]-[GEOGRAPHIC_DATA]$" at bounding box center [273, 104] width 221 height 19
copy div "^.*[PERSON_NAME]-[GEOGRAPHIC_DATA]$"
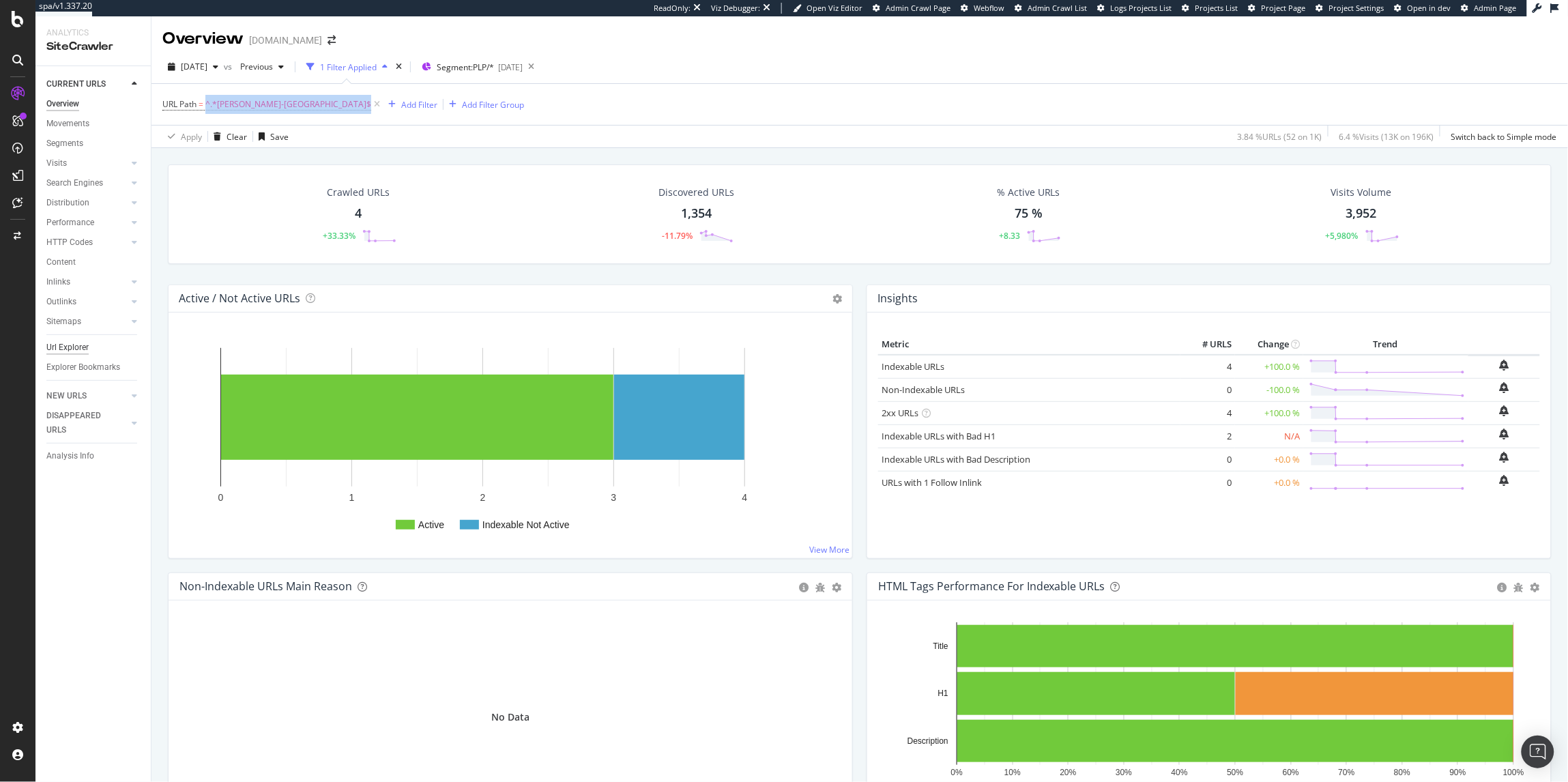
click at [73, 345] on div "Url Explorer" at bounding box center [67, 347] width 42 height 15
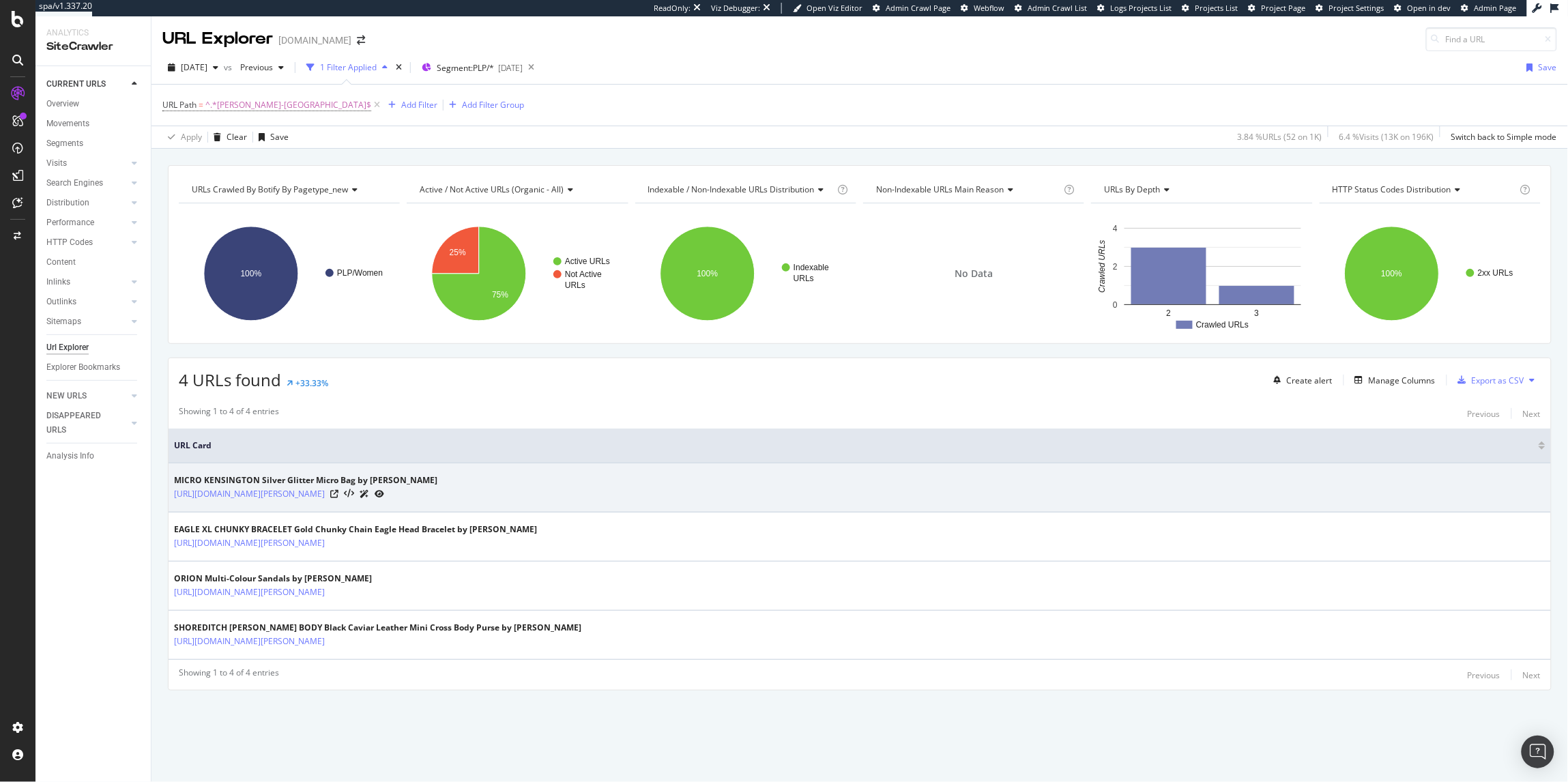
drag, startPoint x: 584, startPoint y: 496, endPoint x: 171, endPoint y: 501, distance: 413.0
click at [171, 501] on td "MICRO KENSINGTON Silver Glitter Micro Bag by [PERSON_NAME] [URL][DOMAIN_NAME][P…" at bounding box center [859, 488] width 1382 height 49
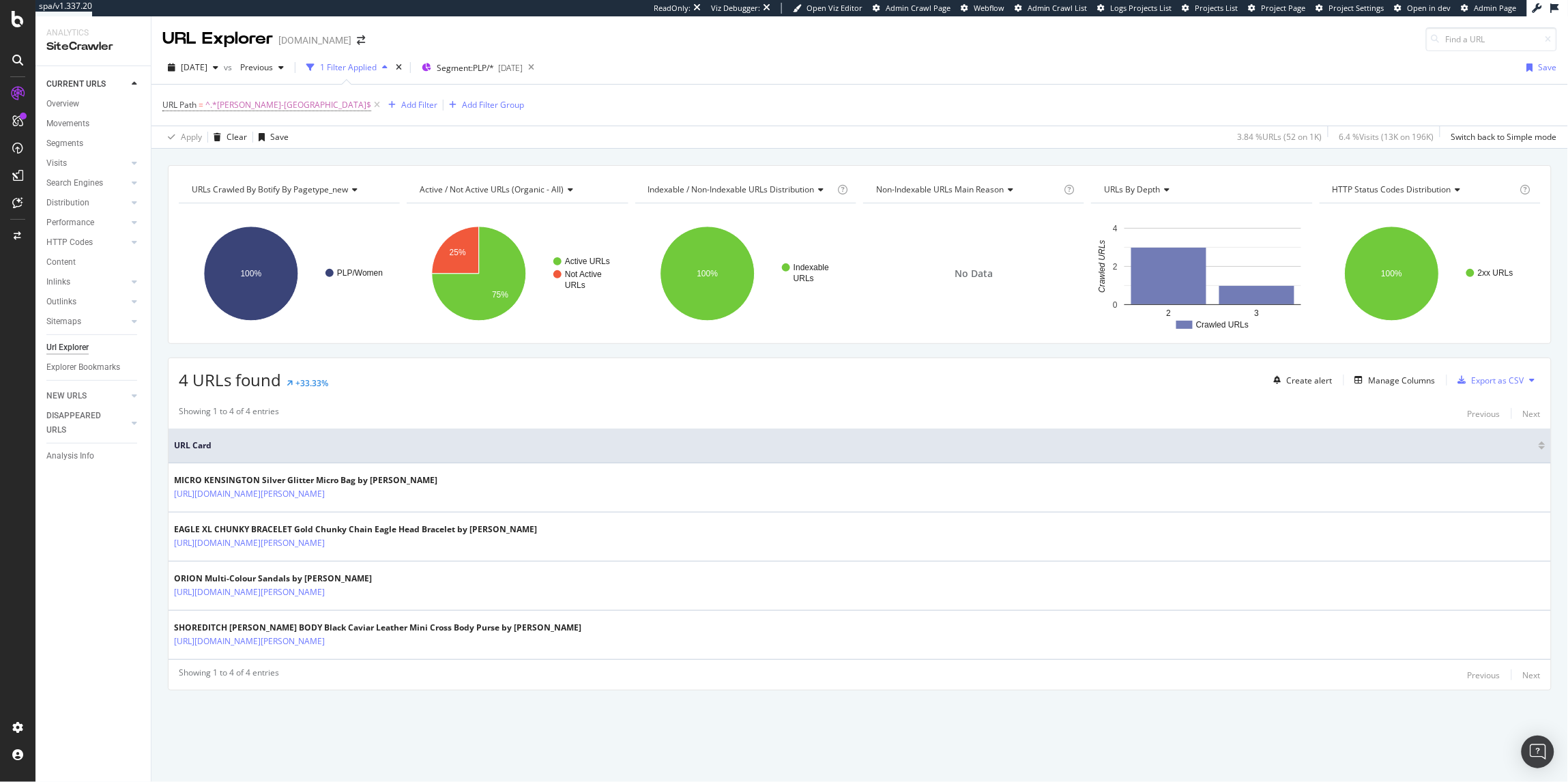
copy link "[URL][DOMAIN_NAME][PERSON_NAME]"
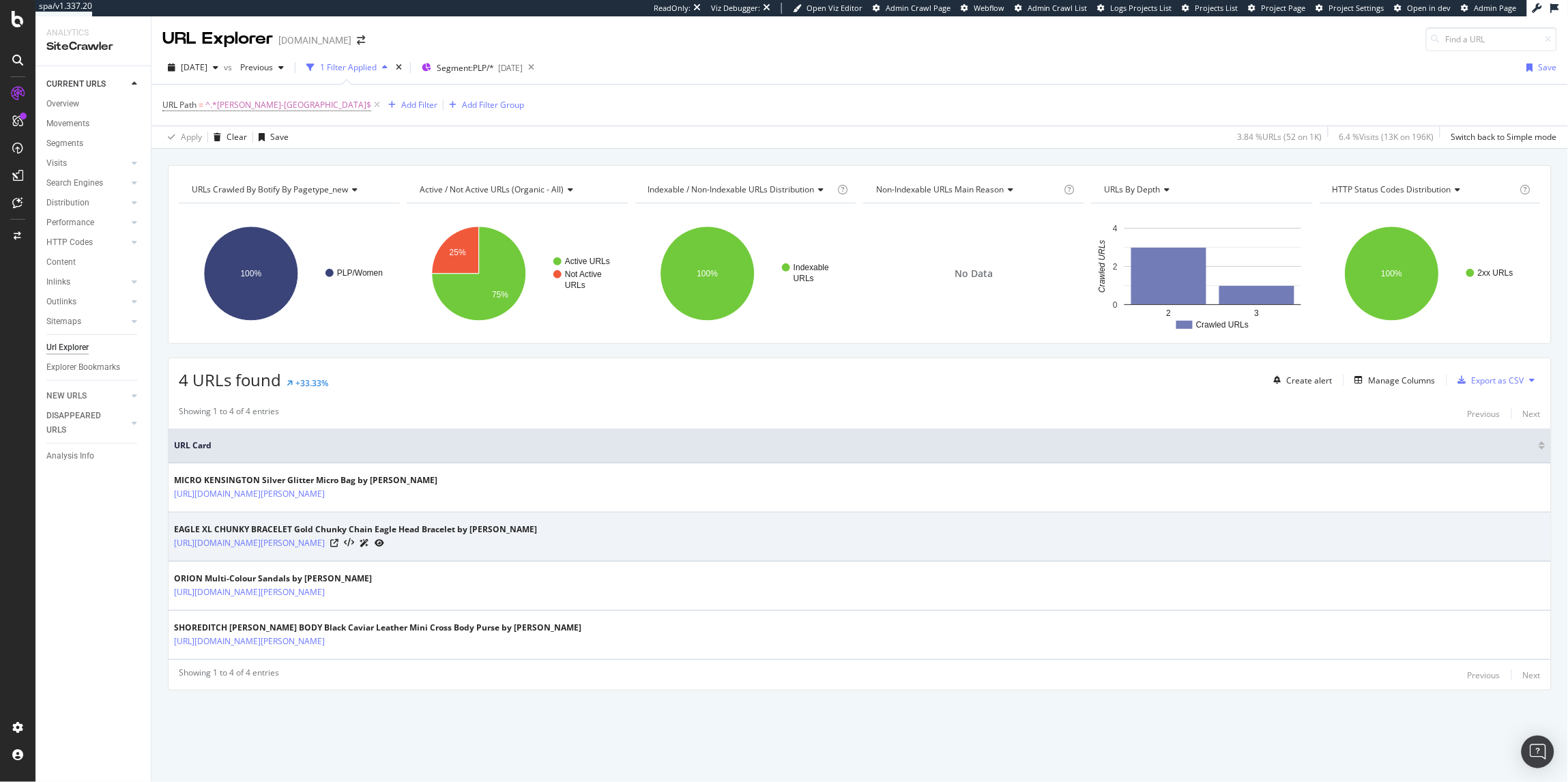
drag, startPoint x: 169, startPoint y: 545, endPoint x: 518, endPoint y: 558, distance: 349.2
click at [518, 558] on td "EAGLE XL CHUNKY BRACELET Gold Chunky Chain Eagle Head Bracelet by [PERSON_NAME]…" at bounding box center [859, 537] width 1382 height 49
copy link "[URL][DOMAIN_NAME][PERSON_NAME]"
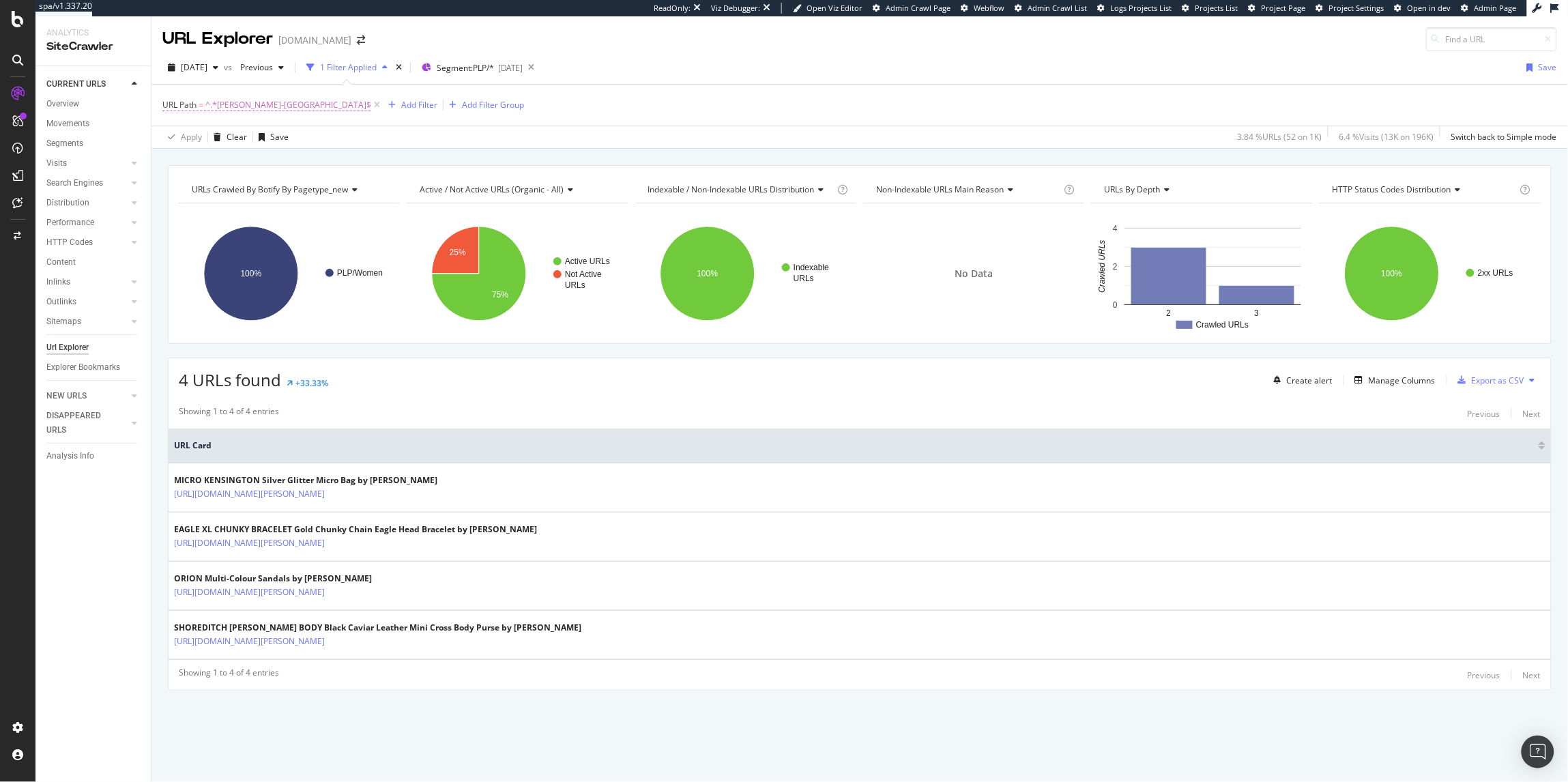
click at [217, 106] on span "^.*[PERSON_NAME]-[GEOGRAPHIC_DATA]$" at bounding box center [288, 105] width 166 height 19
click at [423, 126] on div "Apply Clear Save 3.84 % URLs ( 52 on 1K ) 6.4 % Visits ( 13K on 196K ) Switch b…" at bounding box center [859, 137] width 1416 height 22
click at [383, 111] on div "Add Filter" at bounding box center [410, 104] width 55 height 15
click at [652, 110] on div "URL Path = ^.*[PERSON_NAME]-[GEOGRAPHIC_DATA]$ Add Filter Add Filter Group" at bounding box center [860, 105] width 1394 height 41
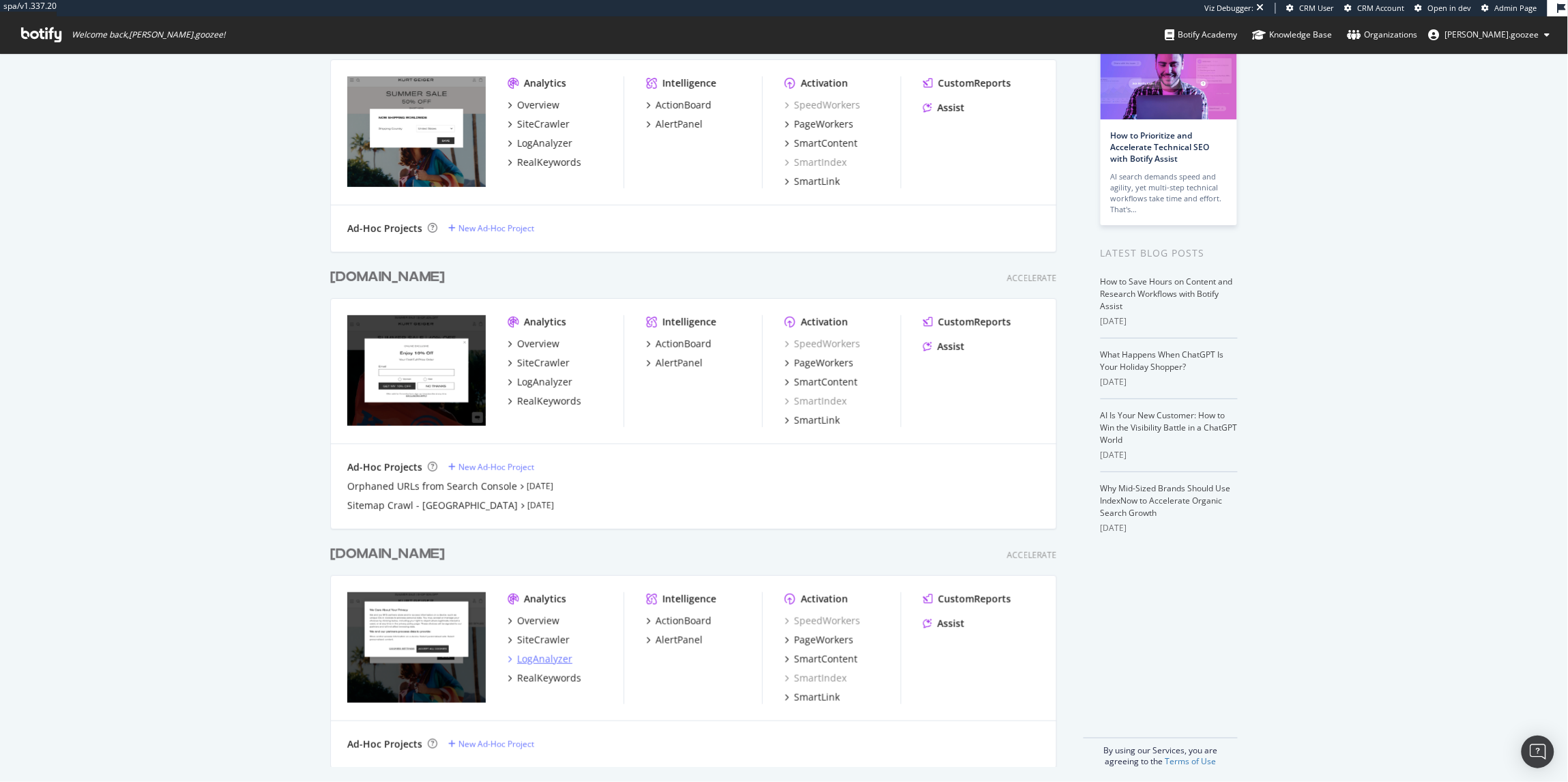
scroll to position [96, 0]
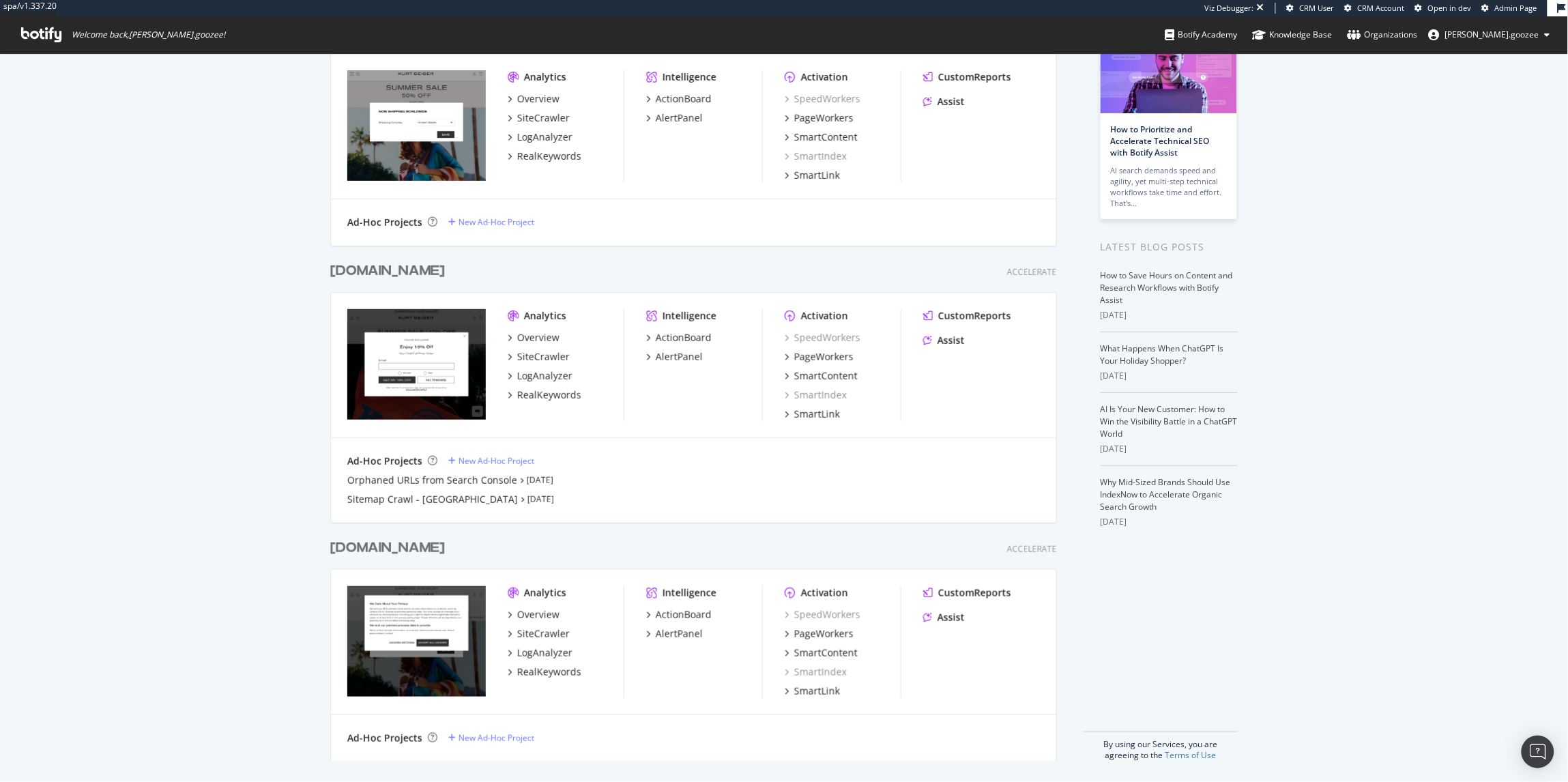
click at [483, 548] on div "[DOMAIN_NAME] Accelerate" at bounding box center [693, 548] width 727 height 20
click at [481, 548] on div "[DOMAIN_NAME] Accelerate" at bounding box center [693, 548] width 727 height 20
click at [445, 541] on div "[DOMAIN_NAME]" at bounding box center [387, 548] width 115 height 20
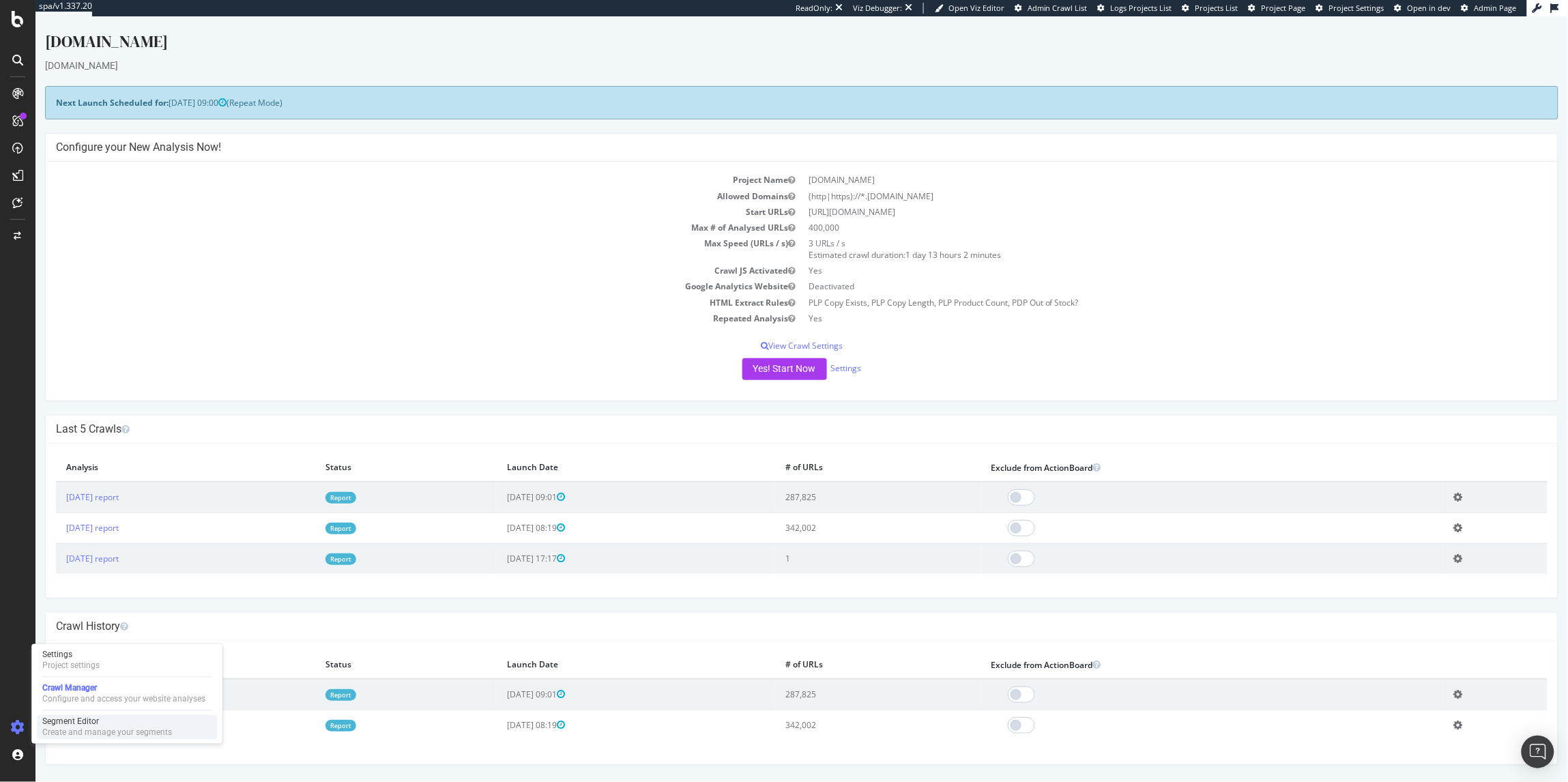
click at [99, 721] on div "Segment Editor" at bounding box center [107, 722] width 130 height 11
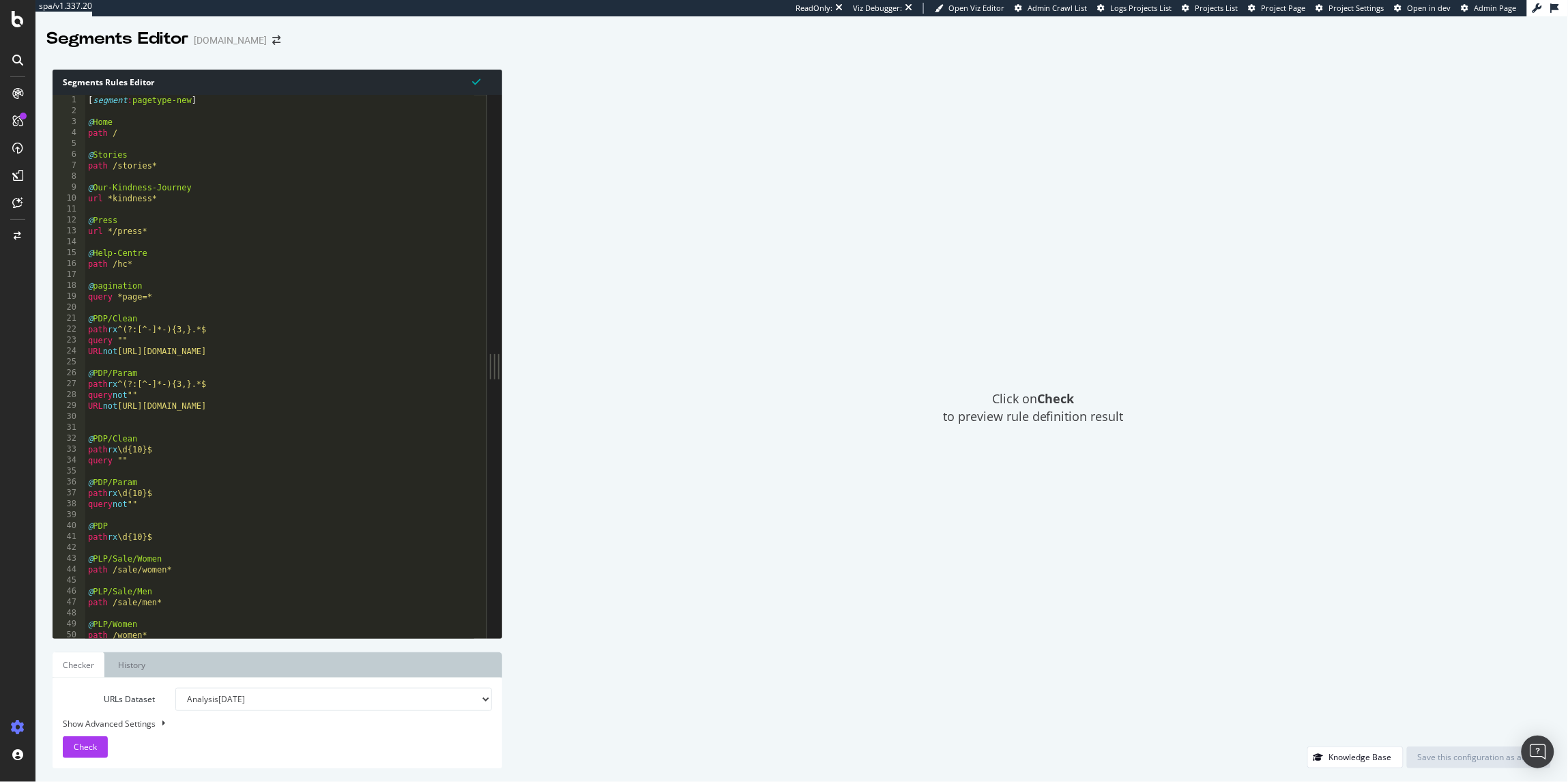
type textarea "URL not [URL][DOMAIN_NAME]"
drag, startPoint x: 424, startPoint y: 356, endPoint x: 62, endPoint y: 353, distance: 362.0
click at [62, 353] on div "URL not [URL][DOMAIN_NAME] 1 2 3 4 5 6 7 8 9 10 11 12 13 14 15 16 17 18 19 20 2…" at bounding box center [269, 366] width 434 height 543
click at [271, 467] on div "[ segment : pagetype-new ] @ Home path / @ Stories path /stories* @ Our-Kindnes…" at bounding box center [280, 377] width 389 height 565
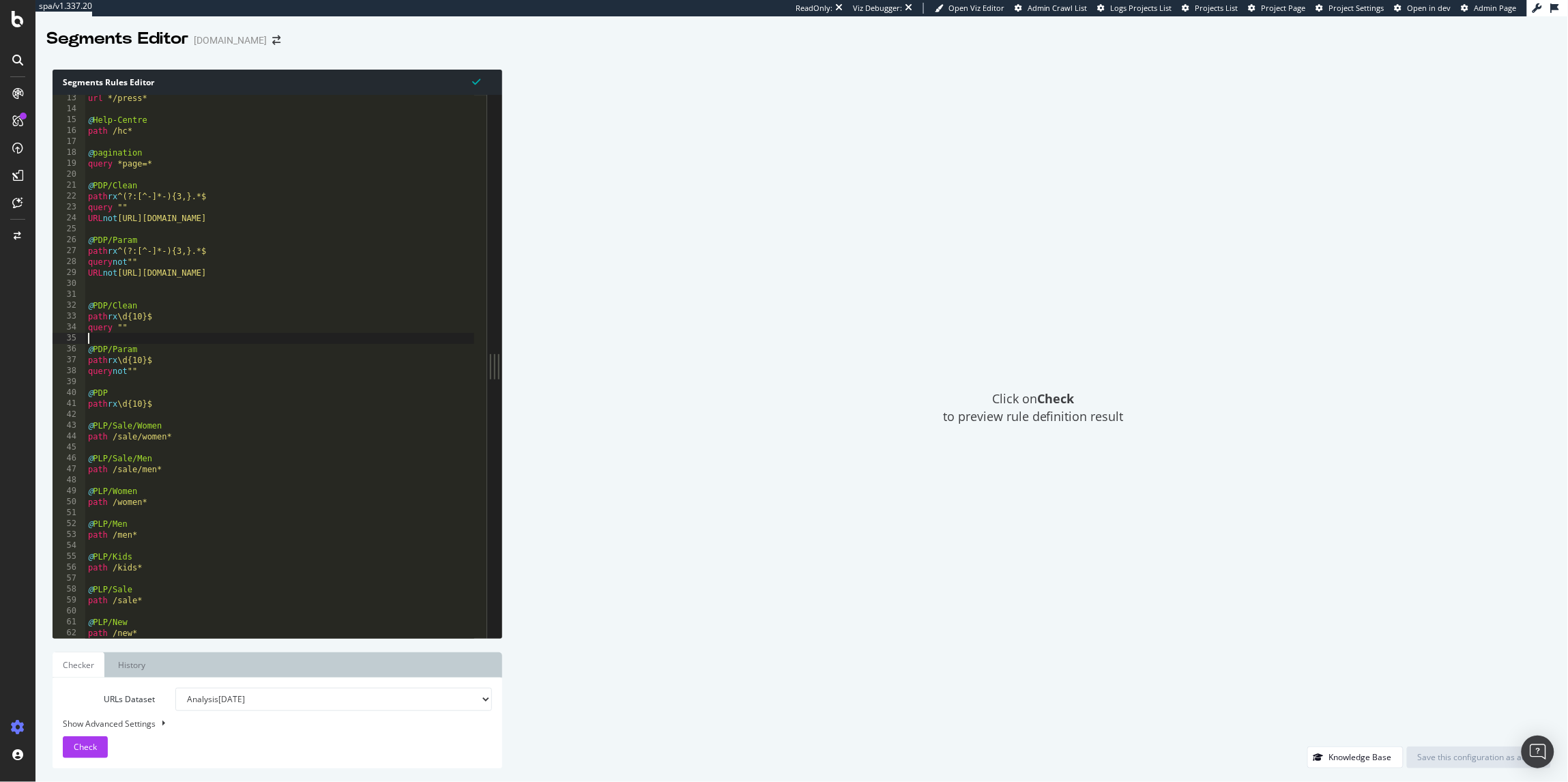
scroll to position [123, 0]
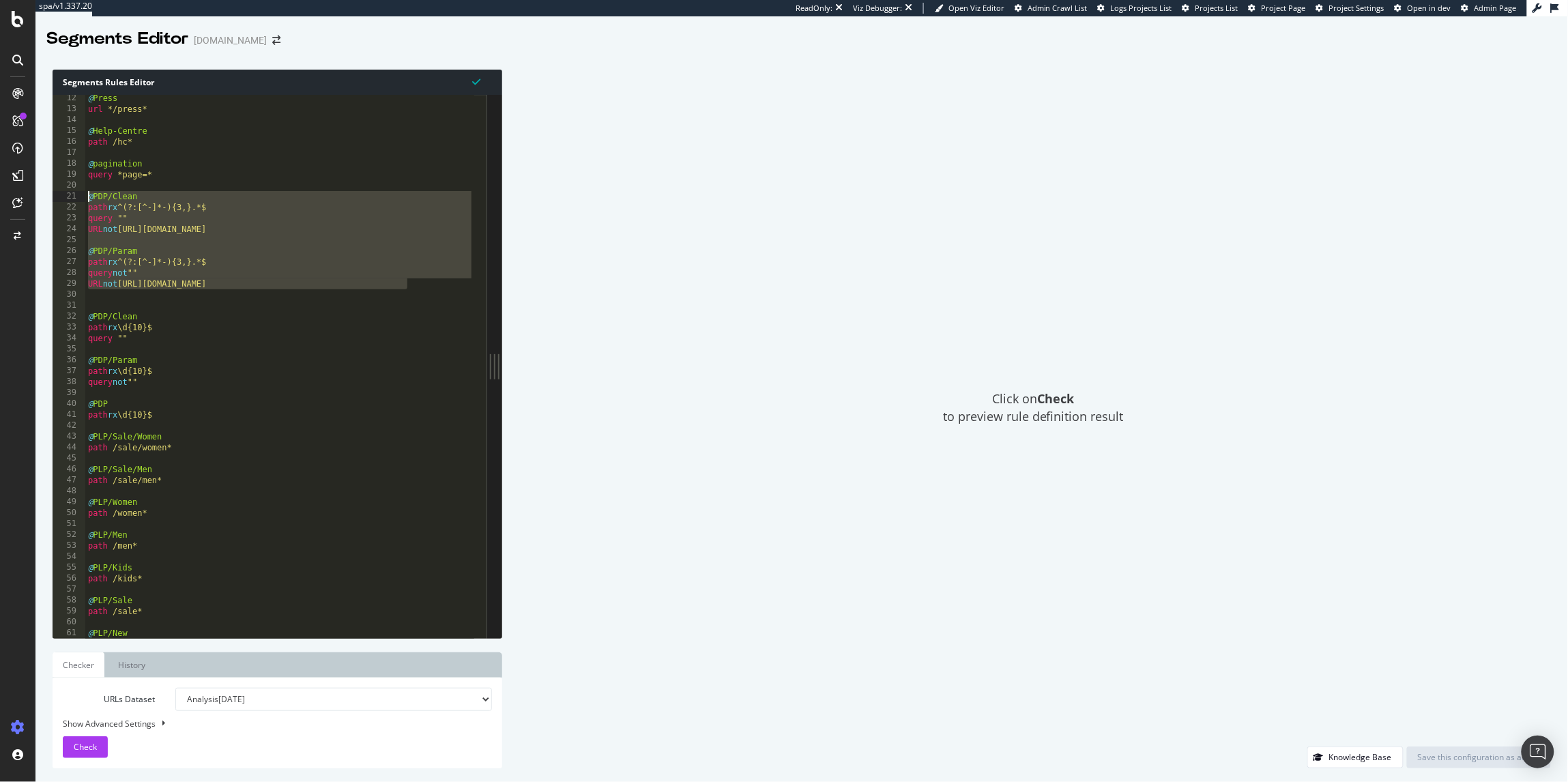
drag, startPoint x: 405, startPoint y: 287, endPoint x: 80, endPoint y: 194, distance: 338.0
click at [80, 194] on div "12 13 14 15 16 17 18 19 20 21 22 23 24 25 26 27 28 29 30 31 32 33 34 35 36 37 3…" at bounding box center [269, 366] width 434 height 543
type textarea "@PDP/Clean path rx ^(?:[^-]*-){3,}.*$"
click at [235, 241] on div "@ Press url */press* @ Help-Centre path /hc* @ pagination query *page=* @ PDP/C…" at bounding box center [280, 375] width 389 height 565
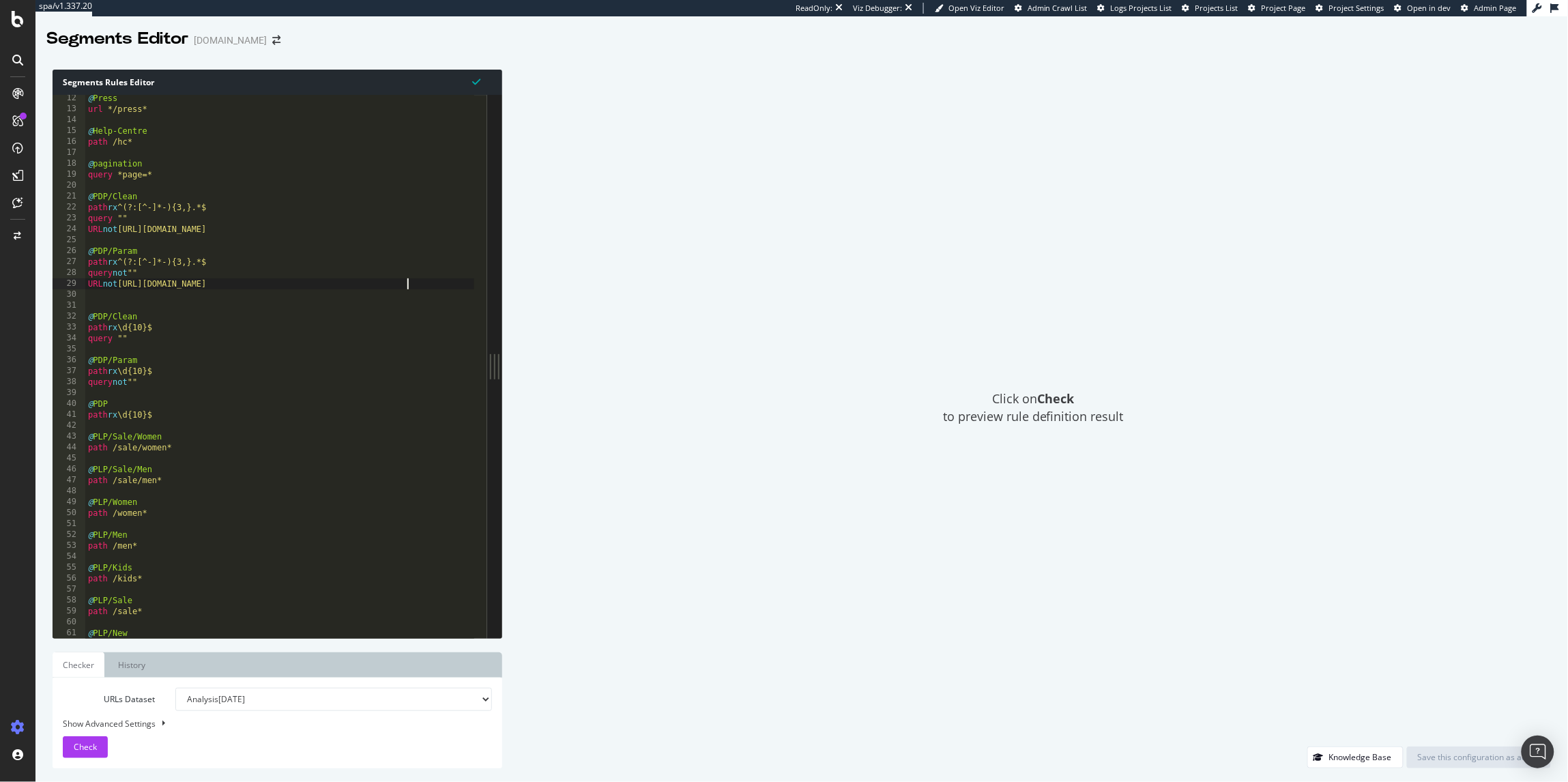
click at [413, 283] on div "@ Press url */press* @ Help-Centre path /hc* @ pagination query *page=* @ PDP/C…" at bounding box center [280, 375] width 389 height 565
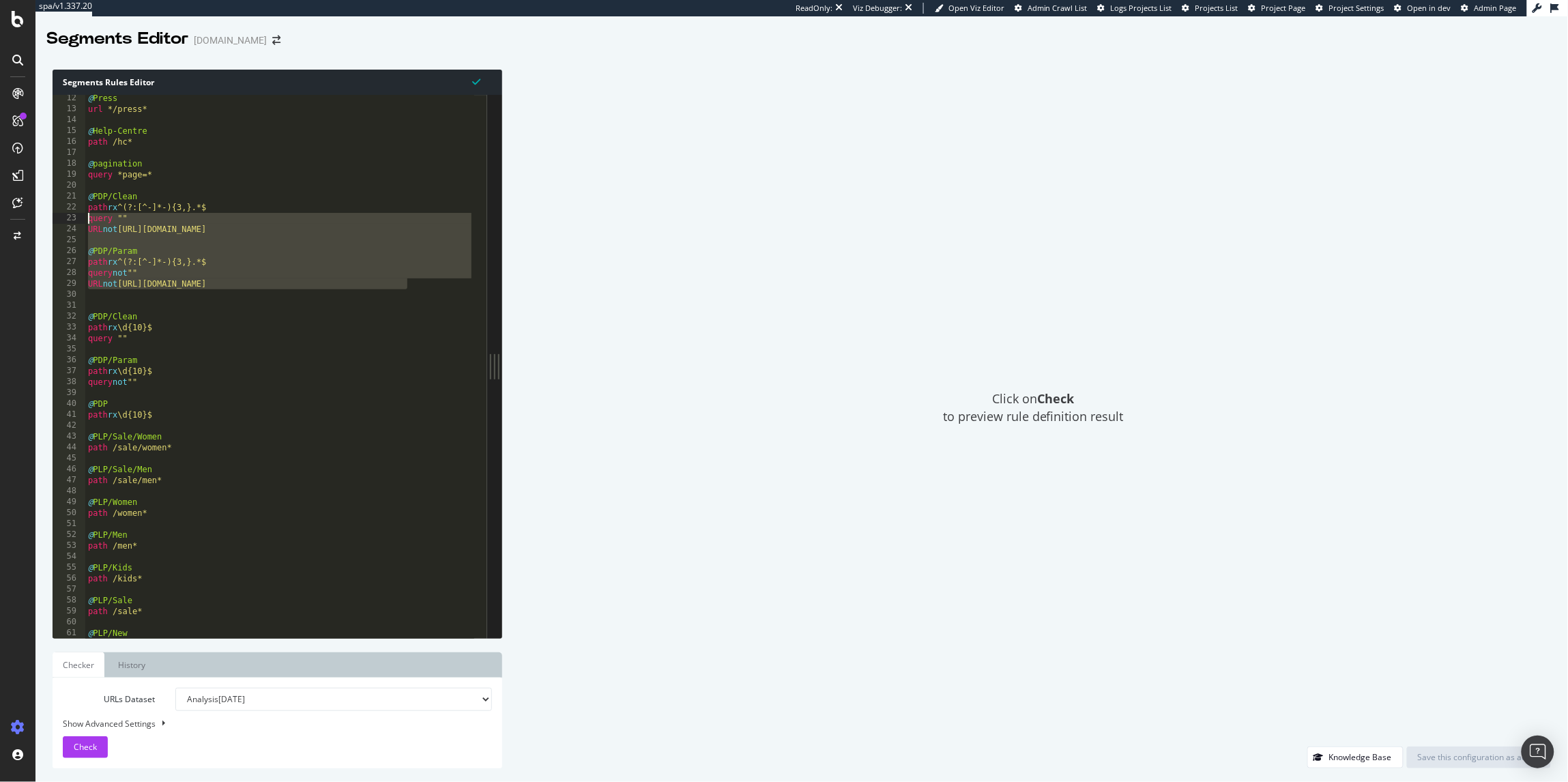
drag, startPoint x: 415, startPoint y: 285, endPoint x: 69, endPoint y: 218, distance: 352.4
click at [69, 218] on div "URL not [URL][DOMAIN_NAME] 12 13 14 15 16 17 18 19 20 21 22 23 24 25 26 27 28 2…" at bounding box center [269, 366] width 434 height 543
click at [352, 260] on div "@ Press url */press* @ Help-Centre path /hc* @ pagination query *page=* @ PDP/C…" at bounding box center [280, 375] width 389 height 565
drag, startPoint x: 423, startPoint y: 285, endPoint x: 74, endPoint y: 194, distance: 360.7
click at [74, 194] on div "path rx ^(?:[^-]*-){3,}.*$ 12 13 14 15 16 17 18 19 20 21 22 23 24 25 26 27 28 2…" at bounding box center [269, 366] width 434 height 543
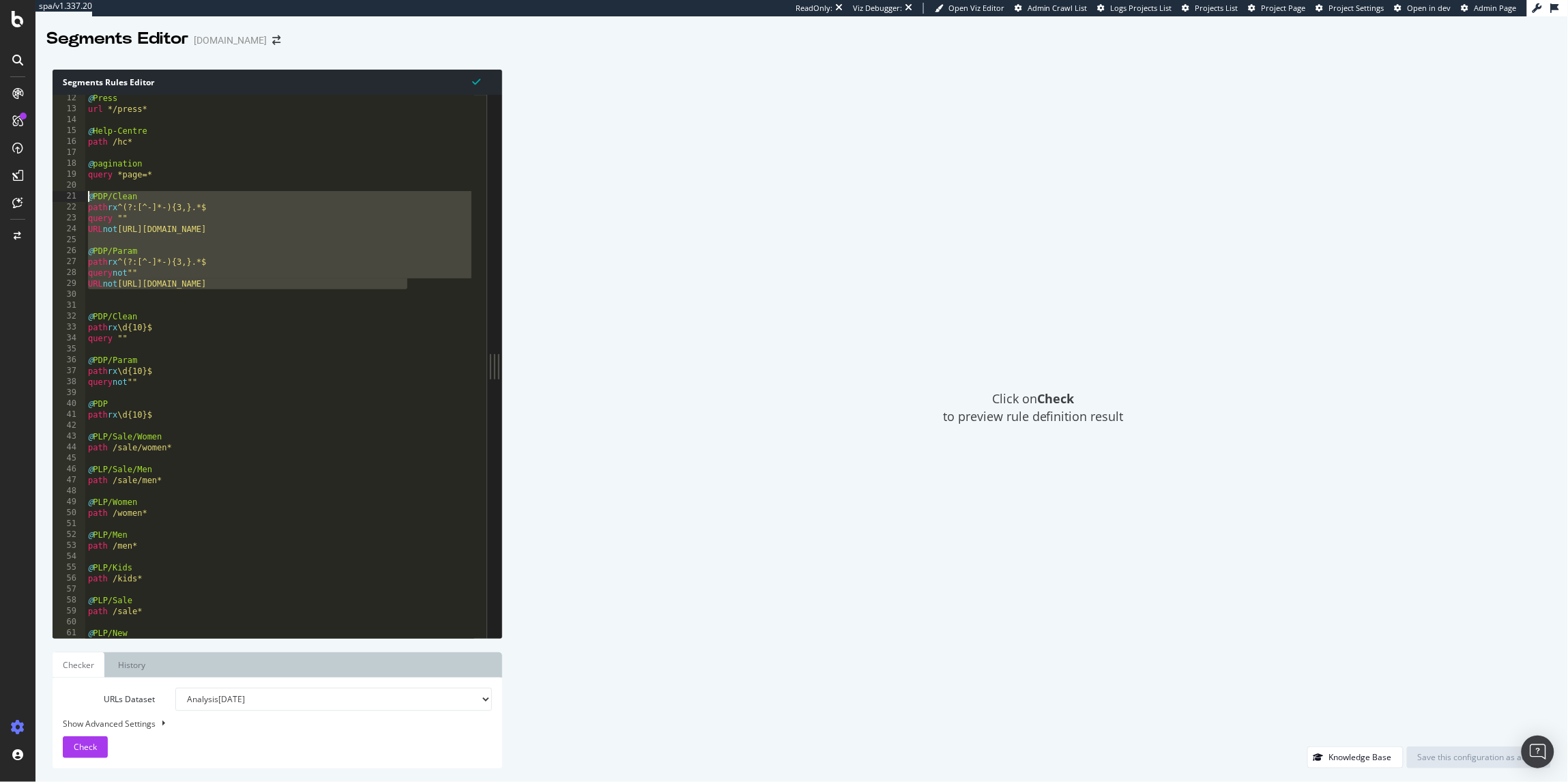
click at [286, 268] on div "@ Press url */press* @ Help-Centre path /hc* @ pagination query *page=* @ PDP/C…" at bounding box center [280, 375] width 389 height 565
drag, startPoint x: 414, startPoint y: 289, endPoint x: 61, endPoint y: 194, distance: 365.6
click at [61, 194] on div "query not "" 12 13 14 15 16 17 18 19 20 21 22 23 24 25 26 27 28 29 30 31 32 33 …" at bounding box center [269, 366] width 434 height 543
type textarea "@PDP/Clean path rx ^(?:[^-]*-){3,}.*$"
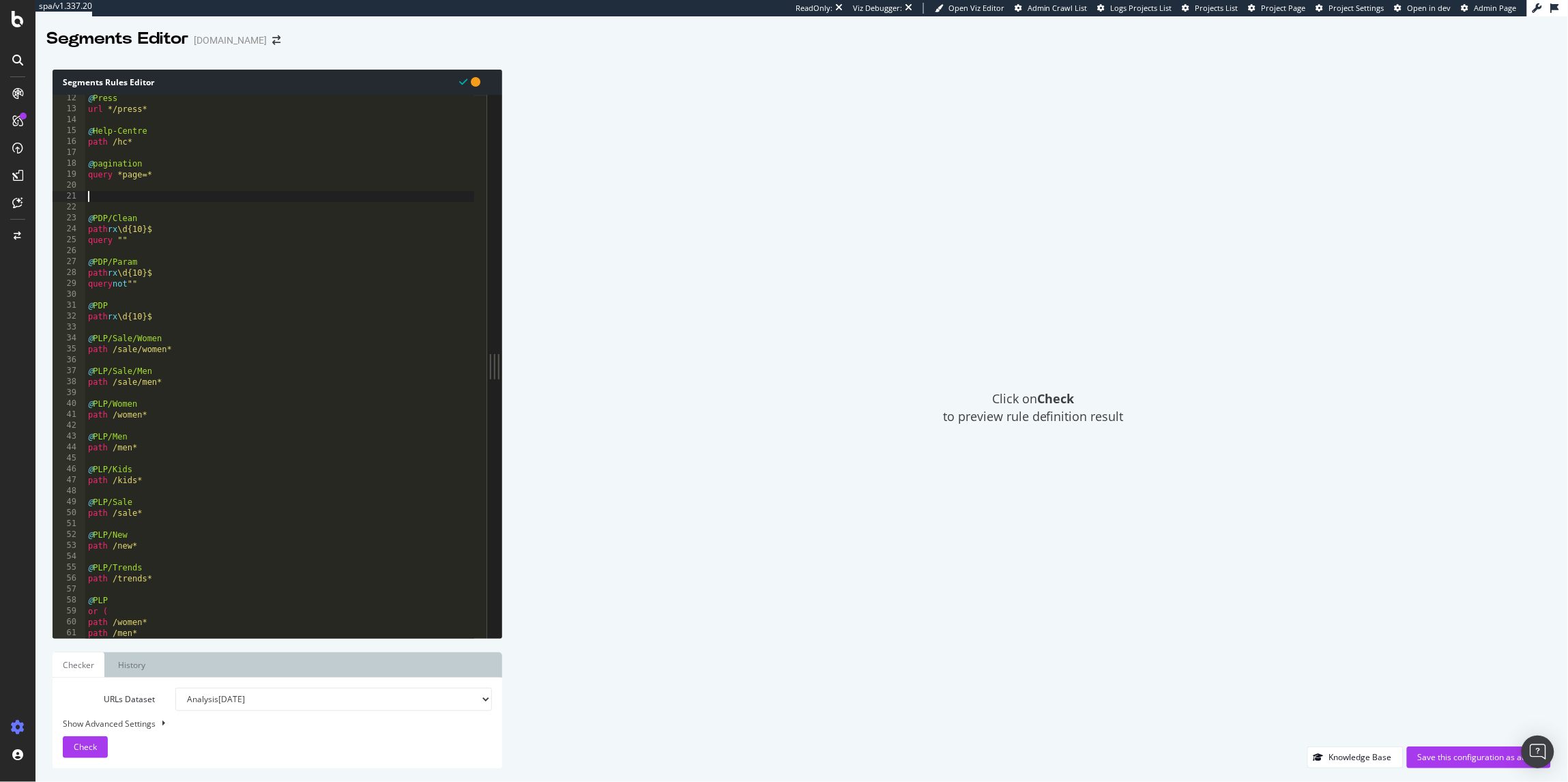
type textarea "URL not https://www.kurtgeiger.com/trends/matching-shoes-and-bags"
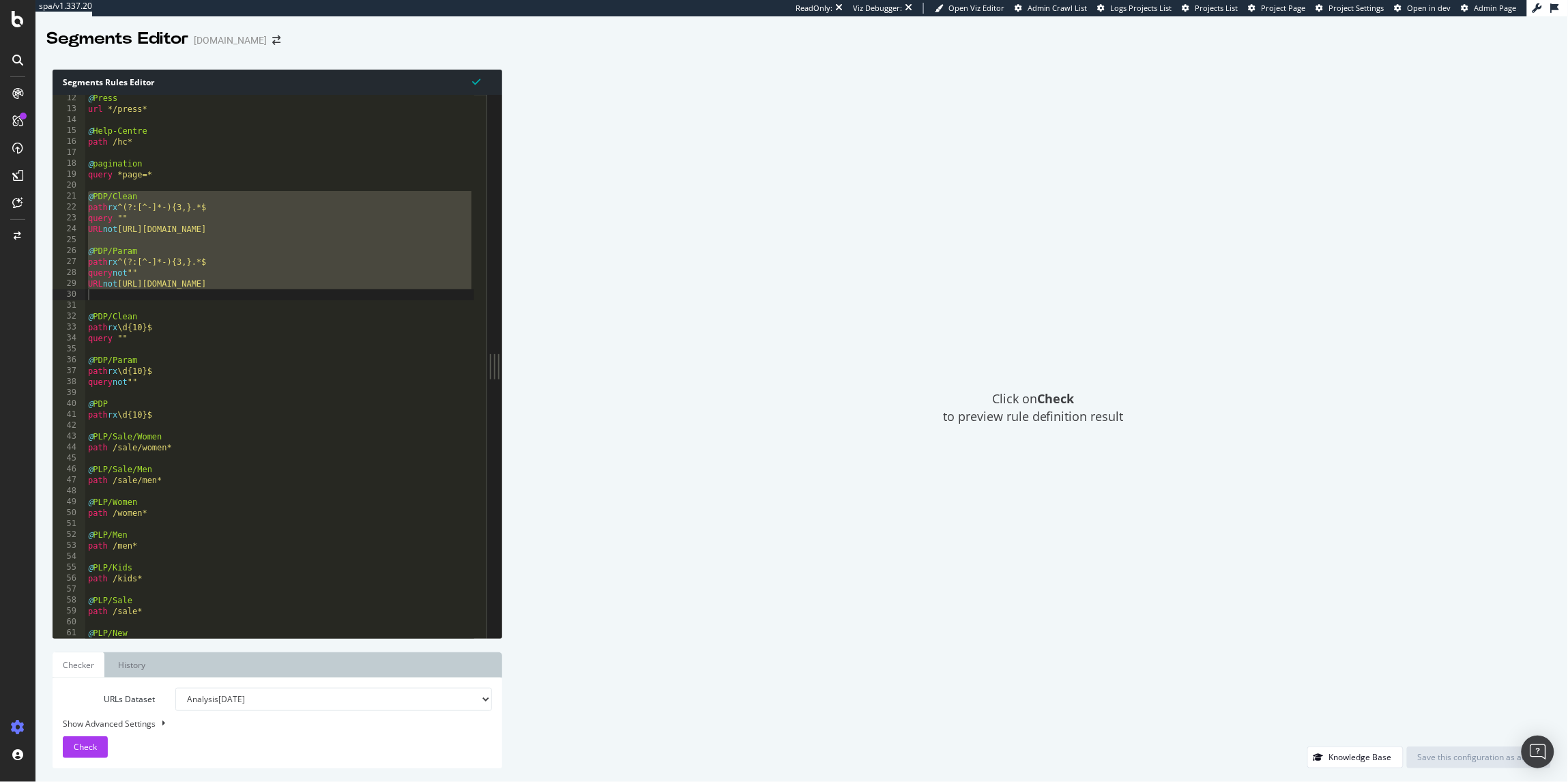
click at [846, 177] on div "Click on Check to preview rule definition result" at bounding box center [1034, 407] width 1035 height 676
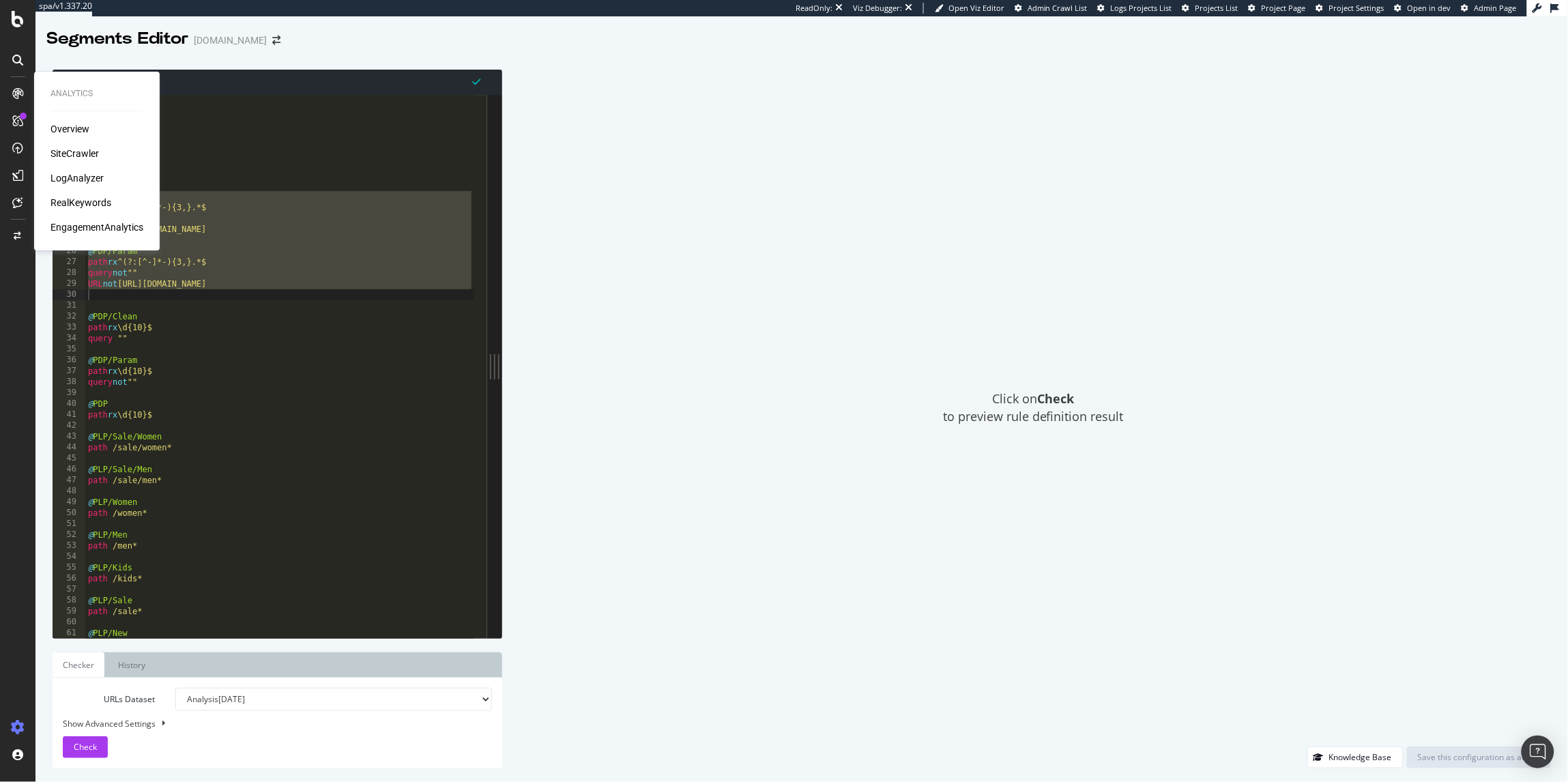
click at [77, 147] on div "SiteCrawler" at bounding box center [74, 153] width 49 height 14
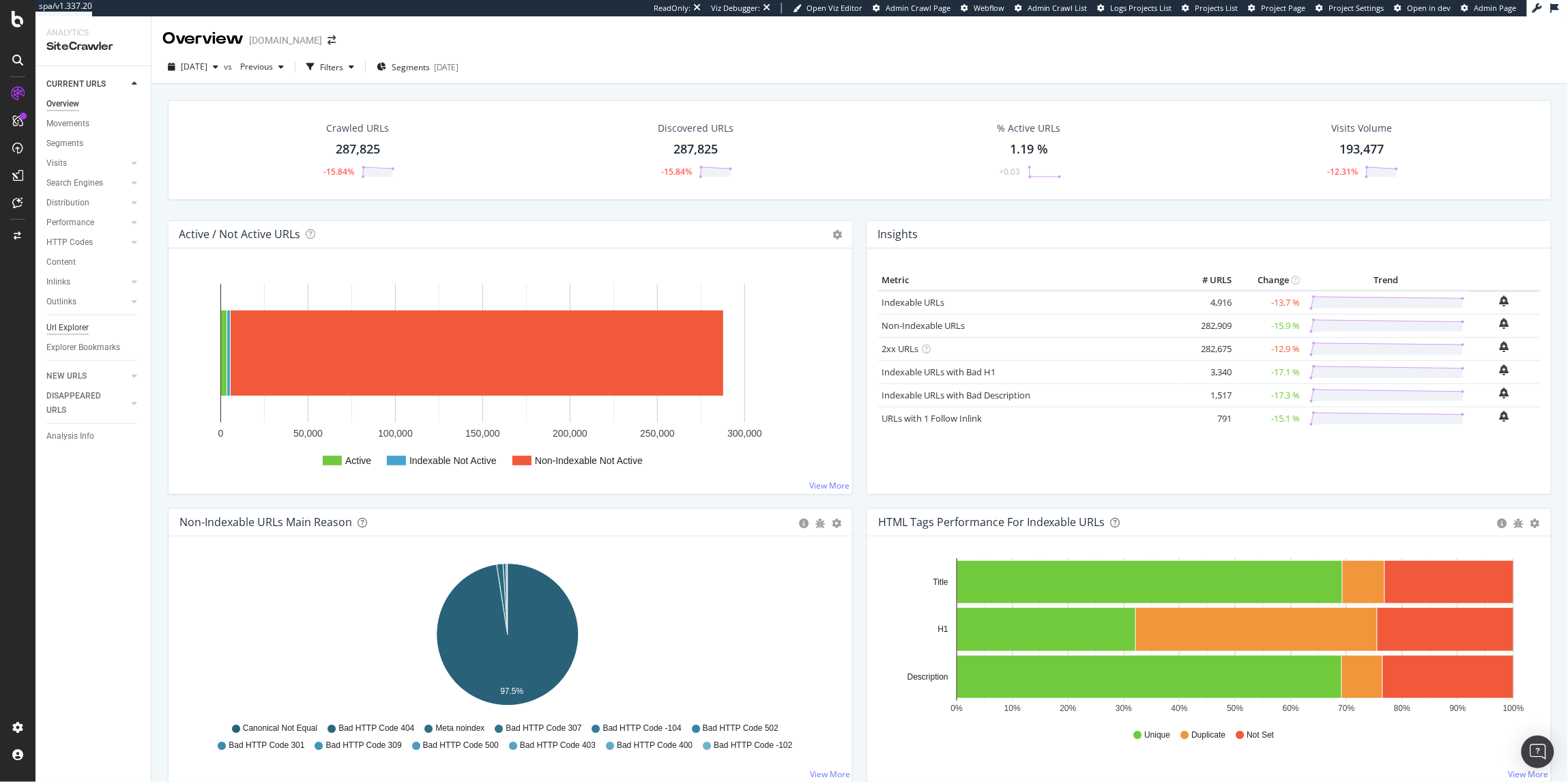
click at [75, 332] on div "Url Explorer" at bounding box center [67, 328] width 42 height 15
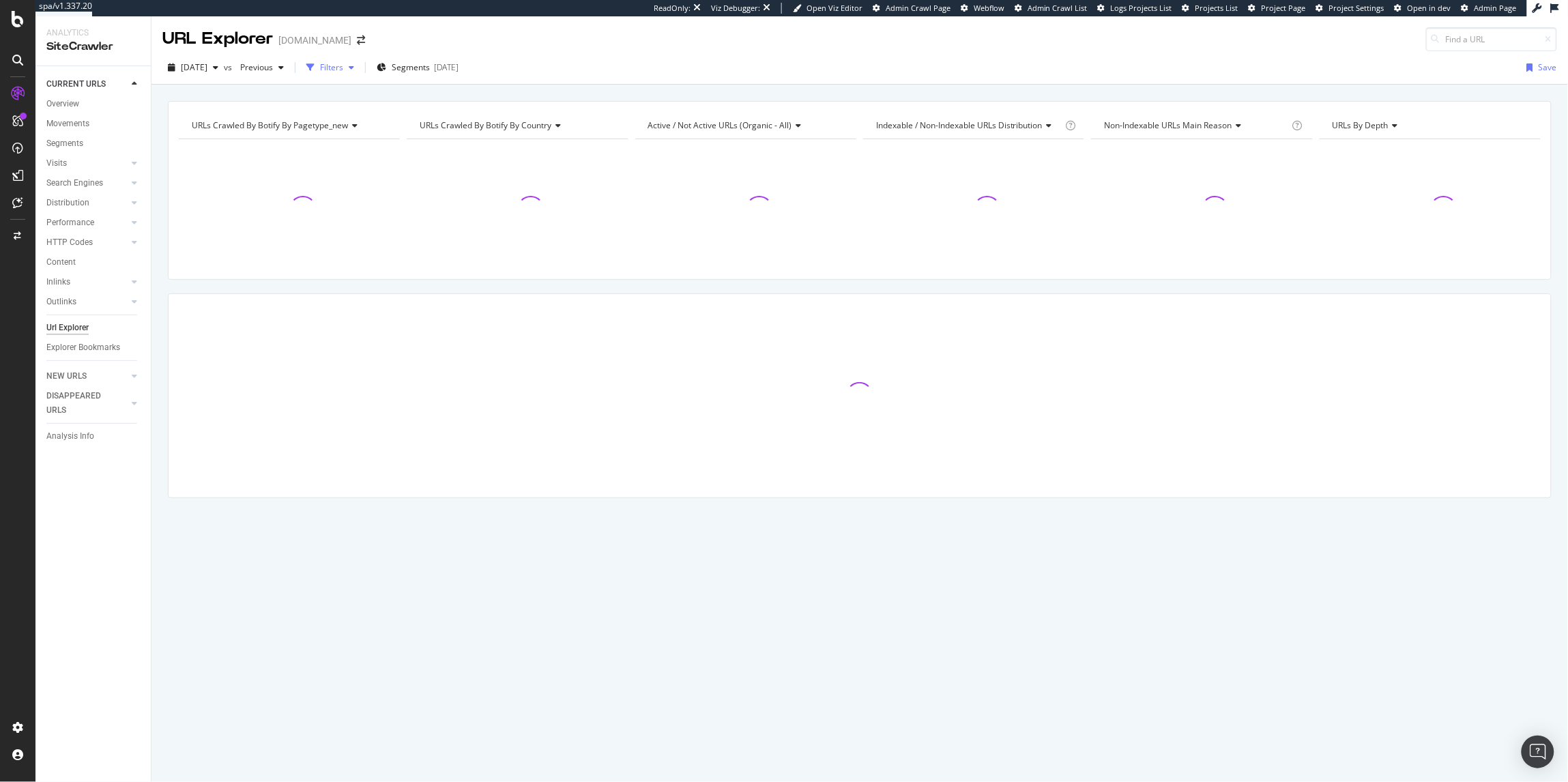
click at [359, 64] on div "button" at bounding box center [351, 67] width 16 height 8
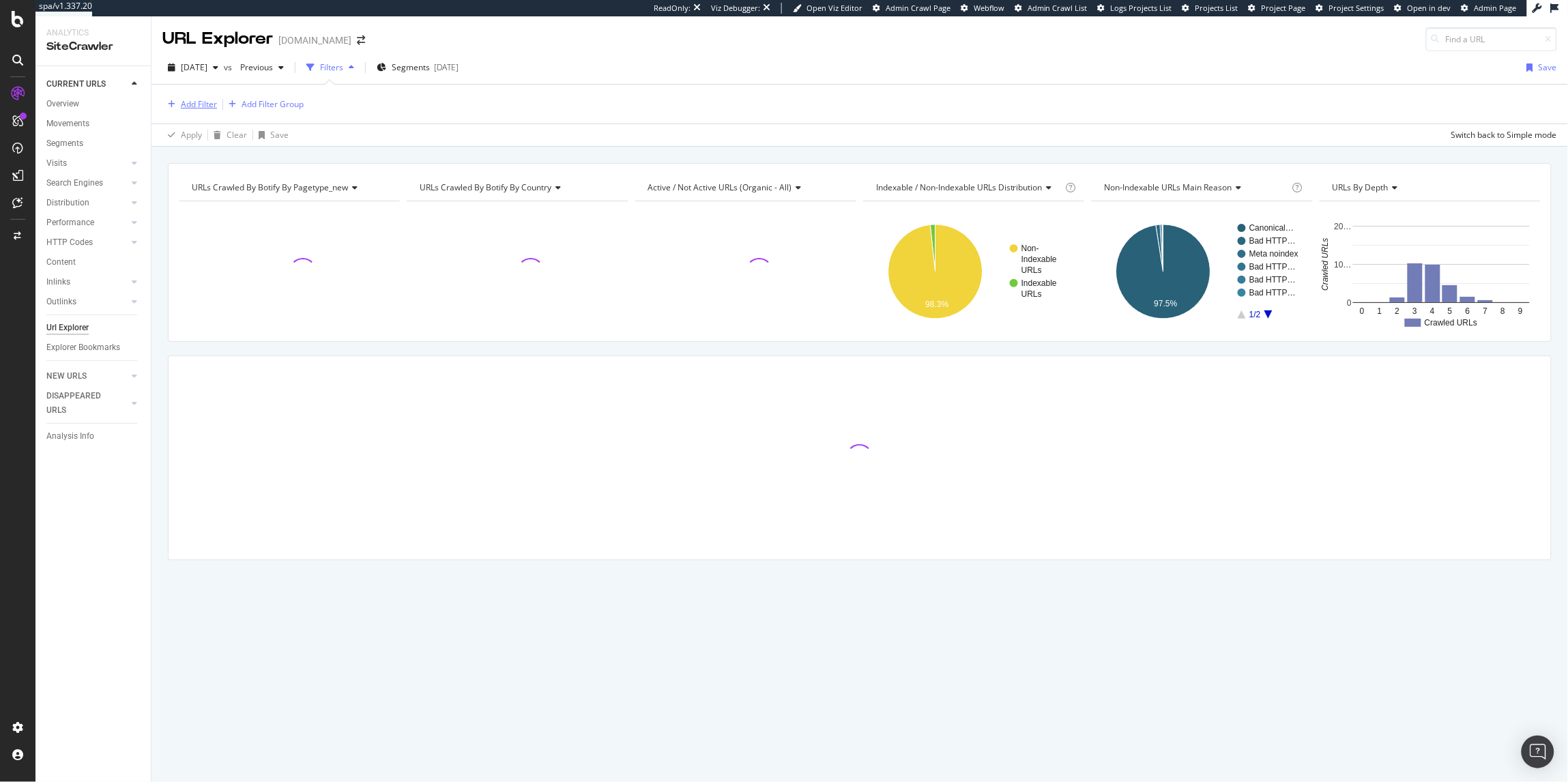
click at [198, 104] on div "Add Filter" at bounding box center [198, 103] width 36 height 12
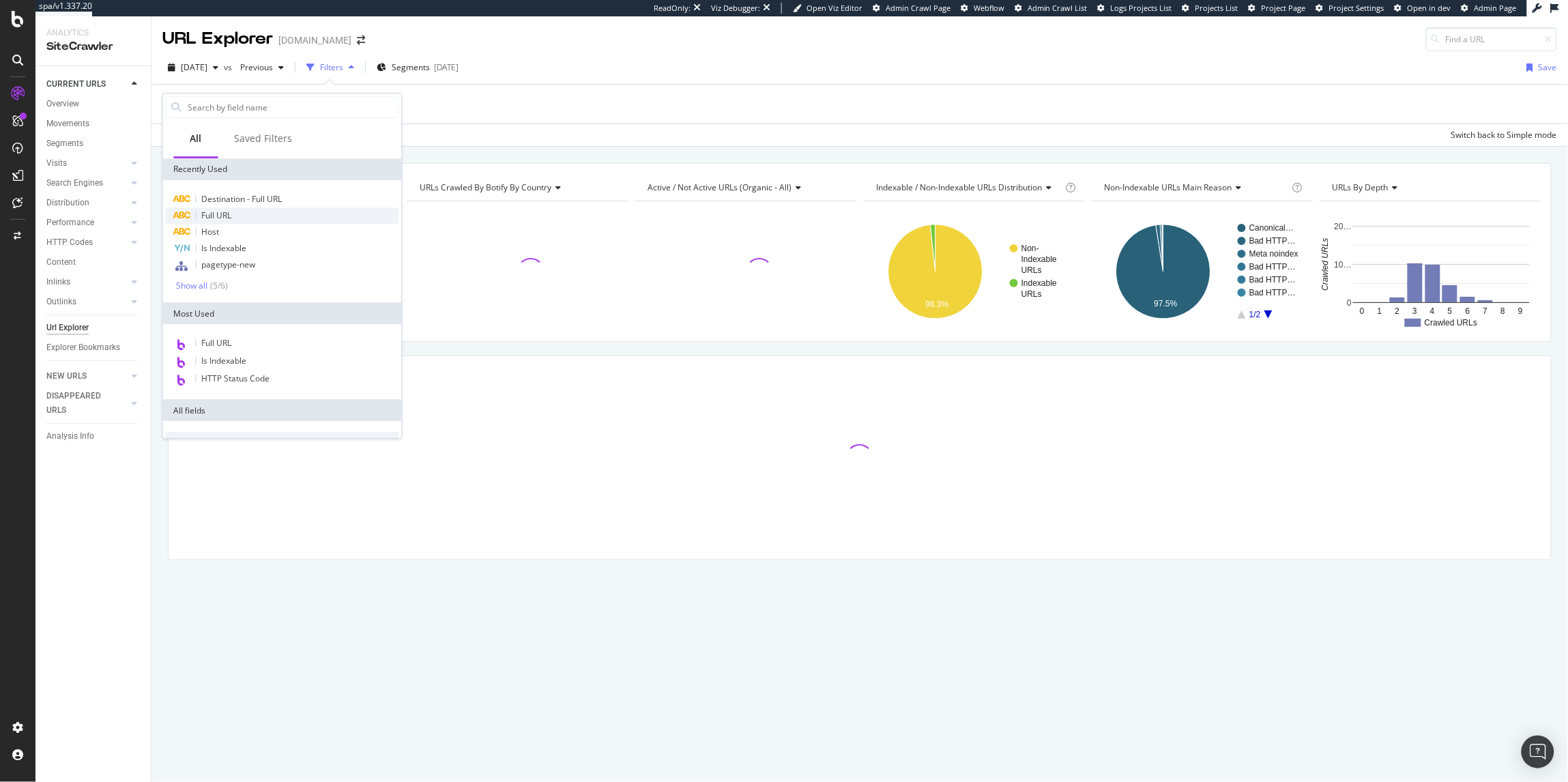
click at [221, 221] on div "Full URL" at bounding box center [282, 215] width 234 height 16
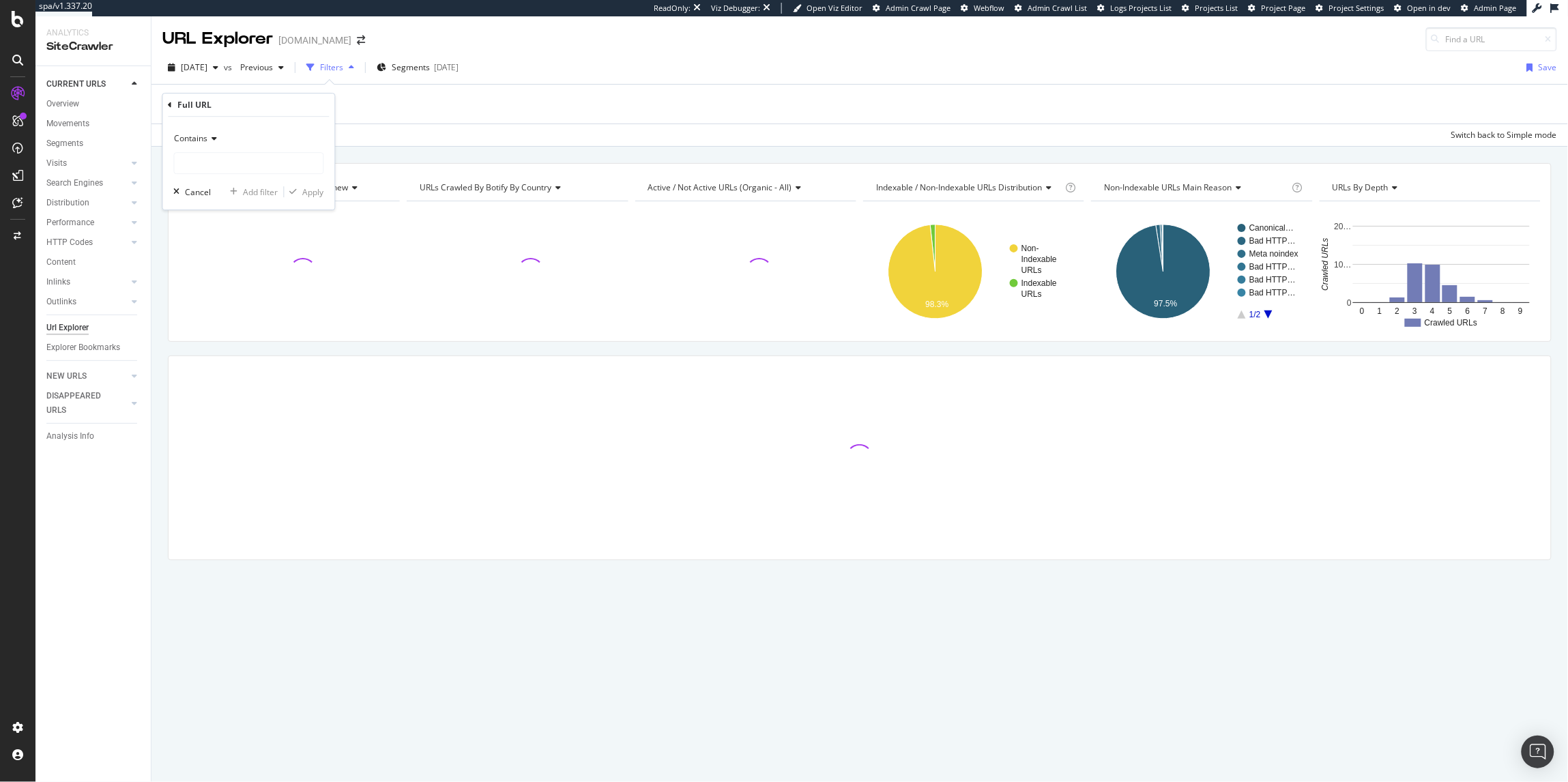
click at [198, 137] on span "Contains" at bounding box center [191, 138] width 33 height 12
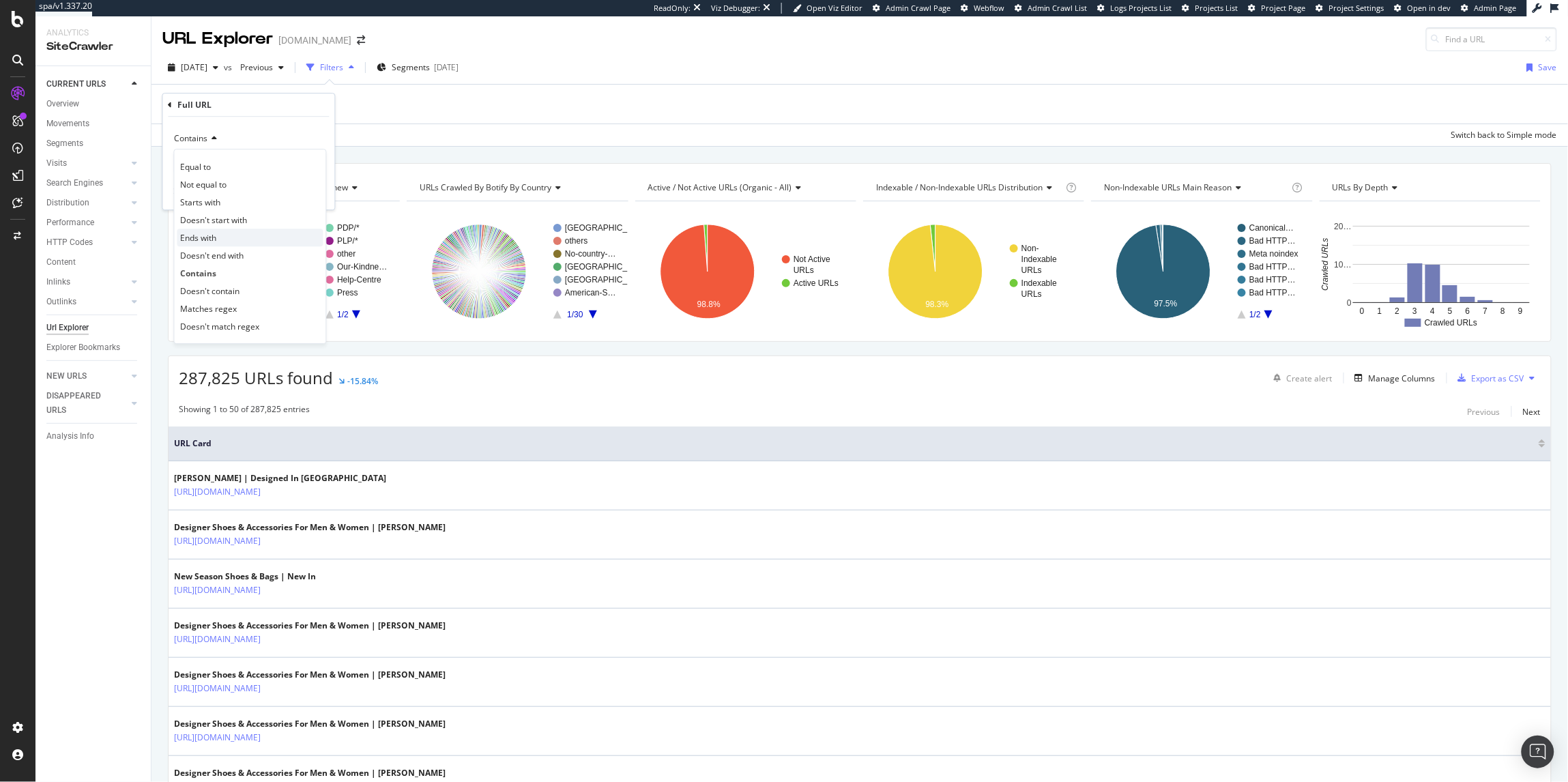
click at [225, 231] on div "Ends with" at bounding box center [250, 237] width 146 height 18
click at [217, 163] on input "text" at bounding box center [248, 163] width 149 height 22
paste input "https://www.kurtgeiger.us/women/accessories/jewelry/eagle-xl-chunky-bracelet-go…"
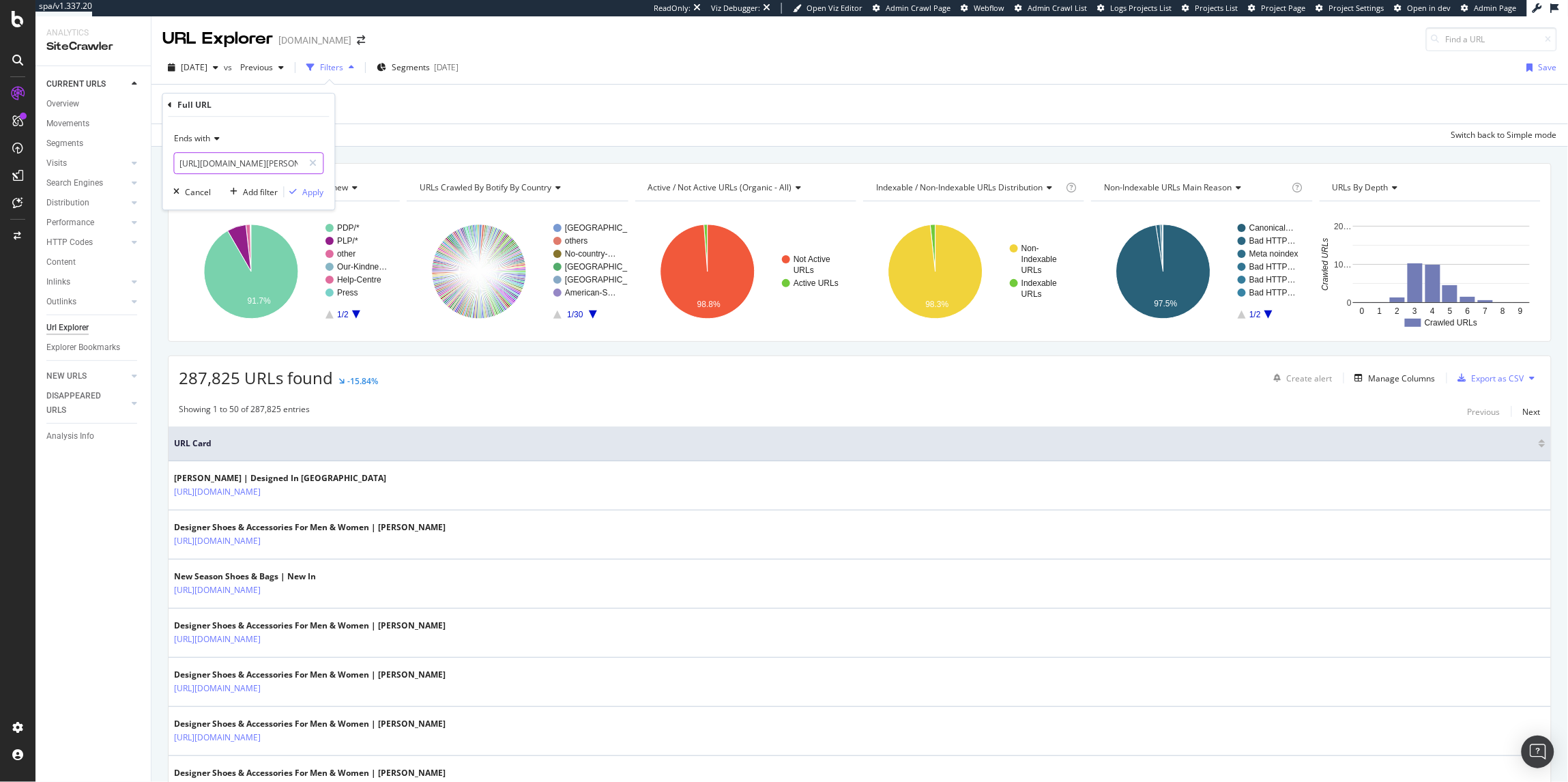
scroll to position [0, 302]
type input "https://www.kurtgeiger.us/women/accessories/jewelry/eagle-xl-chunky-bracelet-go…"
click at [300, 191] on div "button" at bounding box center [294, 191] width 19 height 8
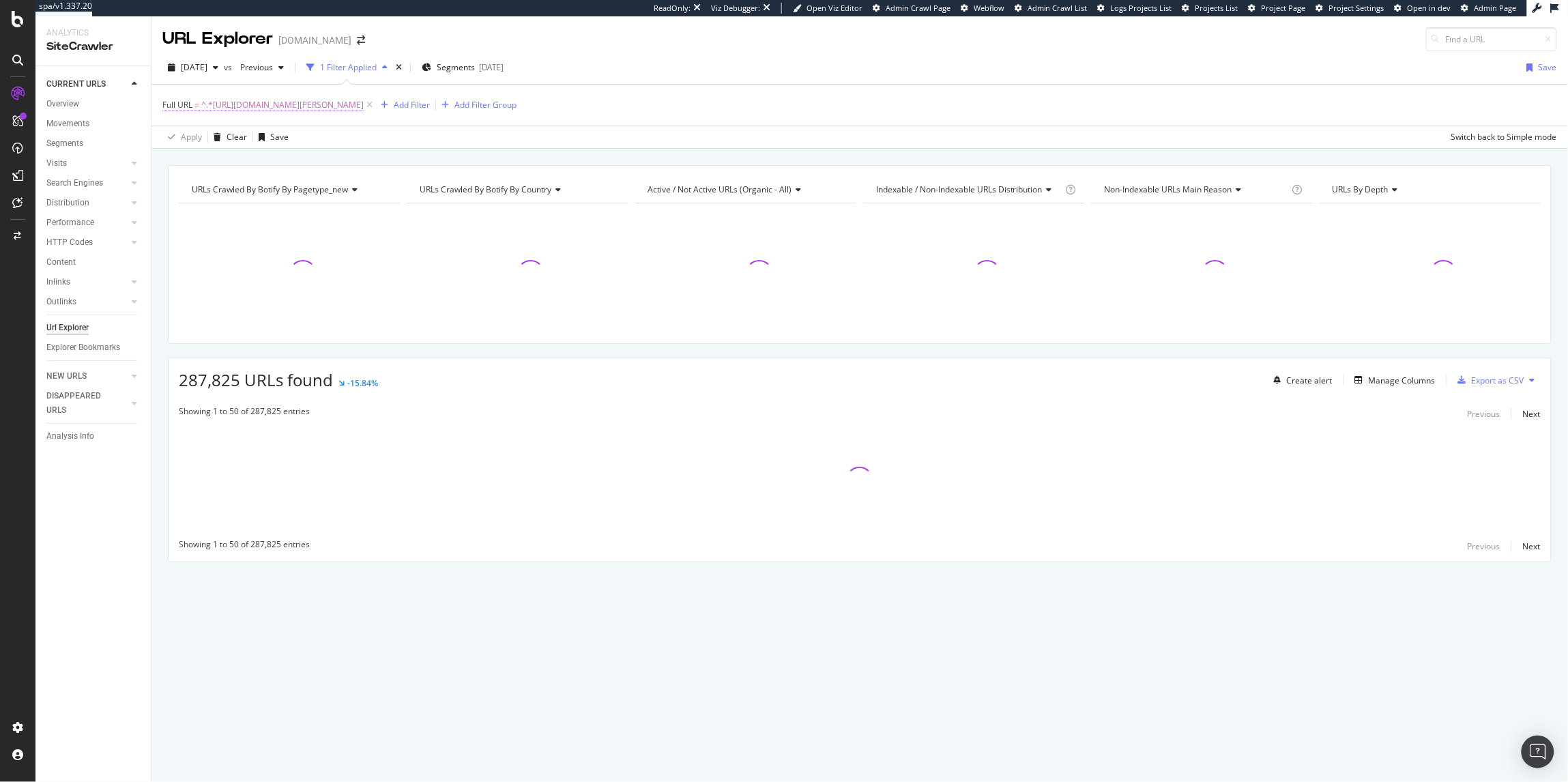
click at [363, 96] on span "^.*https://www.kurtgeiger.us/women/accessories/jewelry/eagle-xl-chunky-bracelet…" at bounding box center [282, 105] width 163 height 19
drag, startPoint x: 285, startPoint y: 165, endPoint x: 68, endPoint y: 166, distance: 217.0
click at [68, 166] on body "spa/v1.337.20 ReadOnly: Viz Debugger: Open Viz Editor Admin Crawl Page Webflow …" at bounding box center [784, 391] width 1568 height 782
click at [287, 161] on input "https://www.kurtgeiger.us/women/accessories/jewelry/eagle-xl-chunky-bracelet-go…" at bounding box center [238, 161] width 129 height 22
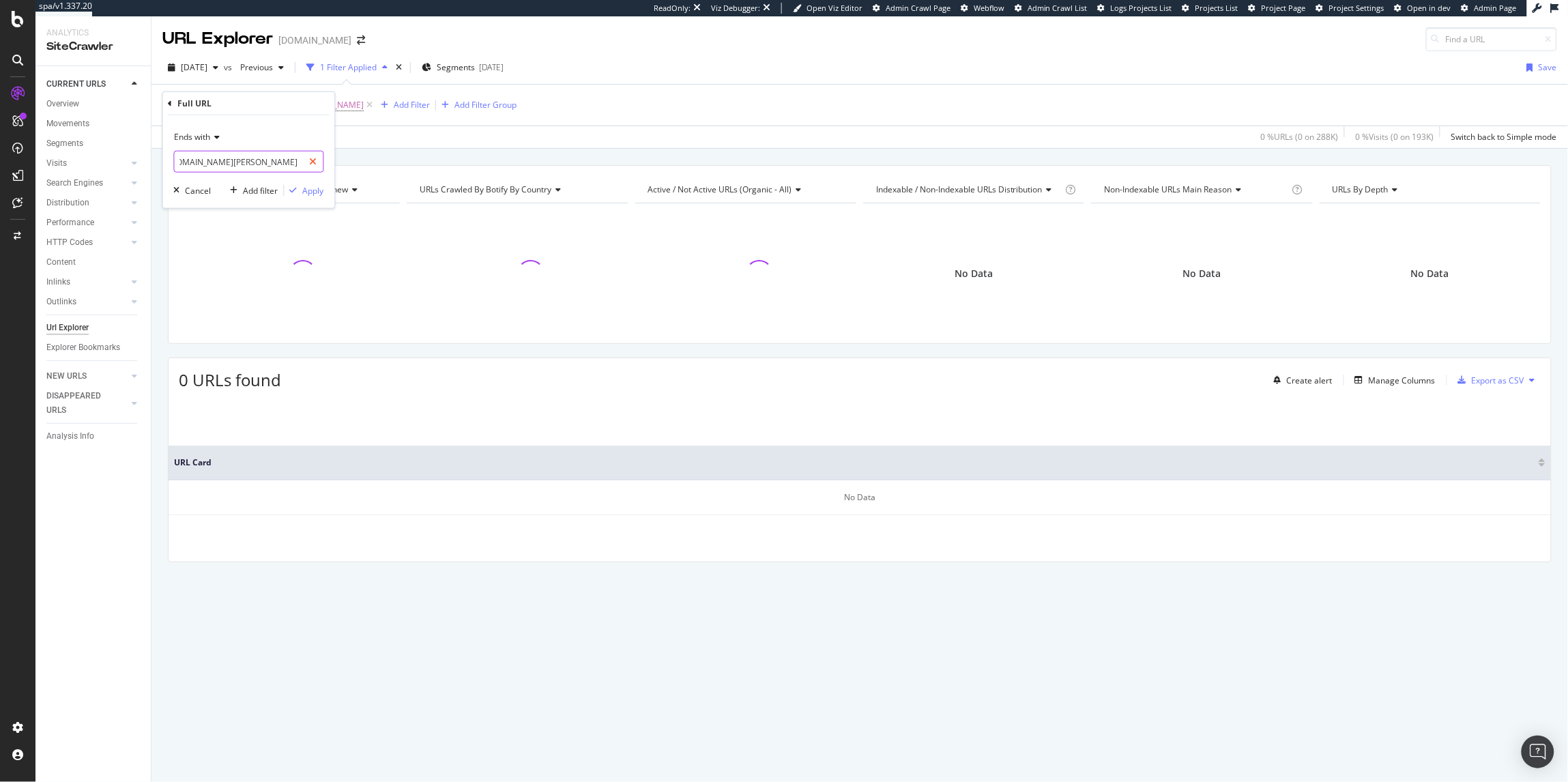
scroll to position [0, 302]
drag, startPoint x: 182, startPoint y: 163, endPoint x: 228, endPoint y: 163, distance: 46.0
click at [228, 163] on input "https://www.kurtgeiger.us/women/accessories/jewelry/eagle-xl-chunky-bracelet-go…" at bounding box center [238, 161] width 129 height 22
type input "kurt-geiger-london"
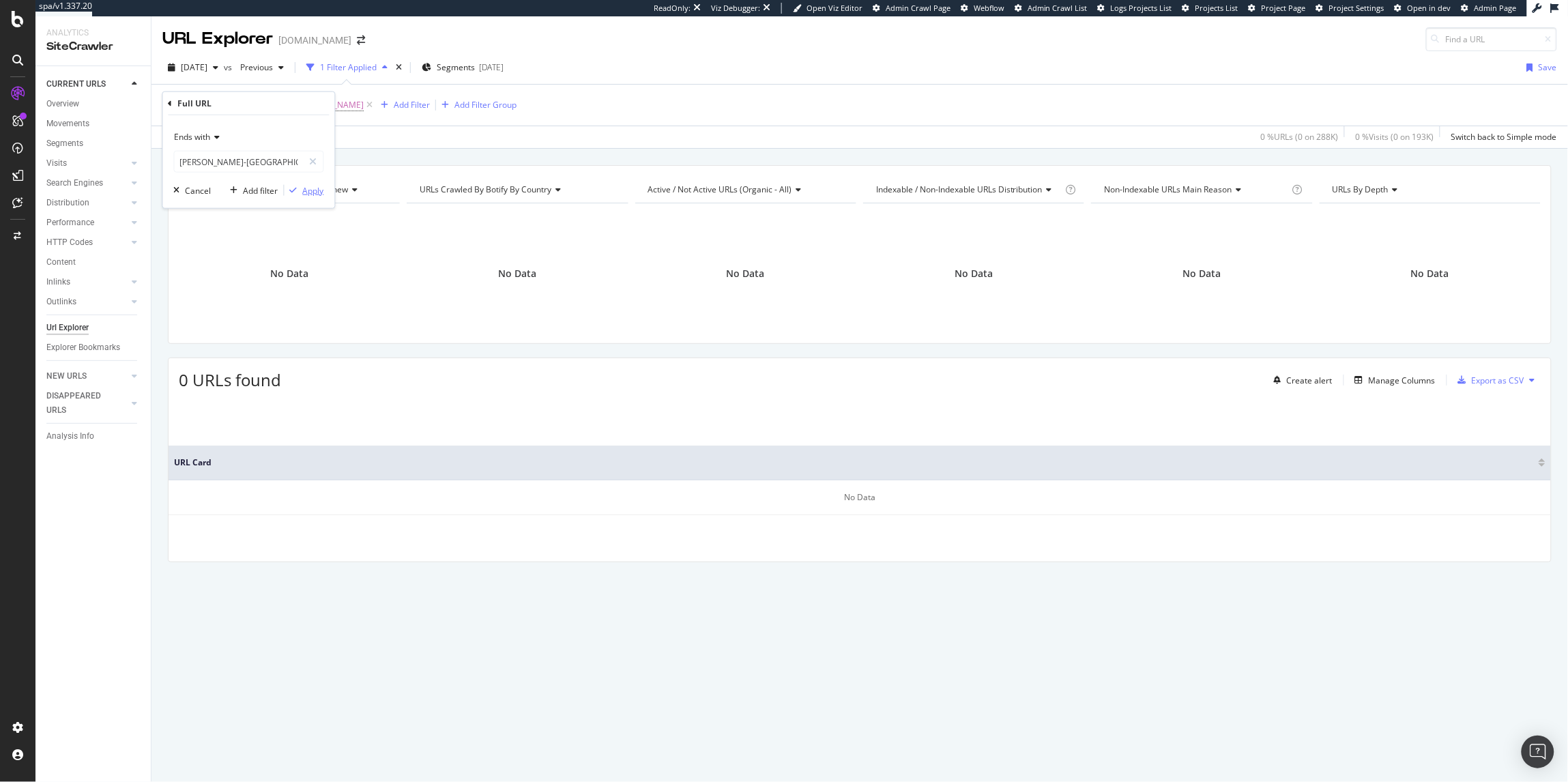
click at [308, 188] on div "Apply" at bounding box center [313, 190] width 21 height 12
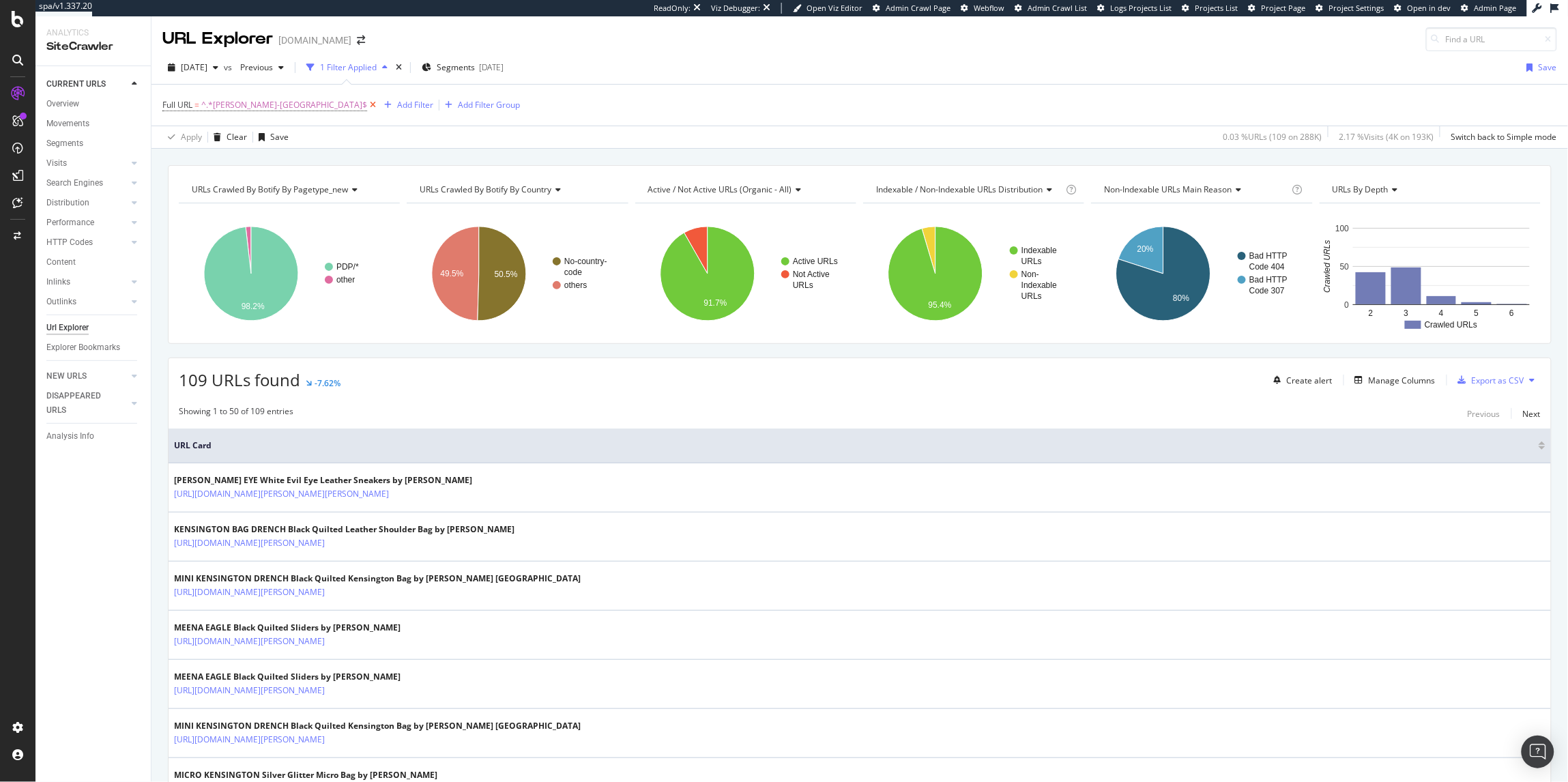
click at [367, 106] on icon at bounding box center [373, 105] width 12 height 14
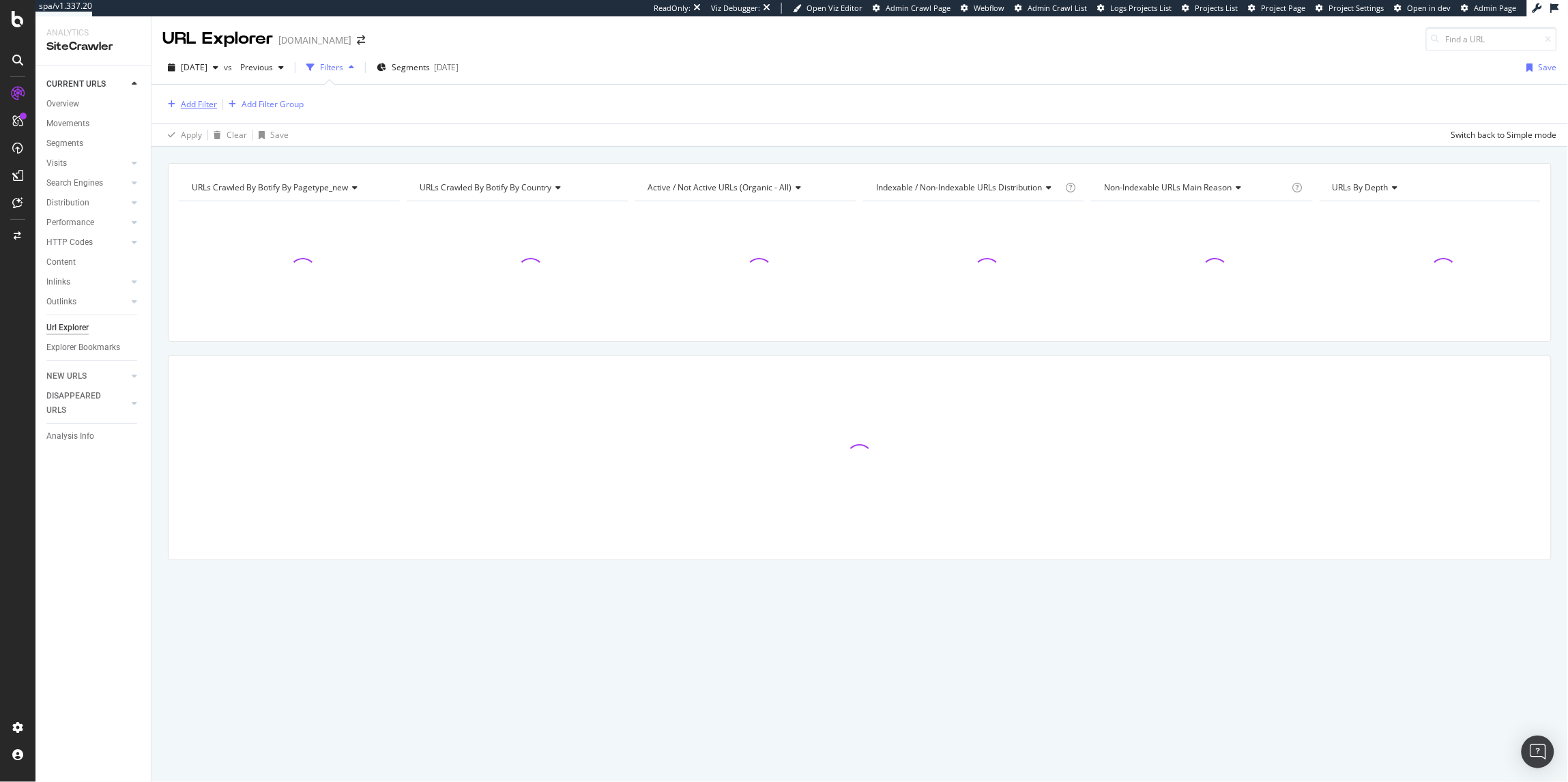
click at [194, 102] on div "Add Filter" at bounding box center [198, 103] width 36 height 12
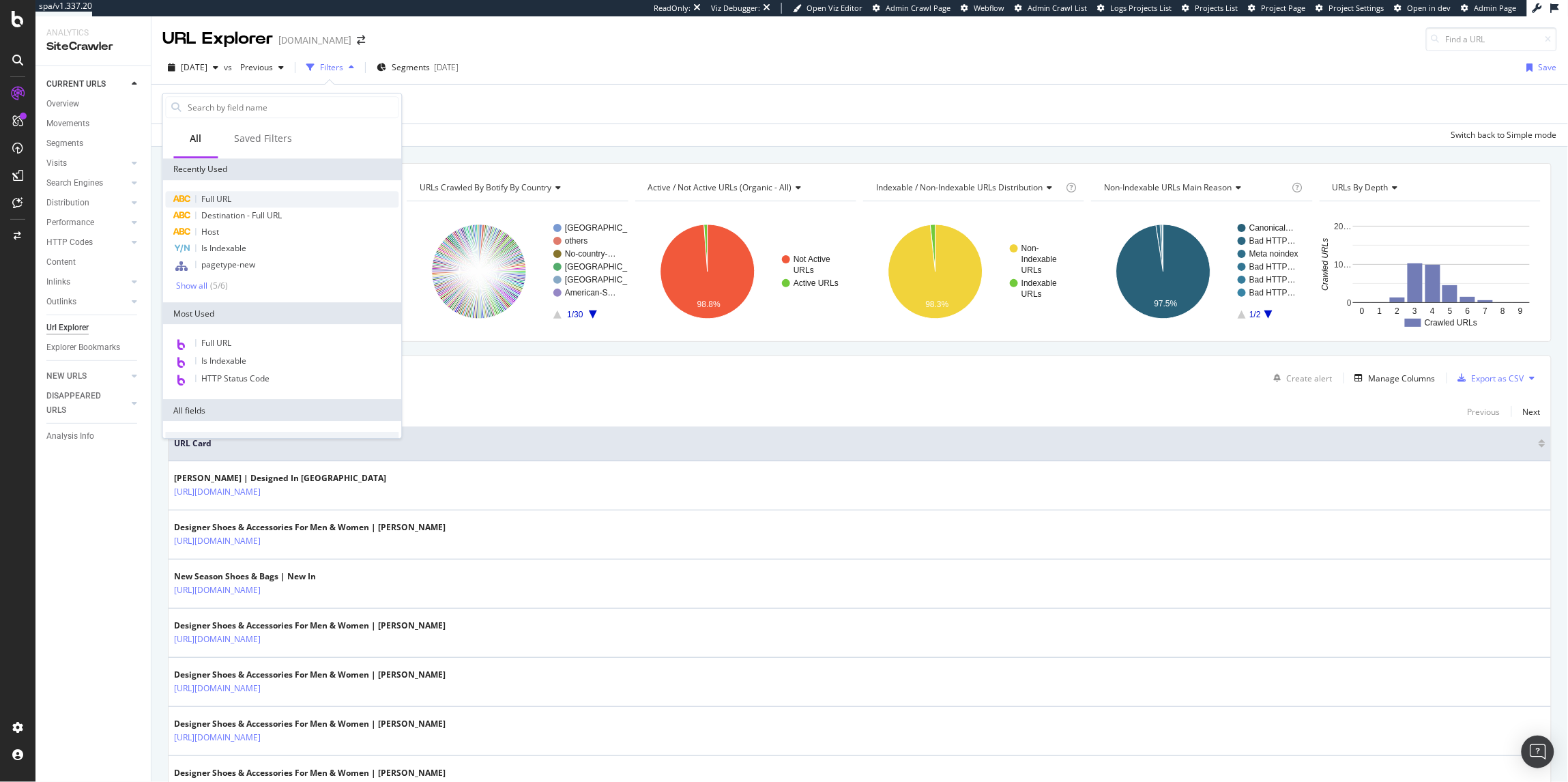
click at [226, 204] on span "Full URL" at bounding box center [217, 198] width 30 height 12
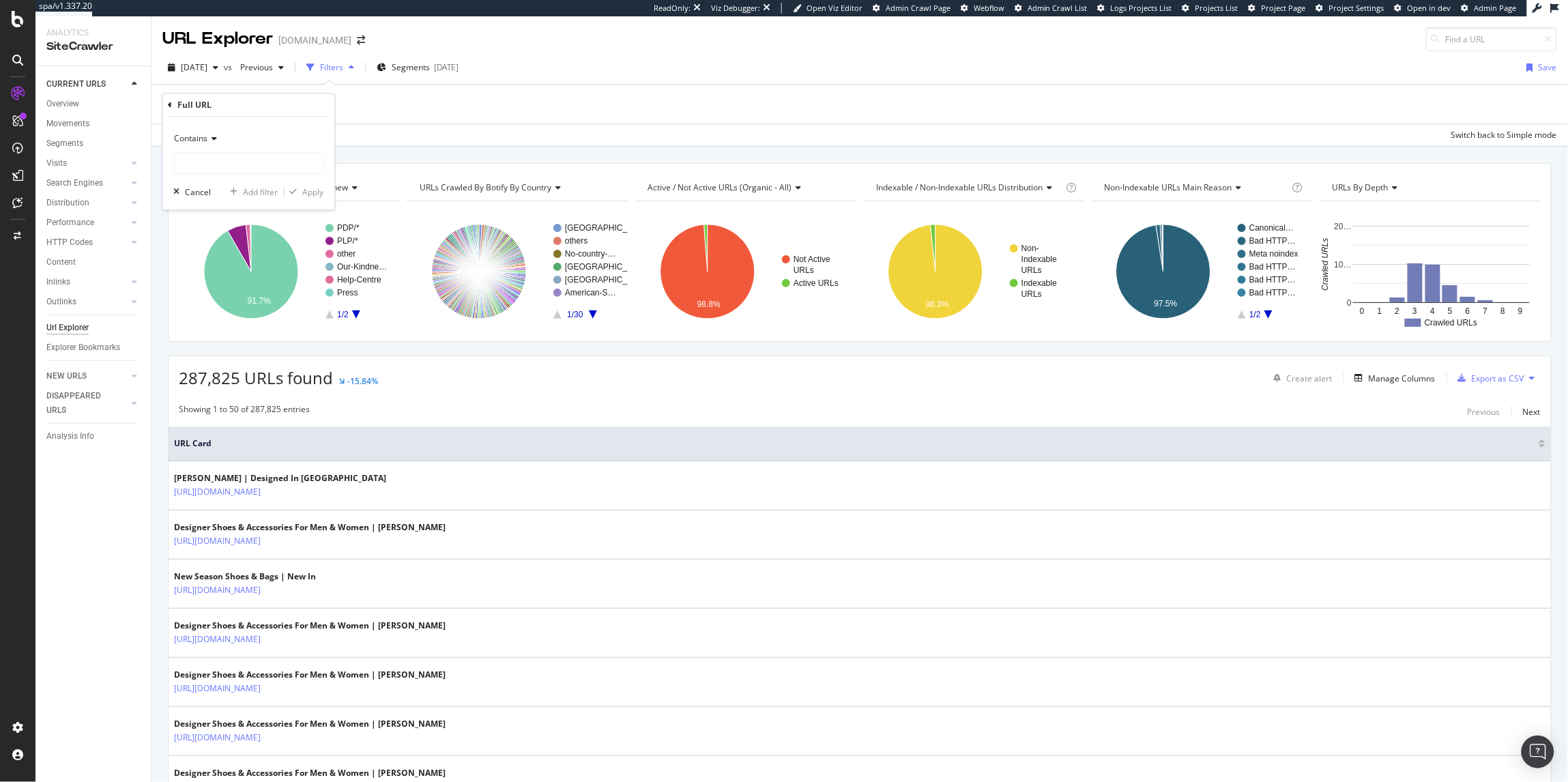
click at [207, 133] on span "Contains" at bounding box center [191, 138] width 33 height 12
click at [226, 305] on span "Matches regex" at bounding box center [208, 308] width 56 height 12
click at [199, 156] on input "text" at bounding box center [248, 163] width 149 height 22
paste input "rx ^(?:[^-]*-){3,}.*$"
drag, startPoint x: 188, startPoint y: 167, endPoint x: 166, endPoint y: 168, distance: 22.0
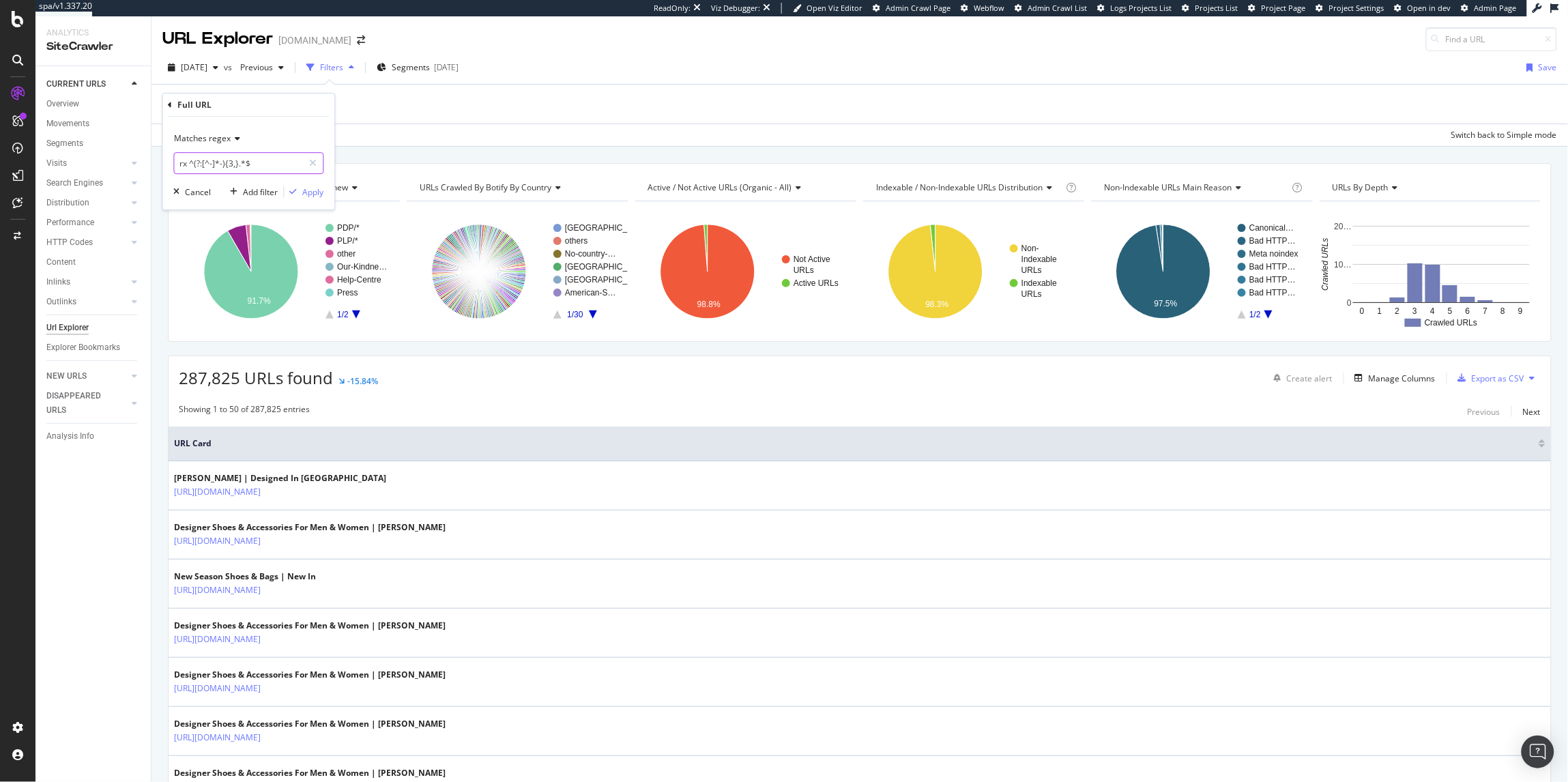
click at [166, 168] on div "Matches regex rx ^(?:[^-]*-){3,}.*$ Cancel Add filter Apply" at bounding box center [248, 163] width 172 height 93
type input "^(?:[^-]*-){3,}.*$"
click at [312, 192] on div "Apply" at bounding box center [313, 191] width 21 height 12
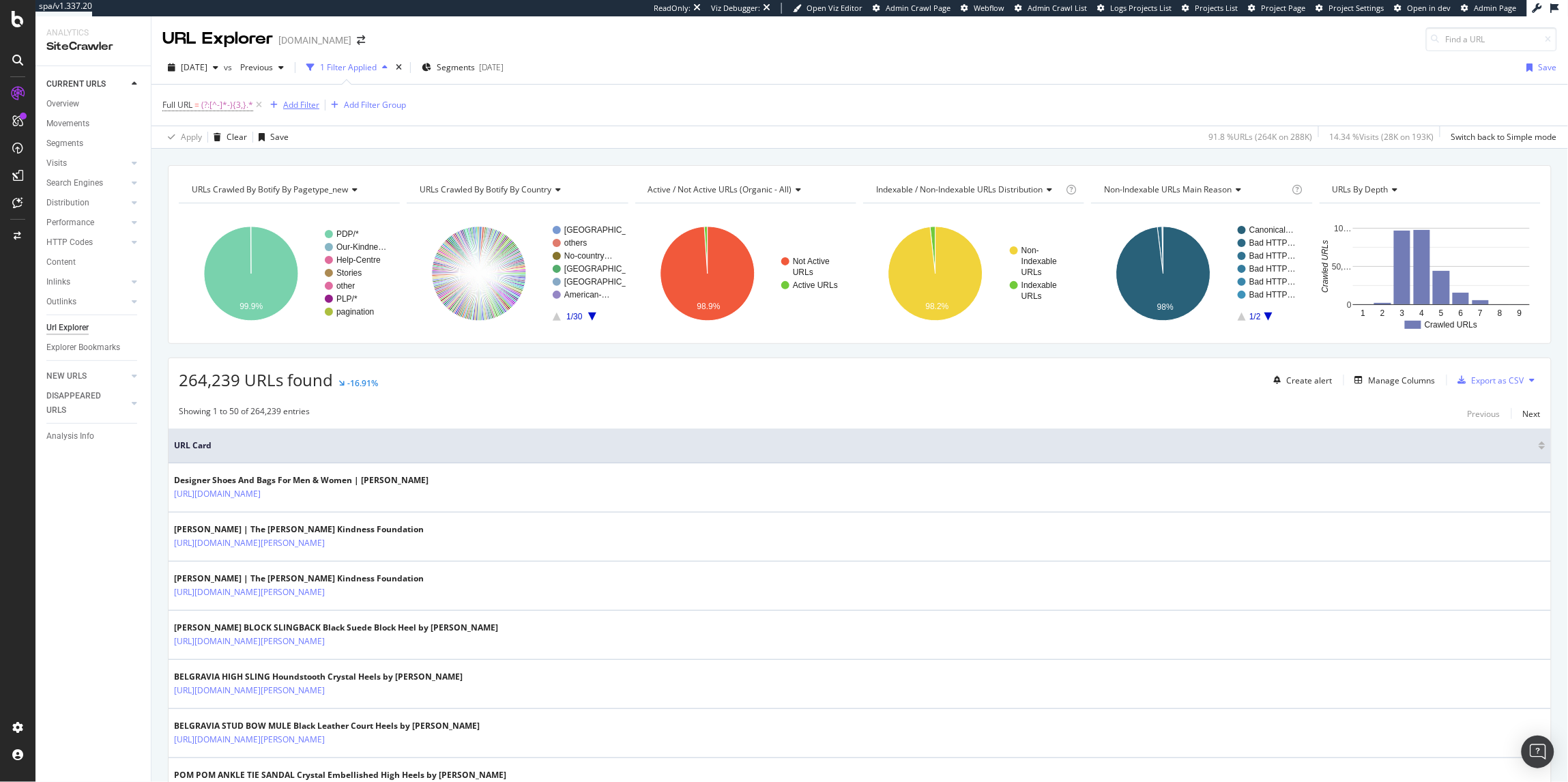
click at [307, 101] on div "Add Filter" at bounding box center [301, 104] width 36 height 12
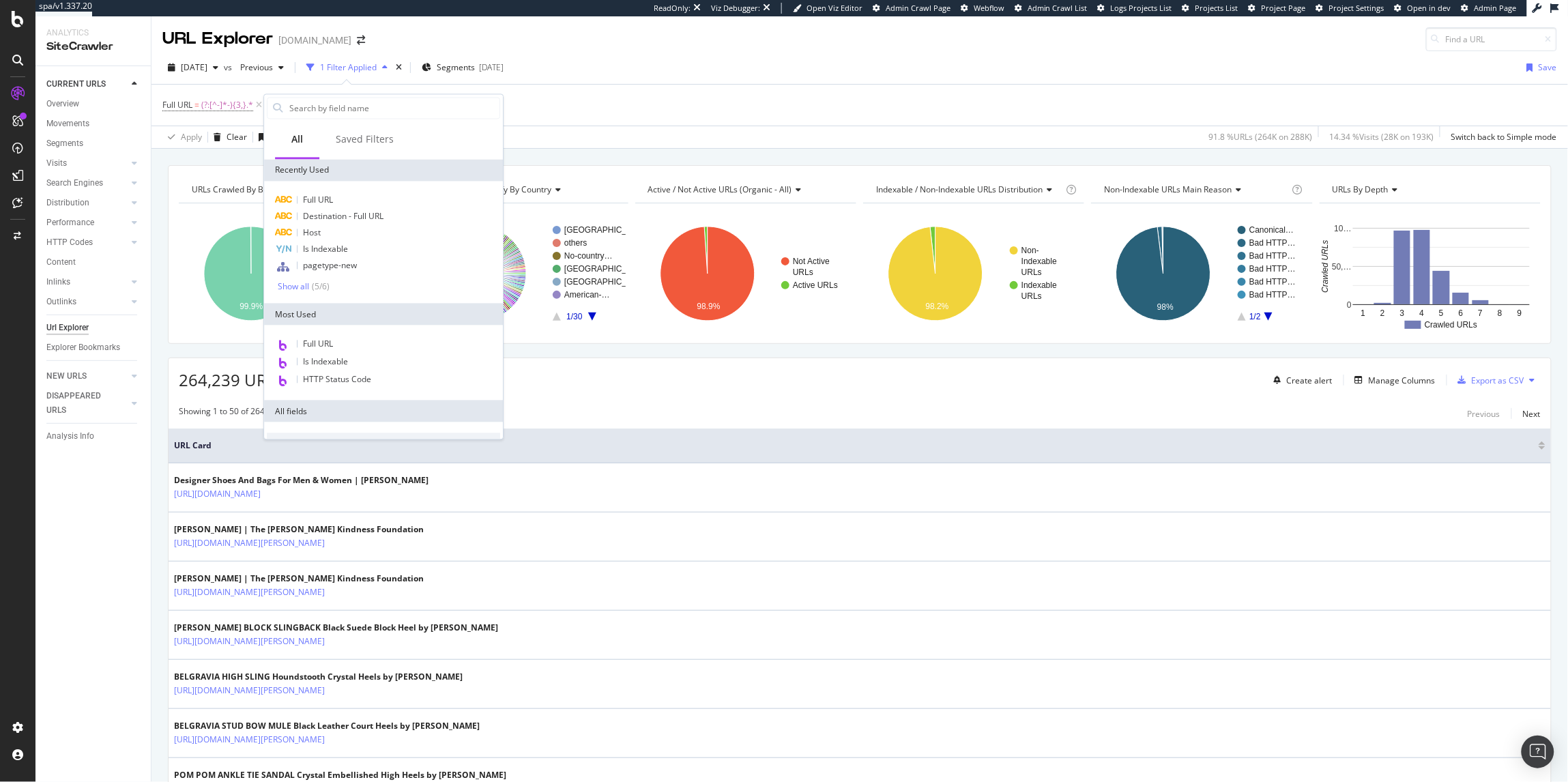
drag, startPoint x: 612, startPoint y: 437, endPoint x: 568, endPoint y: 430, distance: 44.6
click at [612, 437] on th "URL Card" at bounding box center [859, 446] width 1382 height 35
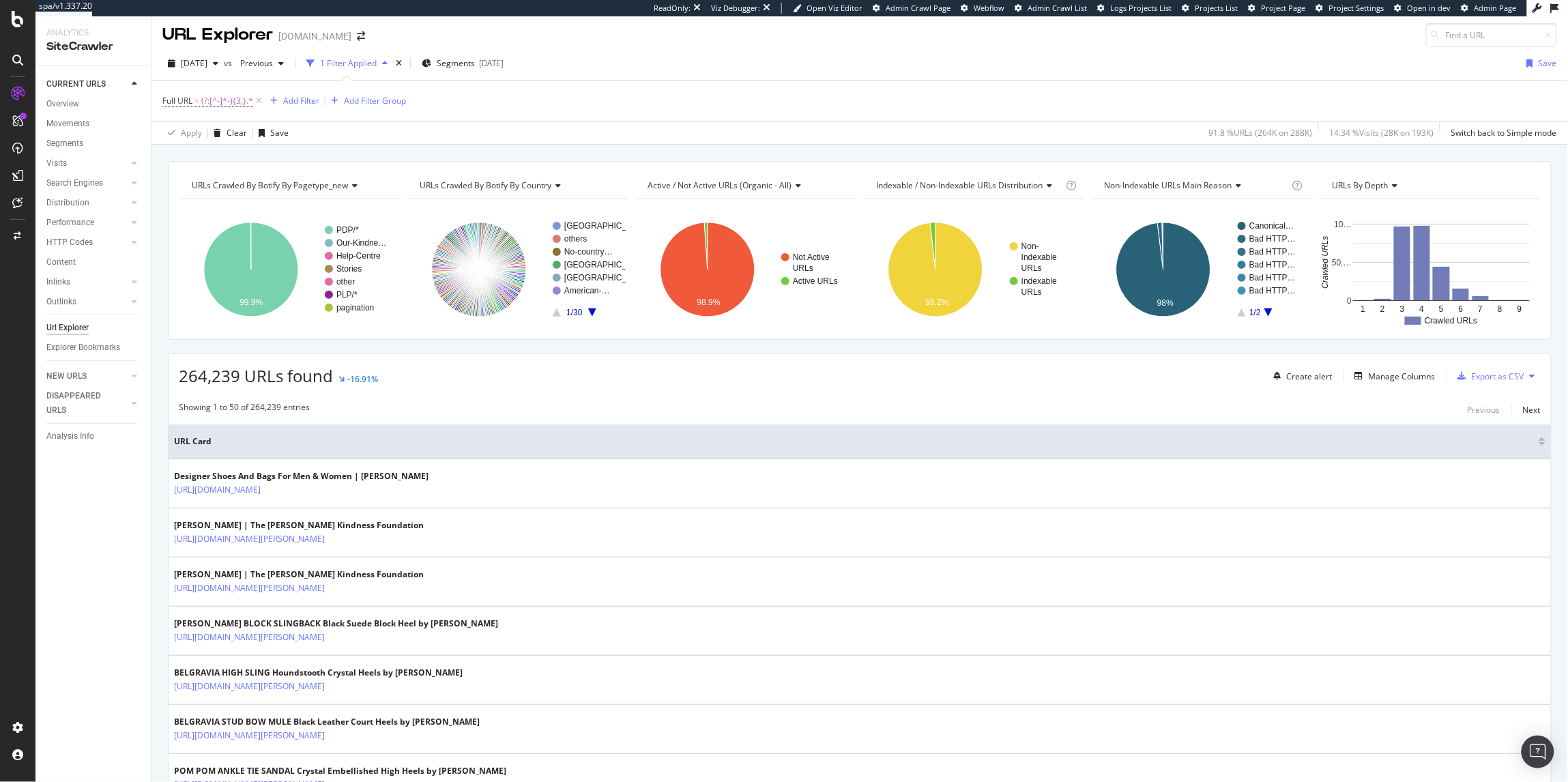
scroll to position [7, 0]
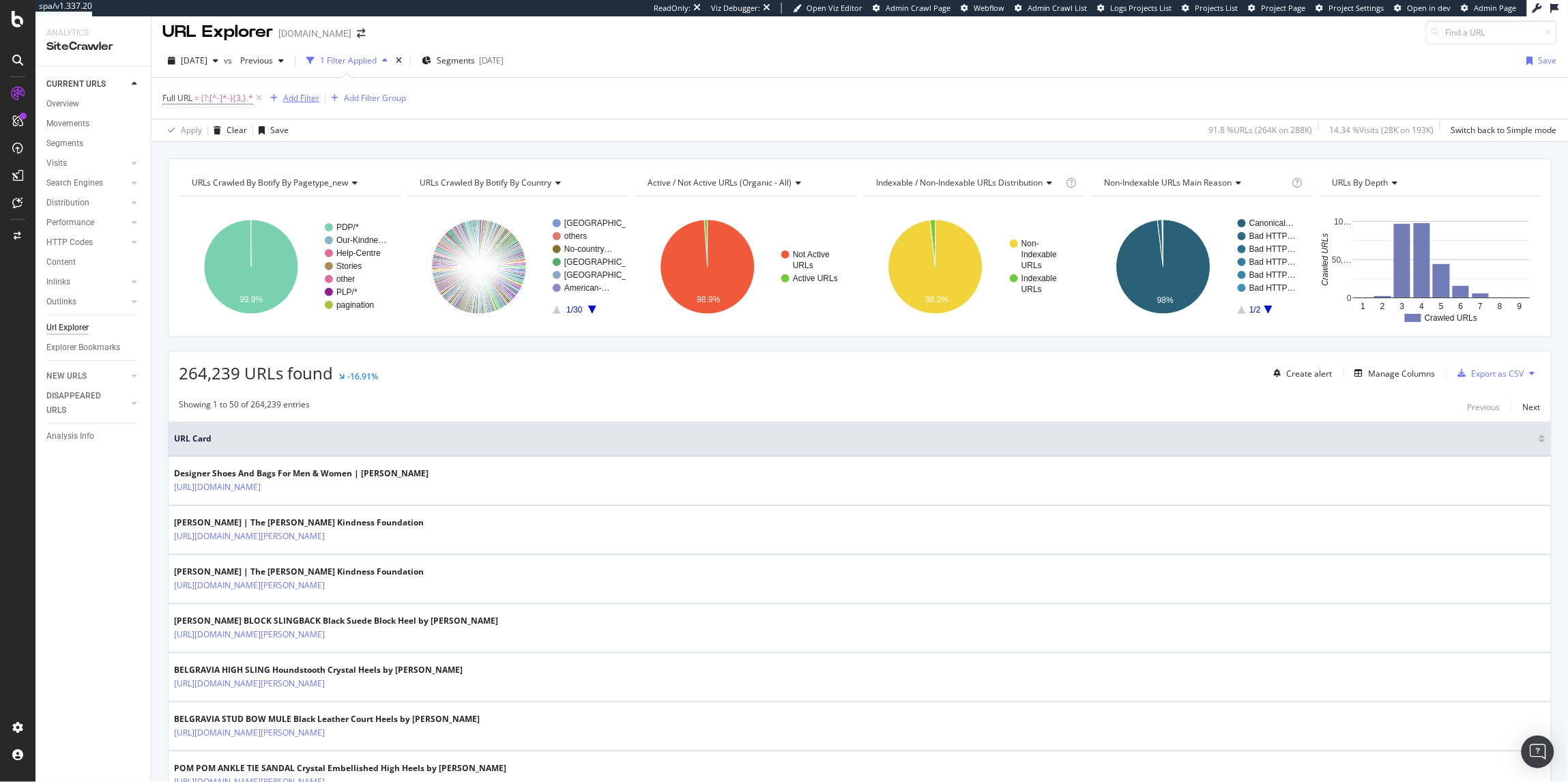
click at [287, 97] on div "Add Filter" at bounding box center [301, 97] width 36 height 12
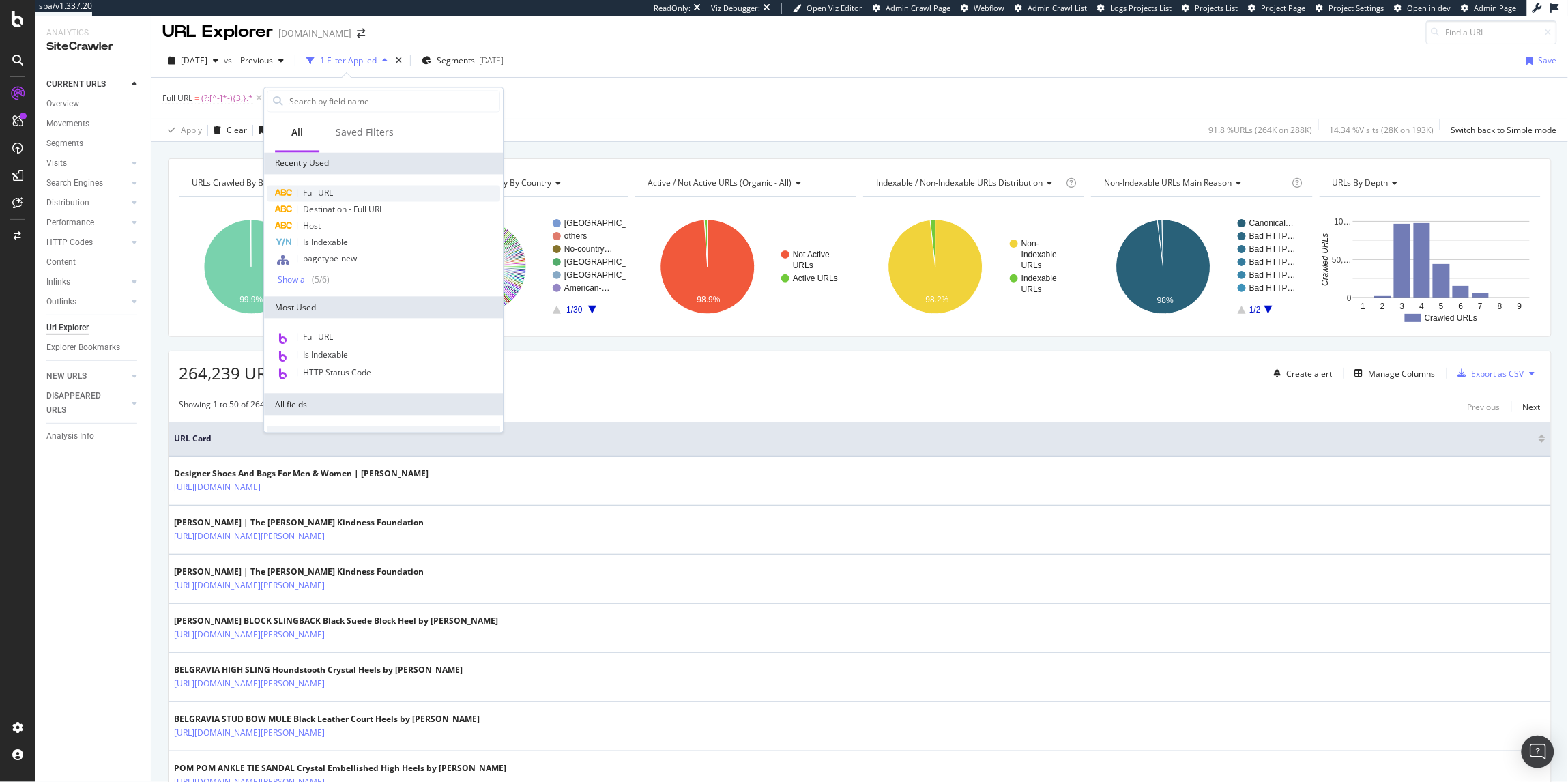
click at [328, 194] on span "Full URL" at bounding box center [318, 193] width 30 height 12
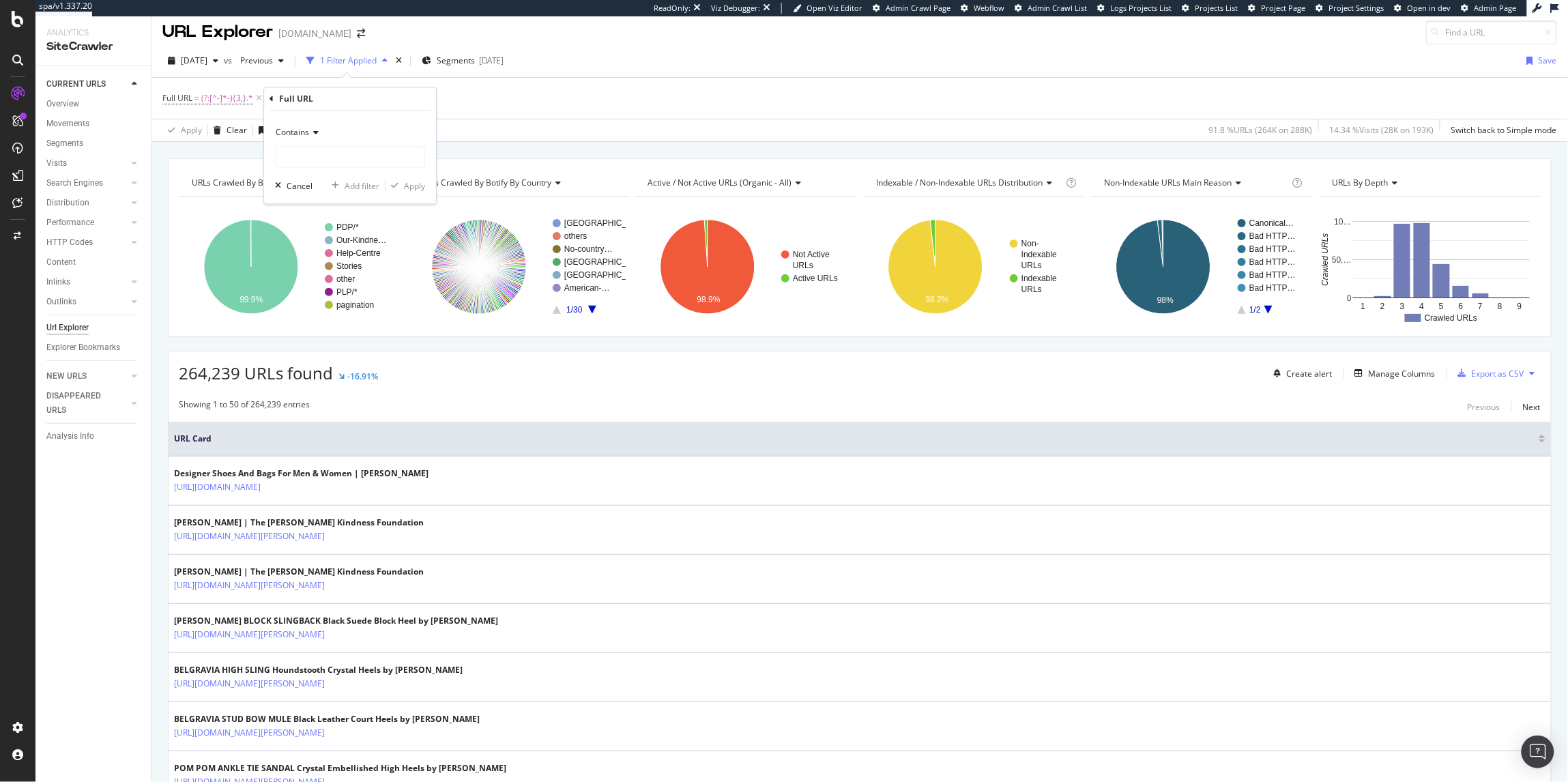
click at [288, 127] on span "Contains" at bounding box center [292, 133] width 33 height 12
click at [327, 317] on span "Doesn't match regex" at bounding box center [321, 320] width 79 height 12
click at [349, 163] on input "text" at bounding box center [349, 157] width 149 height 22
paste input "\d{10}$"
type input "\d{10}$"
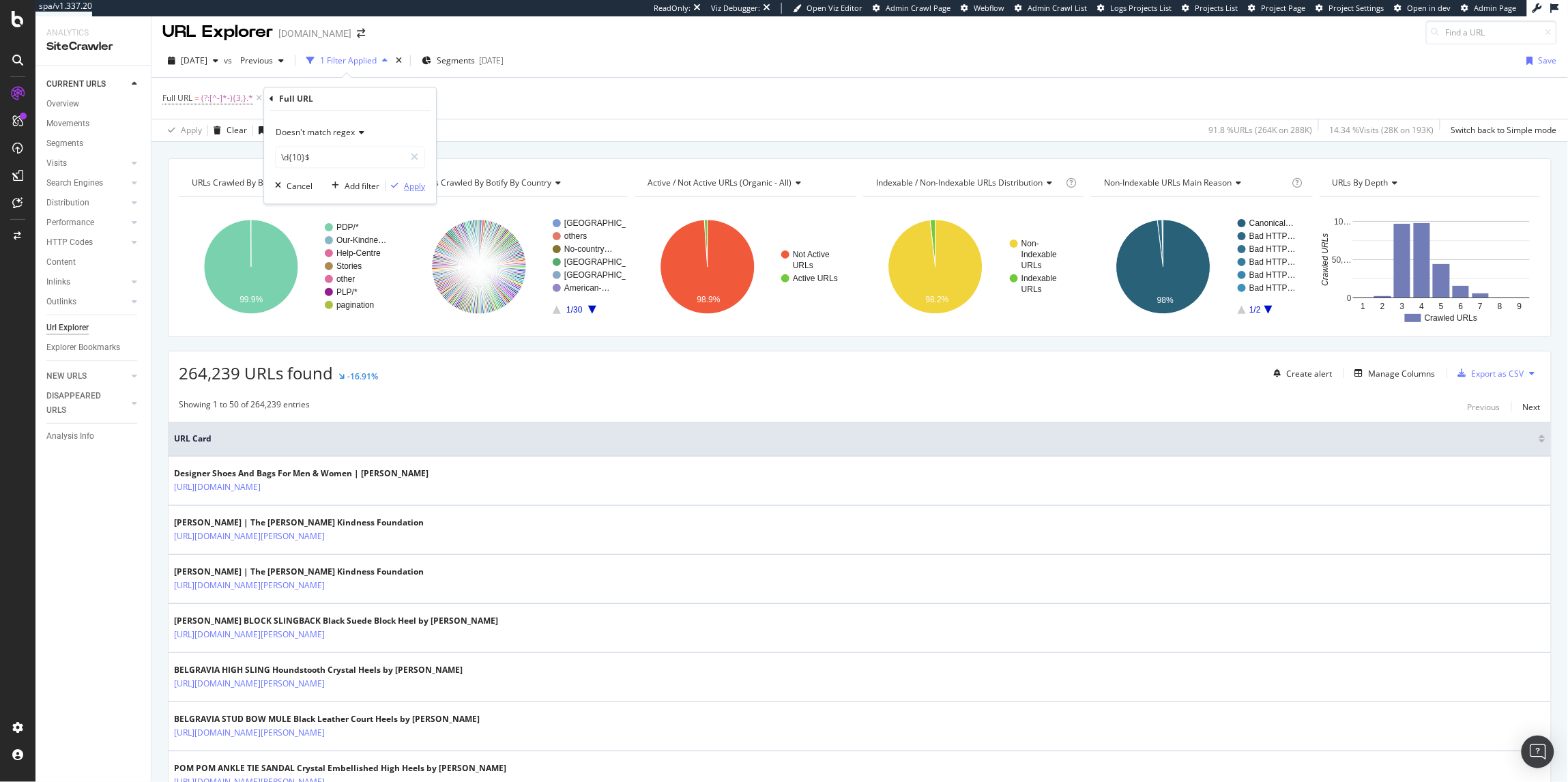
click at [418, 185] on div "Apply" at bounding box center [414, 186] width 21 height 12
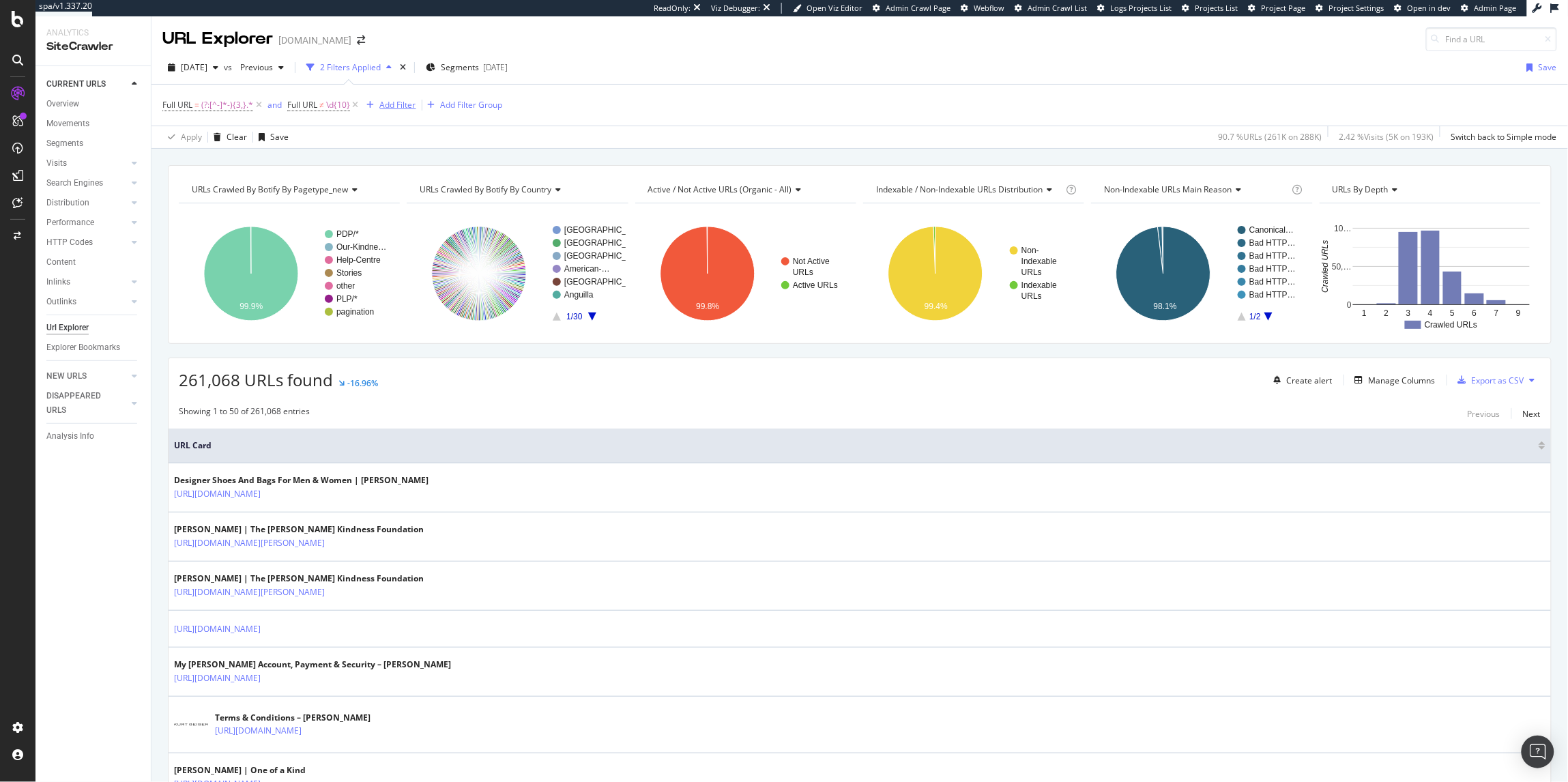
click at [385, 108] on div "Add Filter" at bounding box center [398, 104] width 36 height 12
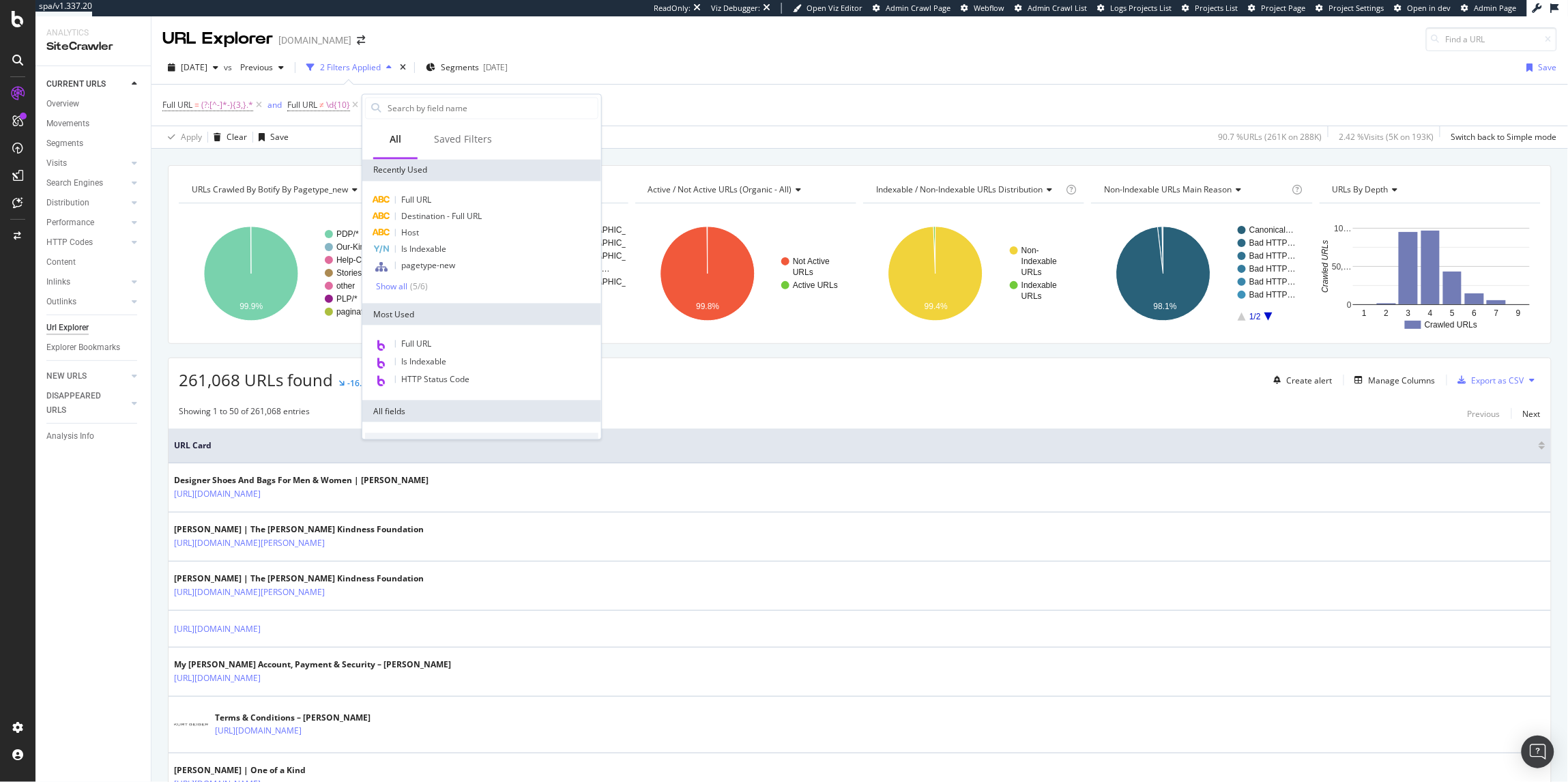
click at [433, 187] on div "Full URL Destination - Full URL Host Is Indexable pagetype-new Show all ( 5 / 6…" at bounding box center [482, 242] width 239 height 122
click at [431, 194] on span "Full URL" at bounding box center [416, 200] width 30 height 12
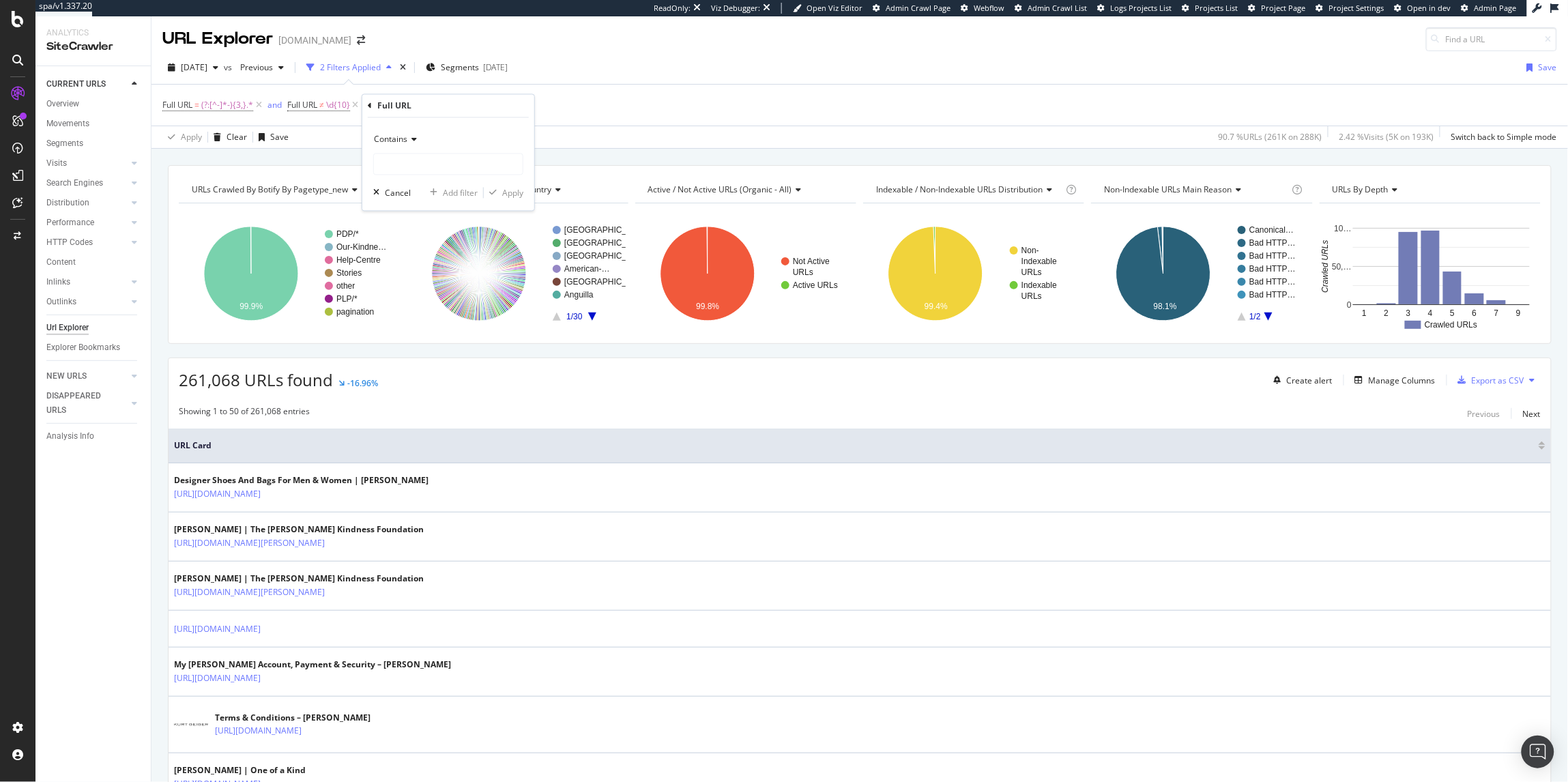
click at [399, 139] on span "Contains" at bounding box center [390, 139] width 33 height 12
click at [433, 285] on div "Doesn't contain" at bounding box center [449, 292] width 146 height 18
click at [425, 167] on input "text" at bounding box center [448, 164] width 149 height 22
type input "\"
type input "?"
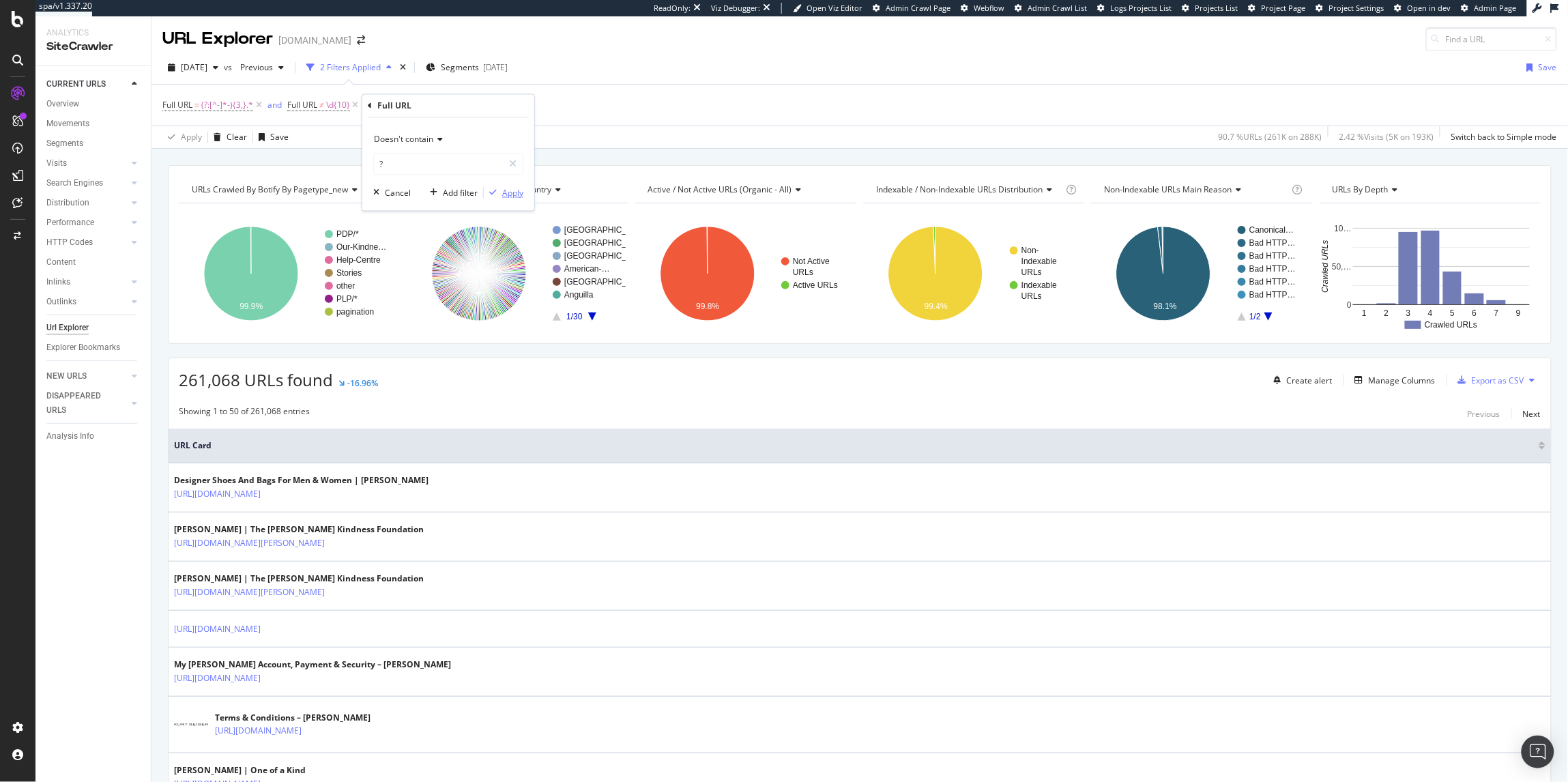
click at [501, 186] on button "Apply" at bounding box center [503, 193] width 39 height 14
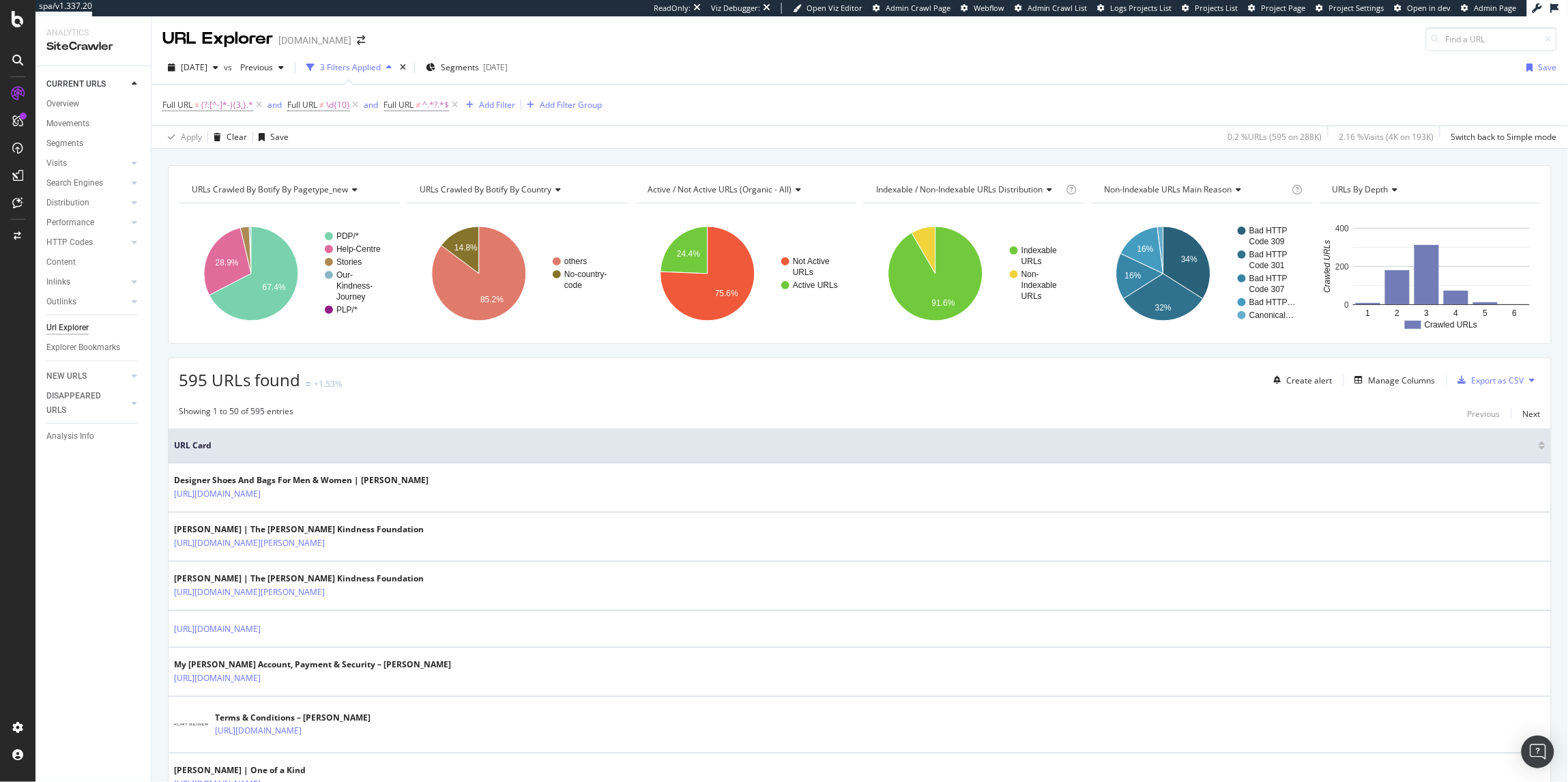
scroll to position [3, 0]
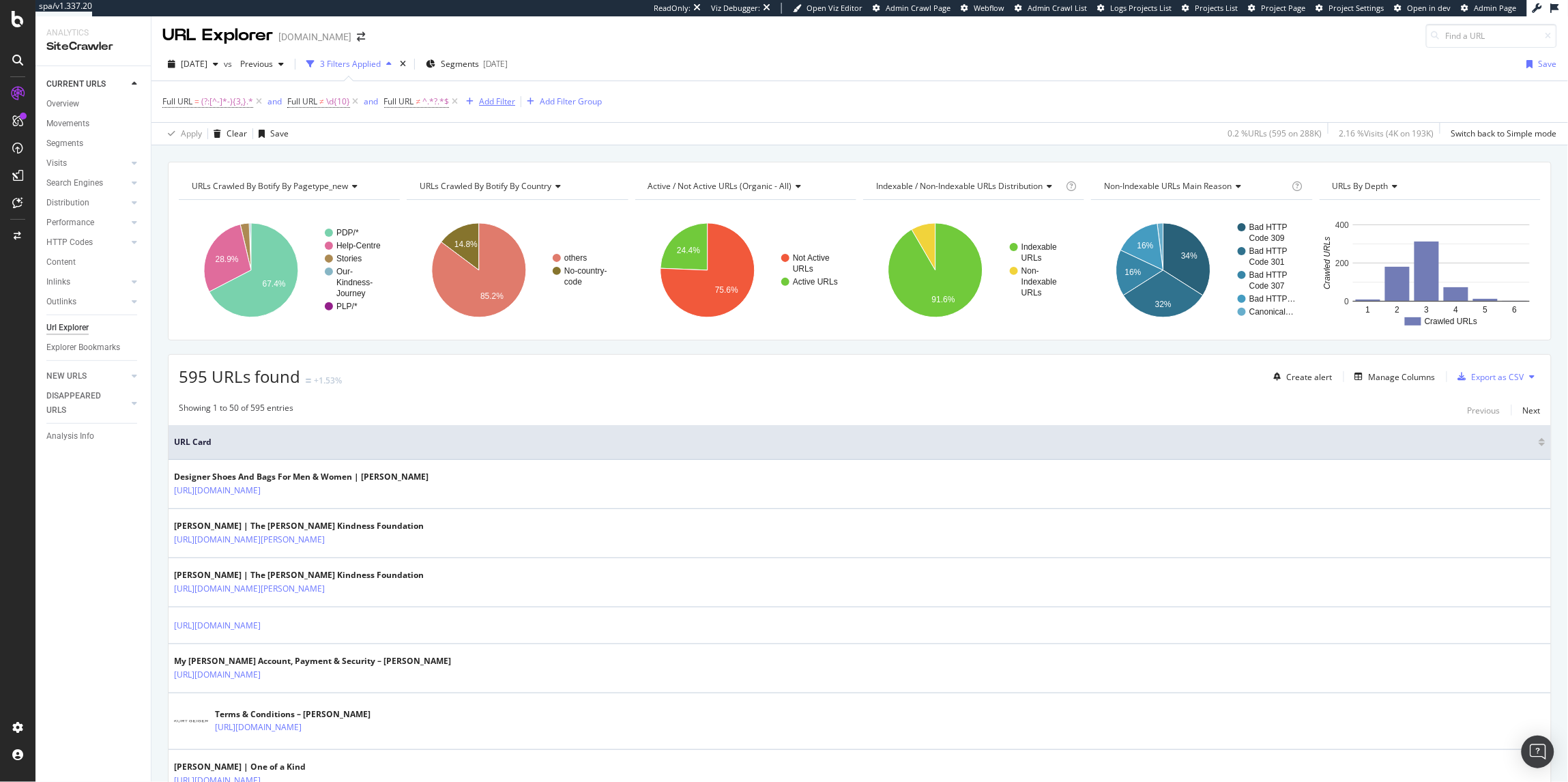
click at [502, 97] on div "Add Filter" at bounding box center [497, 101] width 36 height 12
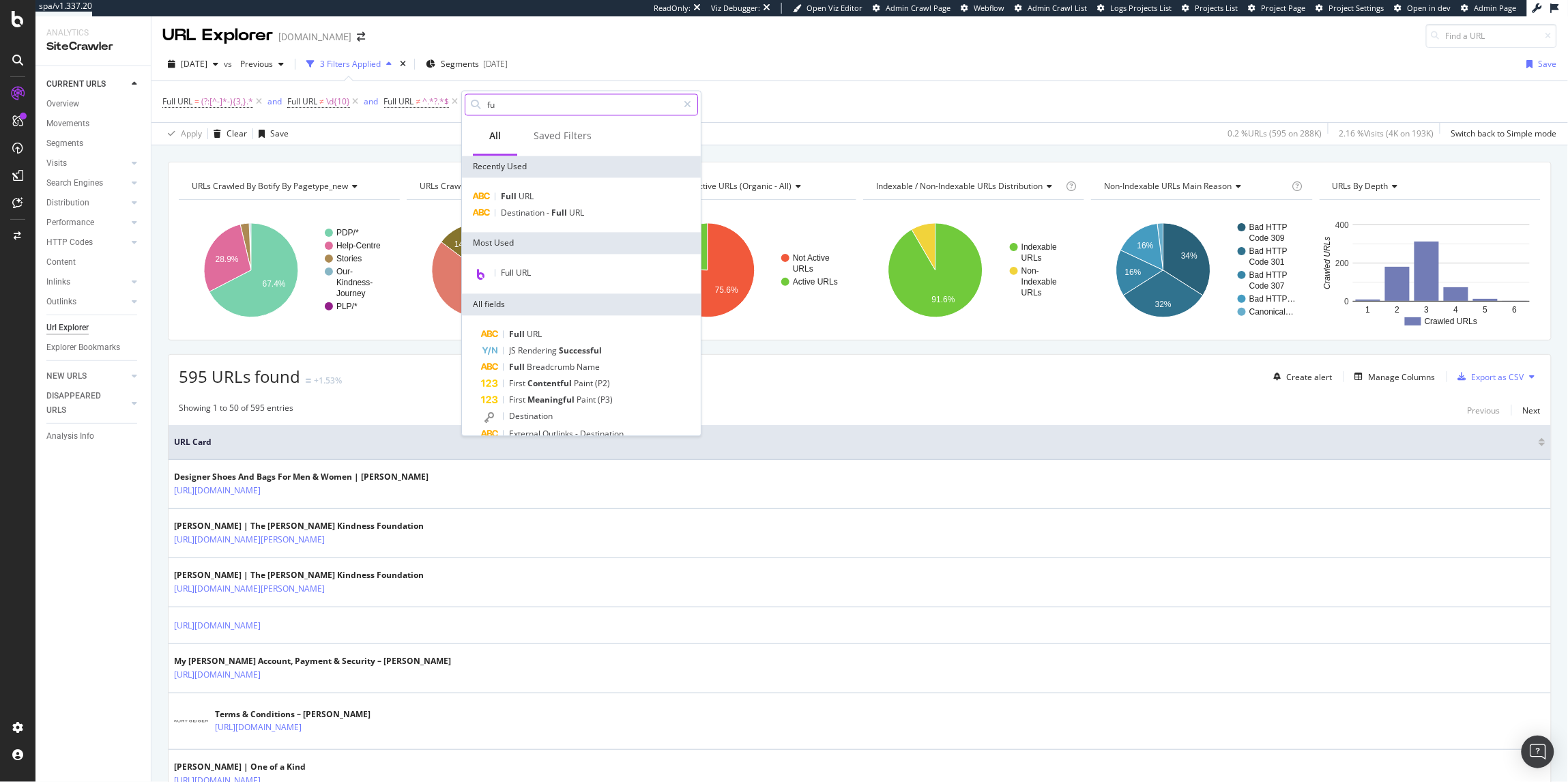
type input "f"
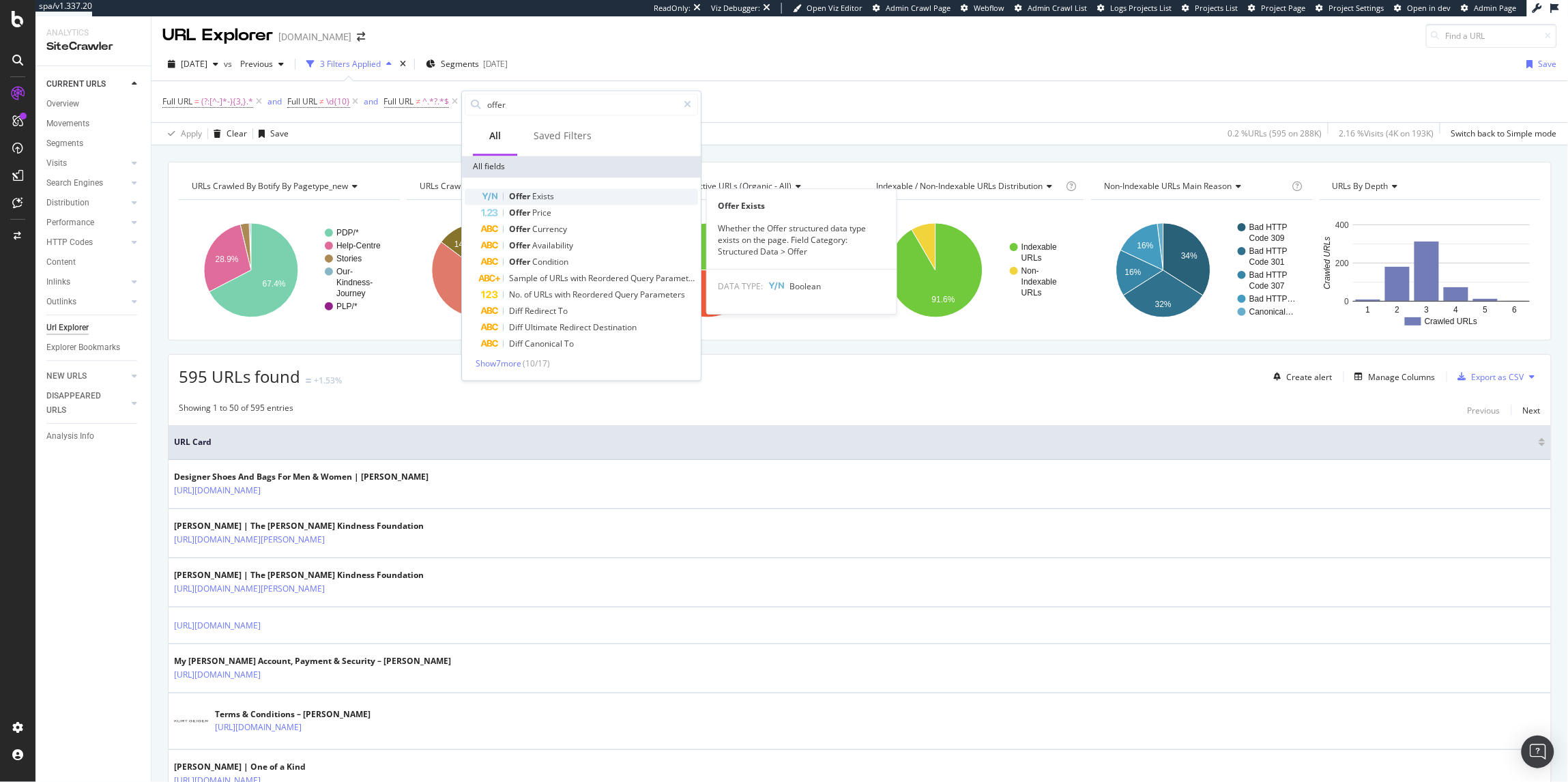
type input "offer"
click at [565, 198] on div "Offer Exists" at bounding box center [589, 197] width 217 height 16
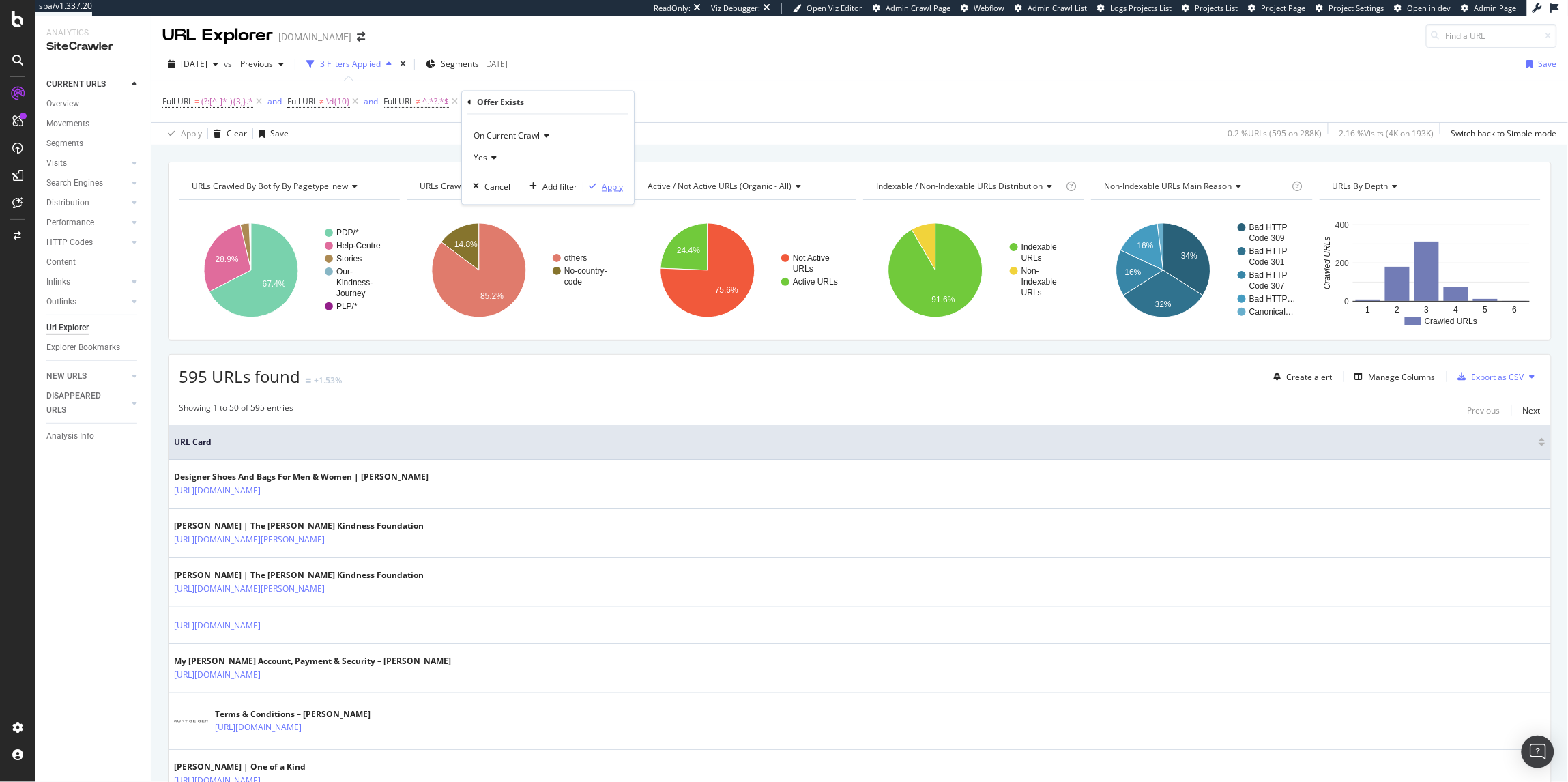
click at [610, 192] on div "Apply" at bounding box center [612, 186] width 21 height 12
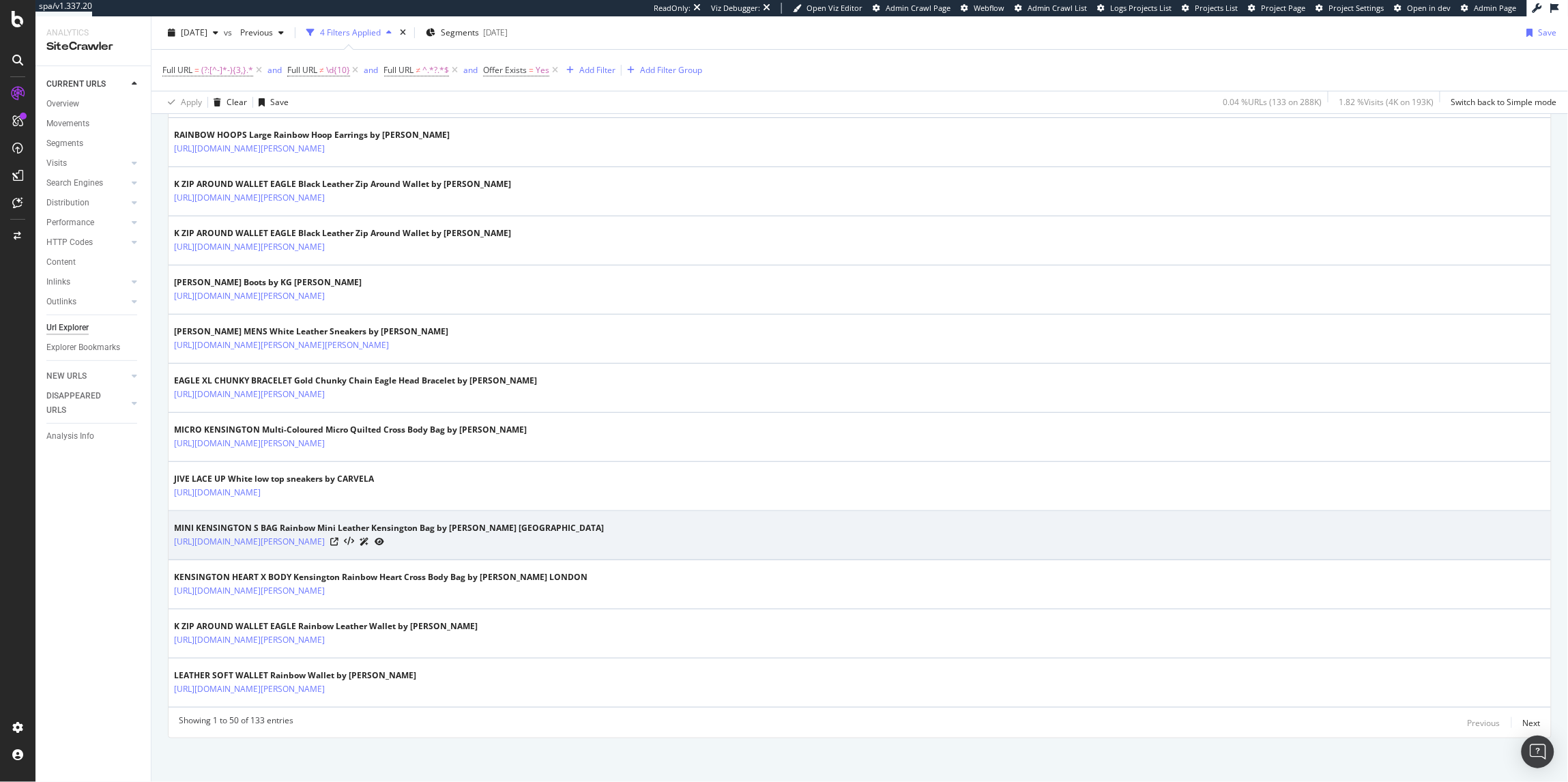
scroll to position [2225, 0]
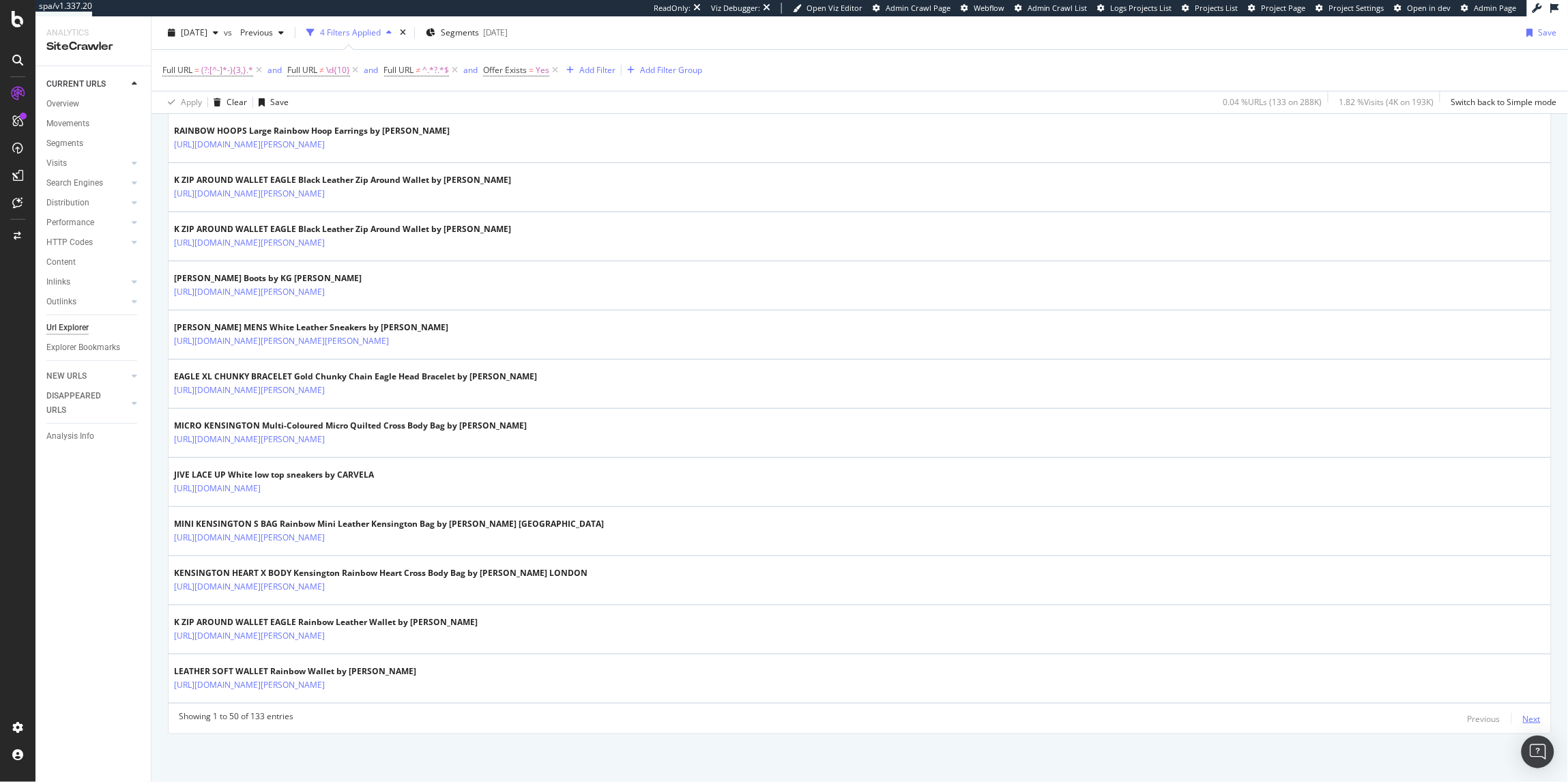
click at [1523, 726] on button "Next" at bounding box center [1531, 718] width 18 height 16
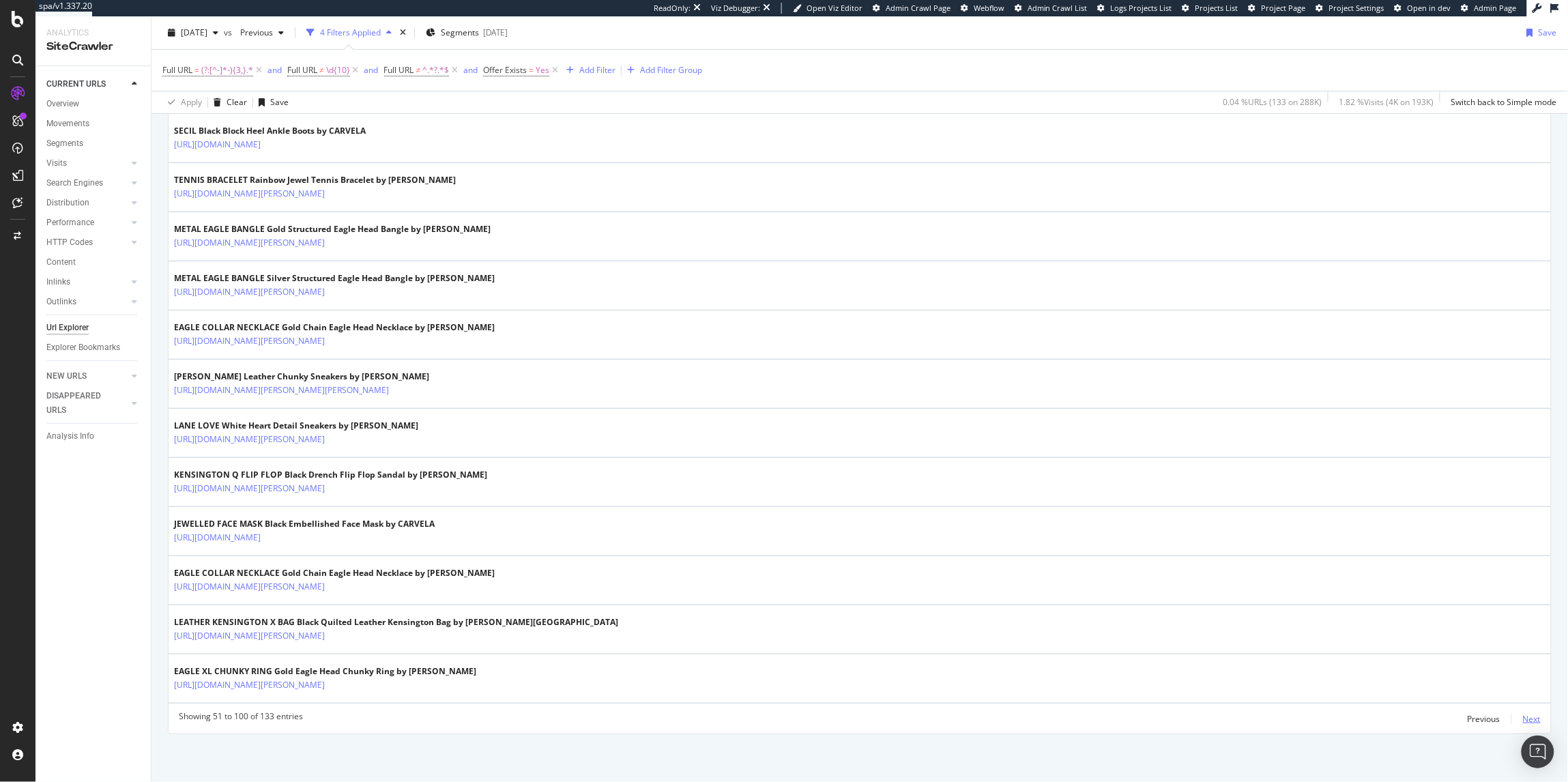
click at [1522, 720] on div "Next" at bounding box center [1531, 718] width 18 height 12
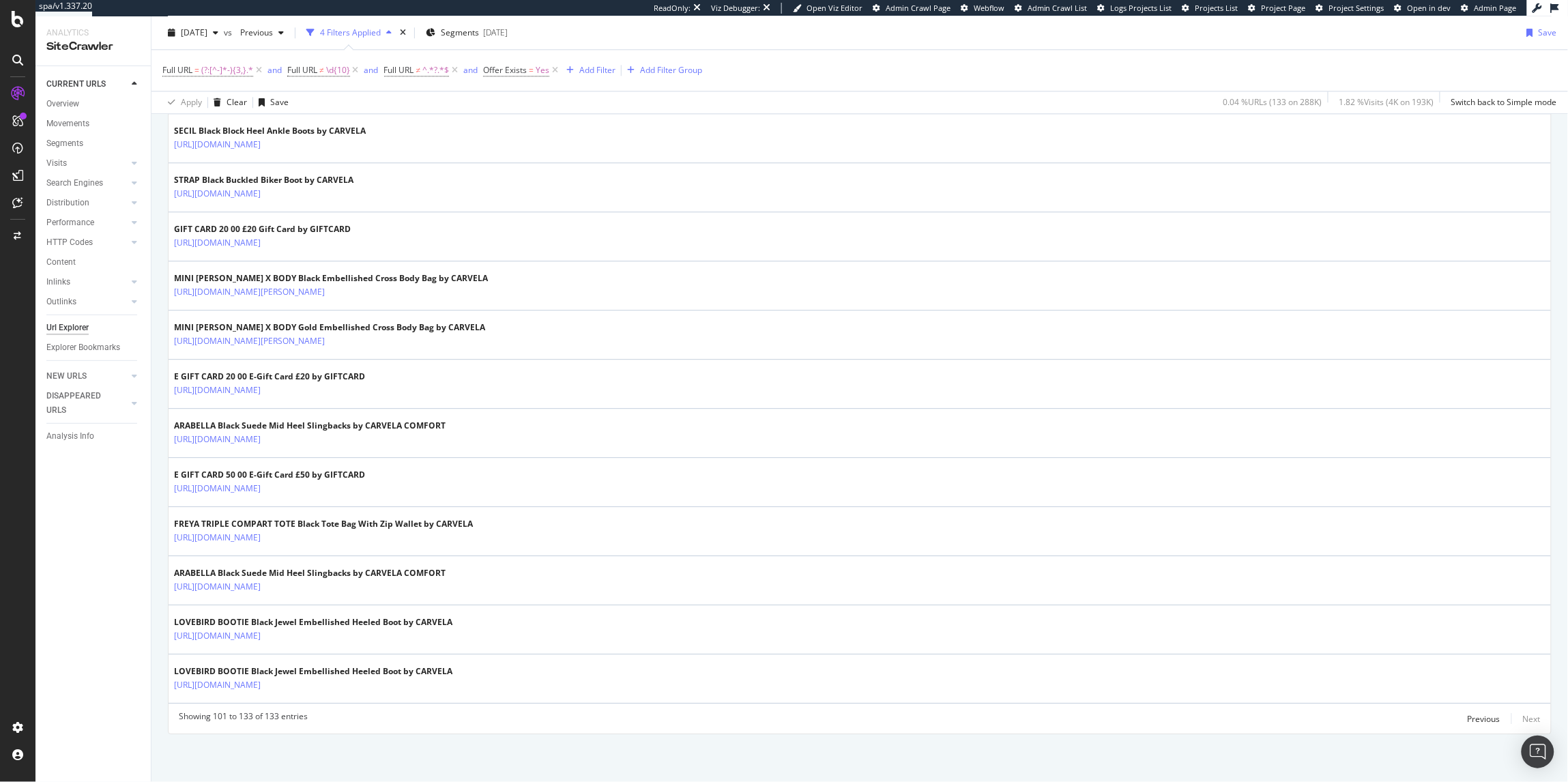
scroll to position [1387, 0]
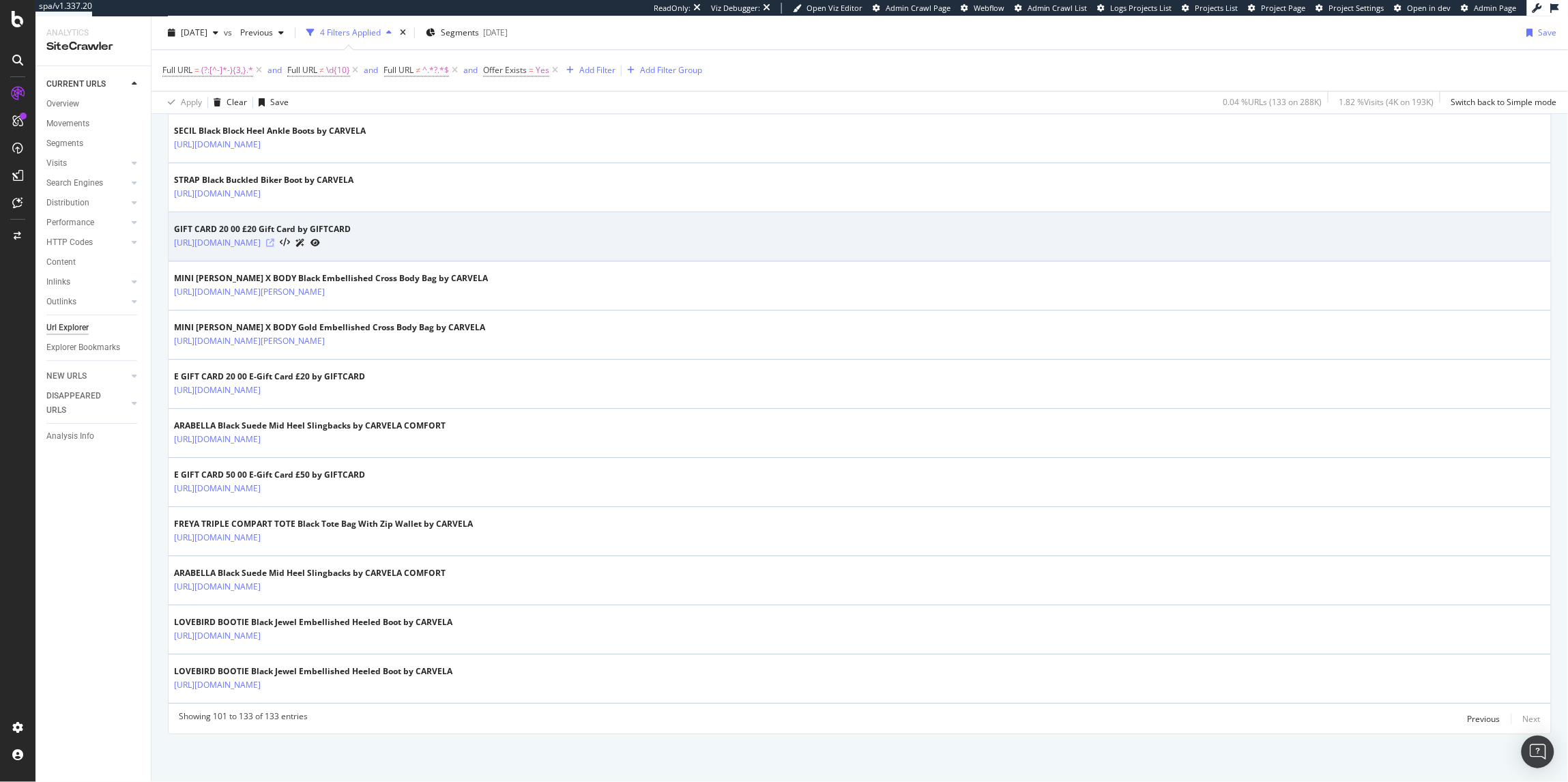
click at [275, 240] on icon at bounding box center [270, 243] width 8 height 8
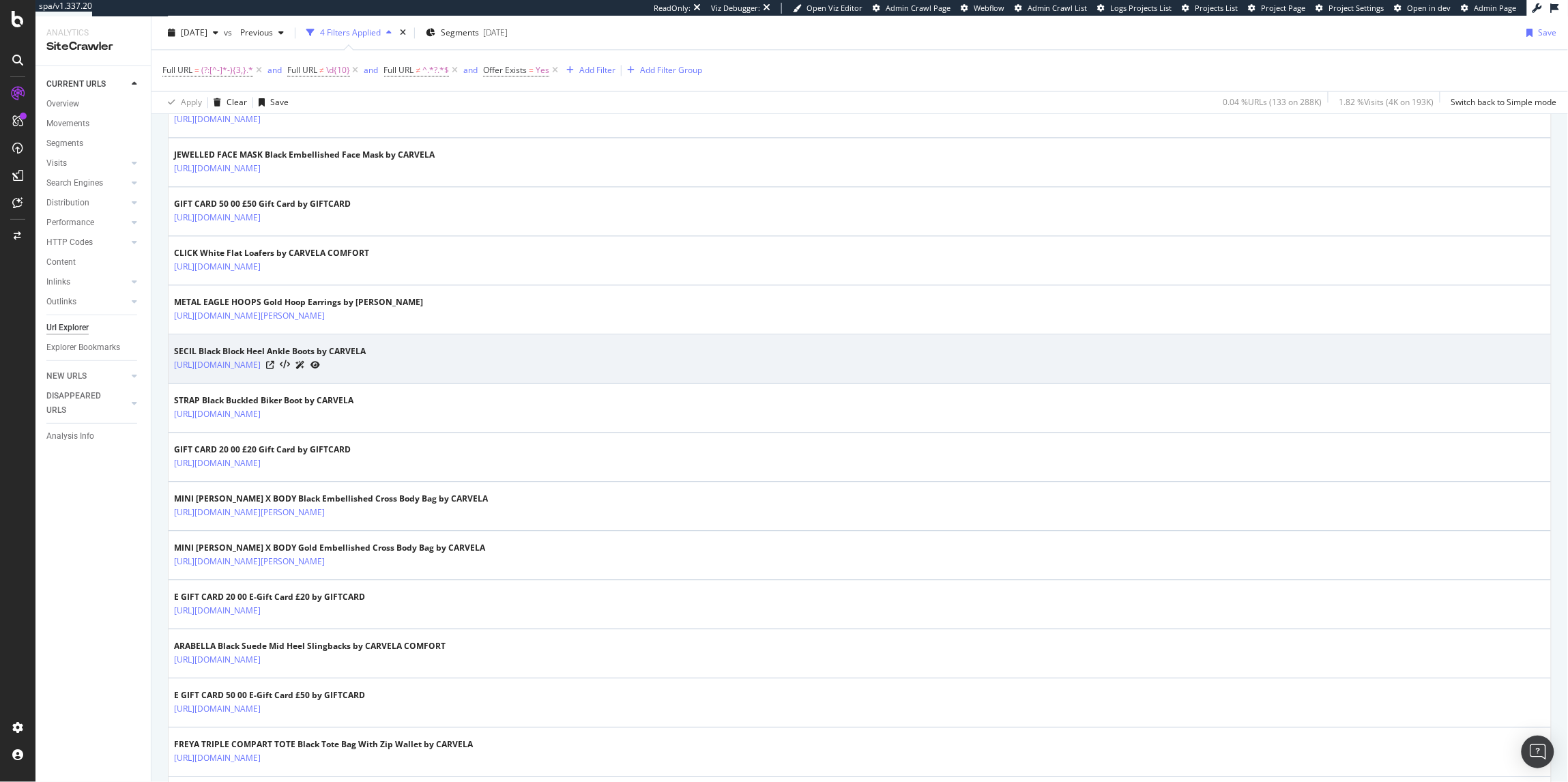
scroll to position [1158, 0]
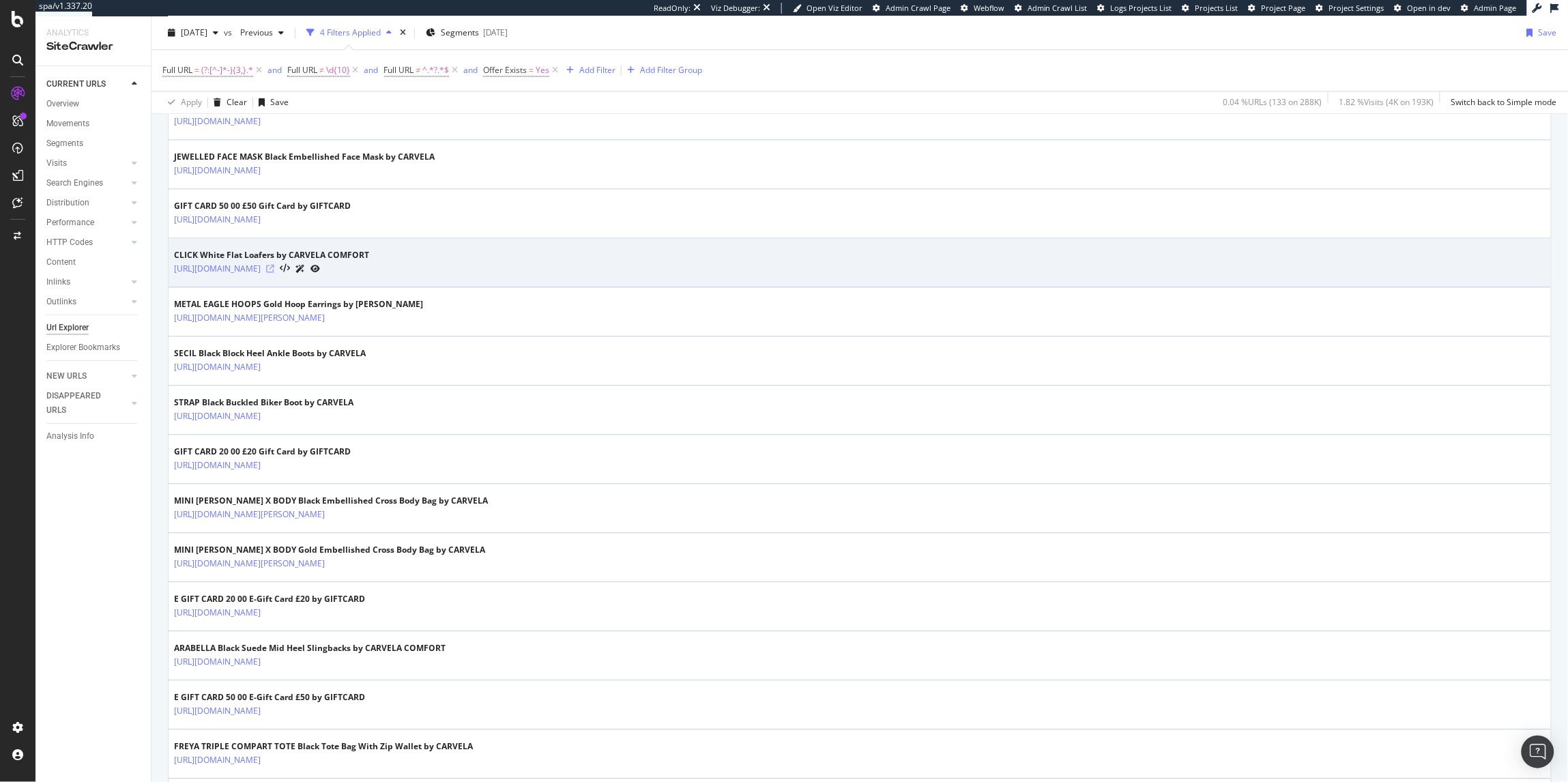
click at [275, 272] on icon at bounding box center [270, 268] width 8 height 8
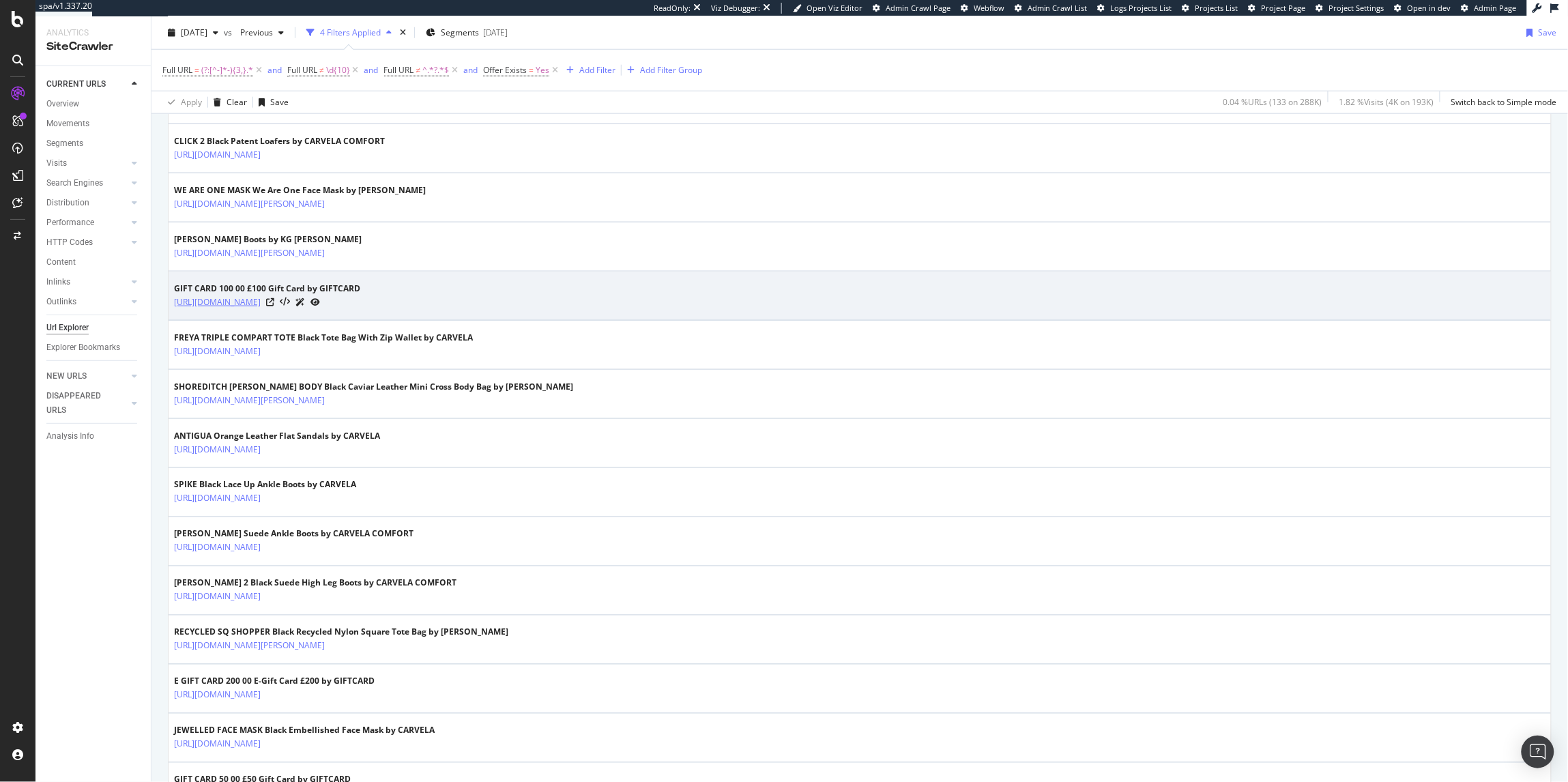
scroll to position [584, 0]
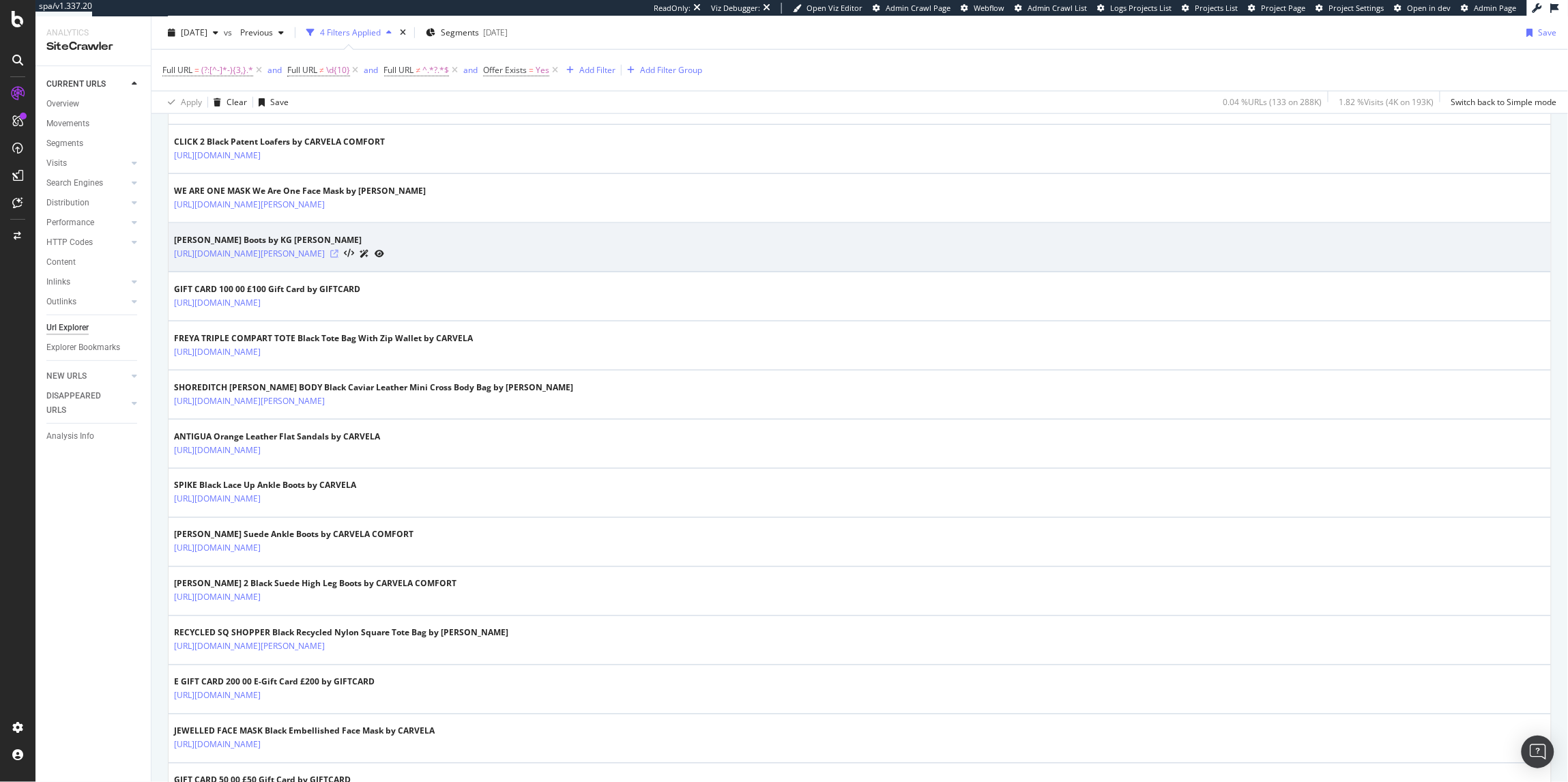
click at [339, 257] on icon at bounding box center [334, 254] width 8 height 8
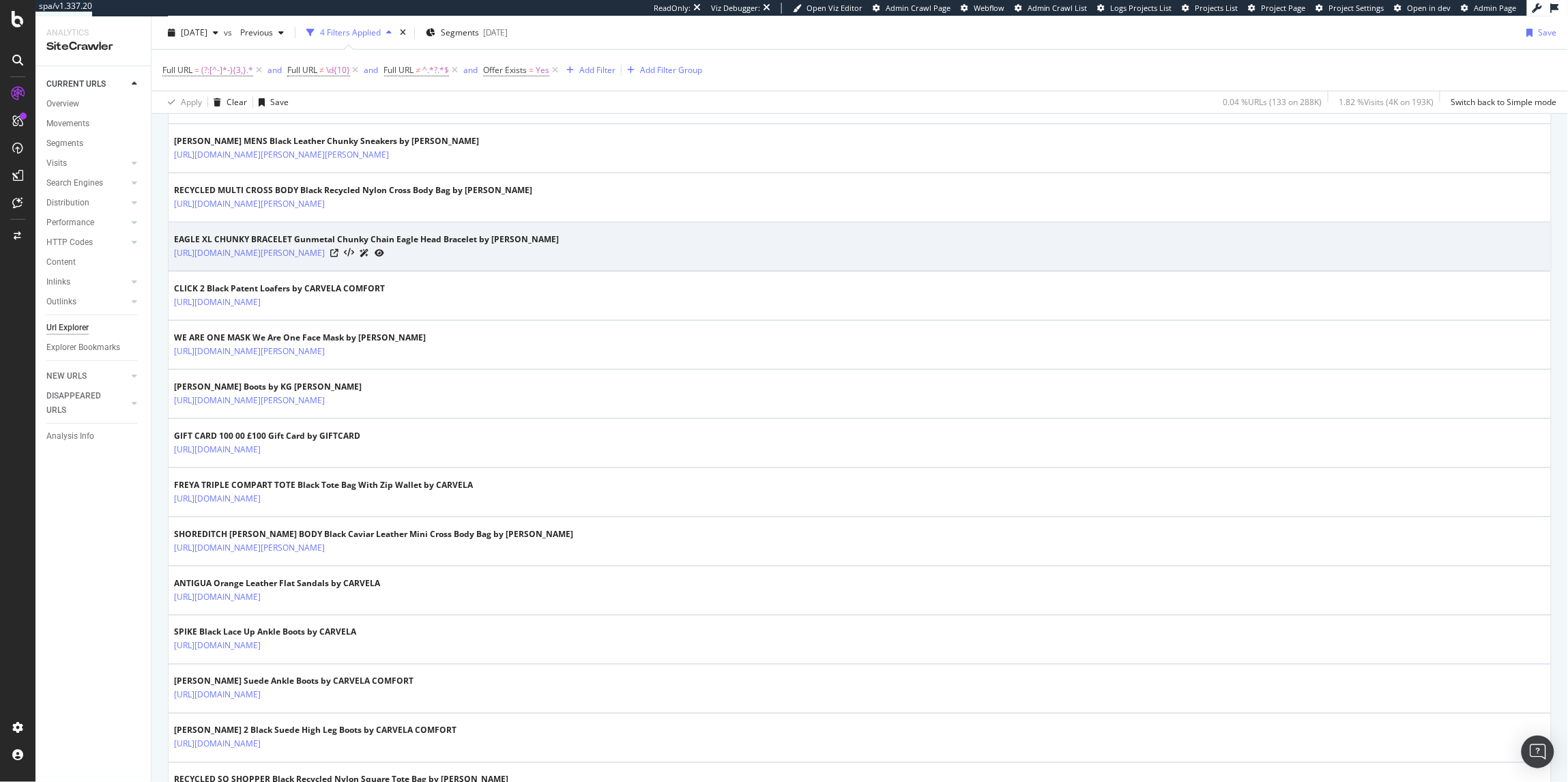
scroll to position [174, 0]
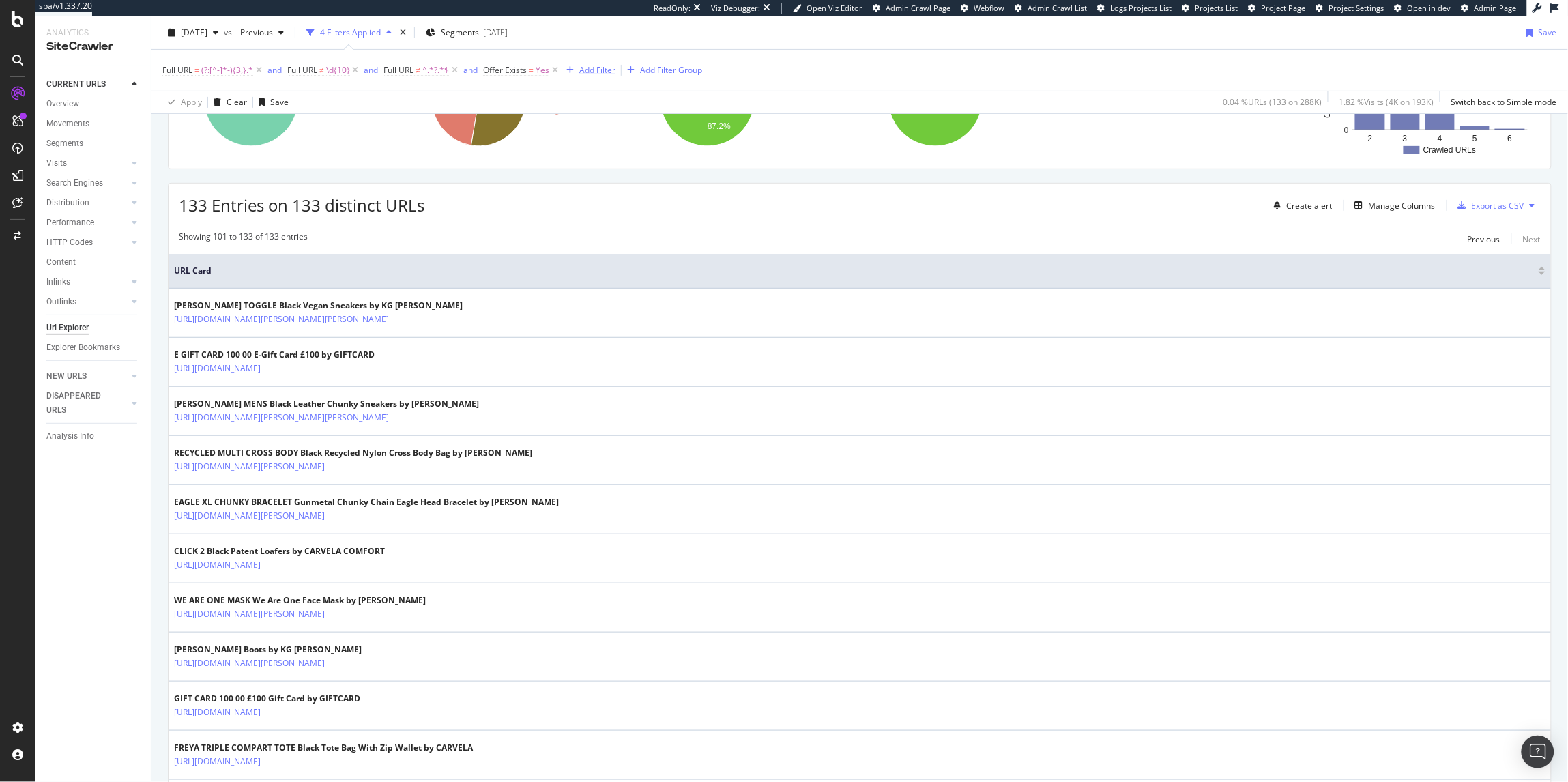
click at [605, 69] on div "Add Filter" at bounding box center [597, 69] width 36 height 12
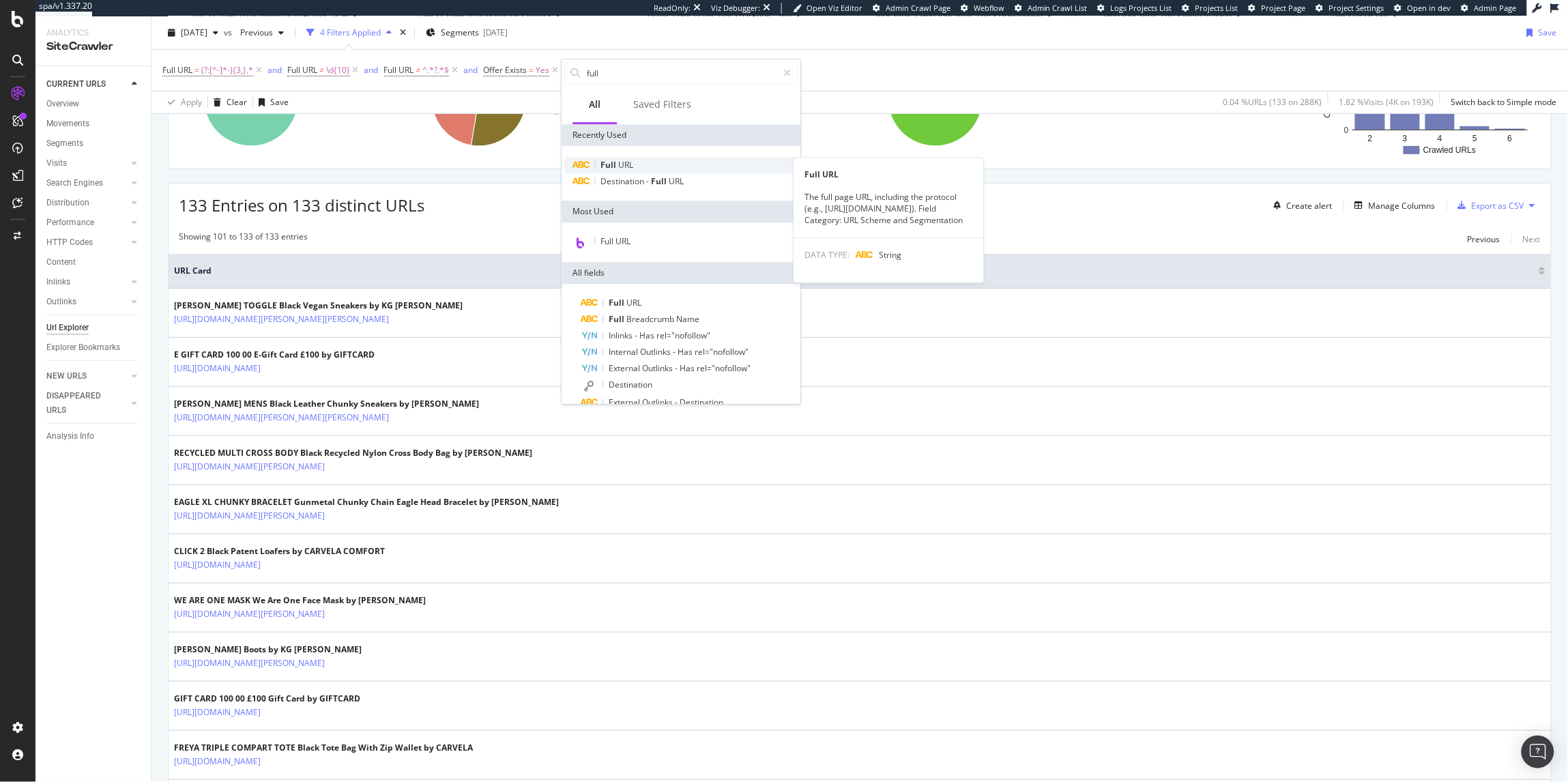
type input "full"
click at [620, 161] on span "URL" at bounding box center [626, 164] width 15 height 12
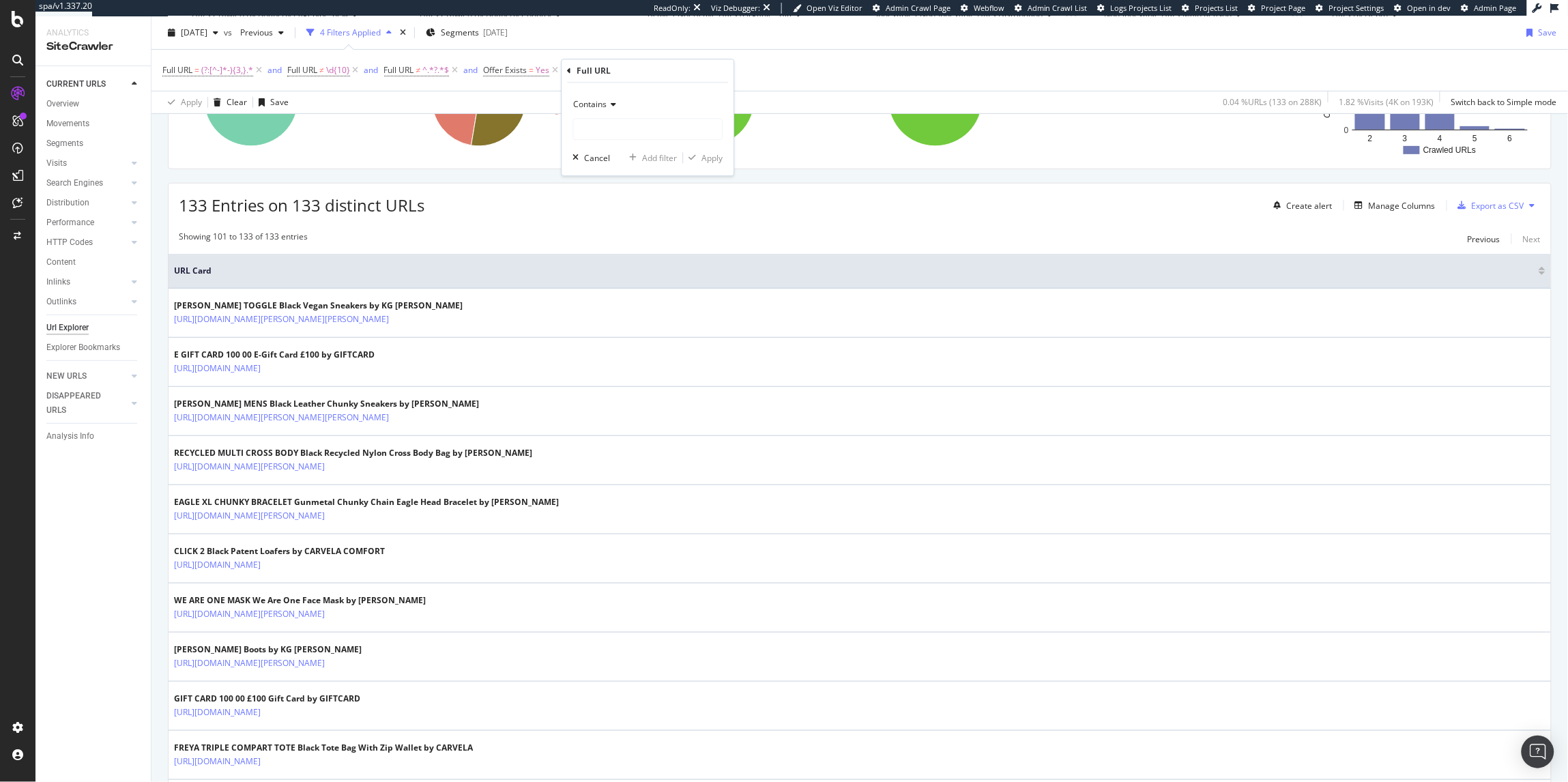
click at [602, 98] on span "Contains" at bounding box center [590, 103] width 33 height 12
click at [622, 222] on span "Doesn't end with" at bounding box center [612, 221] width 63 height 12
click at [619, 129] on input "text" at bounding box center [648, 129] width 149 height 22
type input "kurt-geiger-london"
click at [703, 157] on div "Apply" at bounding box center [712, 157] width 21 height 12
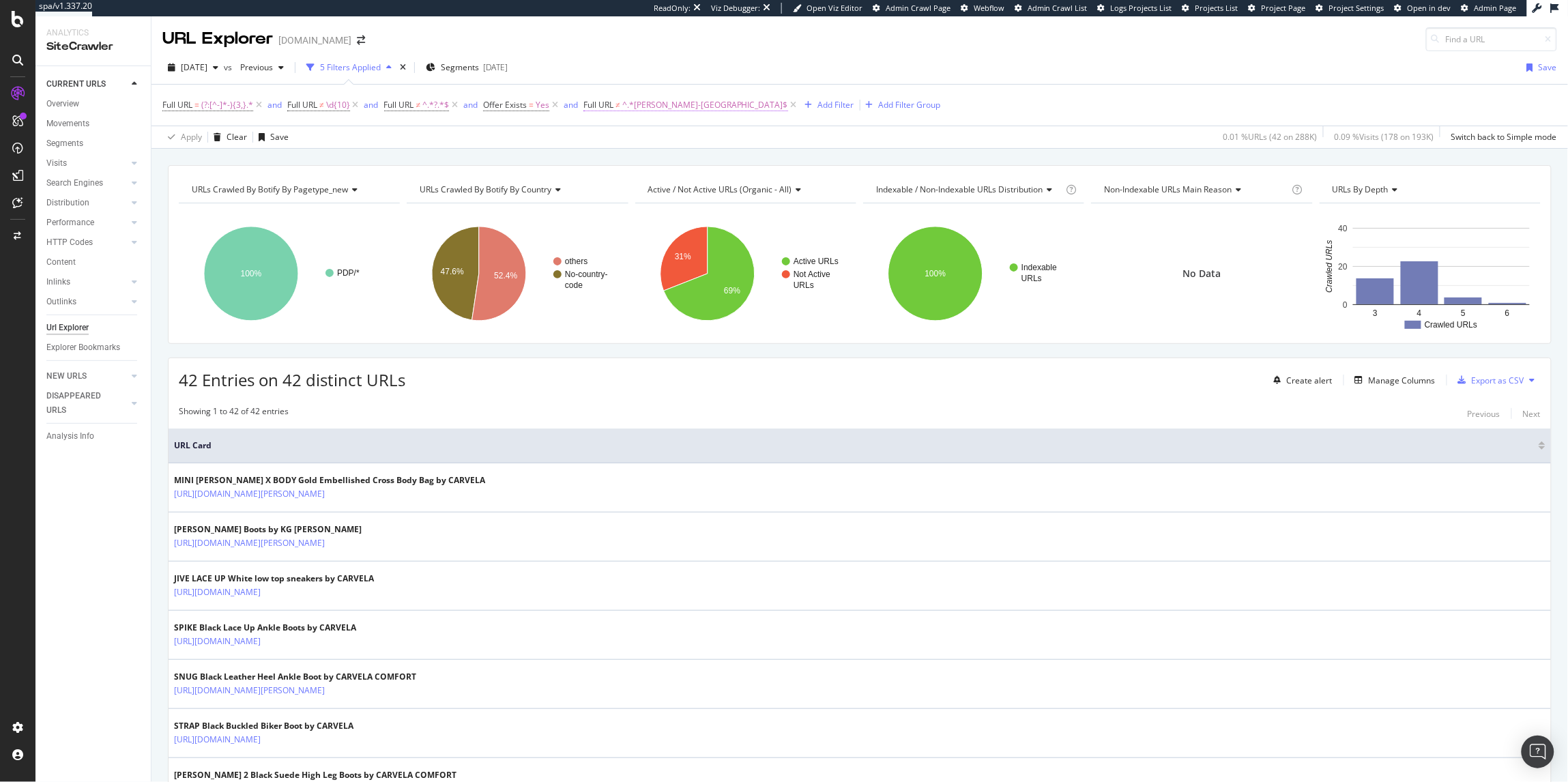
click at [656, 106] on span "^.*kurt-geiger-london$" at bounding box center [705, 105] width 166 height 19
click at [535, 383] on div "42 Entries on 42 distinct URLs Create alert Manage Columns Export as CSV" at bounding box center [859, 374] width 1382 height 33
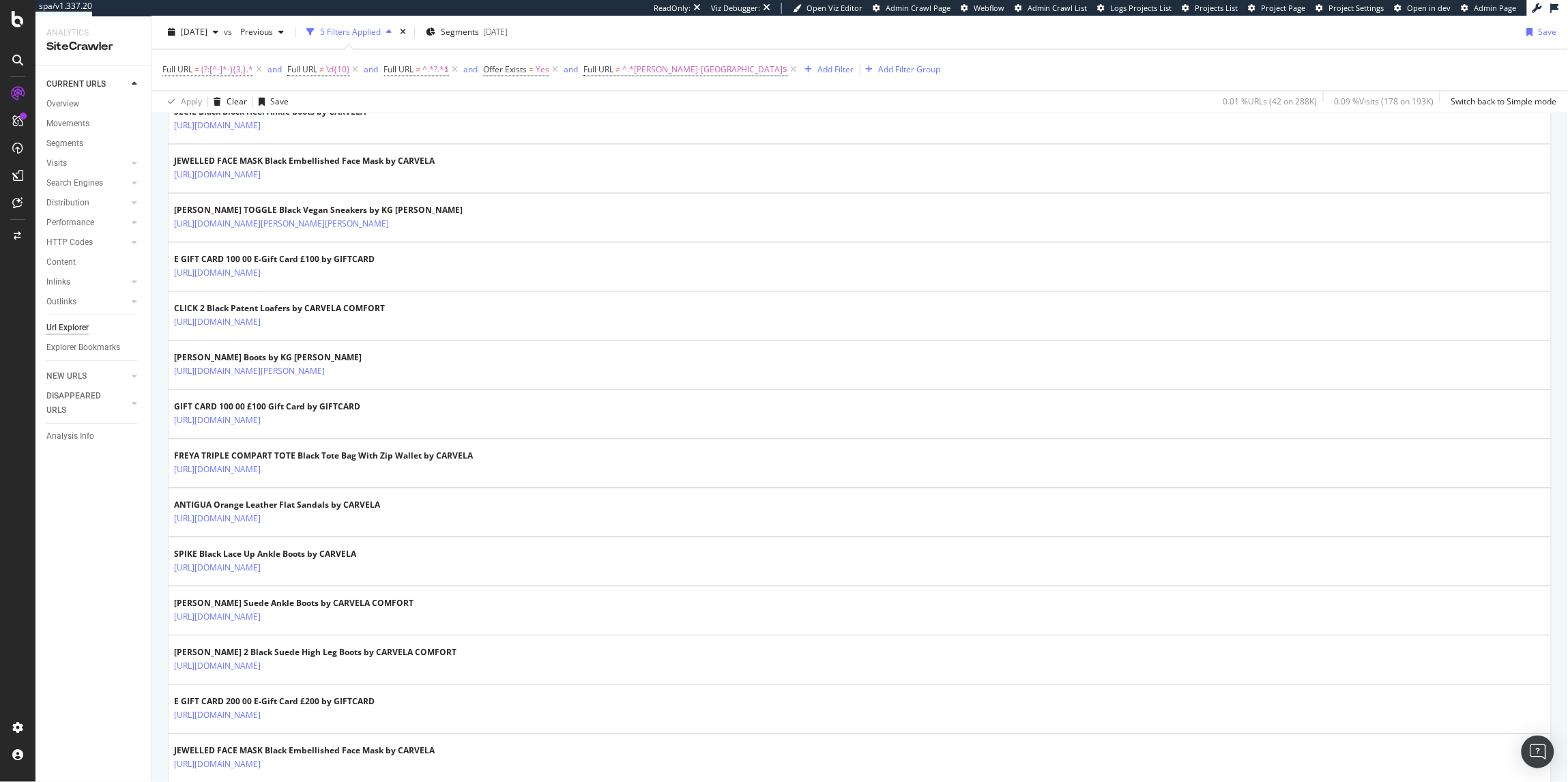
scroll to position [1019, 0]
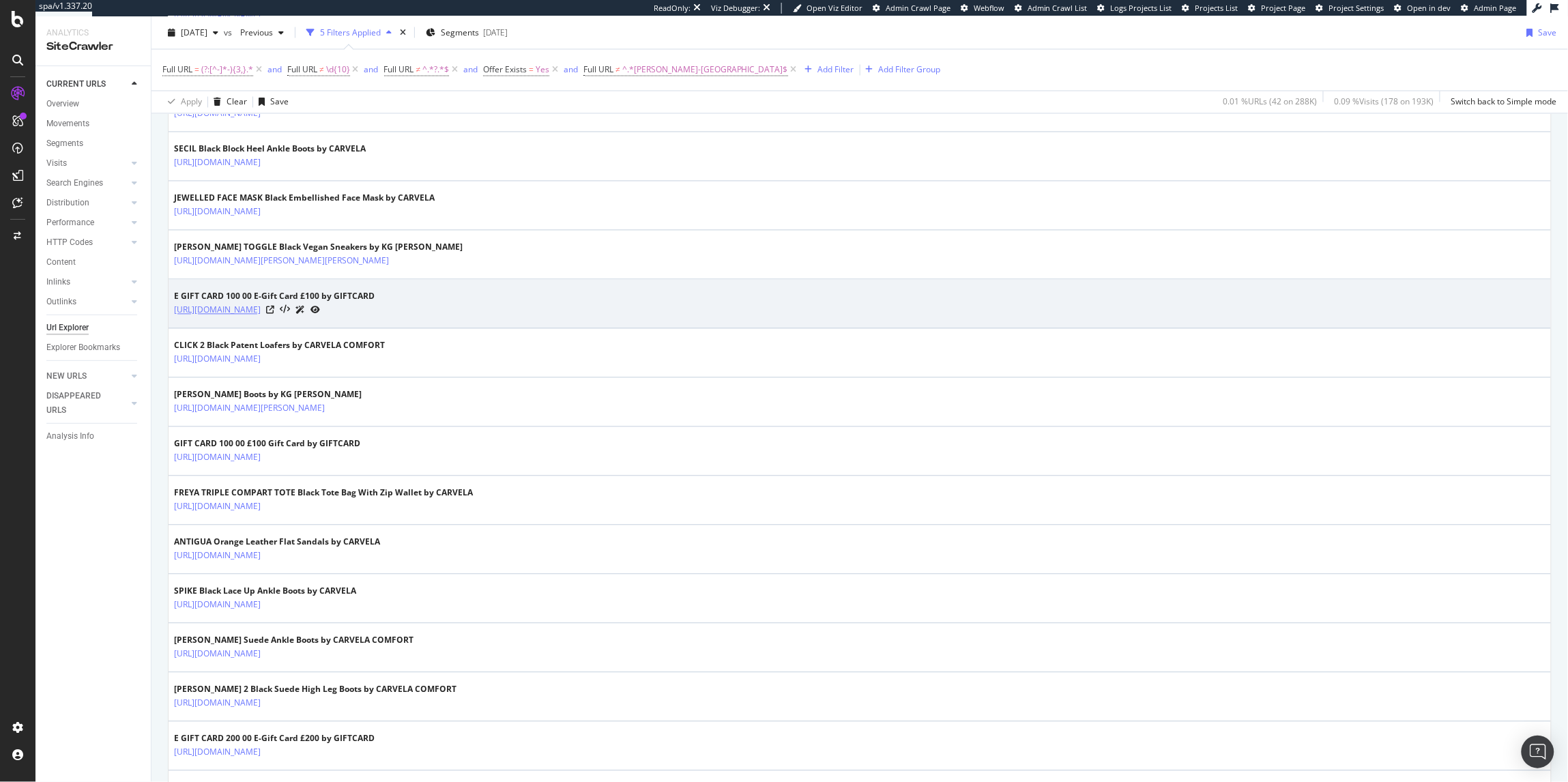
drag, startPoint x: 514, startPoint y: 319, endPoint x: 174, endPoint y: 315, distance: 340.0
click at [174, 315] on div "https://www.kurtgeiger.com/women/accessories/e-gift-card-100-00-other-others-gi…" at bounding box center [275, 310] width 201 height 15
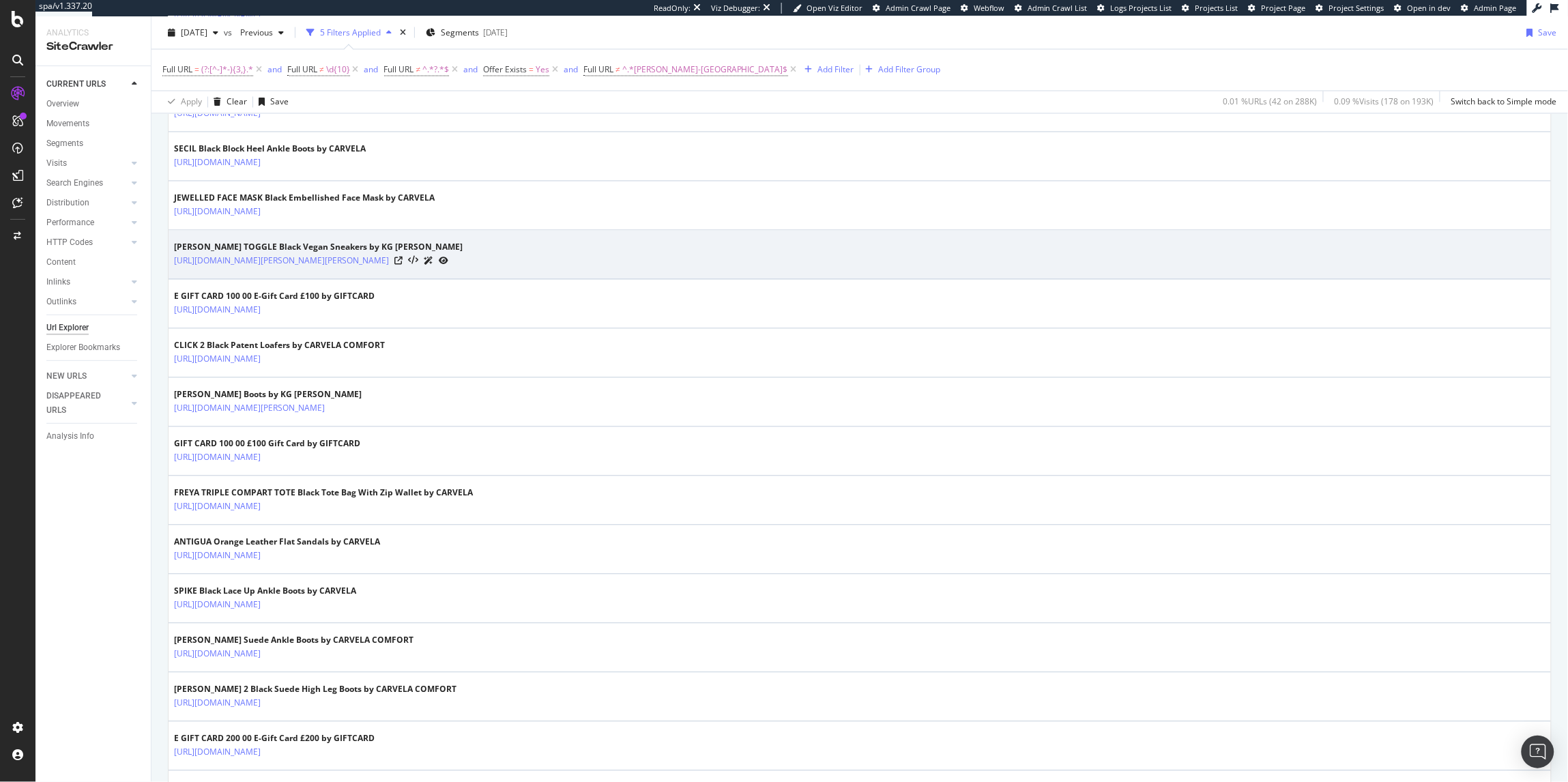
copy link "https://www.kurtgeiger.com/women/accessories/e-gift-card-100-00-other-others-gi…"
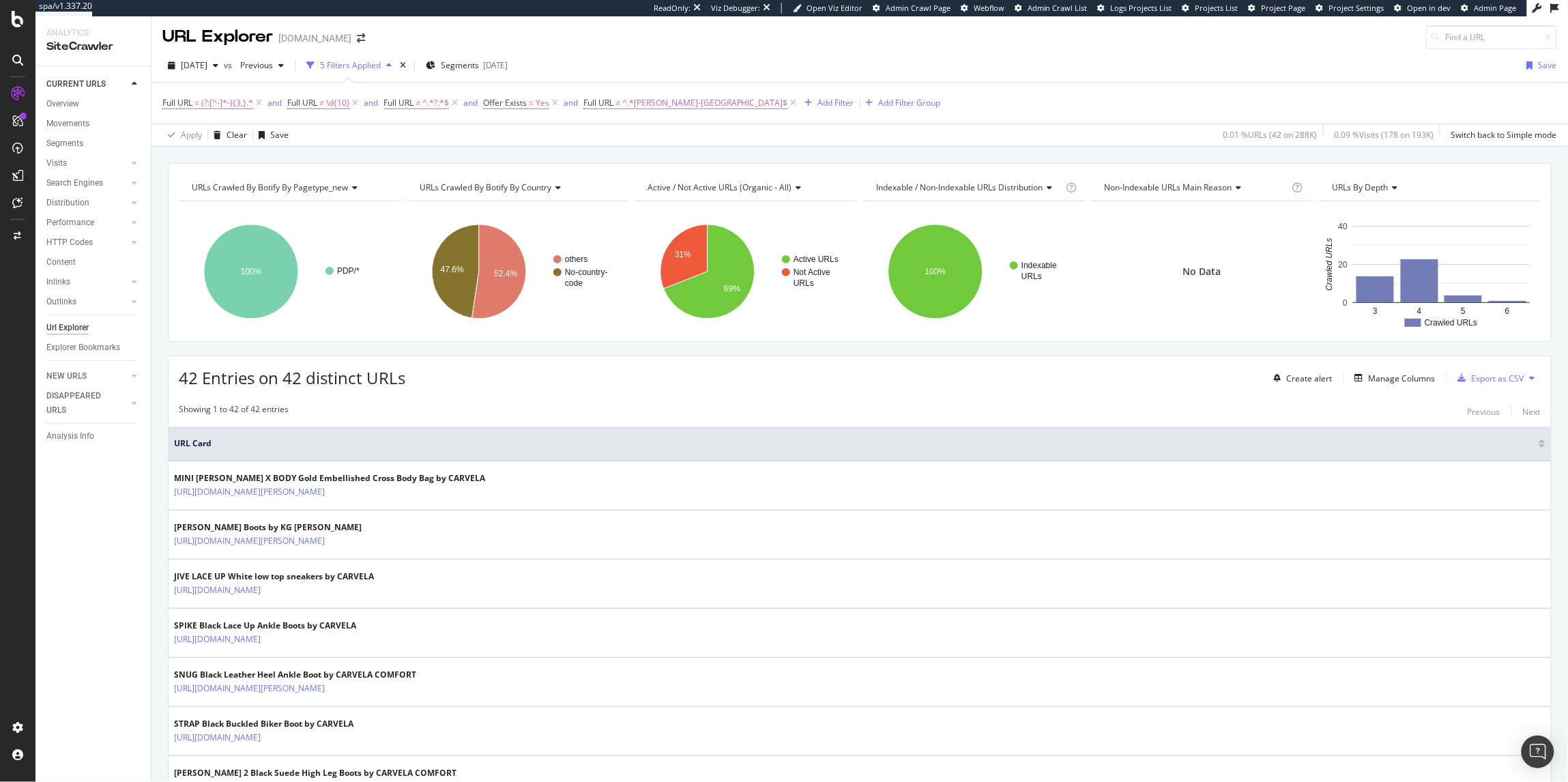
scroll to position [3, 0]
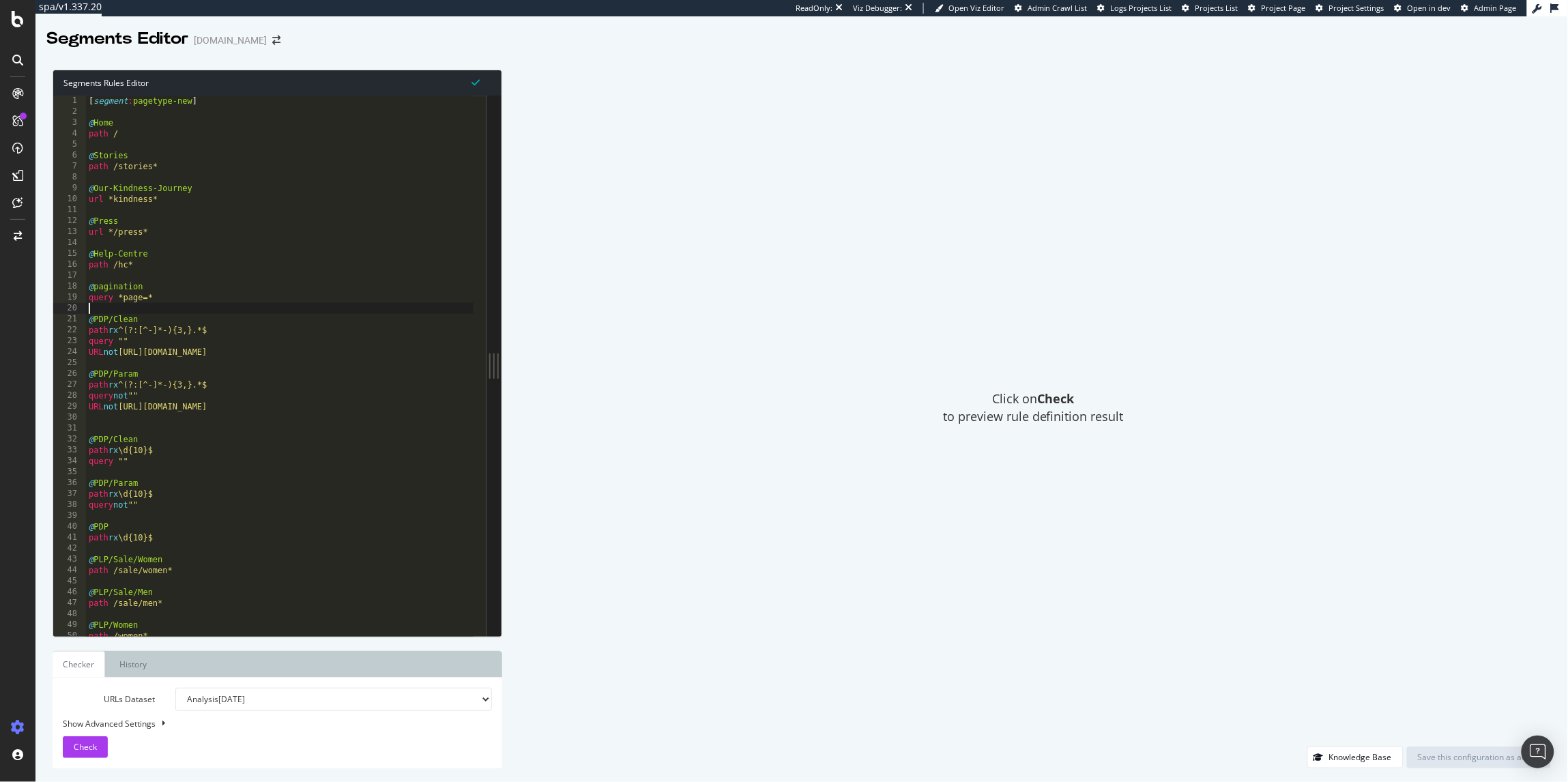
click at [134, 310] on div "[ segment : pagetype-new ] @ Home path / @ Stories path /stories* @ Our-Kindnes…" at bounding box center [279, 376] width 387 height 562
drag, startPoint x: 221, startPoint y: 332, endPoint x: 112, endPoint y: 333, distance: 109.0
click at [112, 333] on div "[ segment : pagetype-new ] @ Home path / @ Stories path /stories* @ Our-Kindnes…" at bounding box center [279, 376] width 387 height 562
click at [270, 379] on div "[ segment : pagetype-new ] @ Home path / @ Stories path /stories* @ Our-Kindnes…" at bounding box center [279, 376] width 387 height 562
drag, startPoint x: 167, startPoint y: 450, endPoint x: 116, endPoint y: 450, distance: 51.0
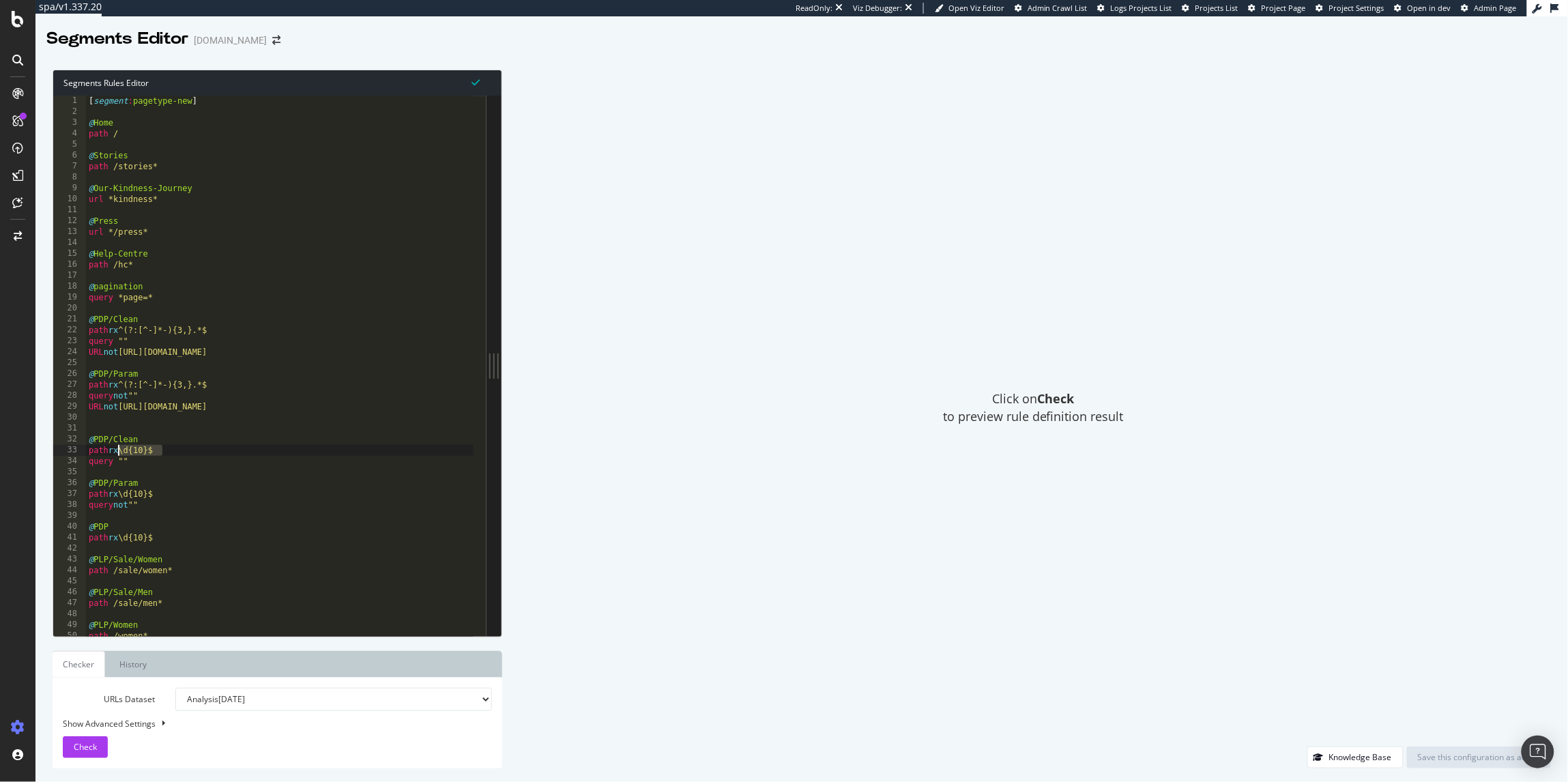
click at [116, 450] on div "[ segment : pagetype-new ] @ Home path / @ Stories path /stories* @ Our-Kindnes…" at bounding box center [279, 376] width 387 height 562
click at [245, 455] on div "[ segment : pagetype-new ] @ Home path / @ Stories path /stories* @ Our-Kindnes…" at bounding box center [279, 376] width 387 height 562
drag, startPoint x: 194, startPoint y: 450, endPoint x: 129, endPoint y: 448, distance: 65.0
click at [129, 448] on div "[ segment : pagetype-new ] @ Home path / @ Stories path /stories* @ Our-Kindnes…" at bounding box center [279, 376] width 387 height 562
click at [226, 396] on div "[ segment : pagetype-new ] @ Home path / @ Stories path /stories* @ Our-Kindnes…" at bounding box center [279, 376] width 387 height 562
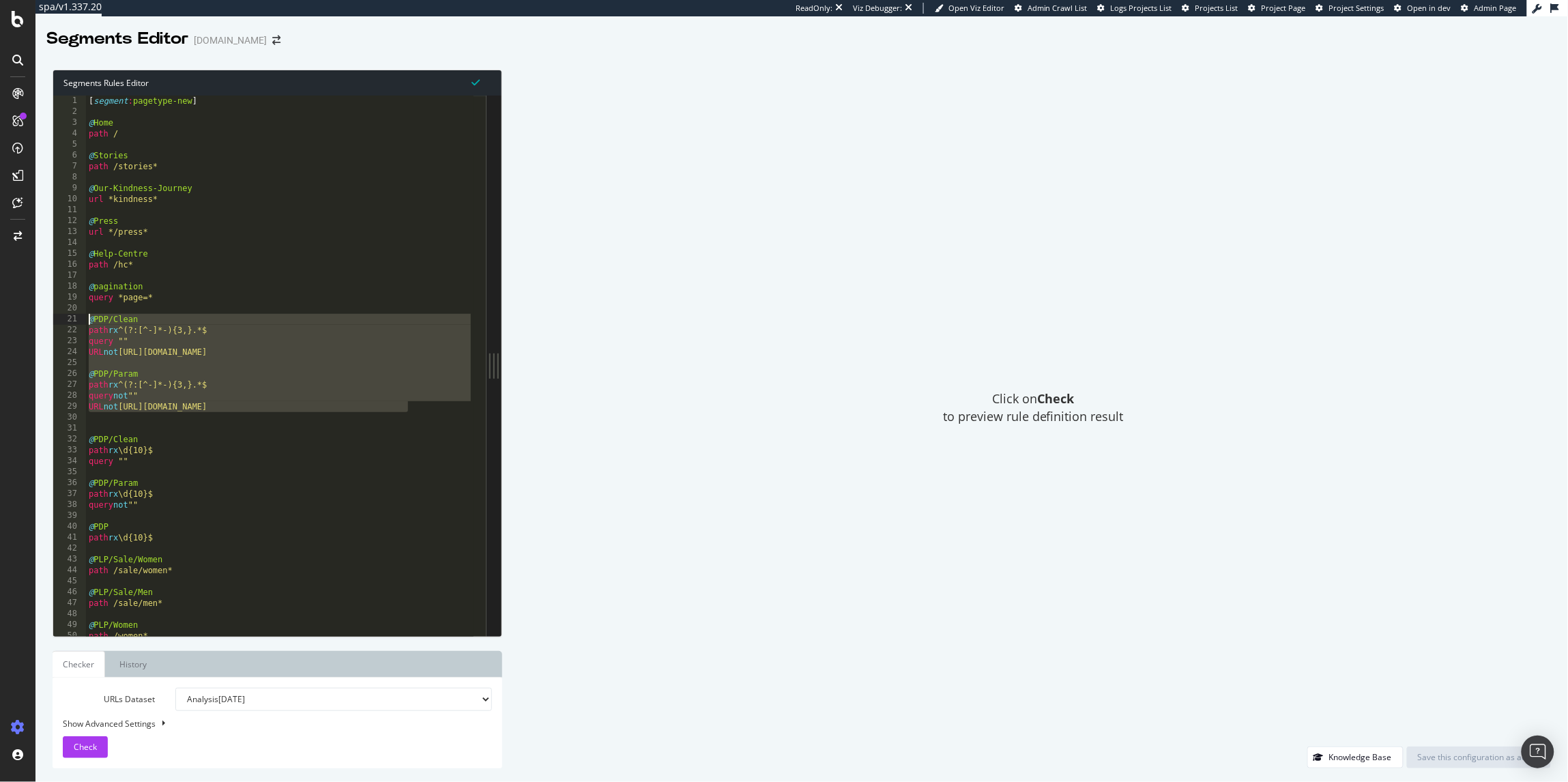
drag, startPoint x: 427, startPoint y: 406, endPoint x: 75, endPoint y: 322, distance: 361.9
click at [75, 322] on div "query not "" 1 2 3 4 5 6 7 8 9 10 11 12 13 14 15 16 17 18 19 20 21 22 23 24 25 …" at bounding box center [270, 366] width 433 height 541
type textarea "@PDP/Clean path rx ^(?:[^-]*-){3,}.*$"
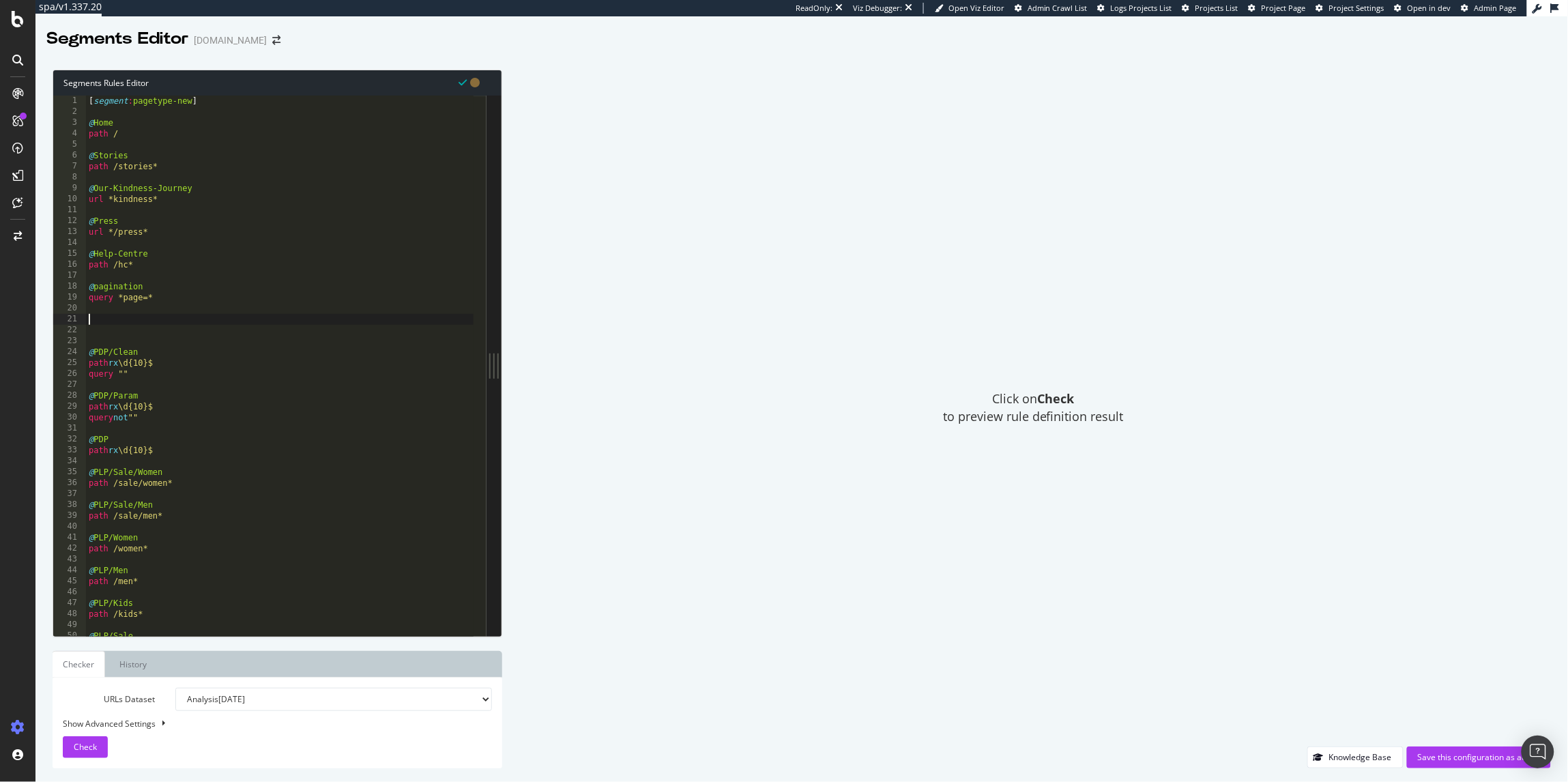
paste textarea "query not """
type textarea "query not """
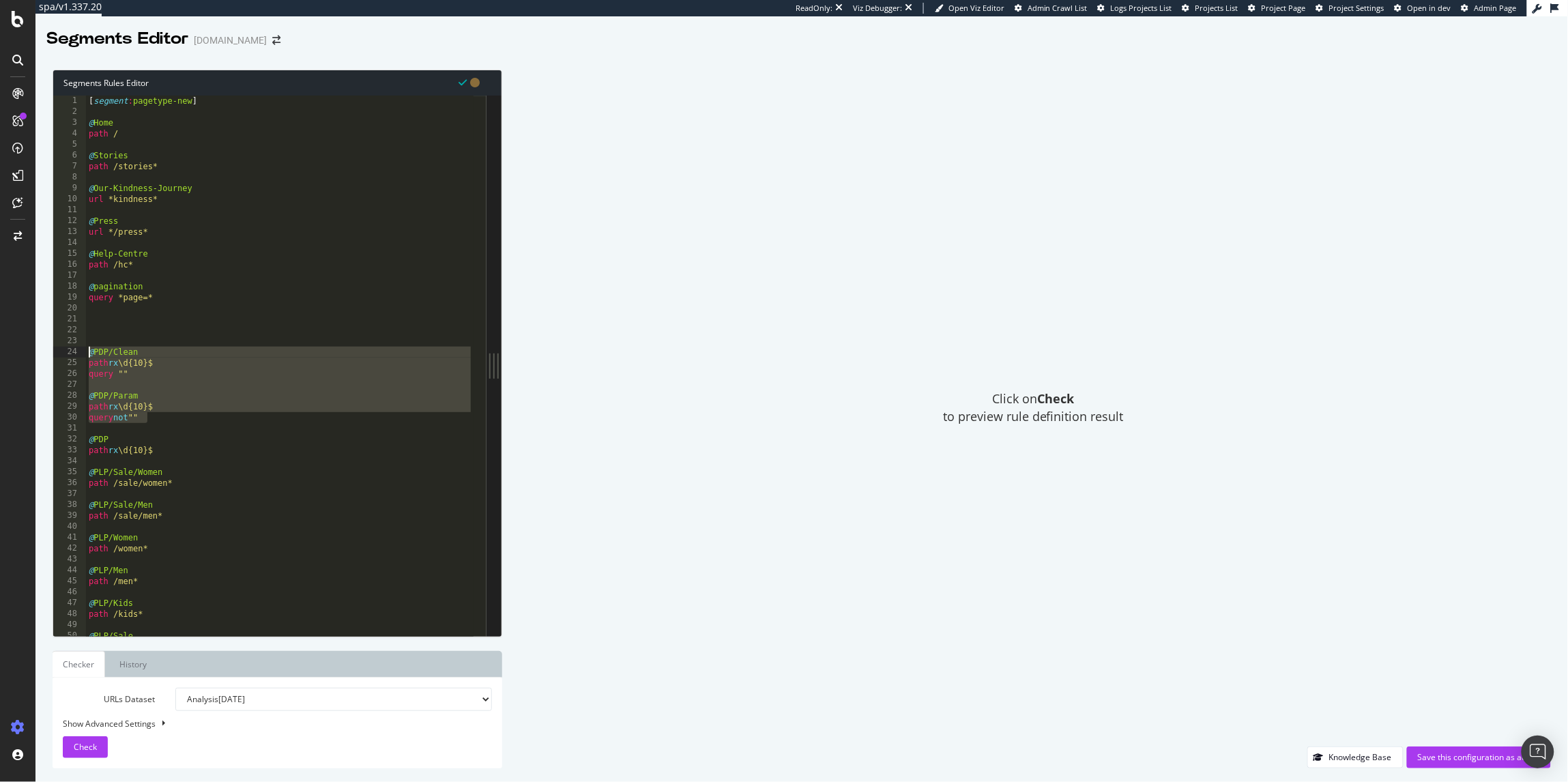
drag, startPoint x: 157, startPoint y: 423, endPoint x: 66, endPoint y: 354, distance: 114.2
click at [66, 354] on div "1 2 3 4 5 6 7 8 9 10 11 12 13 14 15 16 17 18 19 20 21 22 23 24 25 26 27 28 29 3…" at bounding box center [270, 366] width 433 height 541
type textarea "@PDP/Clean path rx \d{10}$"
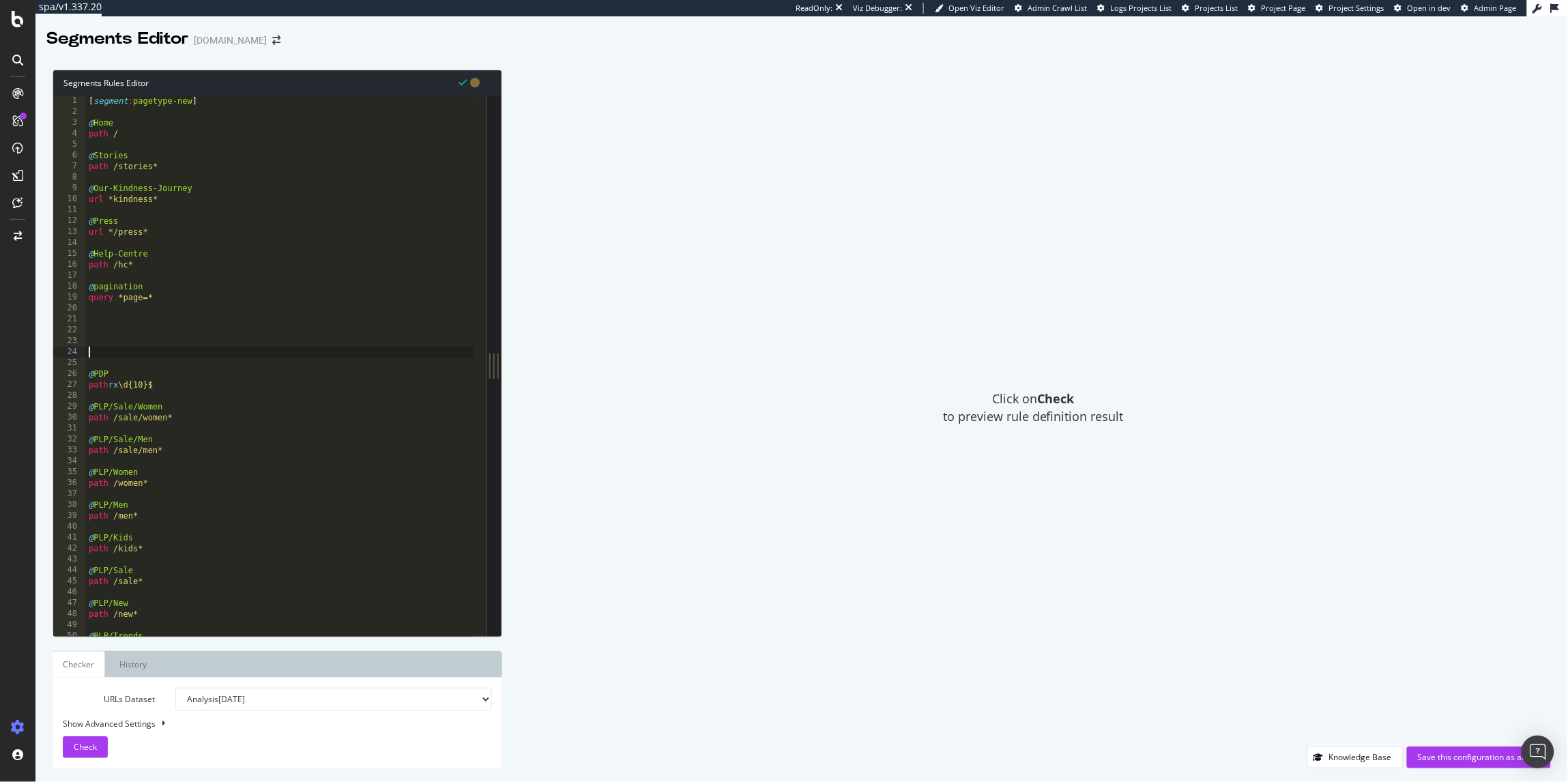
paste textarea "query not """
type textarea "query not """
click at [194, 320] on div "[ segment : pagetype-new ] @ Home path / @ Stories path /stories* @ Our-Kindnes…" at bounding box center [279, 376] width 387 height 562
type textarea "query *page=*"
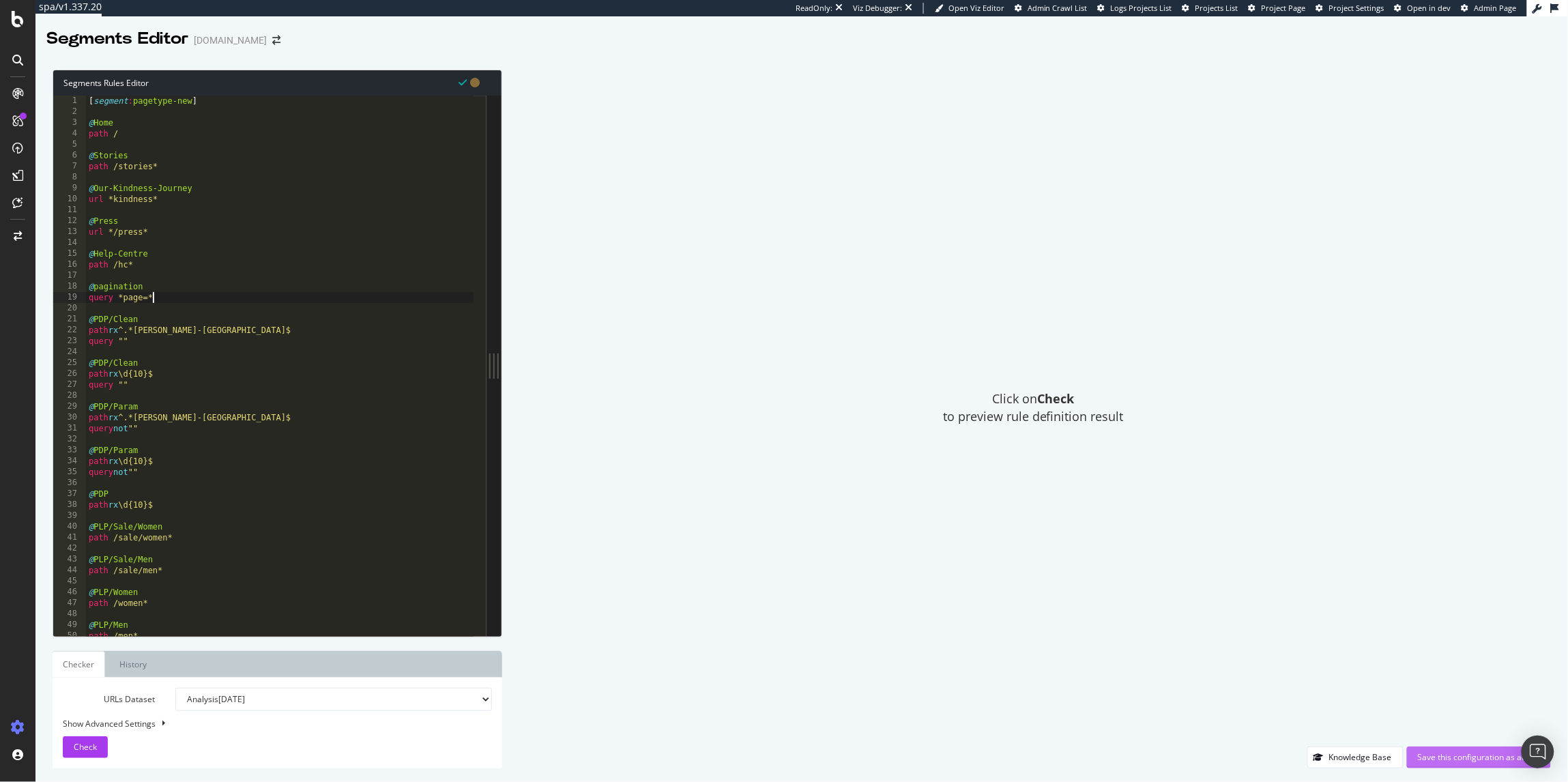
click at [1448, 753] on div "Save this configuration as active" at bounding box center [1479, 757] width 122 height 12
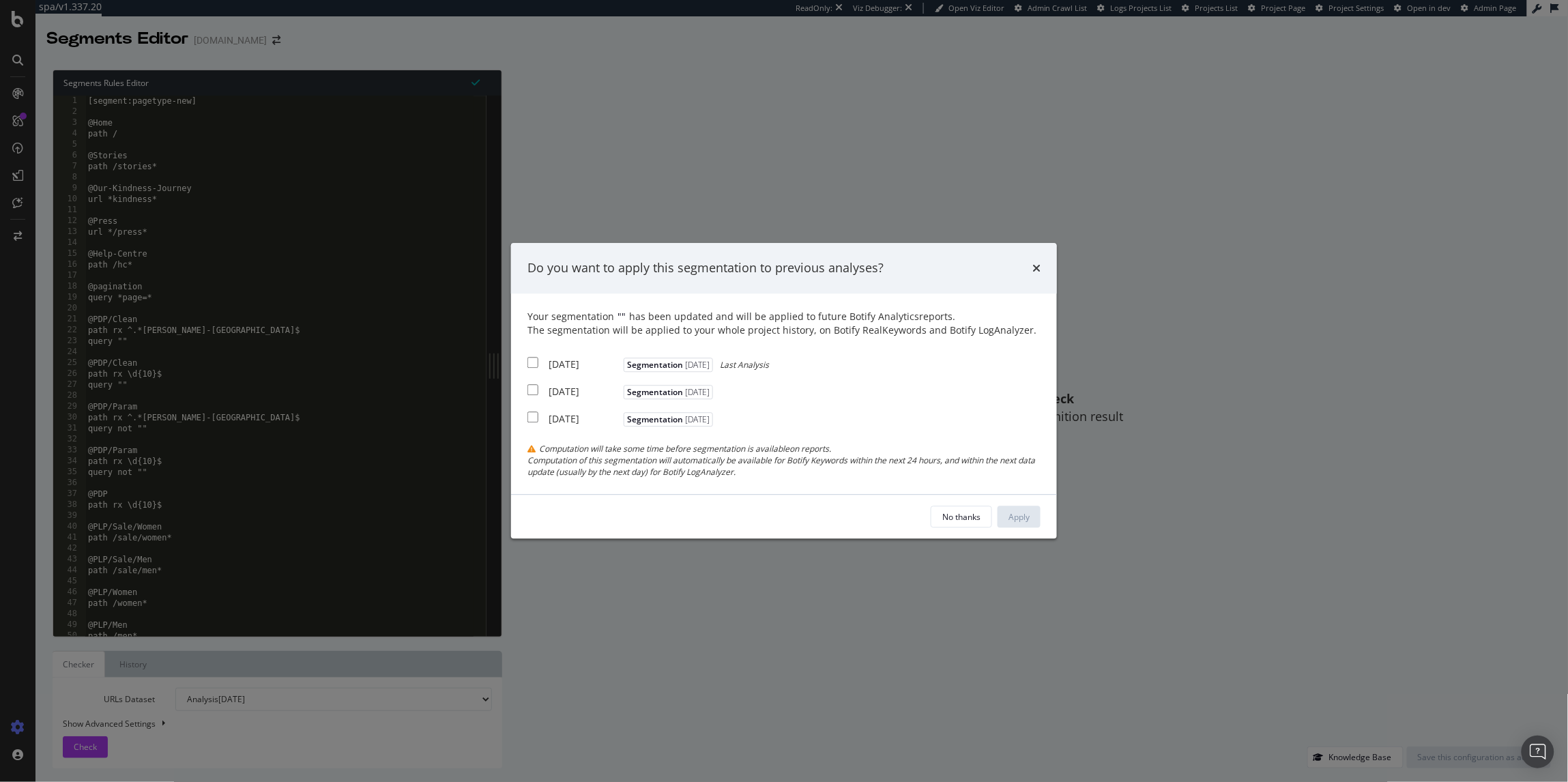
click at [566, 363] on div "[DATE]" at bounding box center [584, 365] width 72 height 14
checkbox input "true"
click at [1016, 522] on div "Apply" at bounding box center [1018, 517] width 21 height 12
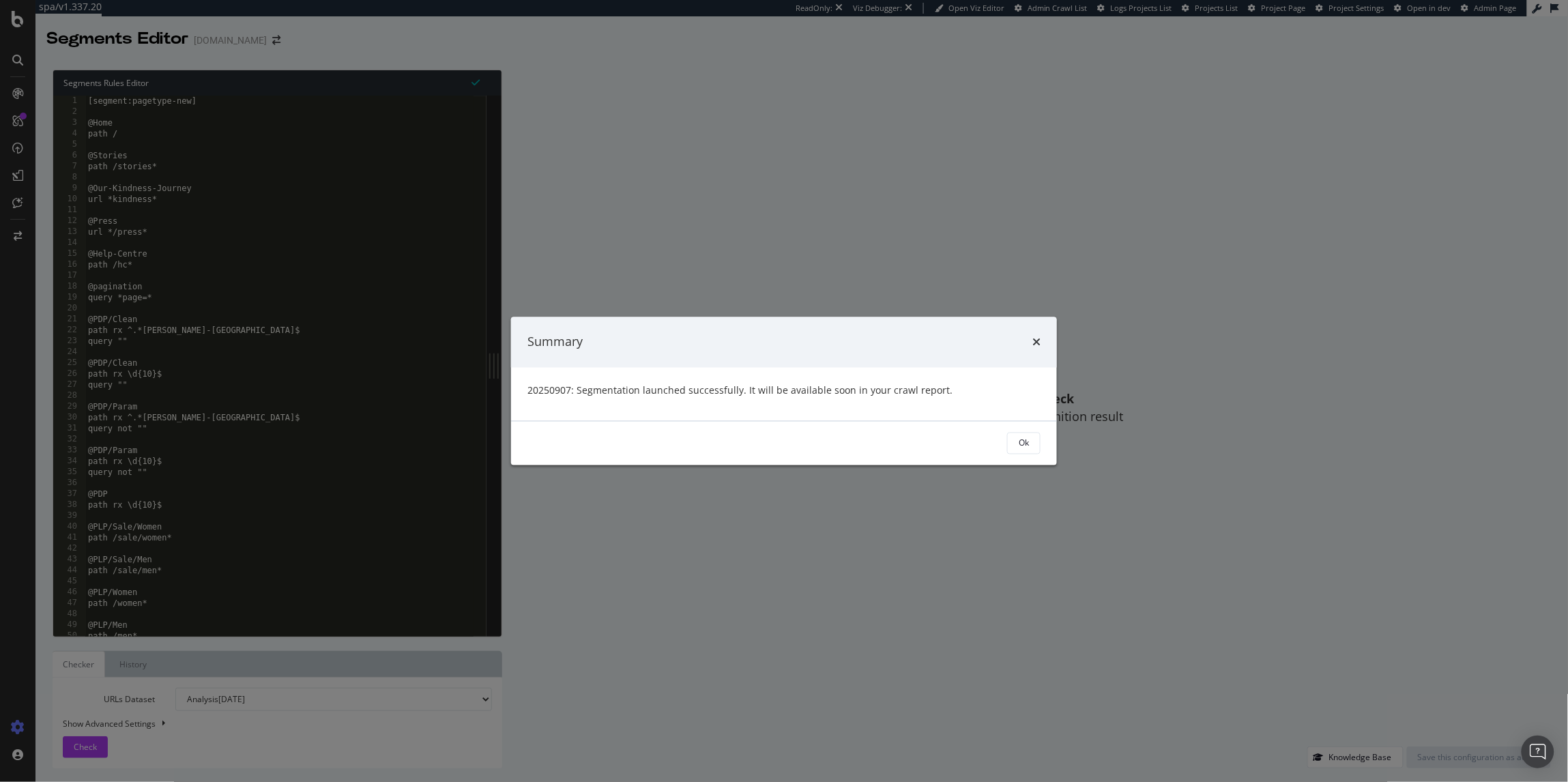
click at [12, 22] on div "Summary 20250907: Segmentation launched successfully. It will be available soon…" at bounding box center [784, 391] width 1568 height 782
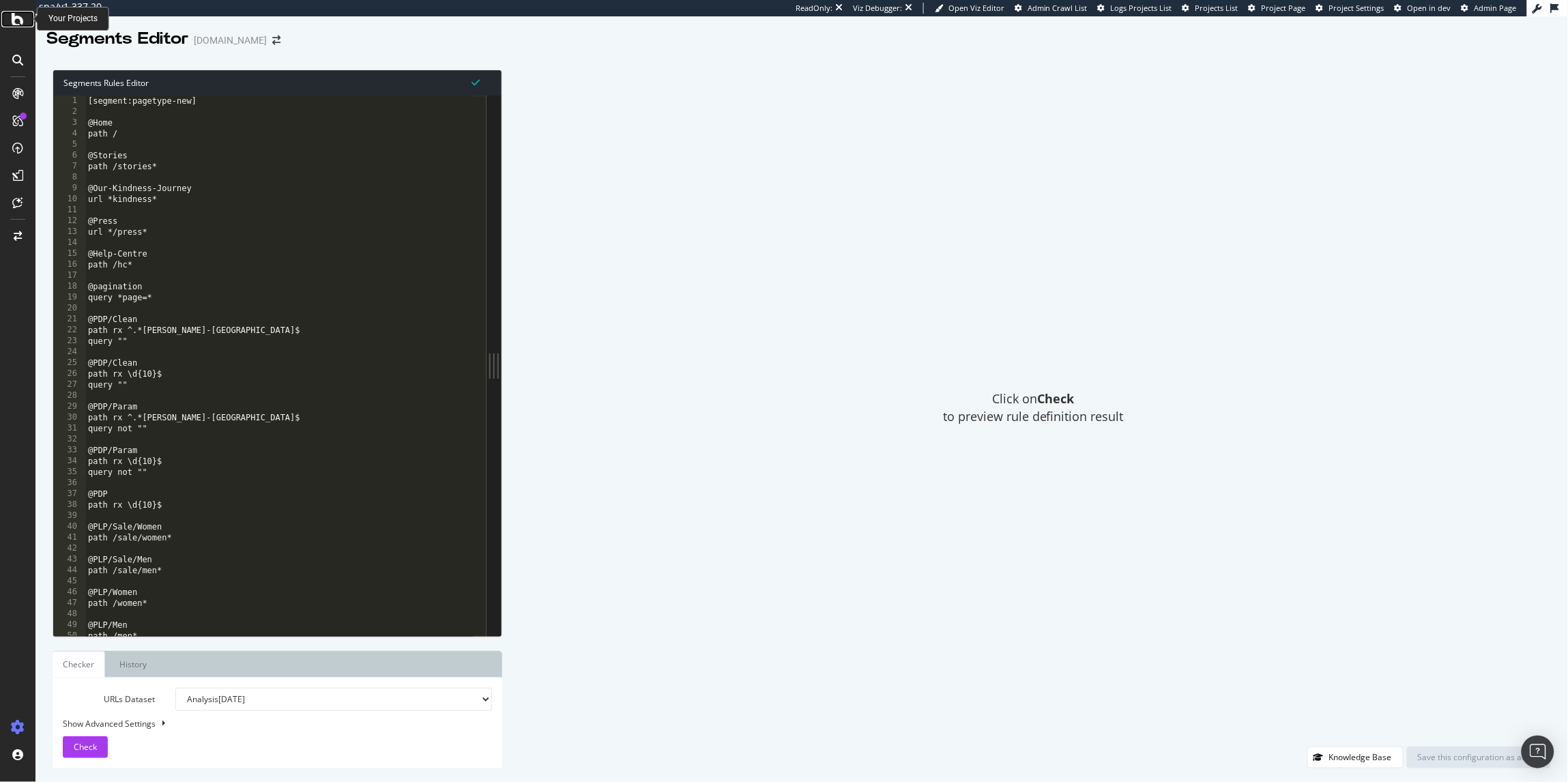
click at [13, 25] on icon at bounding box center [18, 19] width 12 height 16
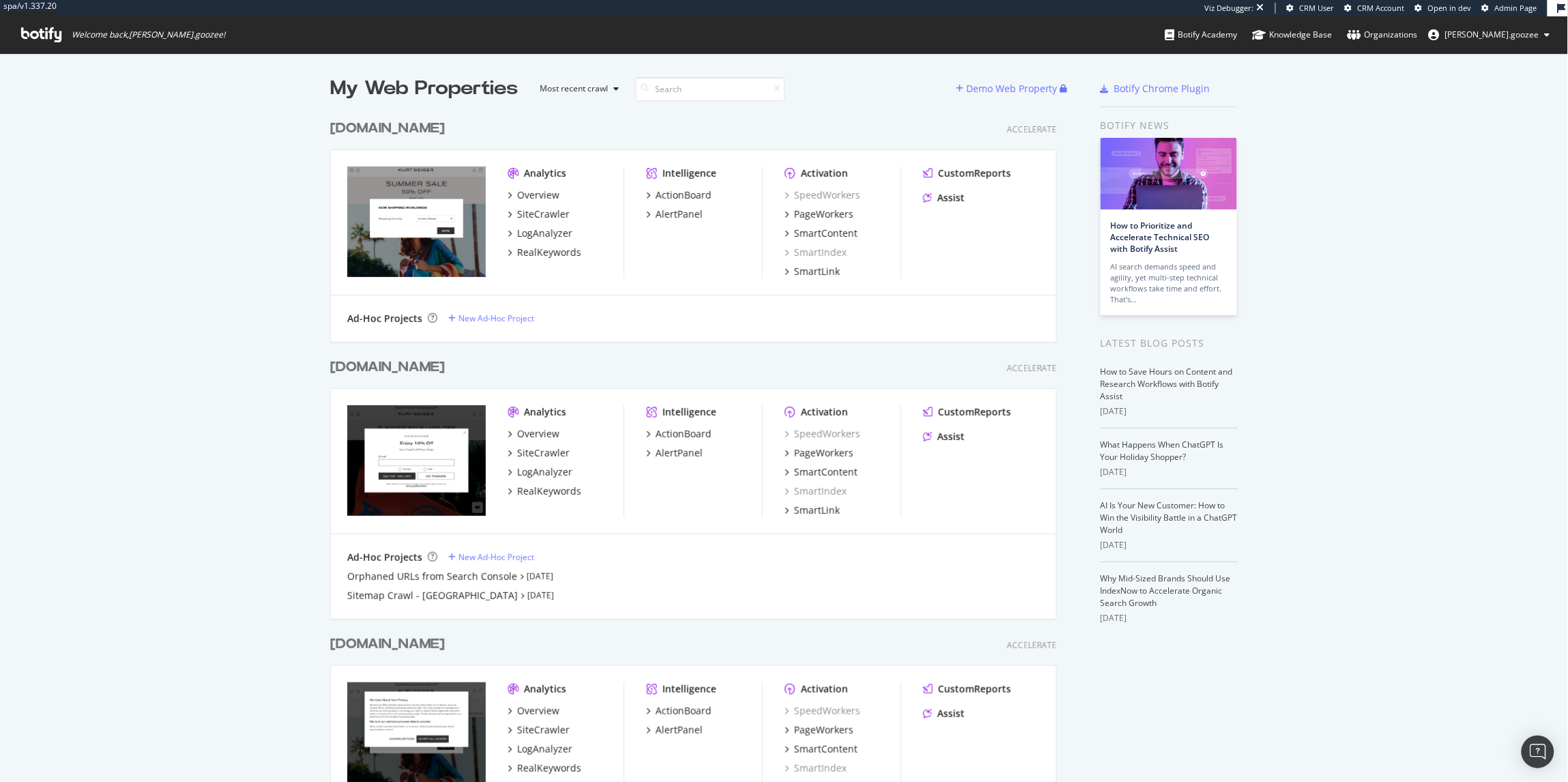
click at [423, 123] on div "[DOMAIN_NAME]" at bounding box center [390, 129] width 120 height 20
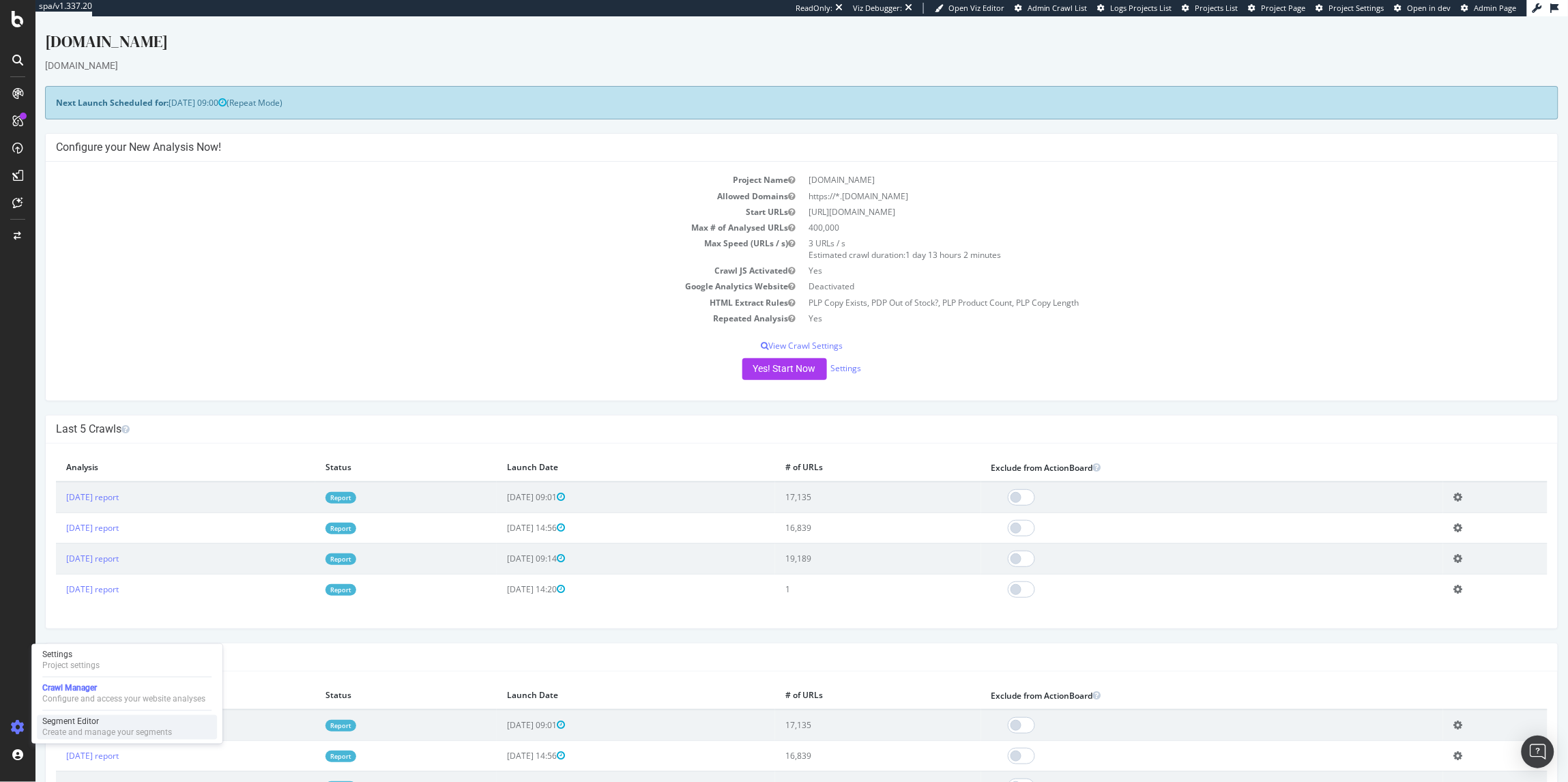
click at [97, 724] on div "Segment Editor" at bounding box center [107, 722] width 130 height 11
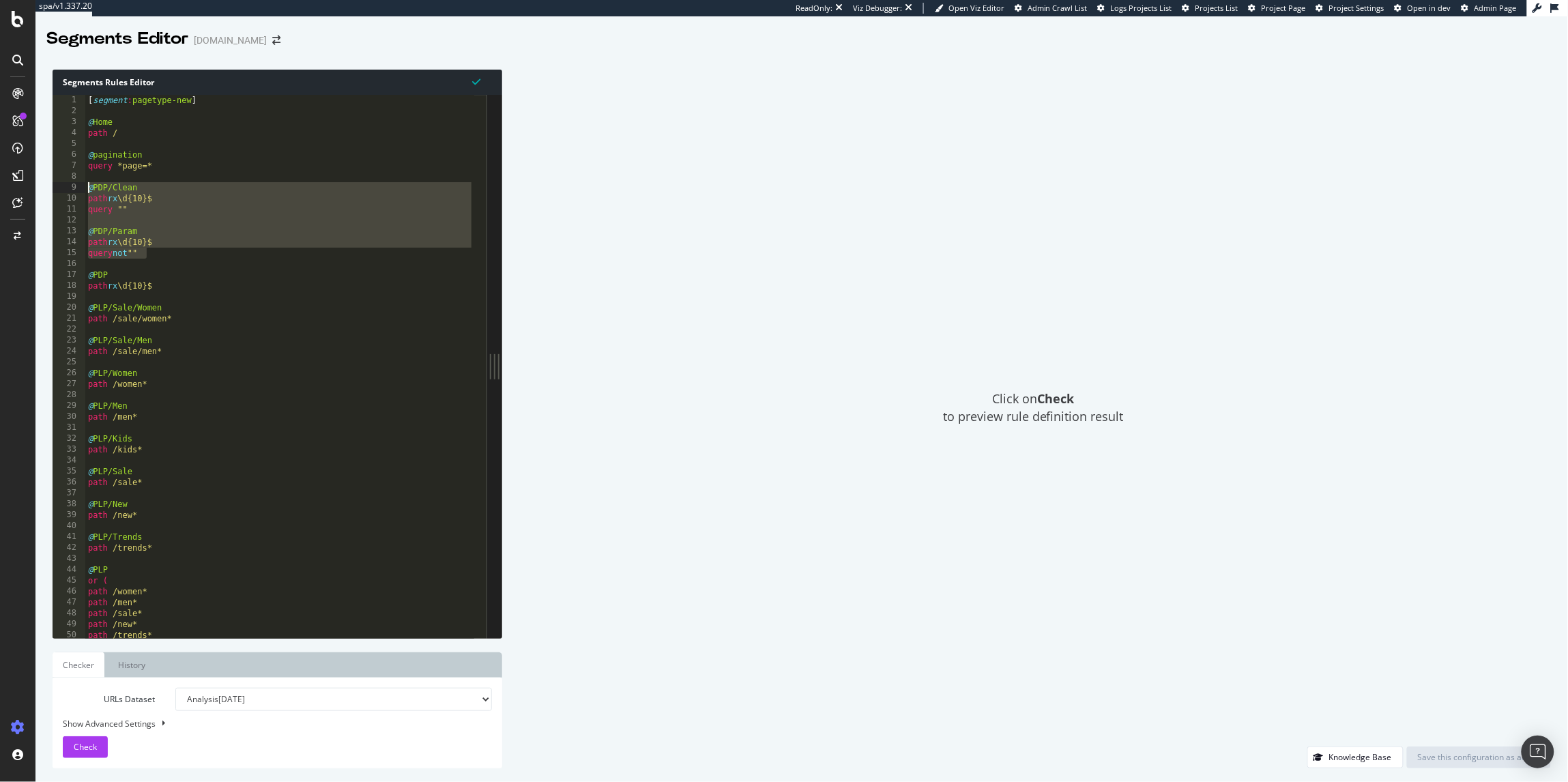
drag, startPoint x: 171, startPoint y: 248, endPoint x: 48, endPoint y: 186, distance: 137.7
click at [48, 186] on div "Segments Rules Editor query not "" 1 2 3 4 5 6 7 8 9 10 11 12 13 14 15 16 17 18…" at bounding box center [801, 419] width 1533 height 726
type textarea "@PDP/Clean path rx \d{10}$"
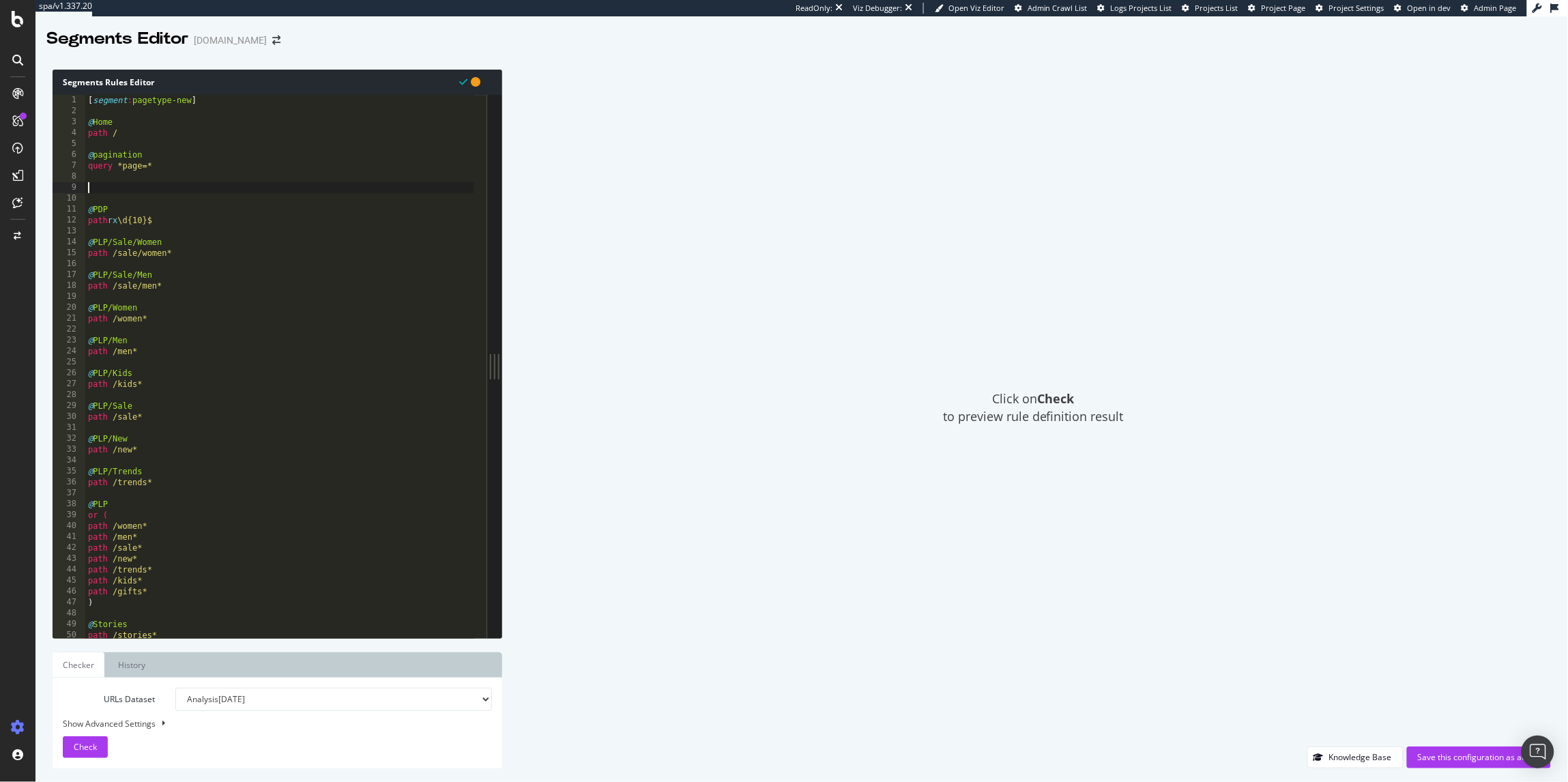
paste textarea "query not """
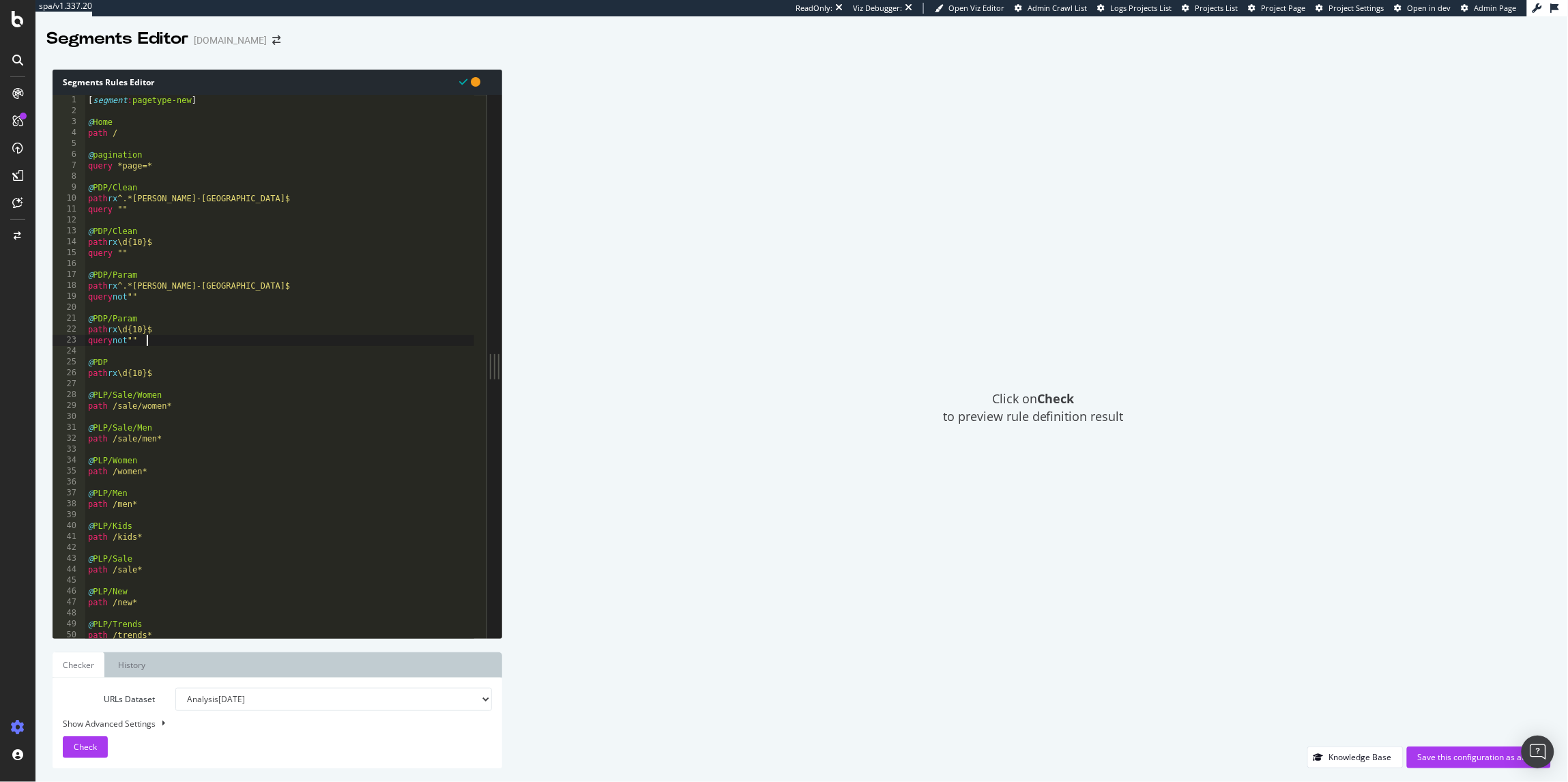
click at [278, 359] on div "[ segment : pagetype-new ] @ Home path / @ pagination query *page=* @ PDP/Clean…" at bounding box center [280, 377] width 389 height 565
type textarea "@PDP"
click at [1456, 759] on div "Save this configuration as active" at bounding box center [1479, 757] width 122 height 12
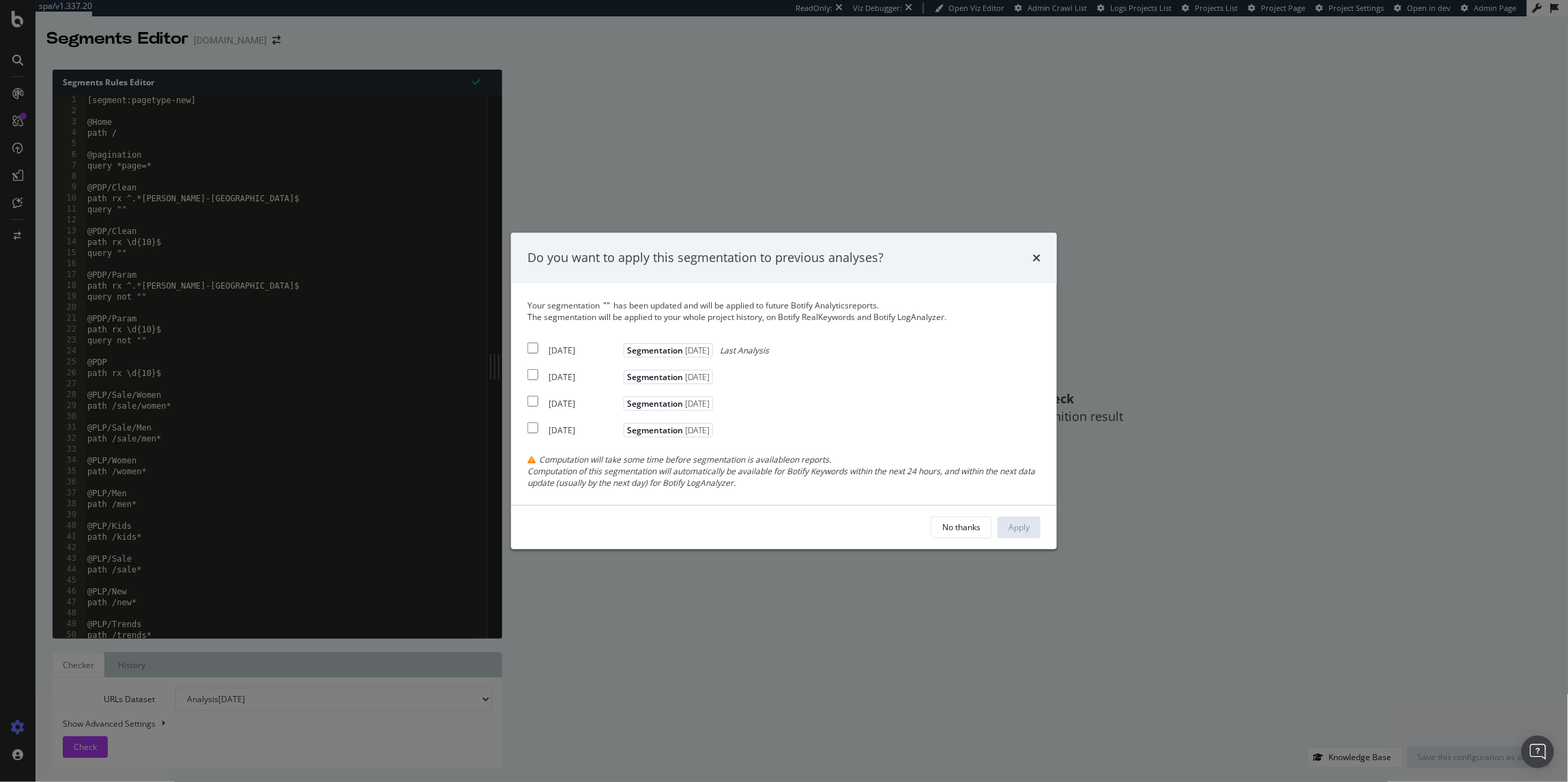
click at [564, 351] on div "[DATE]" at bounding box center [584, 350] width 72 height 12
checkbox input "true"
click at [568, 374] on div "2025 Aug. 6th" at bounding box center [584, 376] width 72 height 12
checkbox input "true"
click at [1035, 534] on button "Apply" at bounding box center [1019, 528] width 43 height 22
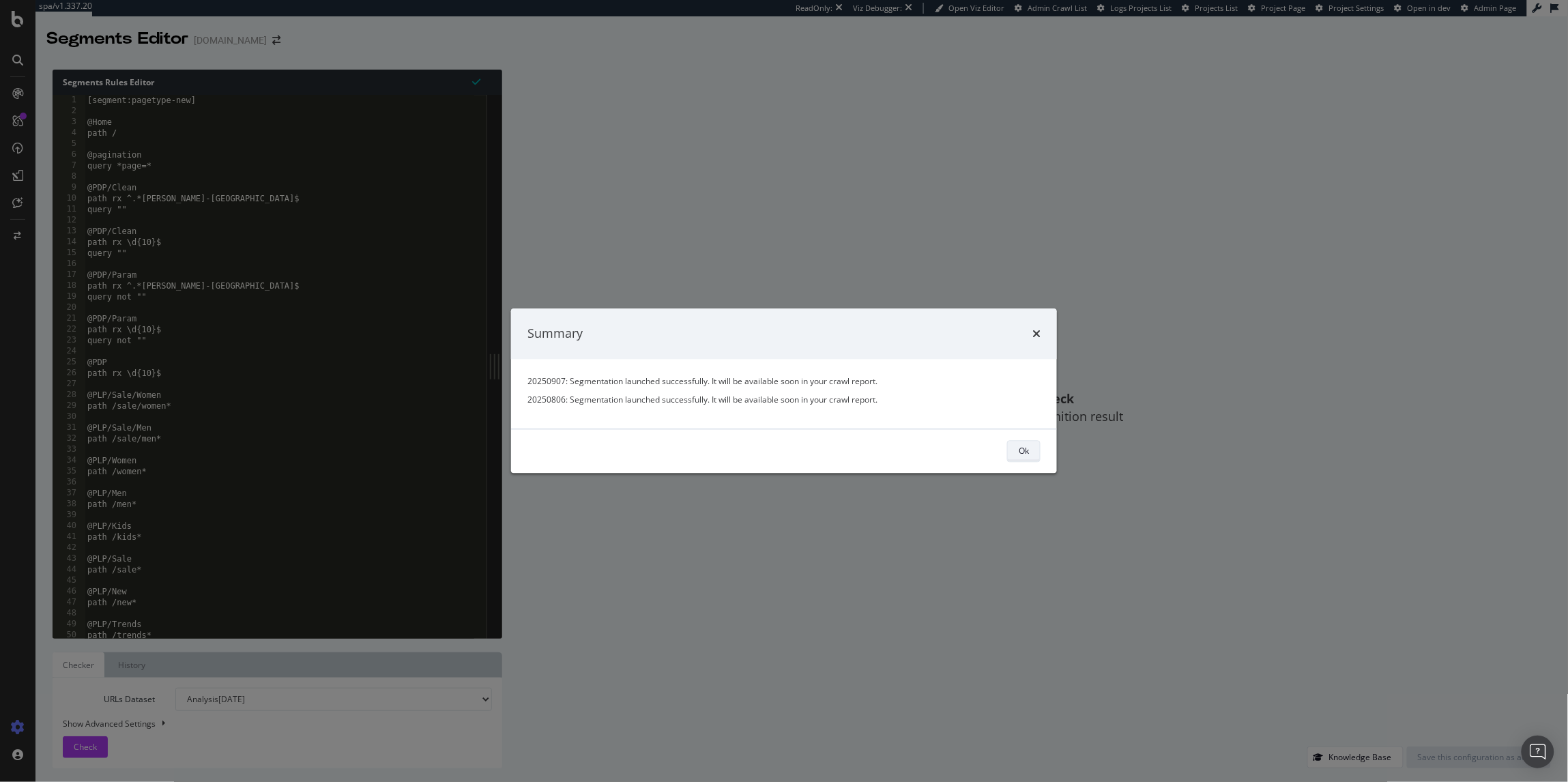
click at [1030, 450] on button "Ok" at bounding box center [1023, 451] width 33 height 22
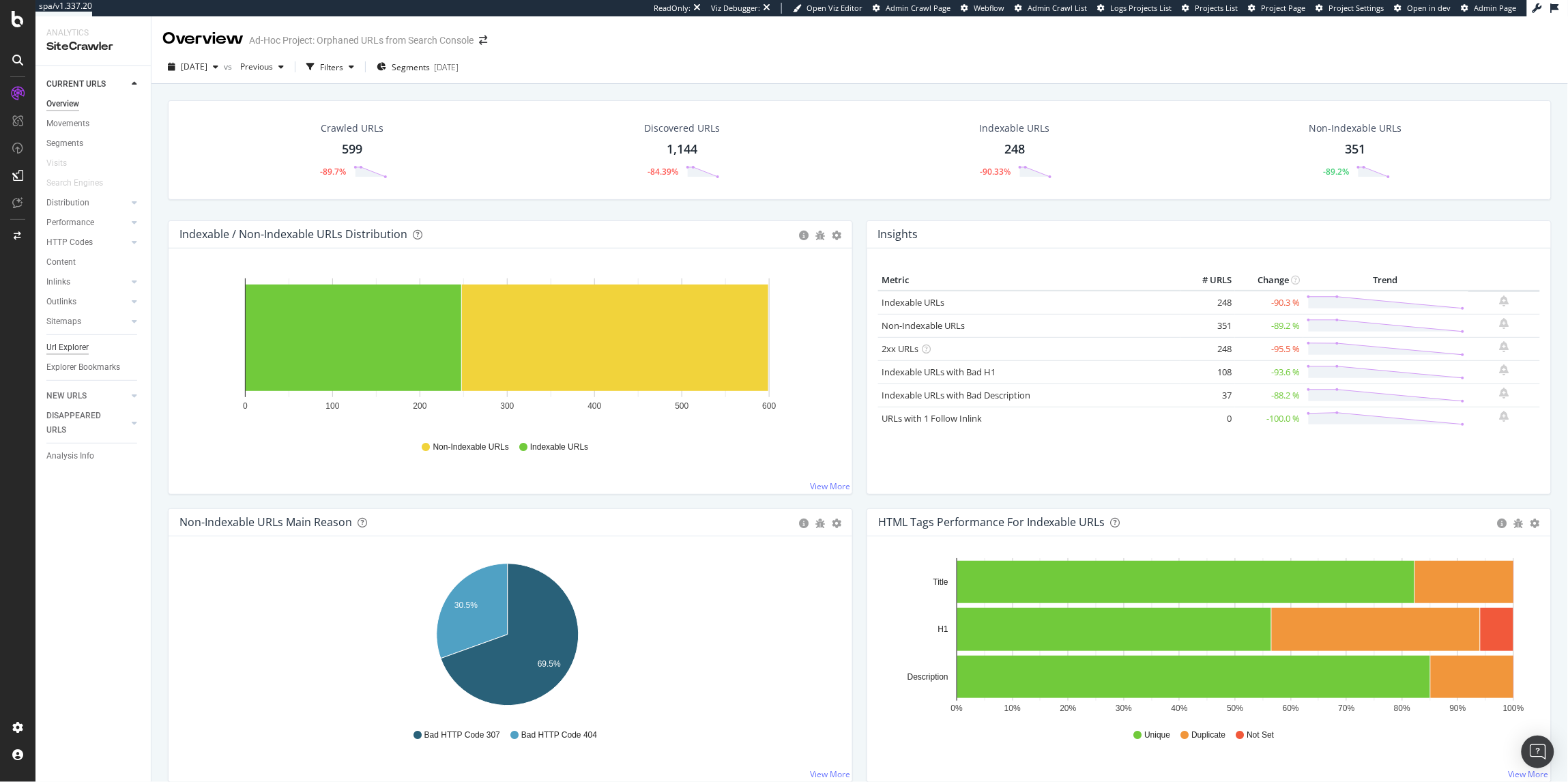
click at [68, 349] on div "Url Explorer" at bounding box center [67, 347] width 42 height 15
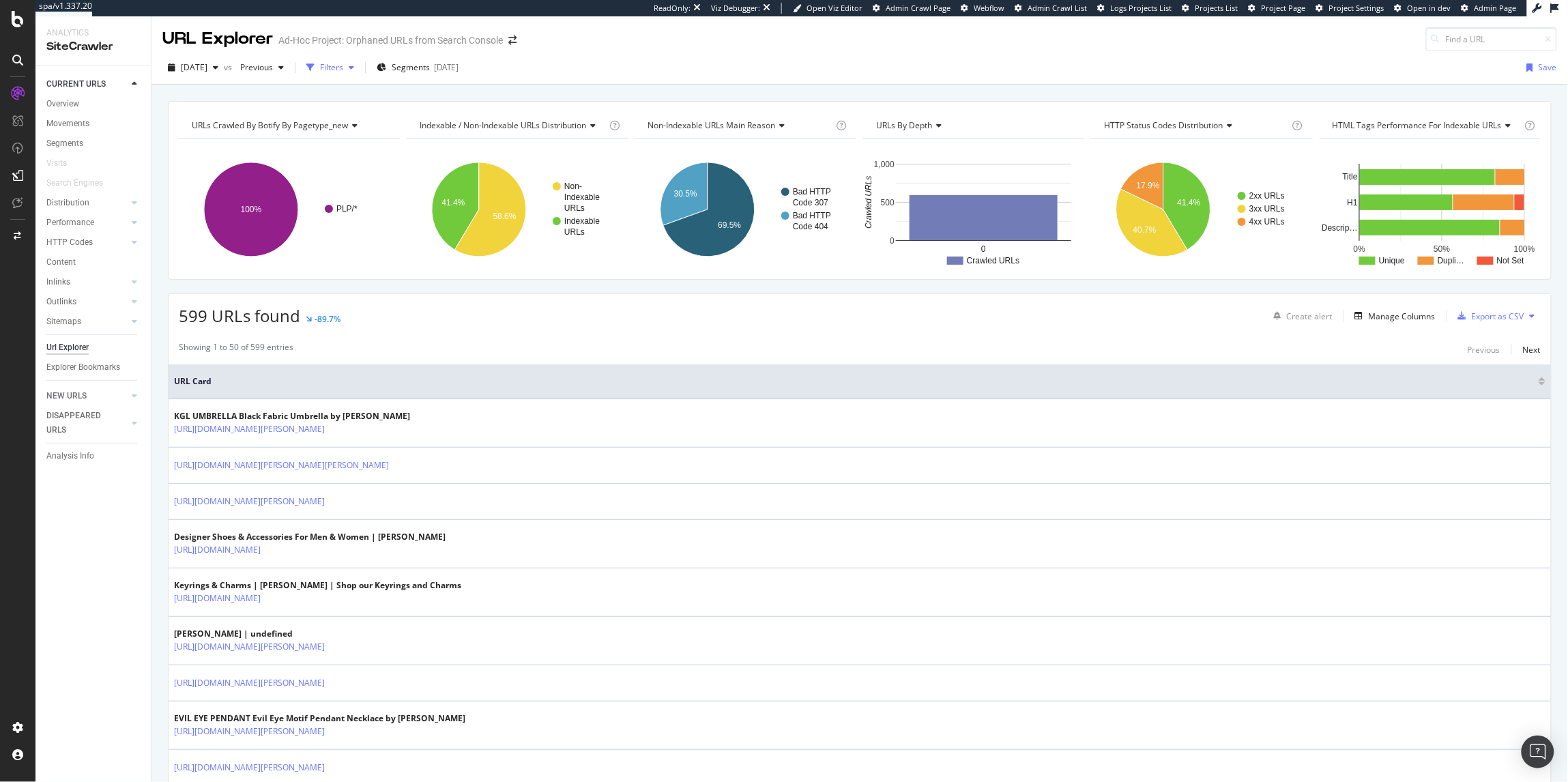
click at [359, 69] on div "button" at bounding box center [351, 67] width 16 height 8
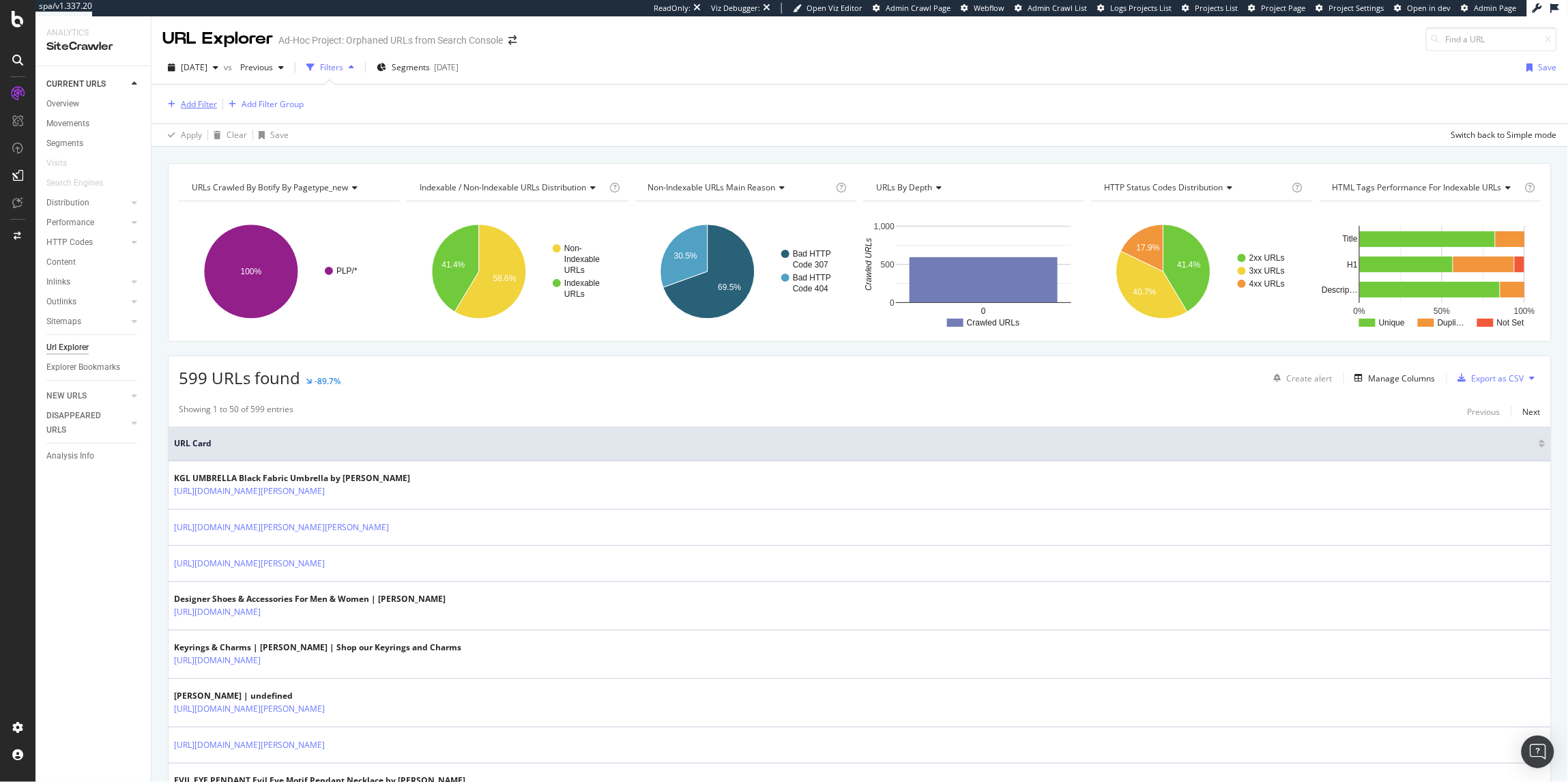
click at [215, 109] on div "Add Filter" at bounding box center [198, 103] width 36 height 12
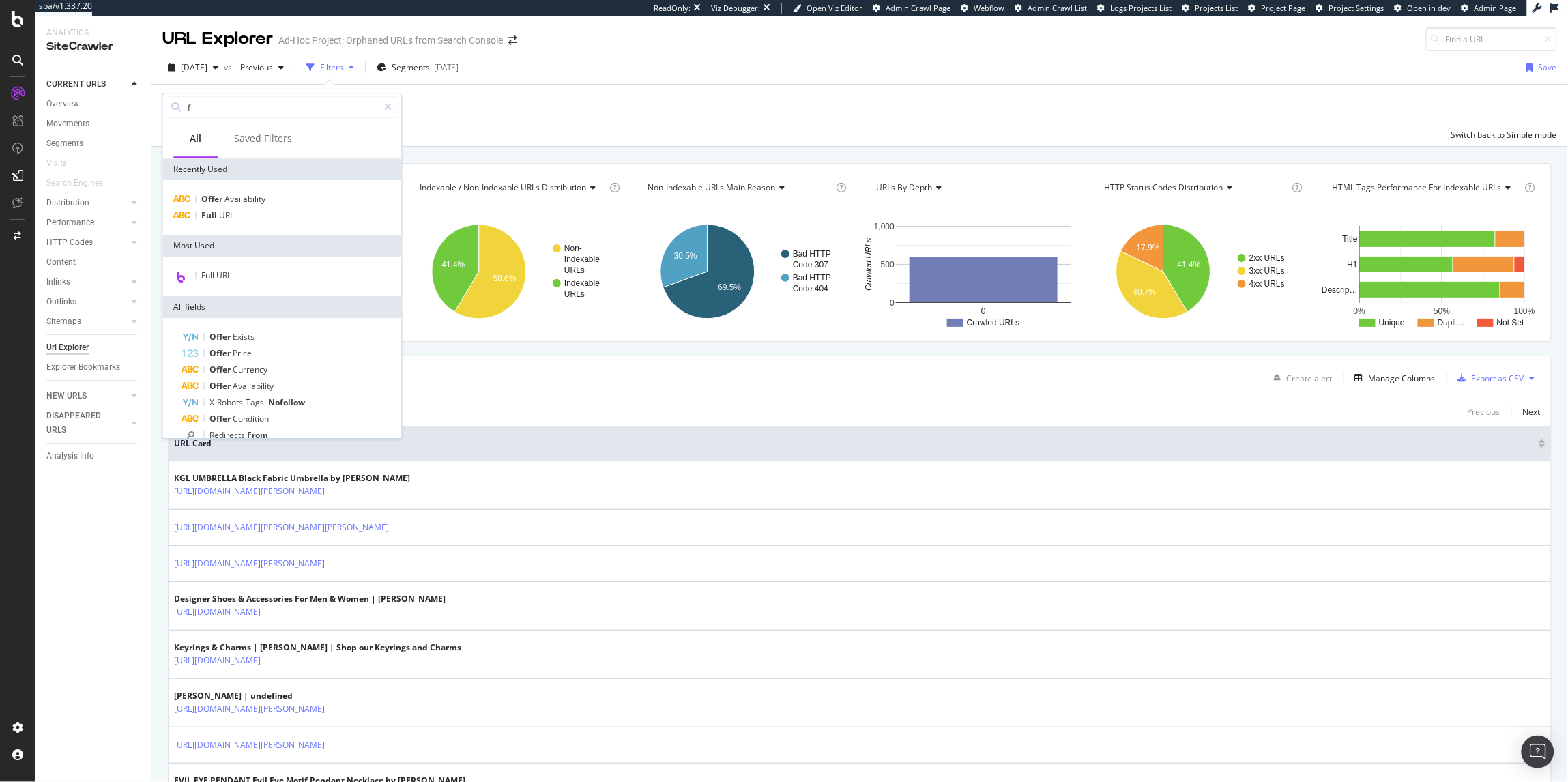
type input "f"
click at [241, 228] on div "Offer Availability Full URL" at bounding box center [282, 207] width 239 height 55
click at [241, 221] on div "Full URL" at bounding box center [282, 215] width 234 height 16
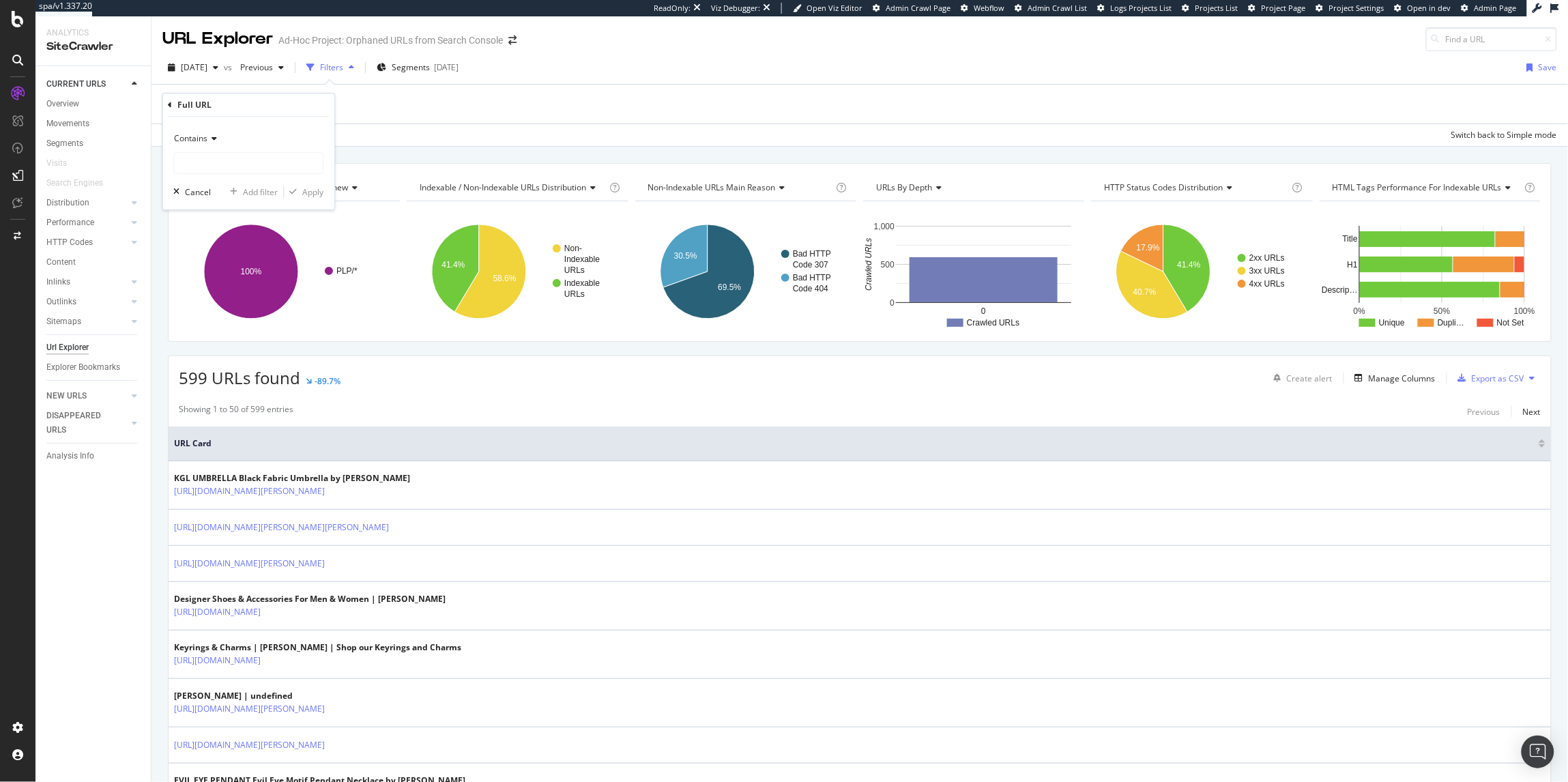
click at [201, 140] on span "Contains" at bounding box center [191, 138] width 33 height 12
click at [232, 253] on span "Doesn't end with" at bounding box center [212, 255] width 63 height 12
click at [213, 170] on input "text" at bounding box center [248, 163] width 149 height 22
paste input "@PDP/Clean path rx ^.*kurt-geiger-london$ query "" @PDP/Clean path rx \d{10}$ q…"
type input "@PDP/Clean path rx ^.*kurt-geiger-london$ query "" @PDP/Clean path rx \d{10}$ q…"
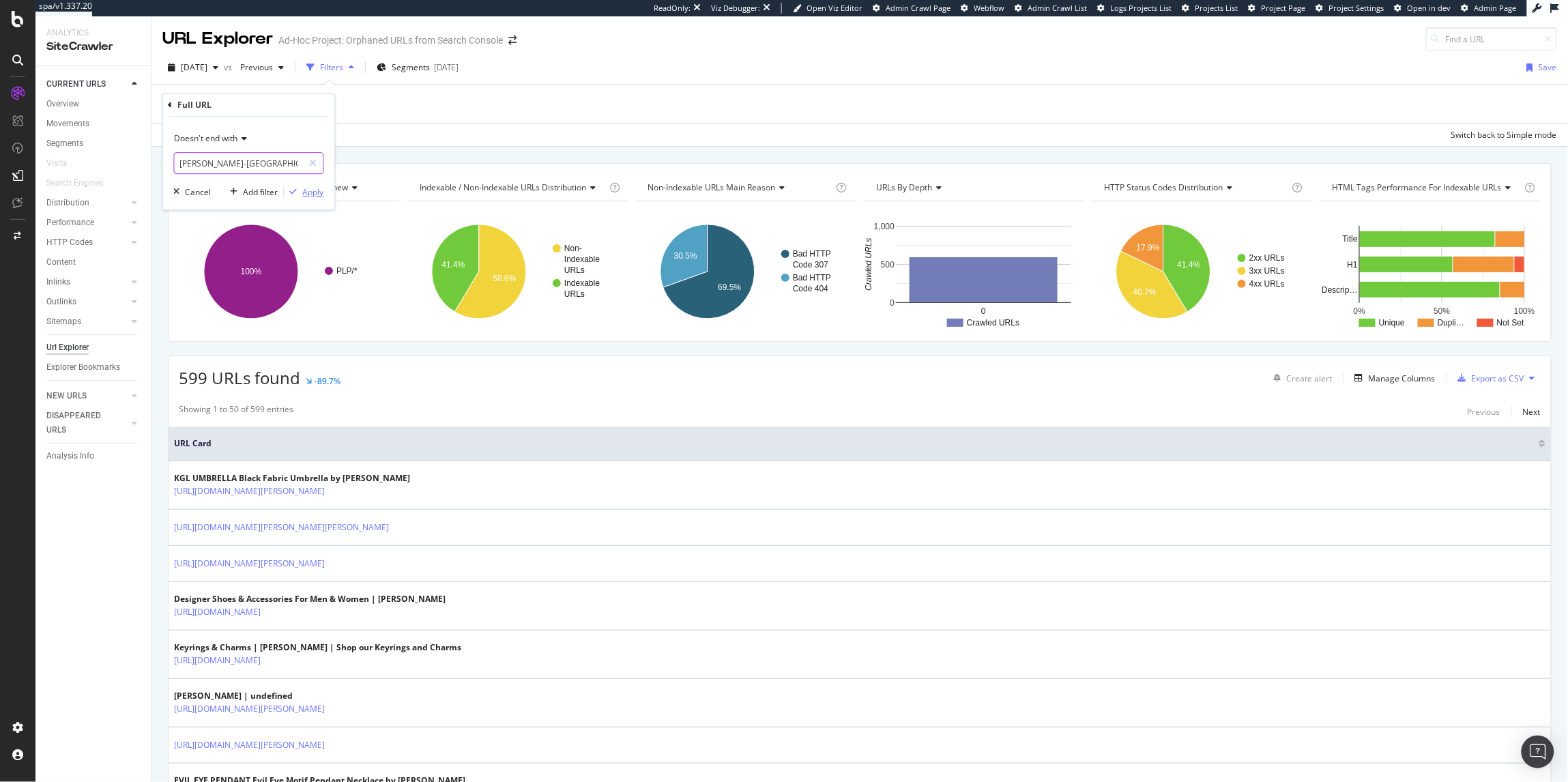
type input "kurt-geiger-london"
click at [322, 190] on div "Apply" at bounding box center [313, 191] width 21 height 12
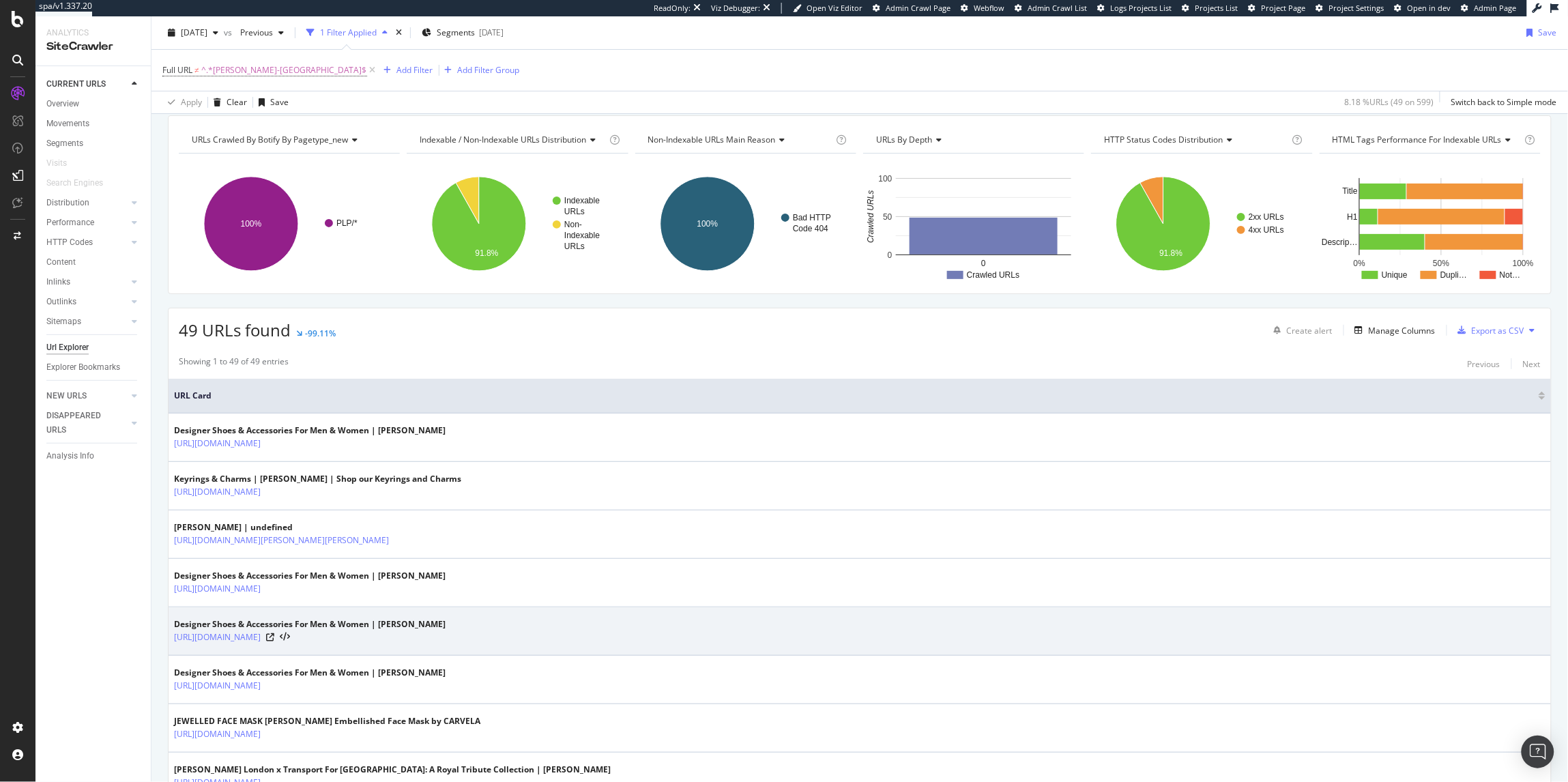
scroll to position [101, 0]
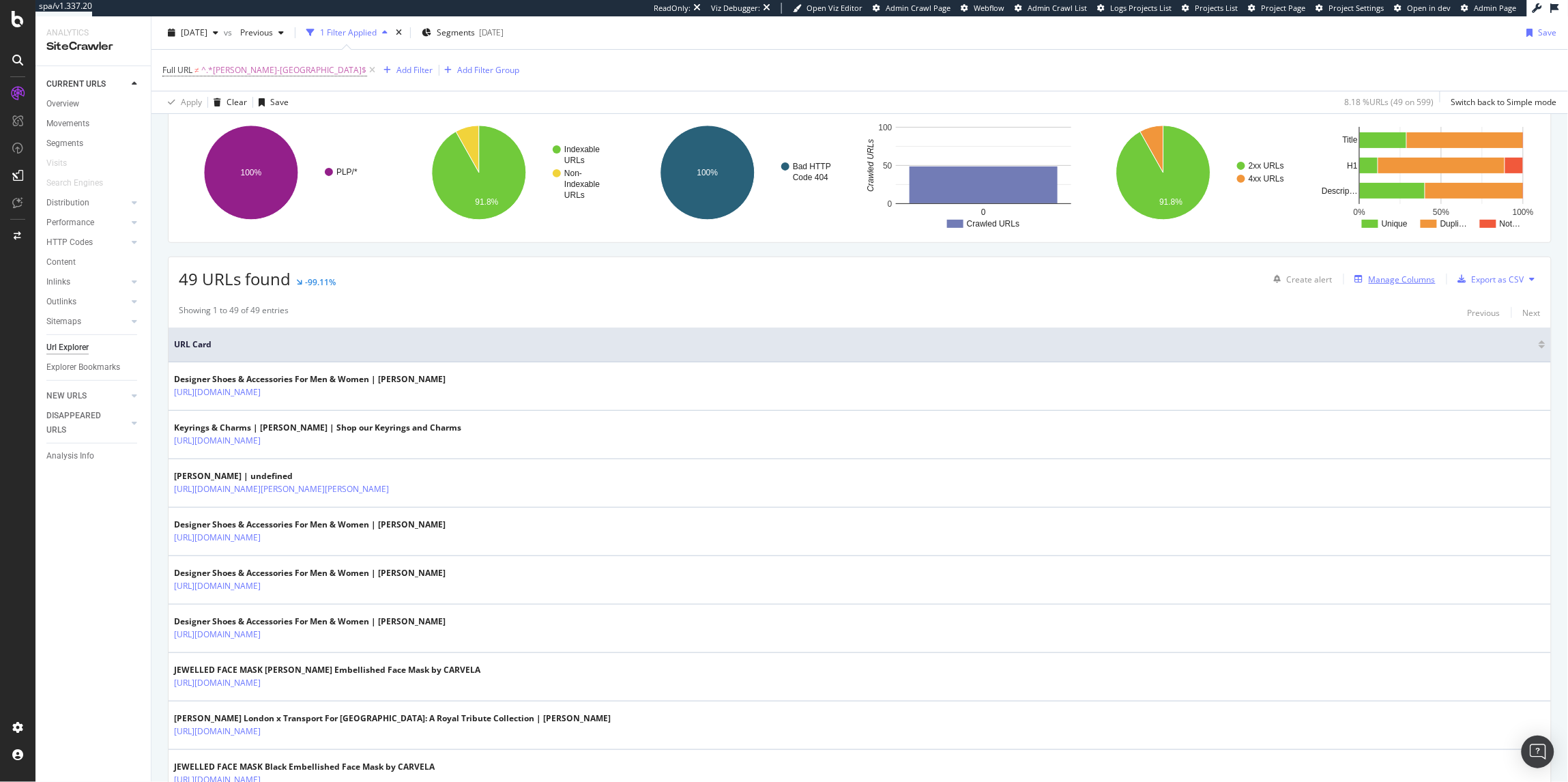
click at [1368, 278] on div "Manage Columns" at bounding box center [1401, 279] width 67 height 12
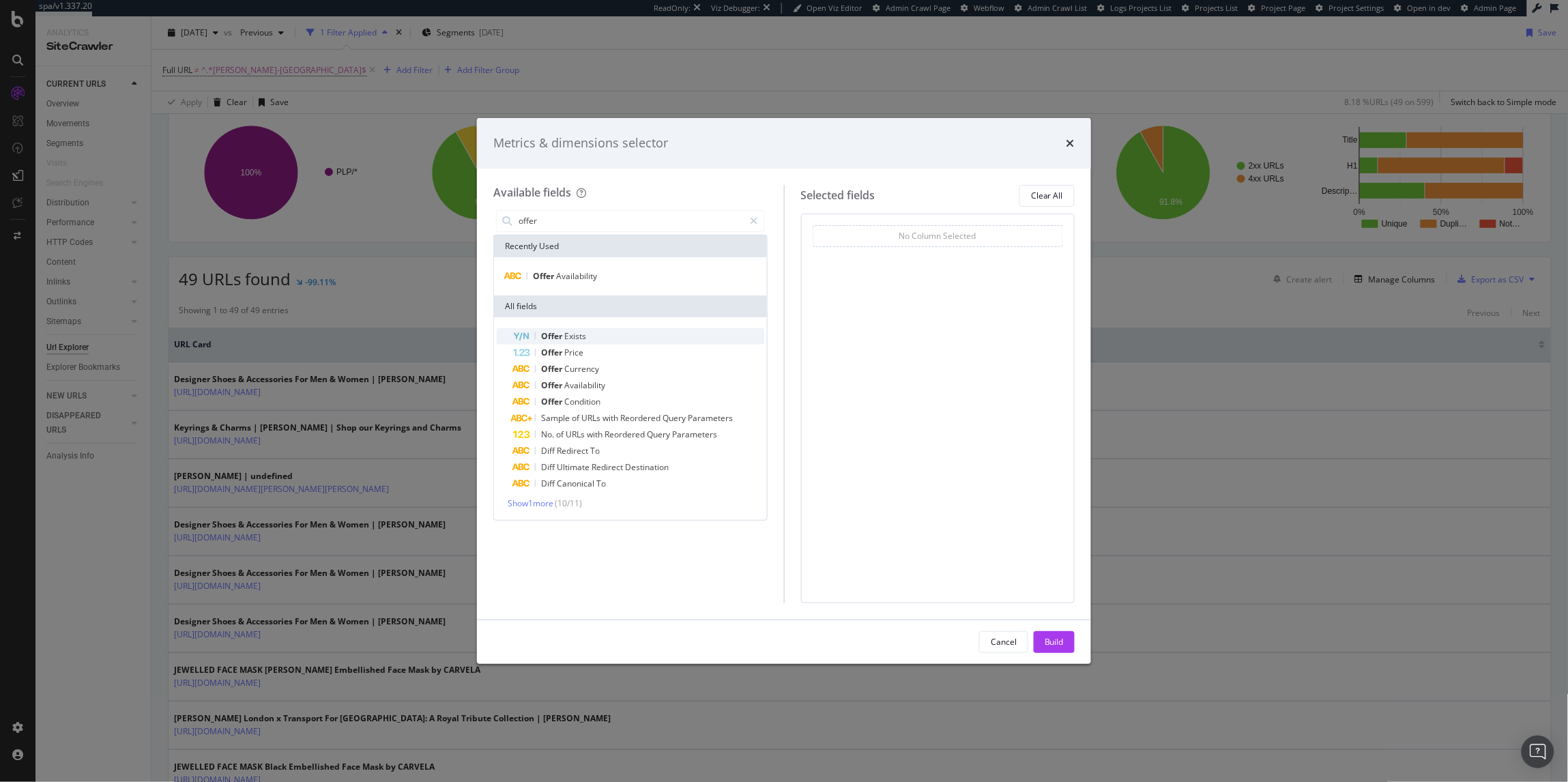
type input "offer"
click at [604, 337] on div "Offer Exists" at bounding box center [639, 335] width 251 height 16
click at [1046, 647] on div "Build" at bounding box center [1054, 641] width 19 height 12
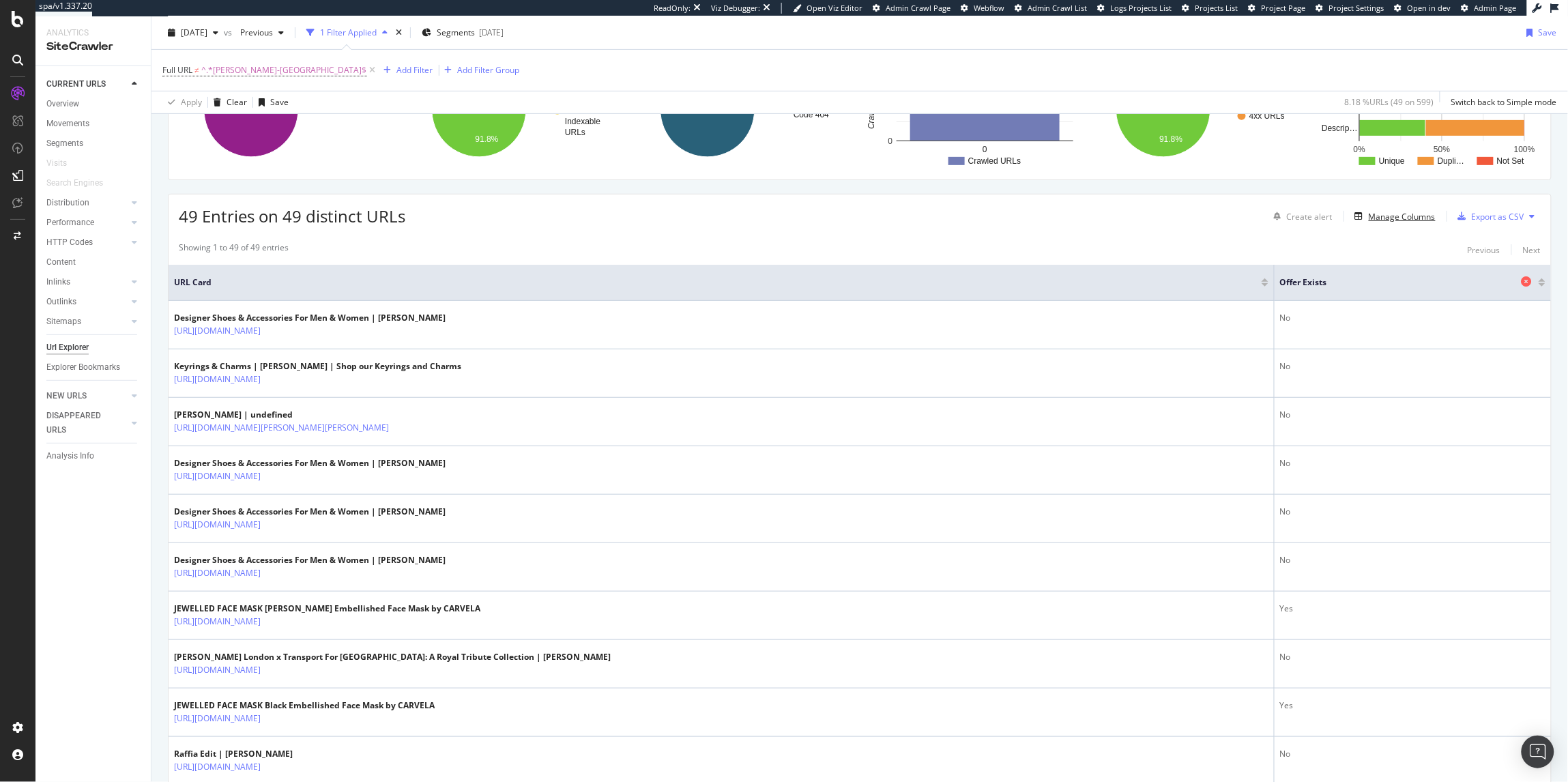
scroll to position [164, 0]
click at [1522, 284] on icon at bounding box center [1526, 280] width 10 height 10
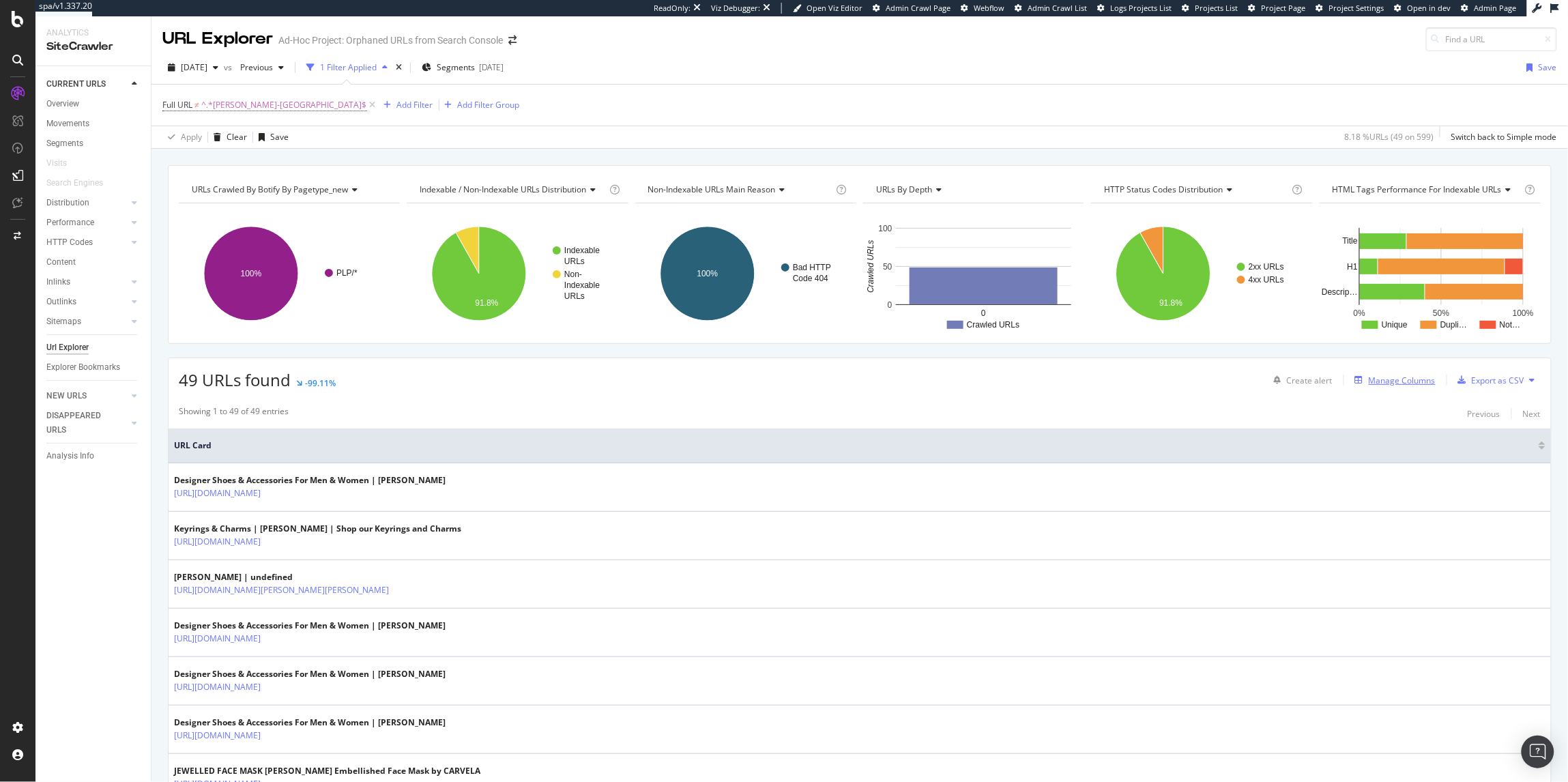
click at [1365, 387] on div "Manage Columns" at bounding box center [1392, 379] width 86 height 15
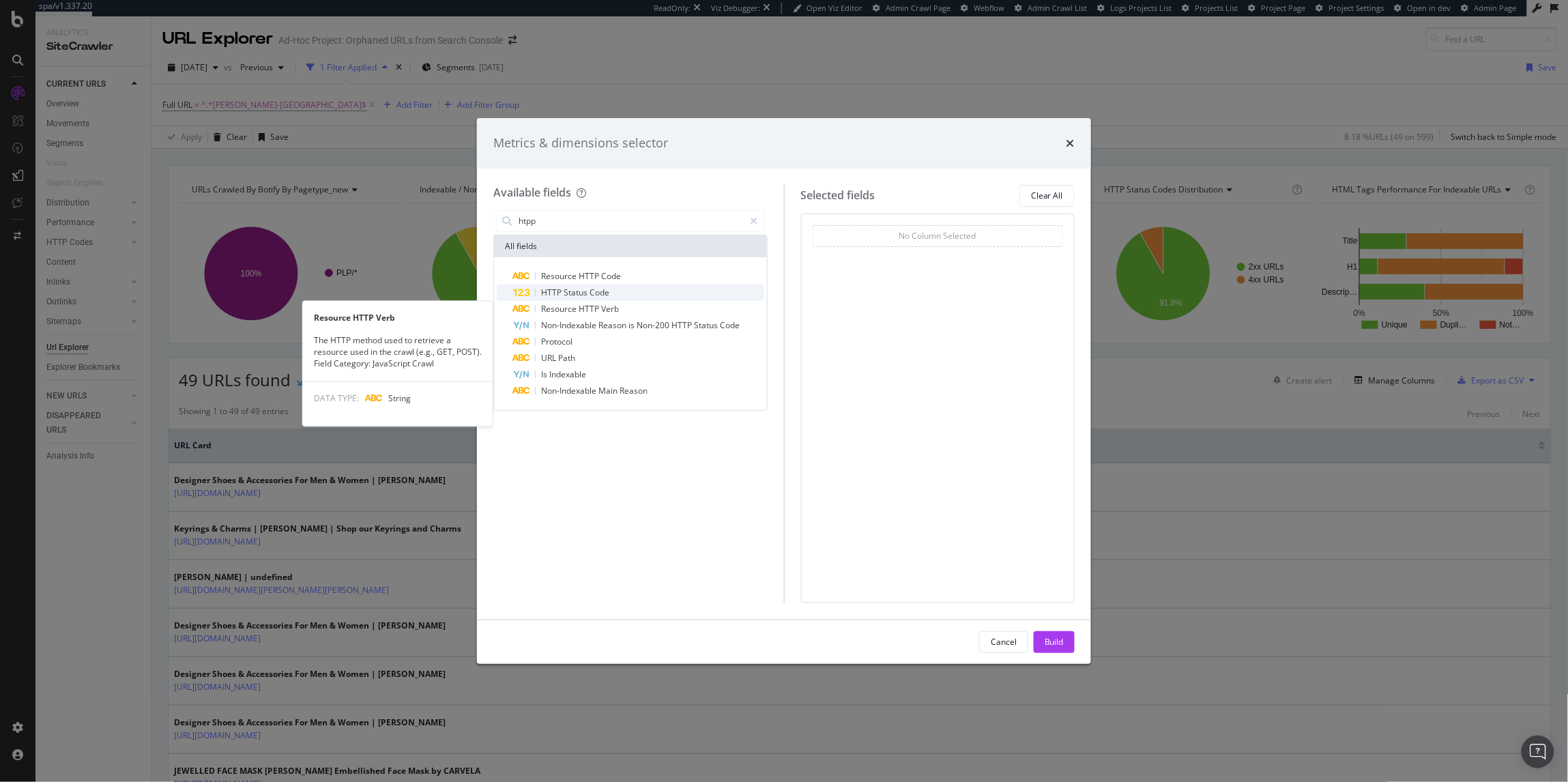
type input "htpp"
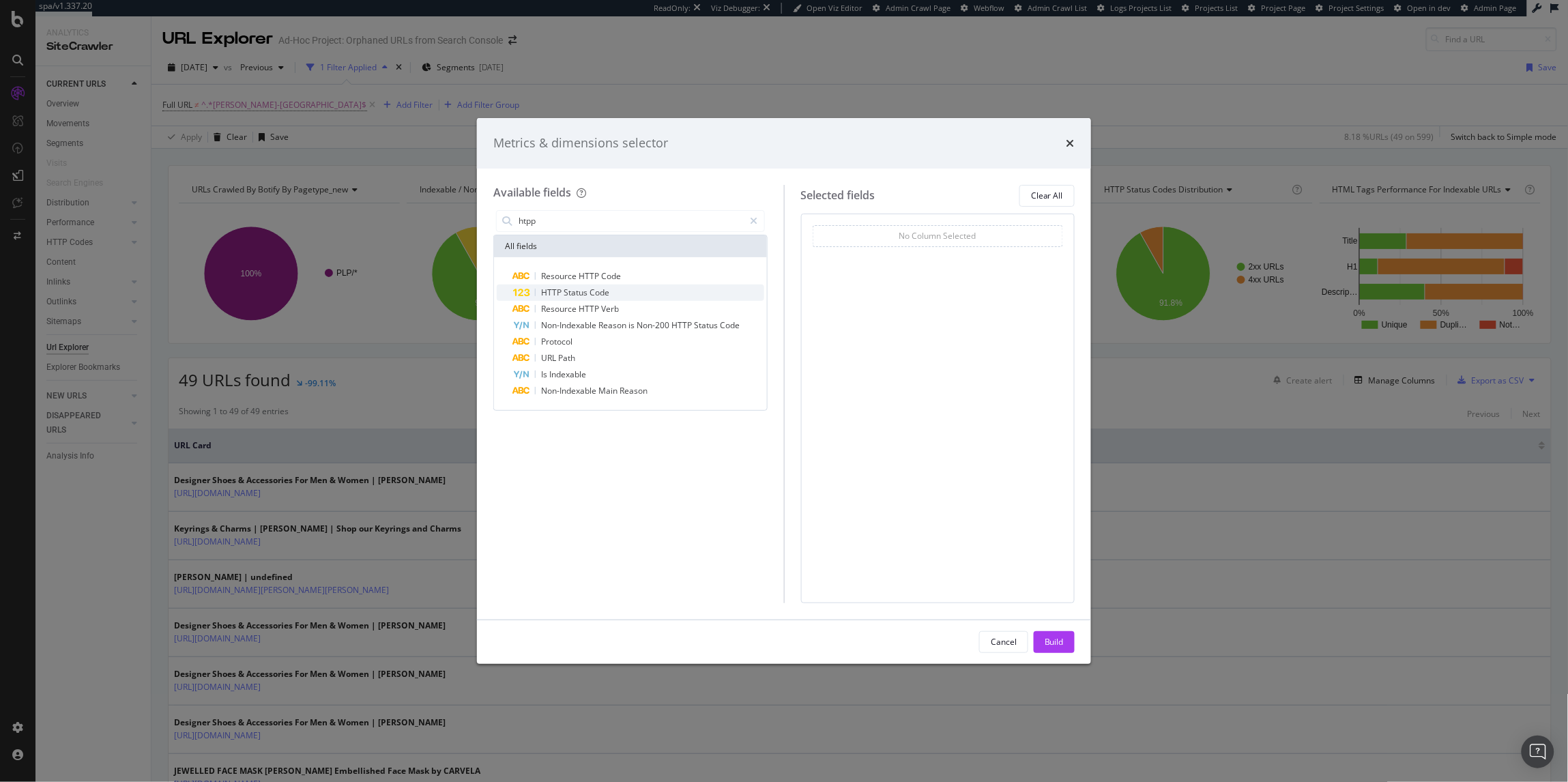
click at [605, 298] on div "HTTP Status Code" at bounding box center [639, 292] width 251 height 16
click at [1050, 639] on div "Build" at bounding box center [1054, 641] width 19 height 12
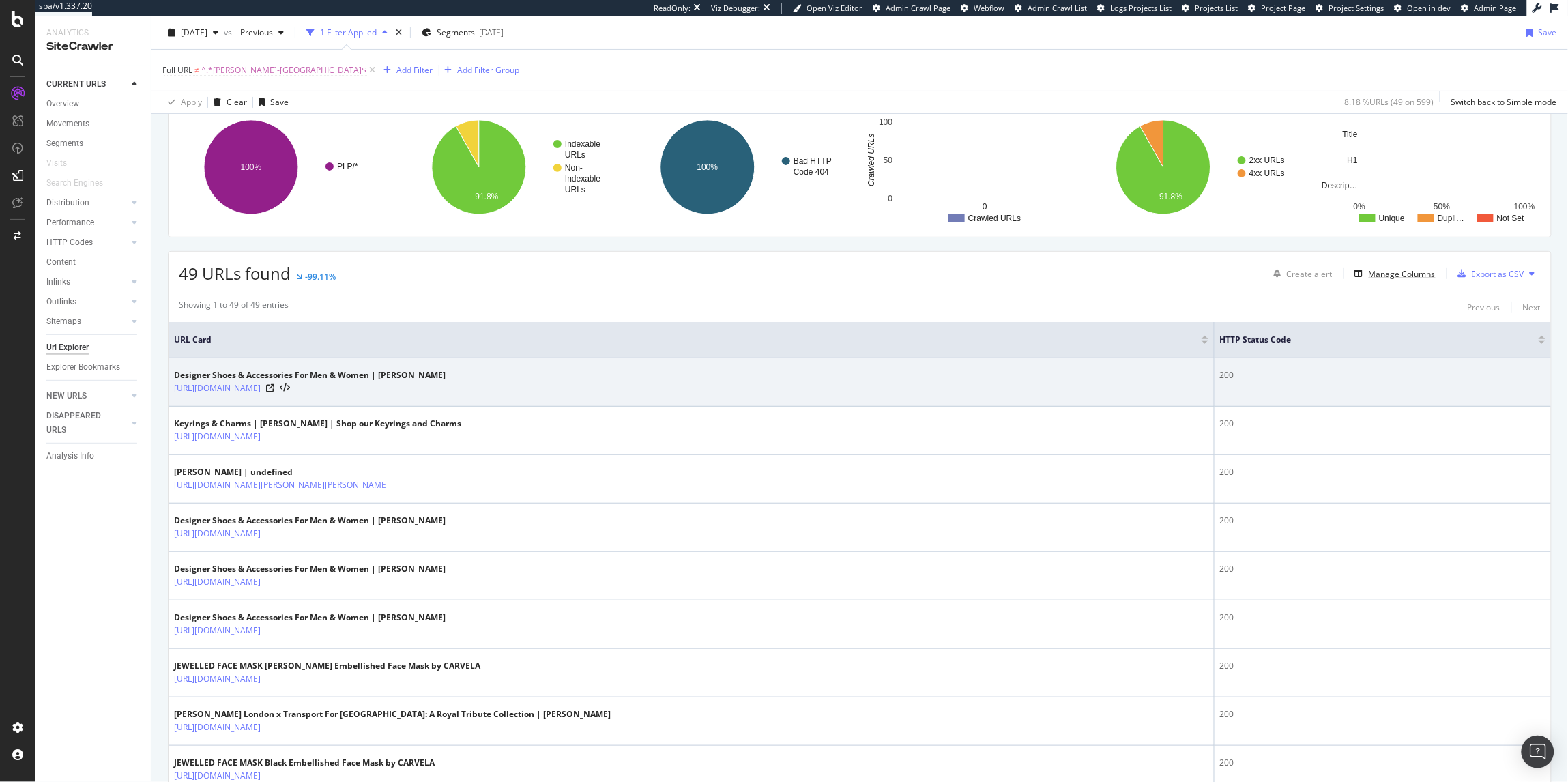
scroll to position [130, 0]
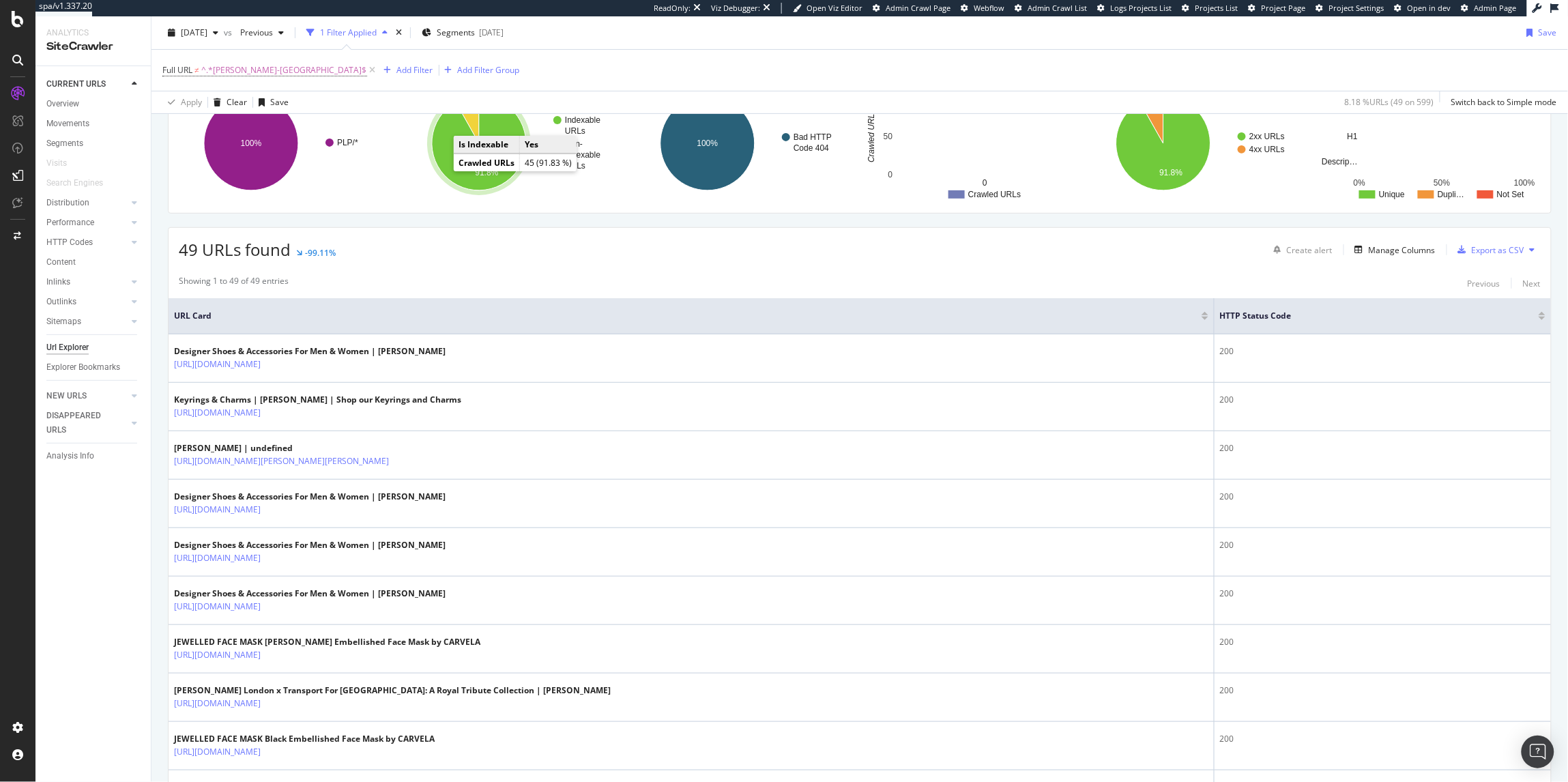
click at [447, 166] on icon "A chart." at bounding box center [479, 143] width 94 height 94
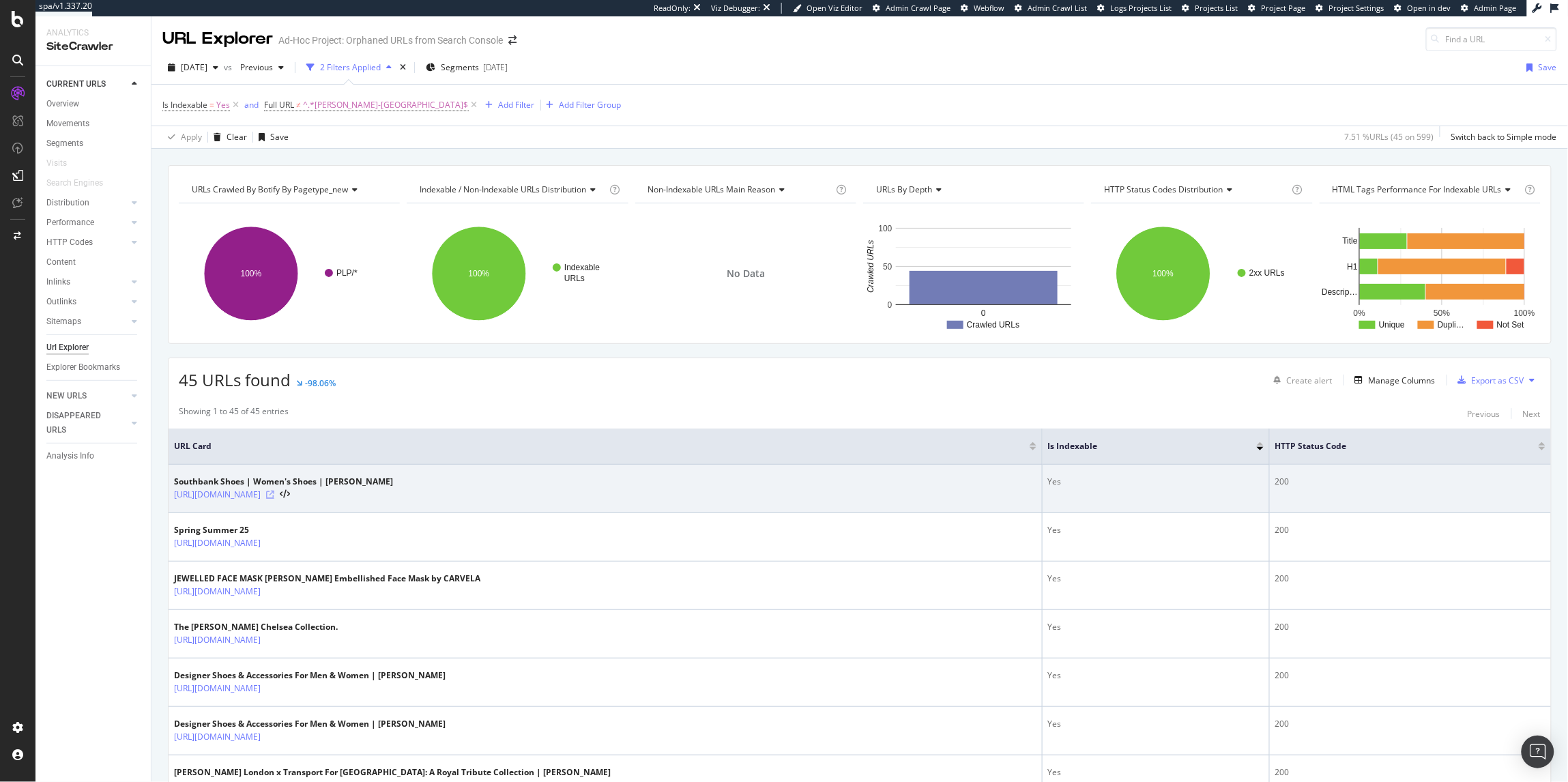
click at [275, 495] on icon at bounding box center [270, 494] width 8 height 8
drag, startPoint x: 411, startPoint y: 499, endPoint x: 171, endPoint y: 493, distance: 240.1
click at [171, 493] on td "Southbank Shoes | Women's Shoes | Kurt Geiger https://www.kurtgeiger.us/trends/…" at bounding box center [605, 488] width 874 height 49
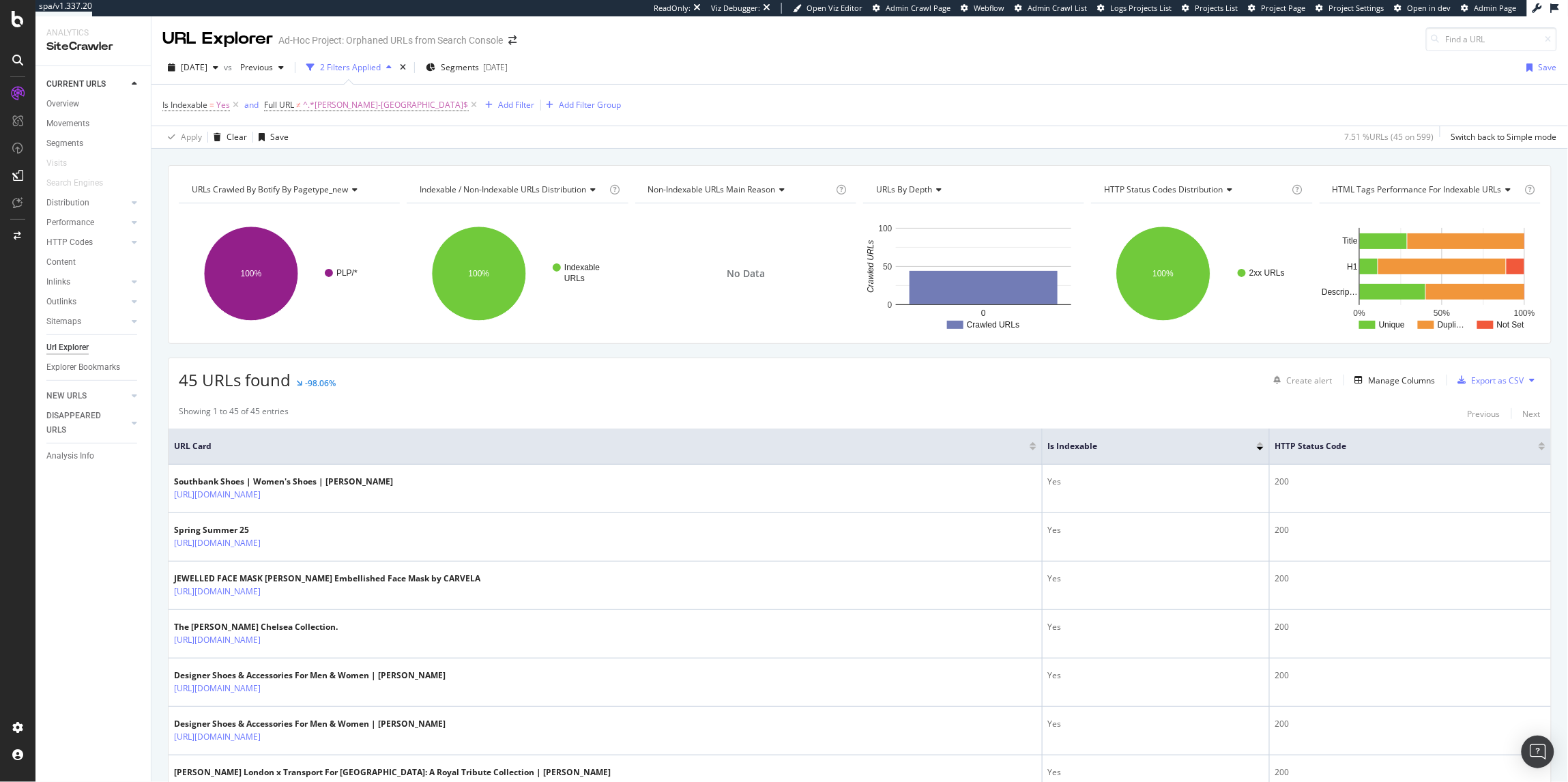
copy link "https://www.kurtgeiger.us/trends/southbank-collection/shoes"
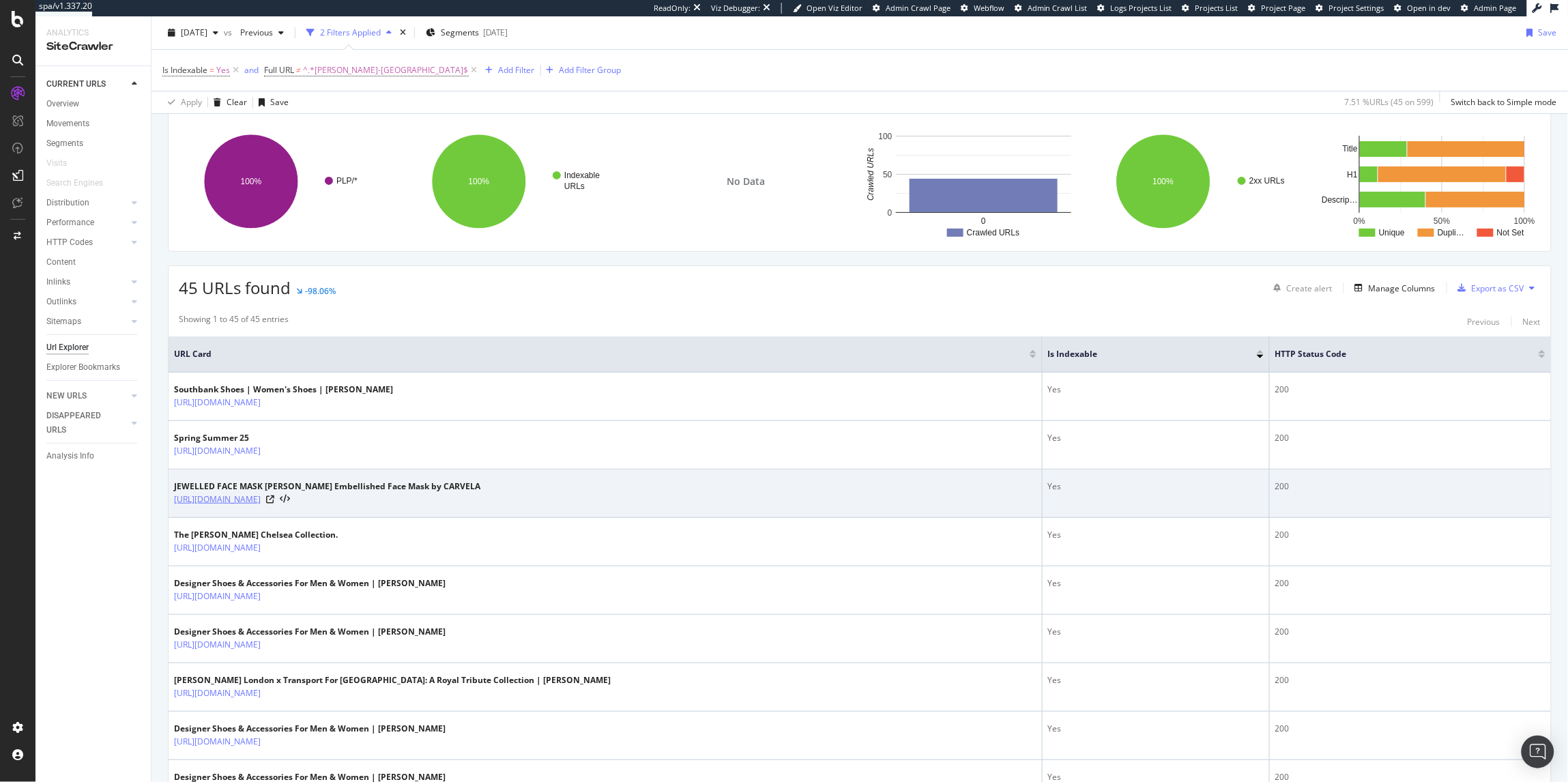
scroll to position [125, 0]
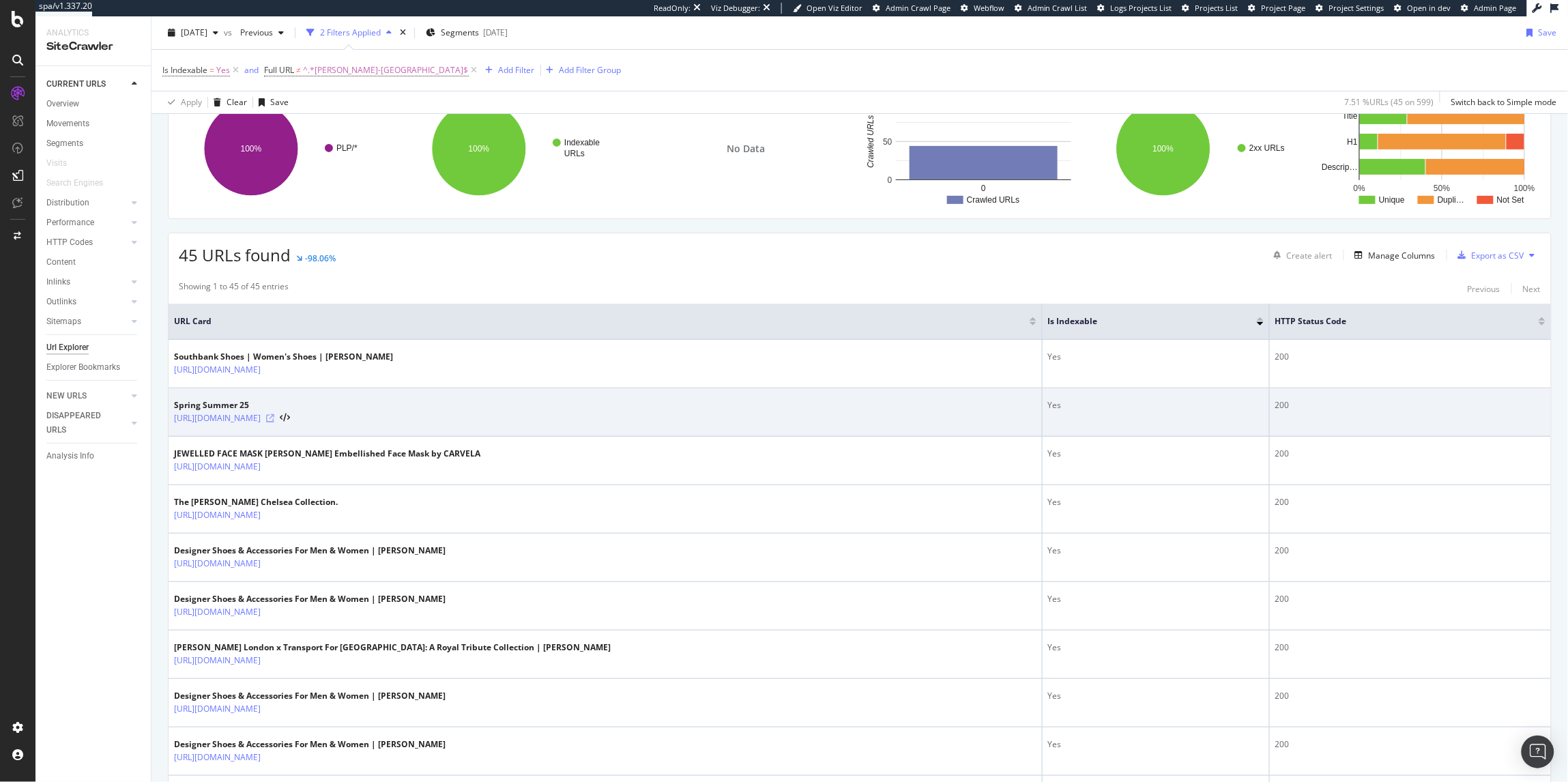
click at [275, 420] on icon at bounding box center [270, 418] width 8 height 8
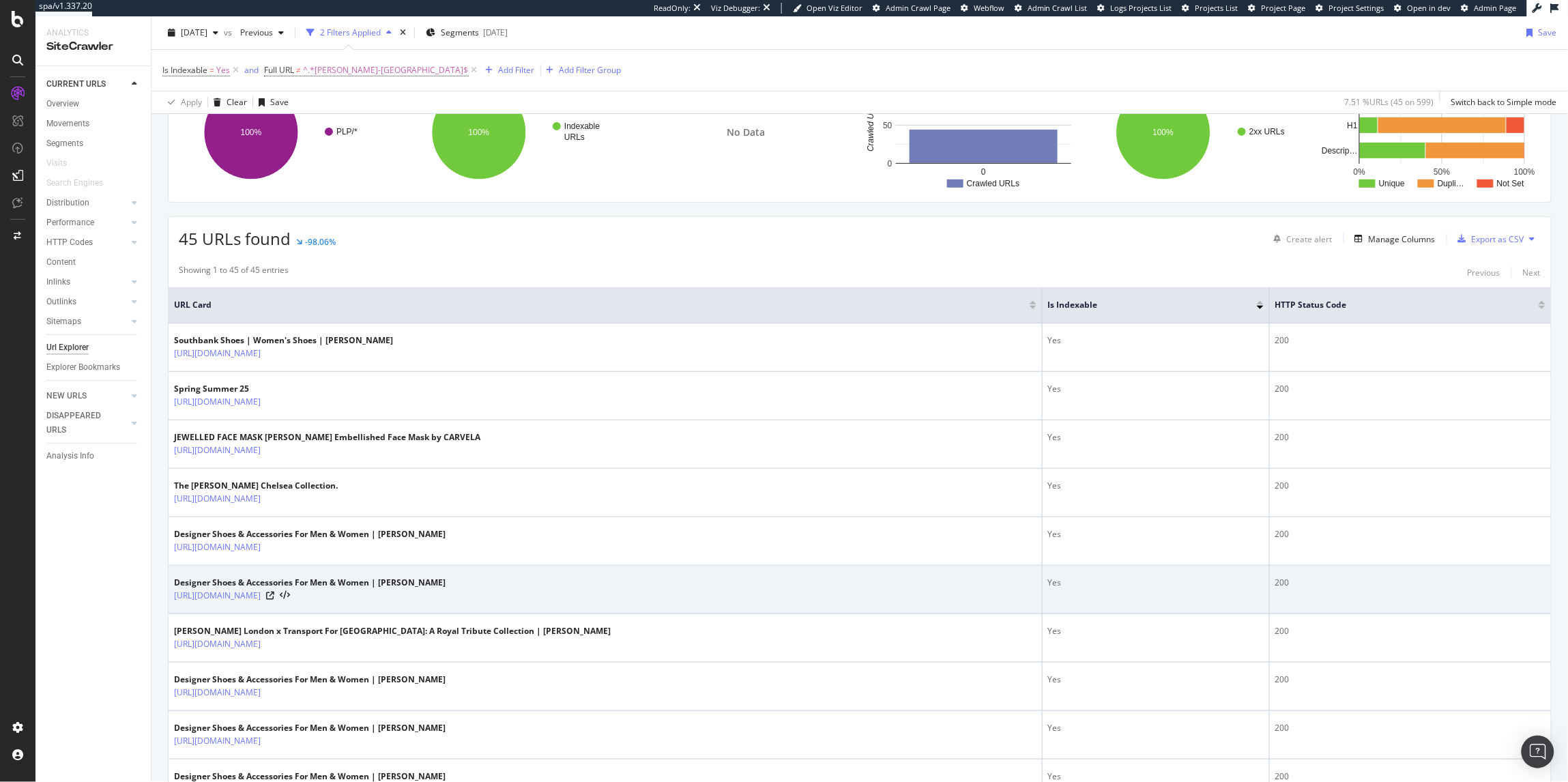
scroll to position [142, 0]
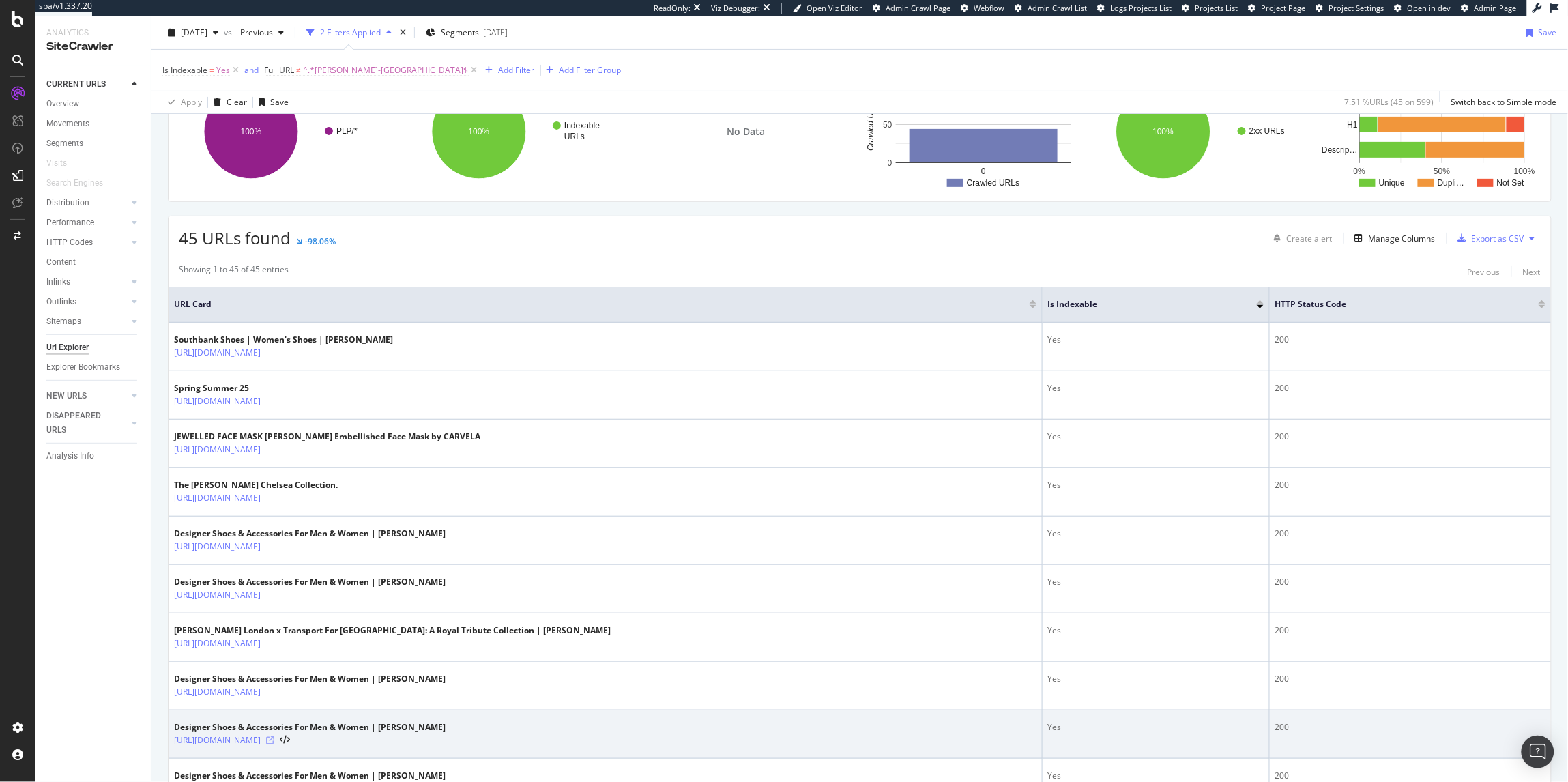
click at [275, 744] on icon at bounding box center [270, 740] width 8 height 8
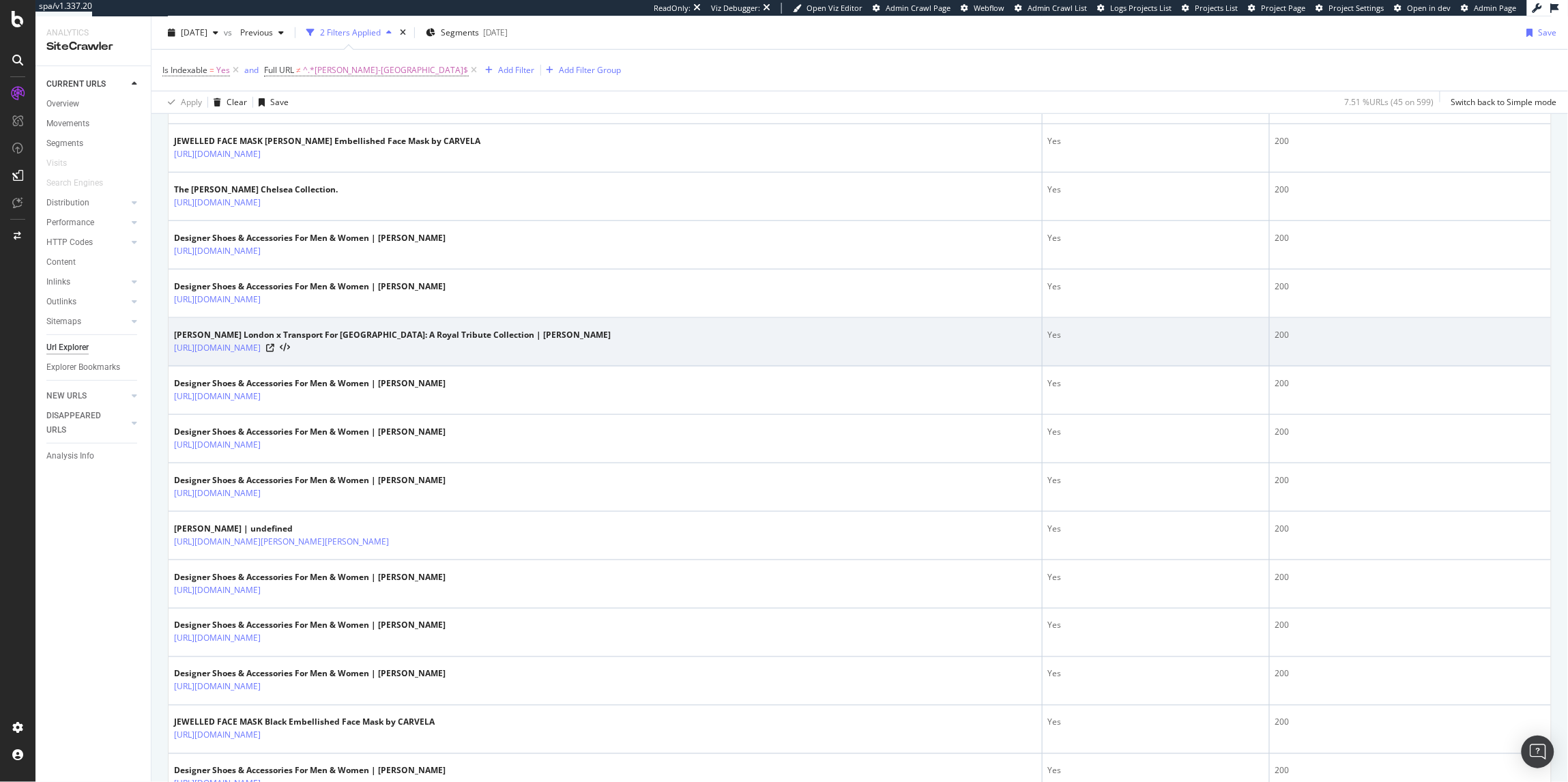
scroll to position [440, 0]
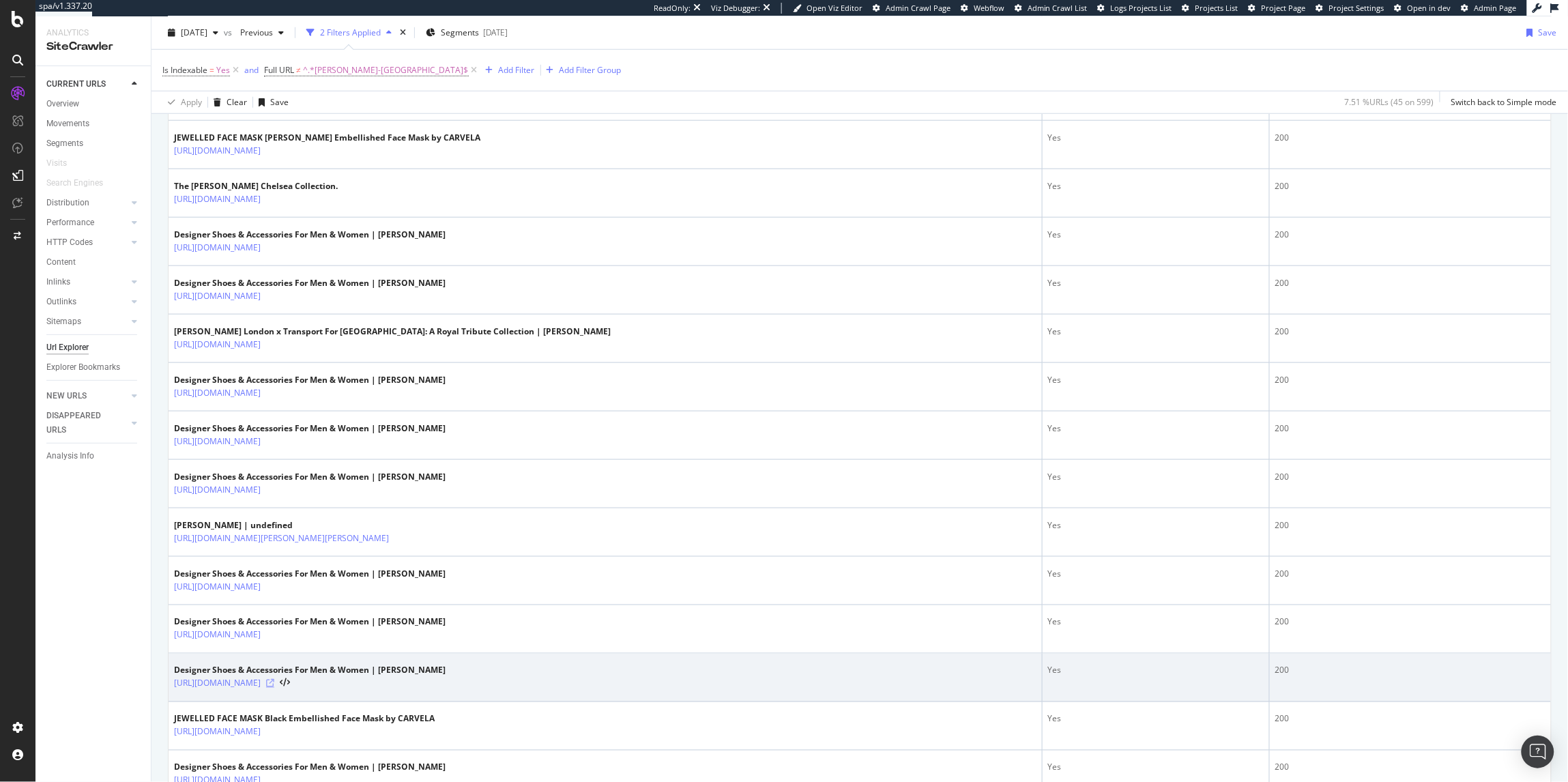
click at [275, 688] on icon at bounding box center [270, 683] width 8 height 8
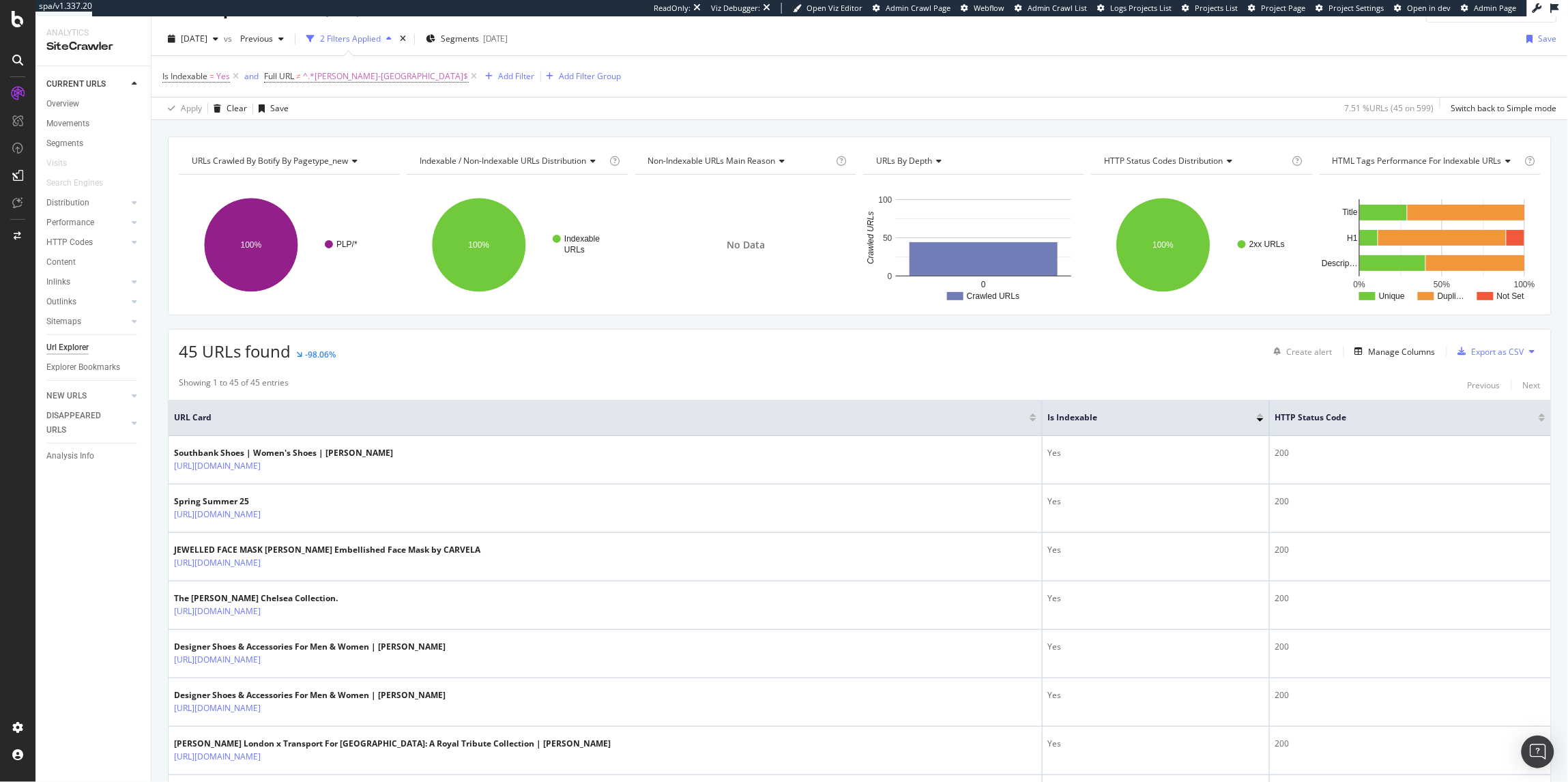
scroll to position [29, 0]
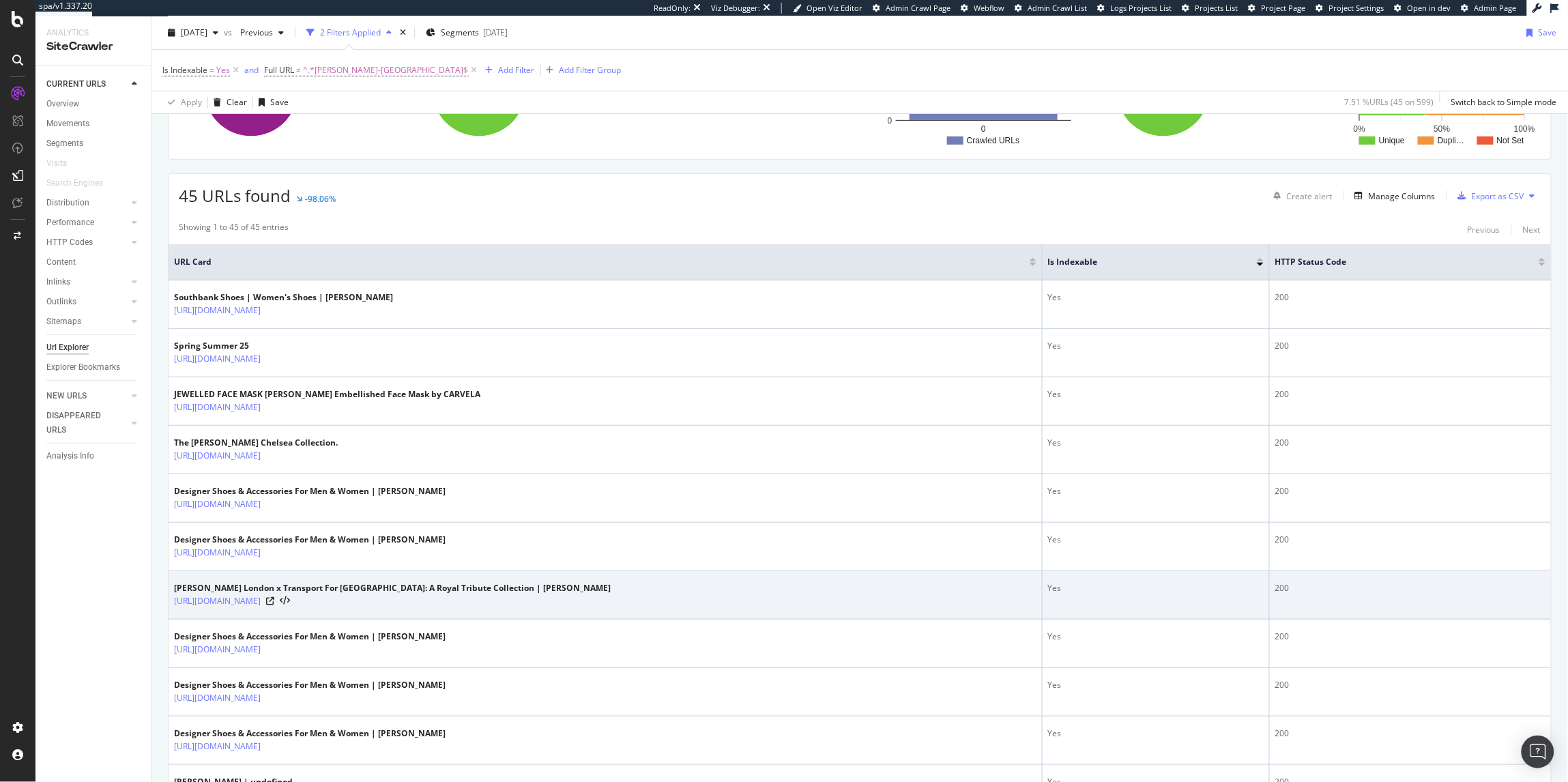
scroll to position [185, 0]
click at [275, 605] on icon at bounding box center [270, 600] width 8 height 8
click at [275, 602] on icon at bounding box center [270, 600] width 8 height 8
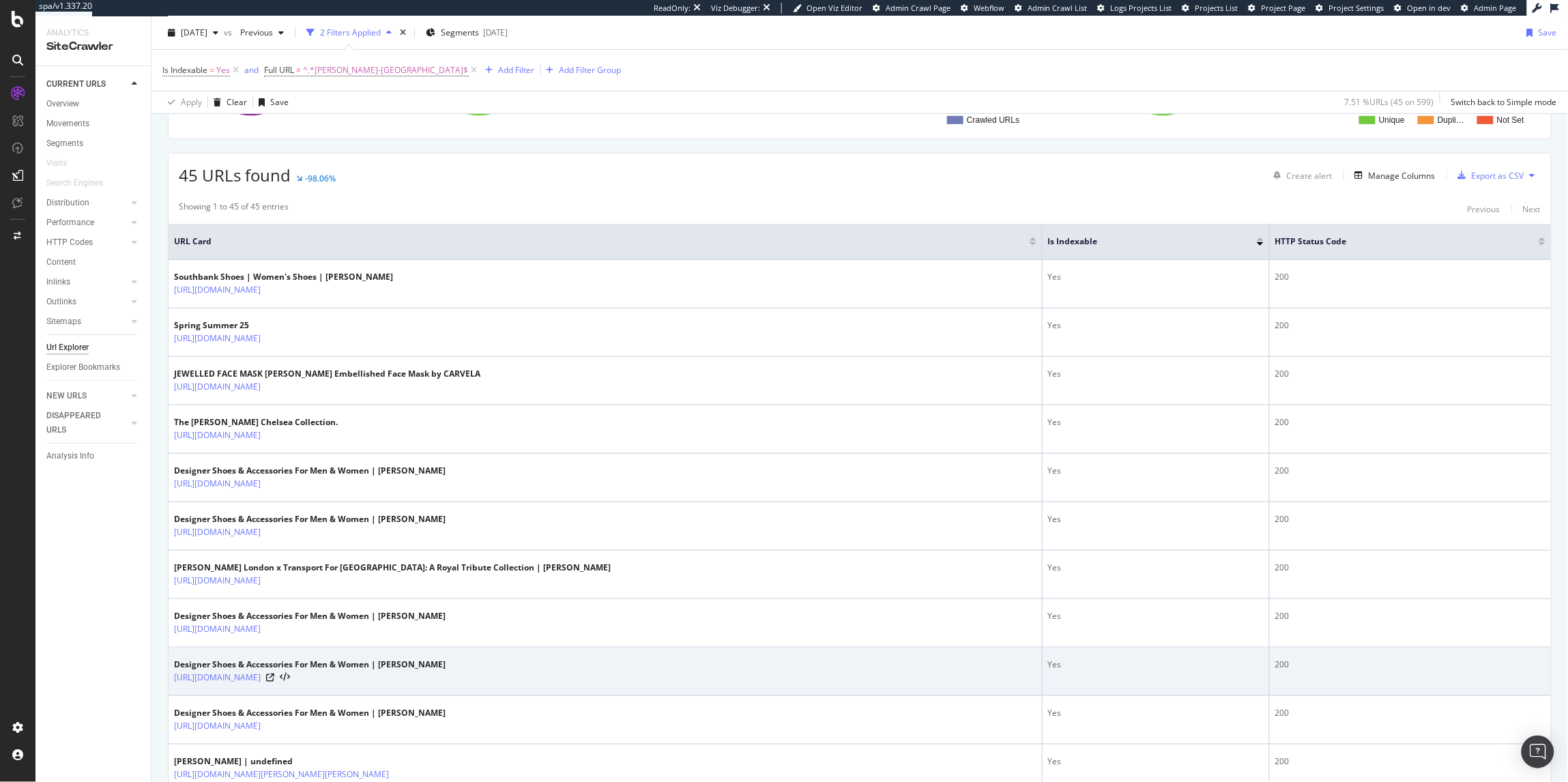
scroll to position [205, 0]
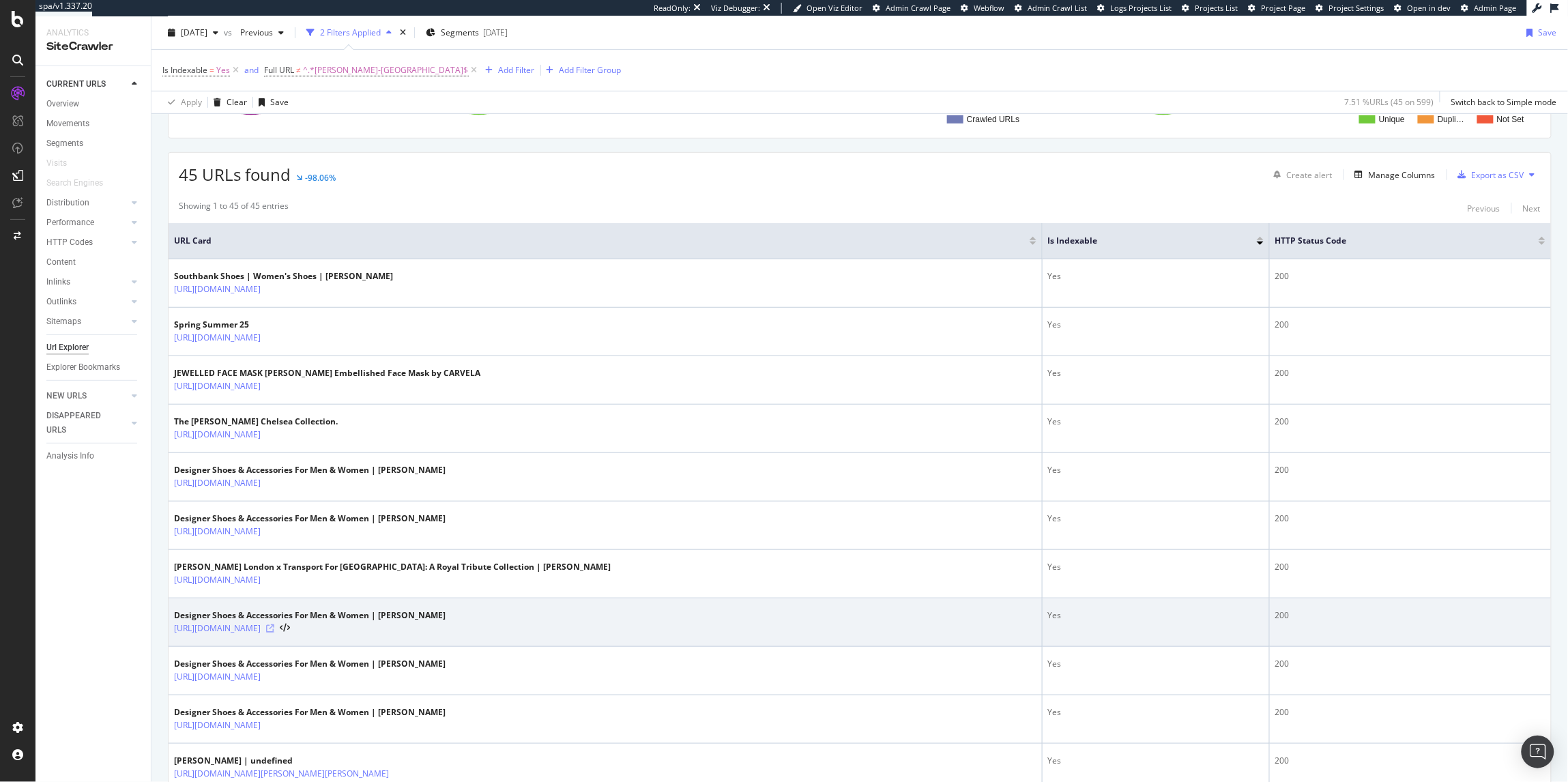
click at [275, 631] on icon at bounding box center [270, 628] width 8 height 8
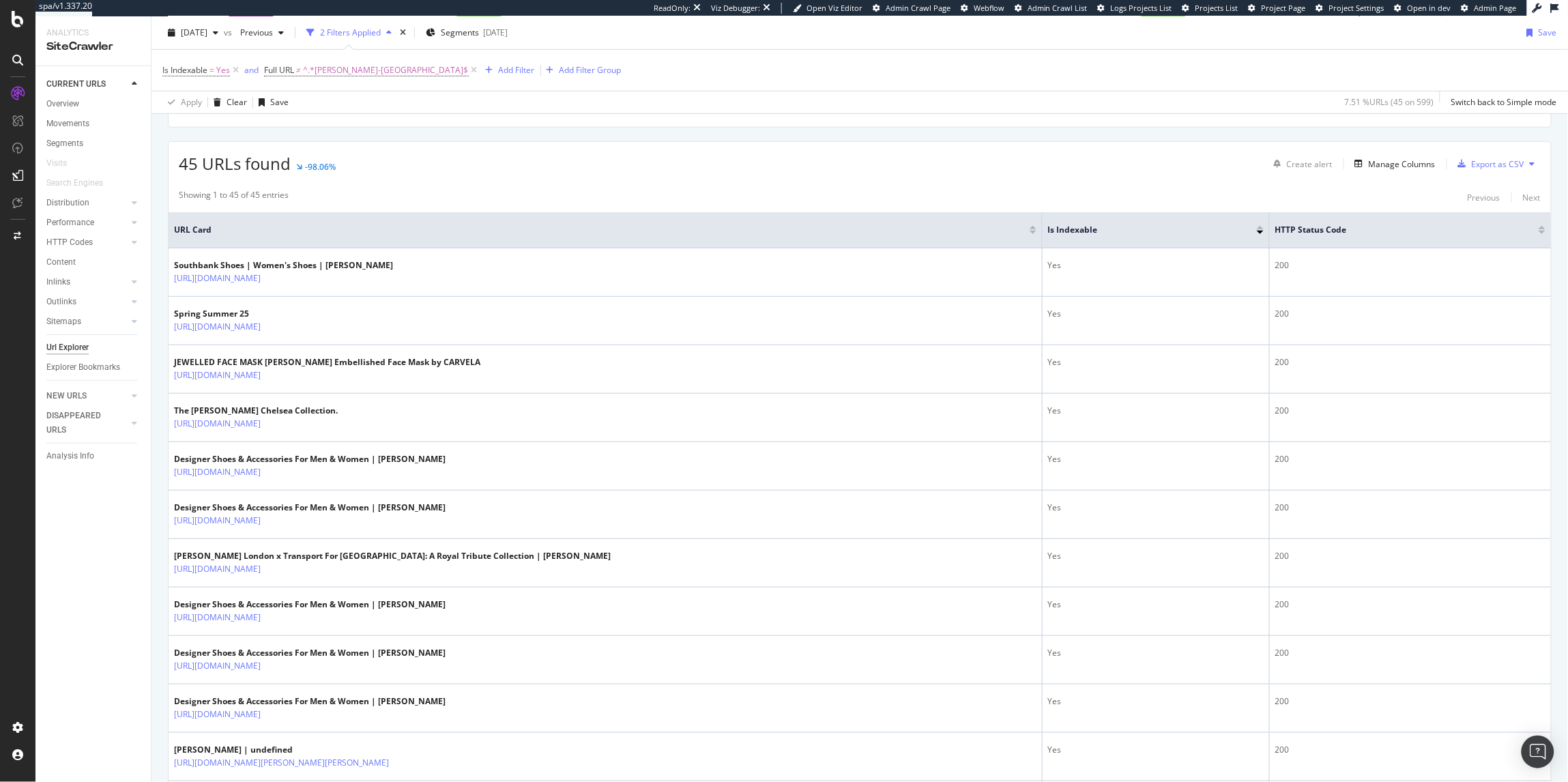
scroll to position [0, 0]
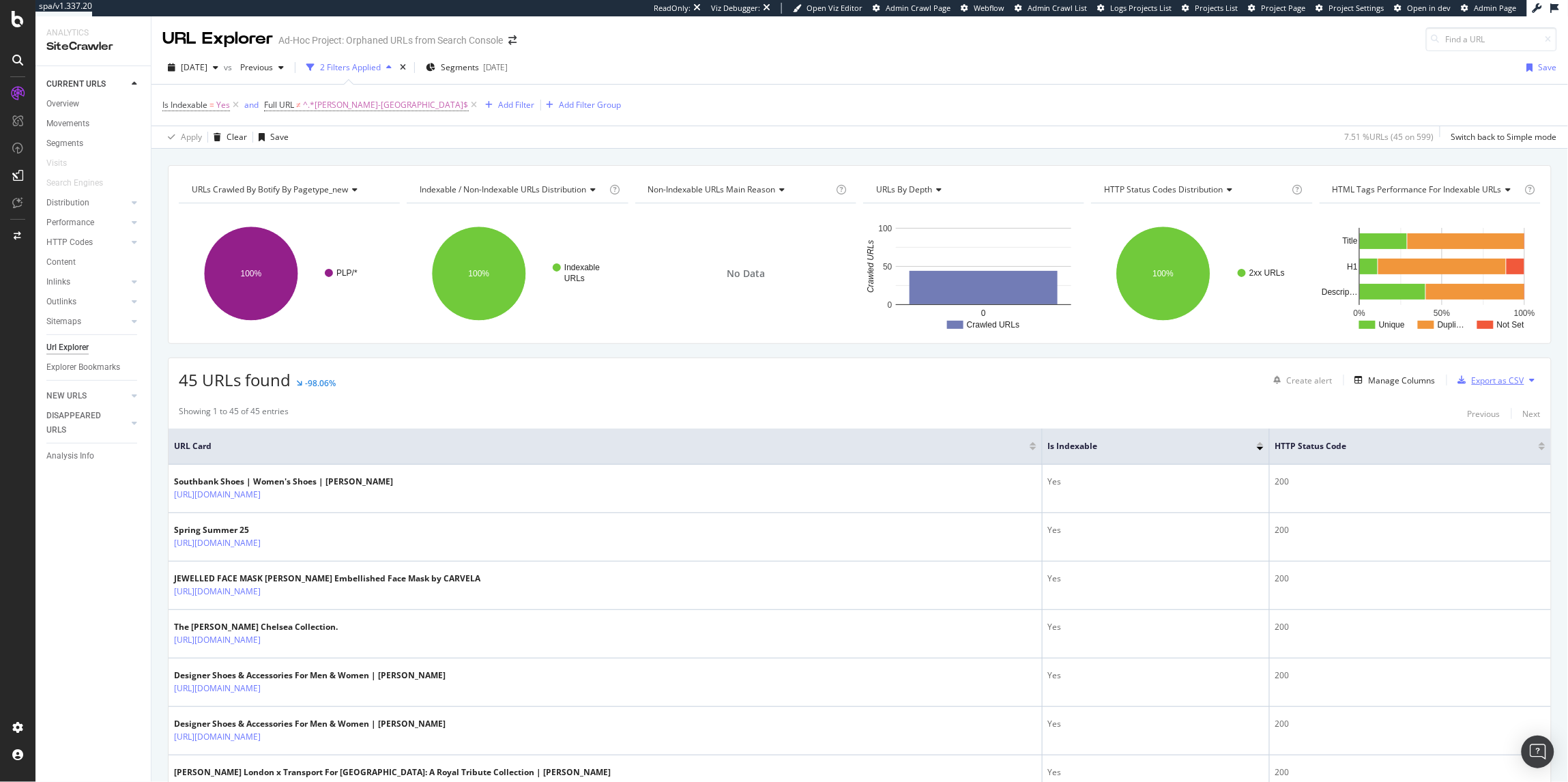
click at [1479, 387] on div "Export as CSV" at bounding box center [1488, 379] width 72 height 21
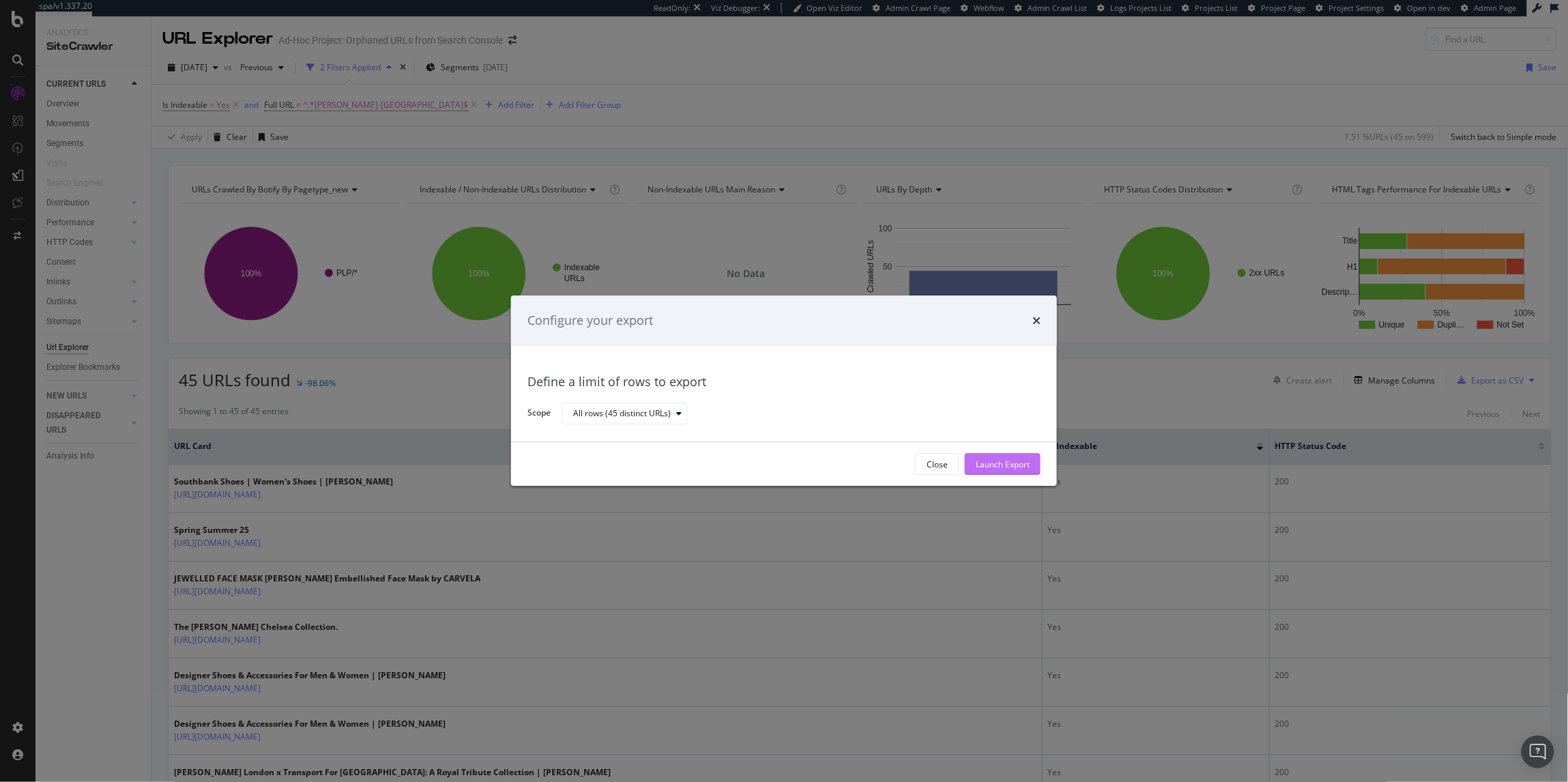
click at [1007, 458] on div "Launch Export" at bounding box center [1003, 463] width 54 height 12
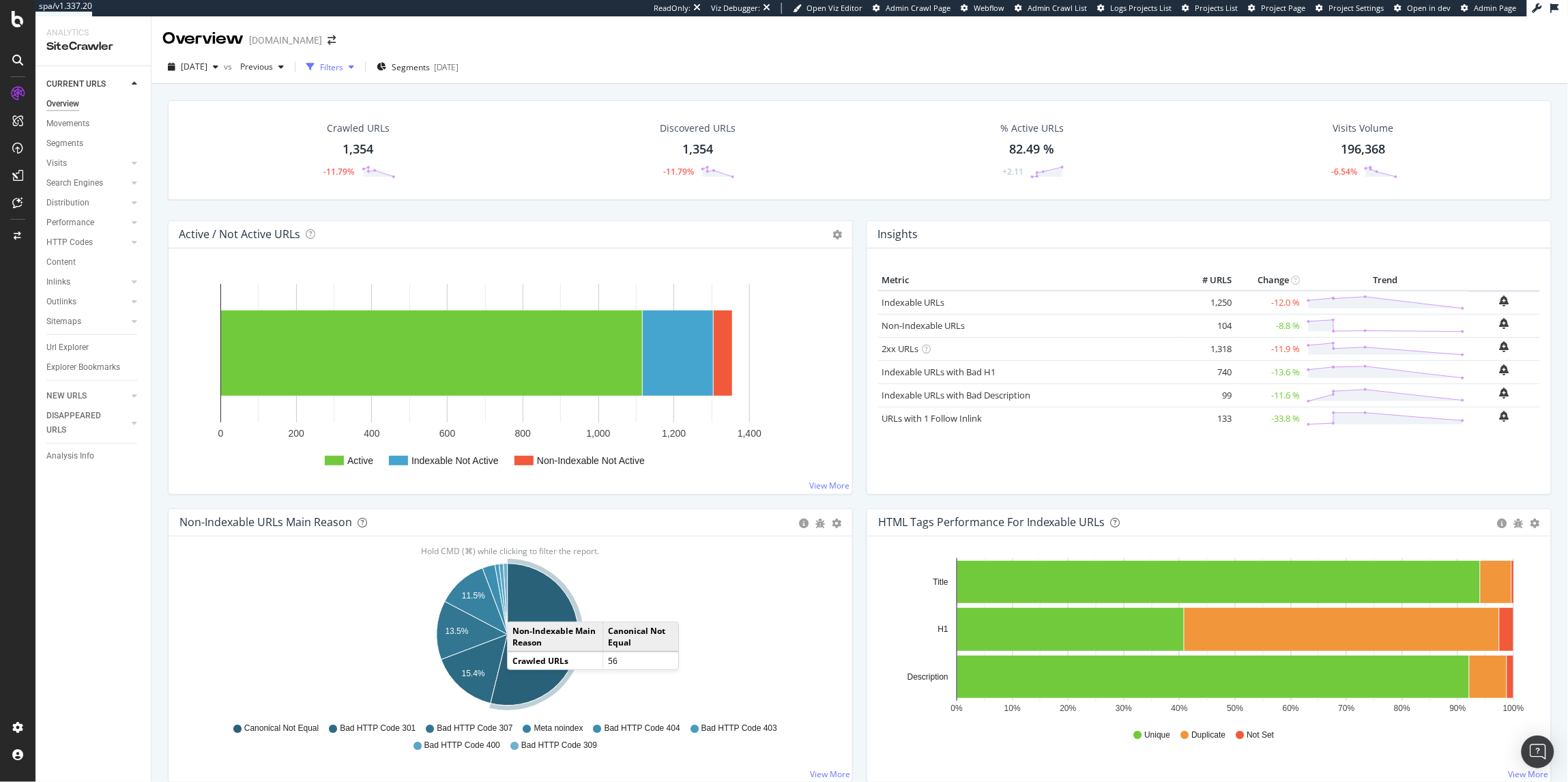
click at [343, 66] on div "Filters" at bounding box center [332, 67] width 23 height 12
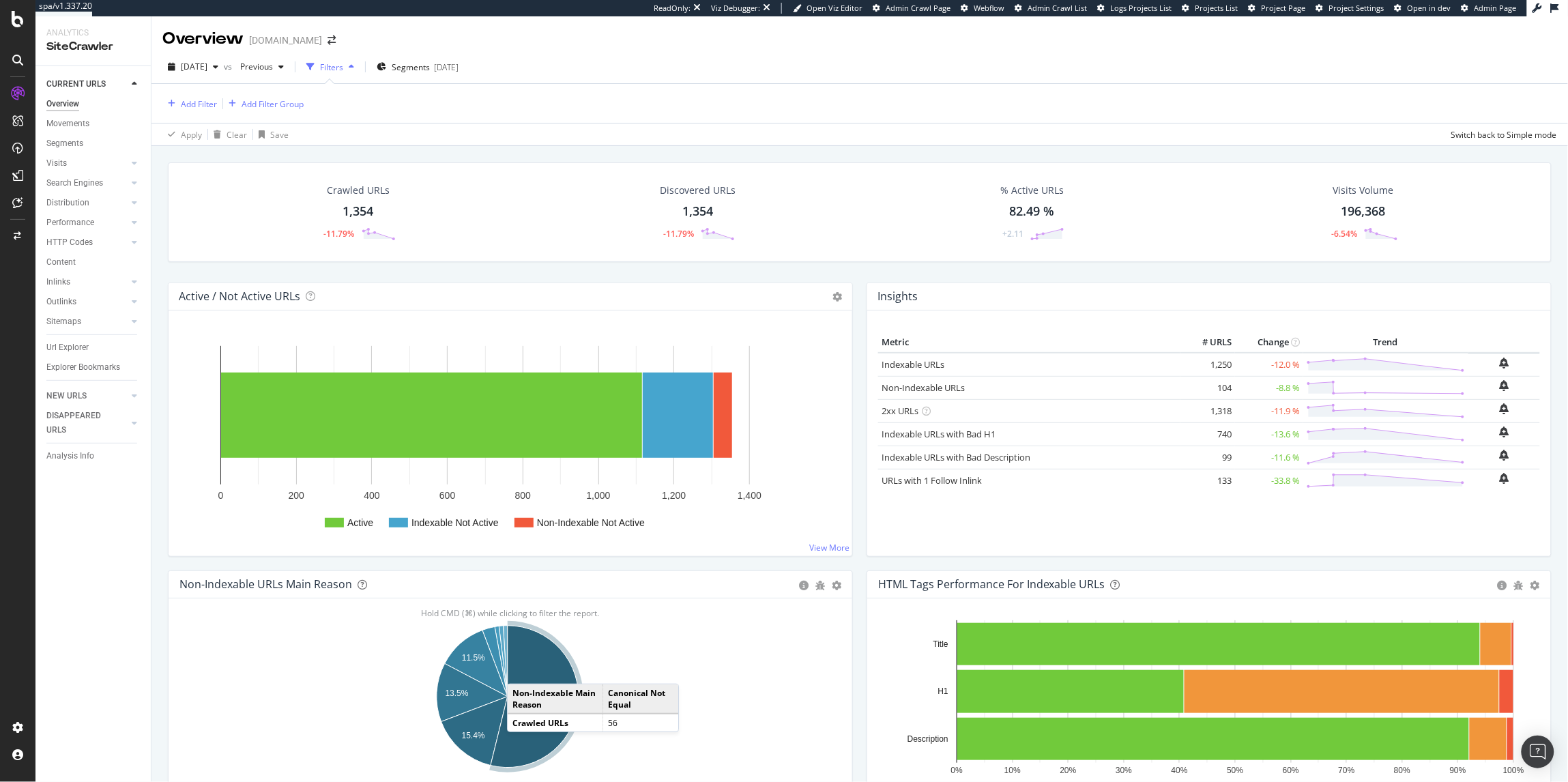
click at [188, 113] on div "Add Filter Add Filter Group" at bounding box center [860, 103] width 1394 height 39
click at [191, 108] on div "Add Filter" at bounding box center [198, 103] width 36 height 12
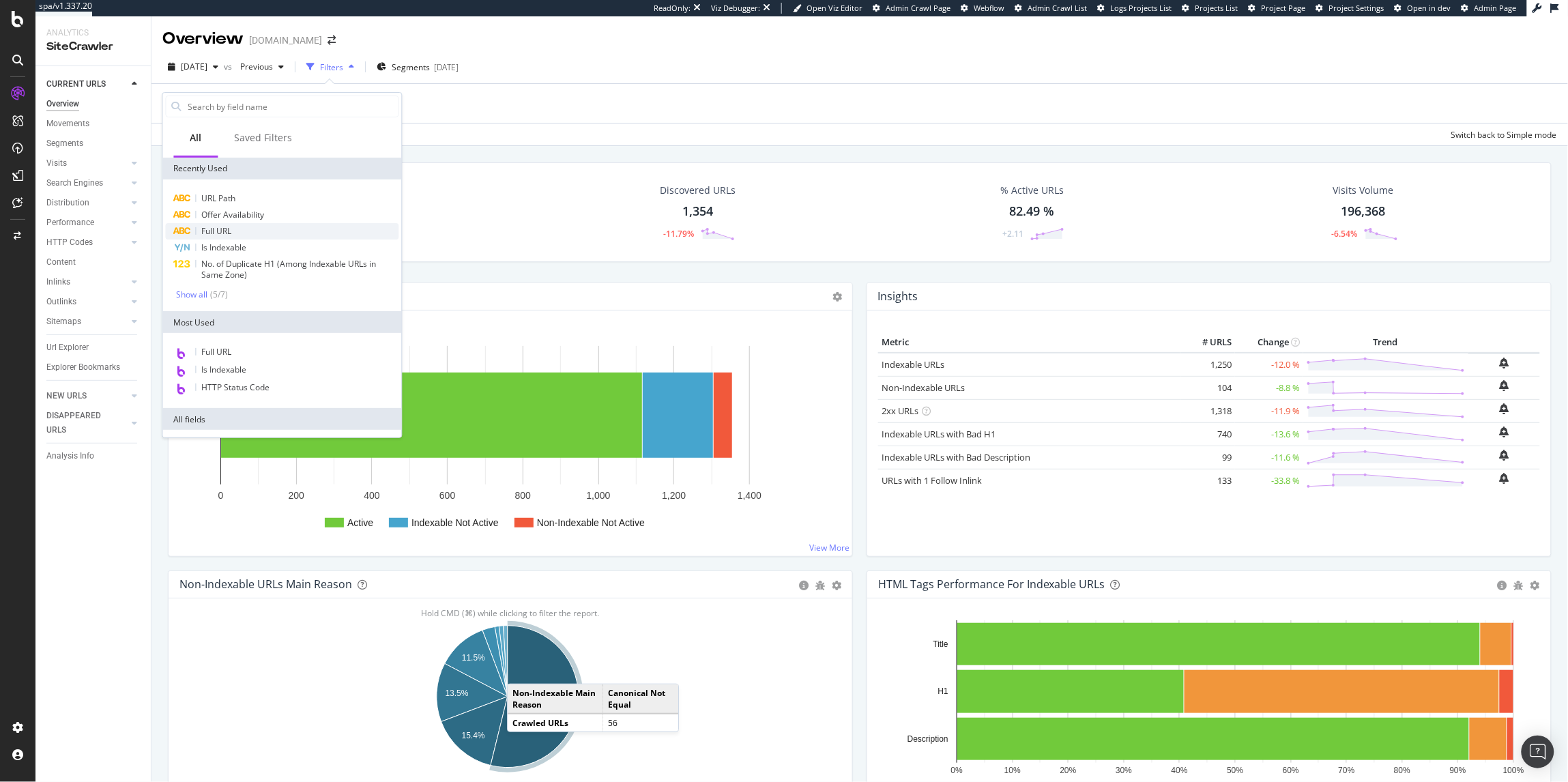
click at [234, 237] on div "Full URL" at bounding box center [282, 231] width 234 height 16
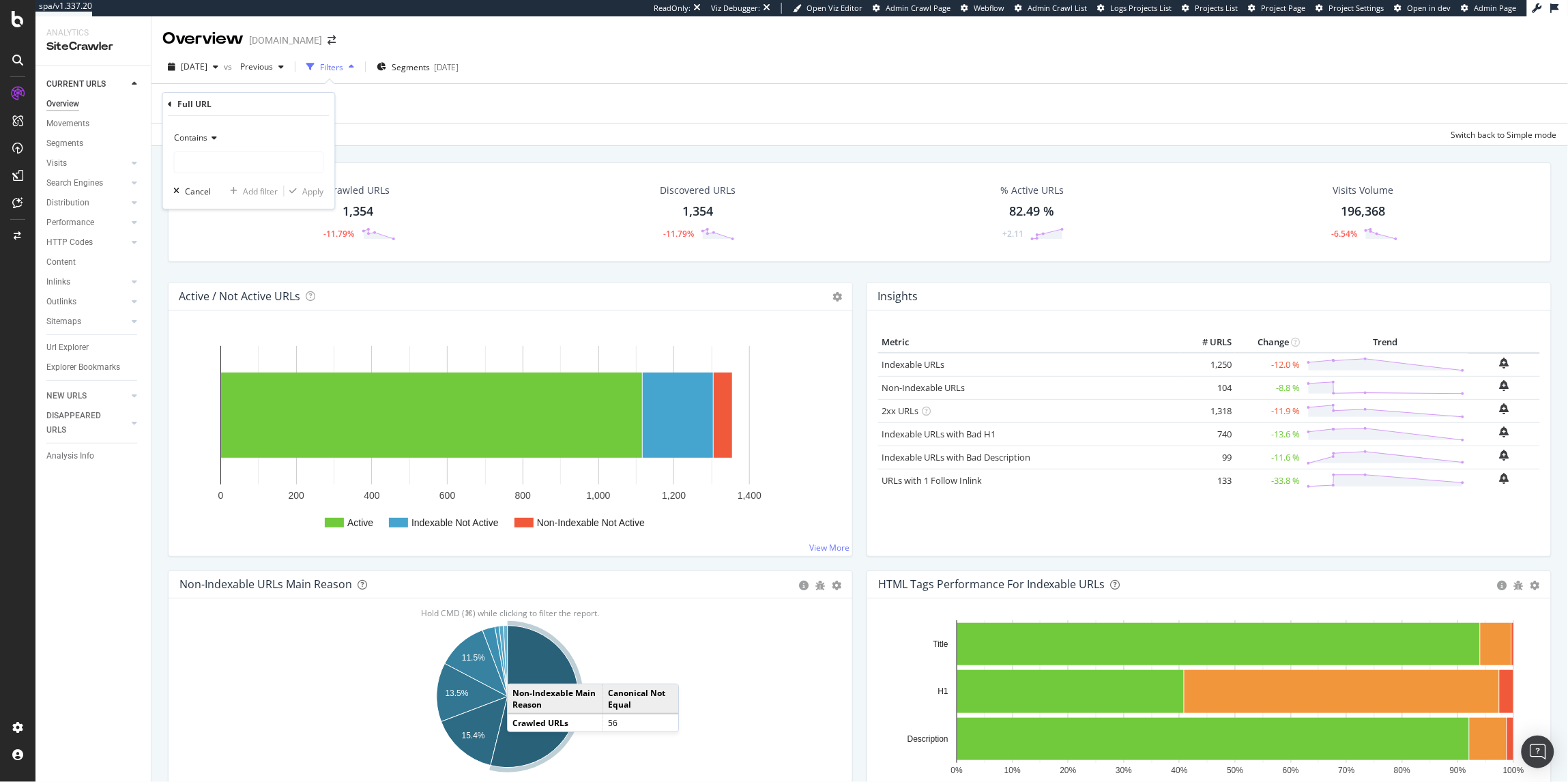
click at [197, 142] on span "Contains" at bounding box center [191, 137] width 33 height 12
click at [200, 157] on div "Equal to" at bounding box center [250, 165] width 146 height 18
click at [204, 161] on input "text" at bounding box center [248, 162] width 149 height 22
paste input "[URL][DOMAIN_NAME]"
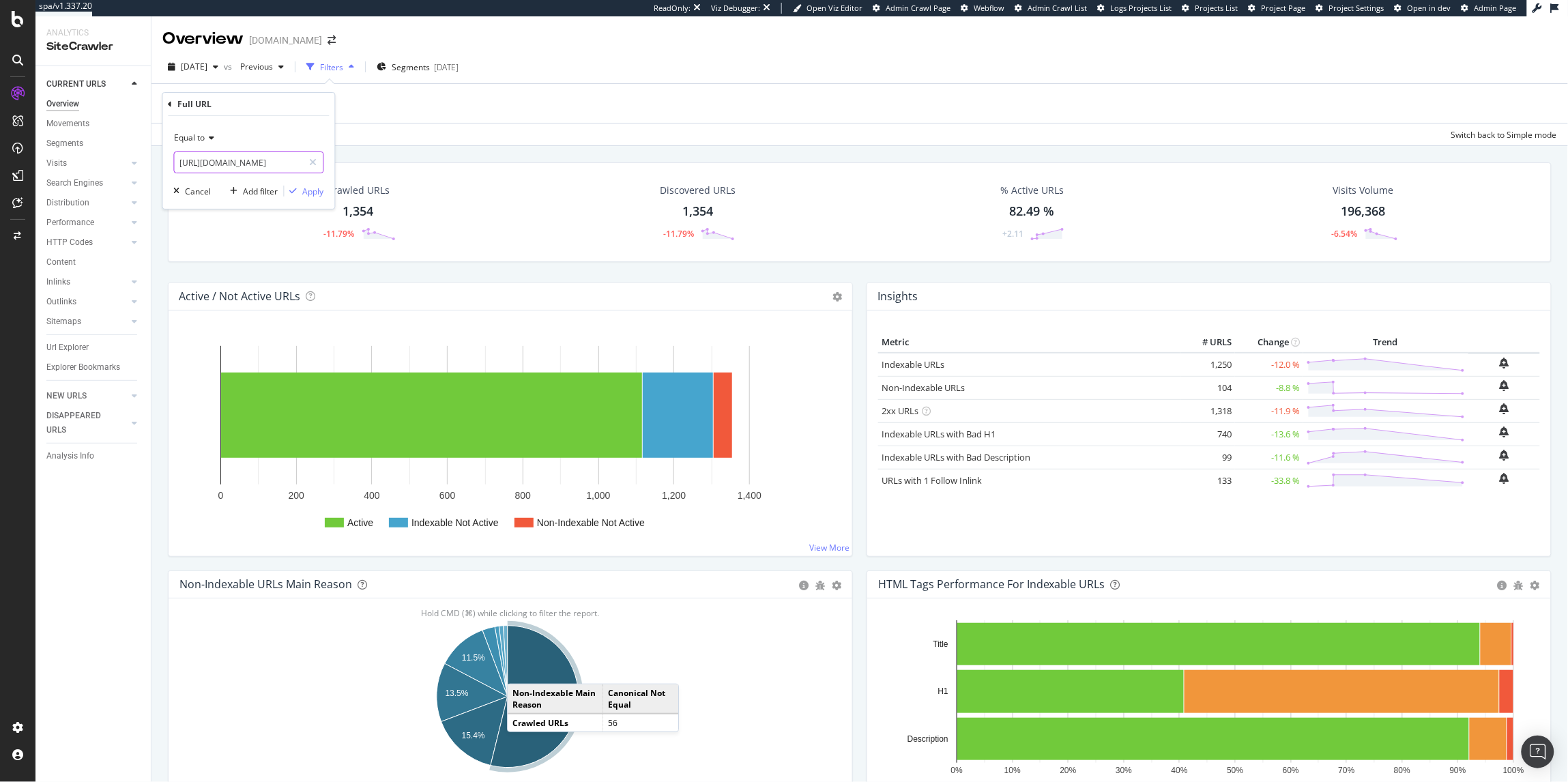
type input "[URL][DOMAIN_NAME]"
click at [319, 195] on div "Apply" at bounding box center [313, 191] width 21 height 12
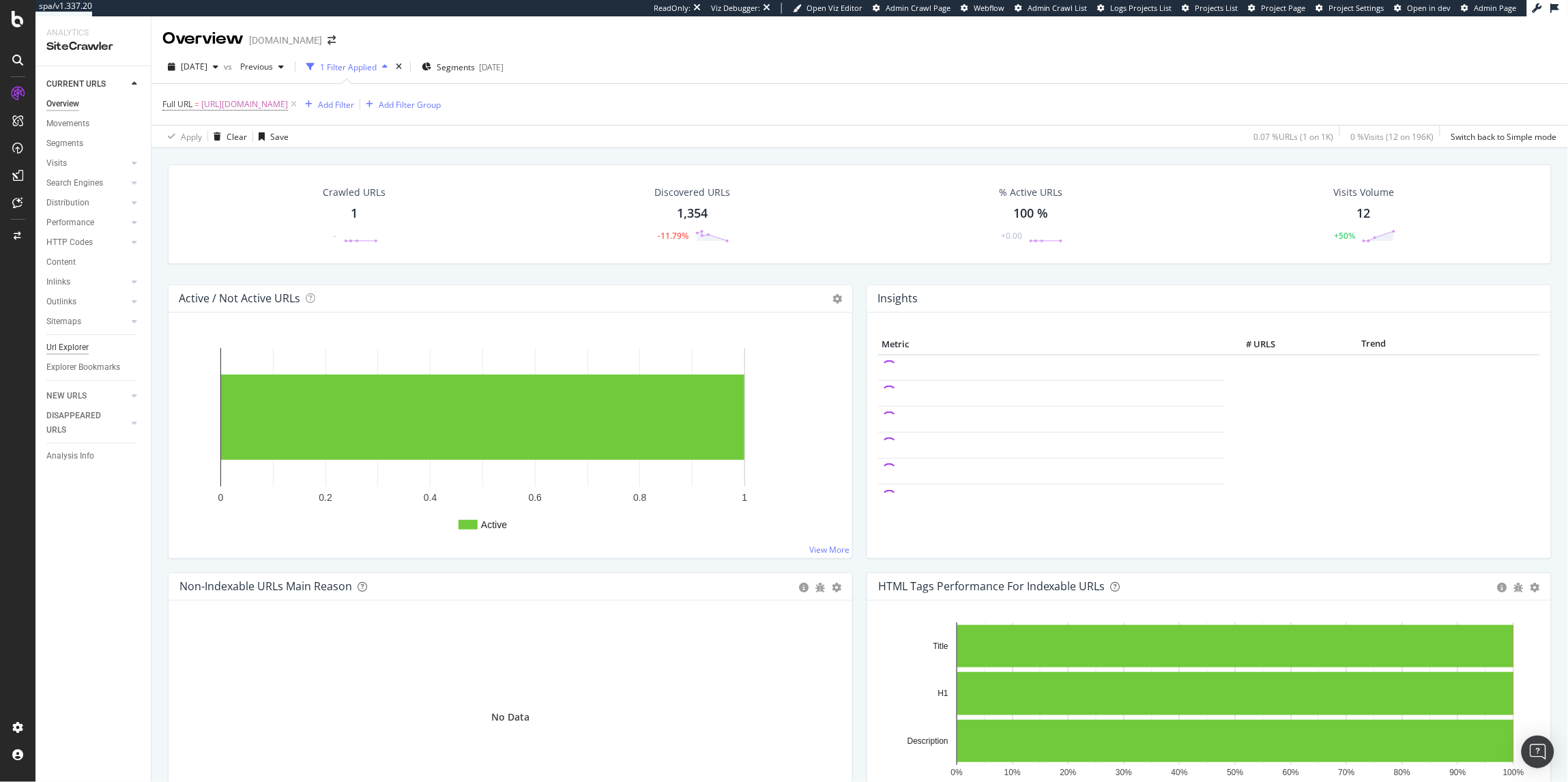
click at [59, 347] on div "Url Explorer" at bounding box center [67, 347] width 42 height 15
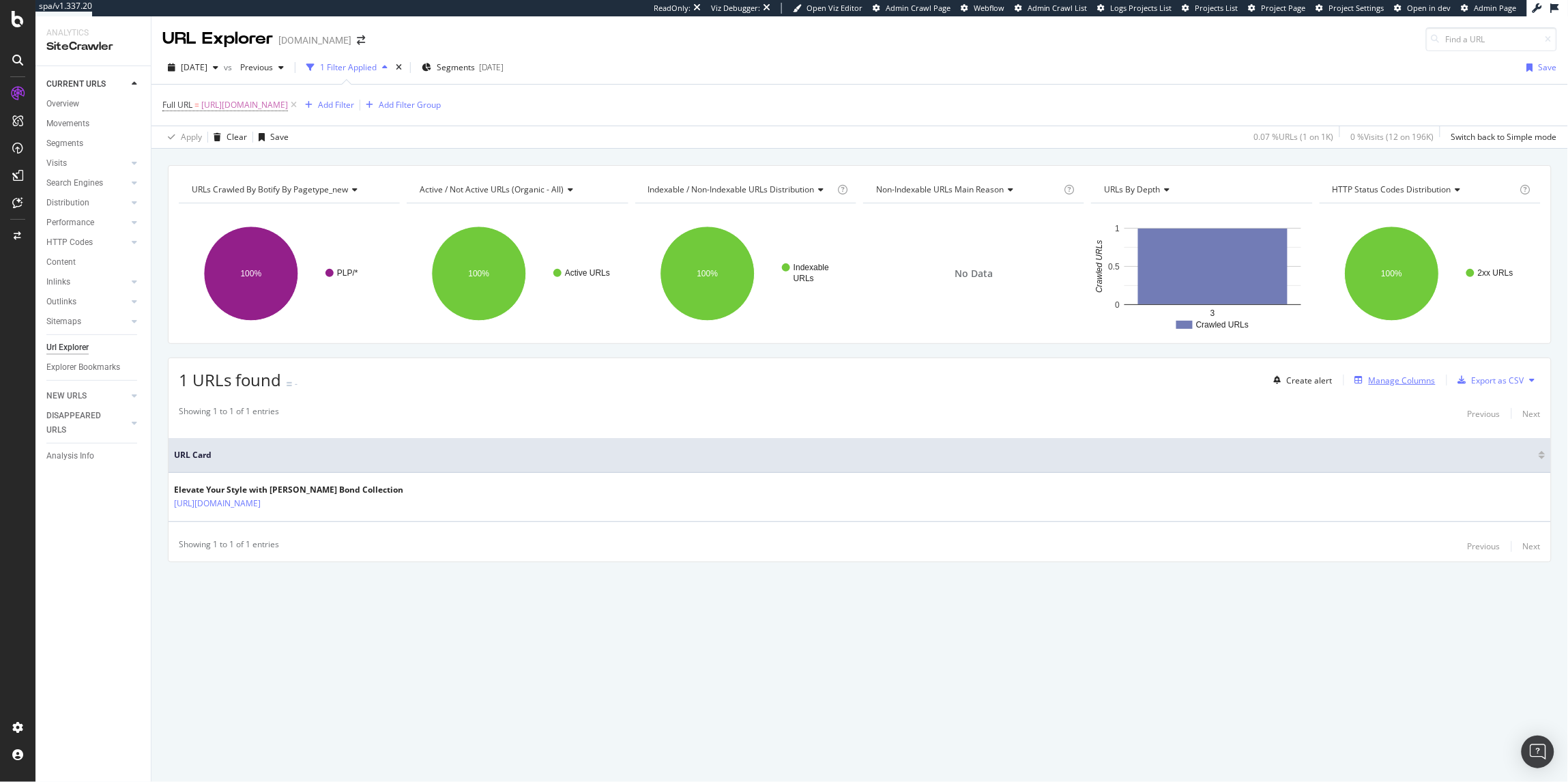
click at [1410, 385] on div "Manage Columns" at bounding box center [1401, 380] width 67 height 12
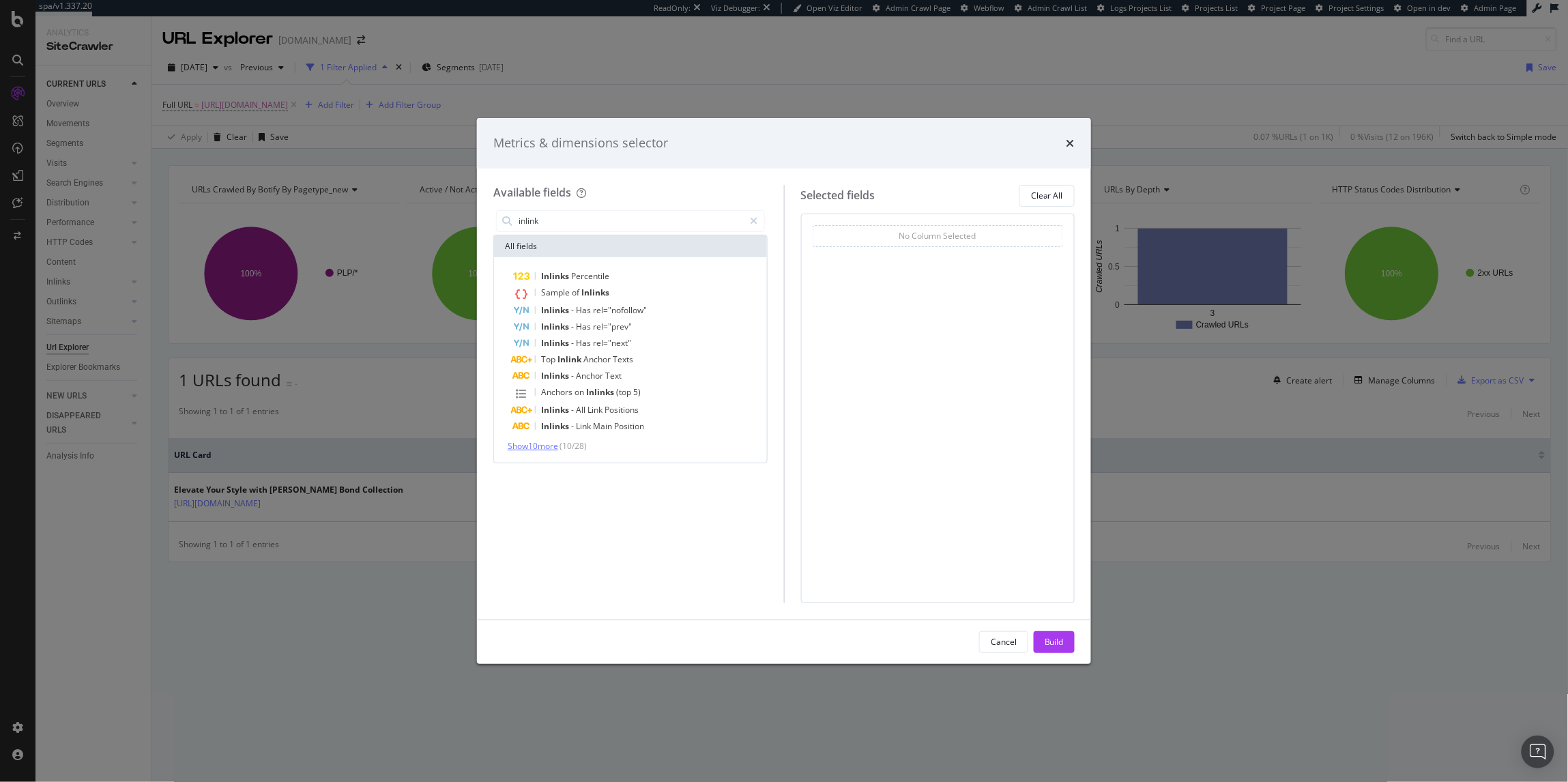
type input "inlink"
click at [529, 446] on span "Show 10 more" at bounding box center [532, 446] width 50 height 12
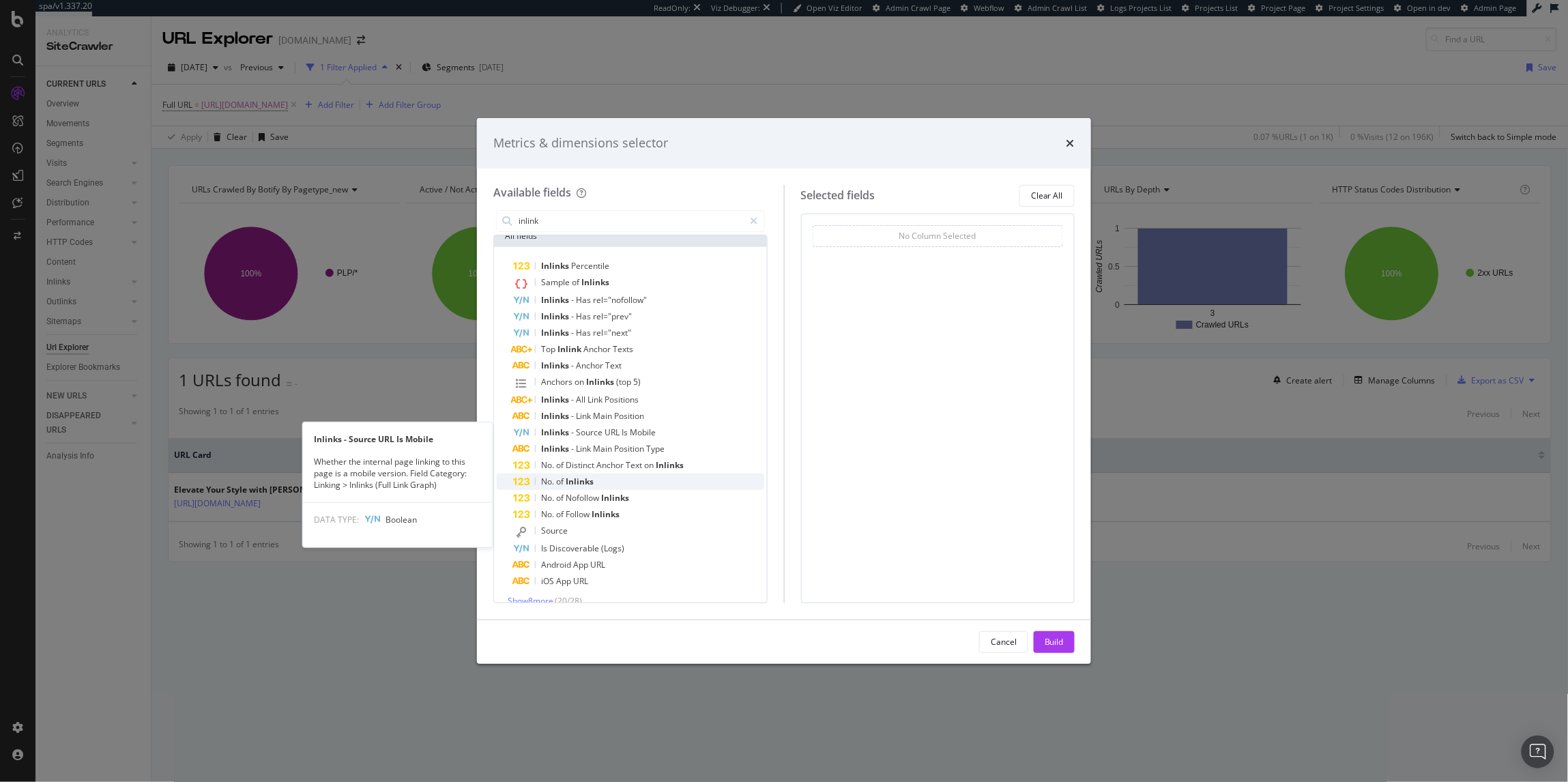
scroll to position [12, 0]
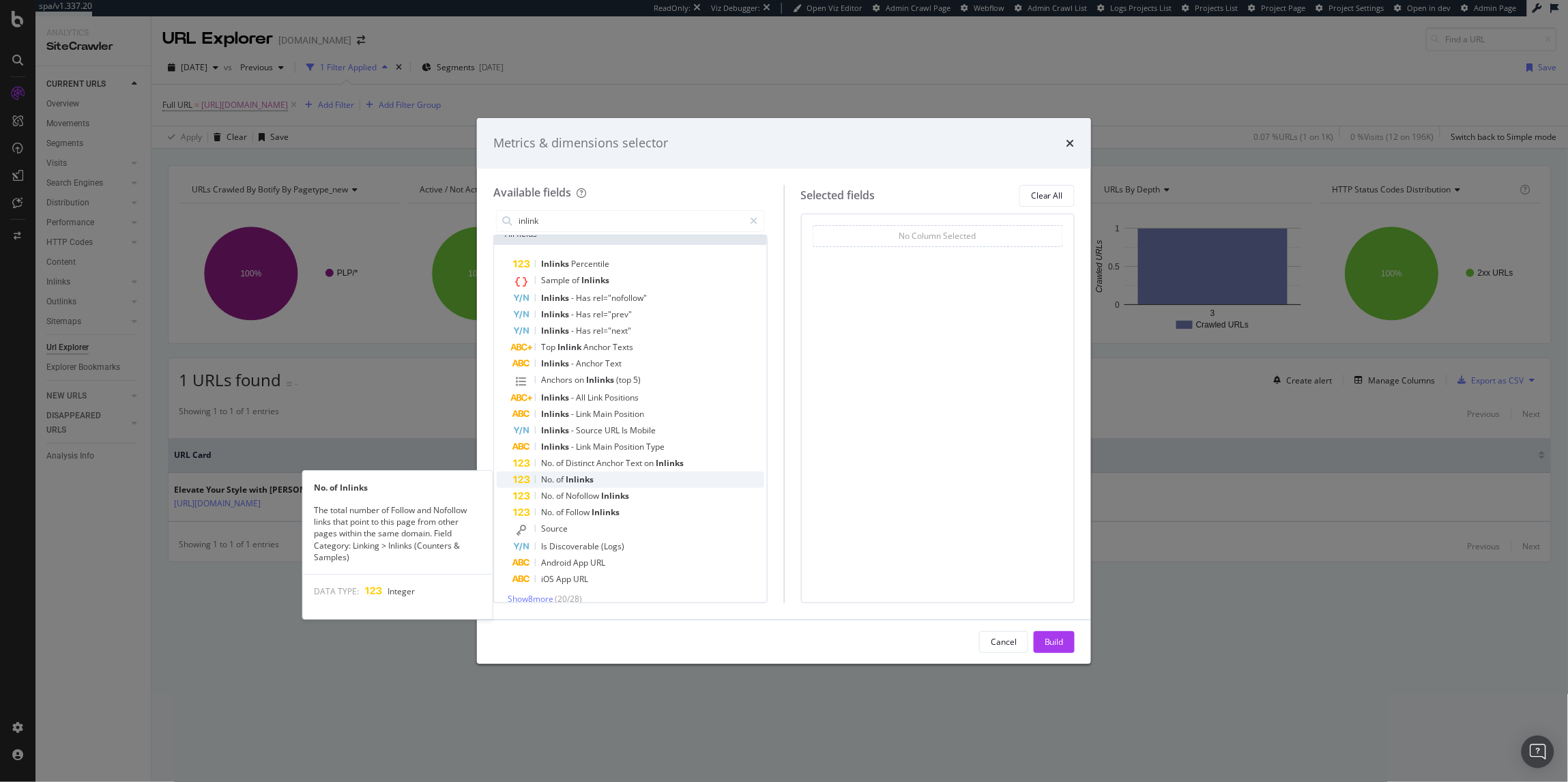
click at [595, 482] on div "No. of Inlinks" at bounding box center [639, 479] width 251 height 16
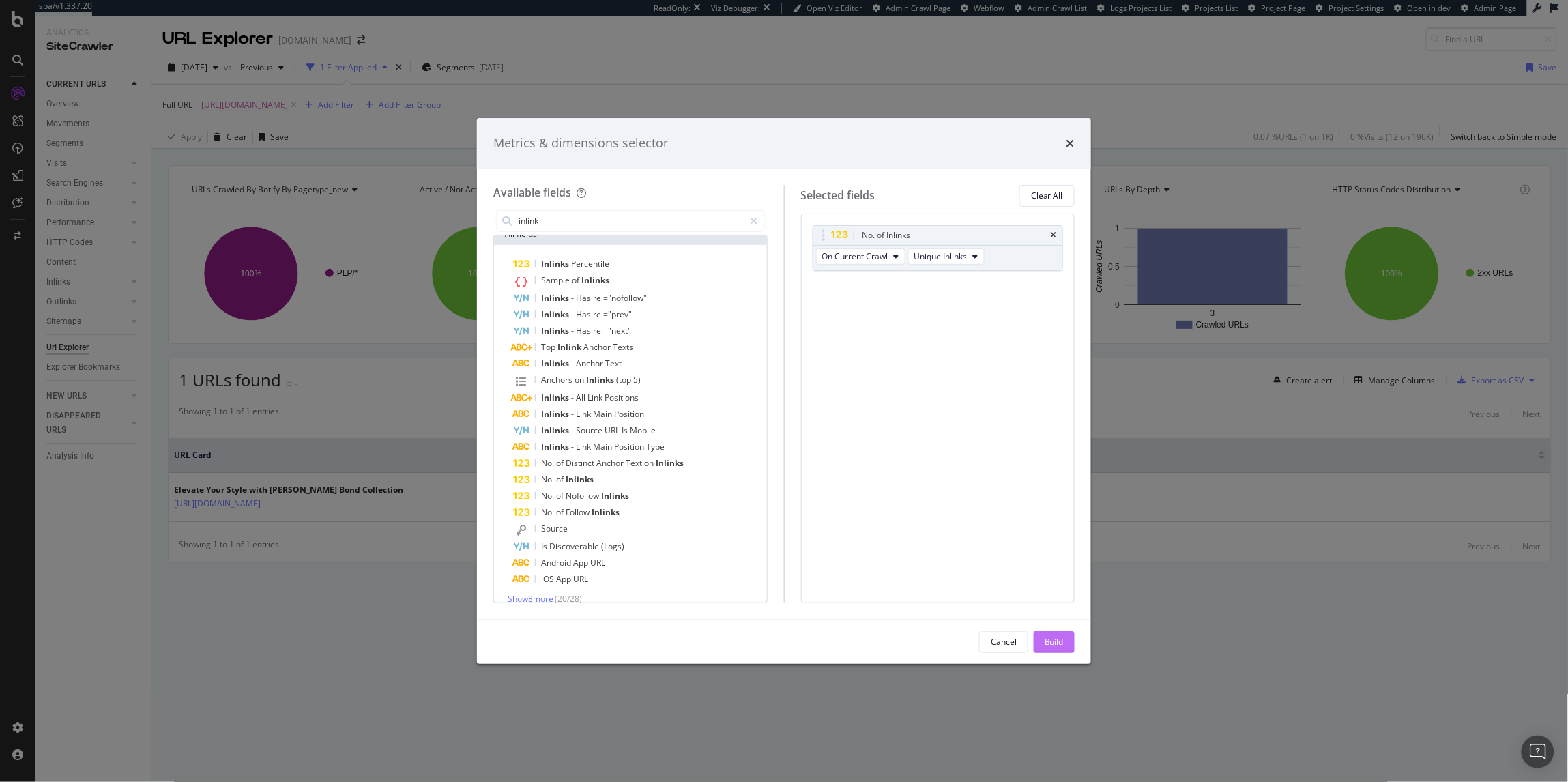
click at [1048, 638] on div "Build" at bounding box center [1054, 641] width 19 height 12
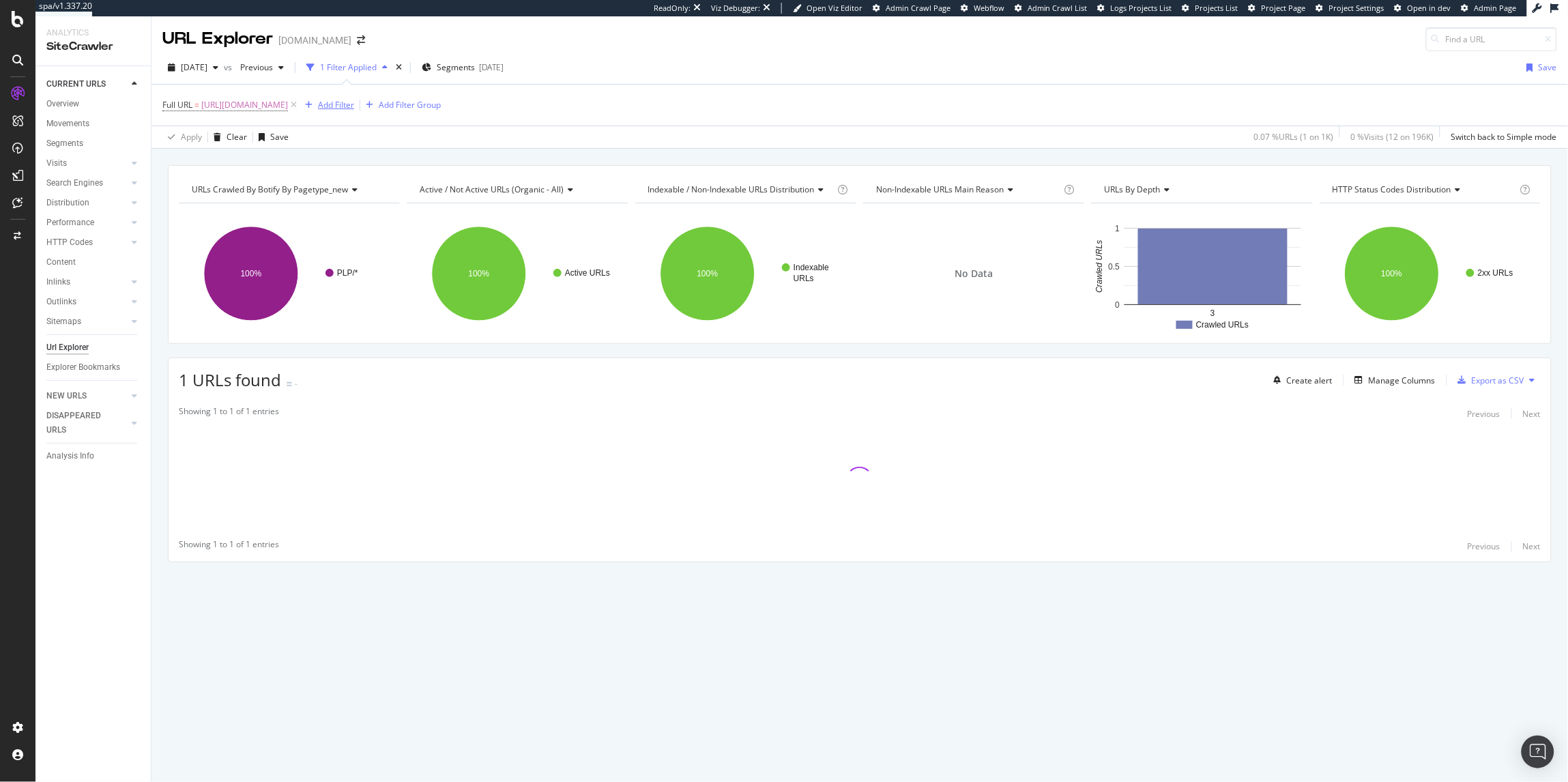
click at [354, 106] on div "Add Filter" at bounding box center [336, 104] width 36 height 12
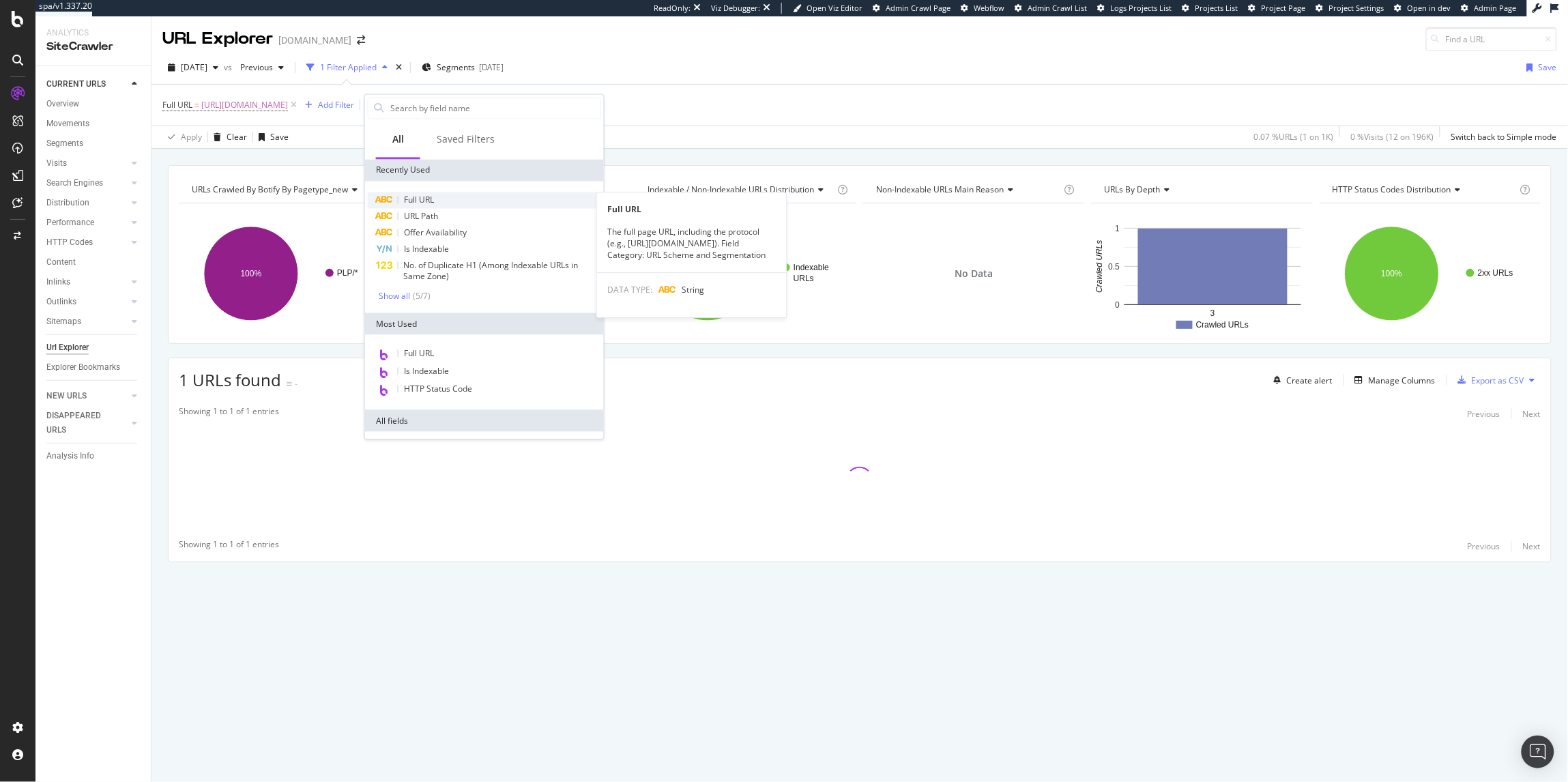
click at [423, 198] on span "Full URL" at bounding box center [419, 200] width 30 height 12
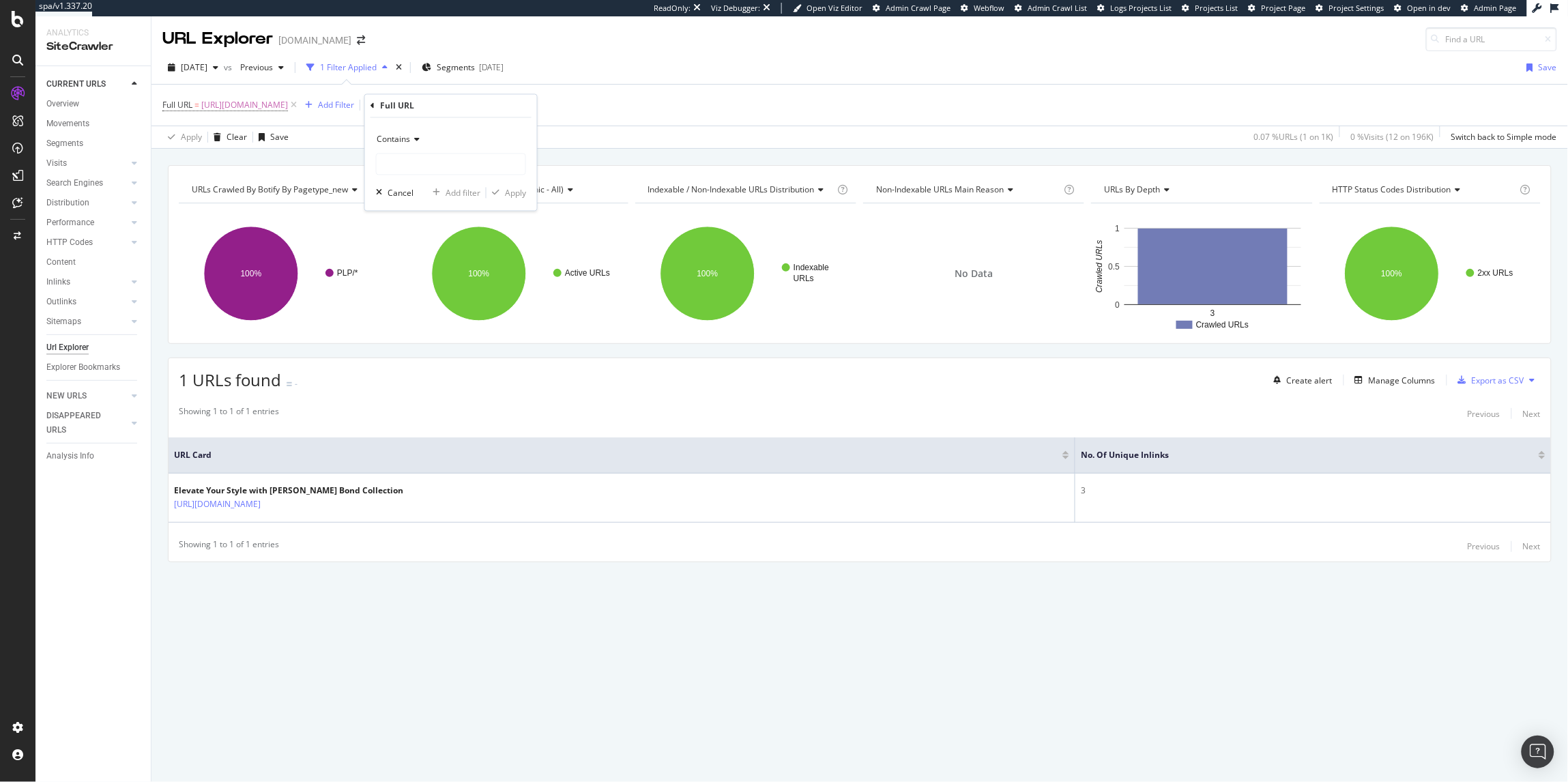
click at [396, 132] on div "Contains" at bounding box center [450, 140] width 150 height 22
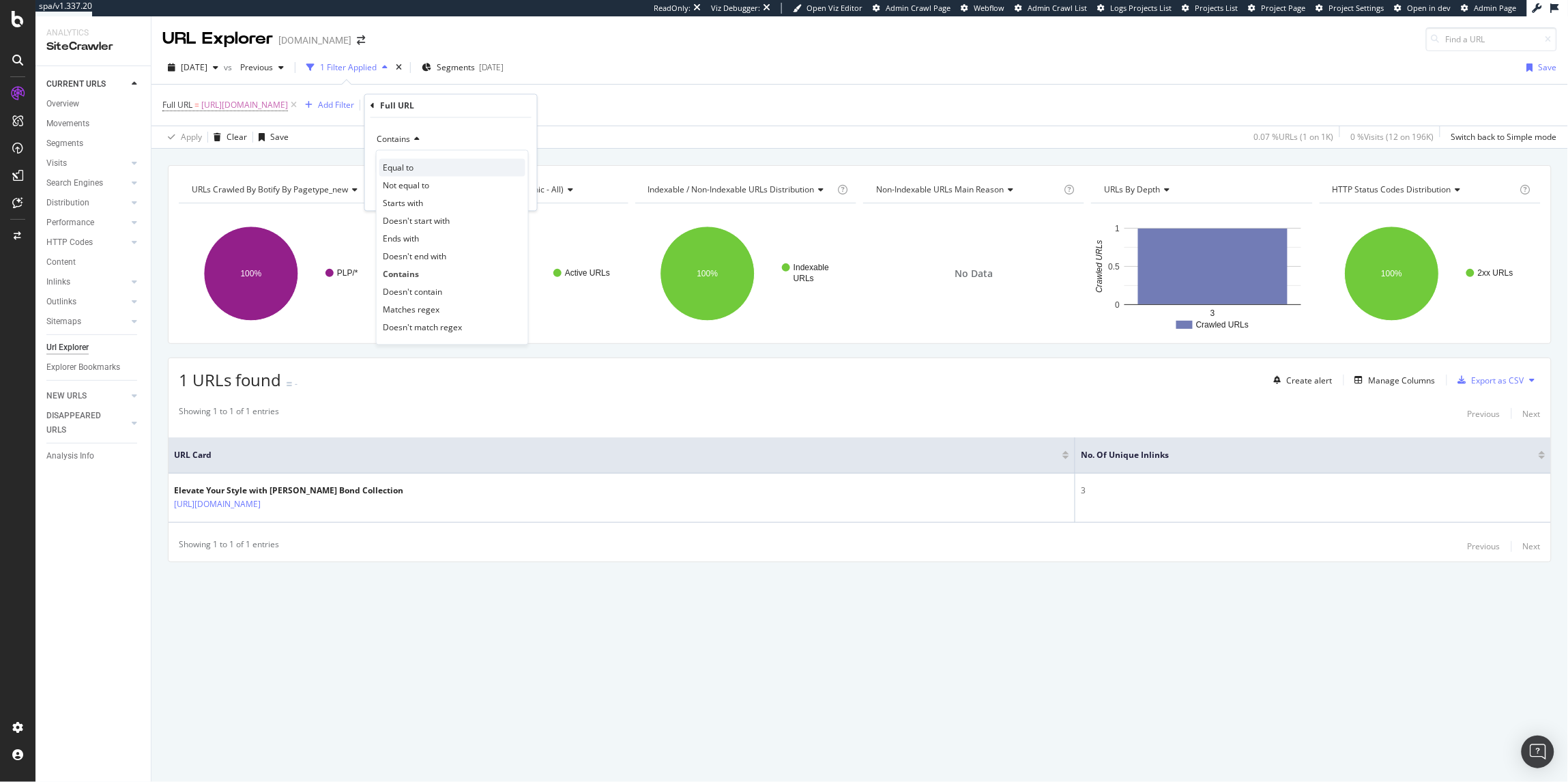
click at [410, 172] on span "Equal to" at bounding box center [398, 167] width 31 height 12
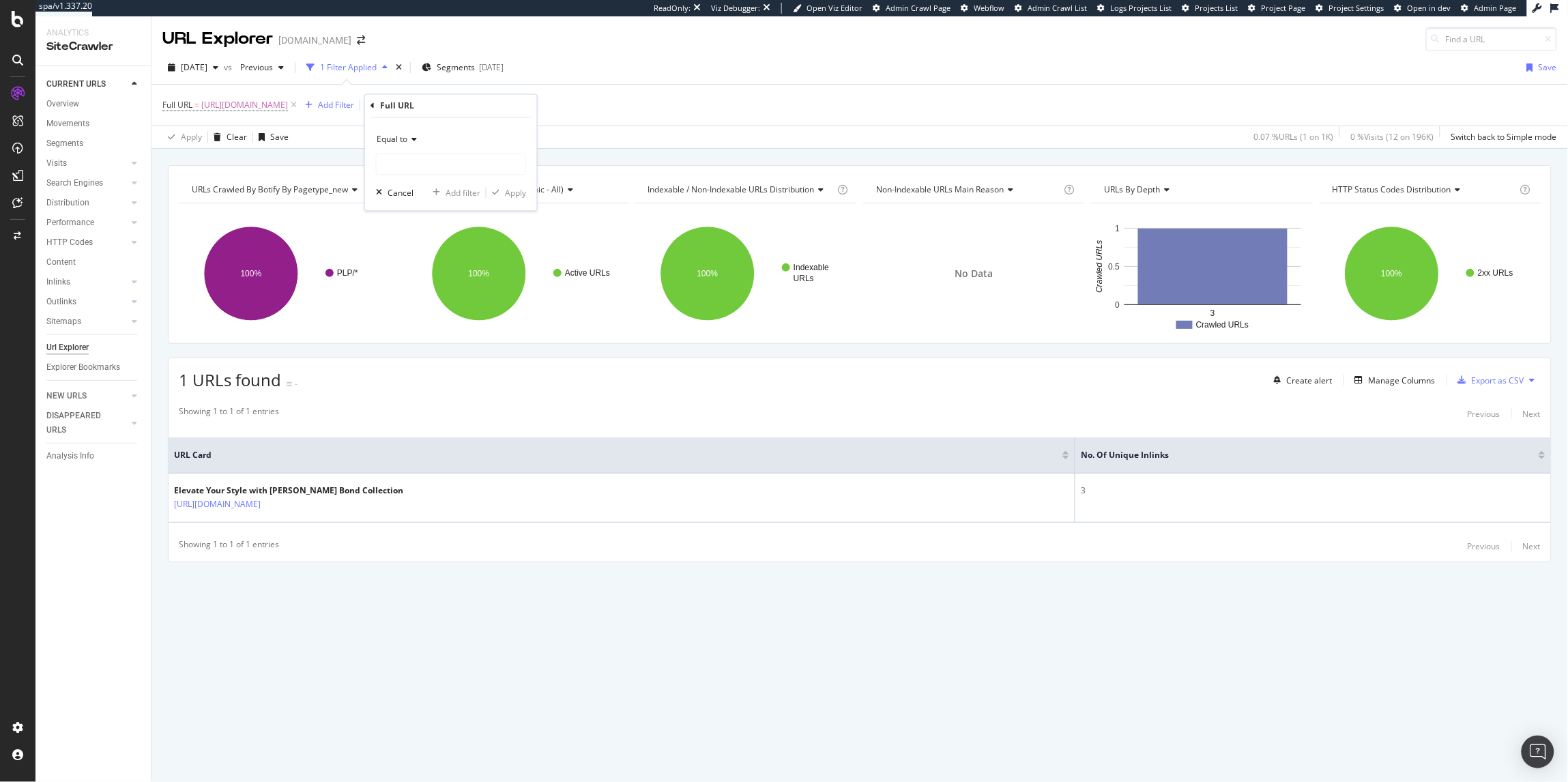
click at [409, 150] on div "Equal to" at bounding box center [450, 140] width 150 height 22
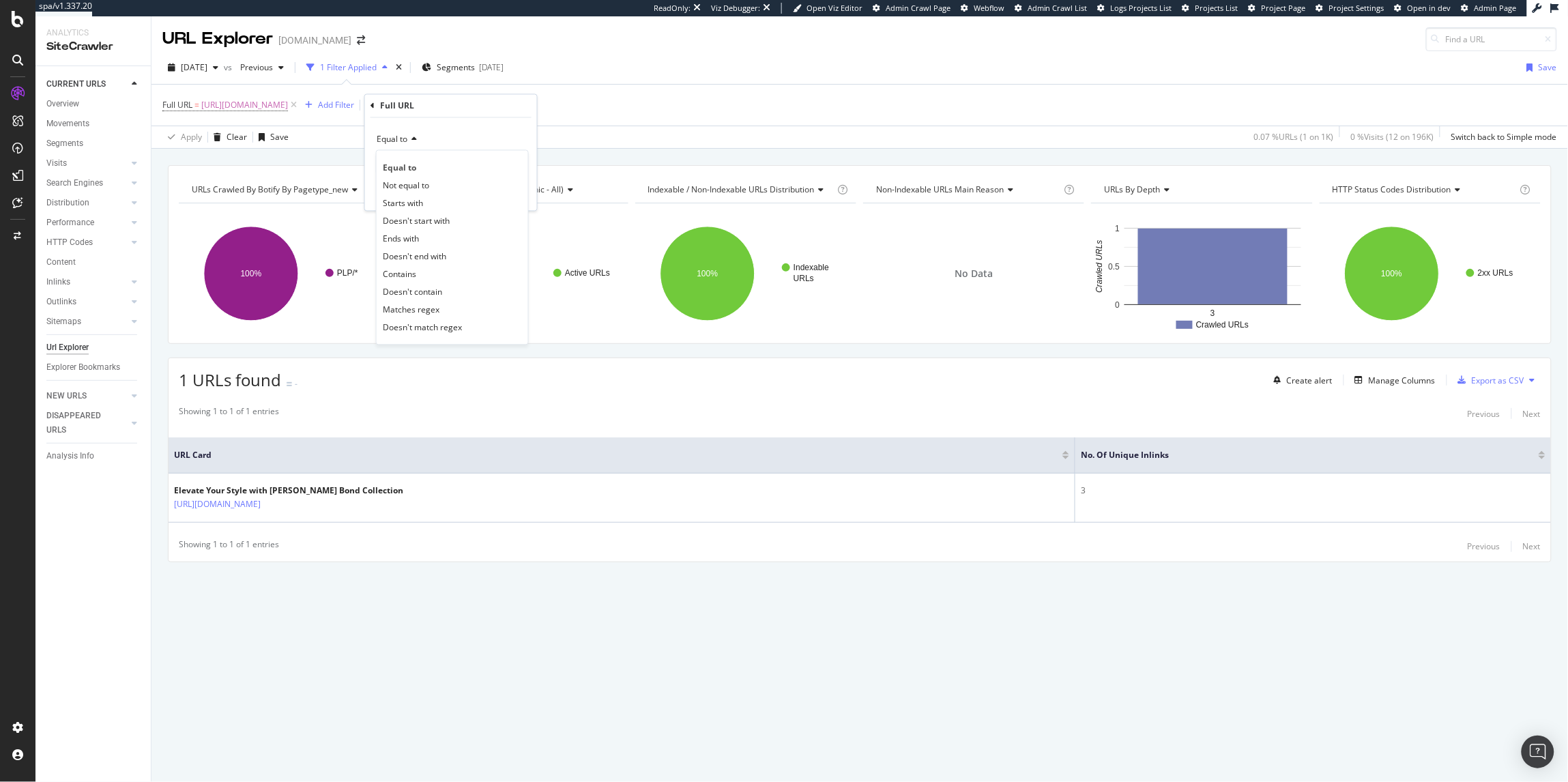
click at [407, 163] on span "Equal to" at bounding box center [399, 167] width 33 height 12
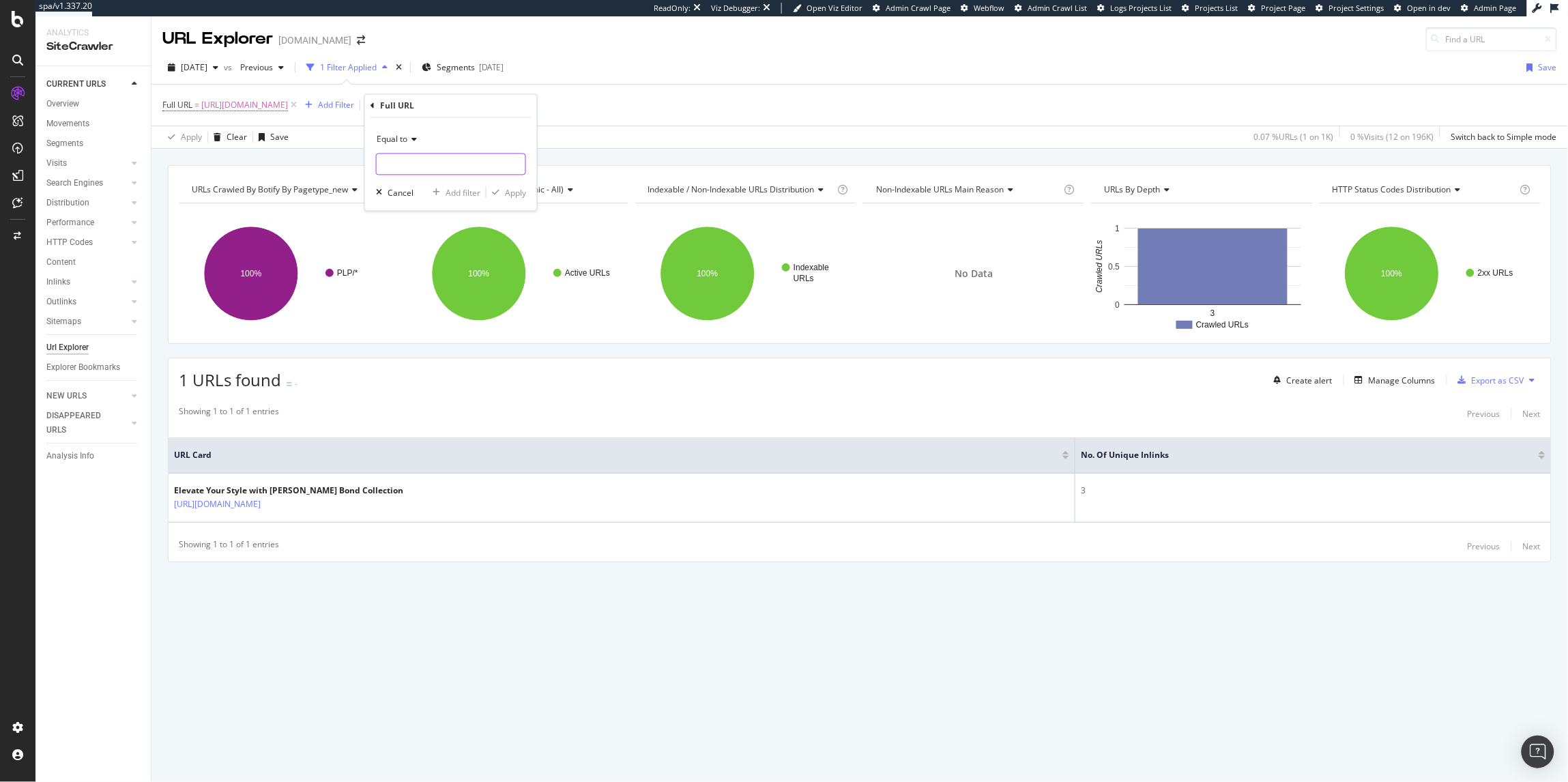
click at [413, 160] on input "text" at bounding box center [450, 164] width 149 height 22
paste input "[URL][DOMAIN_NAME]"
click at [500, 167] on input "[URL][DOMAIN_NAME]" at bounding box center [440, 164] width 129 height 22
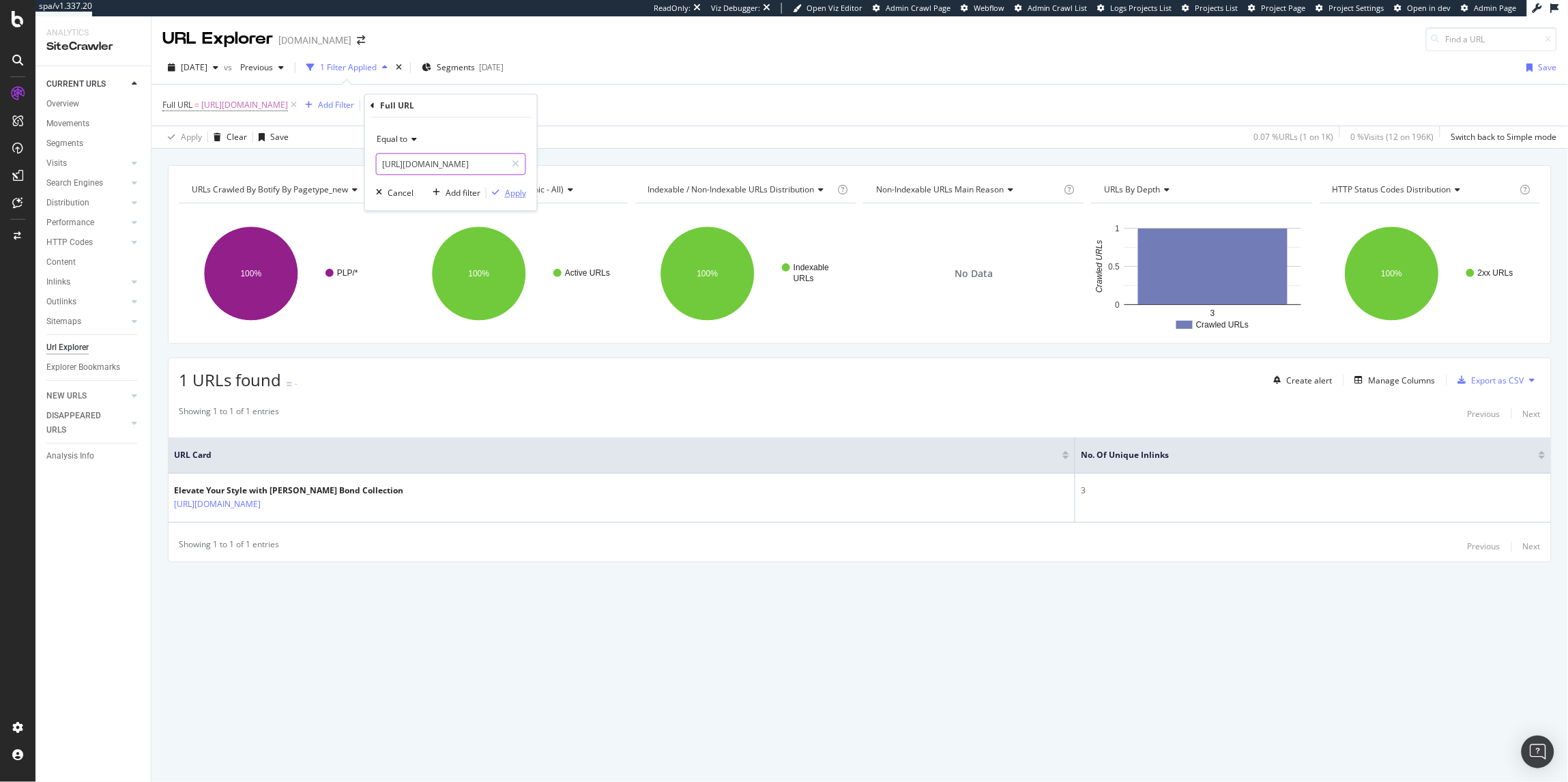
type input "[URL][DOMAIN_NAME]"
click at [523, 187] on div "Apply" at bounding box center [515, 192] width 21 height 12
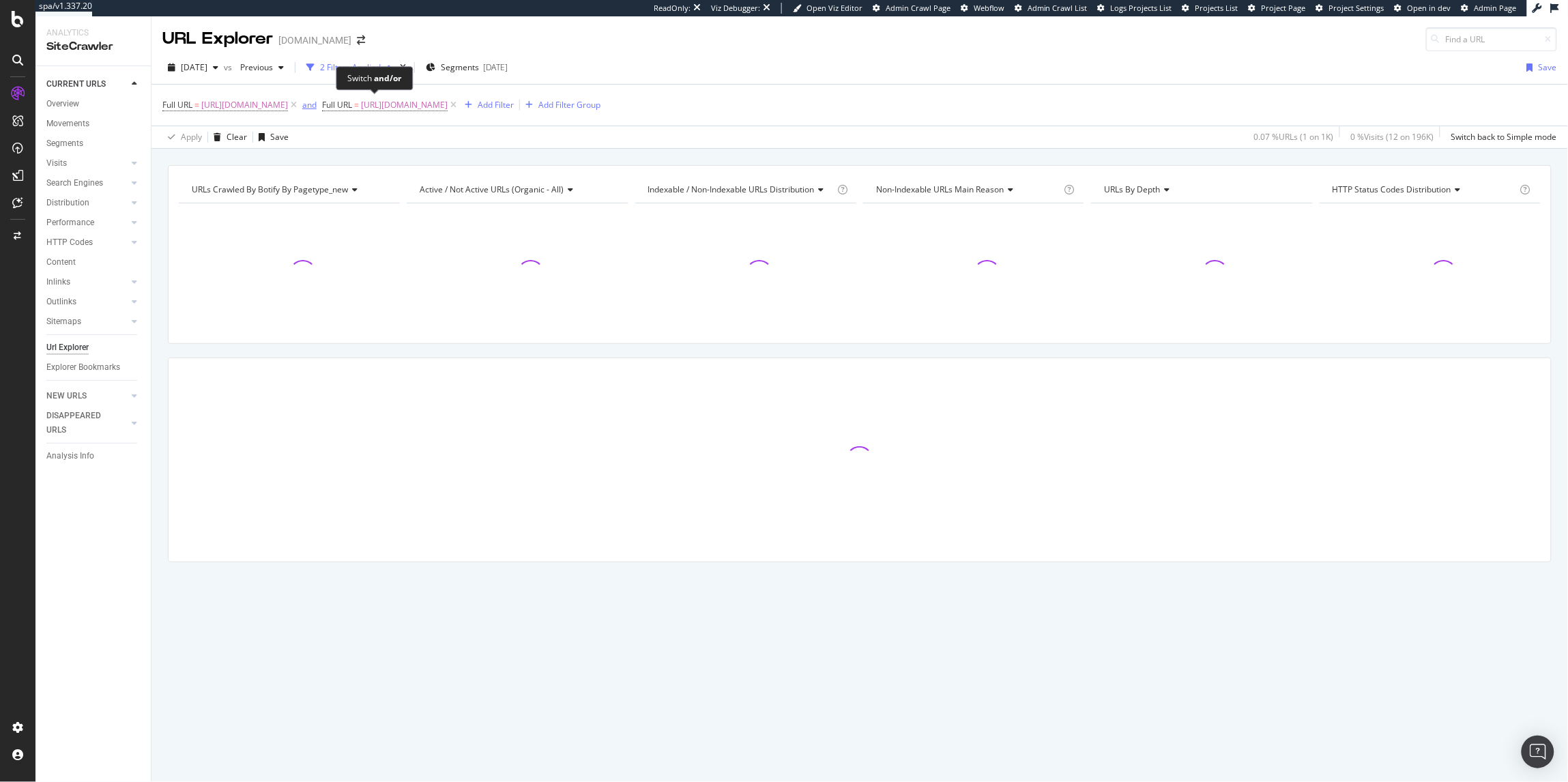
click at [316, 106] on div "and" at bounding box center [309, 104] width 15 height 12
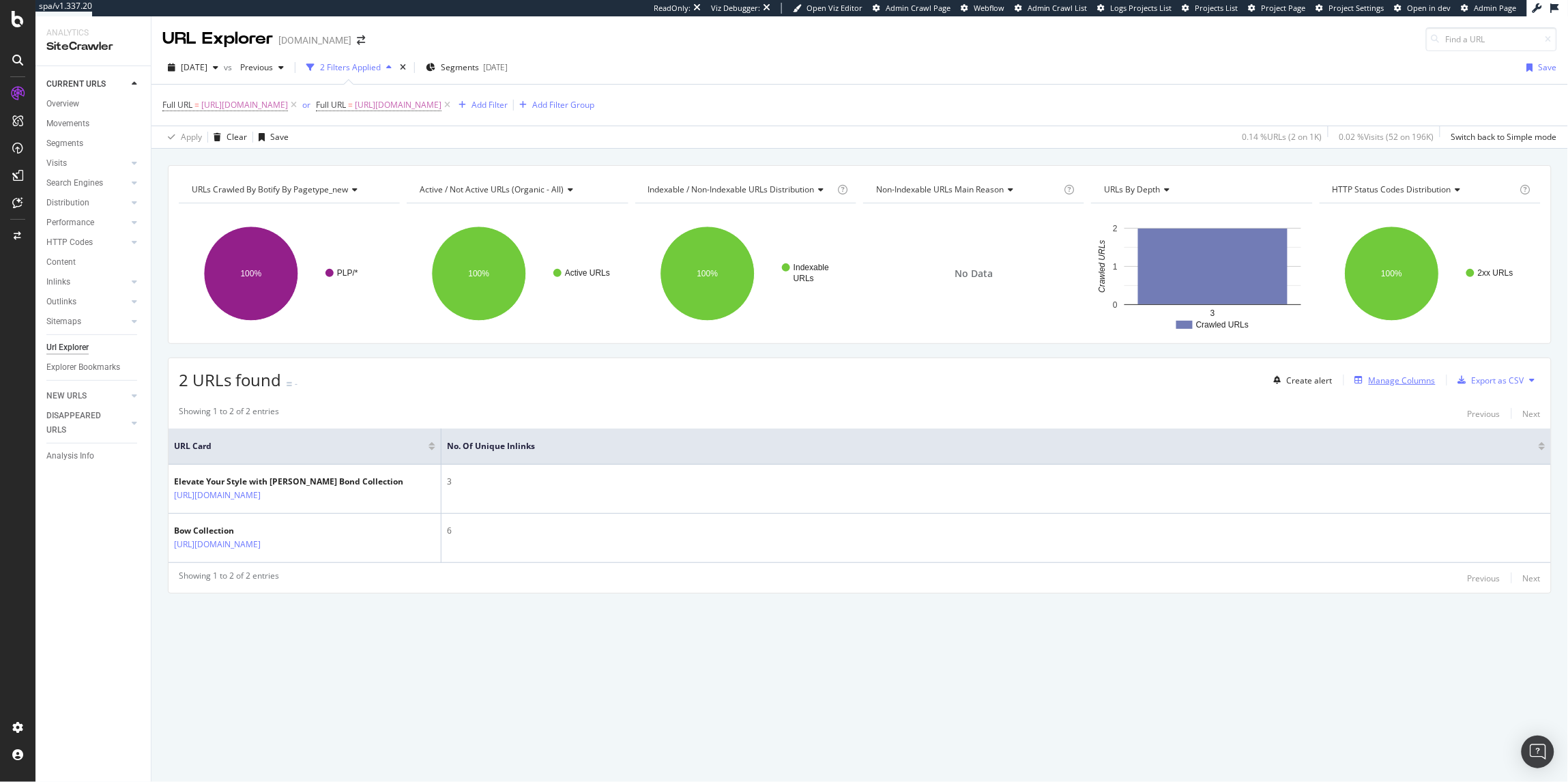
click at [1414, 386] on div "Manage Columns" at bounding box center [1401, 380] width 67 height 12
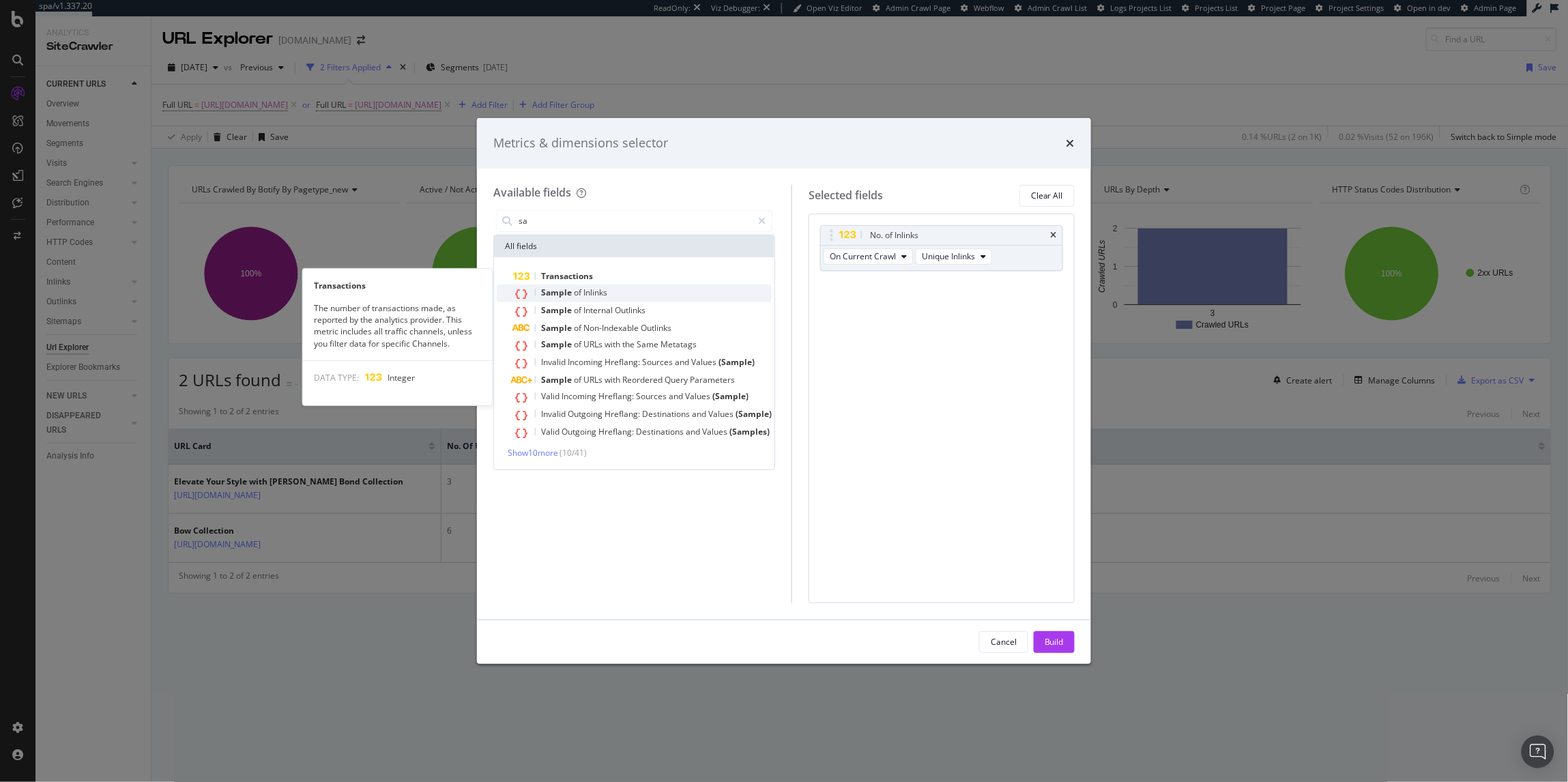
type input "sa"
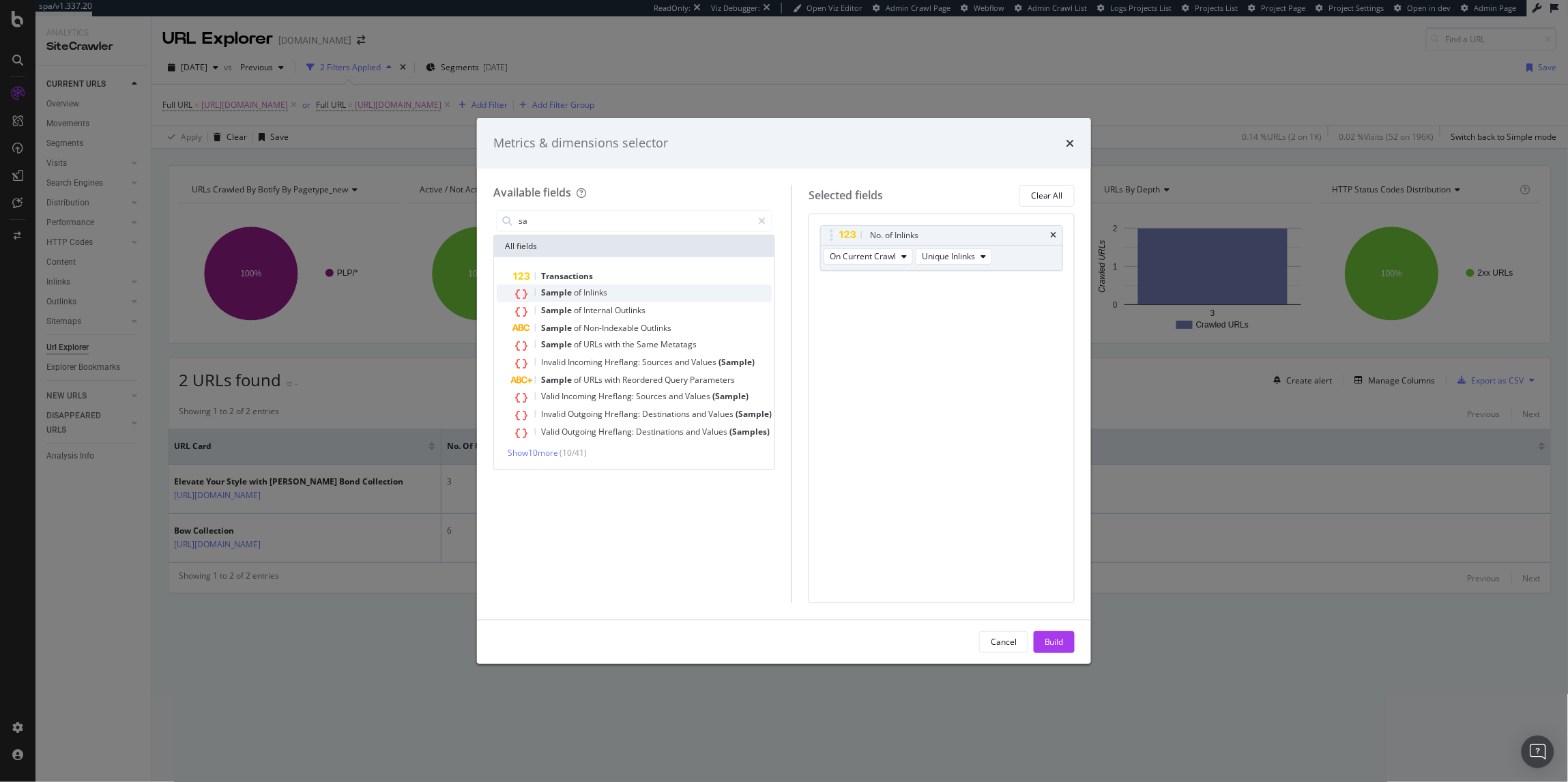
click at [688, 285] on div "Sample of Inlinks" at bounding box center [642, 293] width 258 height 18
click at [1047, 633] on div "Build" at bounding box center [1054, 642] width 19 height 21
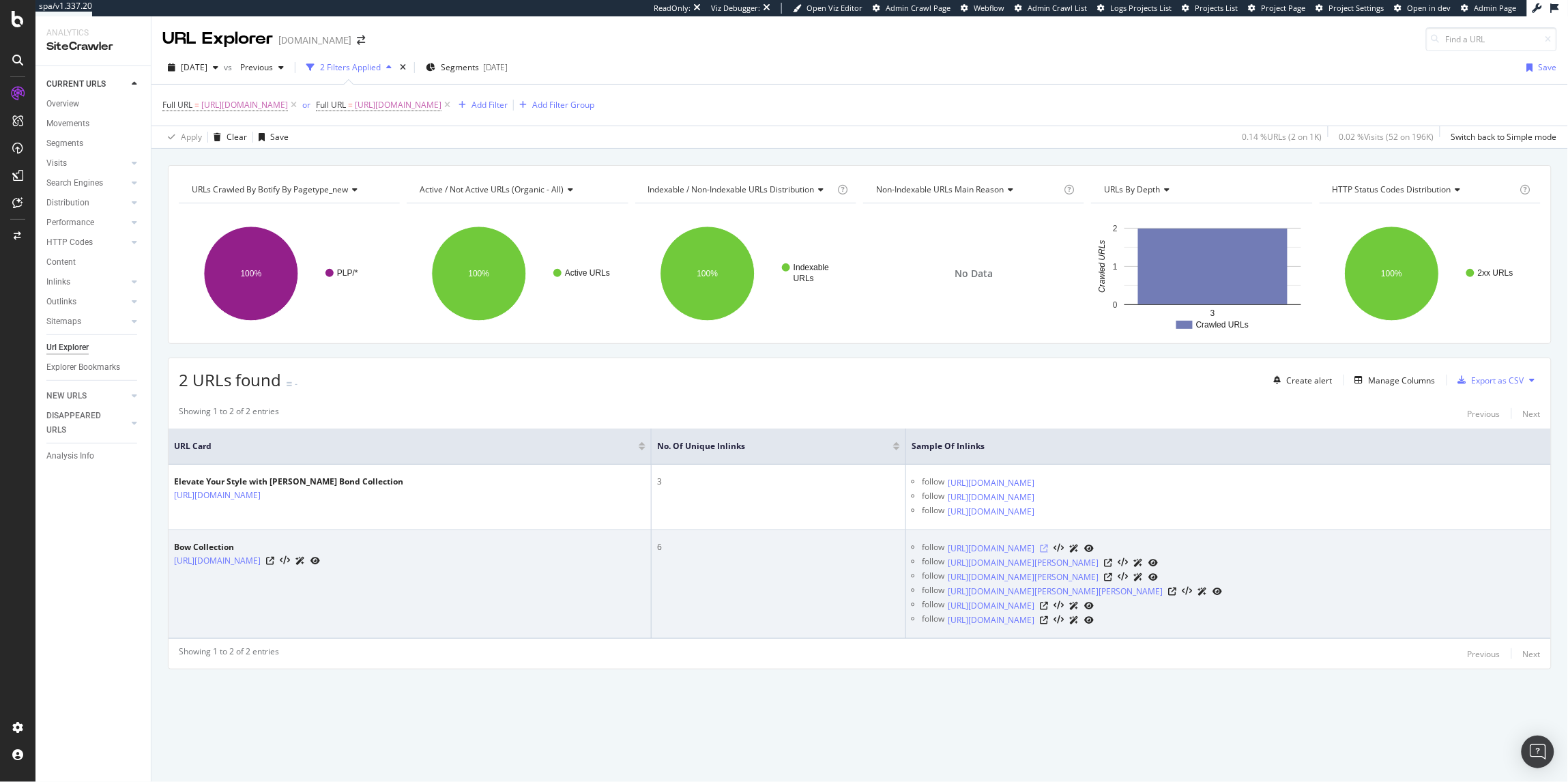
click at [1048, 551] on icon at bounding box center [1044, 548] width 8 height 8
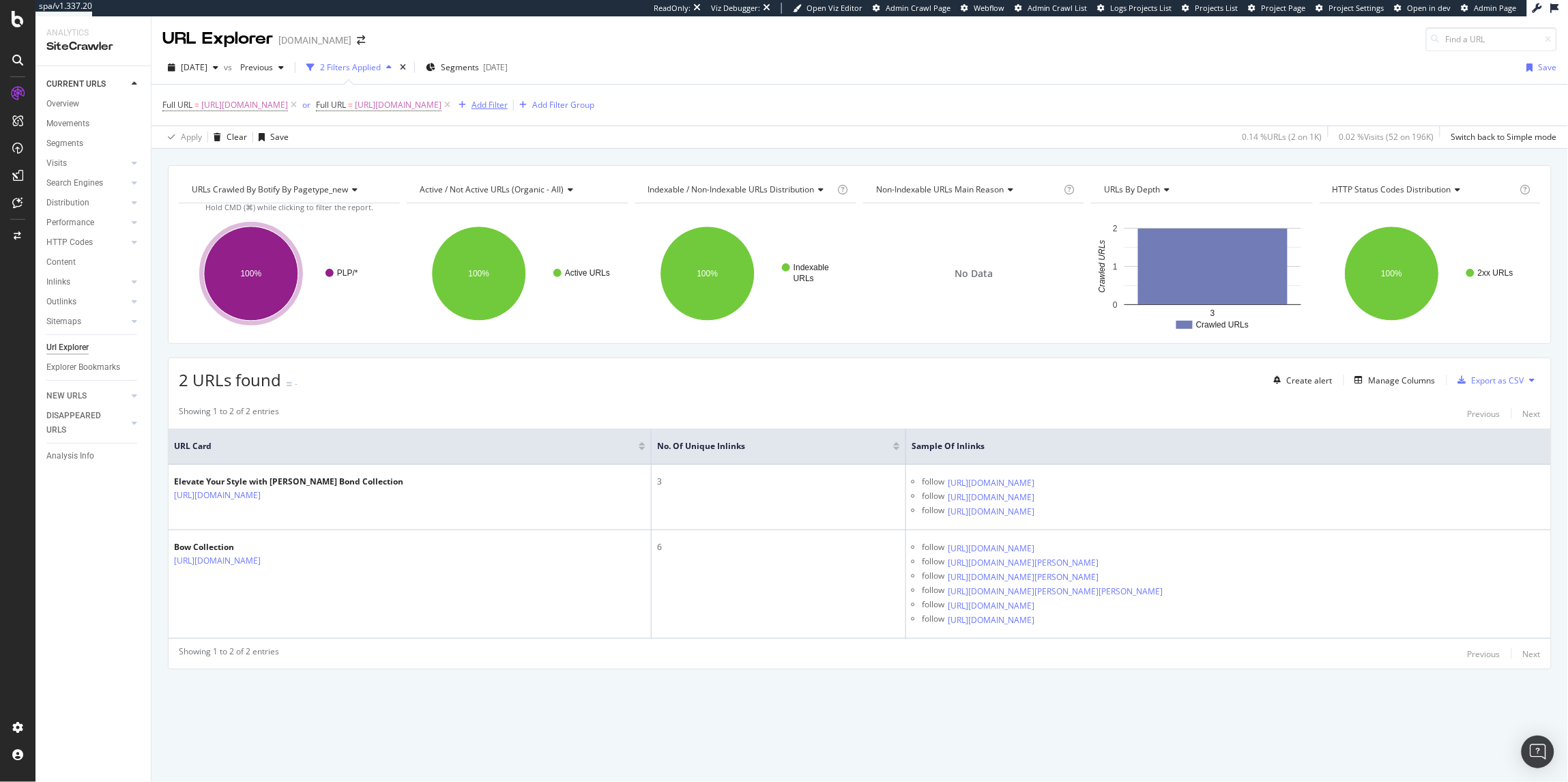
click at [507, 106] on div "Add Filter" at bounding box center [489, 104] width 36 height 12
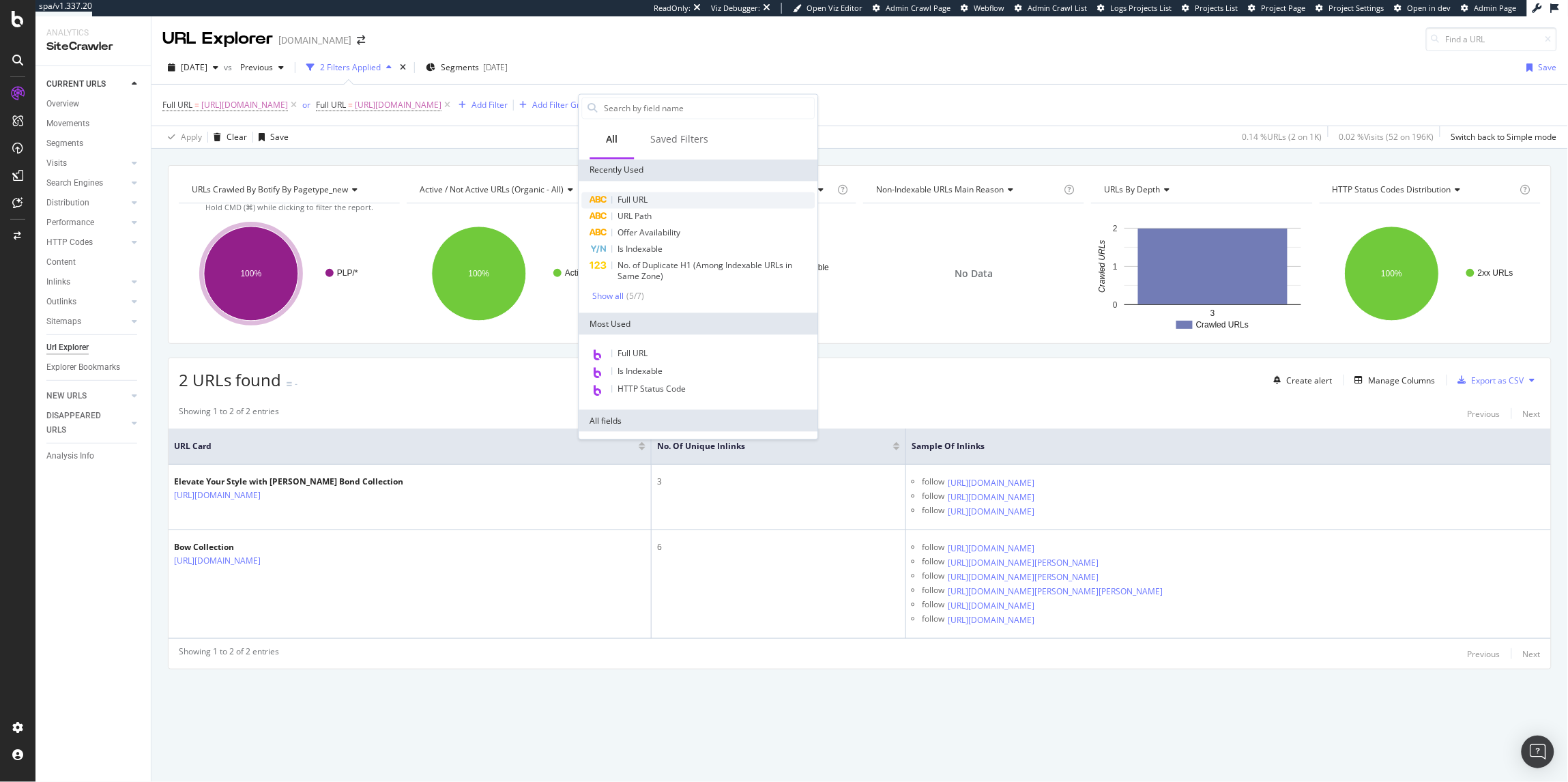
click at [636, 196] on span "Full URL" at bounding box center [632, 200] width 30 height 12
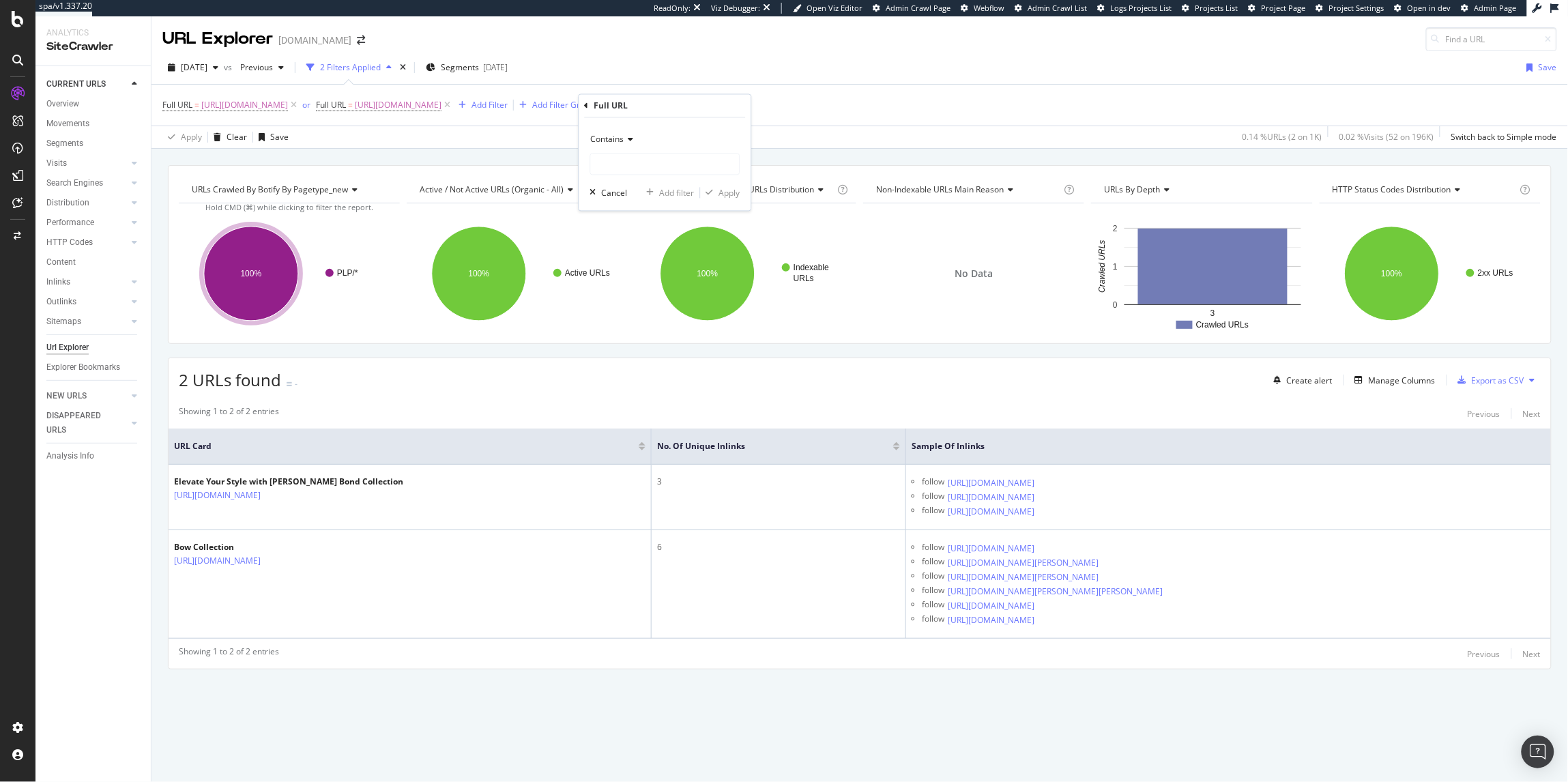
click at [612, 137] on span "Contains" at bounding box center [607, 139] width 33 height 12
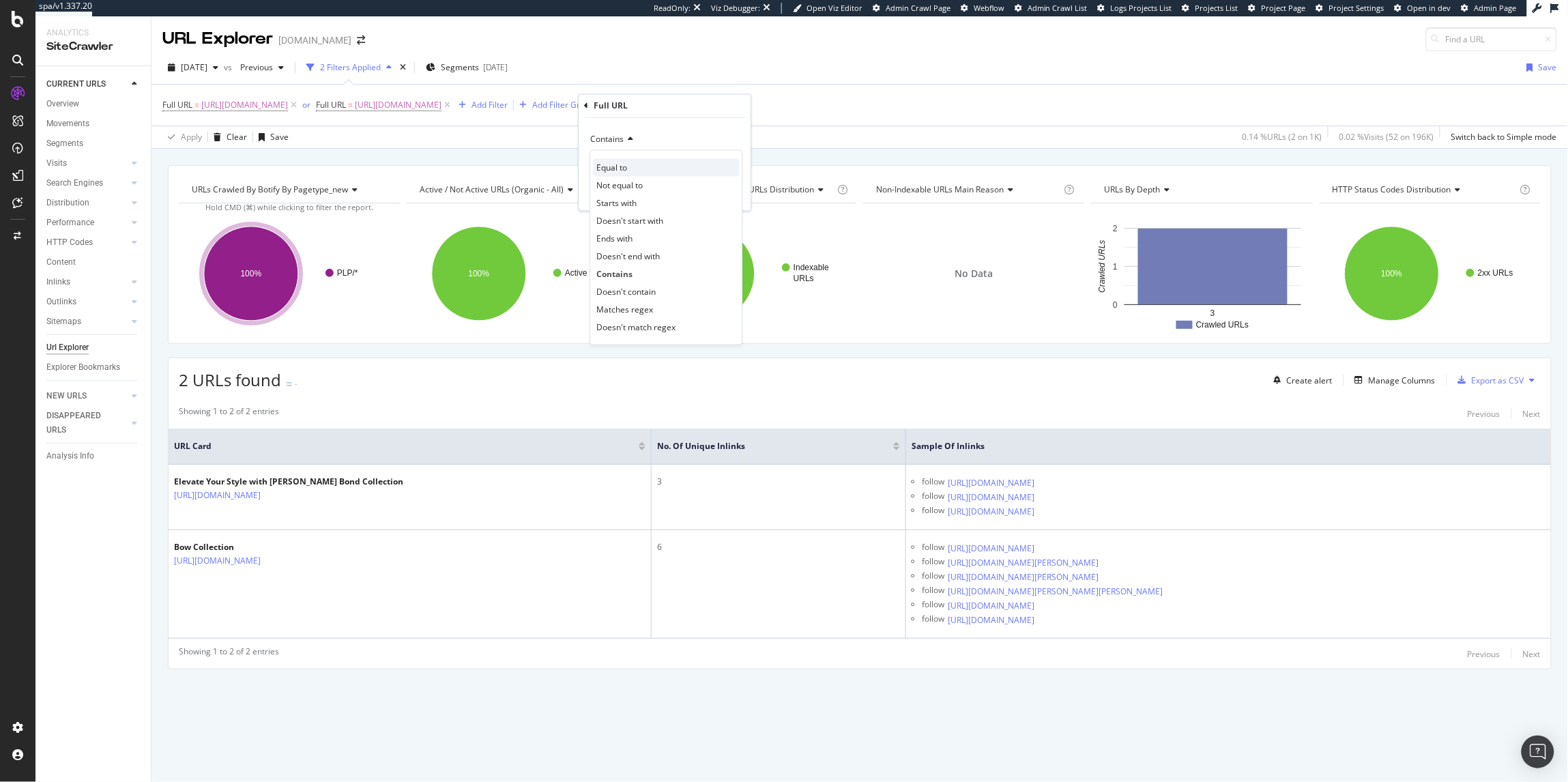
click at [623, 174] on div "Equal to" at bounding box center [666, 167] width 146 height 18
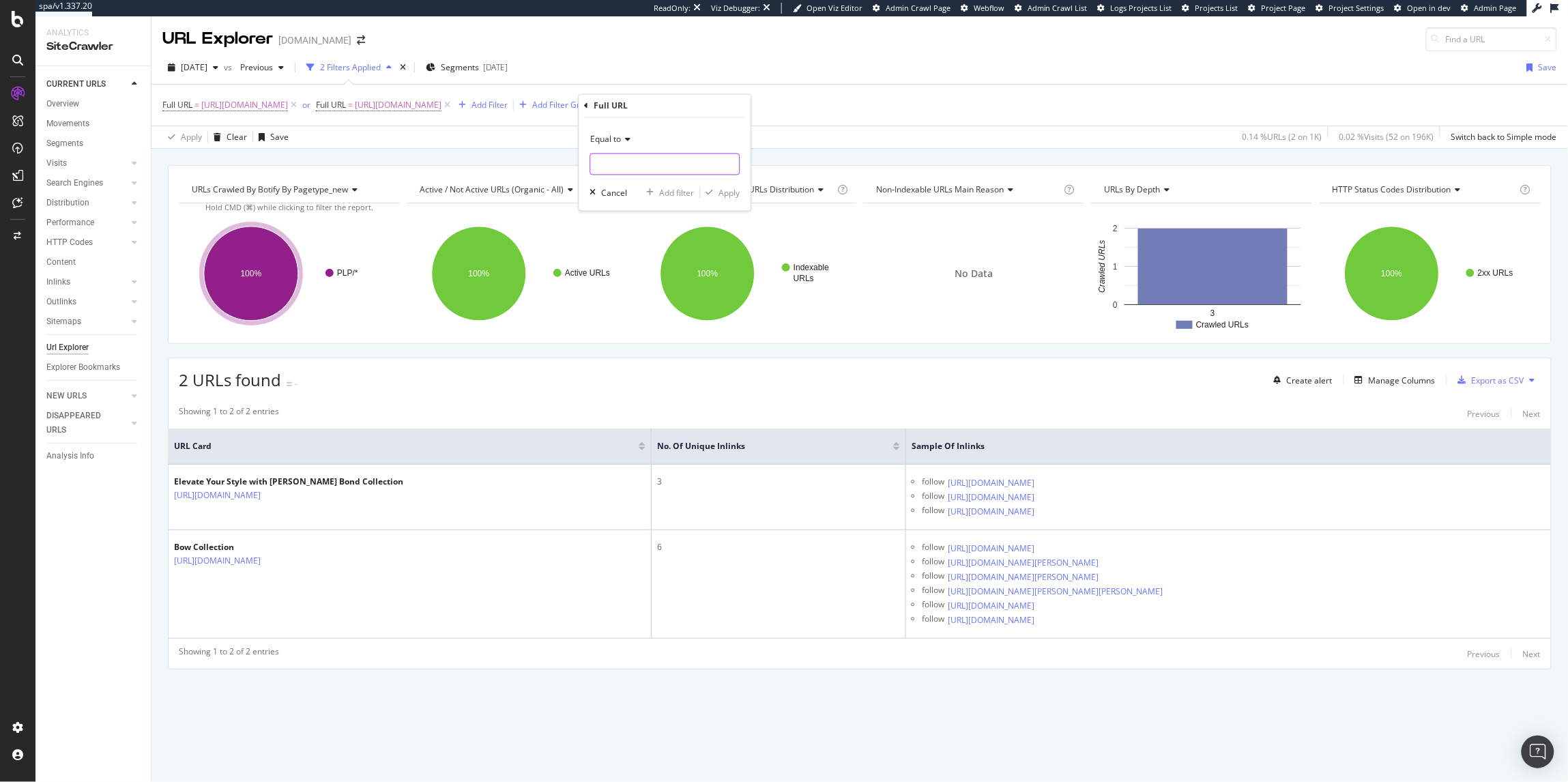
click at [626, 171] on input "text" at bounding box center [665, 164] width 149 height 22
paste input "[URL][DOMAIN_NAME]"
type input "[URL][DOMAIN_NAME]"
click at [727, 194] on div "Apply" at bounding box center [729, 192] width 21 height 12
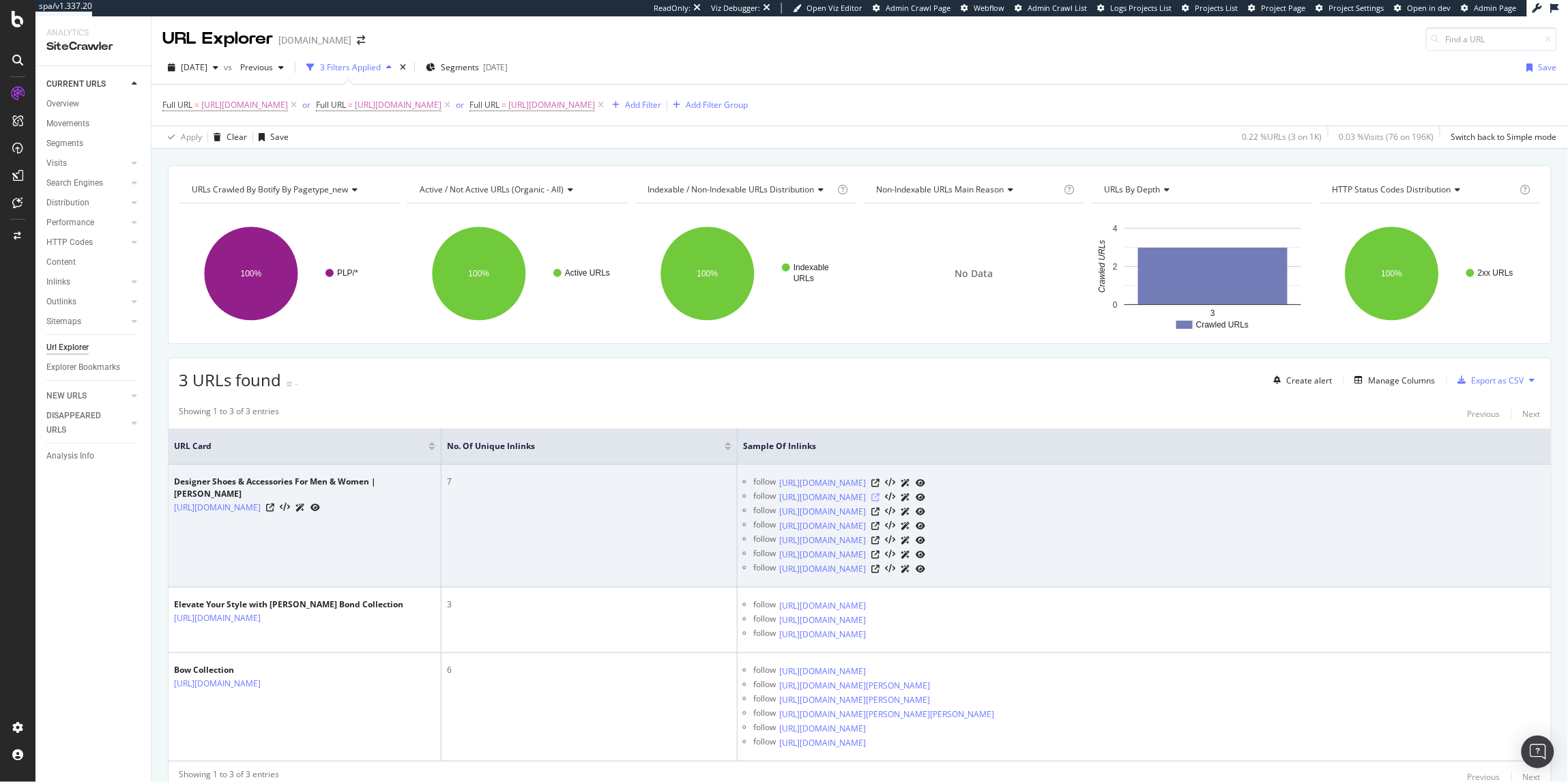
click at [879, 498] on icon at bounding box center [875, 497] width 8 height 8
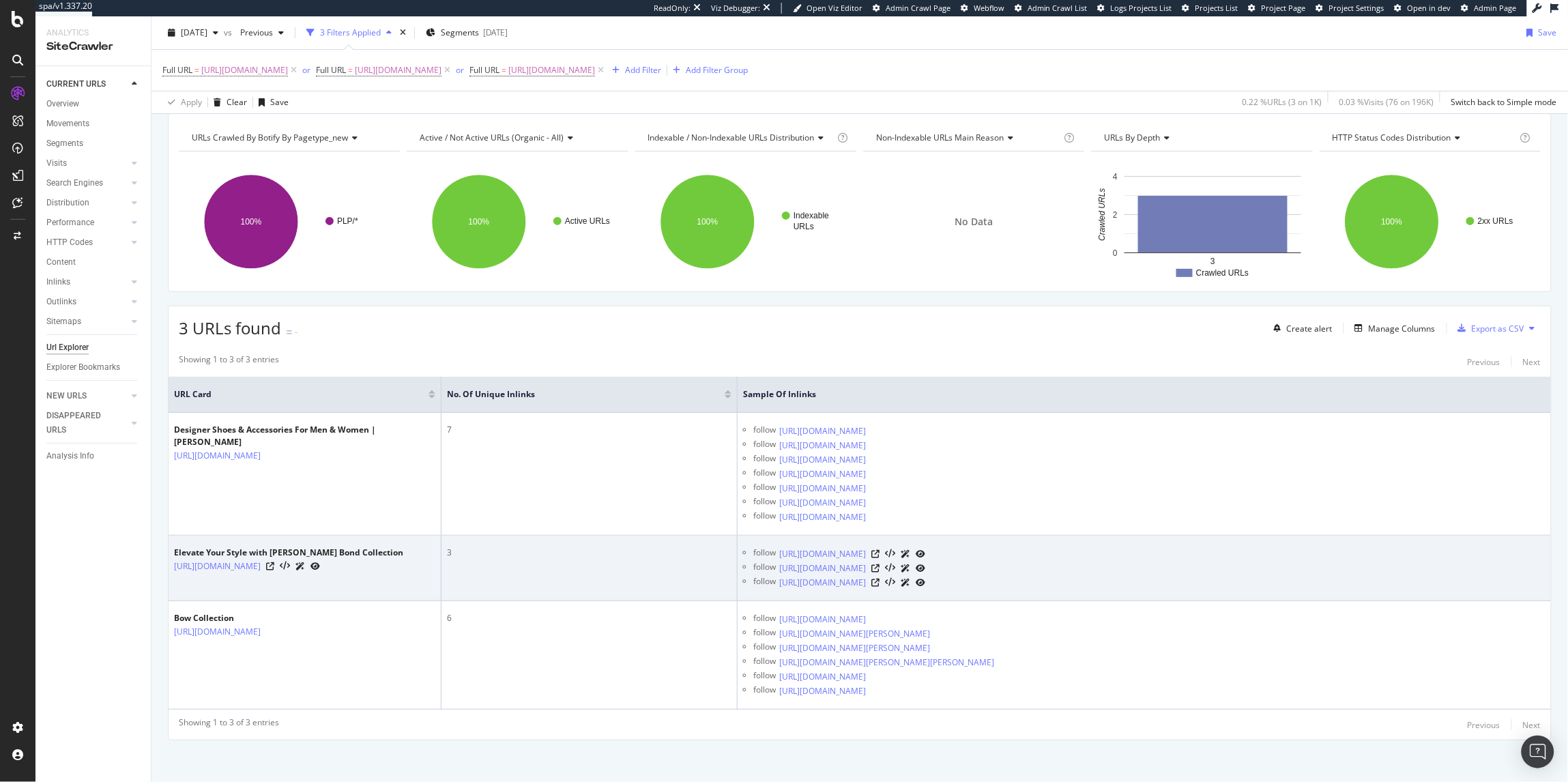
scroll to position [59, 0]
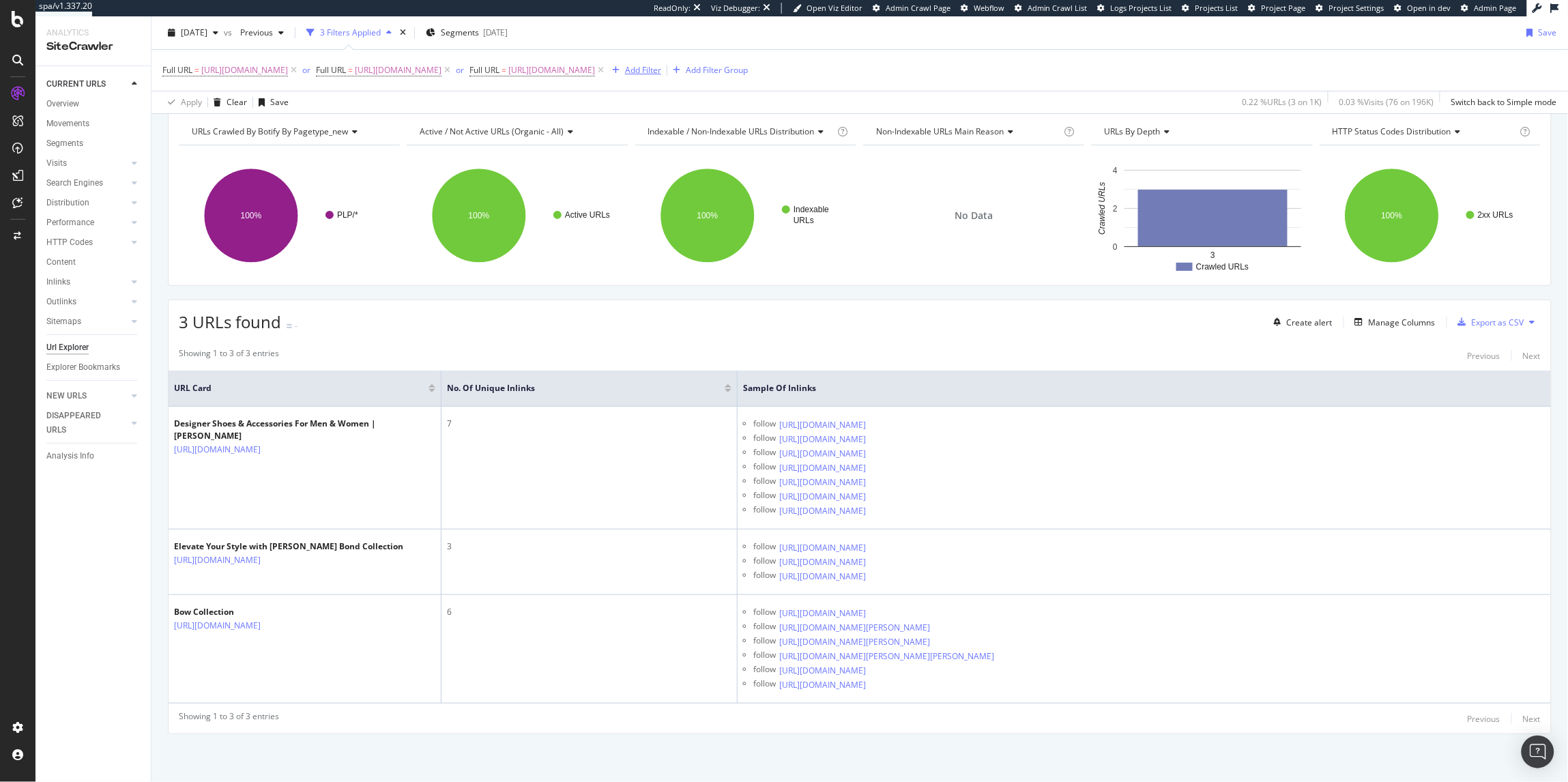
click at [661, 62] on div "Add Filter" at bounding box center [633, 69] width 55 height 15
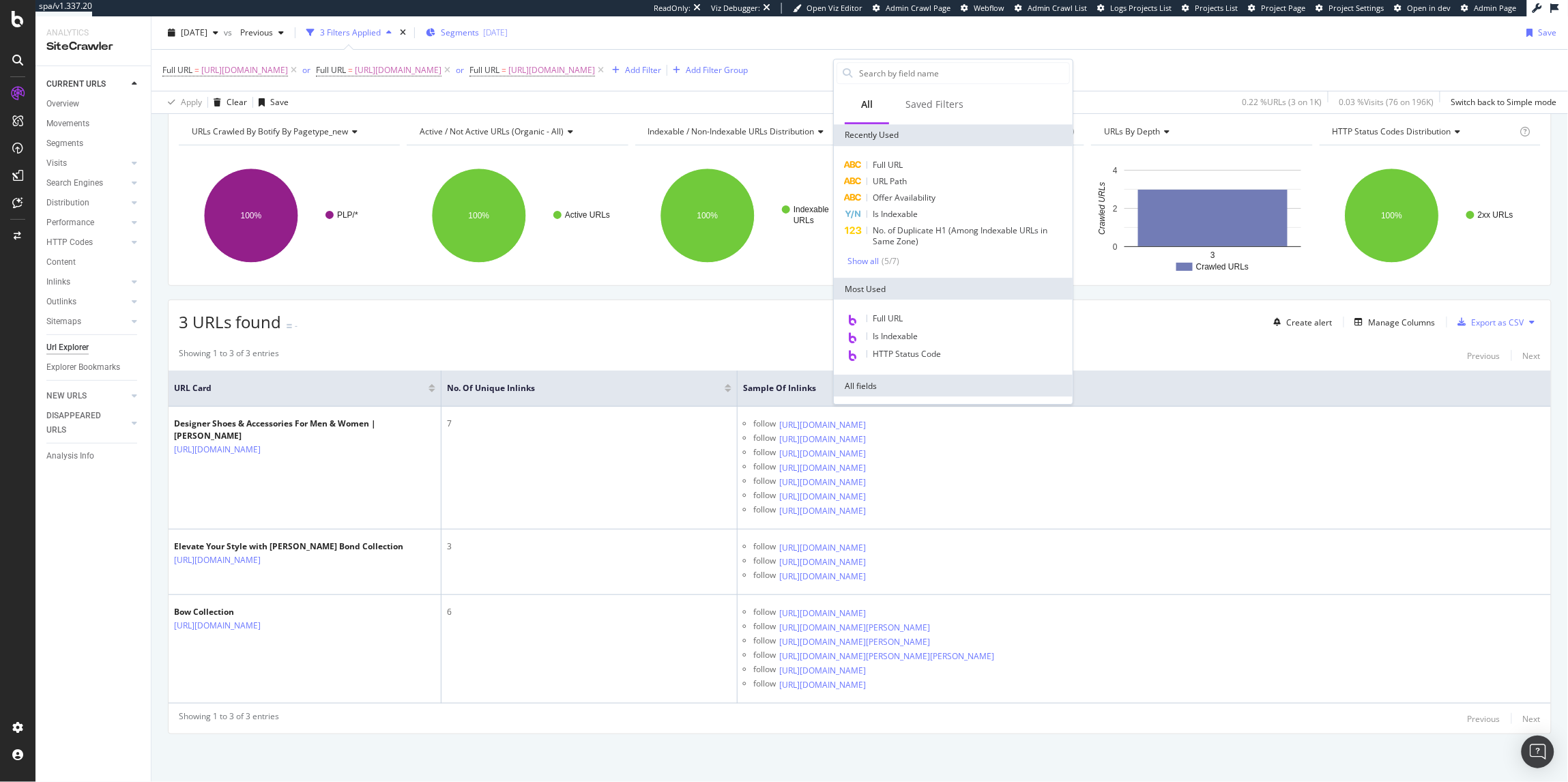
click at [507, 42] on div "Segments [DATE]" at bounding box center [467, 32] width 82 height 21
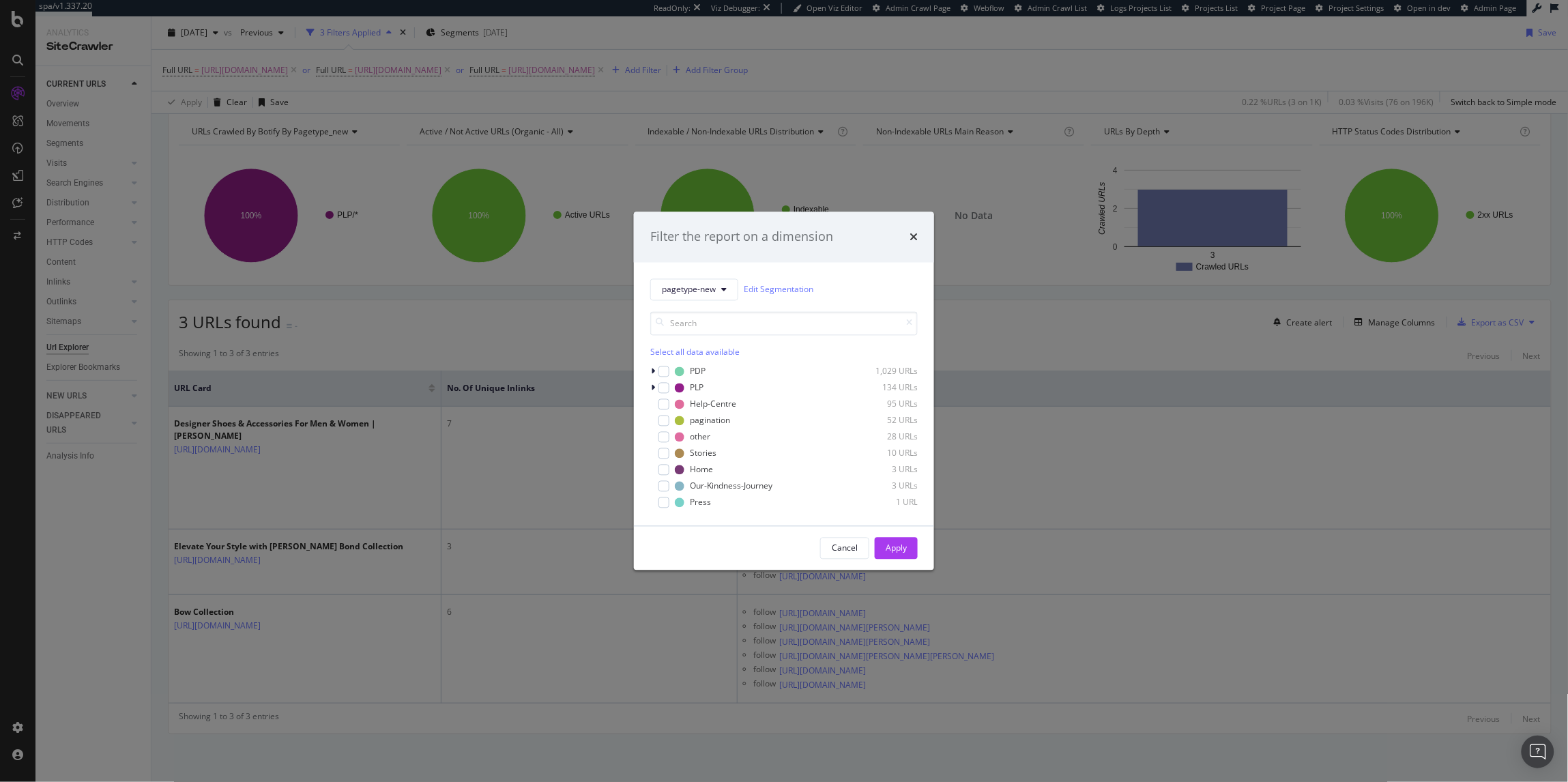
click at [888, 49] on div "Filter the report on a dimension pagetype-new Edit Segmentation Select all data…" at bounding box center [784, 391] width 1568 height 782
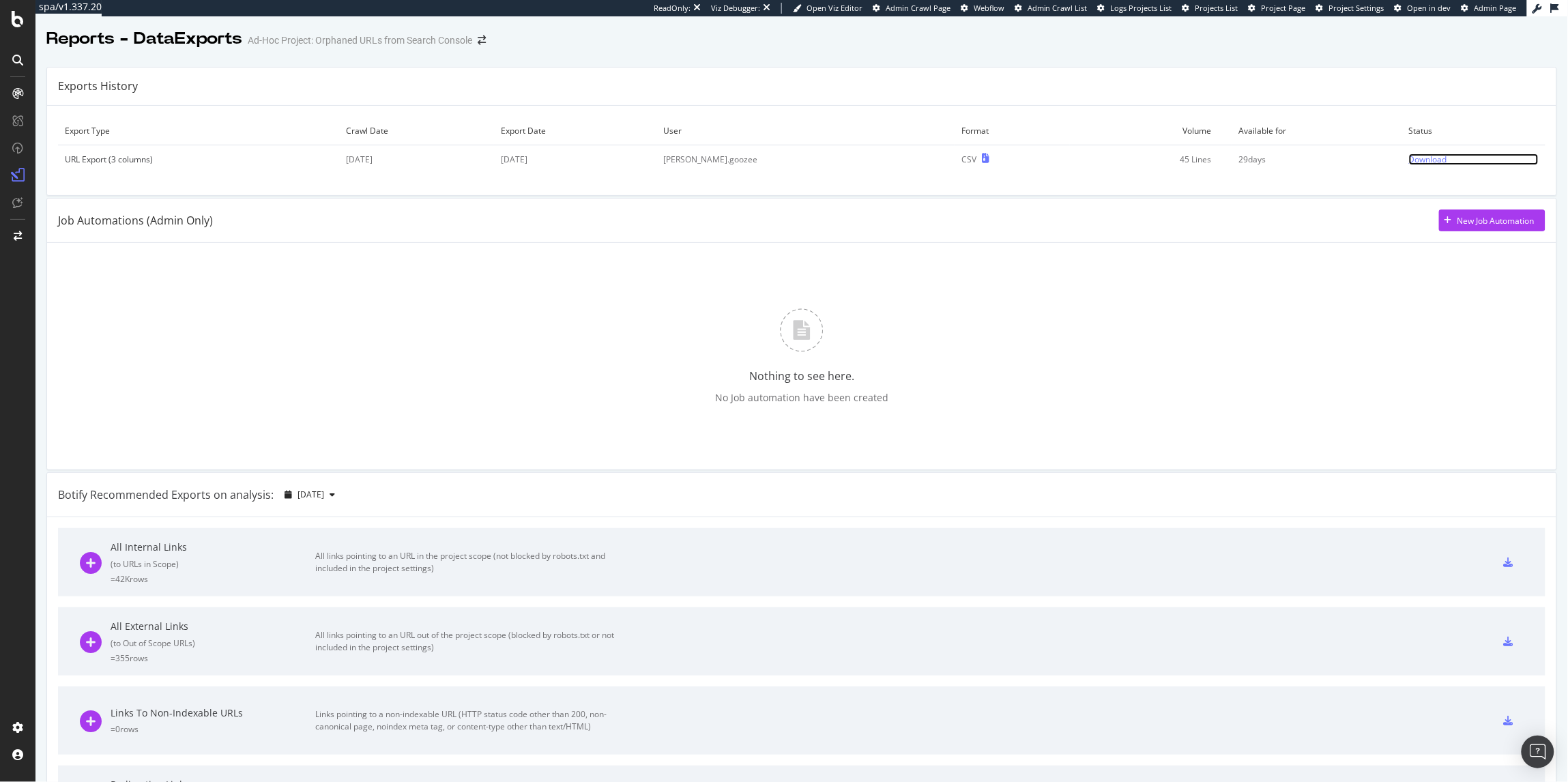
click at [1409, 163] on div "Download" at bounding box center [1428, 159] width 39 height 12
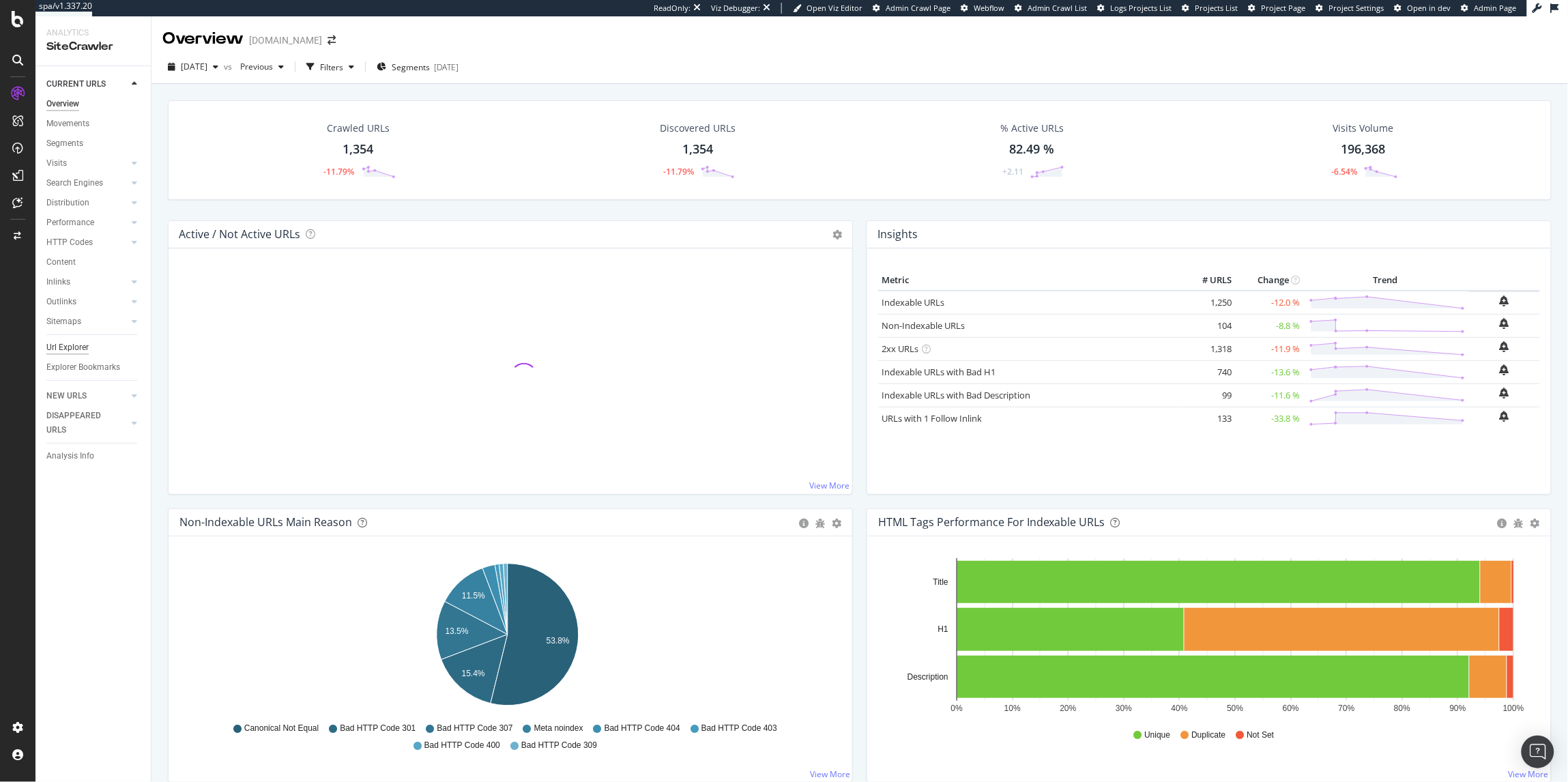
click at [86, 353] on div "Url Explorer" at bounding box center [67, 347] width 42 height 15
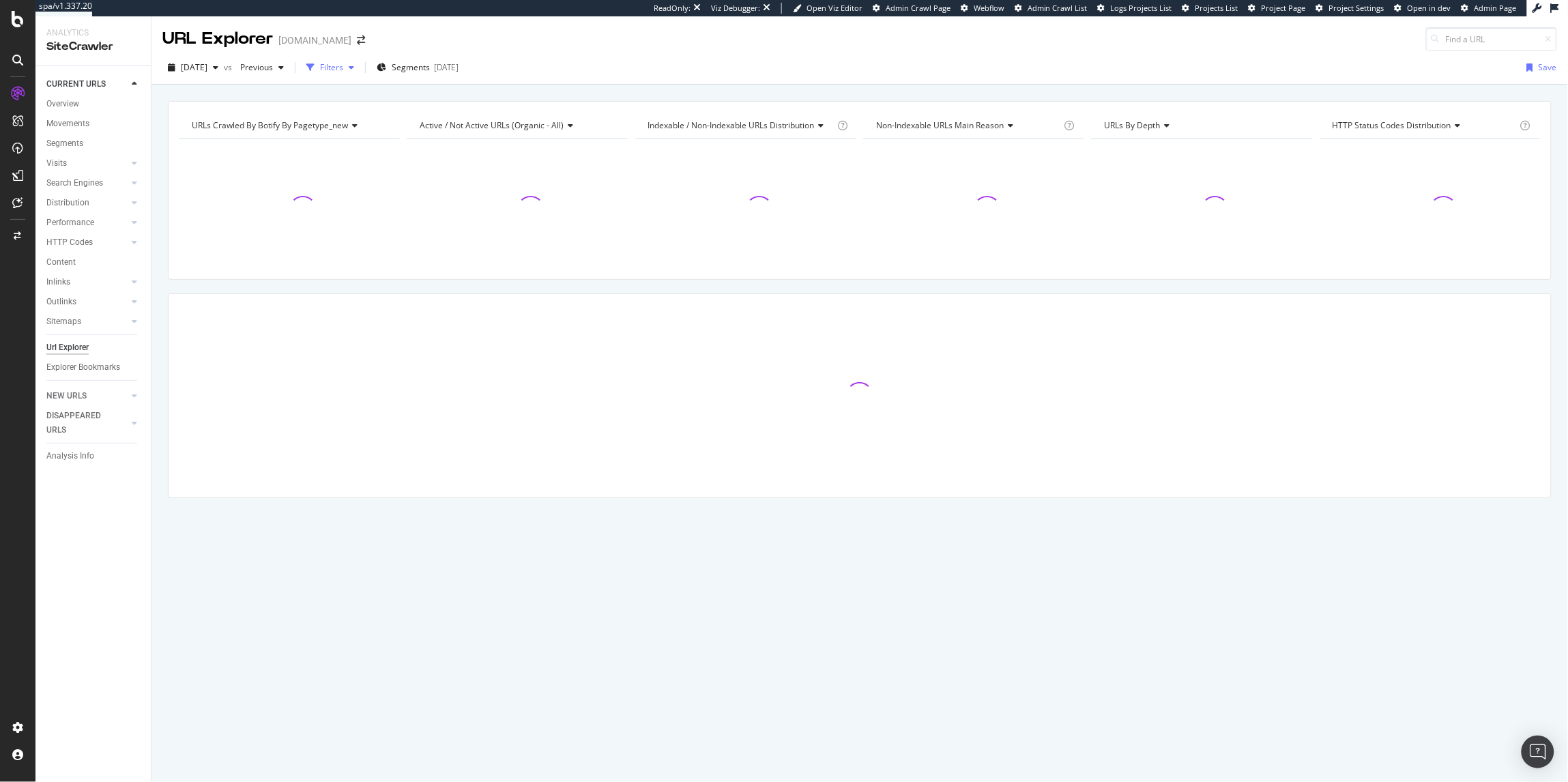
click at [343, 72] on div "Filters" at bounding box center [332, 67] width 23 height 12
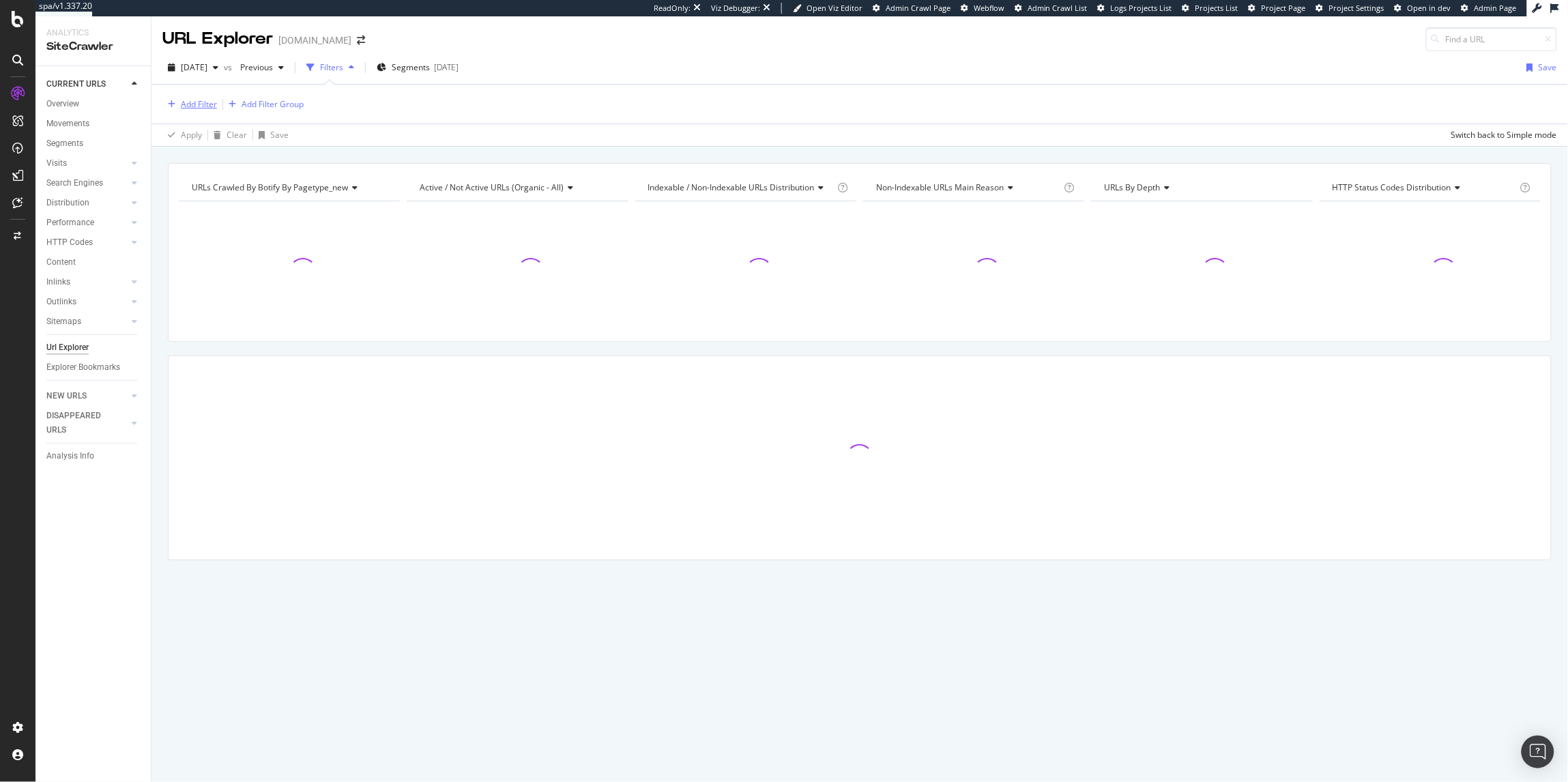
click at [166, 99] on div "Add Filter" at bounding box center [190, 104] width 55 height 15
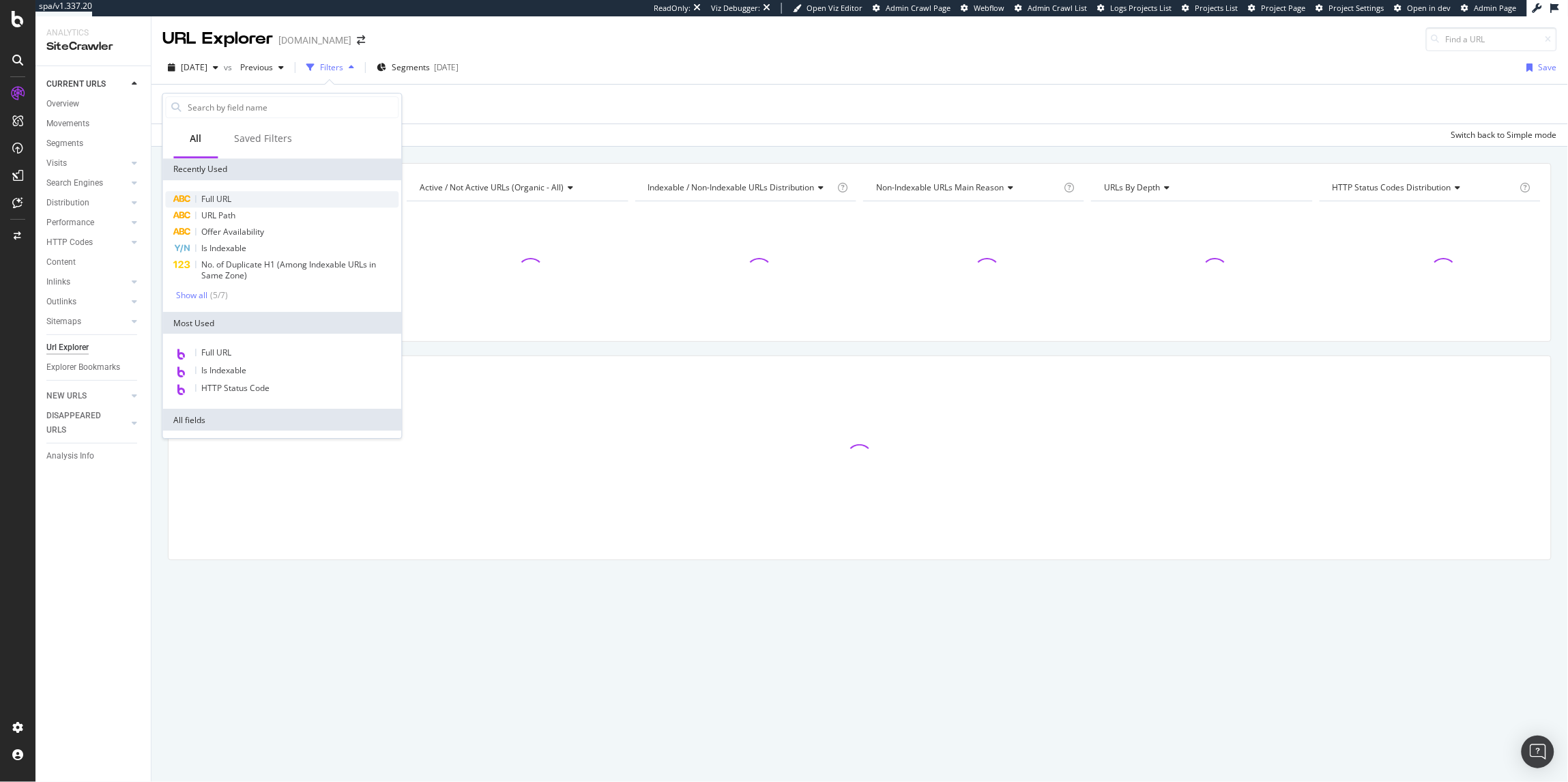
click at [217, 194] on span "Full URL" at bounding box center [217, 198] width 30 height 12
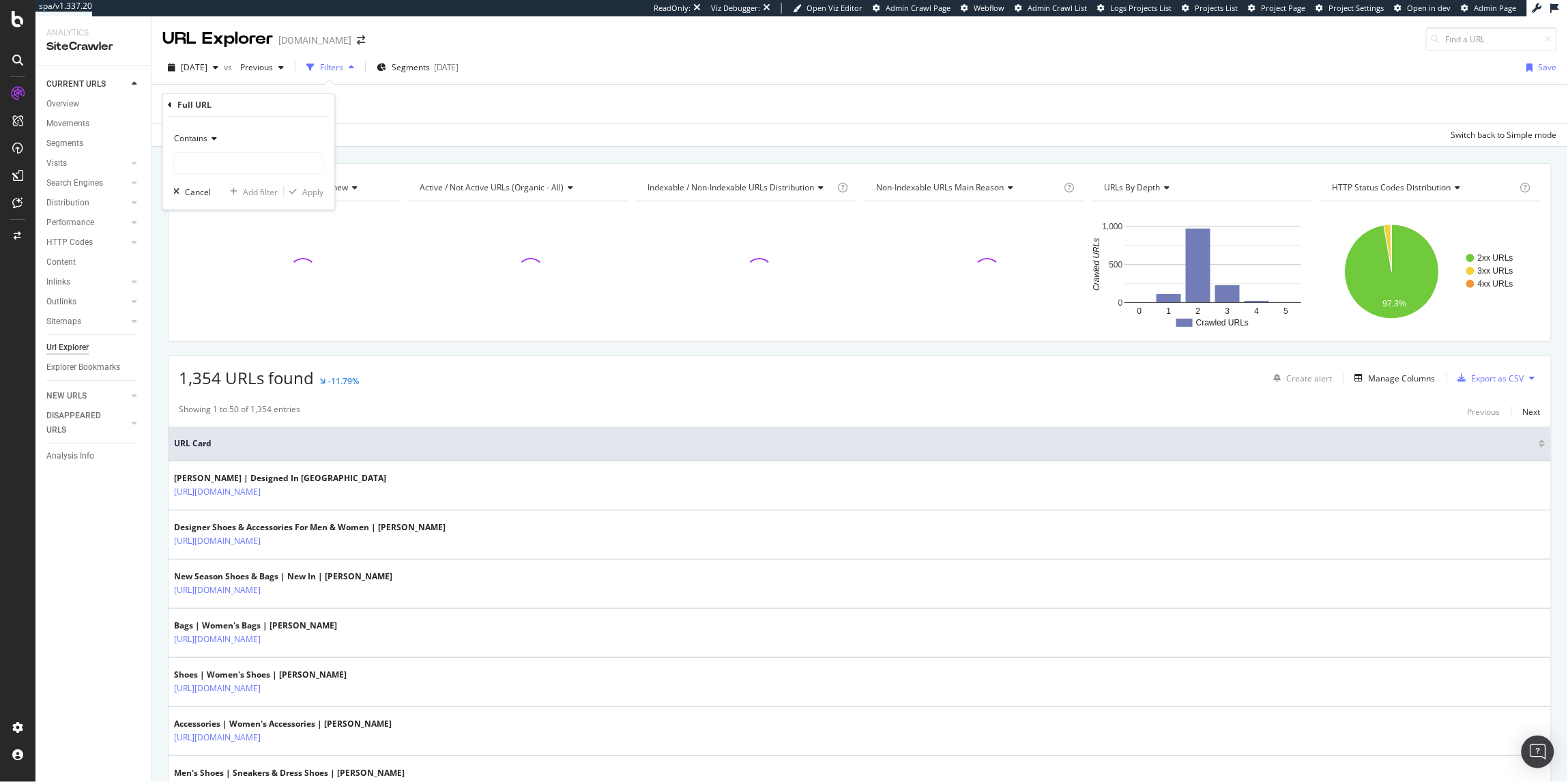
click at [196, 146] on div "Contains" at bounding box center [249, 138] width 150 height 22
click at [198, 157] on div "Equal to" at bounding box center [250, 166] width 146 height 18
click at [206, 172] on input "text" at bounding box center [248, 163] width 149 height 22
paste input "[URL][DOMAIN_NAME]"
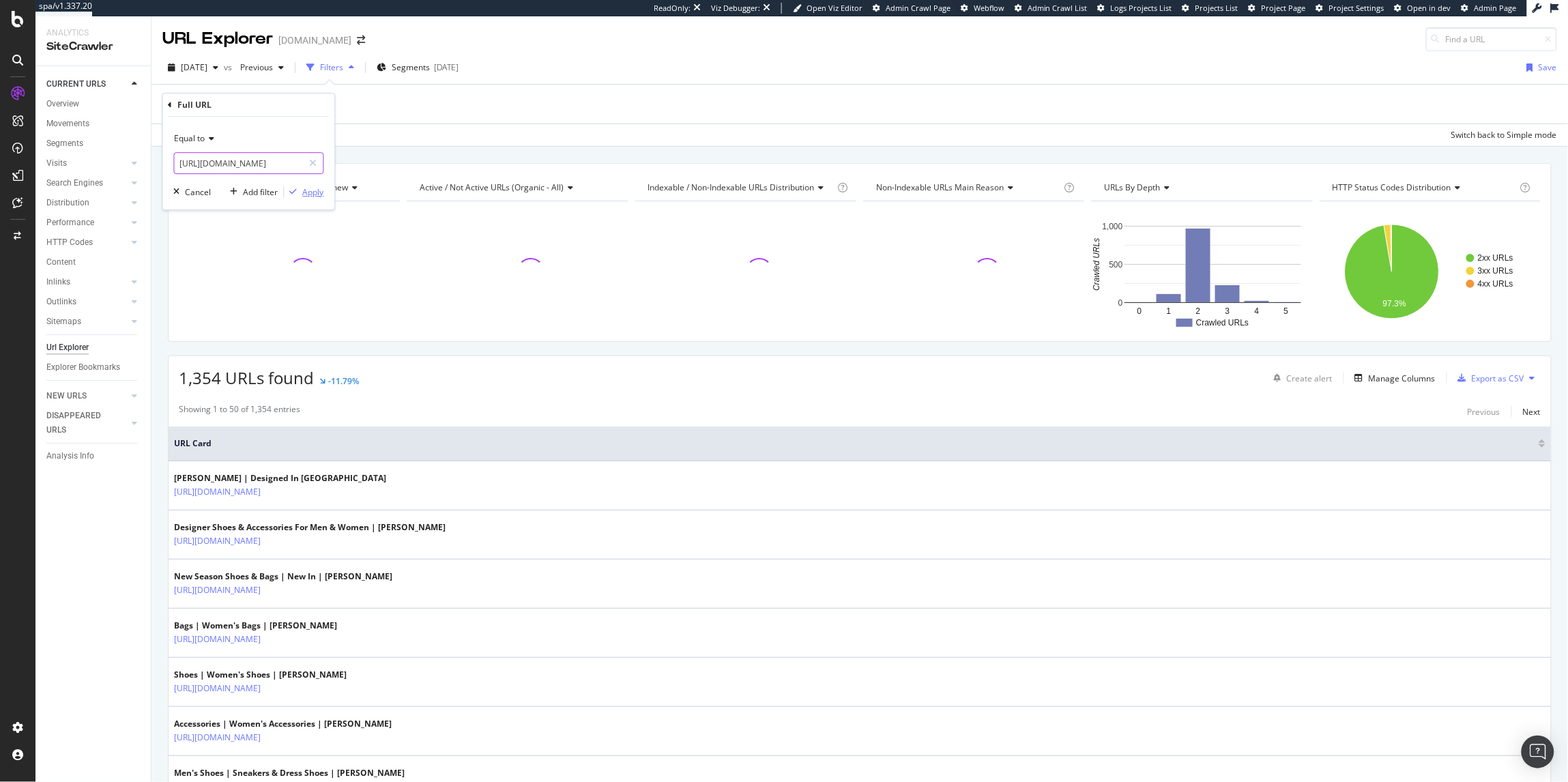
type input "[URL][DOMAIN_NAME]"
click at [322, 192] on div "Apply" at bounding box center [313, 191] width 21 height 12
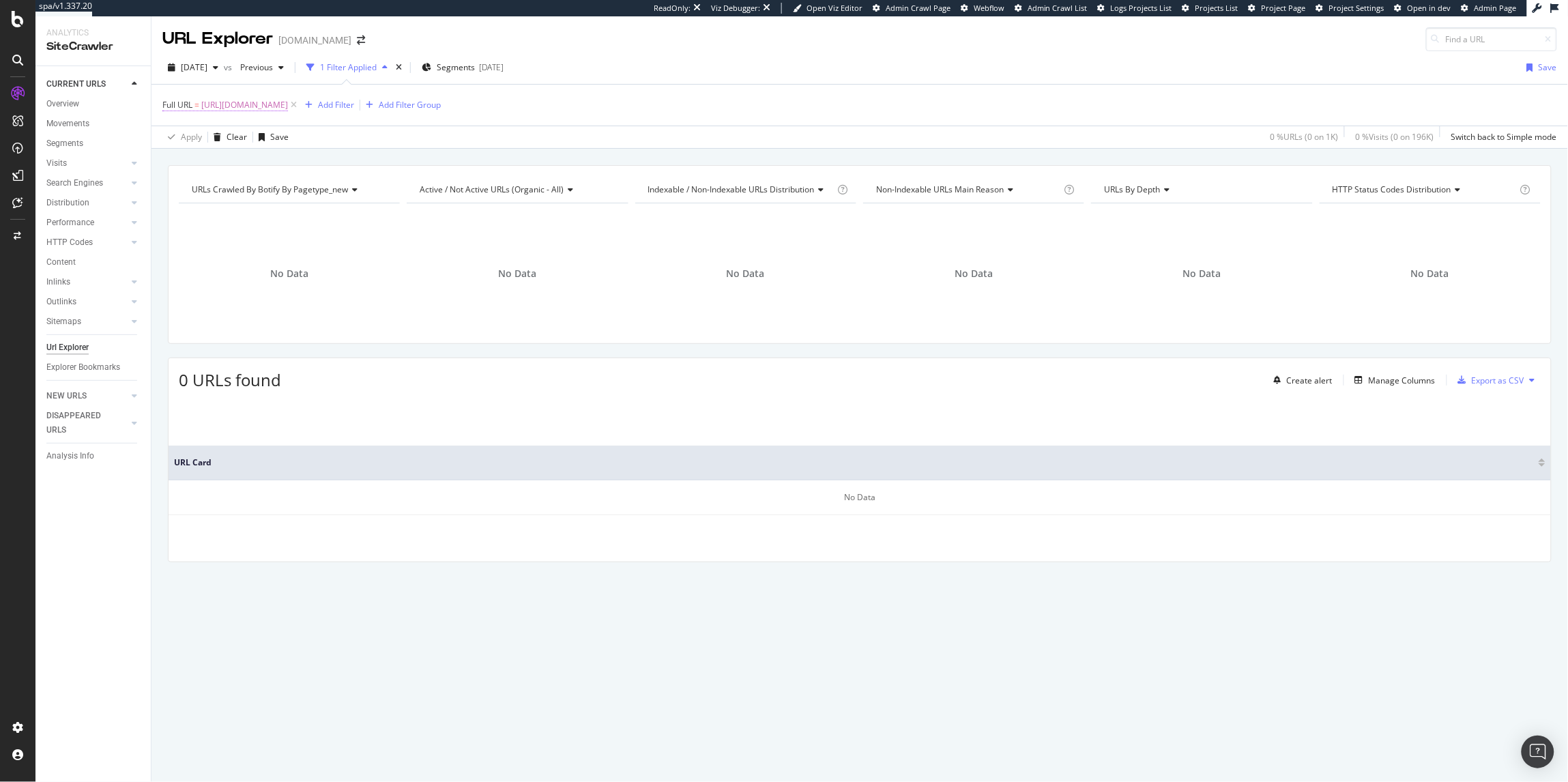
click at [288, 106] on span "[URL][DOMAIN_NAME]" at bounding box center [244, 105] width 86 height 19
click at [231, 162] on input "[URL][DOMAIN_NAME]" at bounding box center [238, 161] width 129 height 22
paste input "women/shoes/sandals/slider"
type input "[URL][DOMAIN_NAME]"
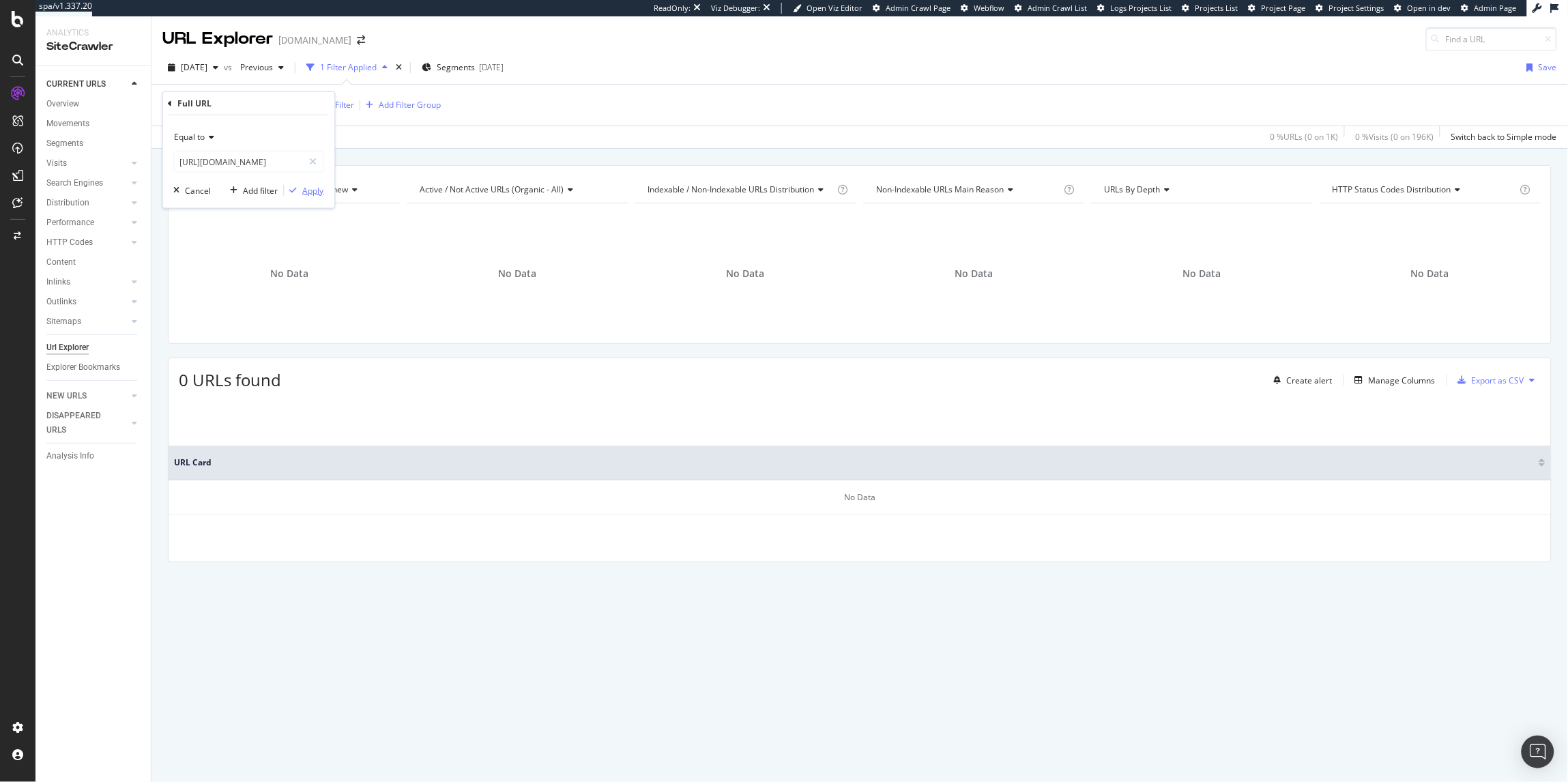
click at [312, 187] on div "Apply" at bounding box center [313, 190] width 21 height 12
